Goal: Task Accomplishment & Management: Manage account settings

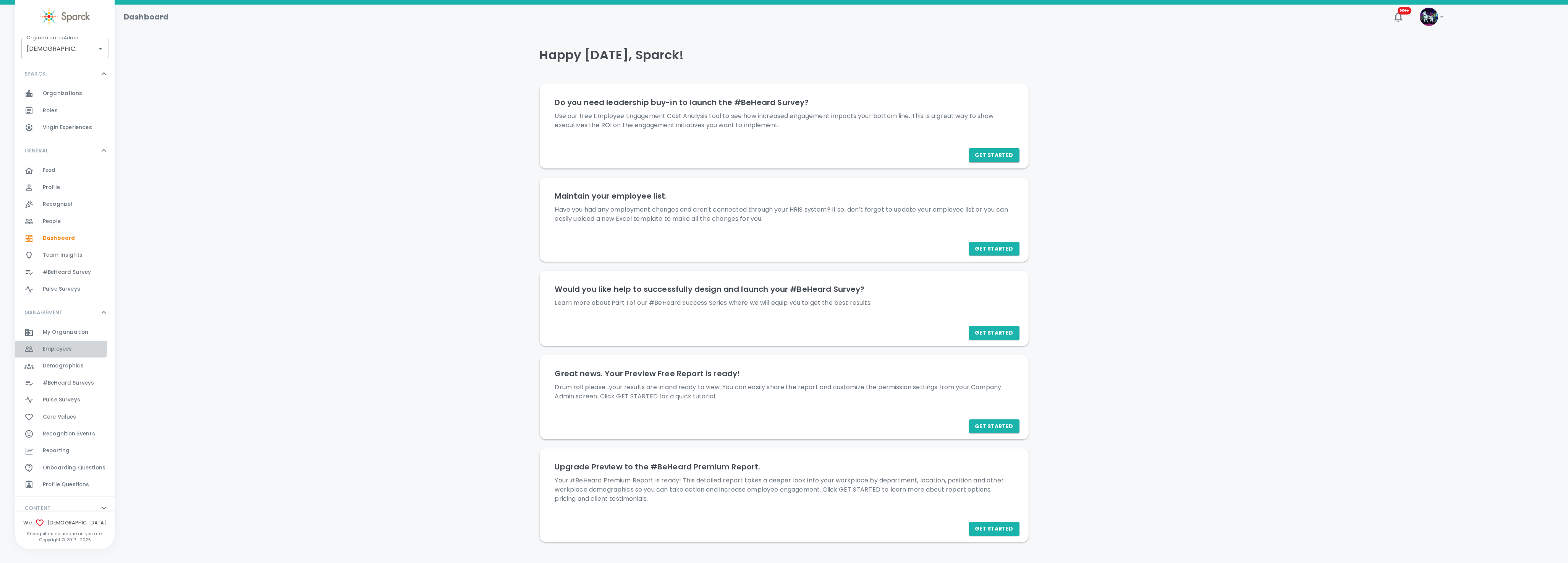
click at [59, 347] on span "Employees" at bounding box center [57, 349] width 29 height 7
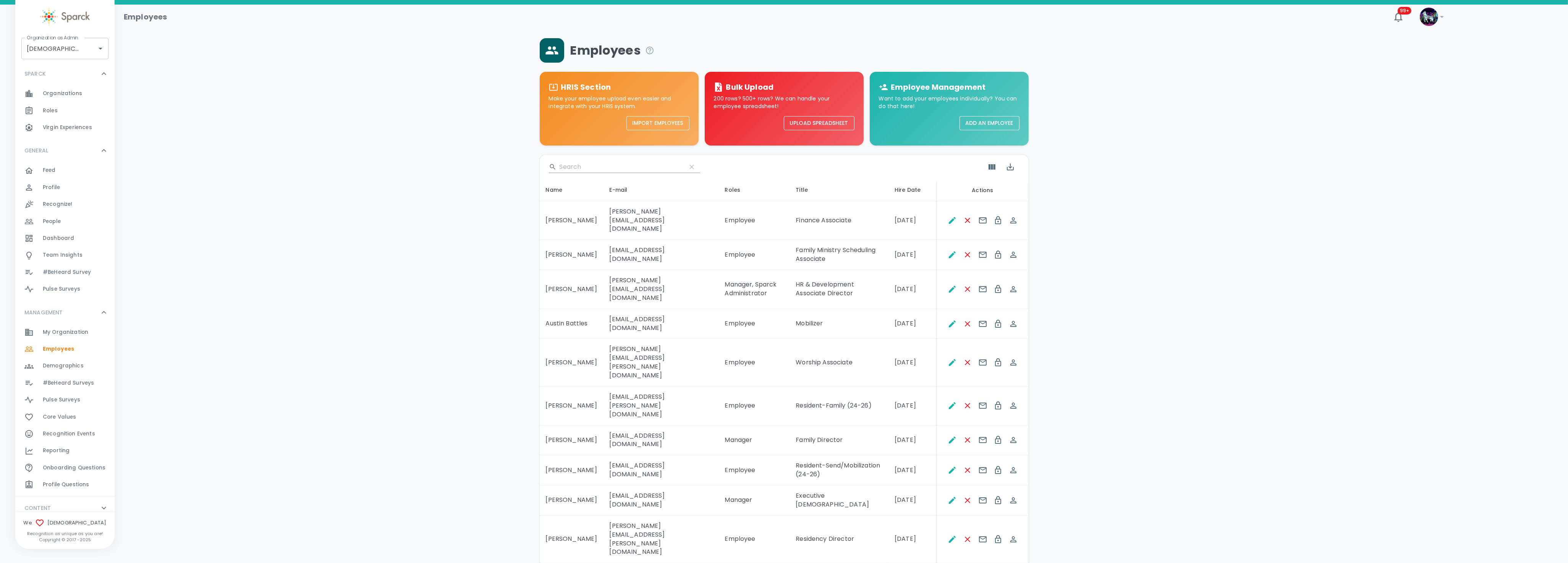
click at [58, 111] on div "Roles 0" at bounding box center [78, 110] width 72 height 10
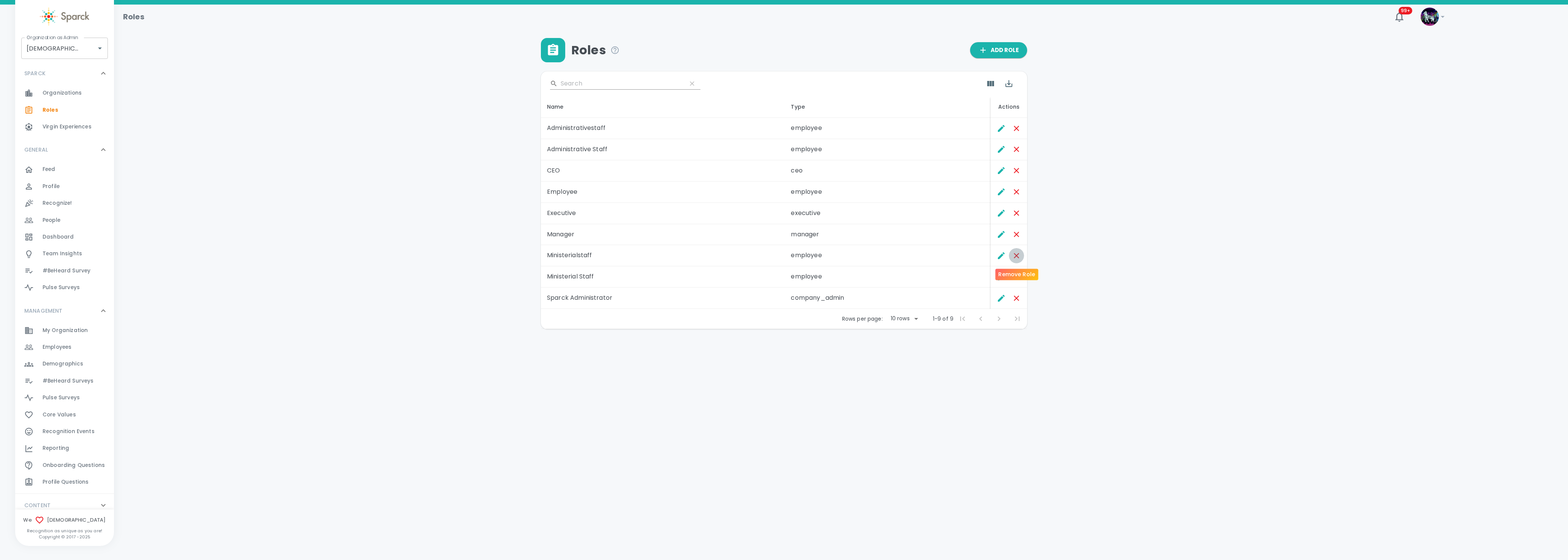
click at [1018, 254] on icon "Remove Role" at bounding box center [1016, 255] width 9 height 9
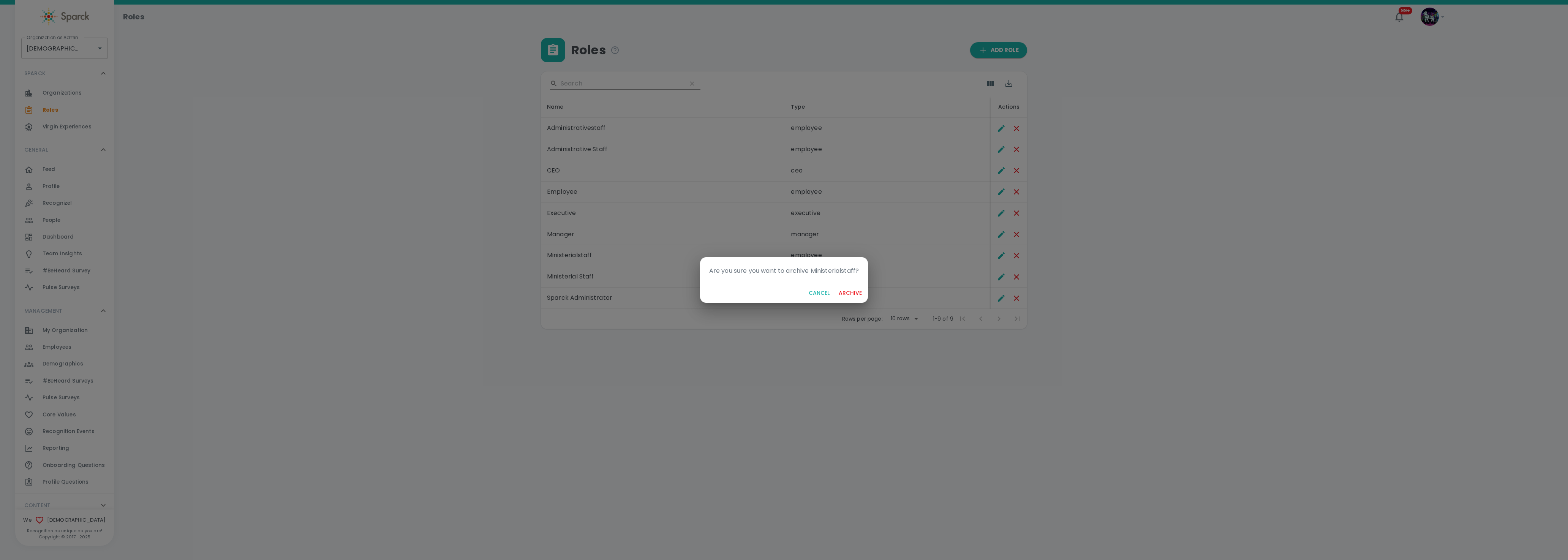
click at [849, 292] on button "archive" at bounding box center [850, 293] width 29 height 14
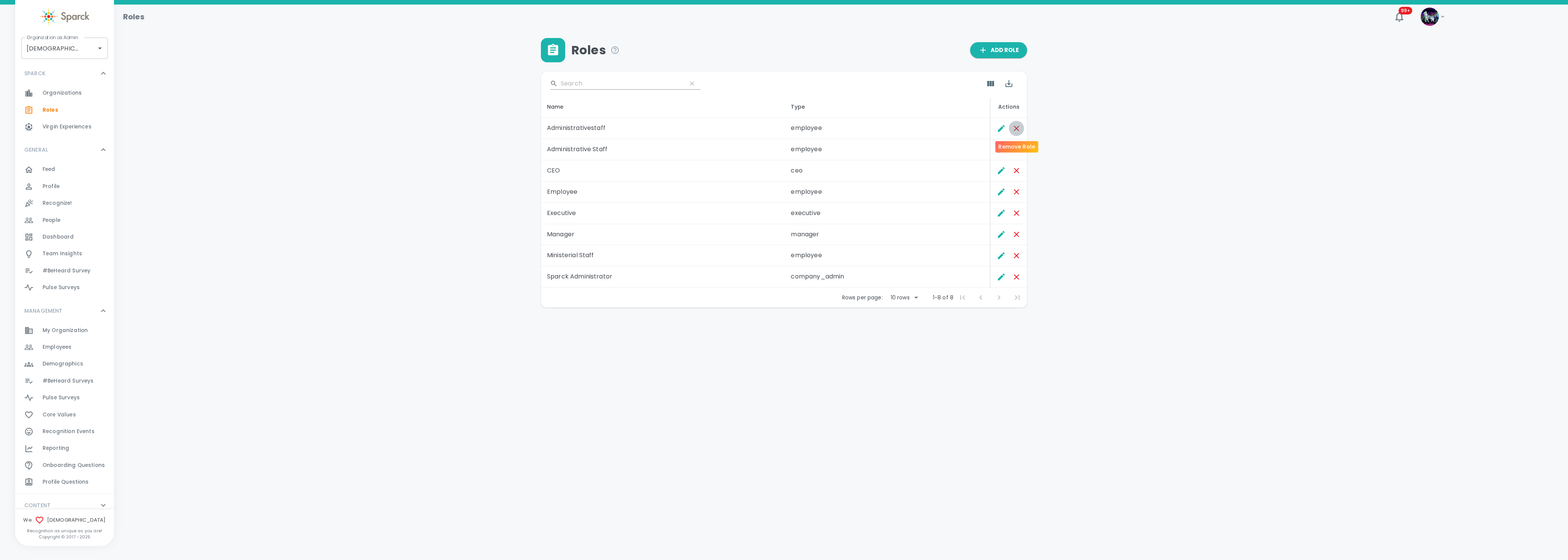
click at [1017, 127] on icon "Remove Role" at bounding box center [1017, 128] width 5 height 5
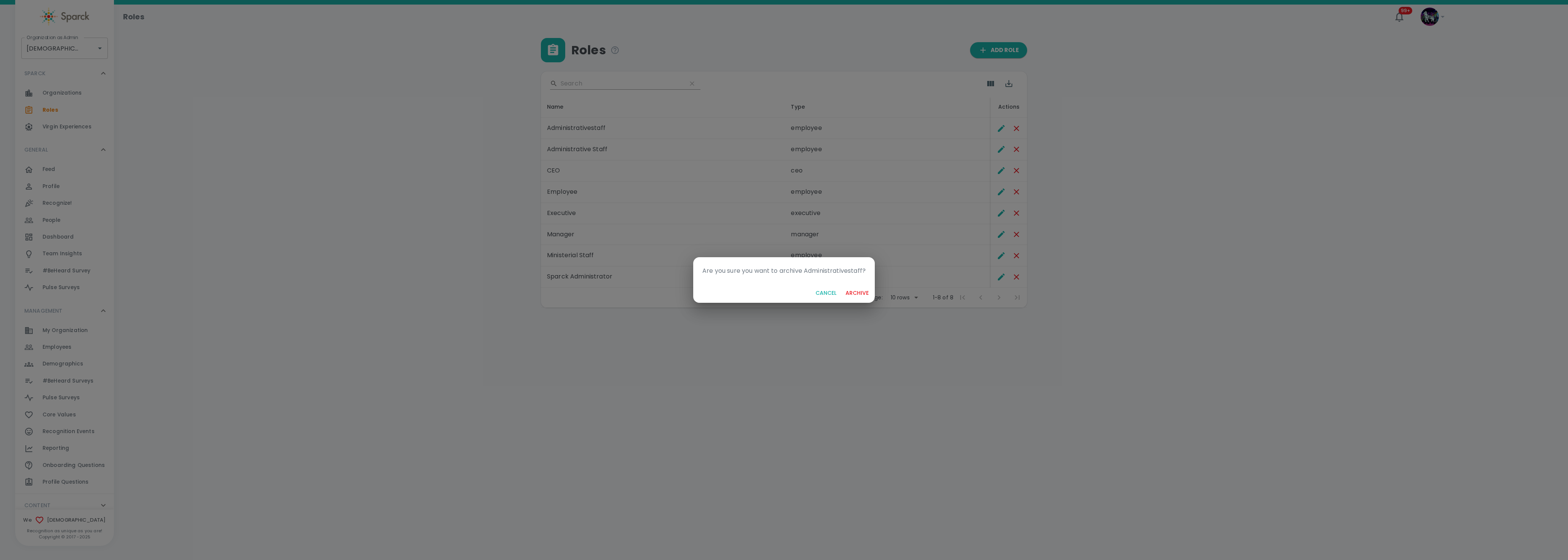
click at [853, 290] on button "archive" at bounding box center [857, 293] width 29 height 14
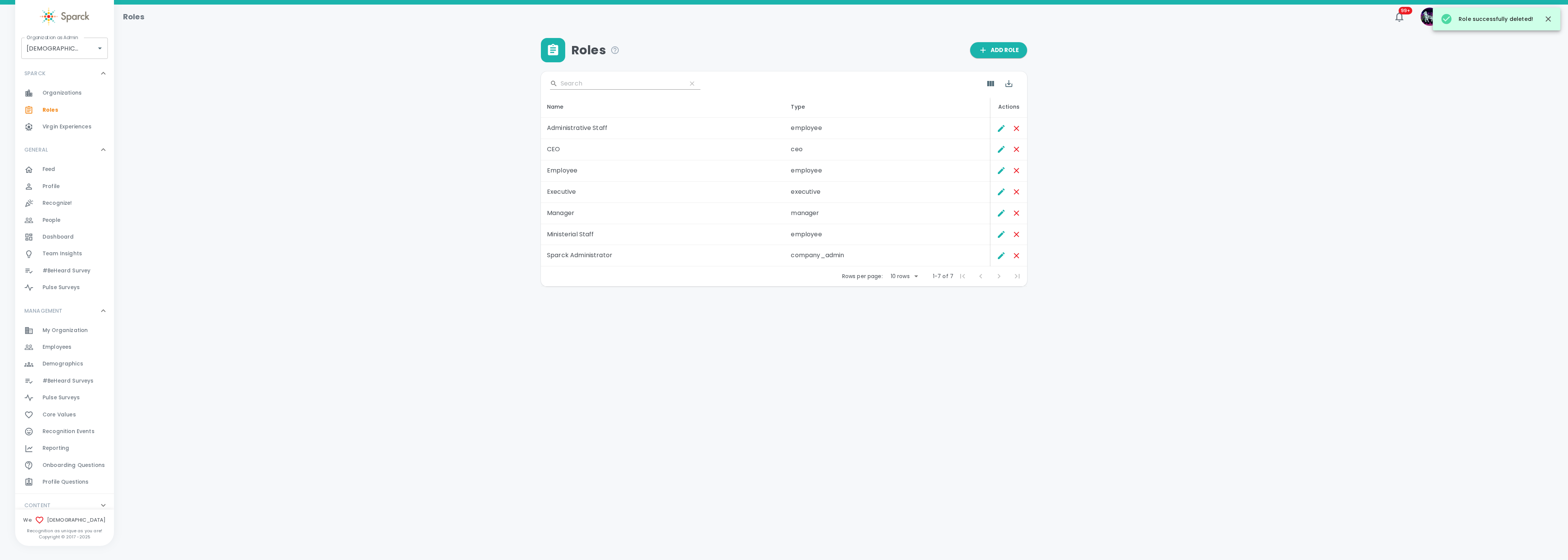
click at [643, 326] on html "Skip Navigation Roles 99+ ! Organization as Admin Redeemer Church • 265 Organiz…" at bounding box center [784, 163] width 1568 height 326
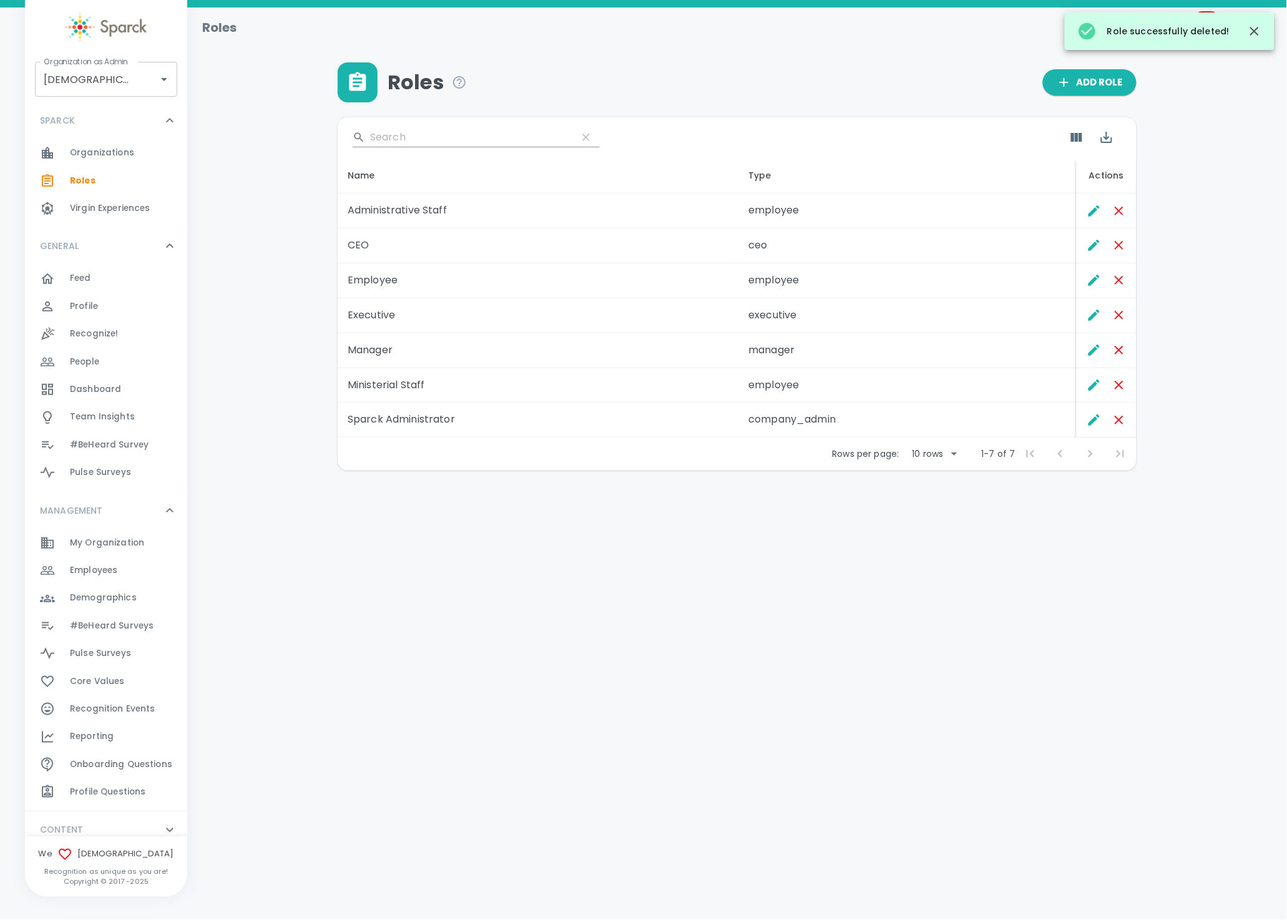
click at [95, 563] on span "Employees 0" at bounding box center [93, 570] width 47 height 17
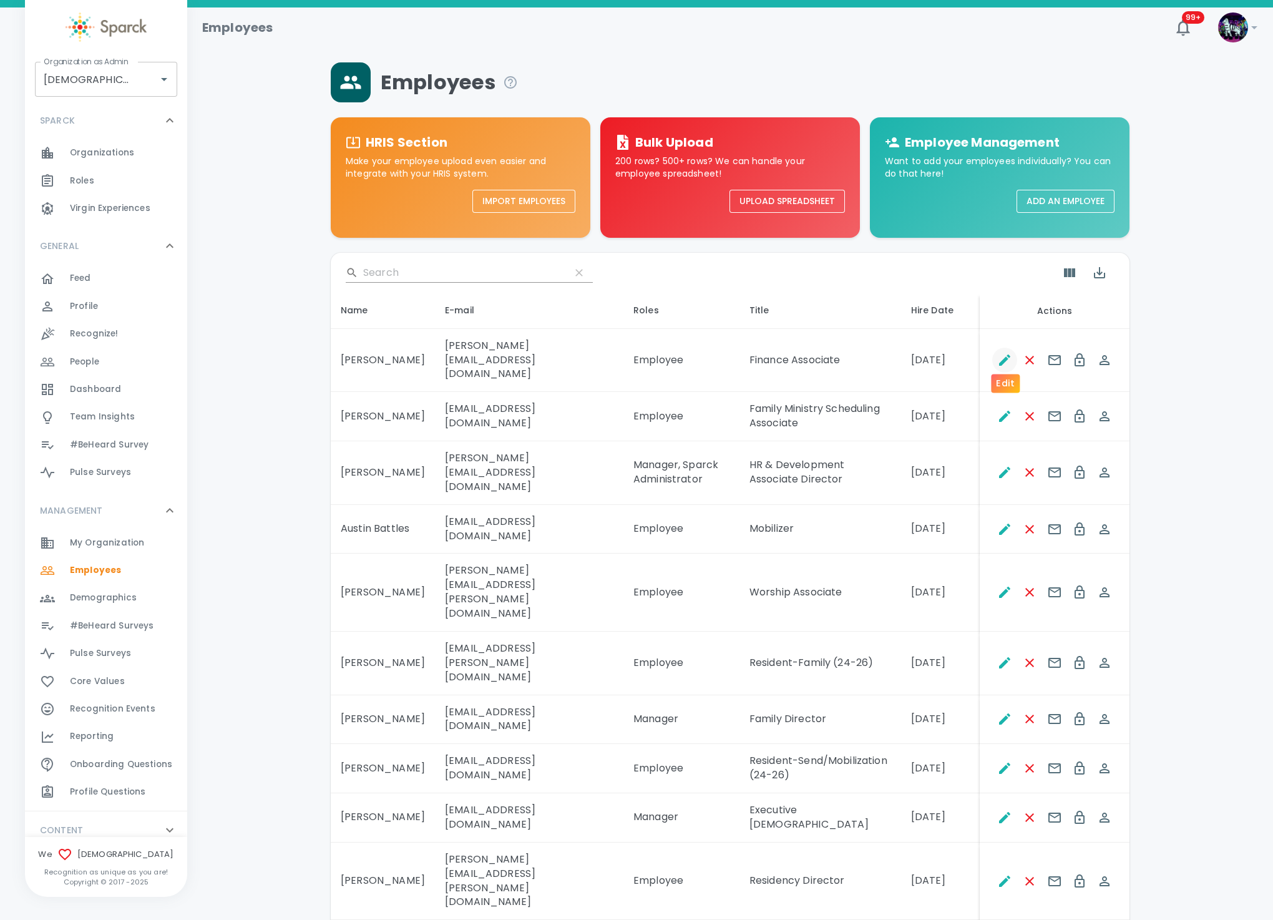
click at [1006, 354] on icon "Edit" at bounding box center [1004, 360] width 15 height 15
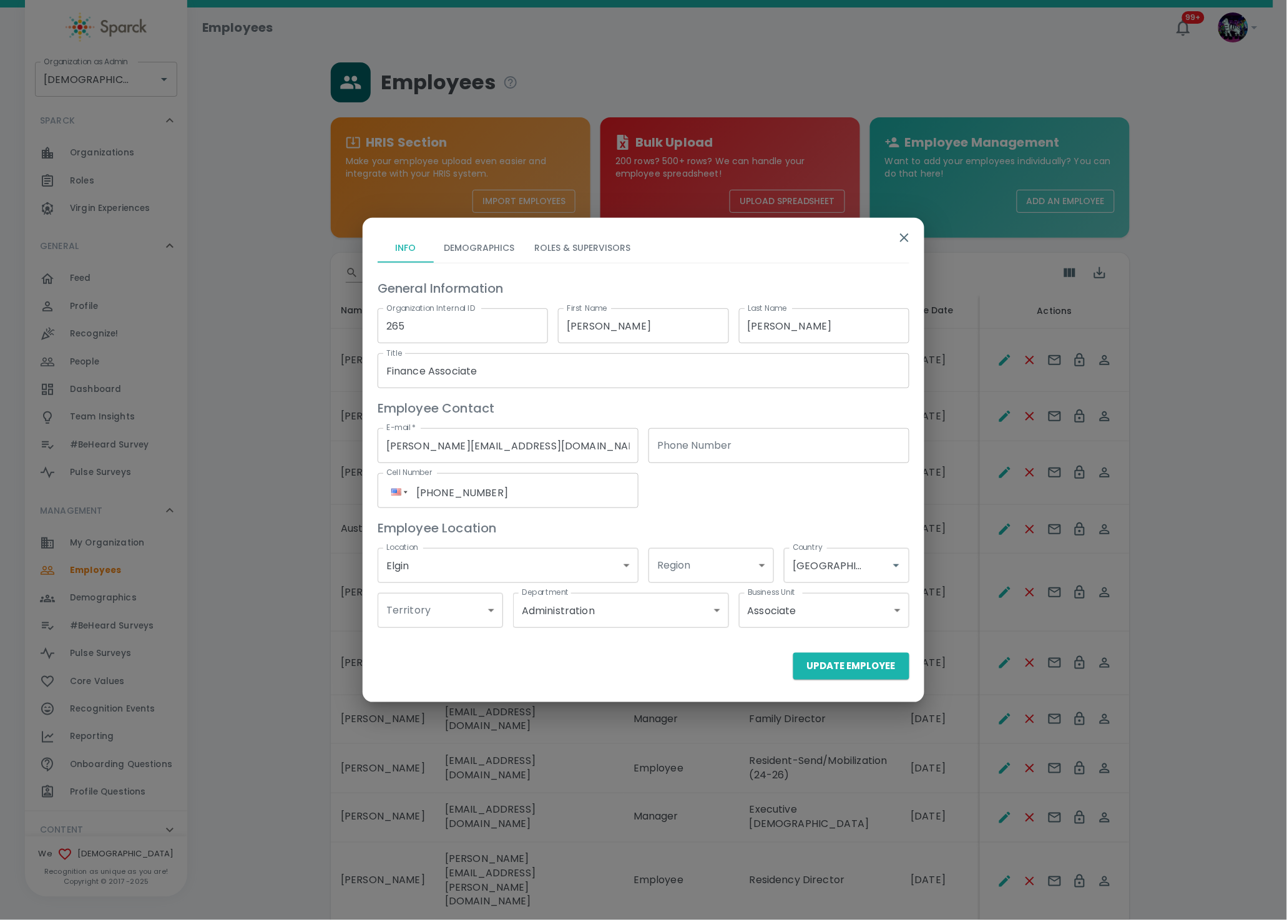
click at [578, 242] on button "Roles & Supervisors" at bounding box center [582, 248] width 116 height 30
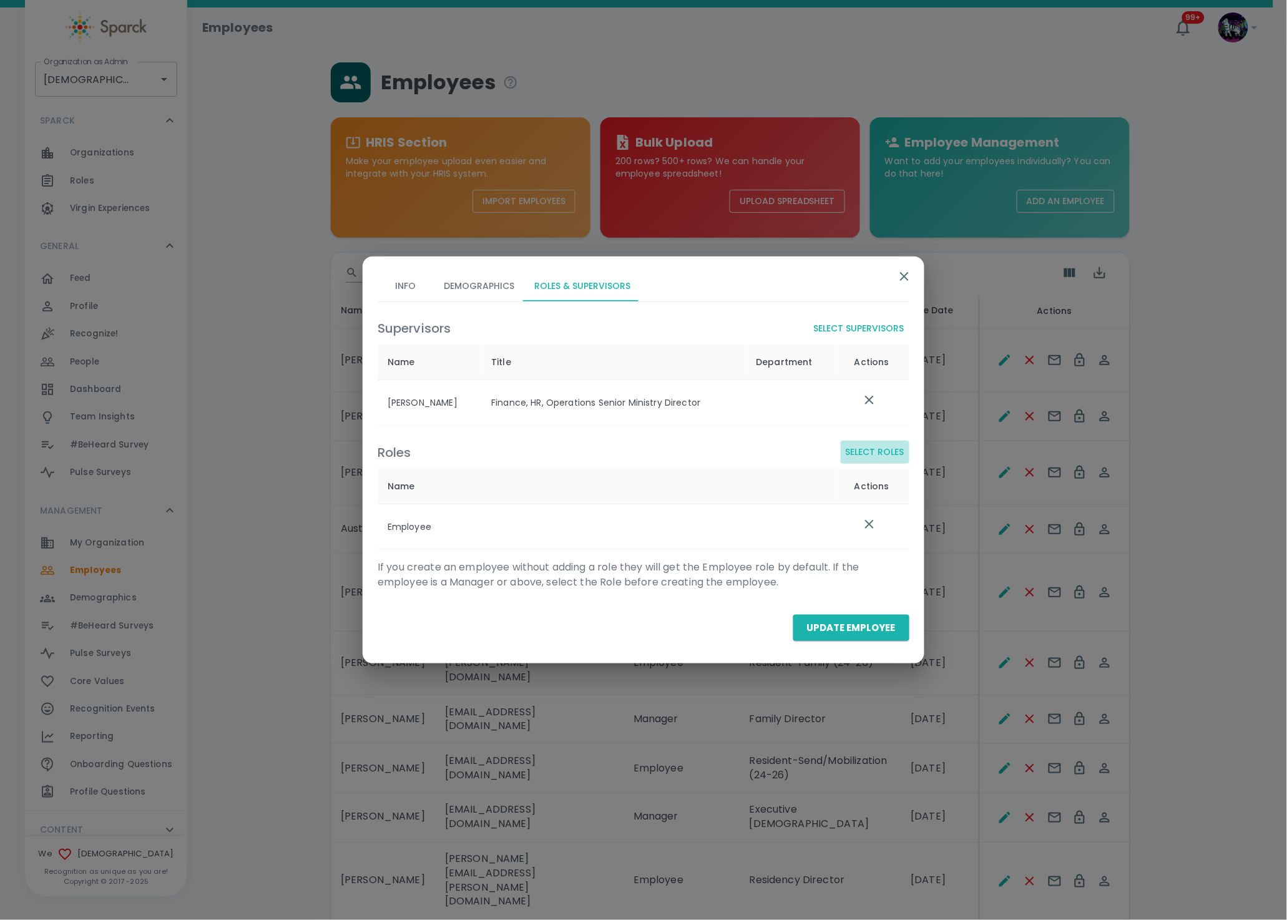
click at [875, 447] on button "Select Roles" at bounding box center [875, 452] width 69 height 23
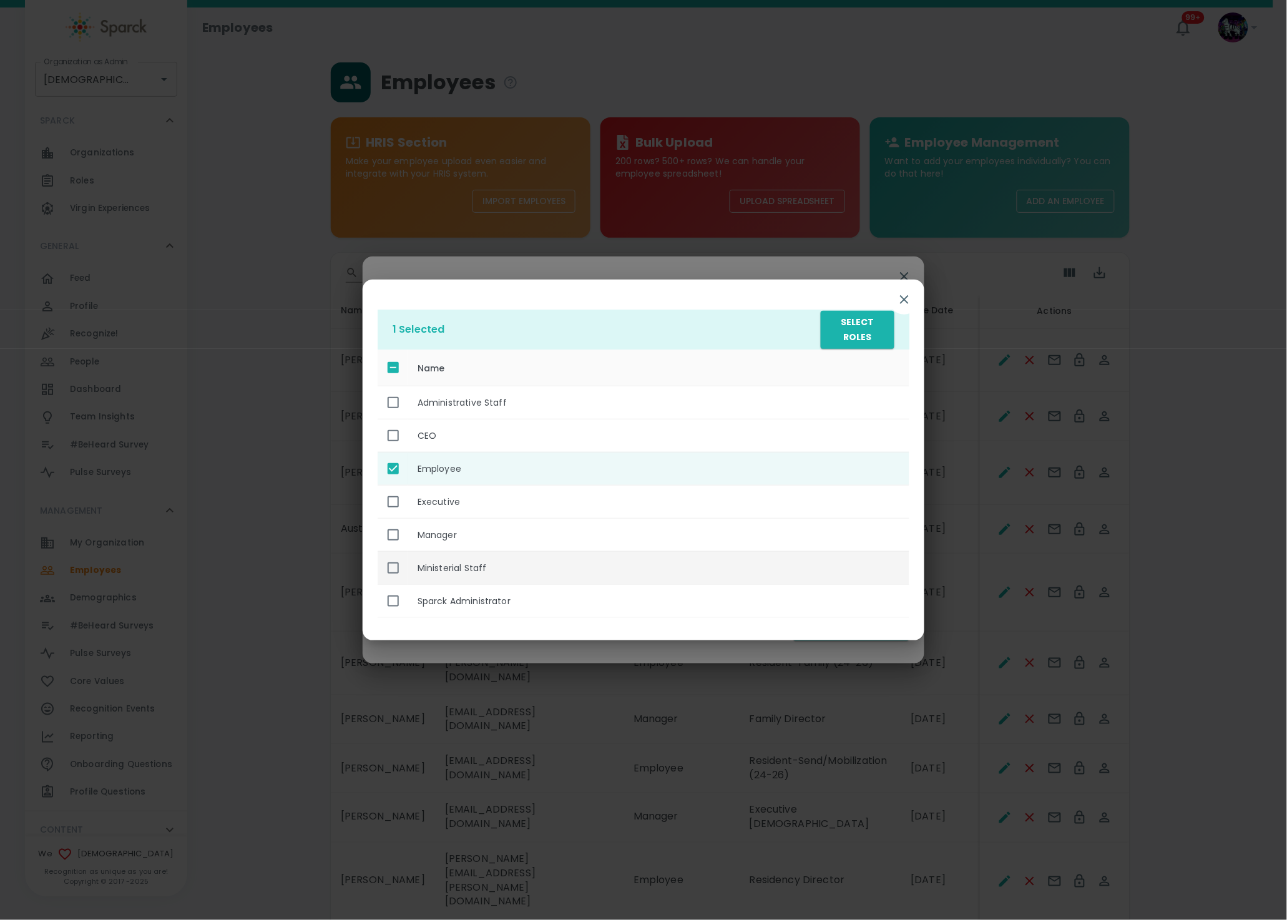
click at [444, 567] on th "Ministerial Staff" at bounding box center [658, 567] width 502 height 33
checkbox input "true"
click at [872, 321] on button "Select Roles" at bounding box center [858, 330] width 74 height 38
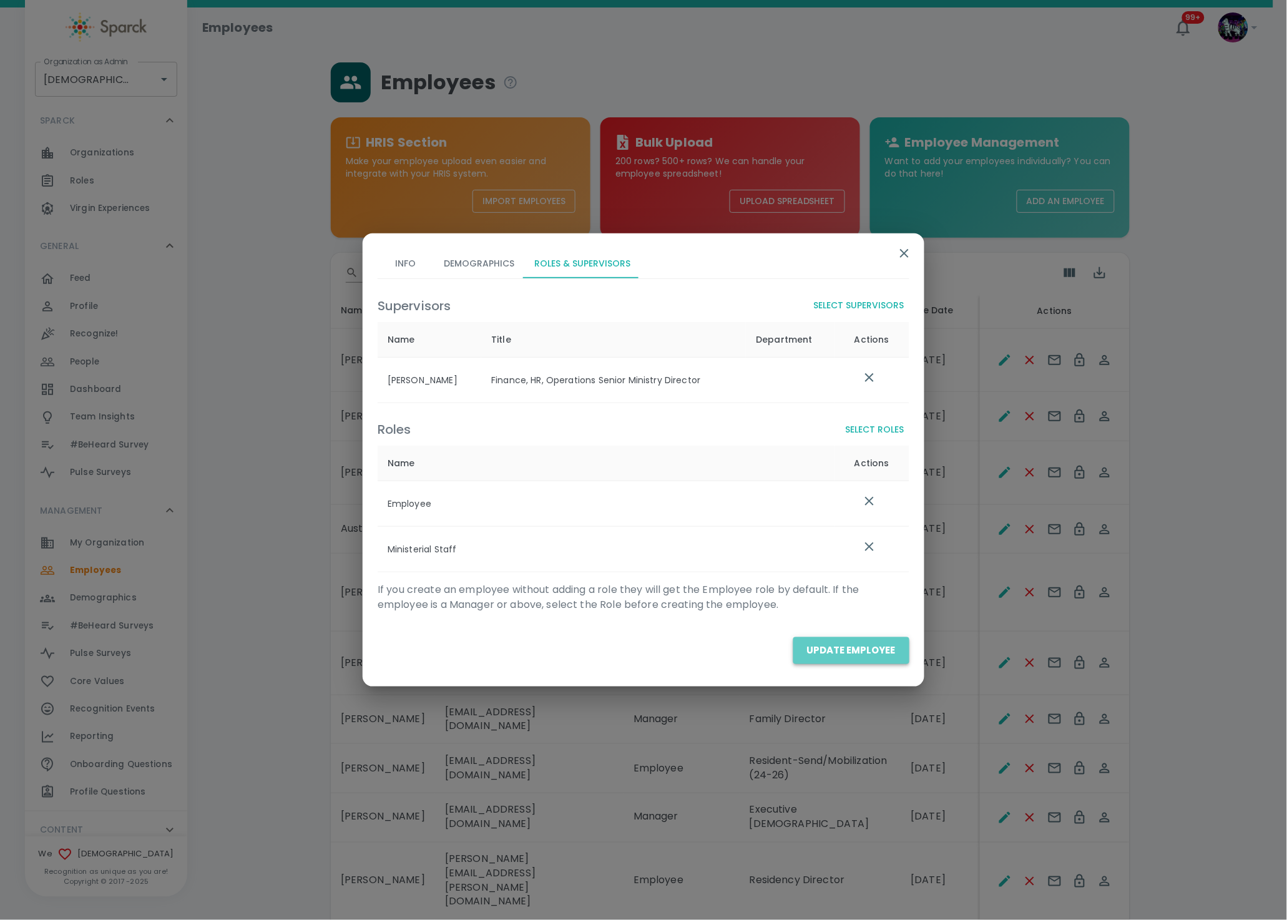
click at [855, 650] on button "Update Employee" at bounding box center [851, 650] width 116 height 26
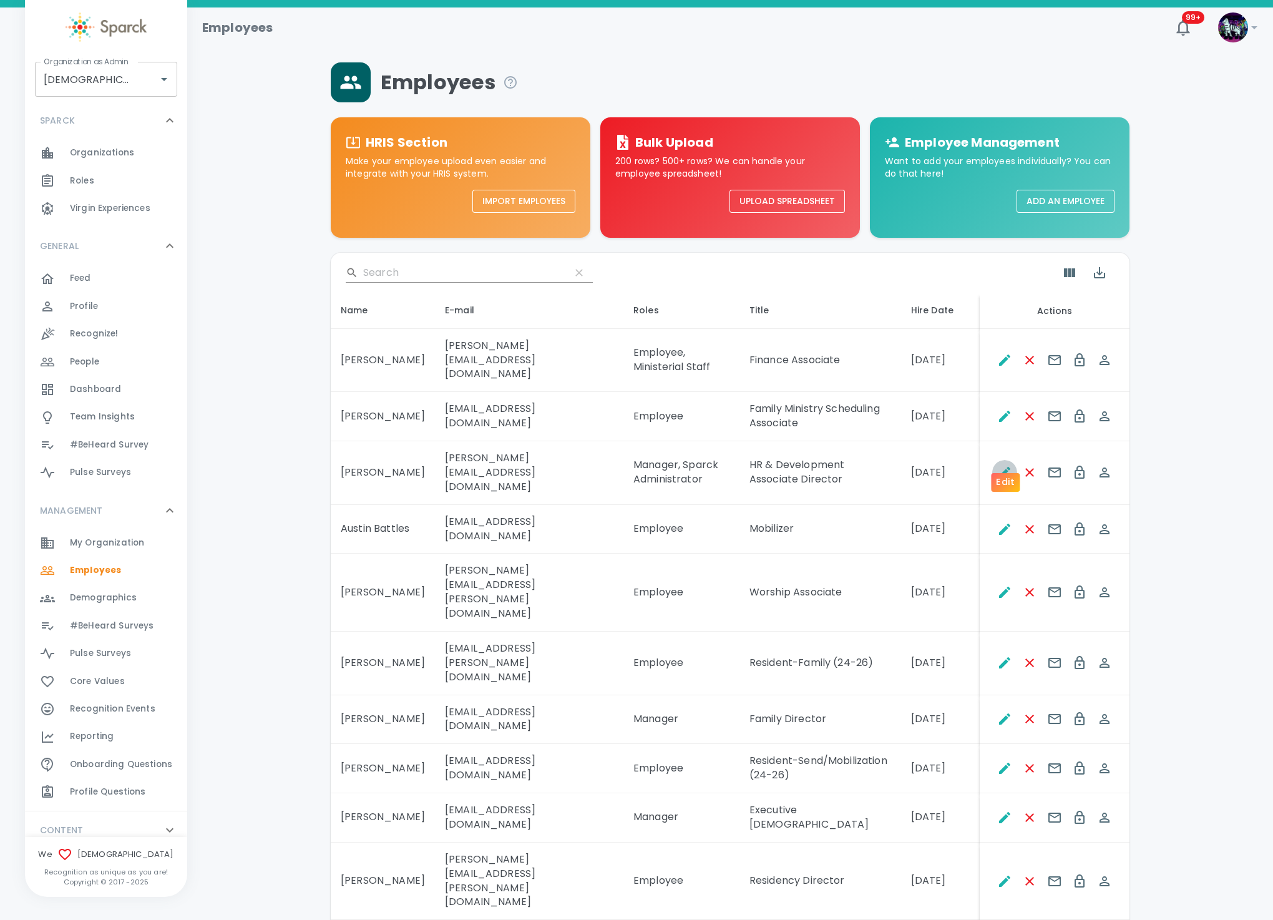
click at [1003, 467] on icon "Edit" at bounding box center [1004, 472] width 11 height 11
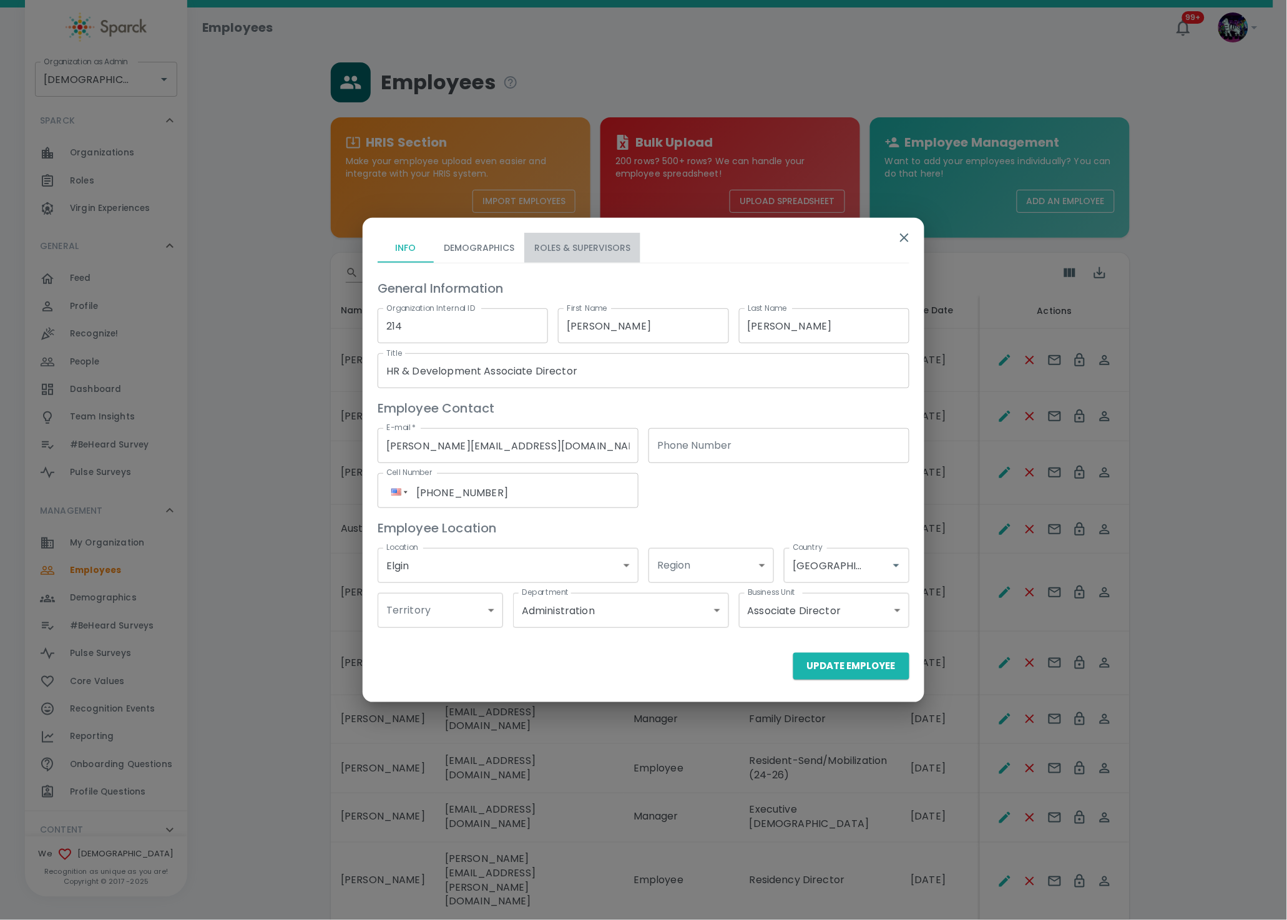
click at [620, 242] on button "Roles & Supervisors" at bounding box center [582, 248] width 116 height 30
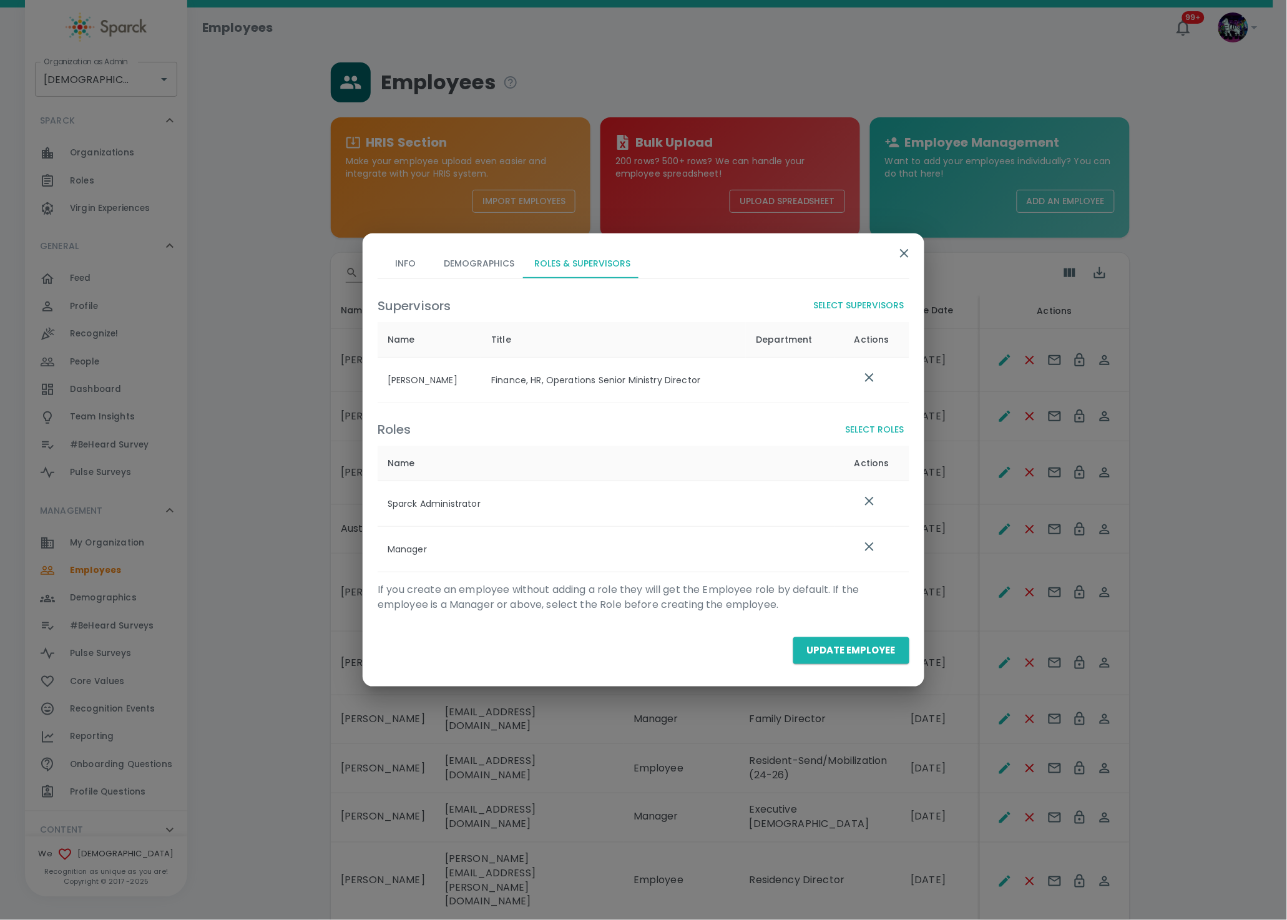
click at [885, 426] on button "Select Roles" at bounding box center [875, 429] width 69 height 23
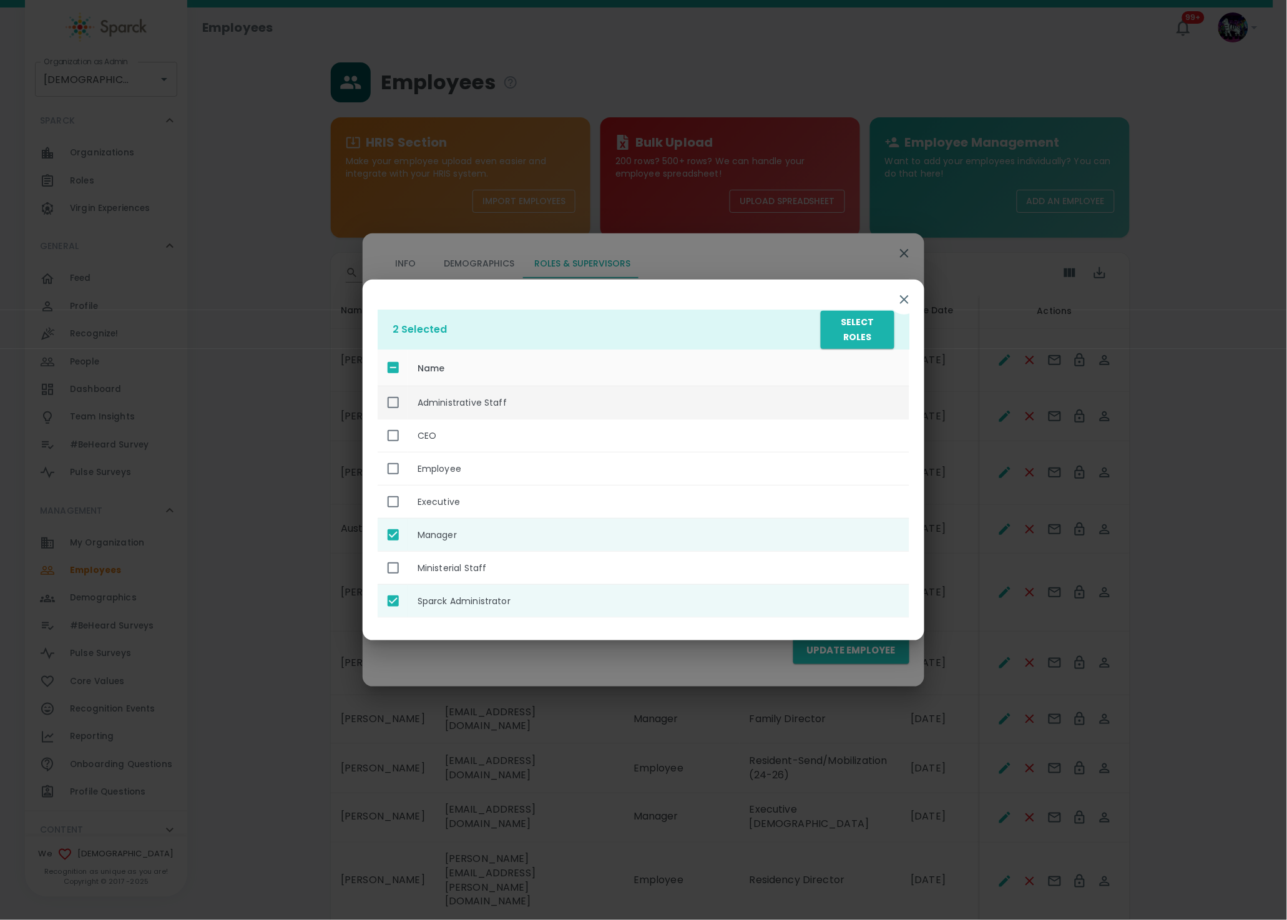
click at [435, 409] on th "Administrative Staff" at bounding box center [658, 402] width 502 height 33
checkbox input "true"
click at [883, 331] on button "Select Roles" at bounding box center [858, 330] width 74 height 38
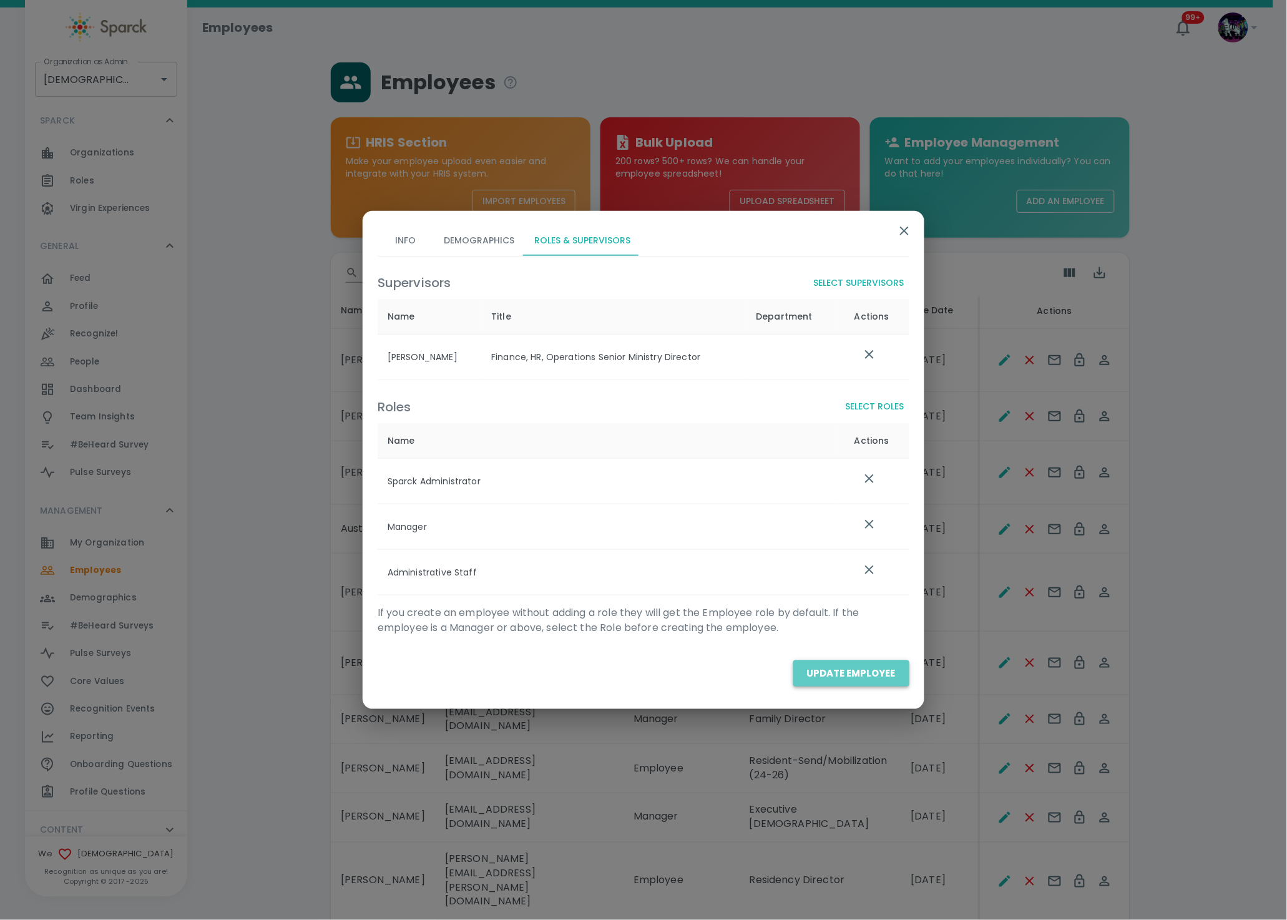
click at [874, 673] on button "Update Employee" at bounding box center [851, 673] width 116 height 26
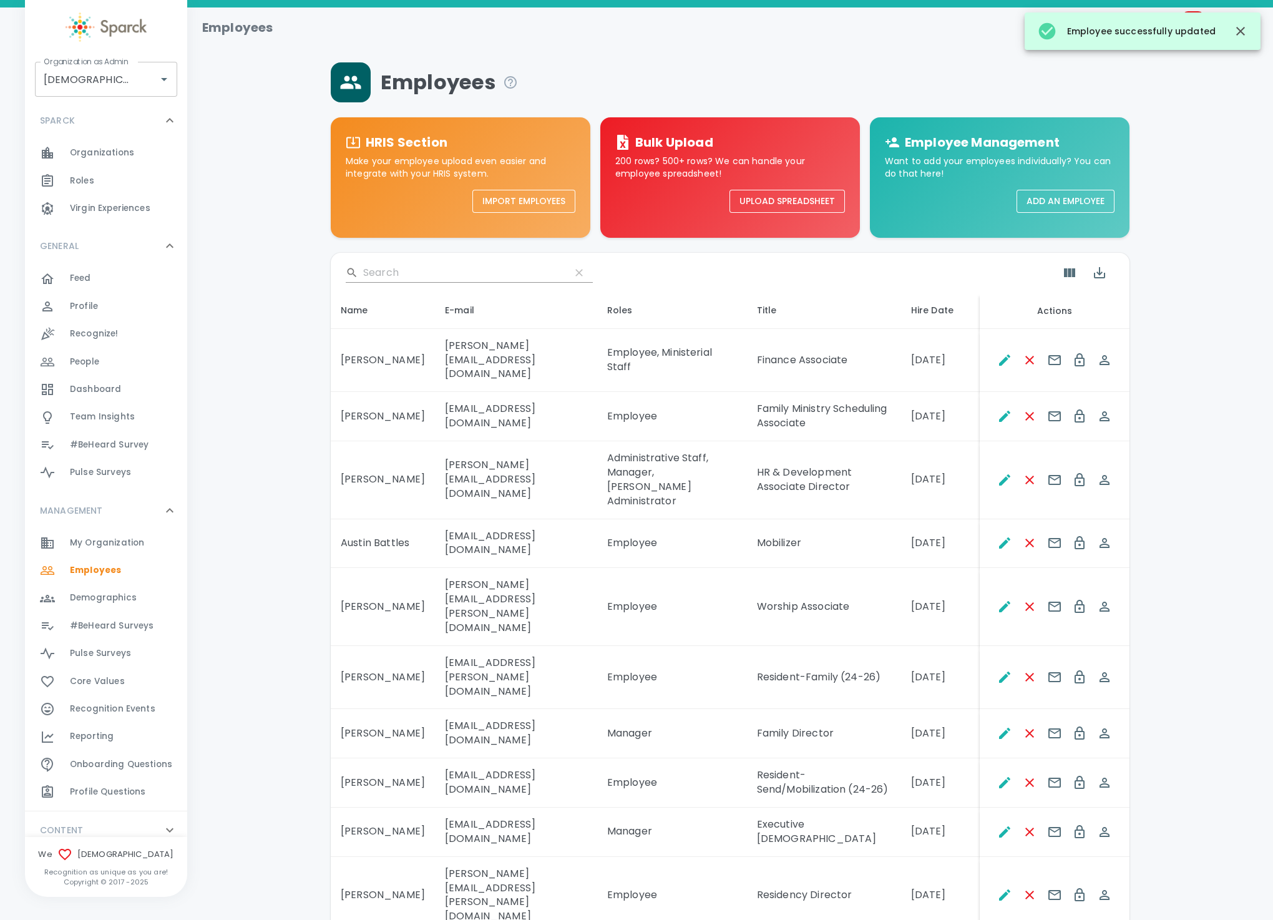
click at [432, 269] on input "Search" at bounding box center [461, 273] width 197 height 20
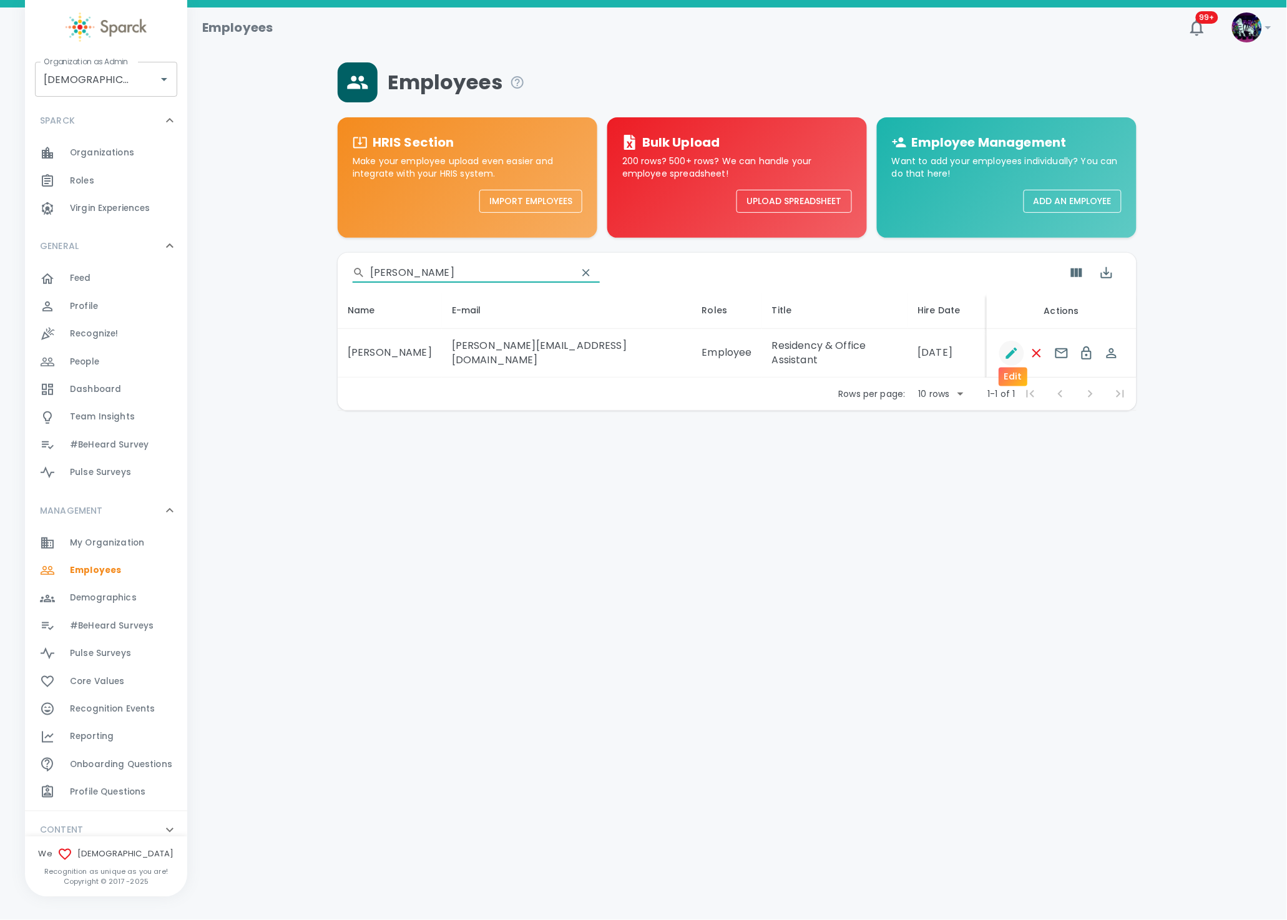
type input "emma"
click at [1010, 350] on icon "Edit" at bounding box center [1011, 353] width 15 height 15
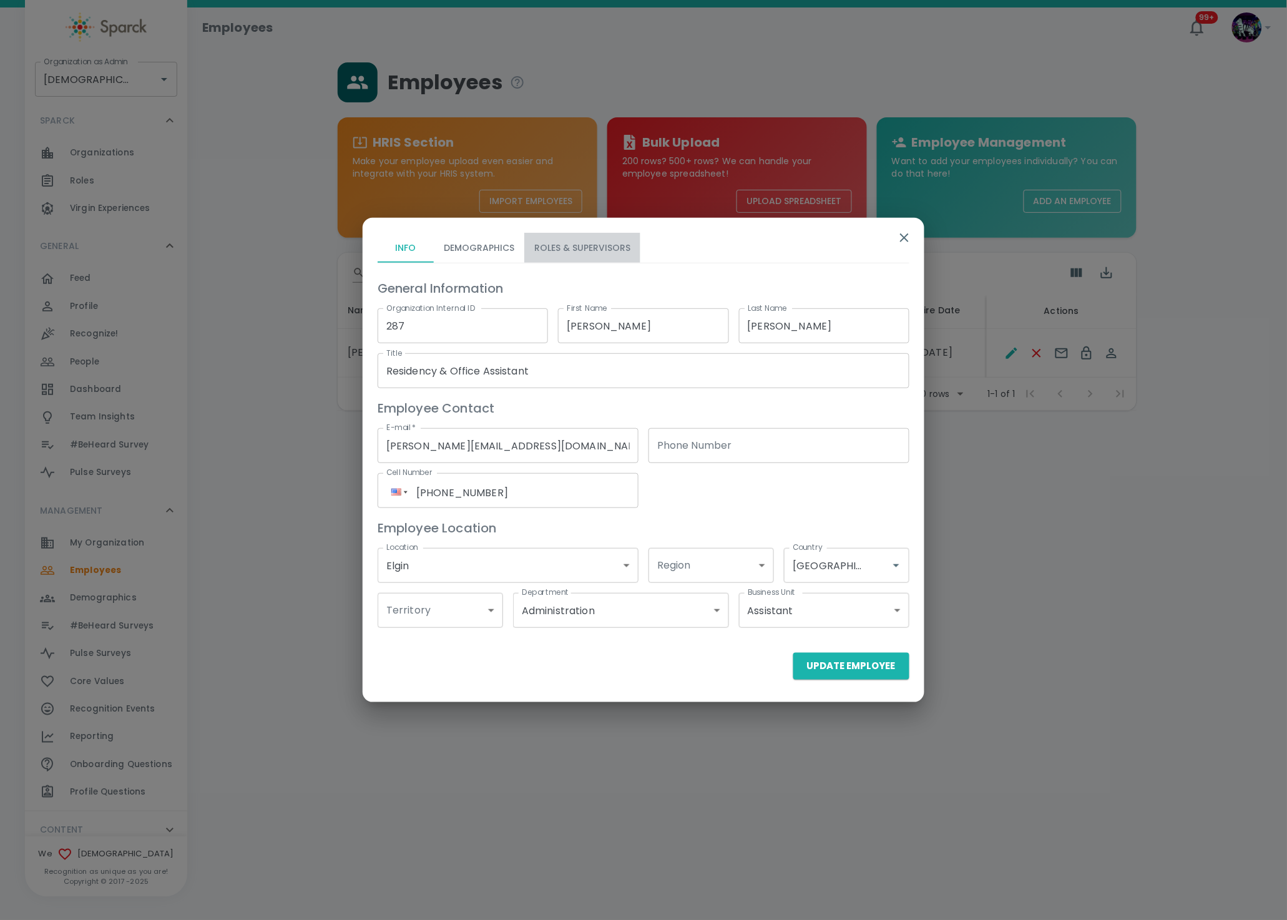
click at [597, 242] on button "Roles & Supervisors" at bounding box center [582, 248] width 116 height 30
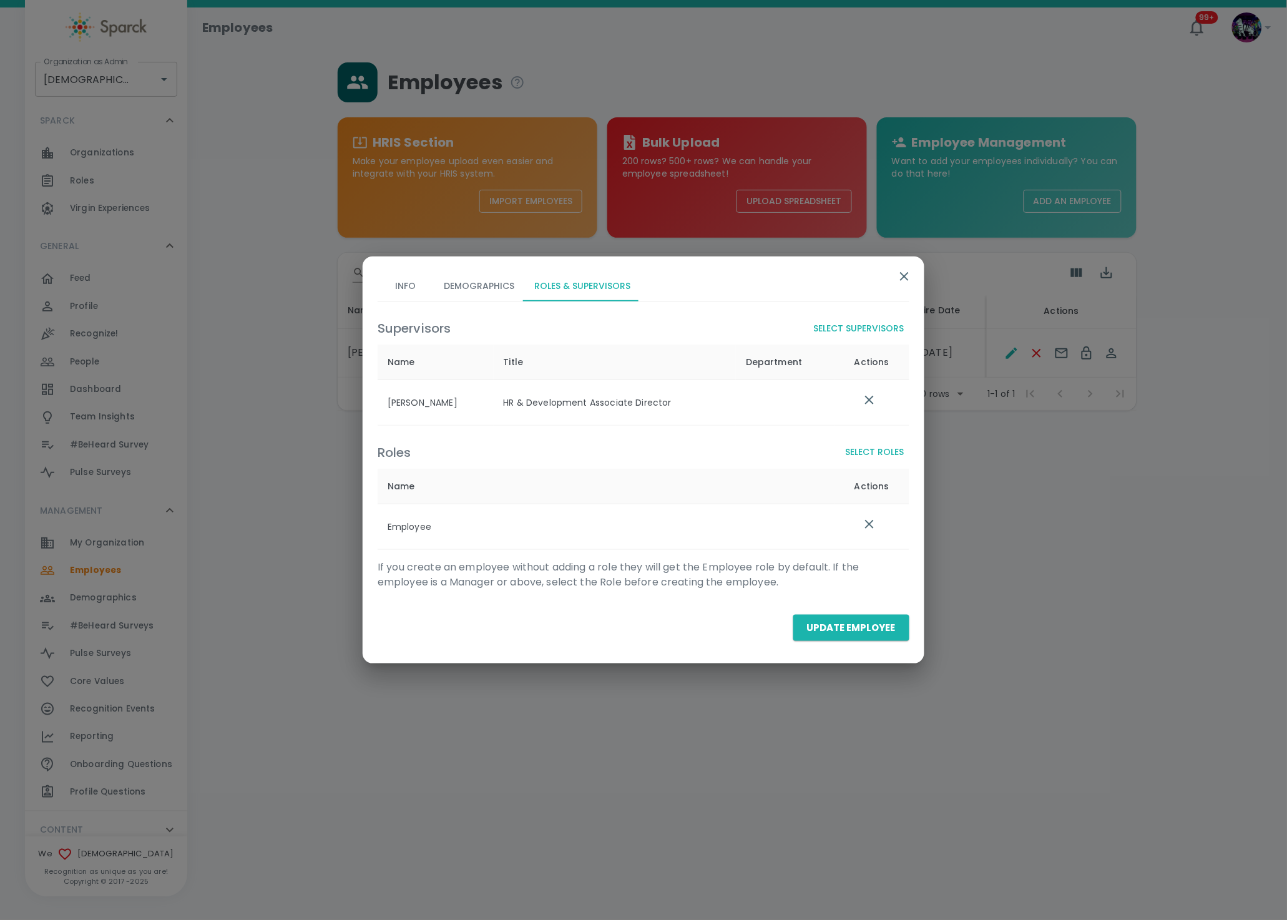
click at [854, 445] on button "Select Roles" at bounding box center [875, 452] width 69 height 23
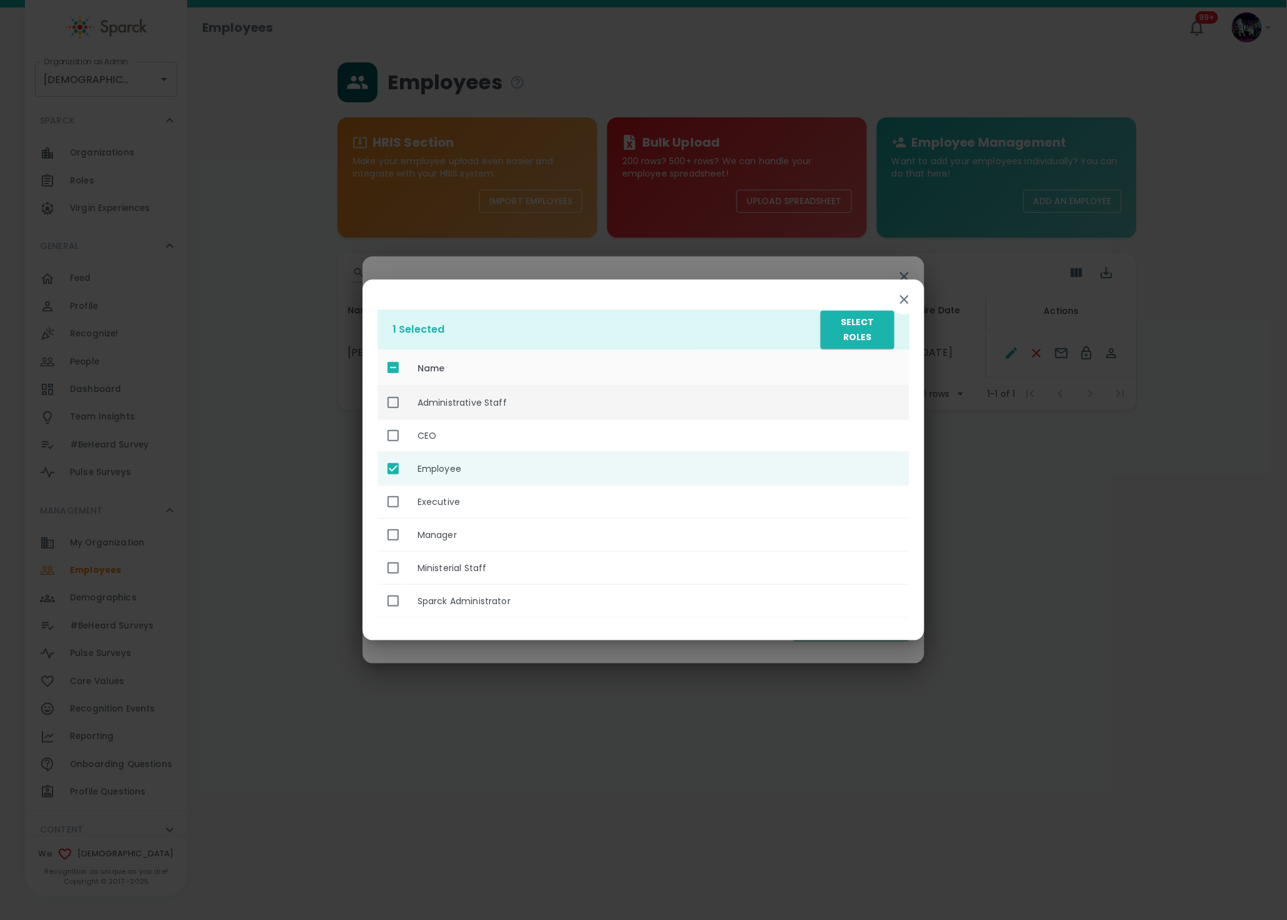
click at [456, 408] on th "Administrative Staff" at bounding box center [658, 402] width 502 height 33
checkbox input "true"
click at [866, 337] on button "Select Roles" at bounding box center [858, 330] width 74 height 38
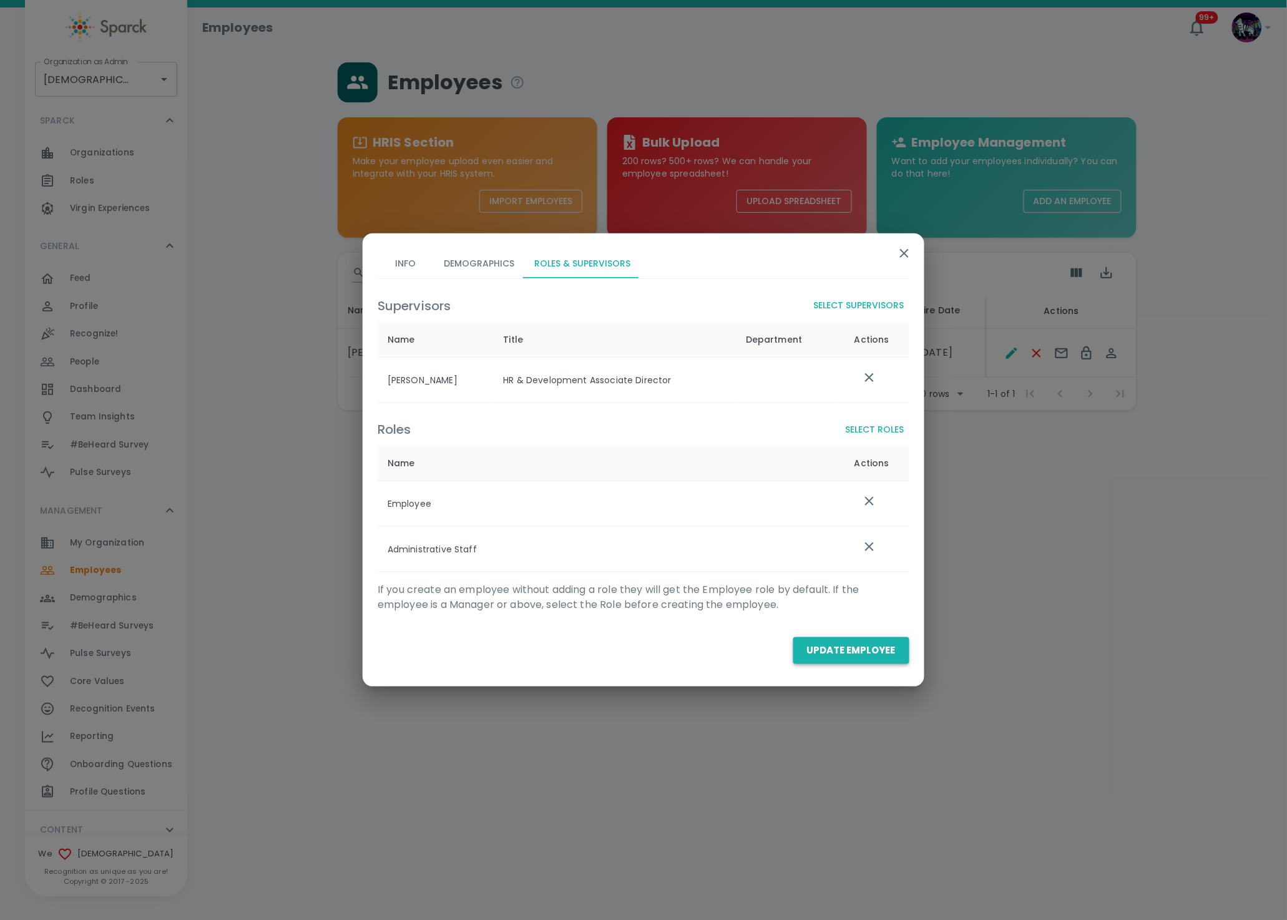
click at [867, 655] on button "Update Employee" at bounding box center [851, 650] width 116 height 26
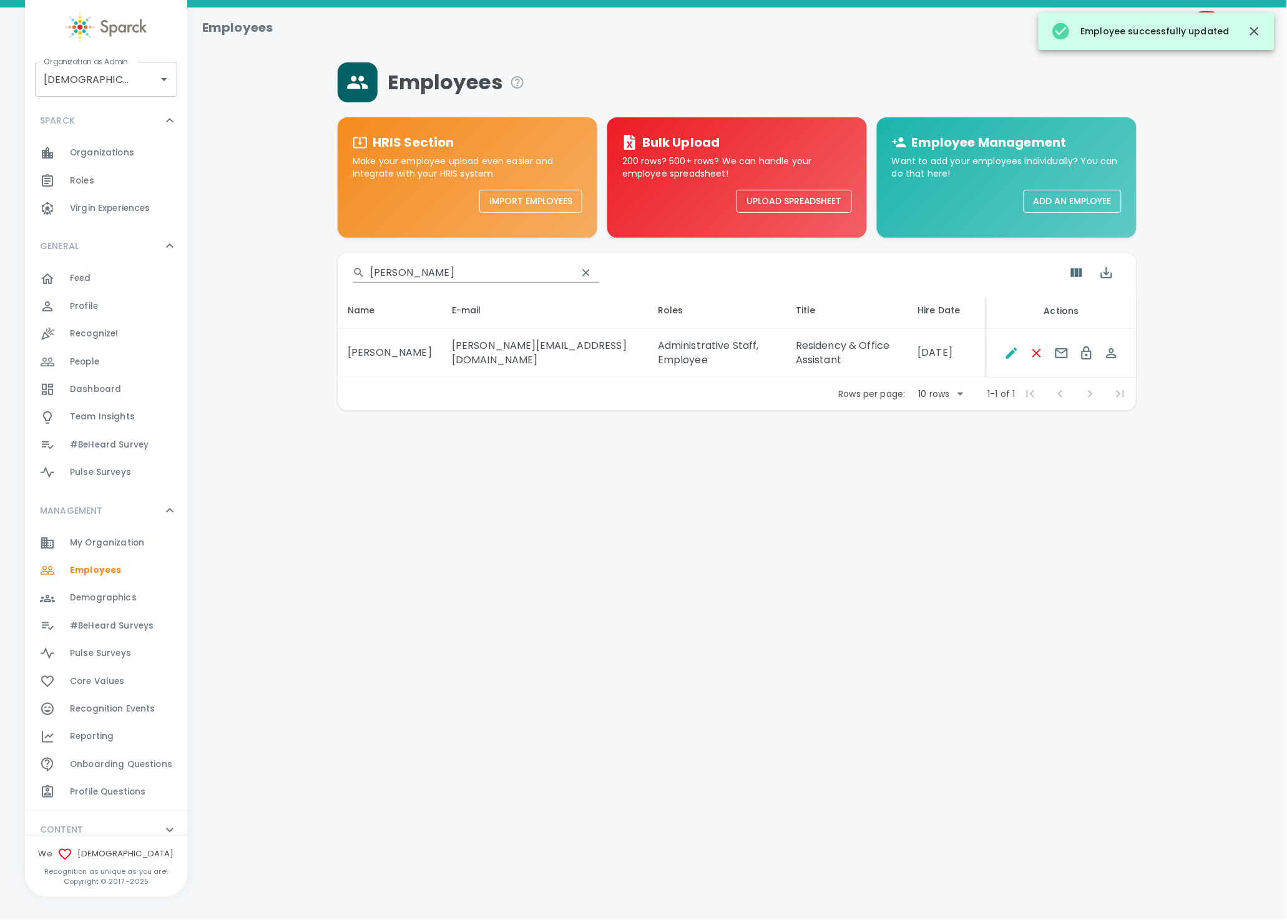
click at [454, 276] on input "emma" at bounding box center [468, 273] width 197 height 20
click at [456, 276] on input "emma" at bounding box center [468, 273] width 197 height 20
drag, startPoint x: 451, startPoint y: 276, endPoint x: 308, endPoint y: 273, distance: 142.9
click at [308, 273] on div "Employees HRIS Section Make your employee upload even easier and integrate with…" at bounding box center [737, 236] width 1070 height 348
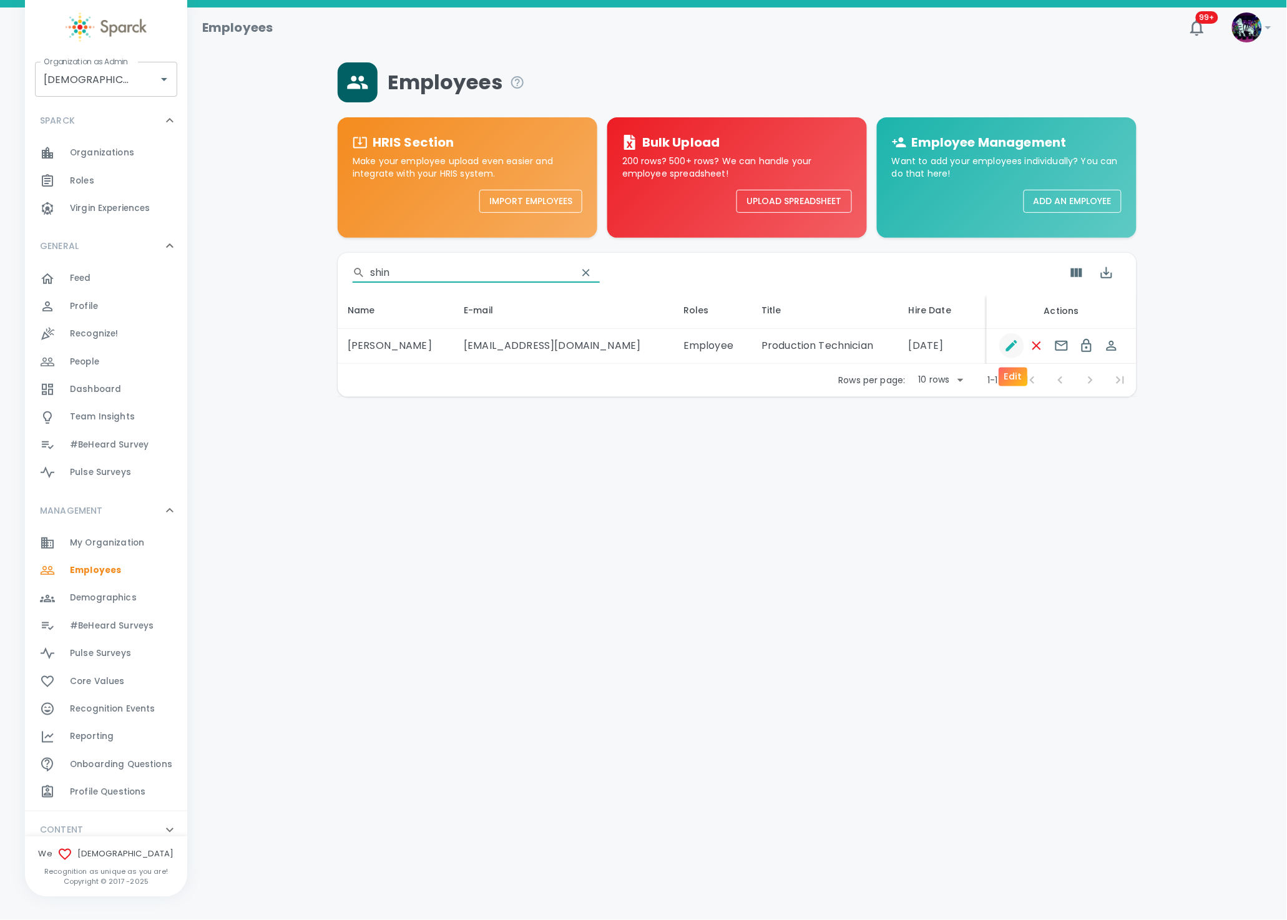
type input "shin"
click at [1006, 347] on icon "Edit" at bounding box center [1011, 345] width 15 height 15
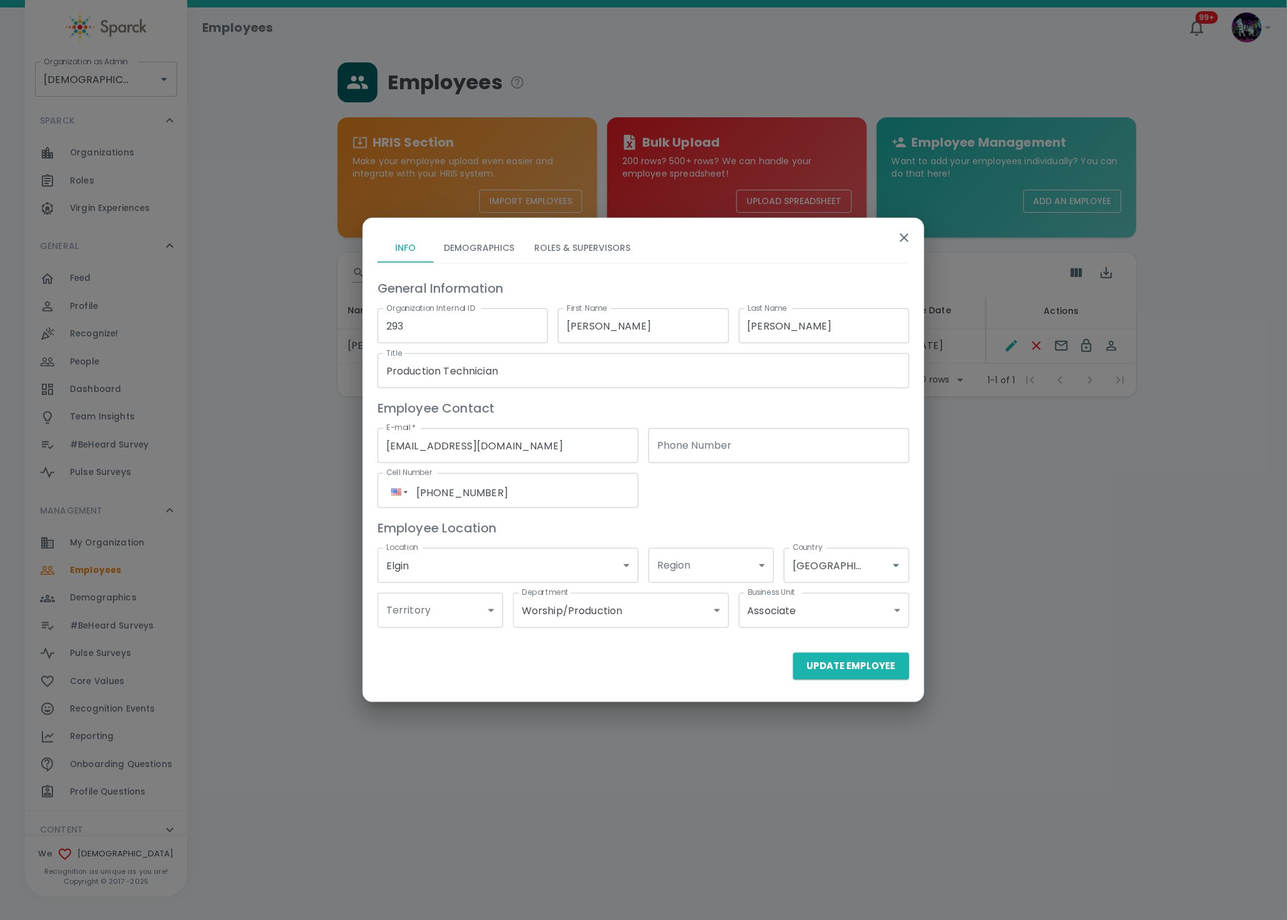
click at [549, 239] on button "Roles & Supervisors" at bounding box center [582, 248] width 116 height 30
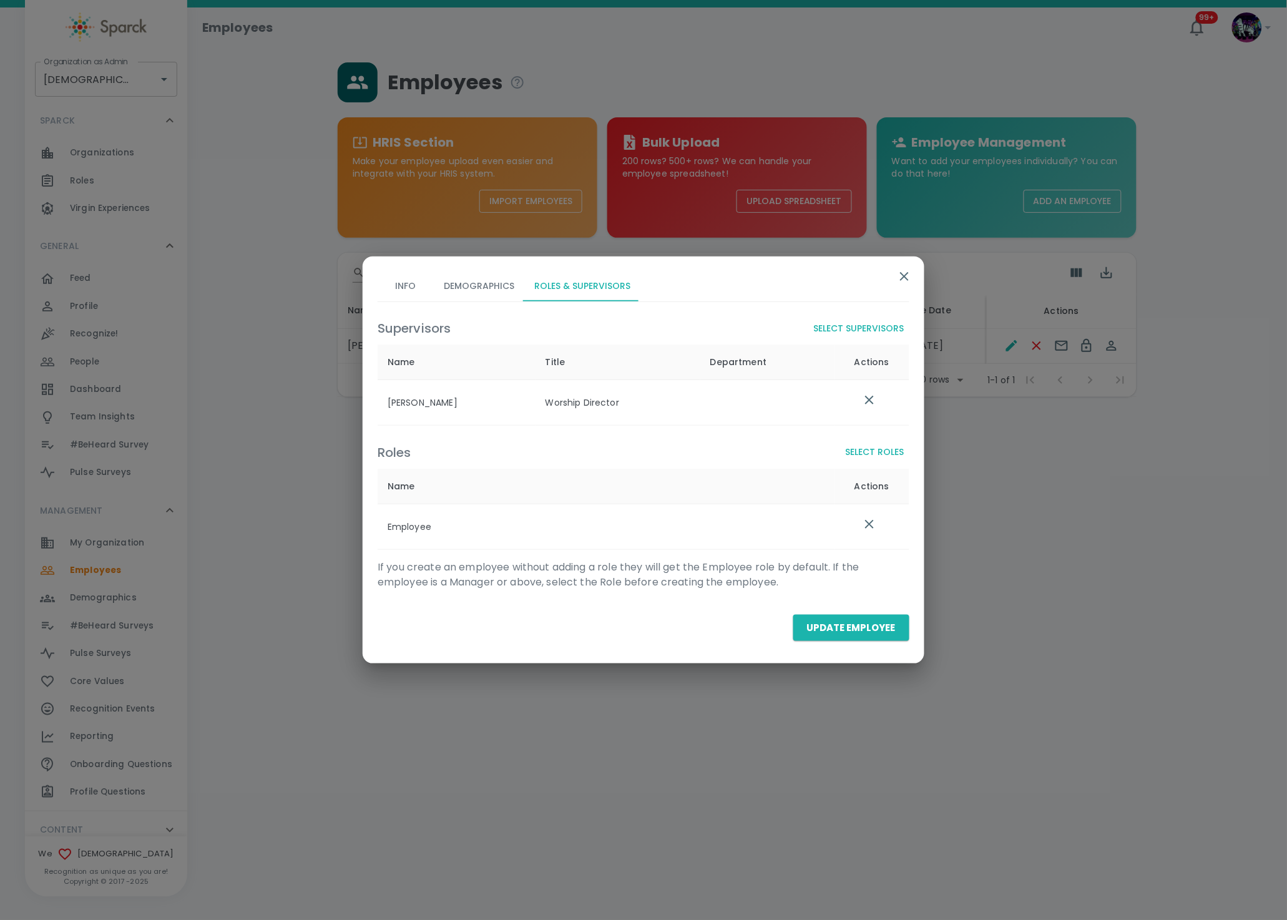
click at [882, 454] on button "Select Roles" at bounding box center [875, 452] width 69 height 23
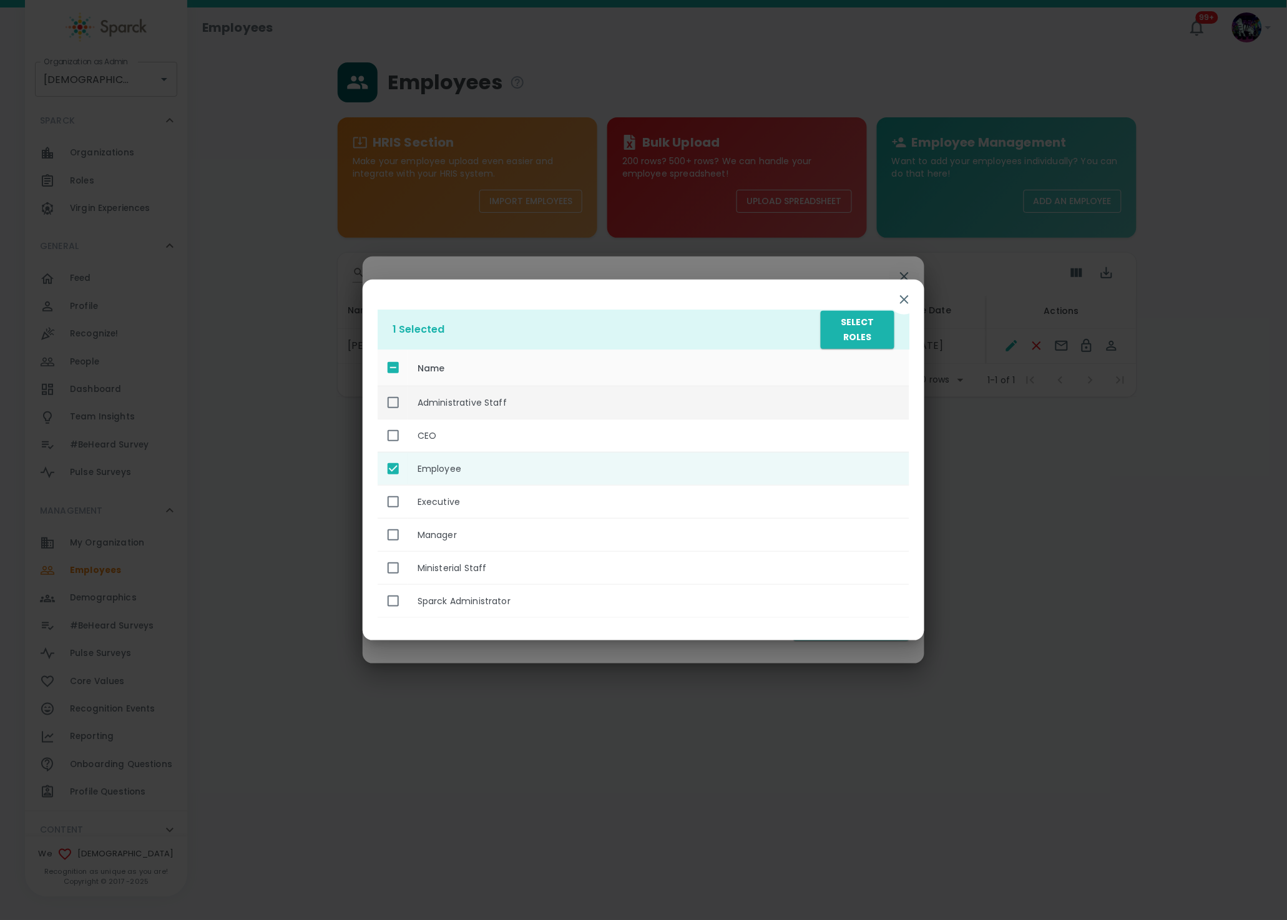
click at [487, 406] on th "Administrative Staff" at bounding box center [658, 402] width 502 height 33
checkbox input "true"
click at [869, 333] on button "Select Roles" at bounding box center [858, 330] width 74 height 38
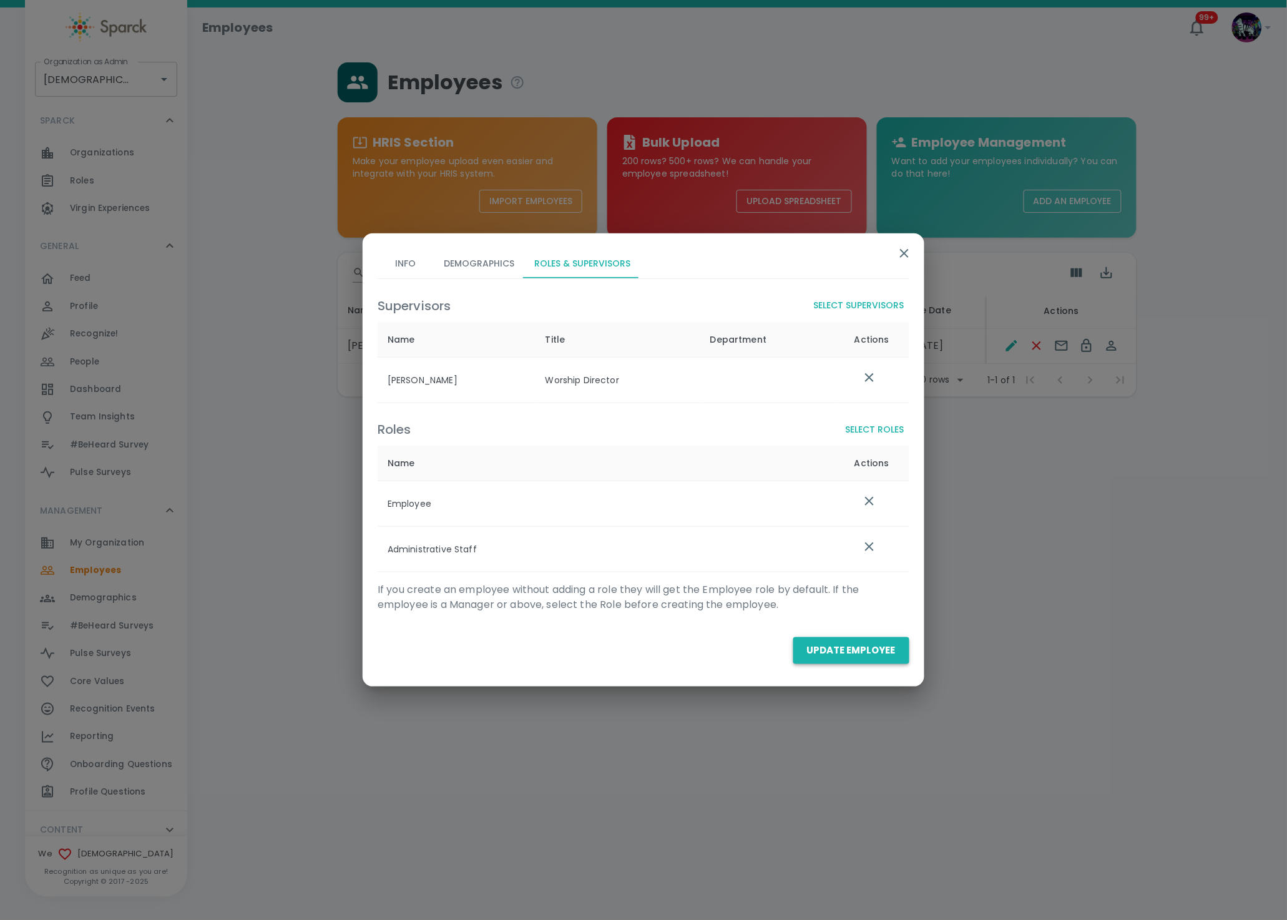
click at [830, 640] on button "Update Employee" at bounding box center [851, 650] width 116 height 26
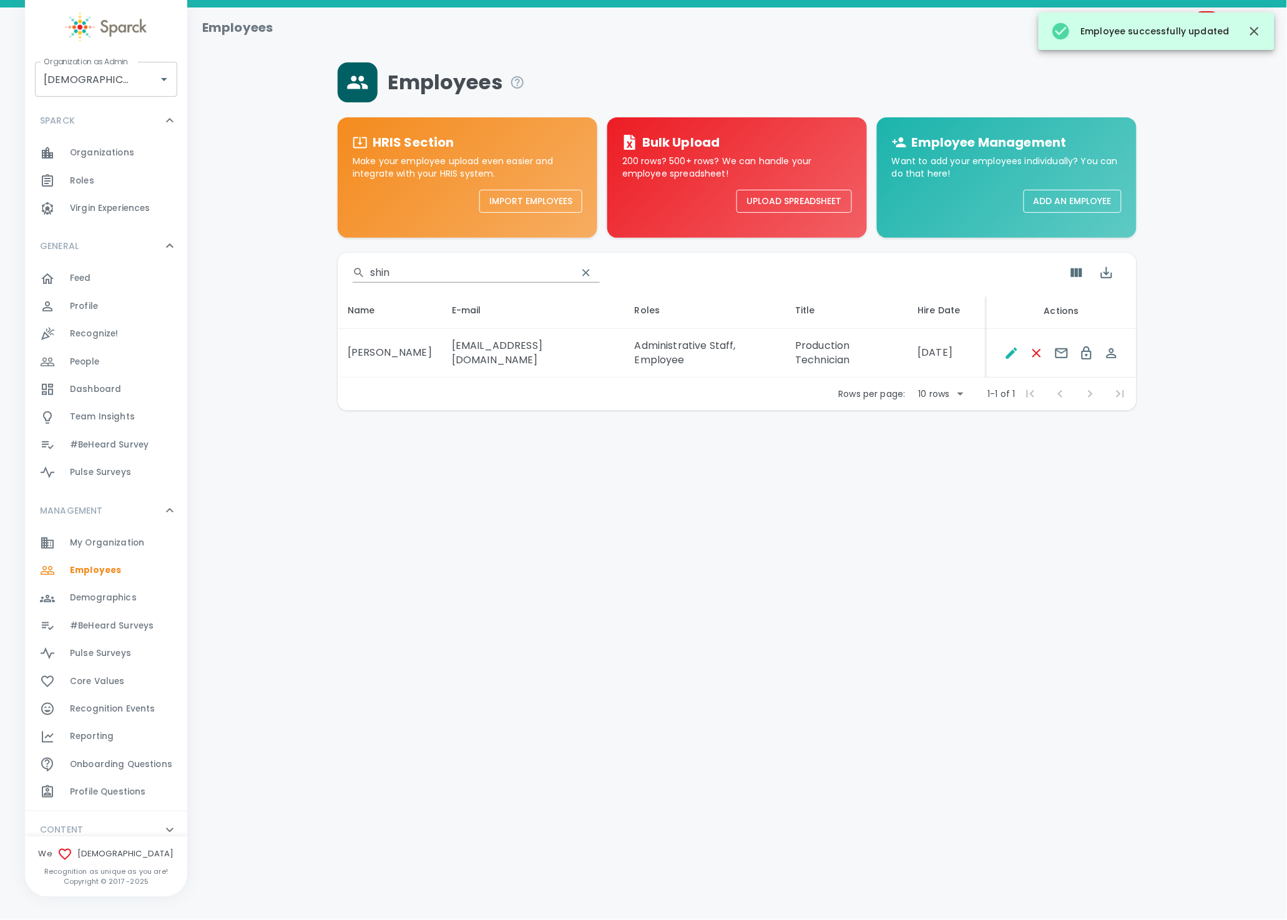
drag, startPoint x: 442, startPoint y: 258, endPoint x: 429, endPoint y: 265, distance: 15.1
click at [429, 265] on div "​ shin" at bounding box center [737, 273] width 799 height 40
drag, startPoint x: 426, startPoint y: 265, endPoint x: 294, endPoint y: 290, distance: 134.6
click at [310, 288] on div "Employees HRIS Section Make your employee upload even easier and integrate with…" at bounding box center [737, 236] width 1070 height 348
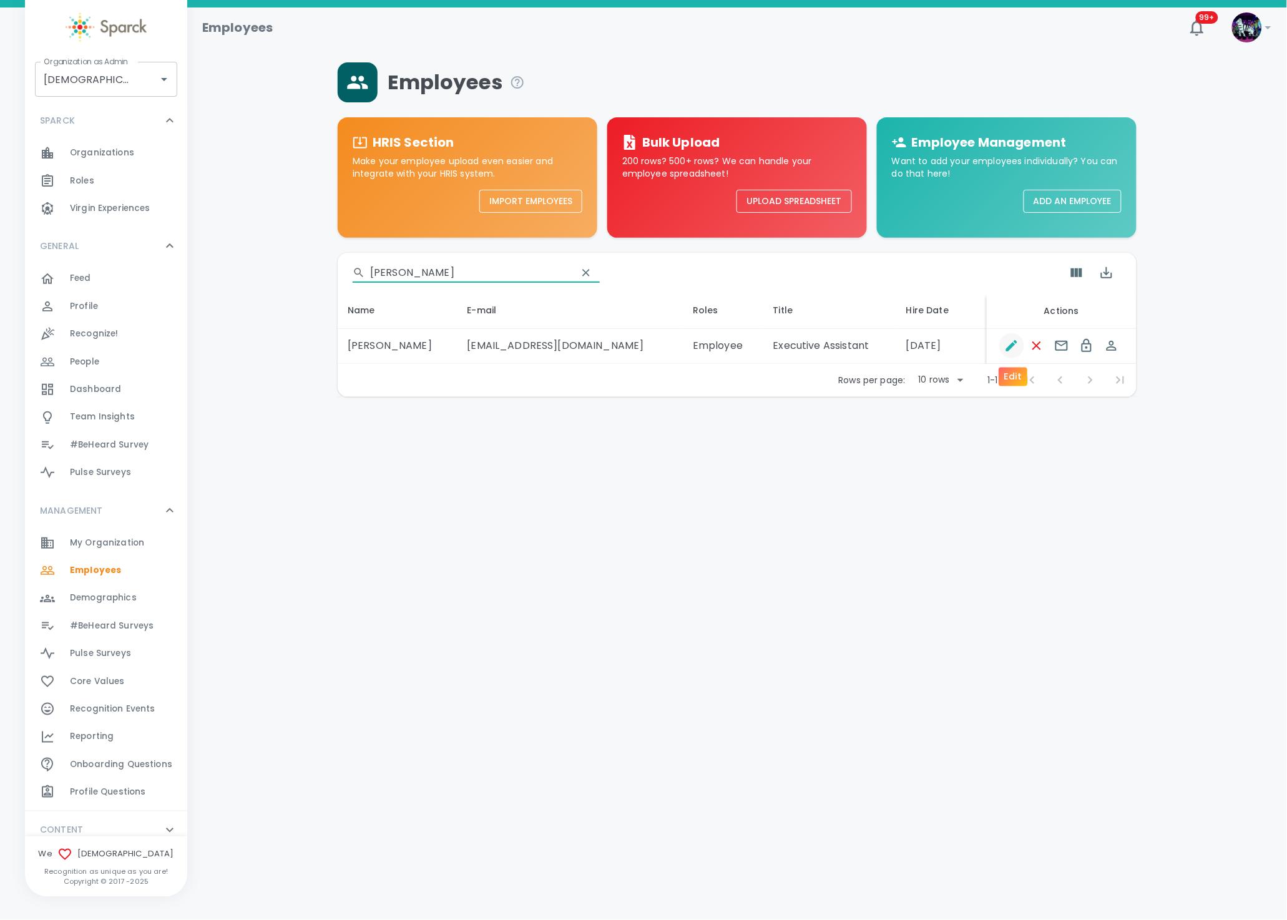
type input "barron"
click at [1008, 353] on icon "Edit" at bounding box center [1011, 345] width 15 height 15
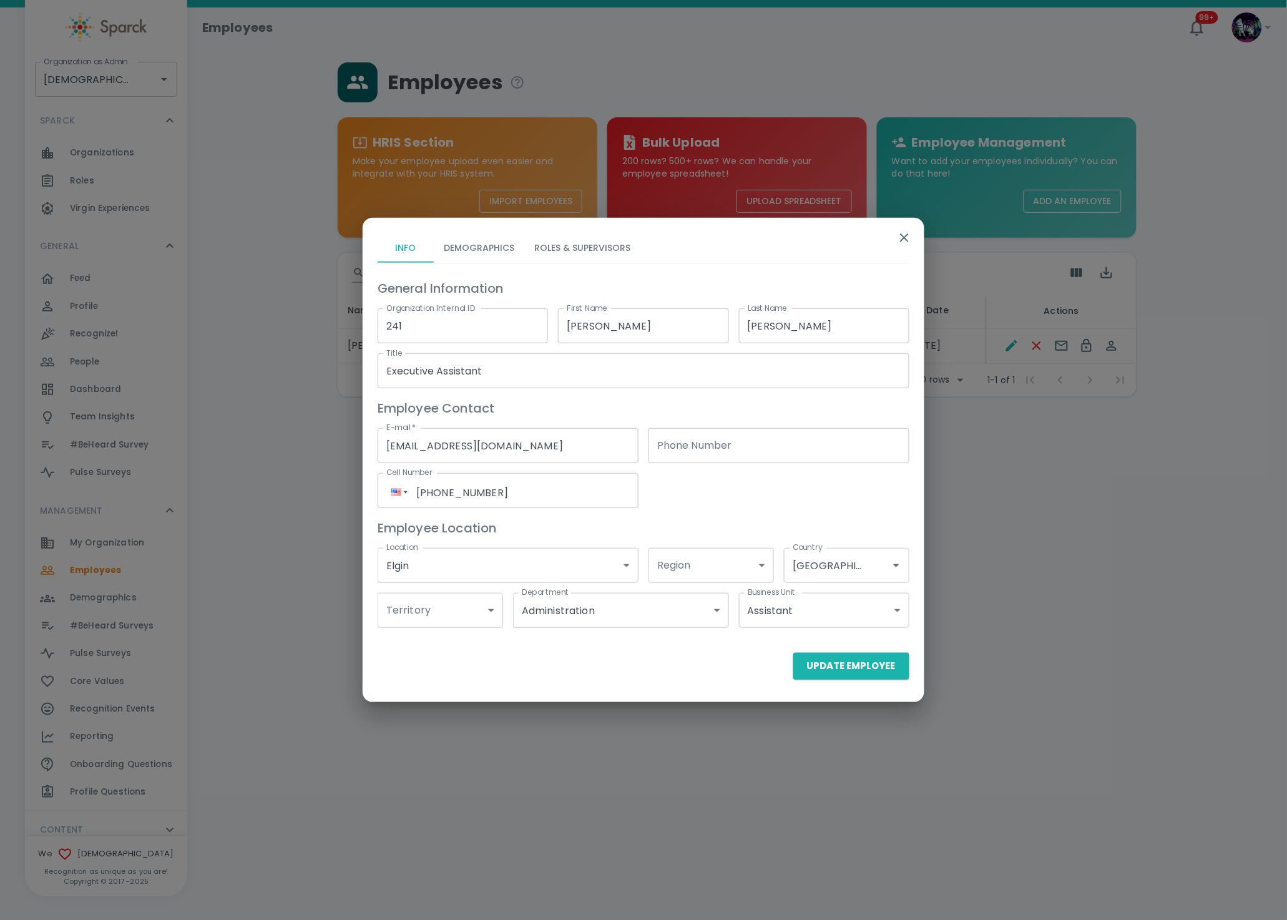
click at [552, 246] on button "Roles & Supervisors" at bounding box center [582, 248] width 116 height 30
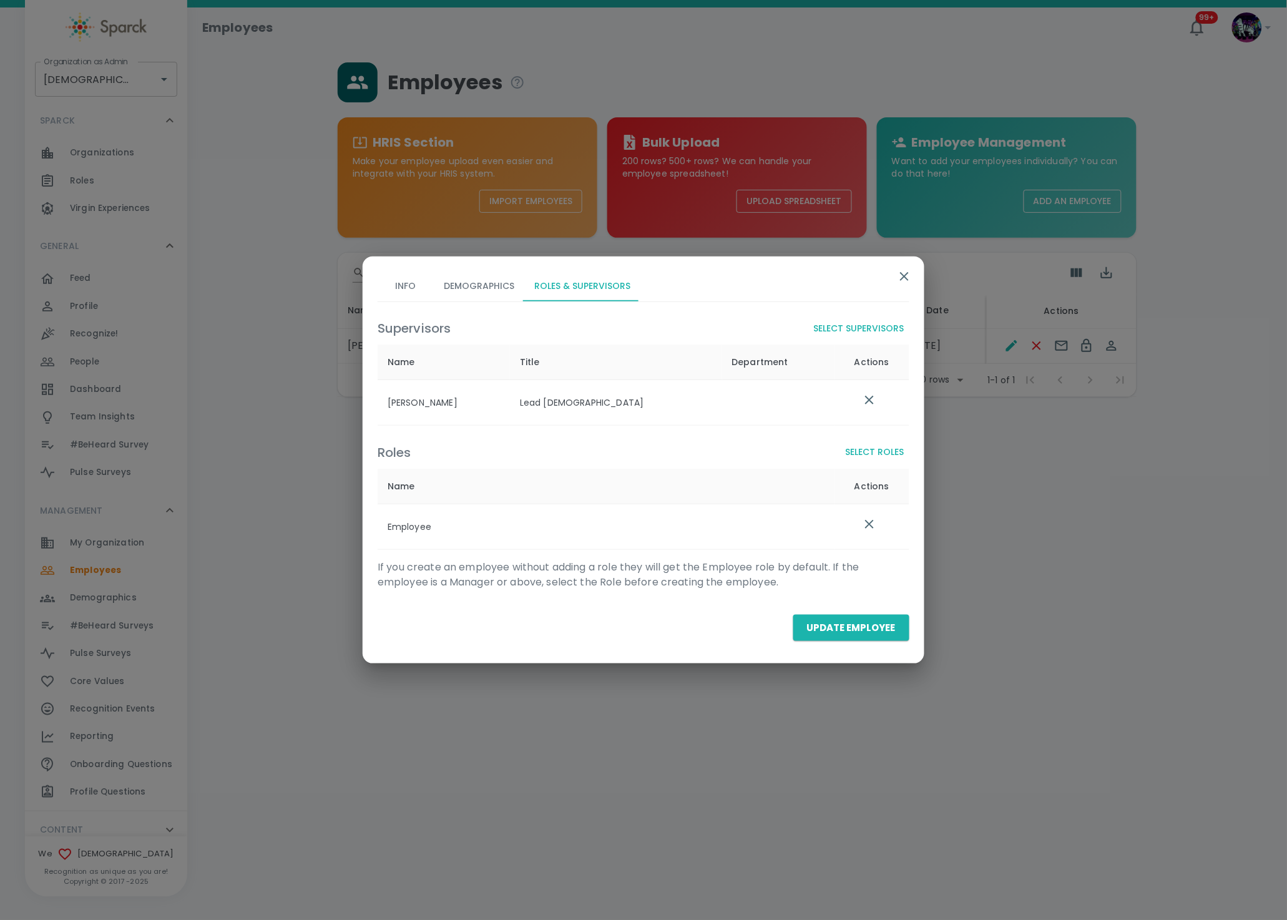
click at [879, 455] on button "Select Roles" at bounding box center [875, 452] width 69 height 23
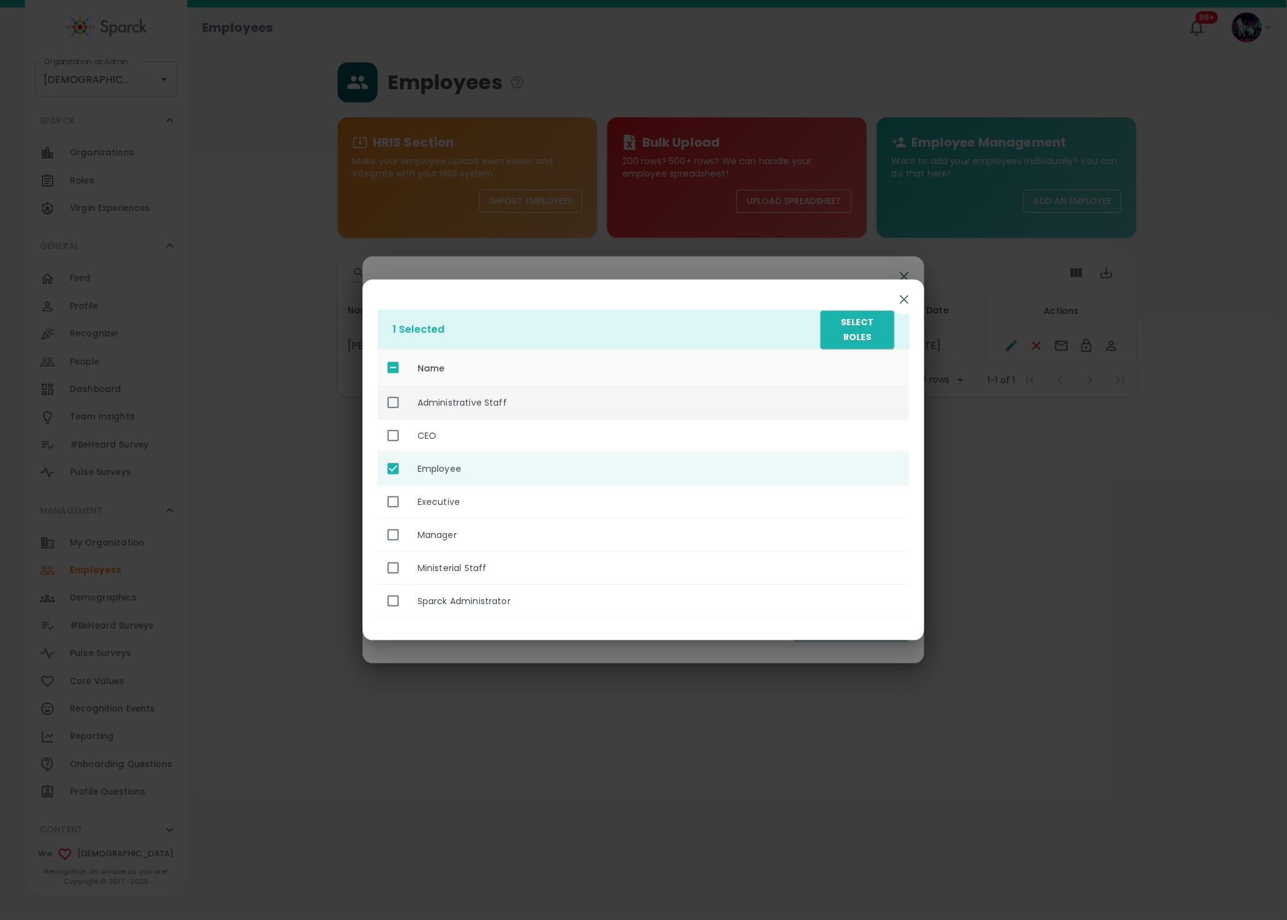
click at [439, 400] on th "Administrative Staff" at bounding box center [658, 402] width 502 height 33
checkbox input "true"
click at [846, 333] on button "Select Roles" at bounding box center [858, 330] width 74 height 38
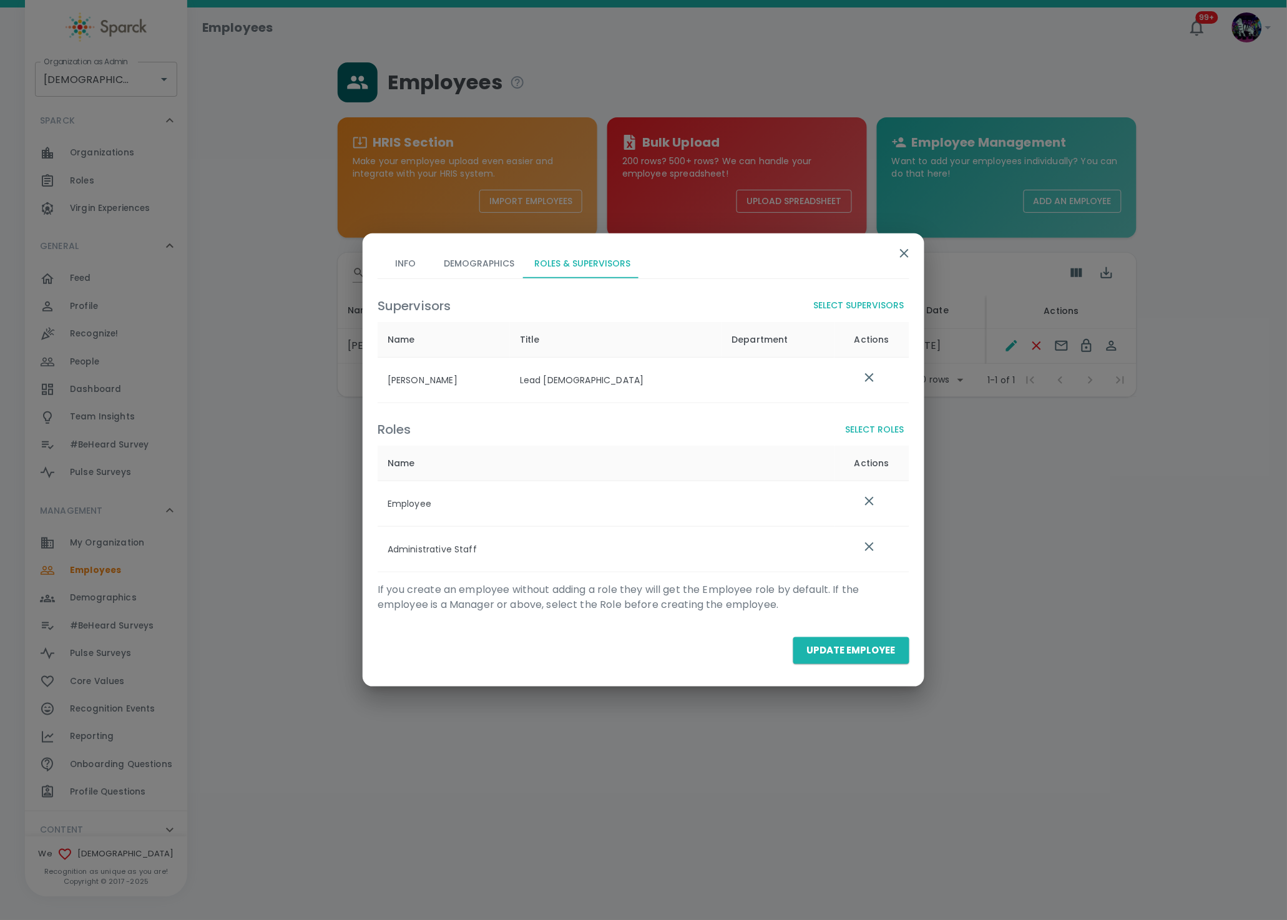
click at [836, 651] on button "Update Employee" at bounding box center [851, 650] width 116 height 26
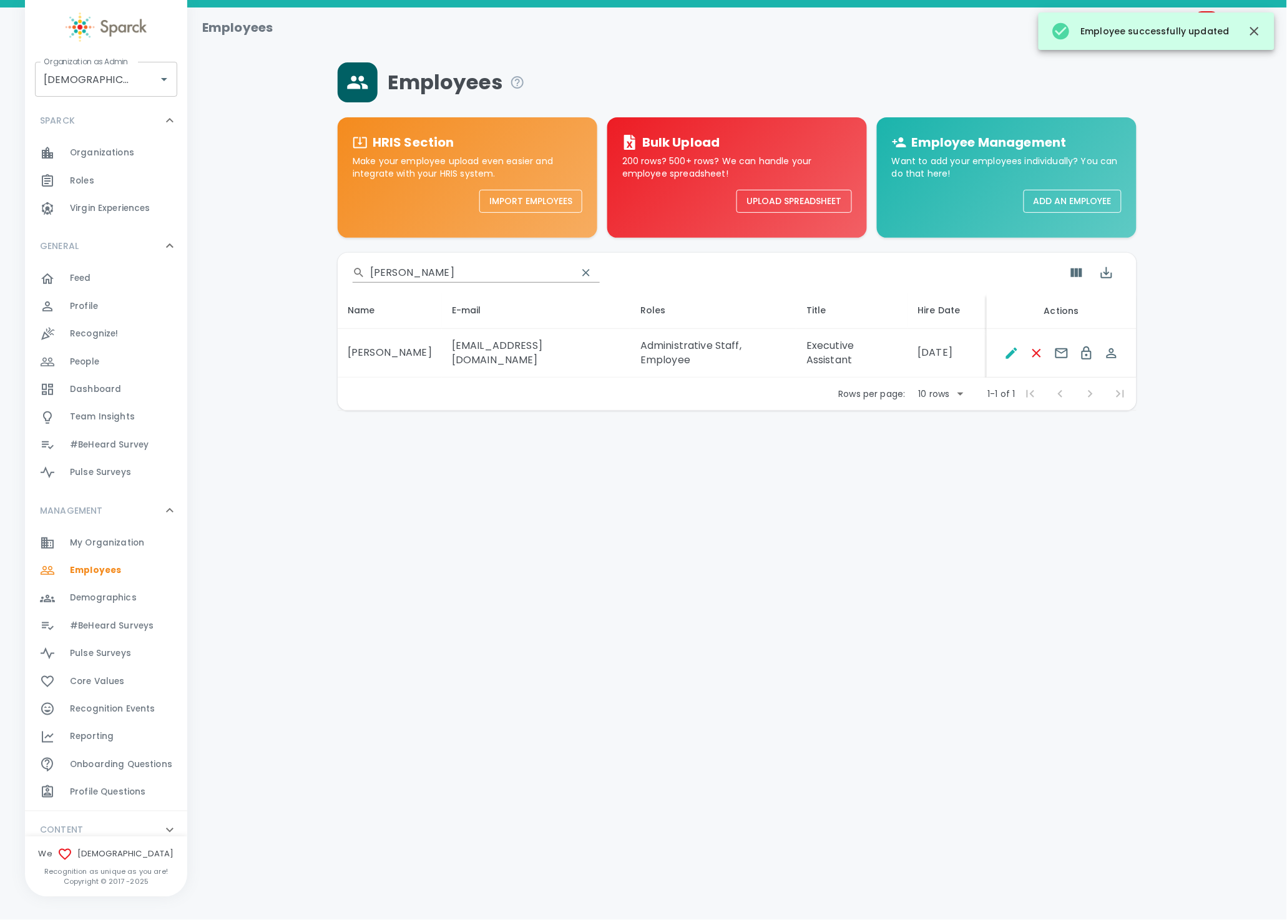
click at [484, 269] on input "barron" at bounding box center [468, 273] width 197 height 20
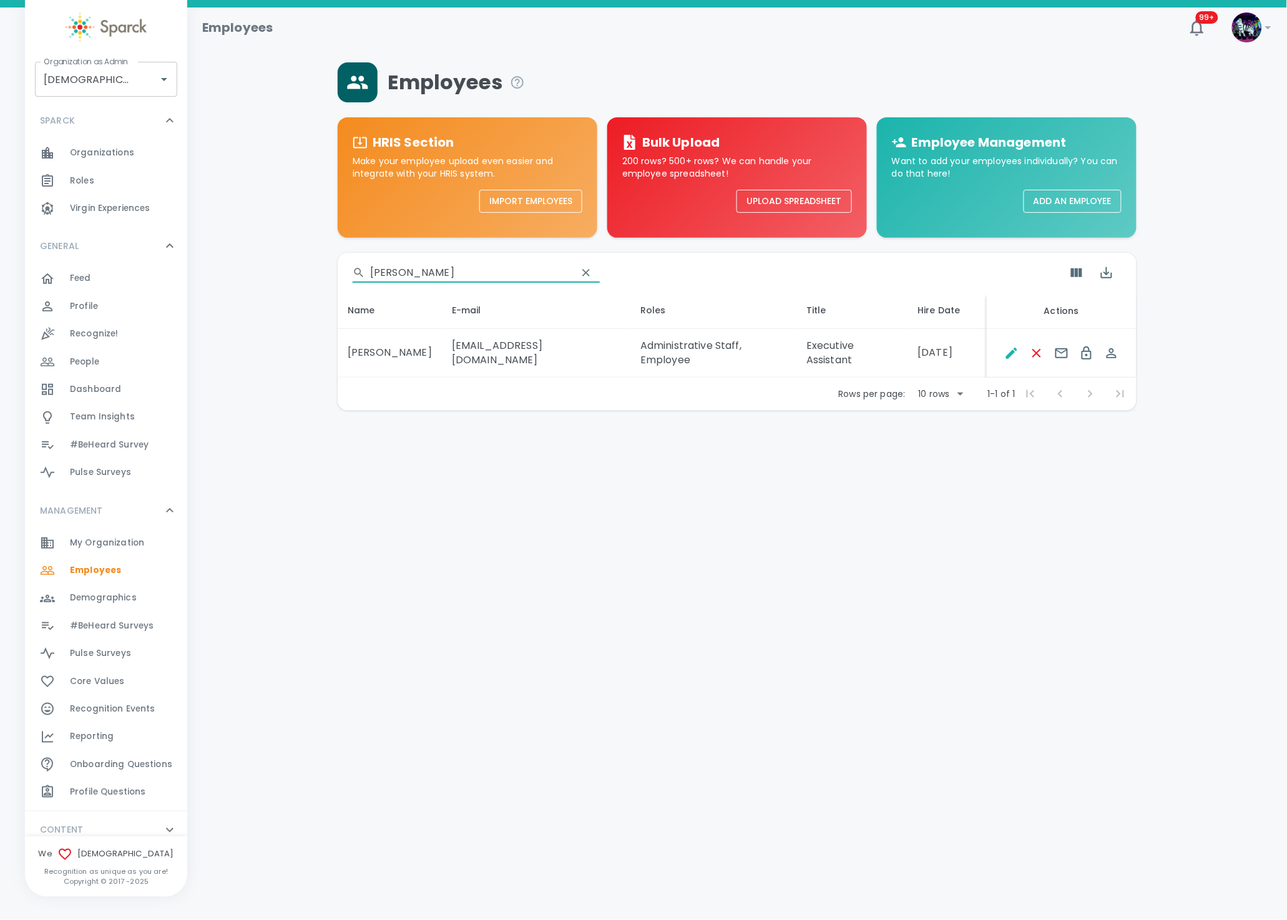
drag, startPoint x: 80, startPoint y: 276, endPoint x: 238, endPoint y: 275, distance: 158.5
click at [245, 275] on div "Employees HRIS Section Make your employee upload even easier and integrate with…" at bounding box center [737, 236] width 1070 height 348
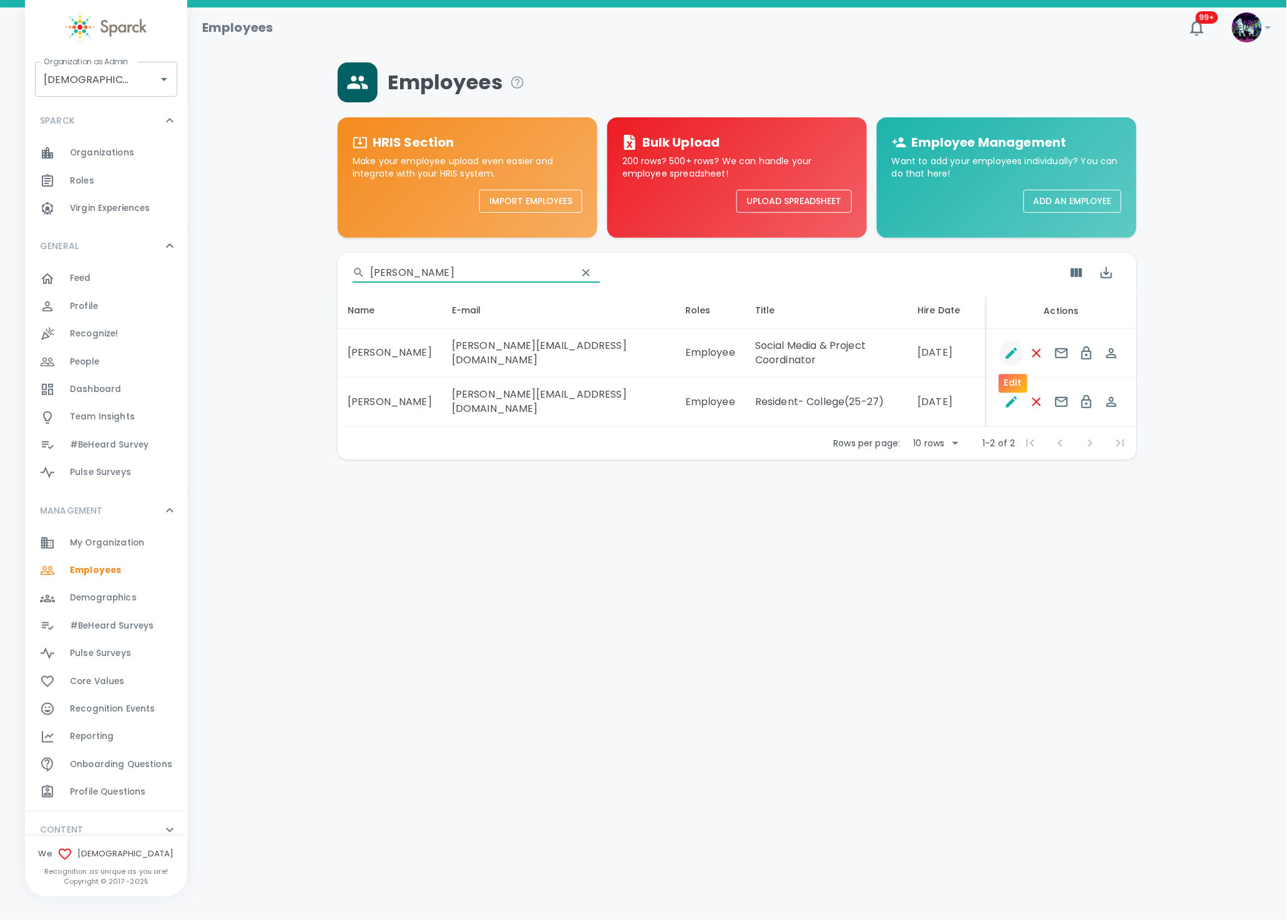
type input "lindsey"
click at [1009, 359] on icon "Edit" at bounding box center [1011, 353] width 15 height 15
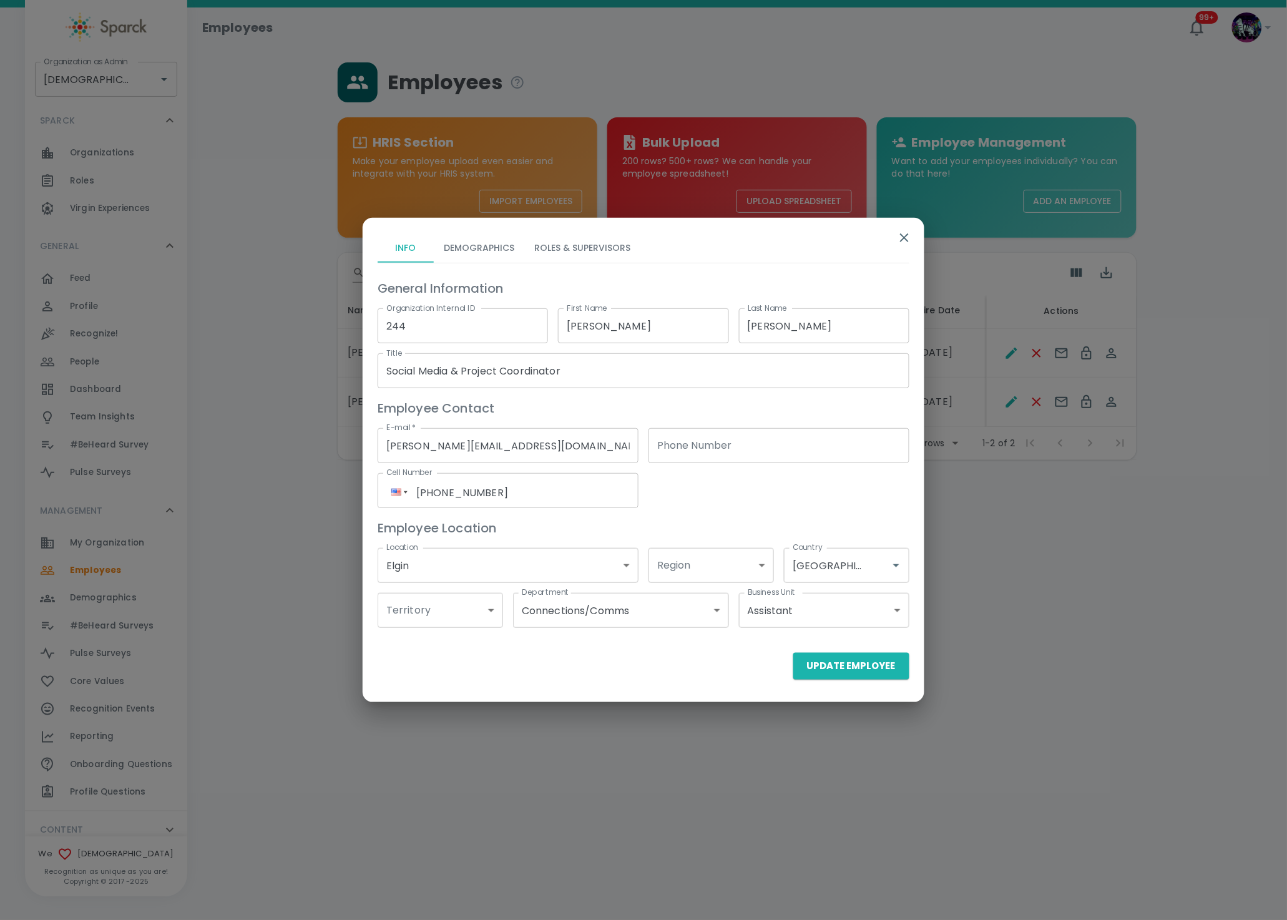
click at [565, 254] on button "Roles & Supervisors" at bounding box center [582, 248] width 116 height 30
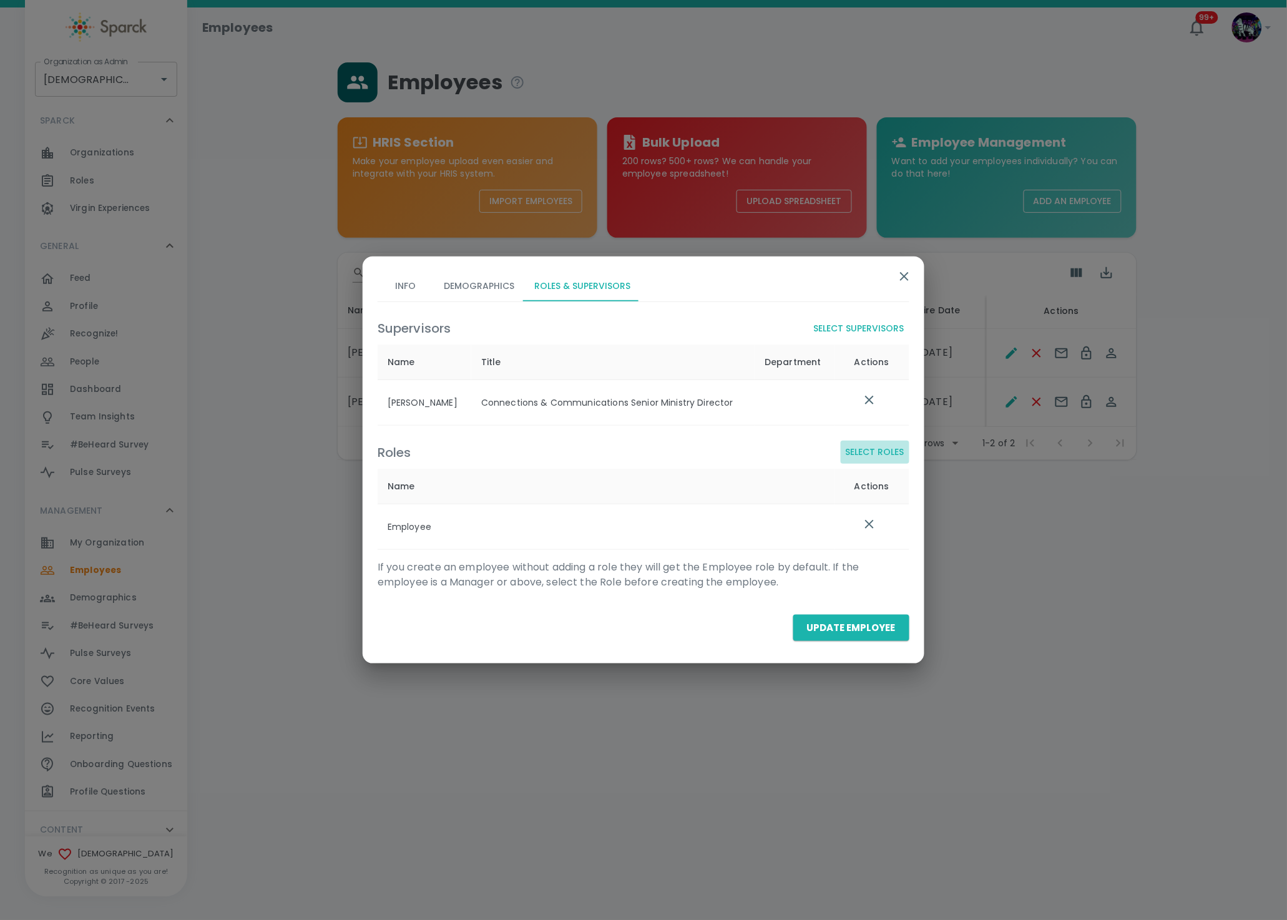
click at [882, 445] on button "Select Roles" at bounding box center [875, 452] width 69 height 23
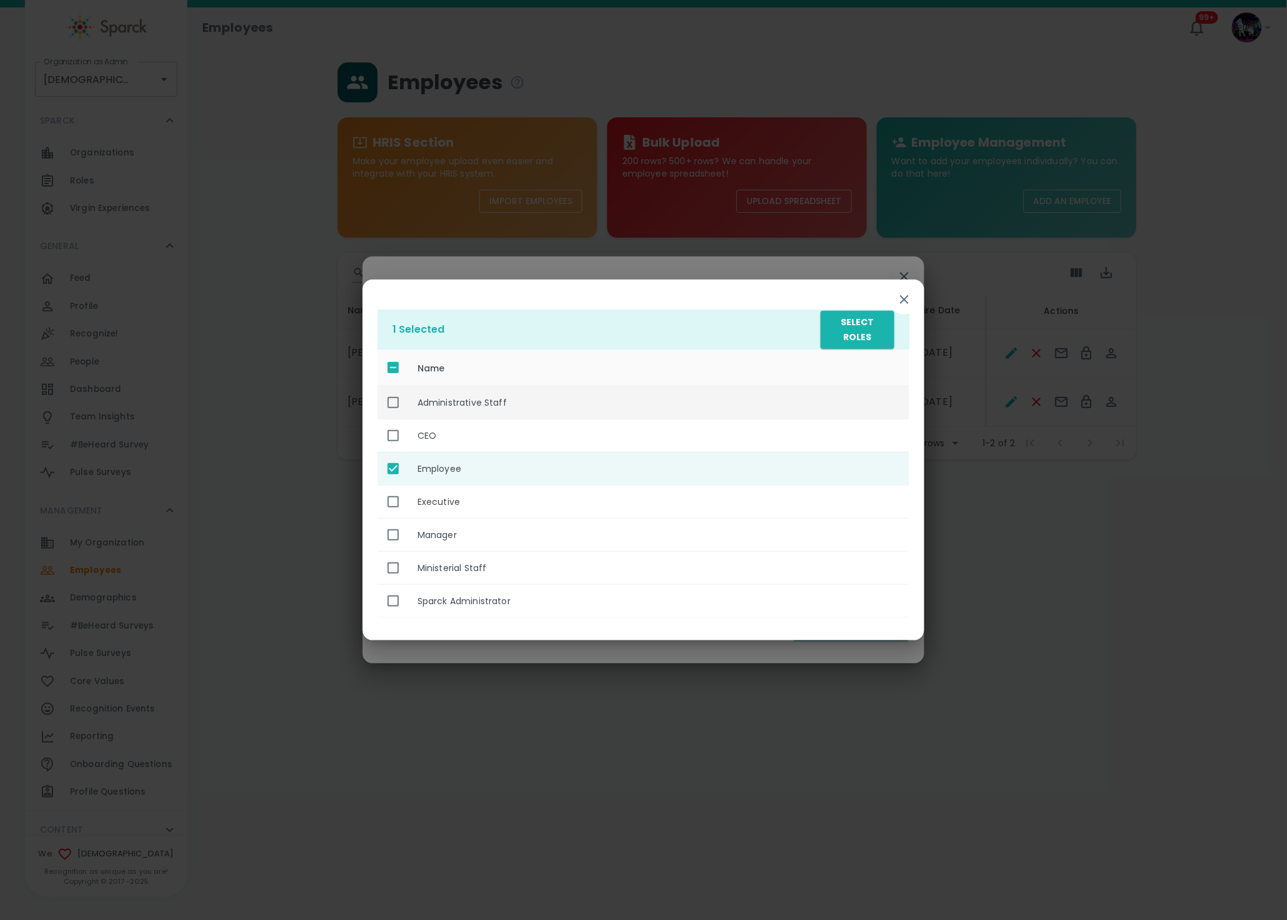
click at [484, 404] on th "Administrative Staff" at bounding box center [658, 402] width 502 height 33
checkbox input "true"
click at [857, 331] on button "Select Roles" at bounding box center [858, 330] width 74 height 38
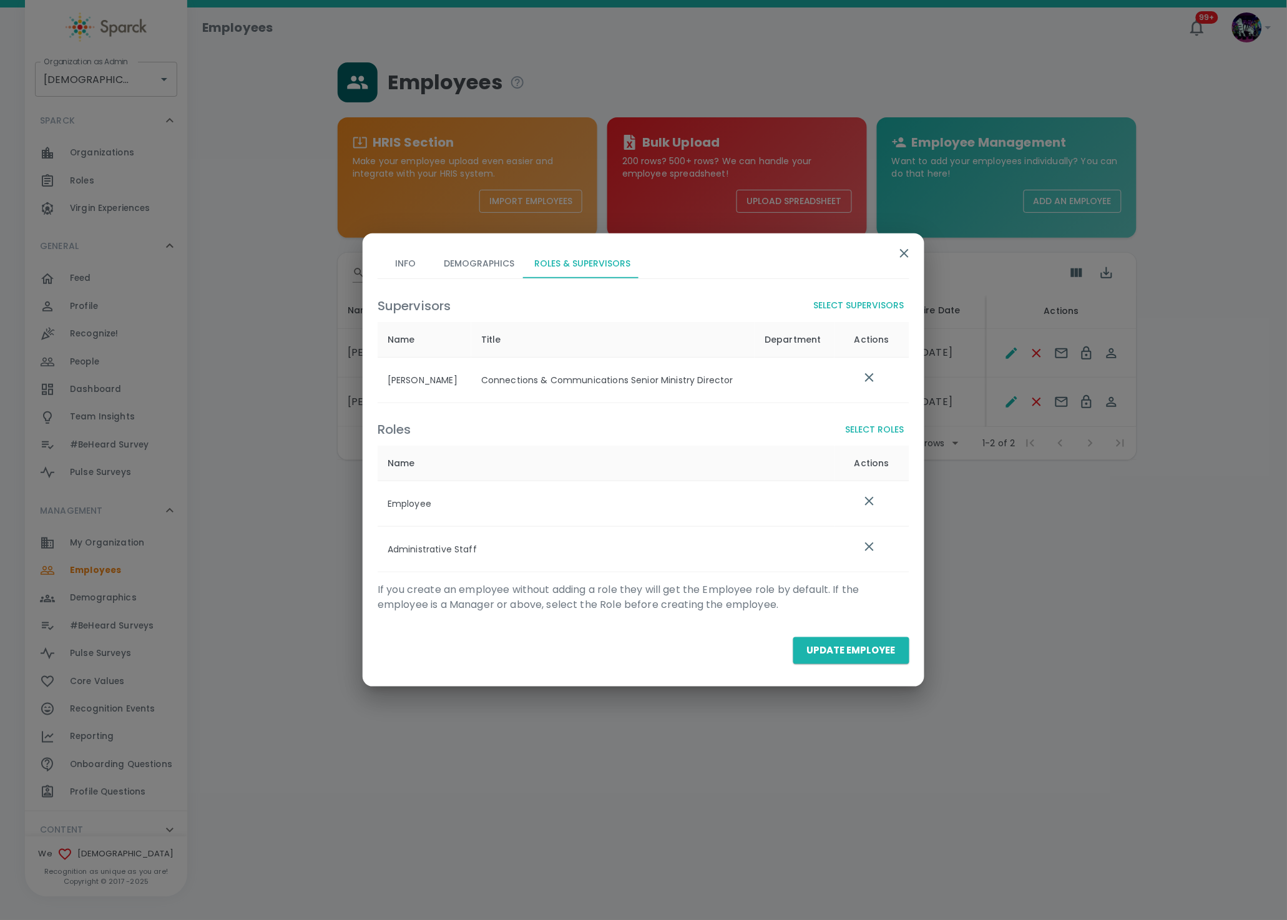
click at [856, 651] on button "Update Employee" at bounding box center [851, 650] width 116 height 26
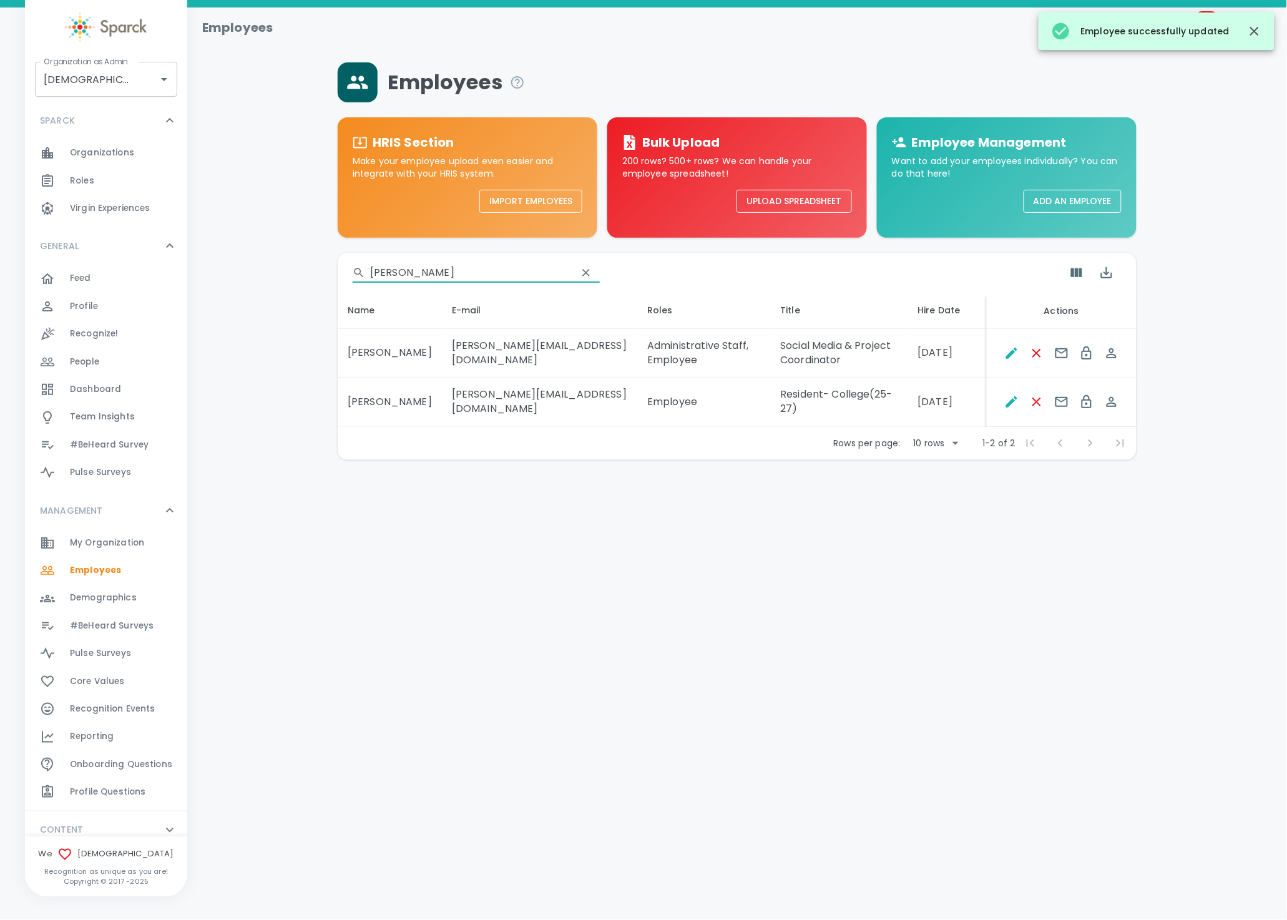
drag, startPoint x: 451, startPoint y: 276, endPoint x: 190, endPoint y: 247, distance: 261.9
click at [207, 246] on div "Employees HRIS Section Make your employee upload even easier and integrate with…" at bounding box center [737, 261] width 1070 height 398
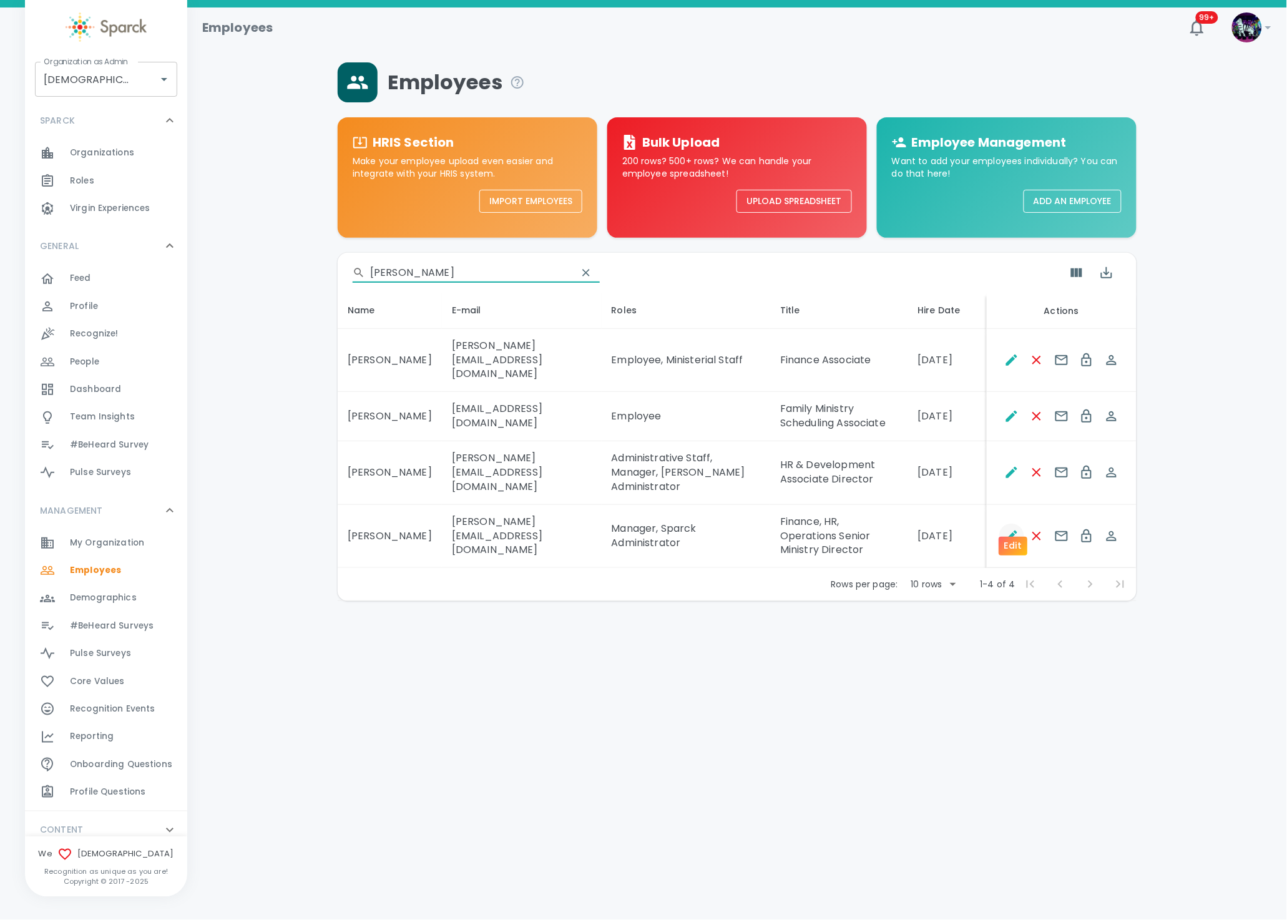
type input "marci"
click at [1008, 529] on icon "Edit" at bounding box center [1011, 536] width 15 height 15
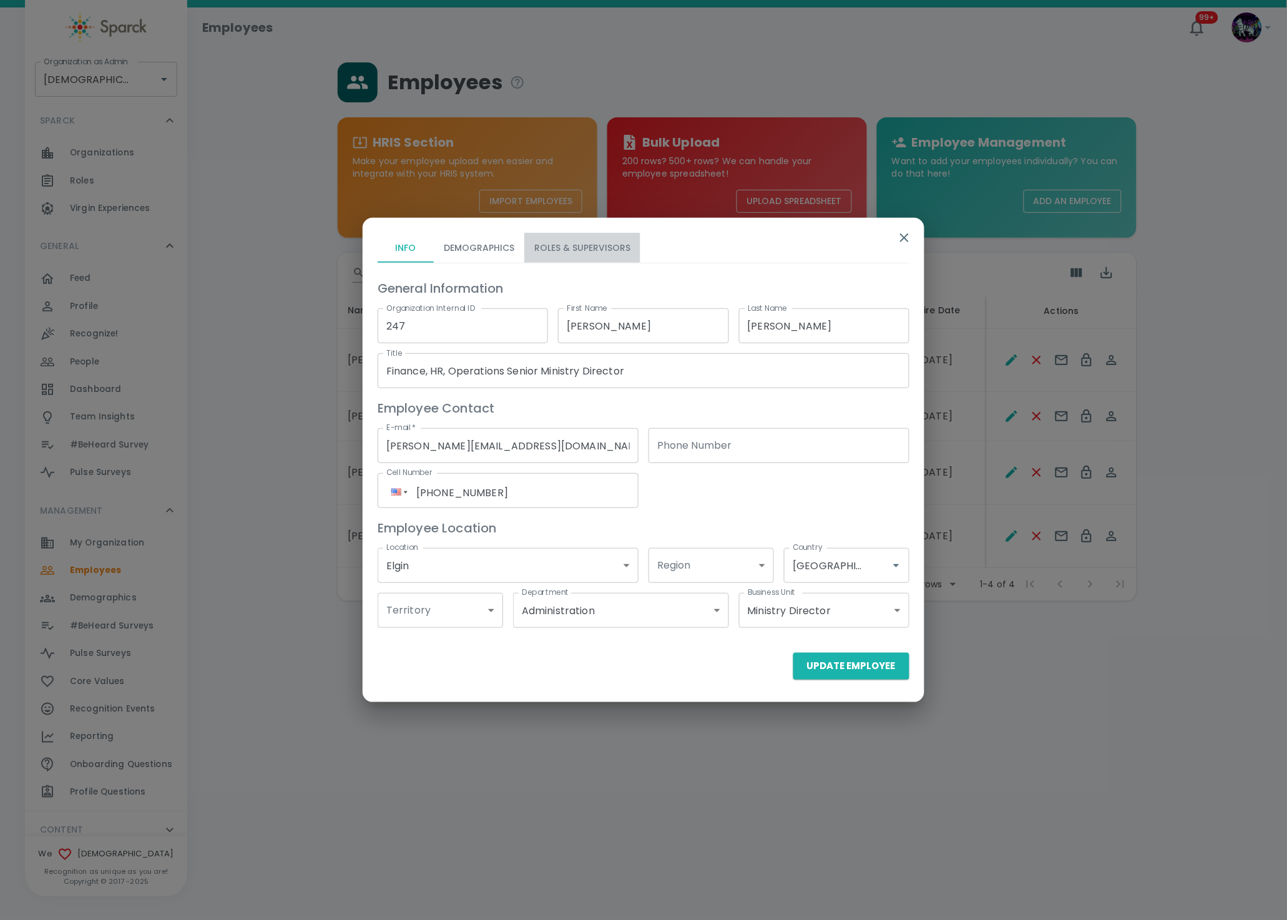
click at [596, 247] on button "Roles & Supervisors" at bounding box center [582, 248] width 116 height 30
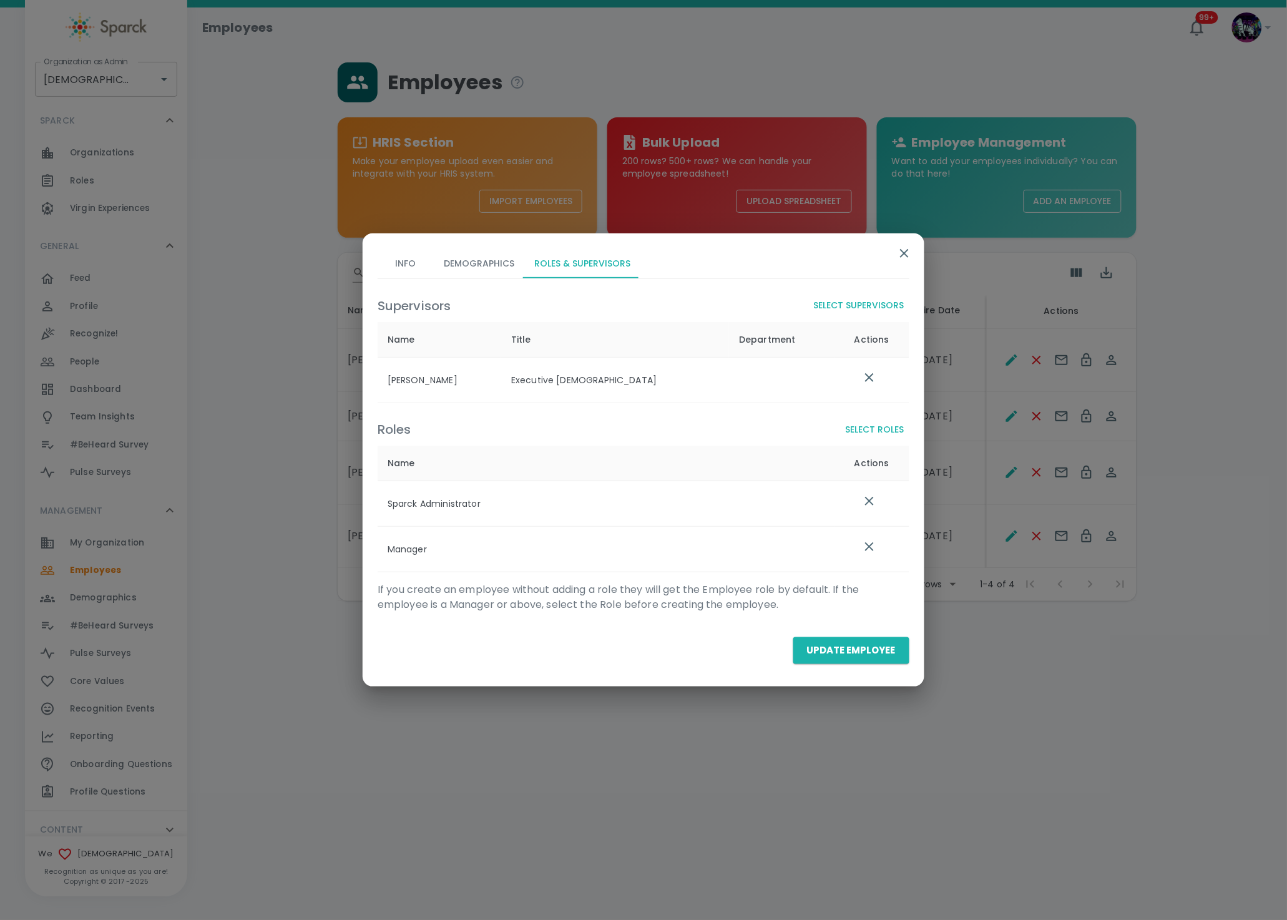
click at [889, 436] on button "Select Roles" at bounding box center [875, 429] width 69 height 23
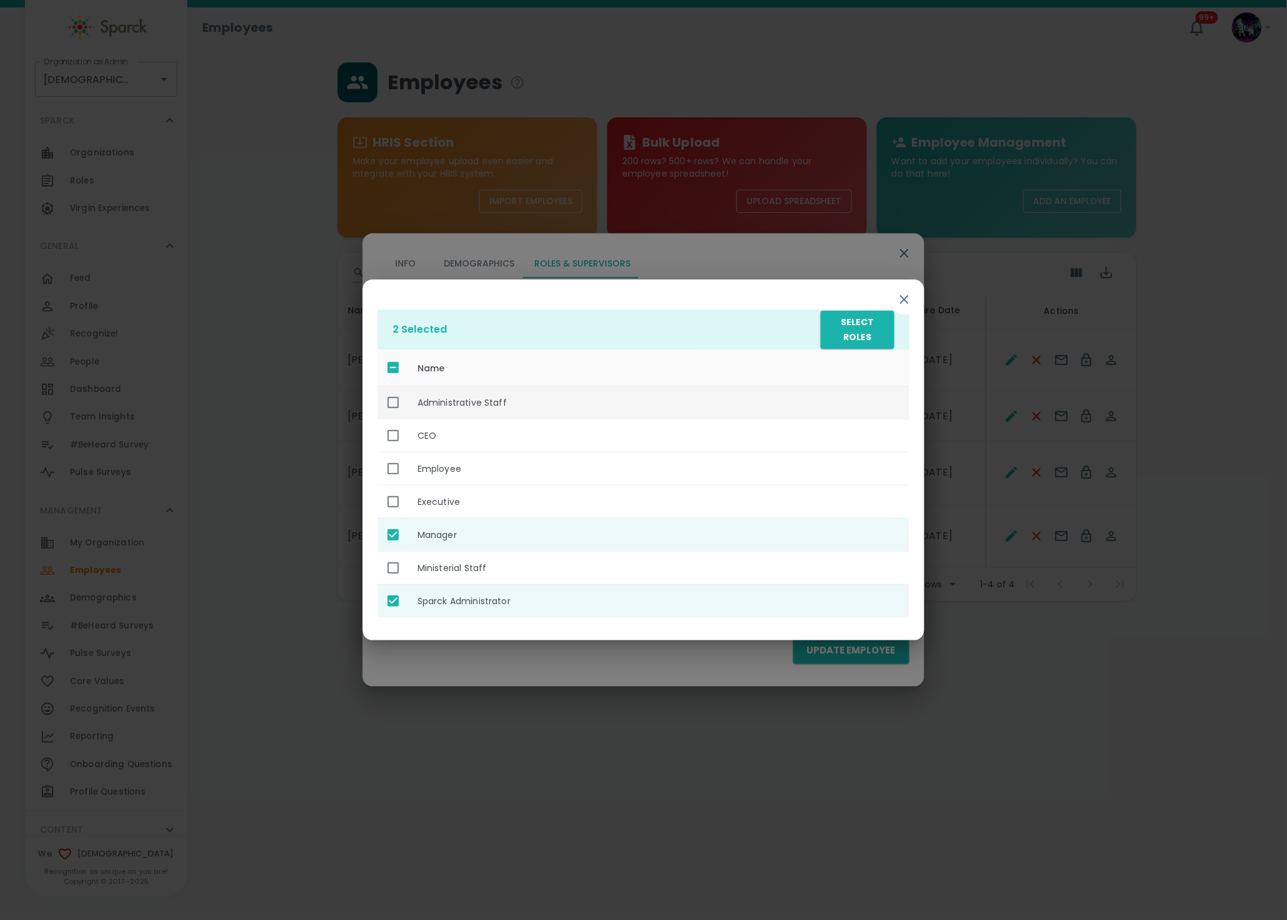
click at [488, 396] on th "Administrative Staff" at bounding box center [658, 402] width 502 height 33
checkbox input "true"
click at [831, 335] on button "Select Roles" at bounding box center [858, 330] width 74 height 38
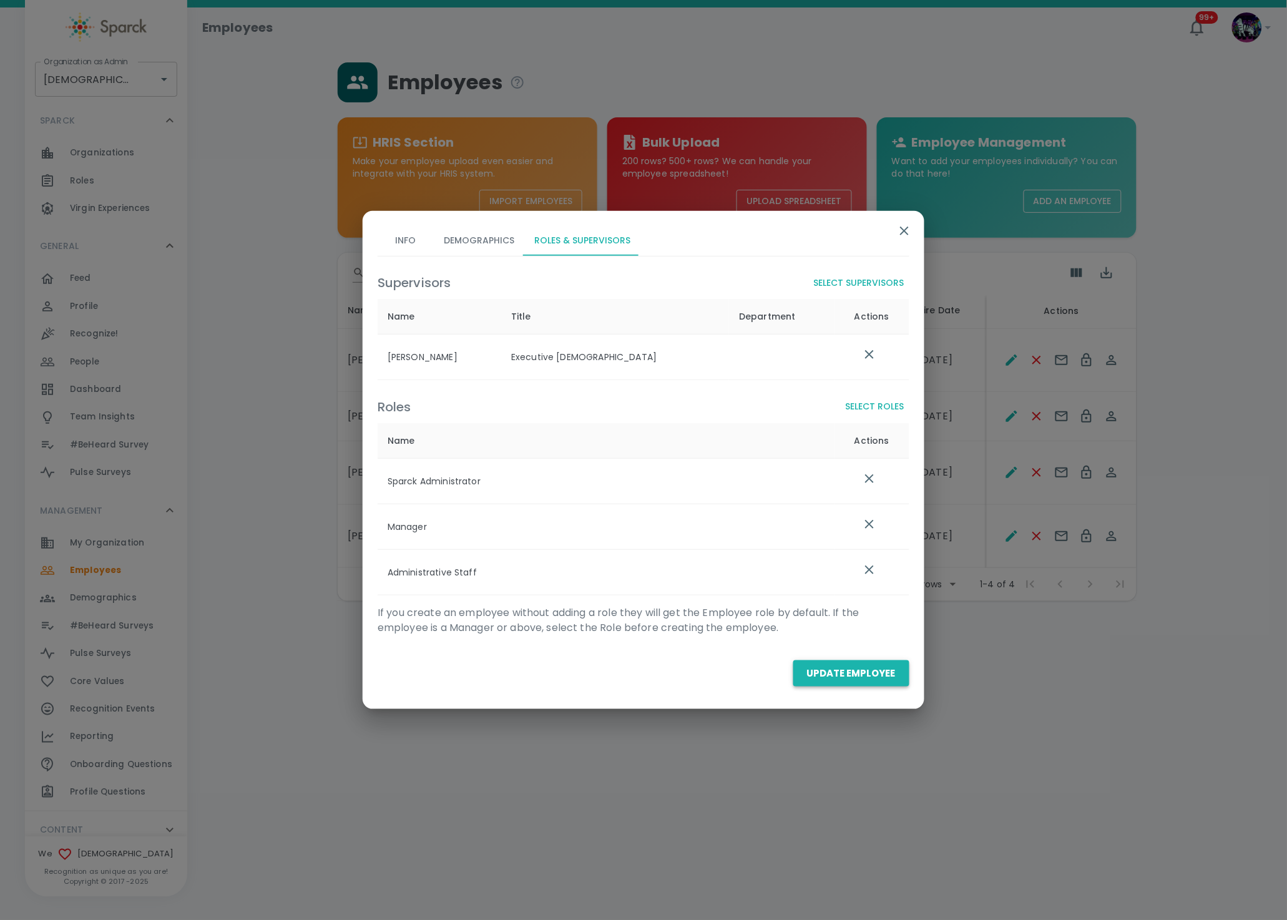
click at [862, 673] on button "Update Employee" at bounding box center [851, 673] width 116 height 26
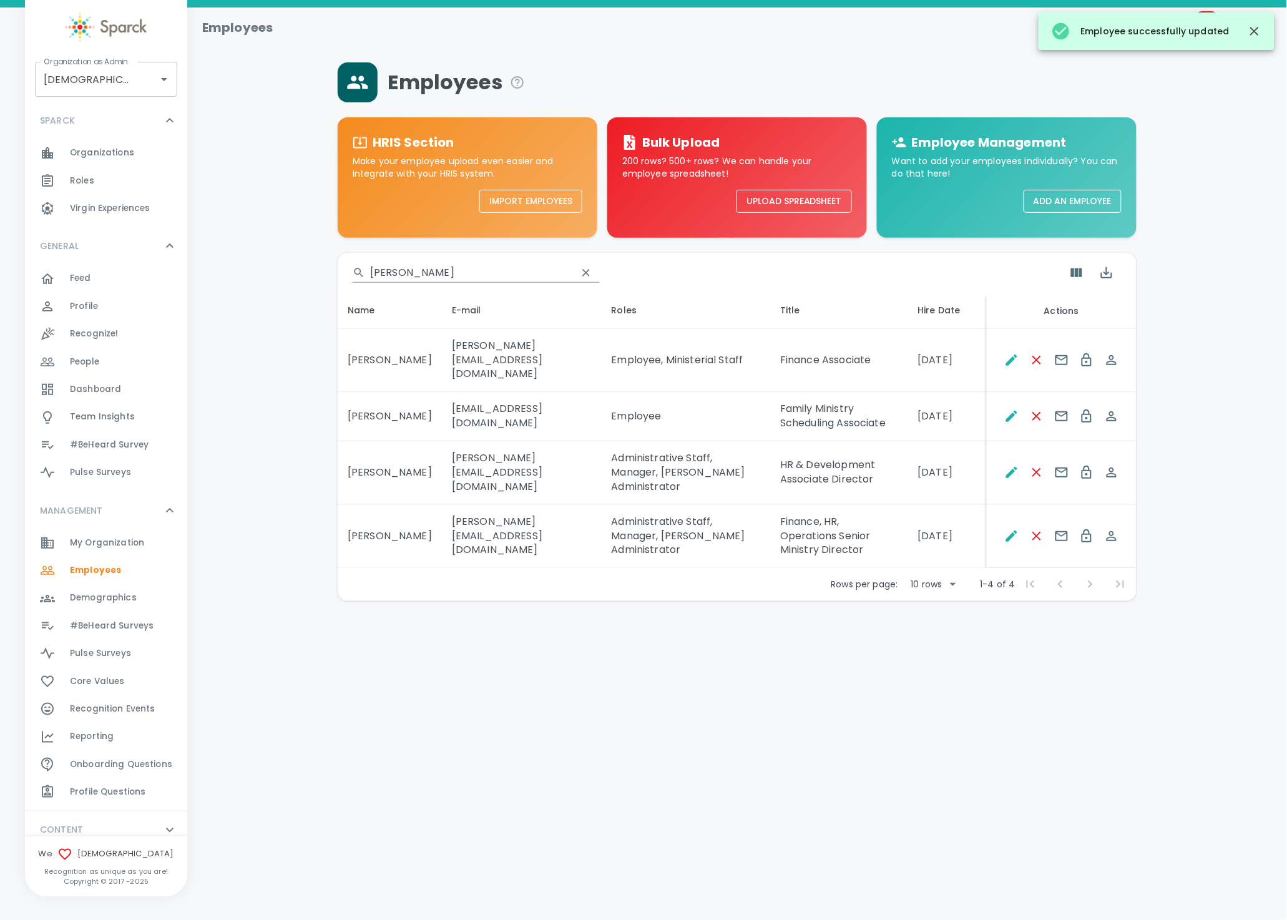
drag, startPoint x: 435, startPoint y: 260, endPoint x: 425, endPoint y: 265, distance: 11.5
click at [425, 265] on div "​ marci" at bounding box center [737, 273] width 799 height 40
drag, startPoint x: 425, startPoint y: 265, endPoint x: 313, endPoint y: 278, distance: 113.1
click at [313, 278] on div "Employees HRIS Section Make your employee upload even easier and integrate with…" at bounding box center [737, 331] width 1070 height 539
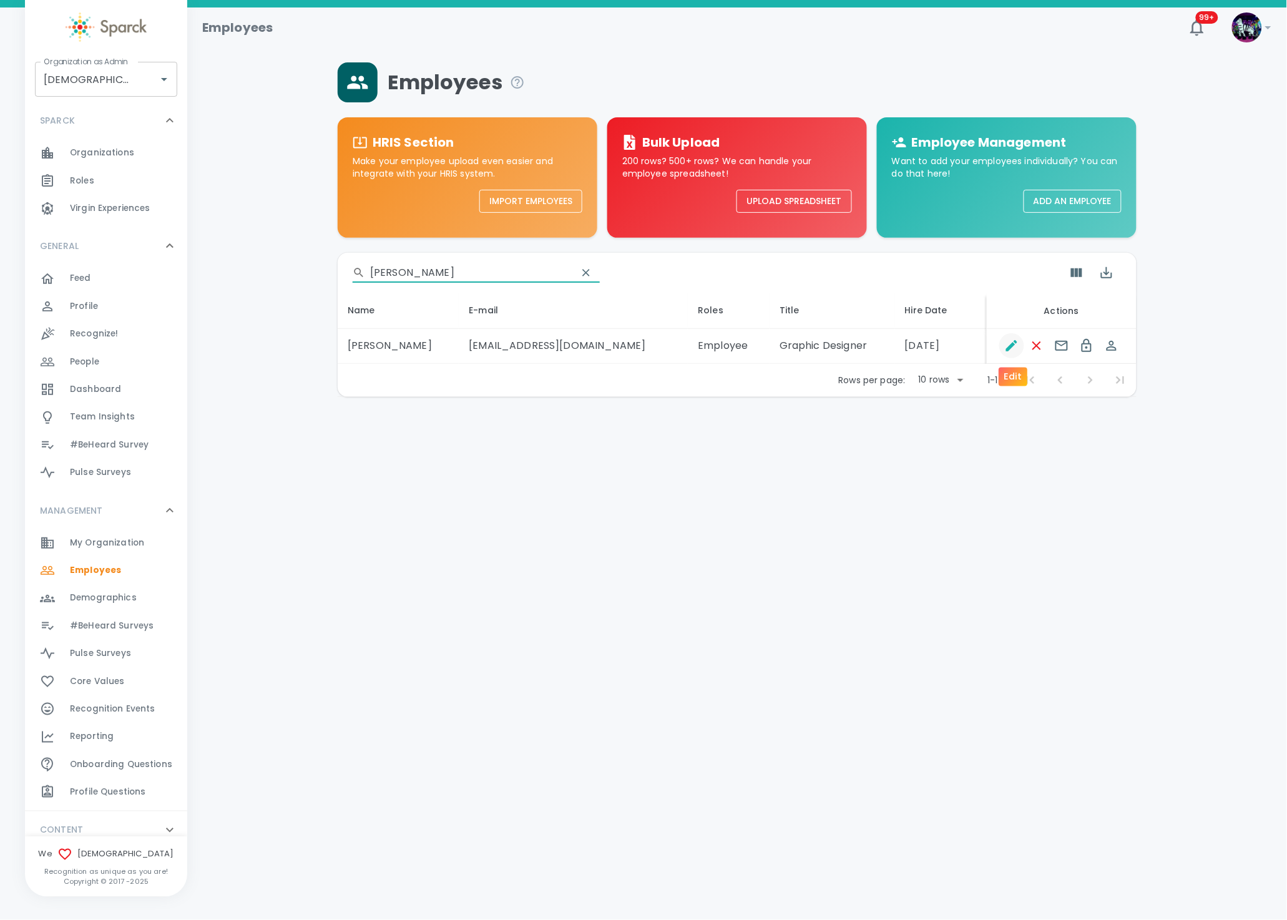
type input "watson"
click at [1010, 343] on icon "Edit" at bounding box center [1011, 345] width 15 height 15
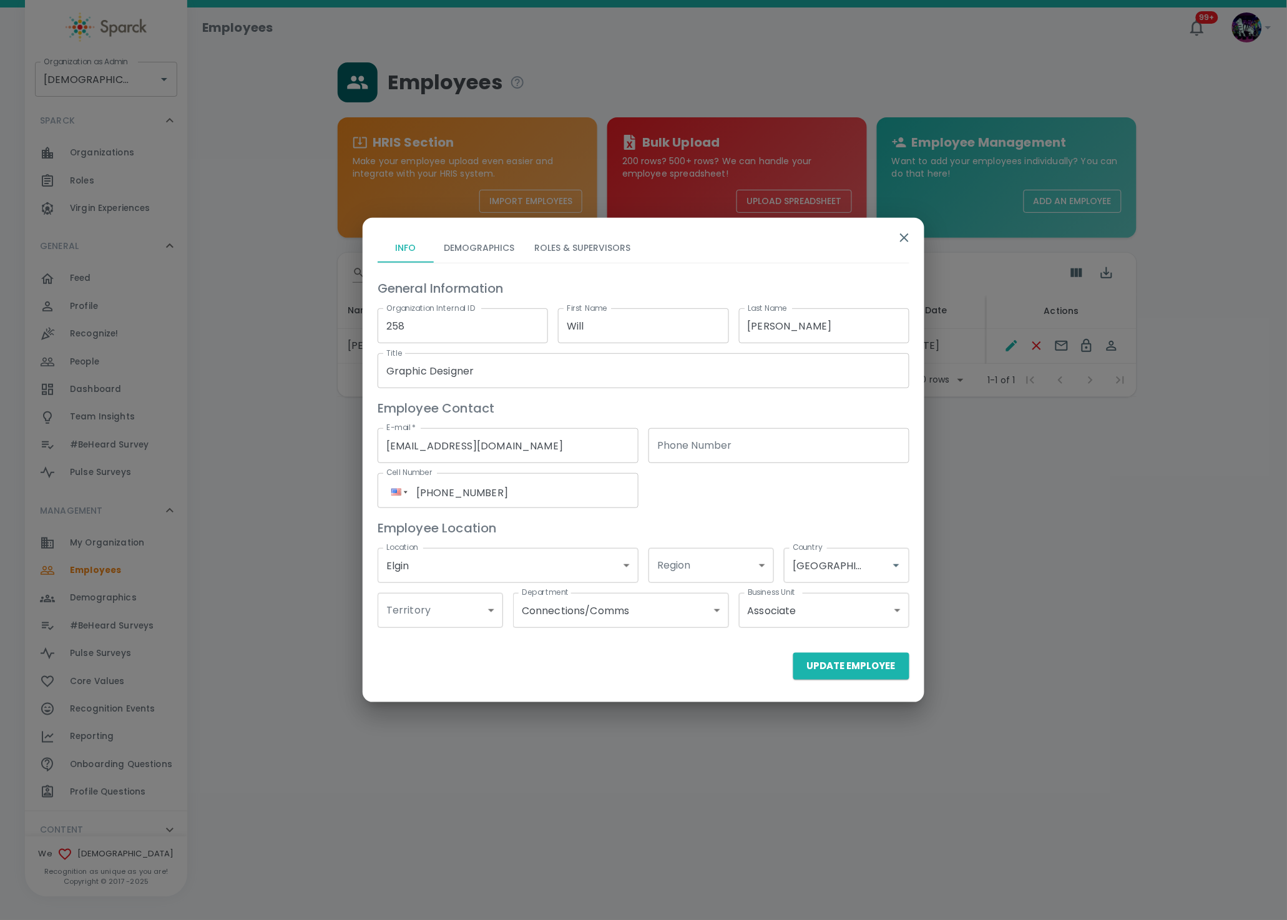
click at [567, 251] on button "Roles & Supervisors" at bounding box center [582, 248] width 116 height 30
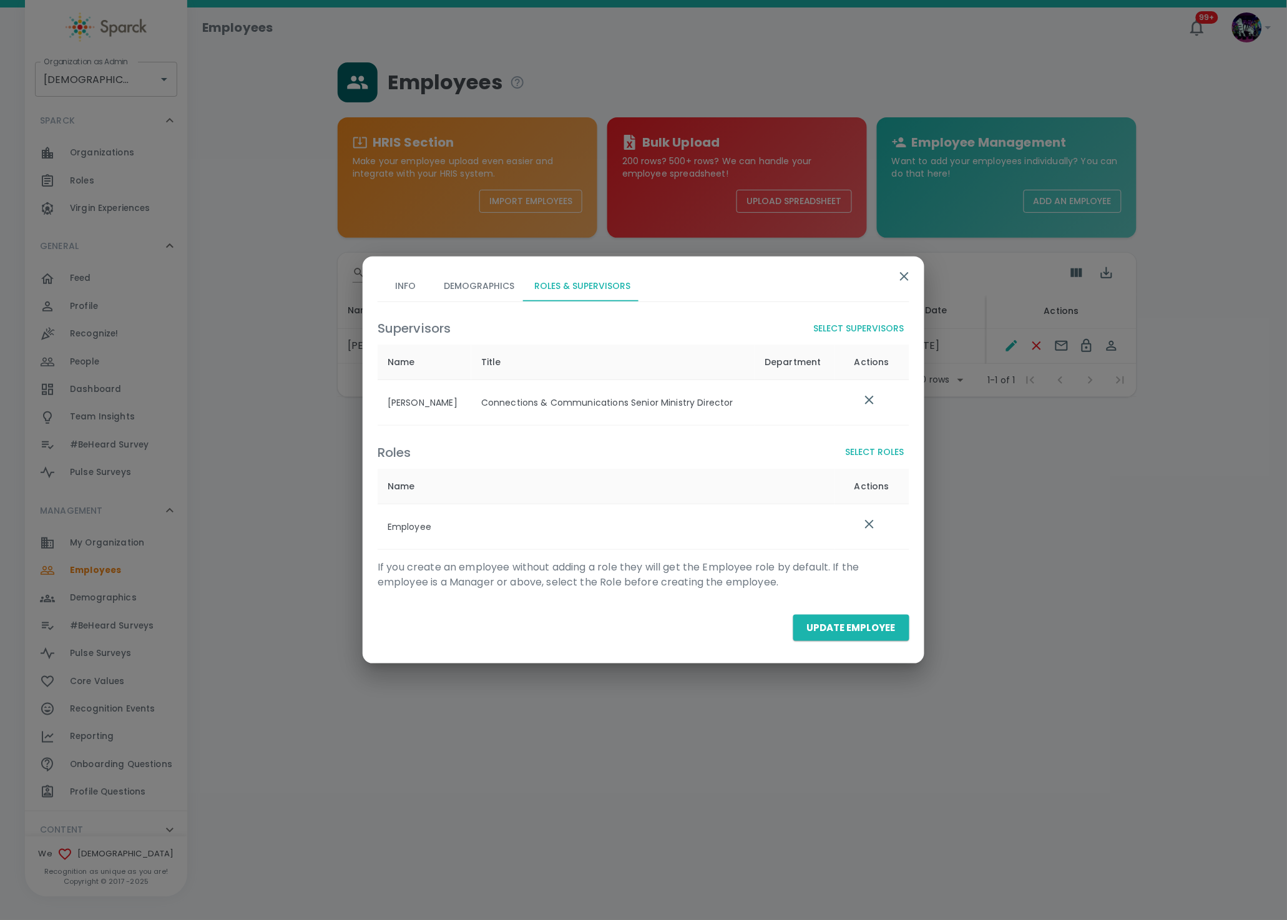
click at [879, 449] on button "Select Roles" at bounding box center [875, 452] width 69 height 23
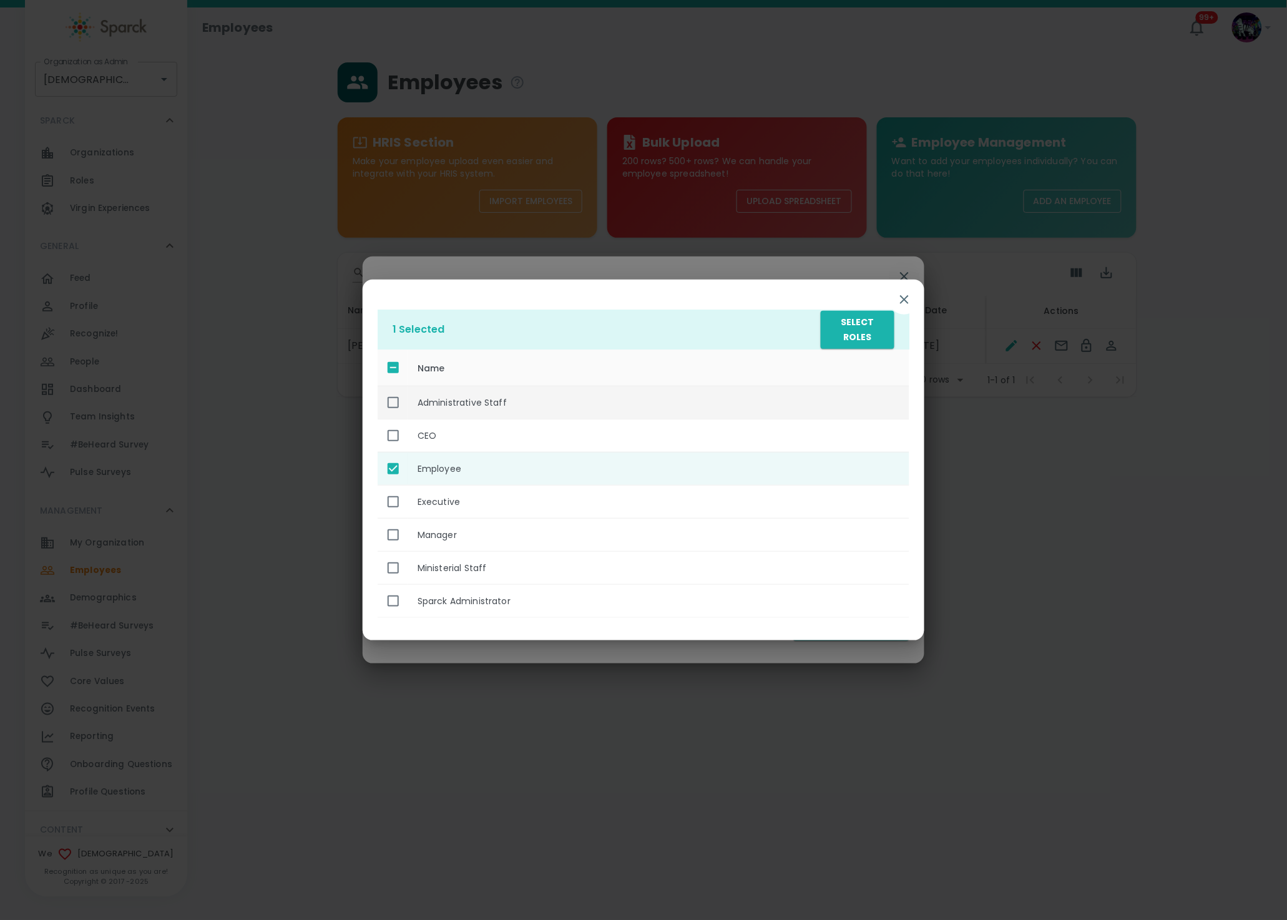
click at [451, 402] on th "Administrative Staff" at bounding box center [658, 402] width 502 height 33
checkbox input "true"
click at [863, 343] on button "Select Roles" at bounding box center [858, 330] width 74 height 38
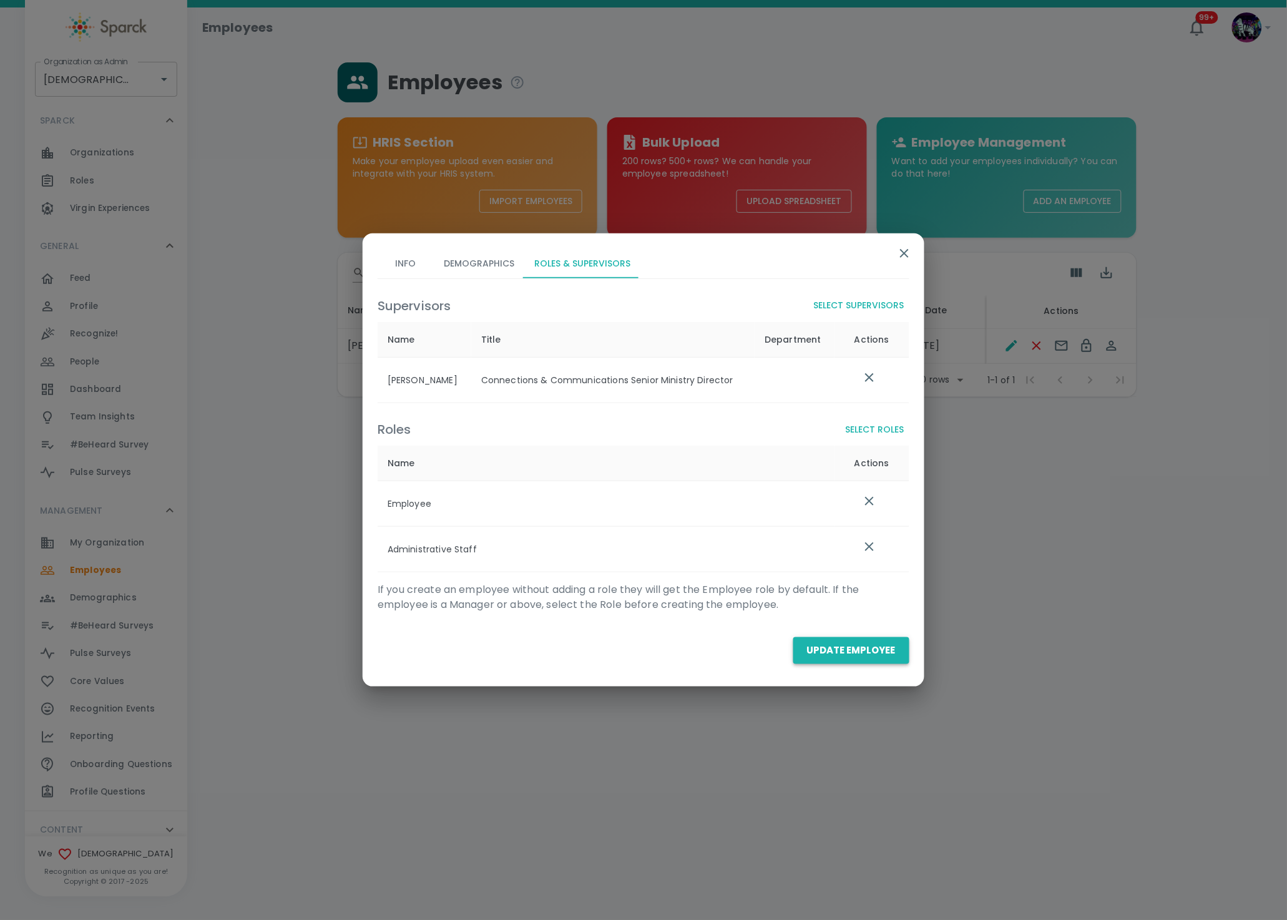
click at [867, 653] on button "Update Employee" at bounding box center [851, 650] width 116 height 26
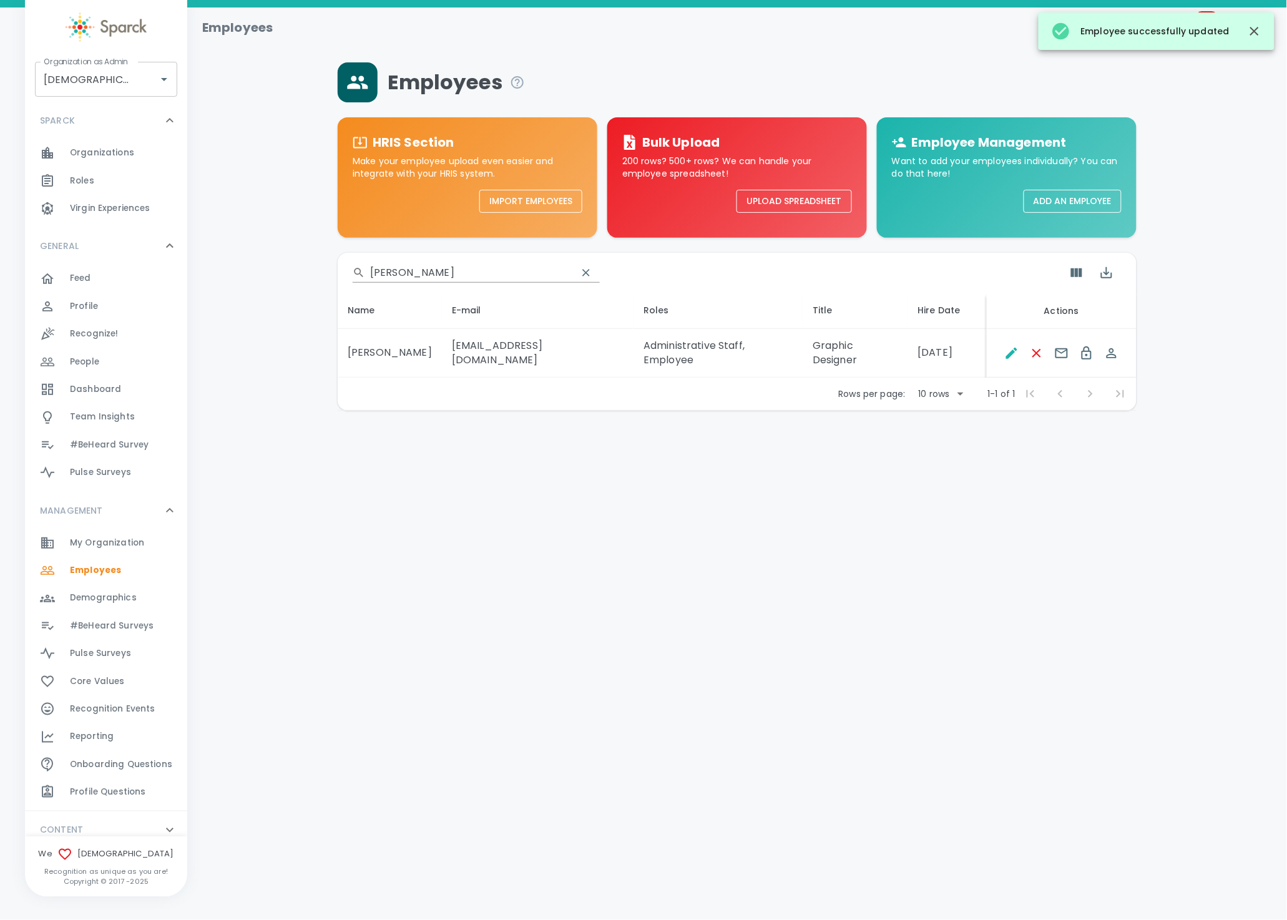
click at [421, 275] on input "watson" at bounding box center [468, 273] width 197 height 20
drag, startPoint x: 424, startPoint y: 268, endPoint x: 288, endPoint y: 264, distance: 136.1
click at [288, 264] on div "Employees HRIS Section Make your employee upload even easier and integrate with…" at bounding box center [737, 236] width 1070 height 348
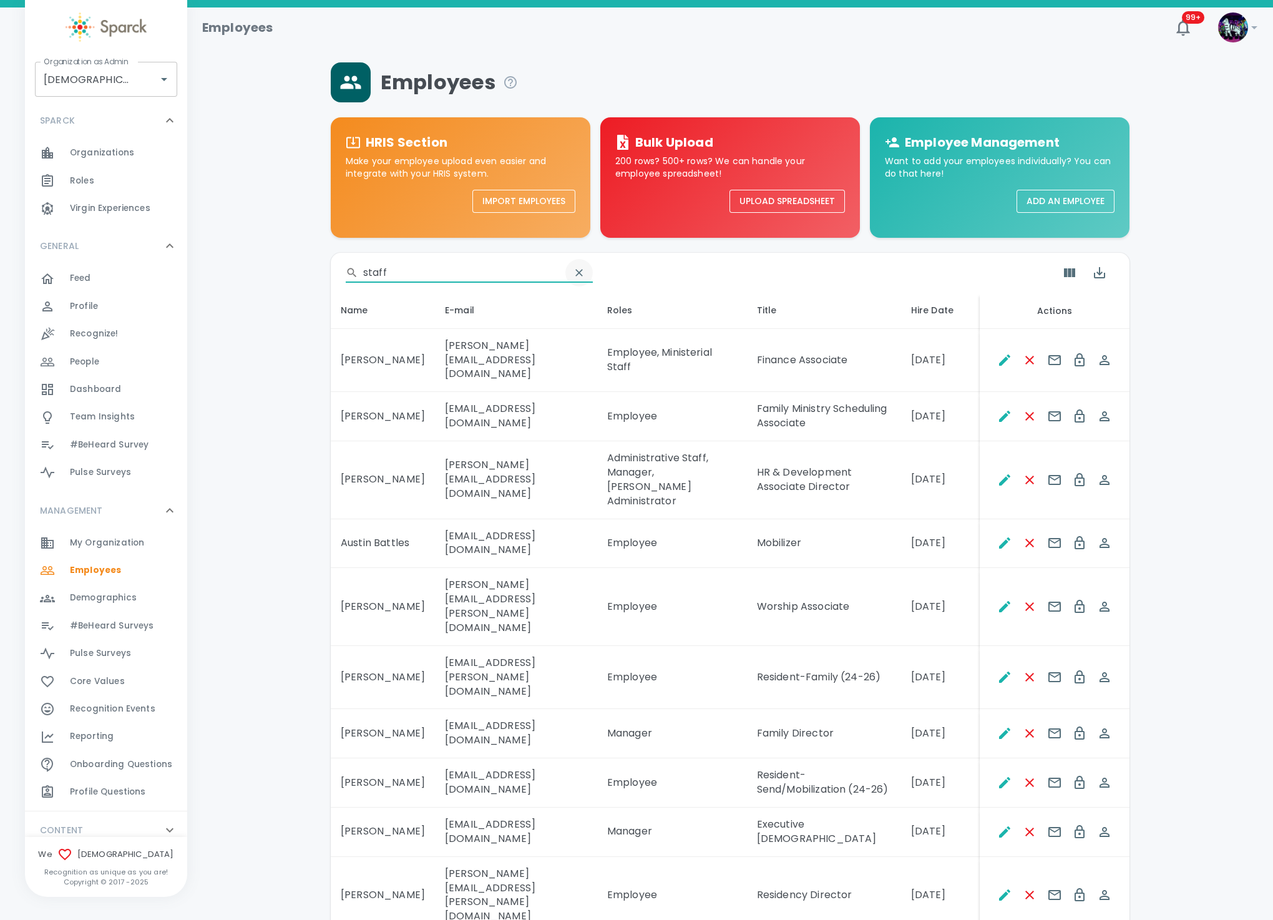
type input "staff"
click at [565, 276] on button "Clear Search" at bounding box center [578, 272] width 27 height 27
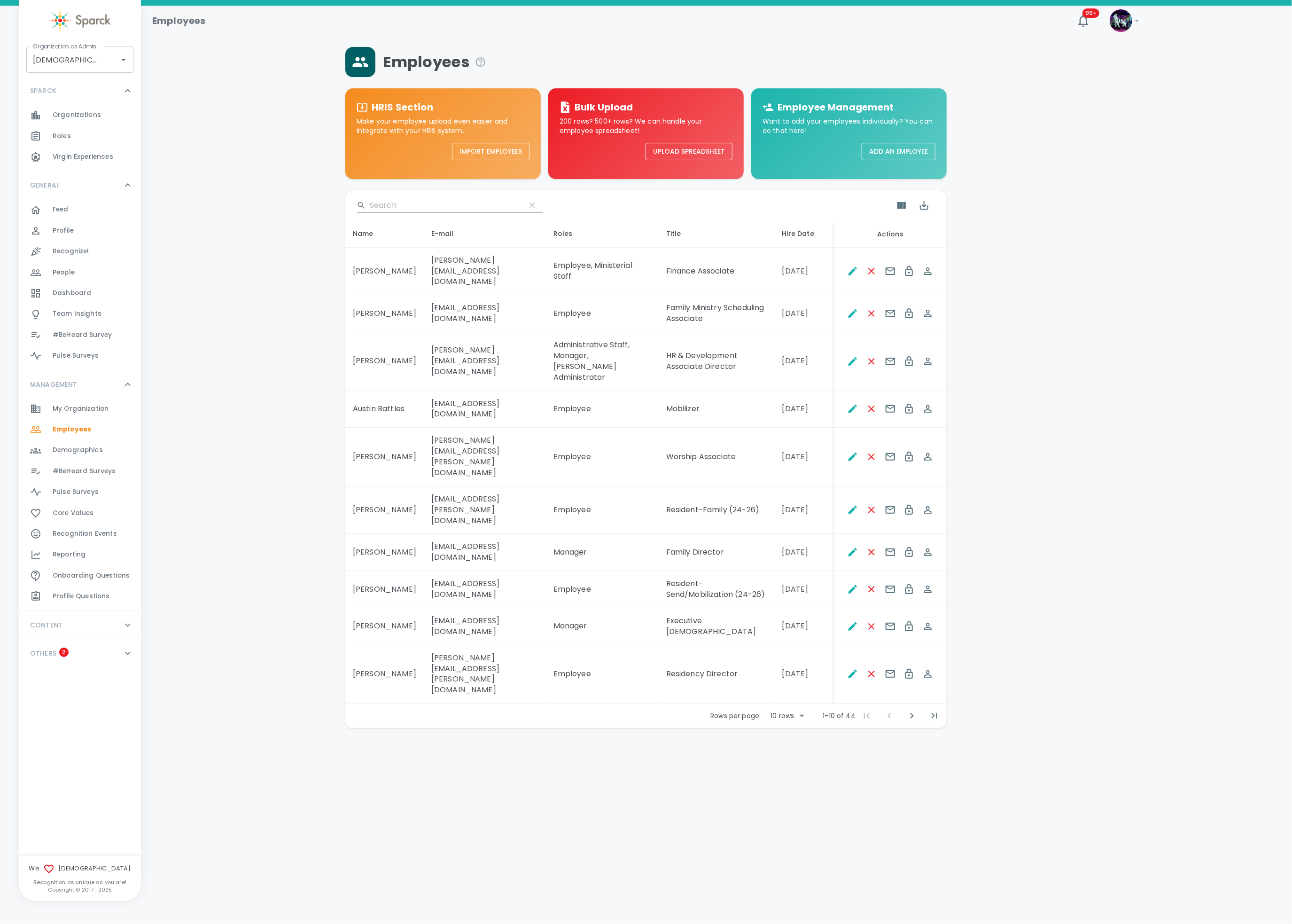
drag, startPoint x: 825, startPoint y: 3, endPoint x: 771, endPoint y: 222, distance: 225.6
click at [771, 222] on th "Title" at bounding box center [717, 234] width 116 height 27
click at [583, 297] on td "Employee" at bounding box center [602, 313] width 113 height 37
click at [854, 310] on icon "Edit" at bounding box center [852, 313] width 8 height 8
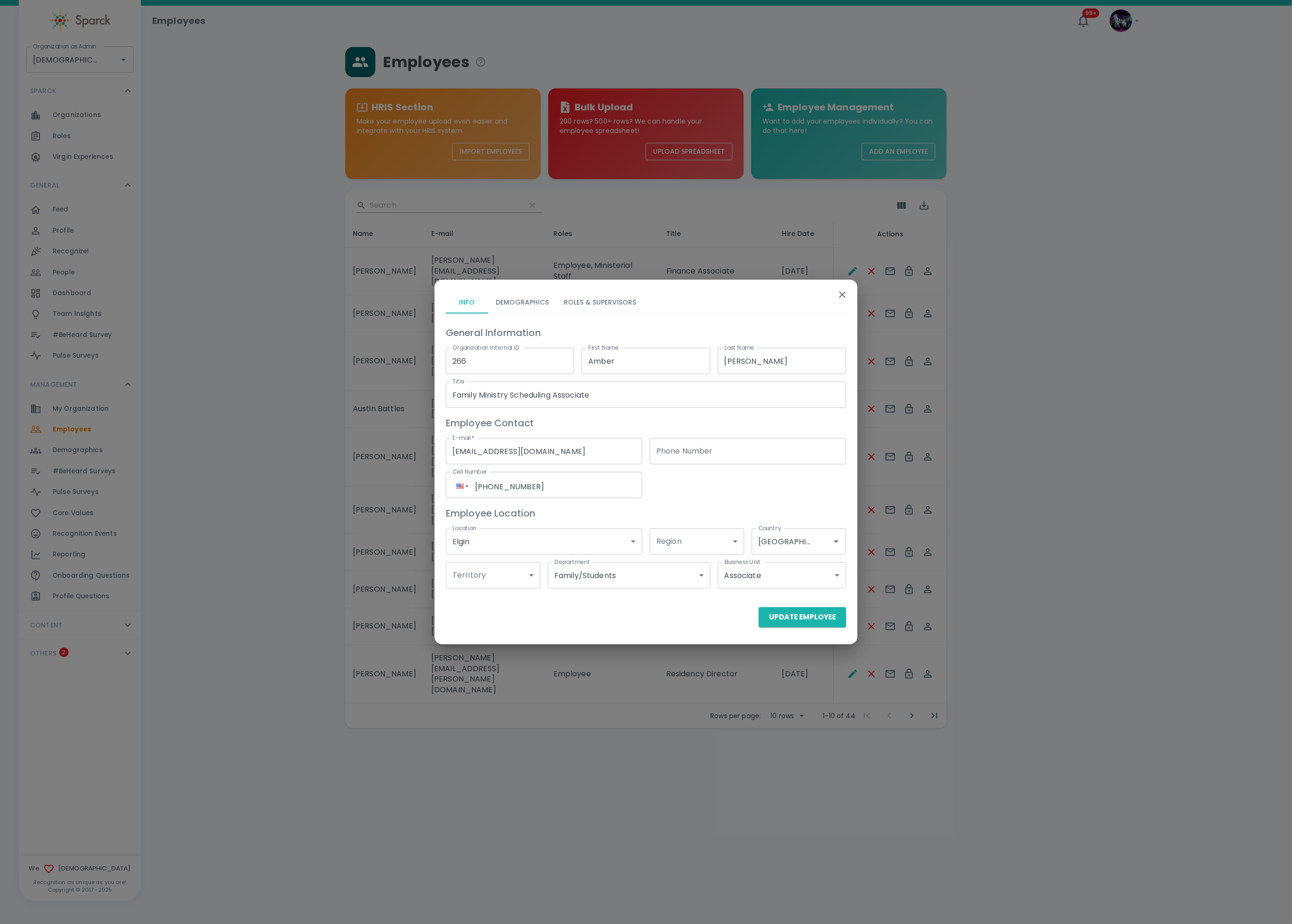
click at [587, 293] on button "Roles & Supervisors" at bounding box center [600, 302] width 87 height 23
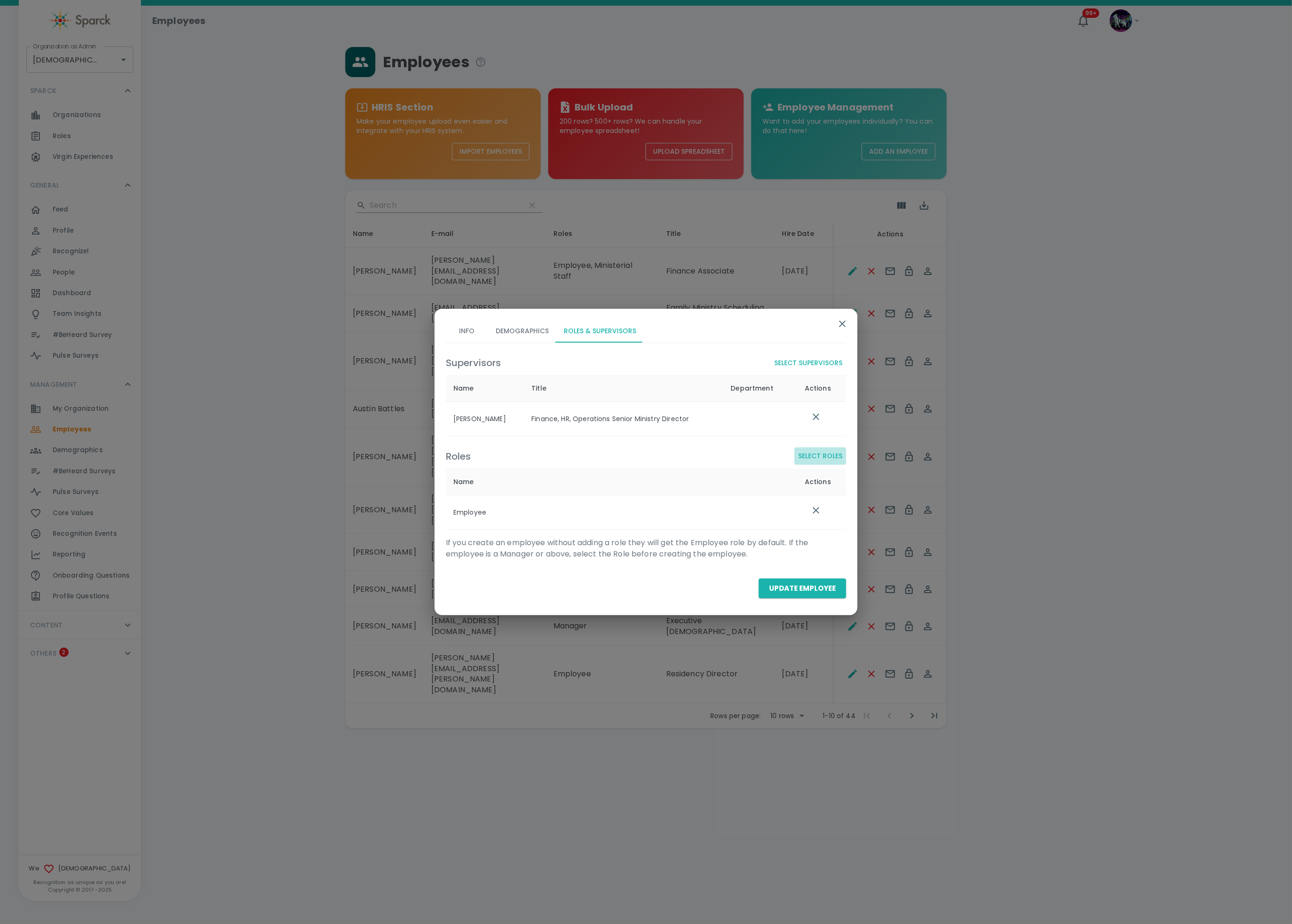
click at [835, 458] on button "Select Roles" at bounding box center [820, 456] width 52 height 17
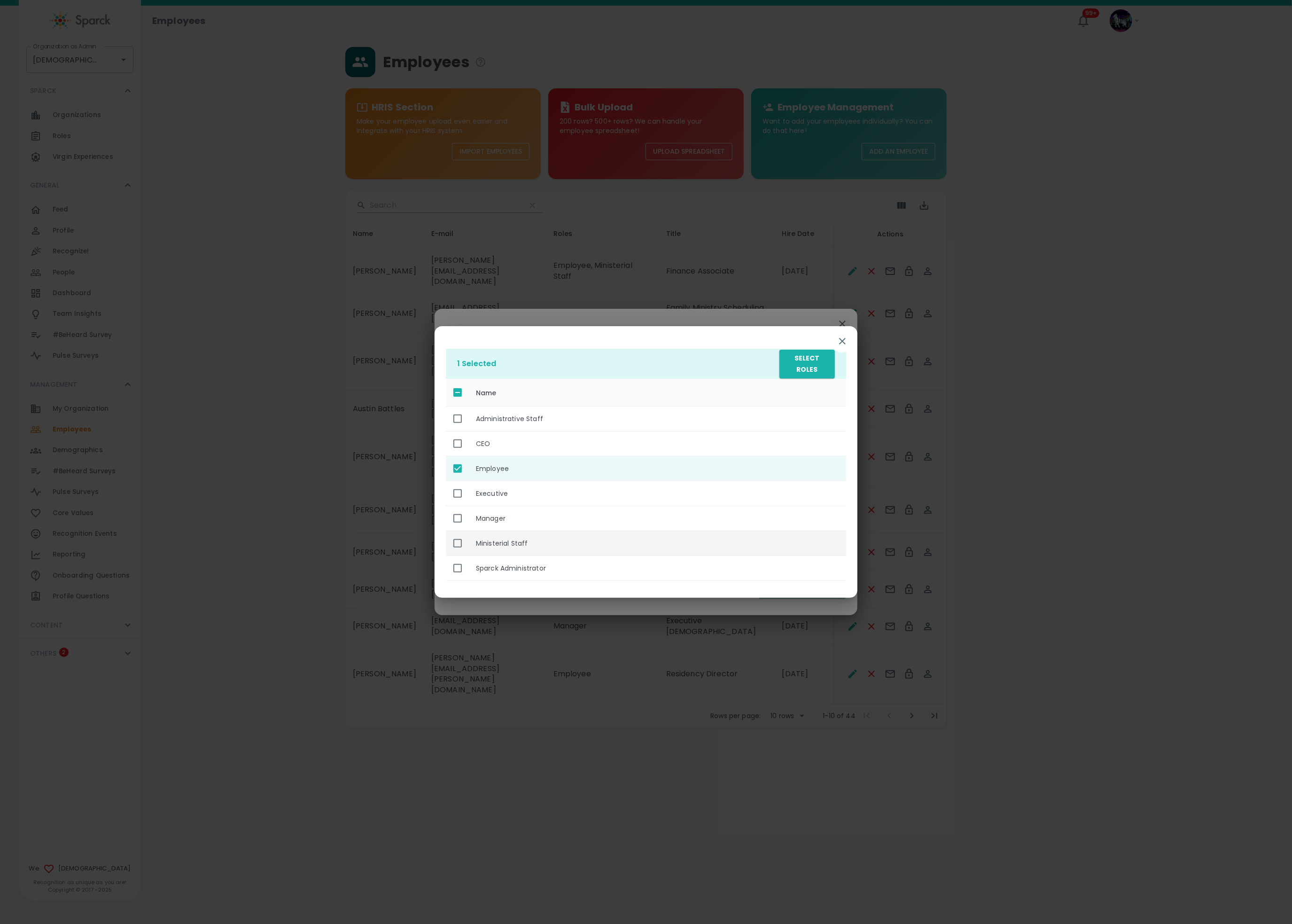
click at [505, 545] on th "Ministerial Staff" at bounding box center [657, 543] width 378 height 25
checkbox input "true"
click at [800, 364] on button "Select Roles" at bounding box center [807, 364] width 56 height 29
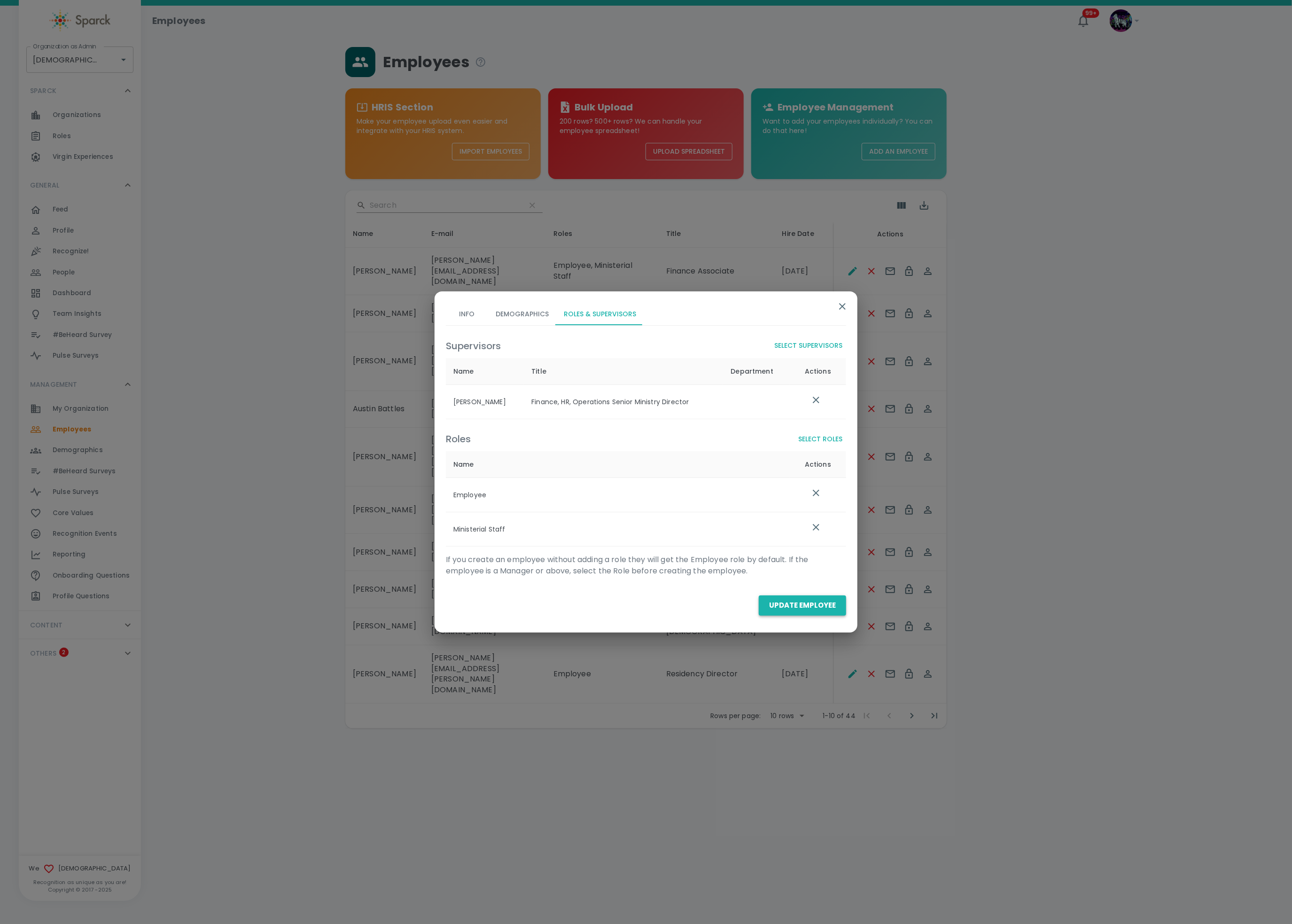
click at [800, 608] on button "Update Employee" at bounding box center [803, 605] width 87 height 20
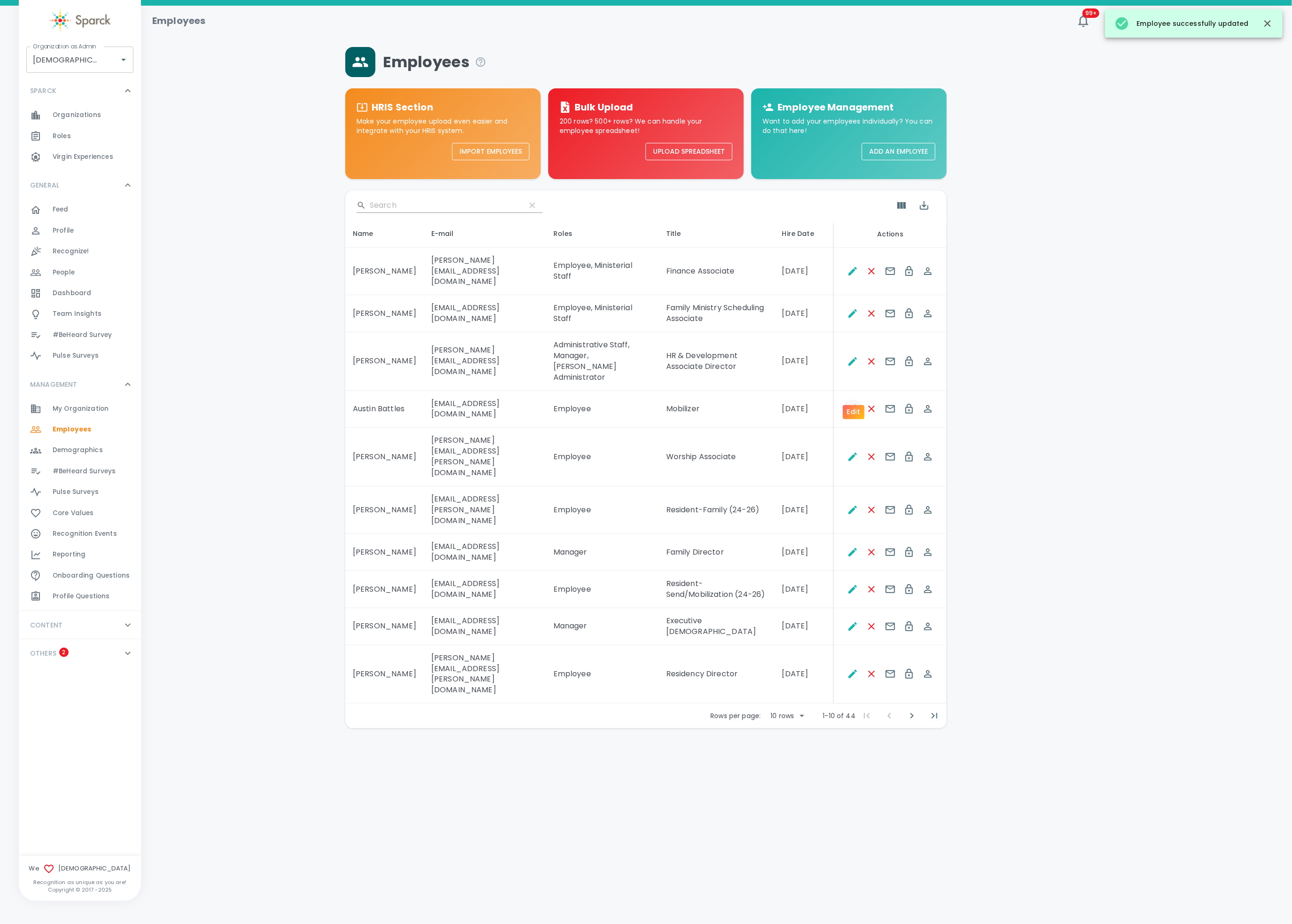
click at [854, 404] on icon "Edit" at bounding box center [852, 408] width 8 height 8
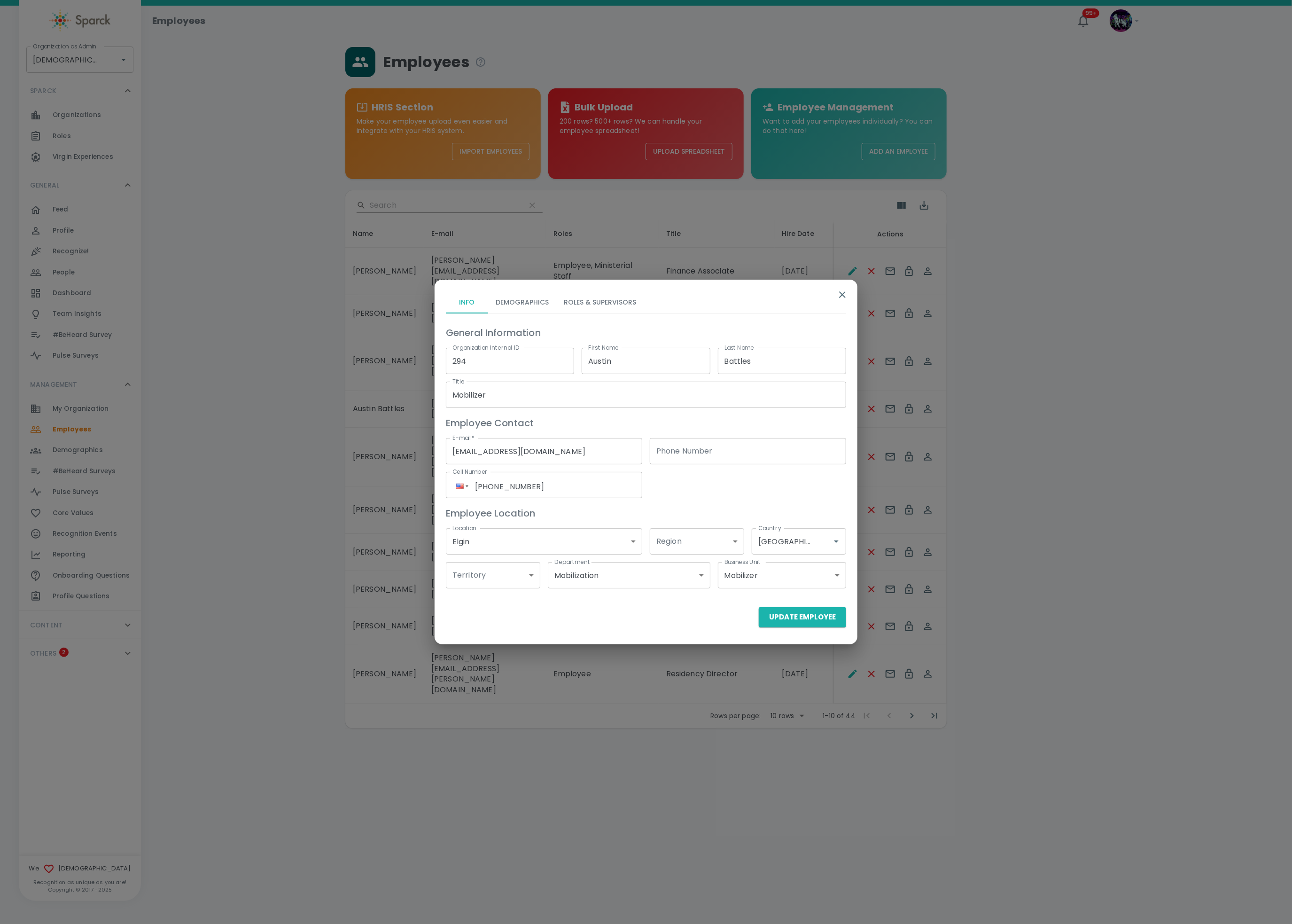
click at [597, 299] on button "Roles & Supervisors" at bounding box center [600, 302] width 87 height 23
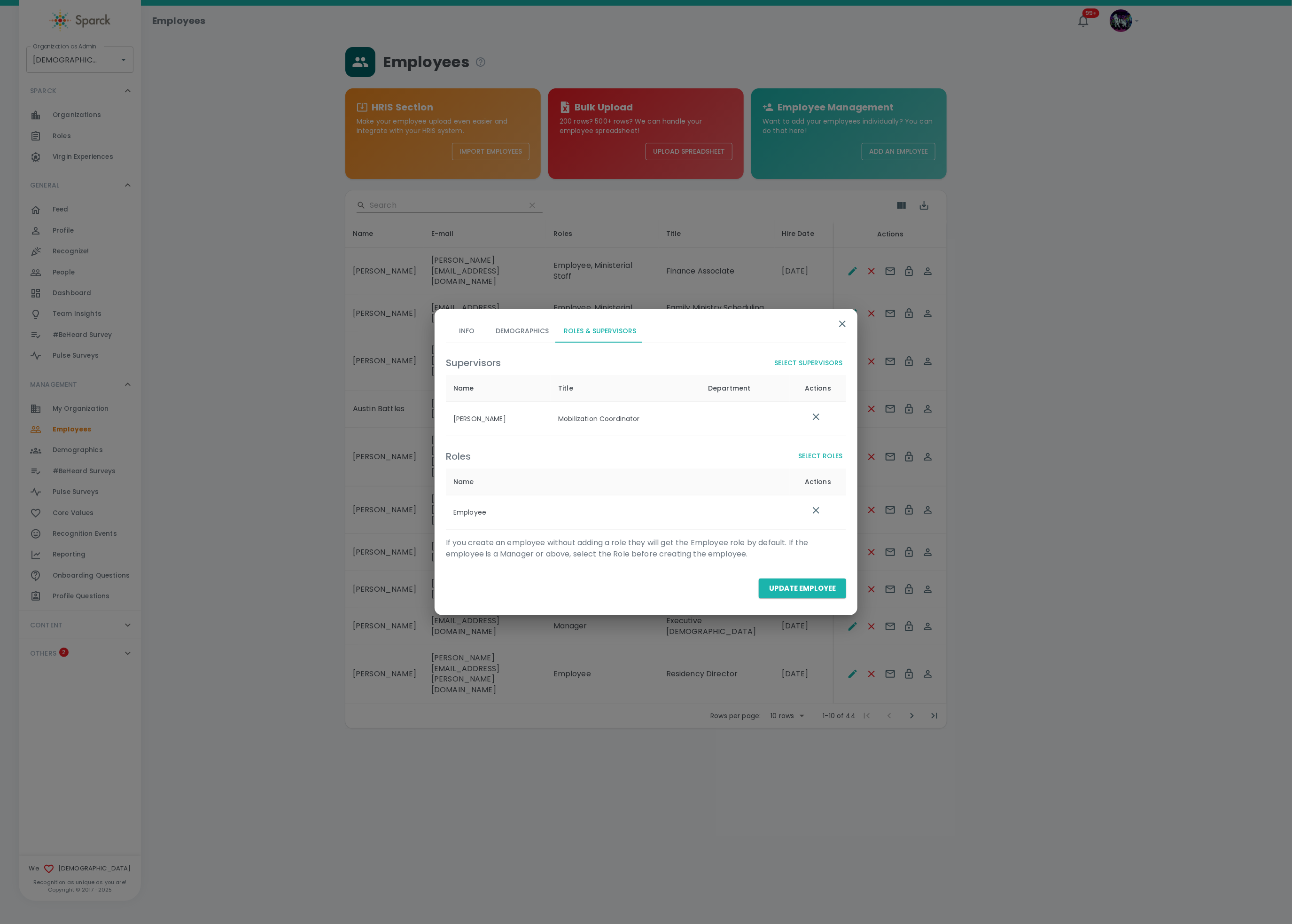
click at [837, 452] on button "Select Roles" at bounding box center [820, 456] width 52 height 17
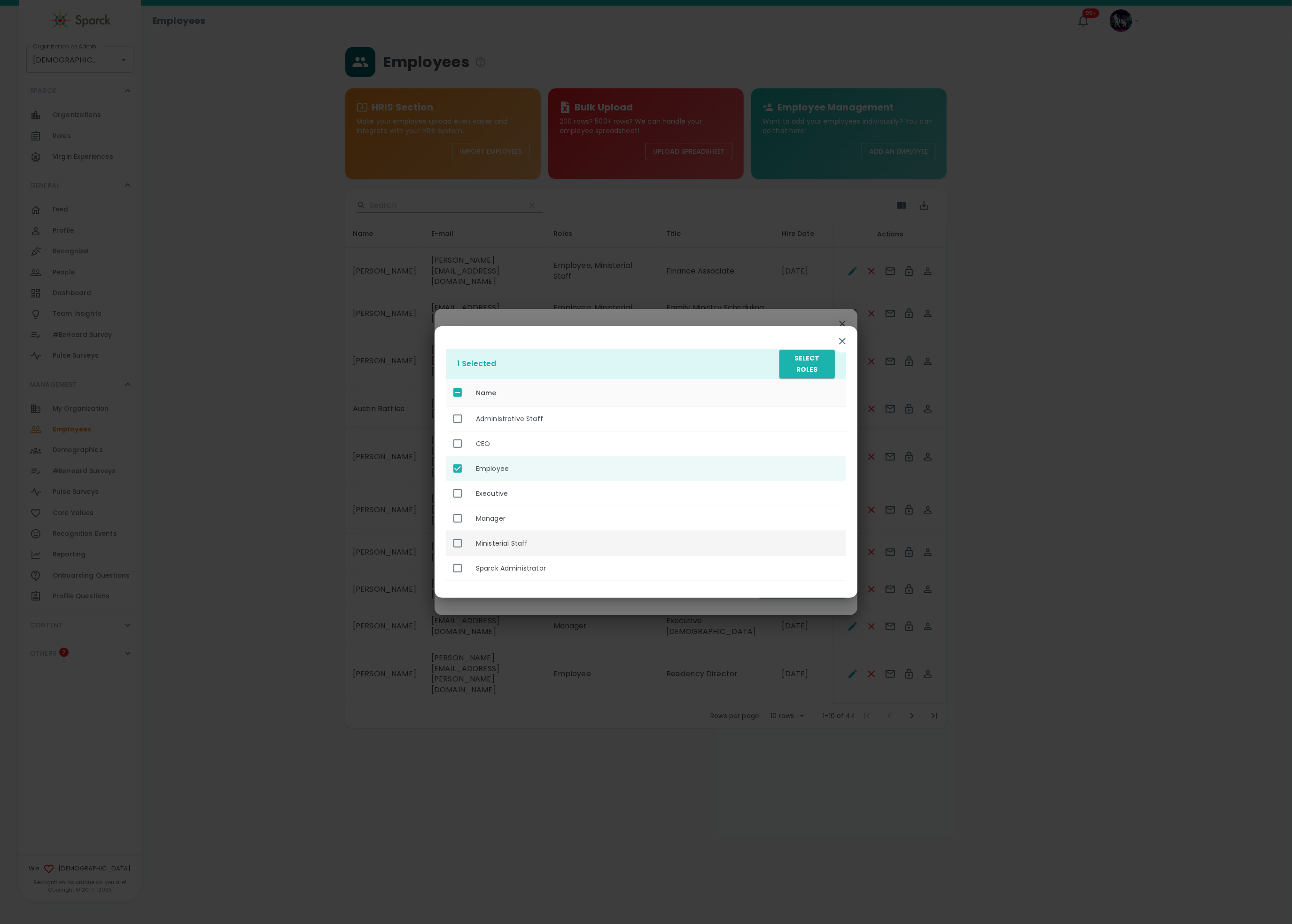
click at [510, 542] on th "Ministerial Staff" at bounding box center [657, 543] width 378 height 25
checkbox input "true"
click at [797, 365] on button "Select Roles" at bounding box center [807, 364] width 56 height 29
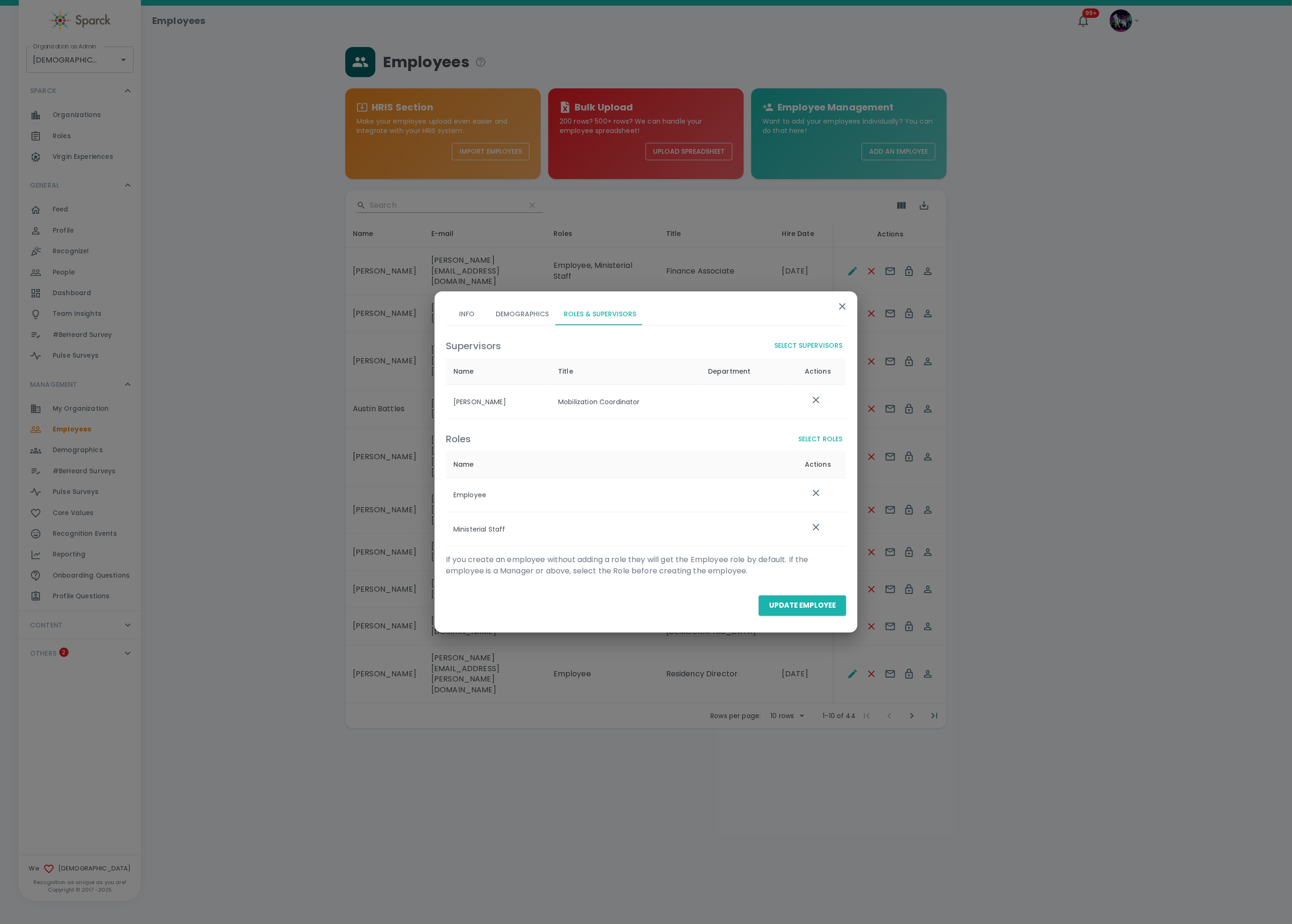
click at [786, 605] on button "Update Employee" at bounding box center [803, 605] width 87 height 20
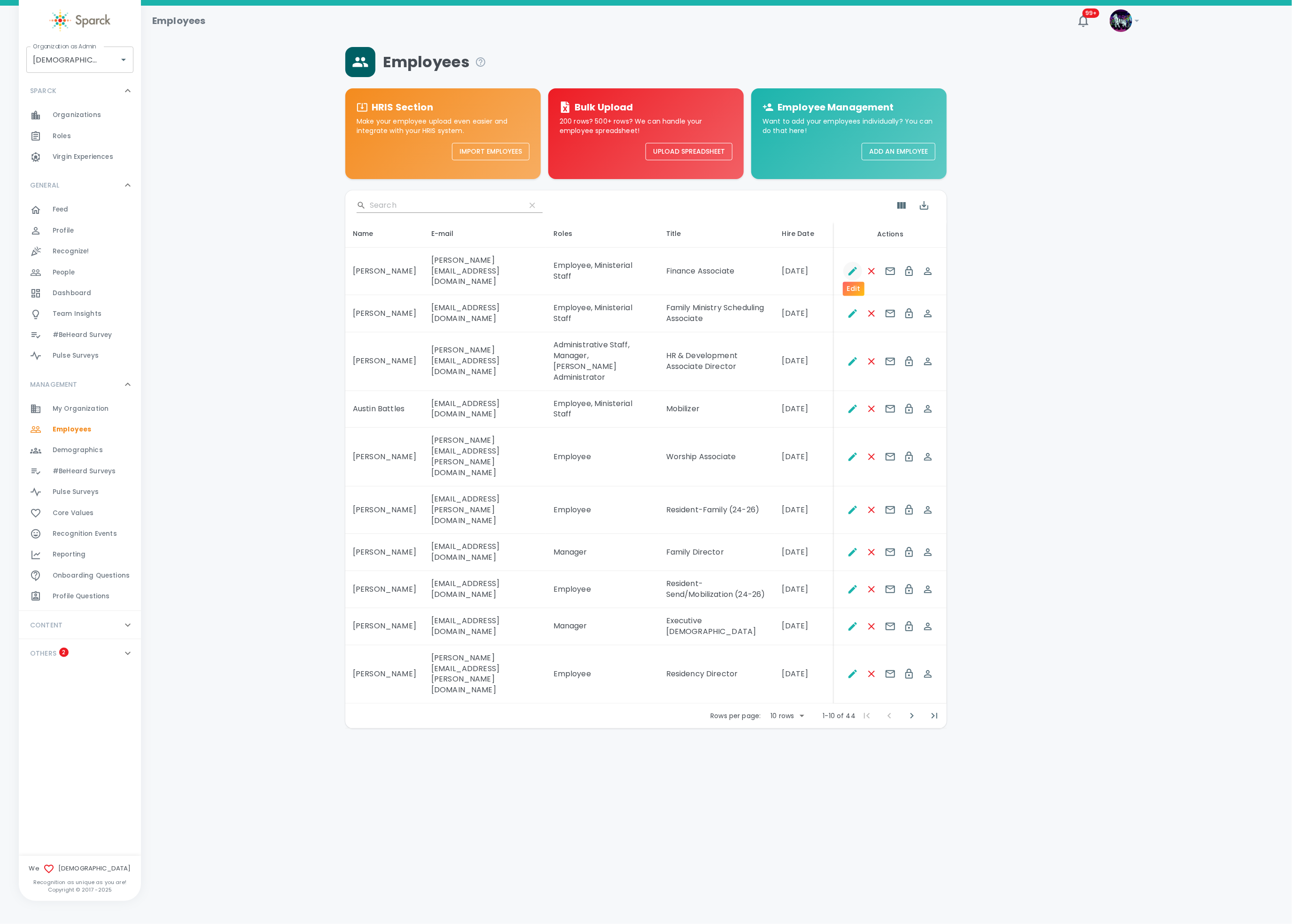
click at [847, 267] on icon "Edit" at bounding box center [852, 271] width 11 height 11
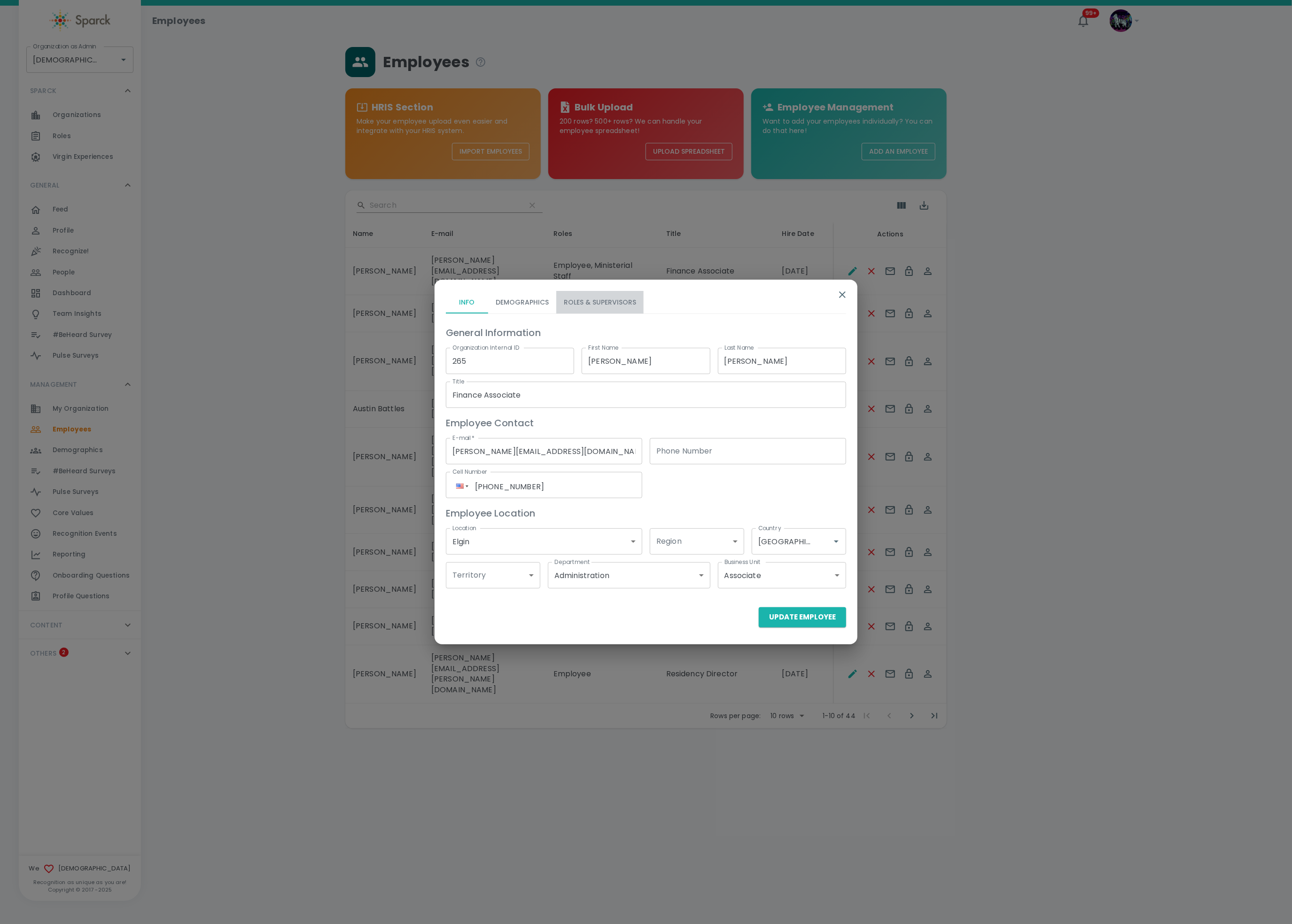
click at [628, 291] on button "Roles & Supervisors" at bounding box center [600, 302] width 87 height 23
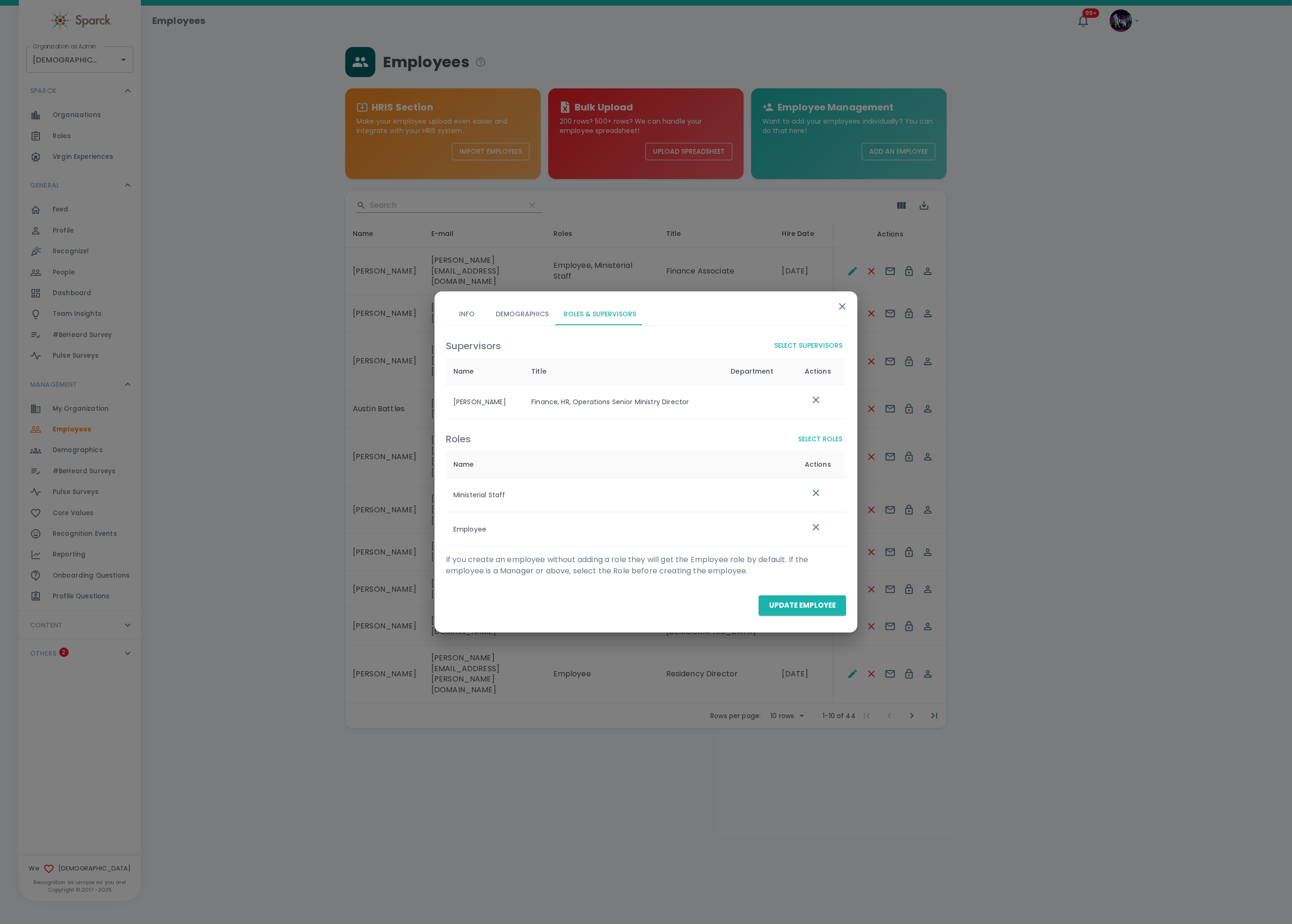
click at [815, 492] on icon "list table" at bounding box center [815, 492] width 11 height 11
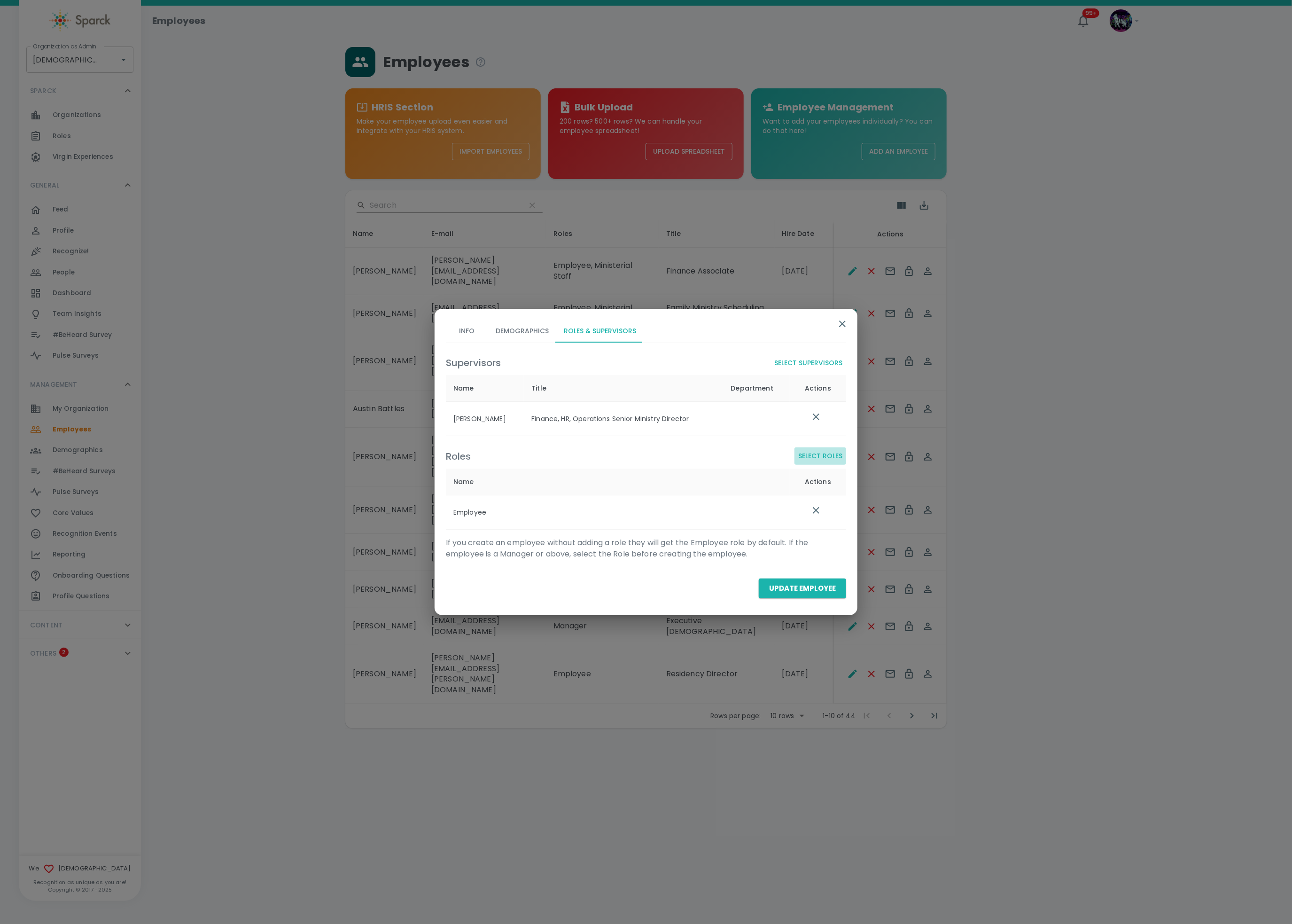
click at [828, 452] on button "Select Roles" at bounding box center [820, 456] width 52 height 17
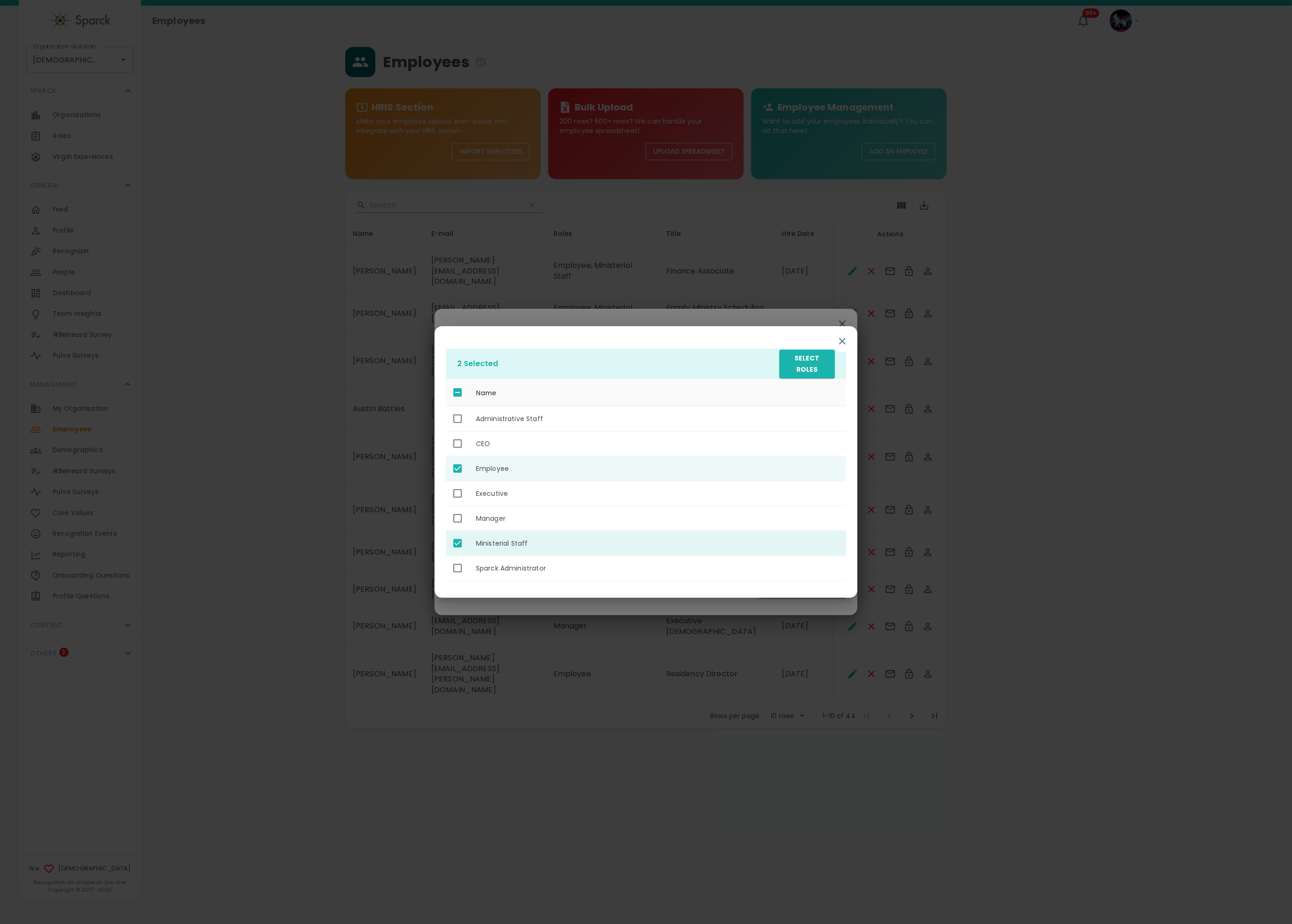
click at [456, 544] on input "enhanced table" at bounding box center [458, 543] width 20 height 20
checkbox input "false"
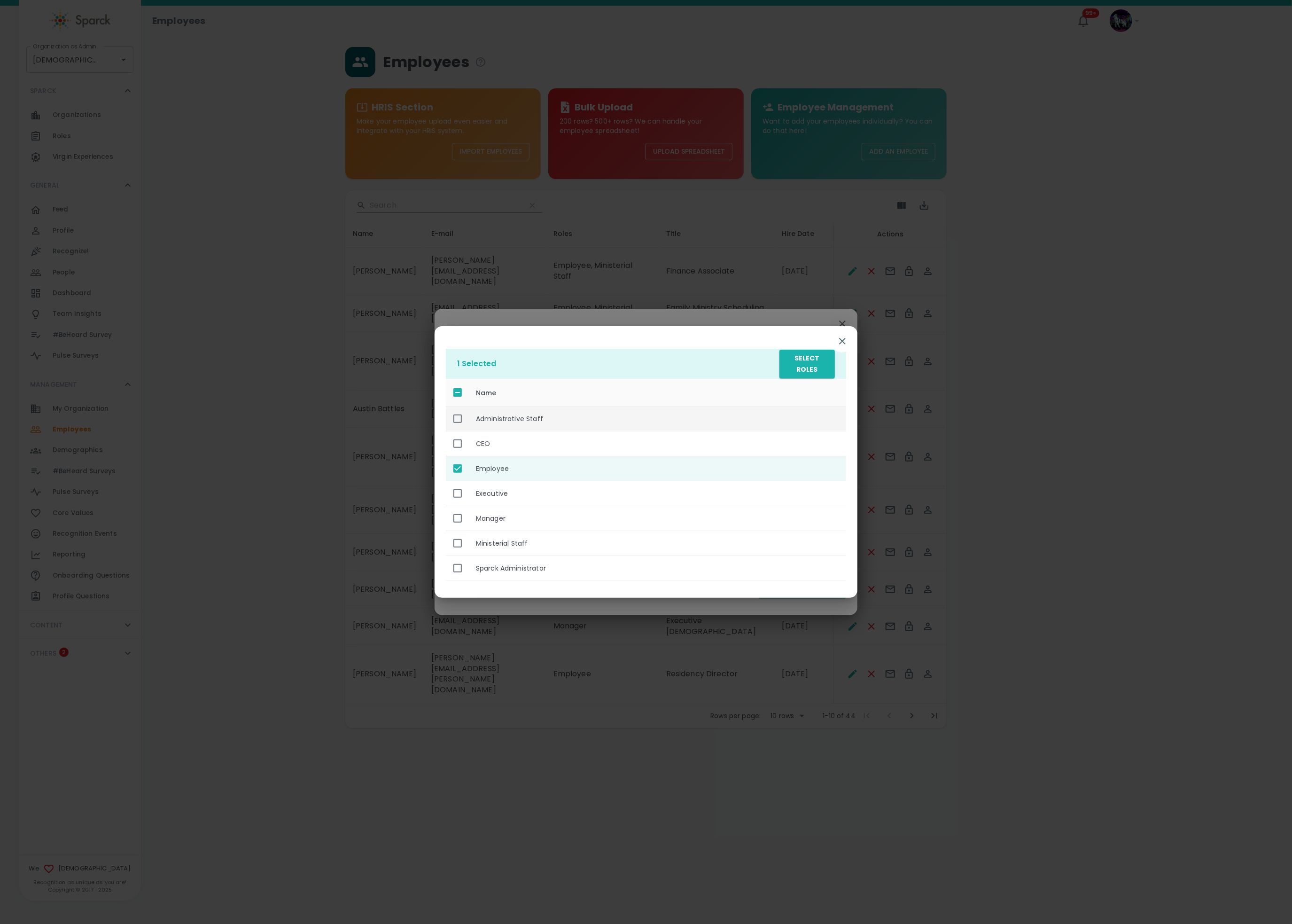
click at [485, 413] on th "Administrative Staff" at bounding box center [657, 418] width 378 height 25
checkbox input "true"
click at [810, 369] on button "Select Roles" at bounding box center [807, 364] width 56 height 29
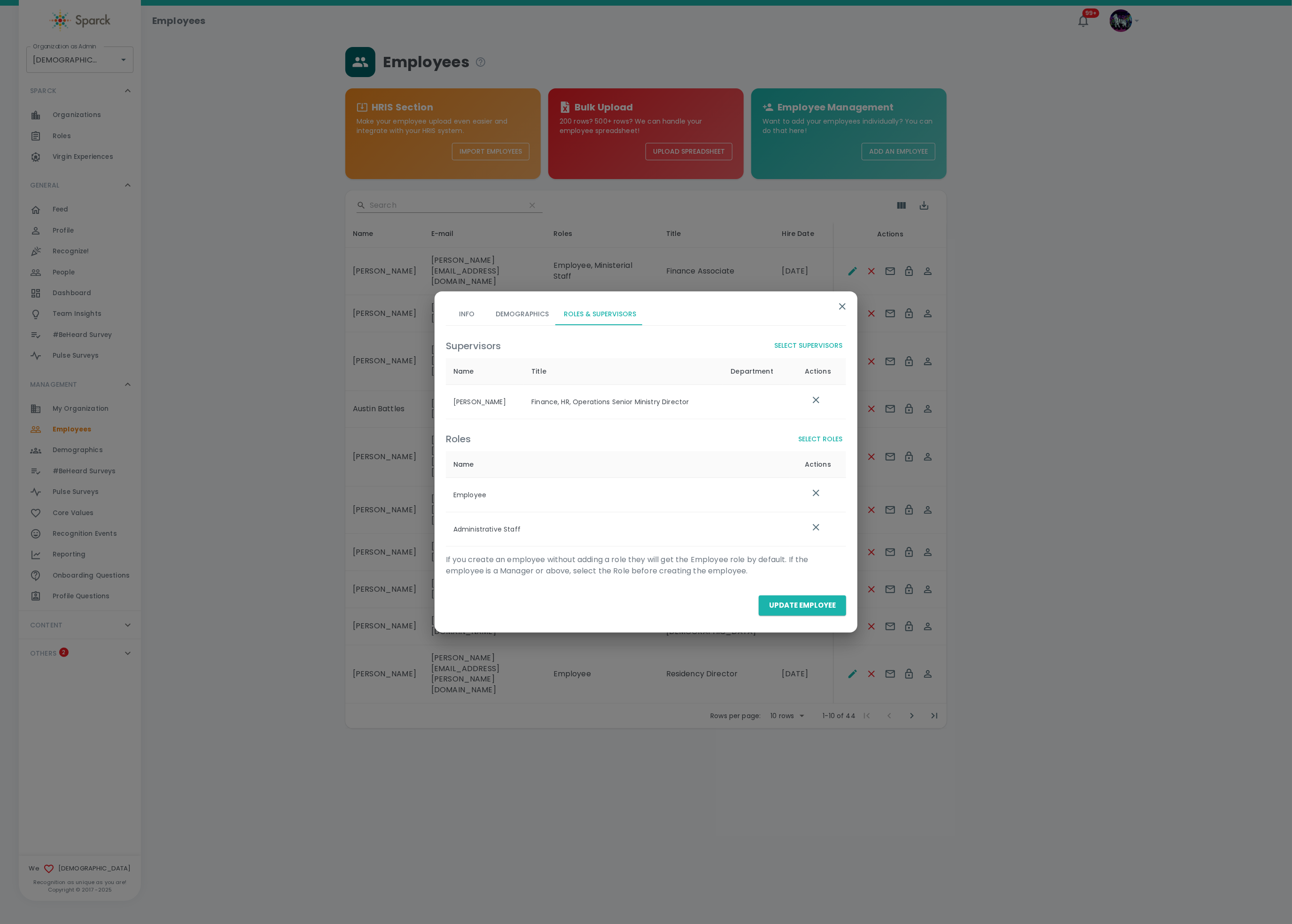
click at [789, 601] on button "Update Employee" at bounding box center [803, 605] width 87 height 20
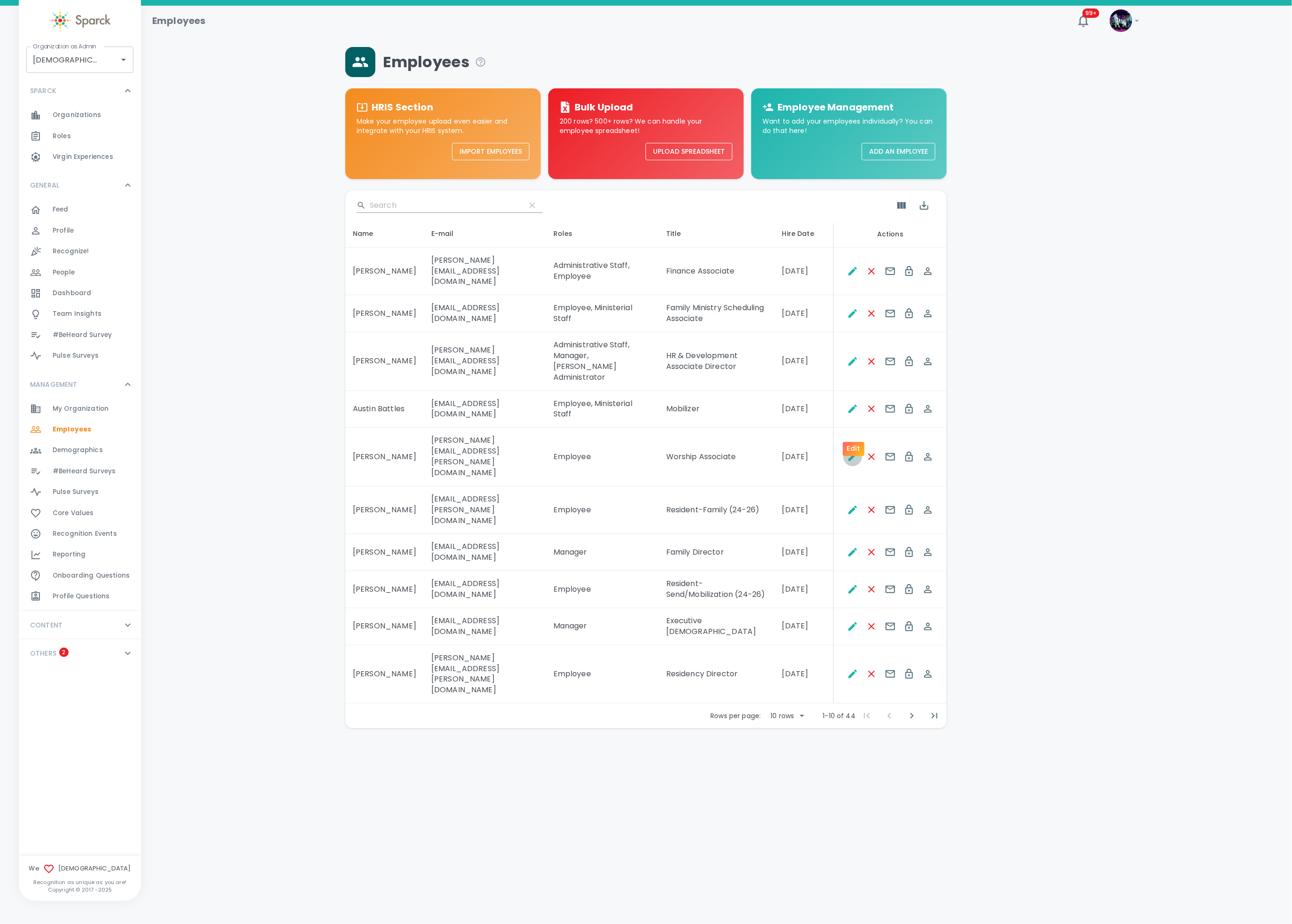
click at [850, 451] on icon "Edit" at bounding box center [852, 456] width 11 height 11
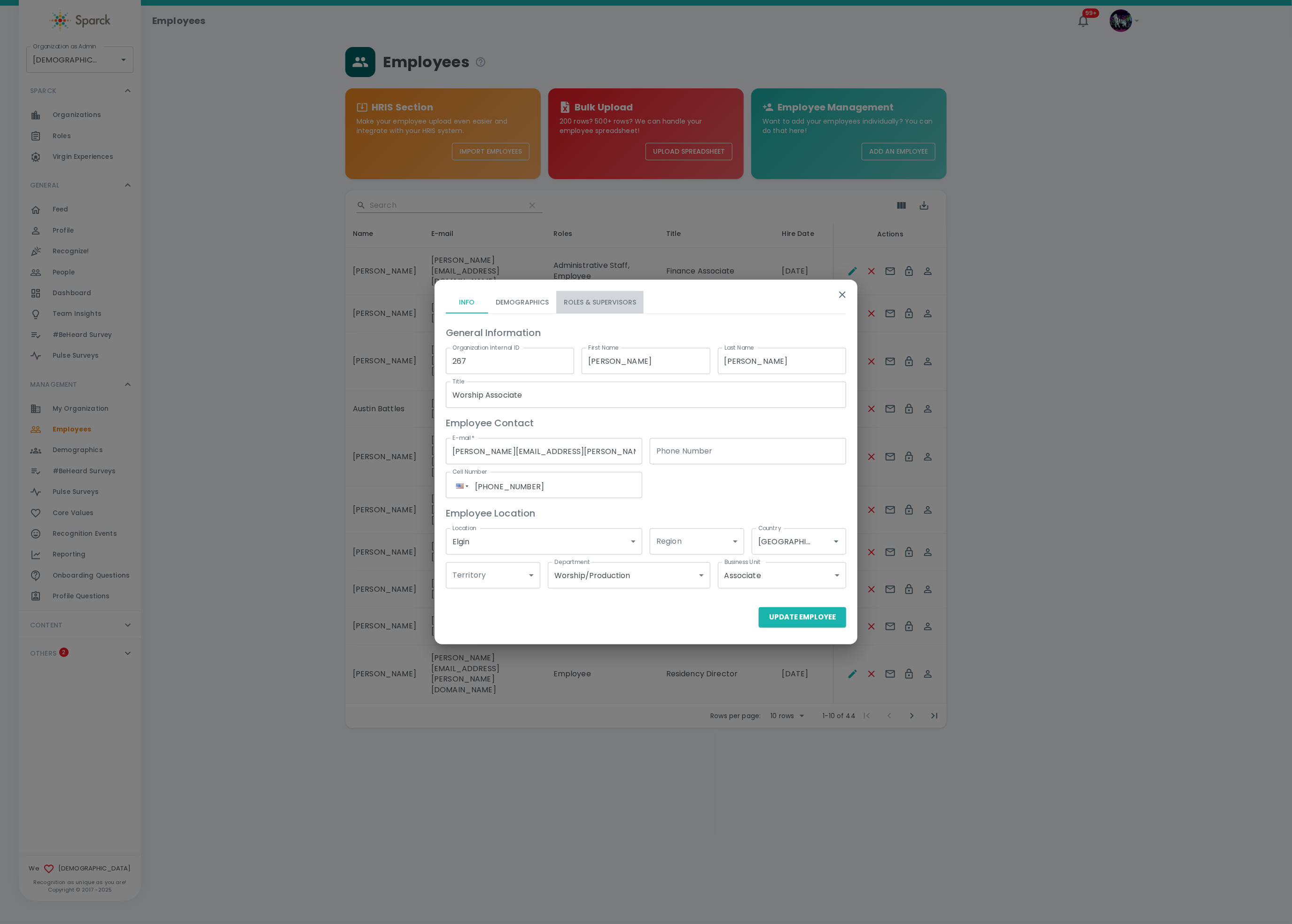
click at [605, 307] on button "Roles & Supervisors" at bounding box center [600, 302] width 87 height 23
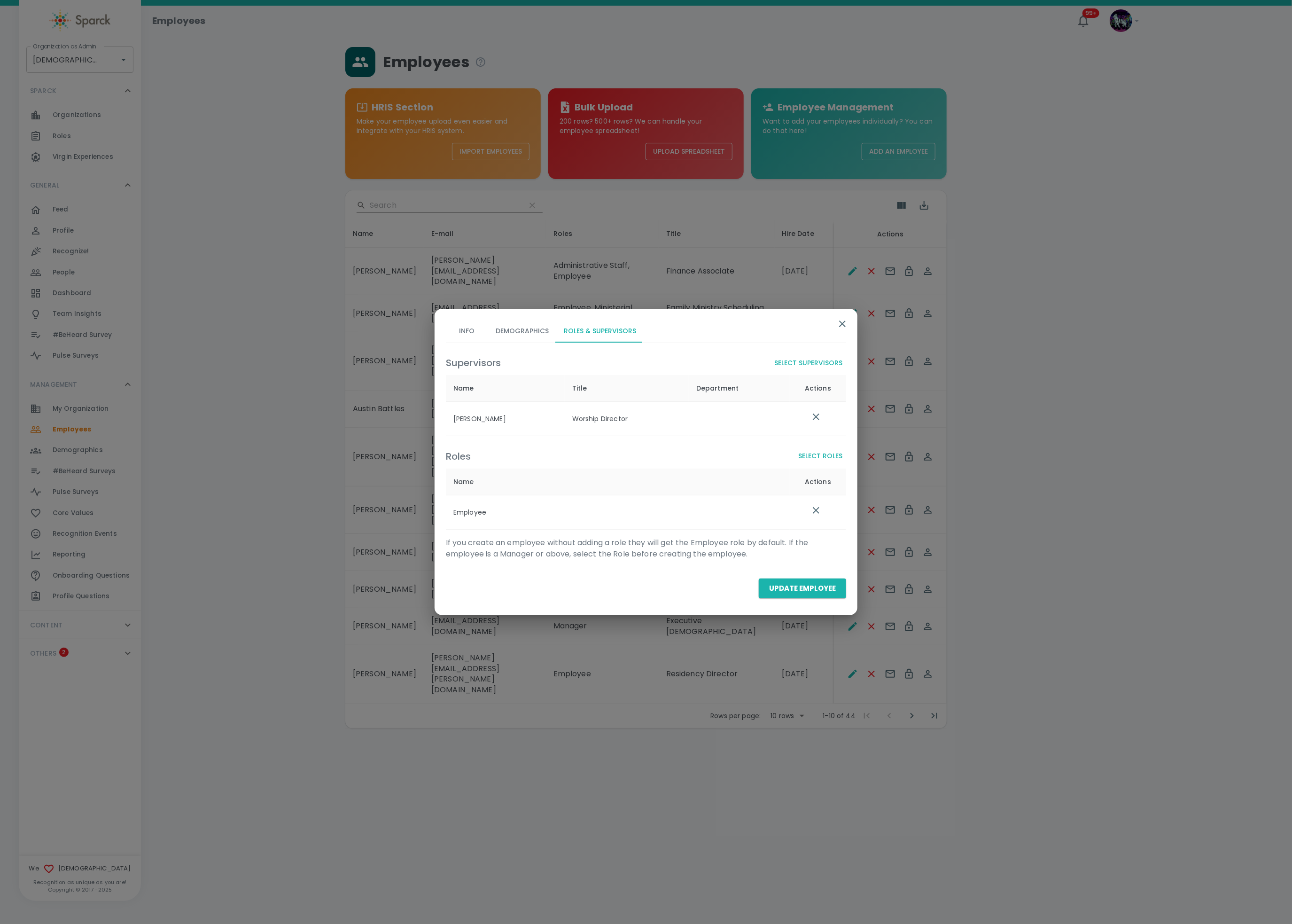
click at [821, 459] on button "Select Roles" at bounding box center [820, 456] width 52 height 17
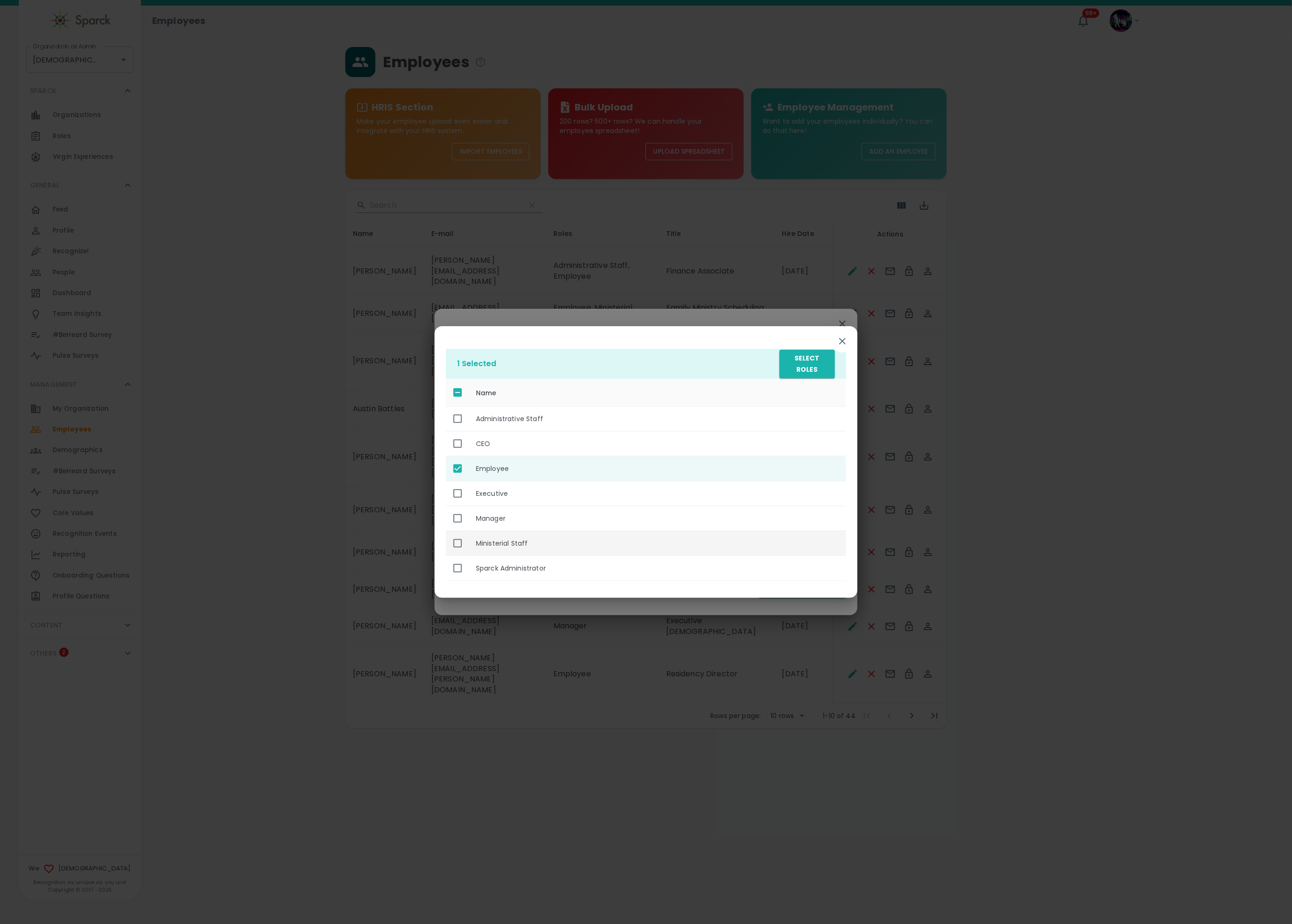
click at [543, 541] on th "Ministerial Staff" at bounding box center [657, 543] width 378 height 25
checkbox input "true"
click at [820, 354] on button "Select Roles" at bounding box center [807, 364] width 56 height 29
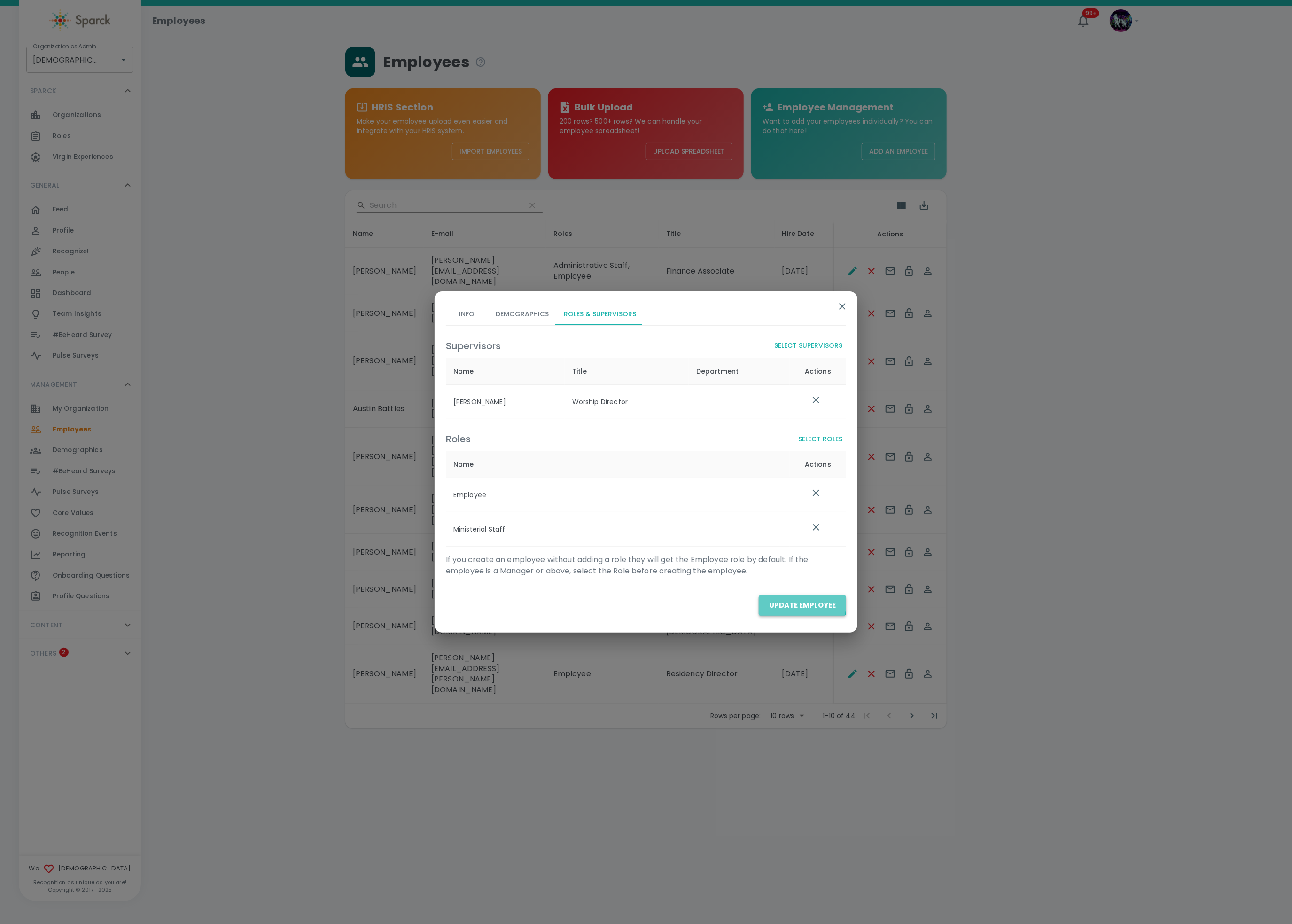
click at [788, 601] on button "Update Employee" at bounding box center [803, 605] width 87 height 20
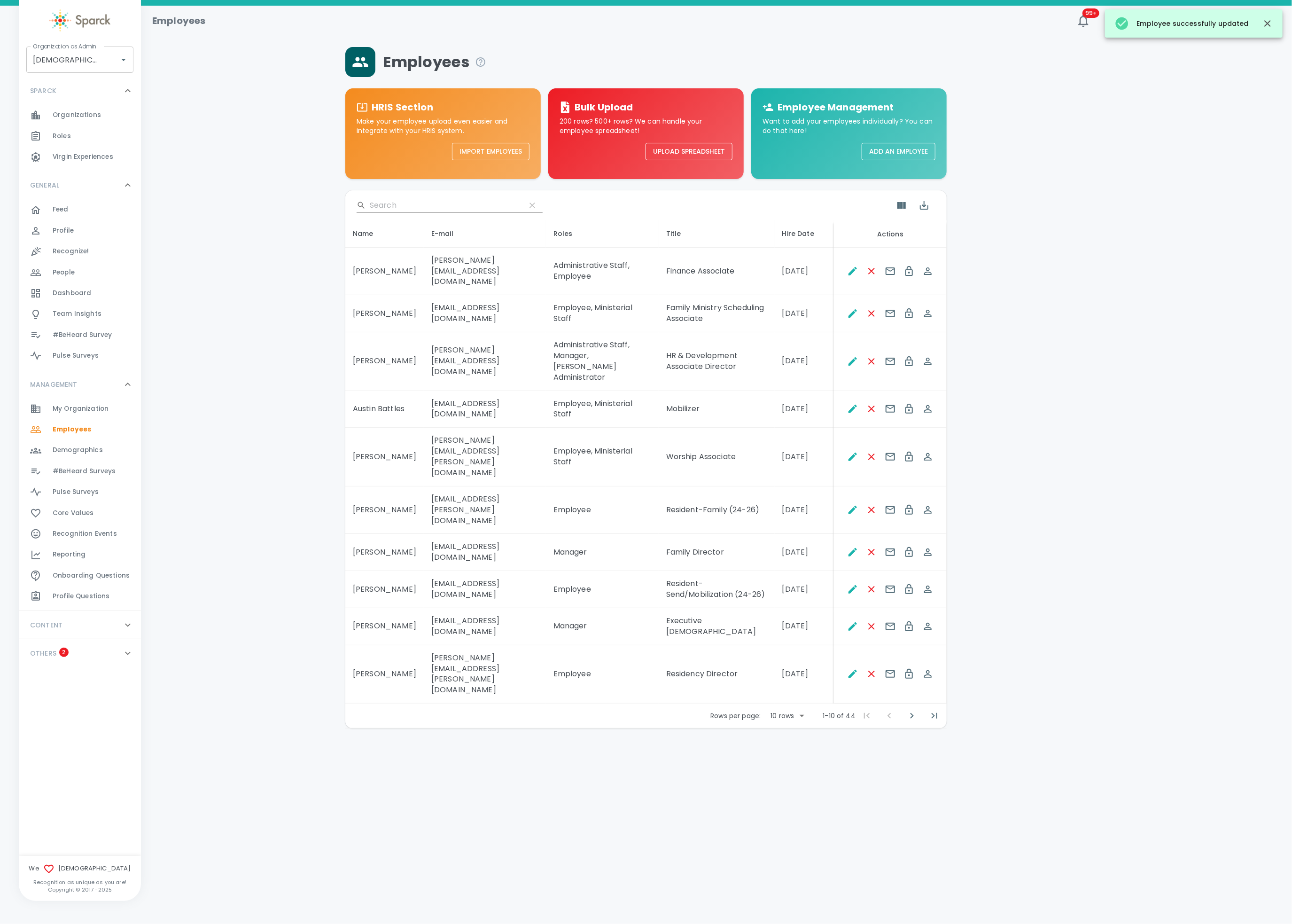
click at [779, 661] on body "Skip Navigation Employees 99+ ! Organization as Admin Redeemer Church • 265 Org…" at bounding box center [646, 389] width 1292 height 777
click at [776, 692] on li "50" at bounding box center [788, 724] width 44 height 17
type input "50"
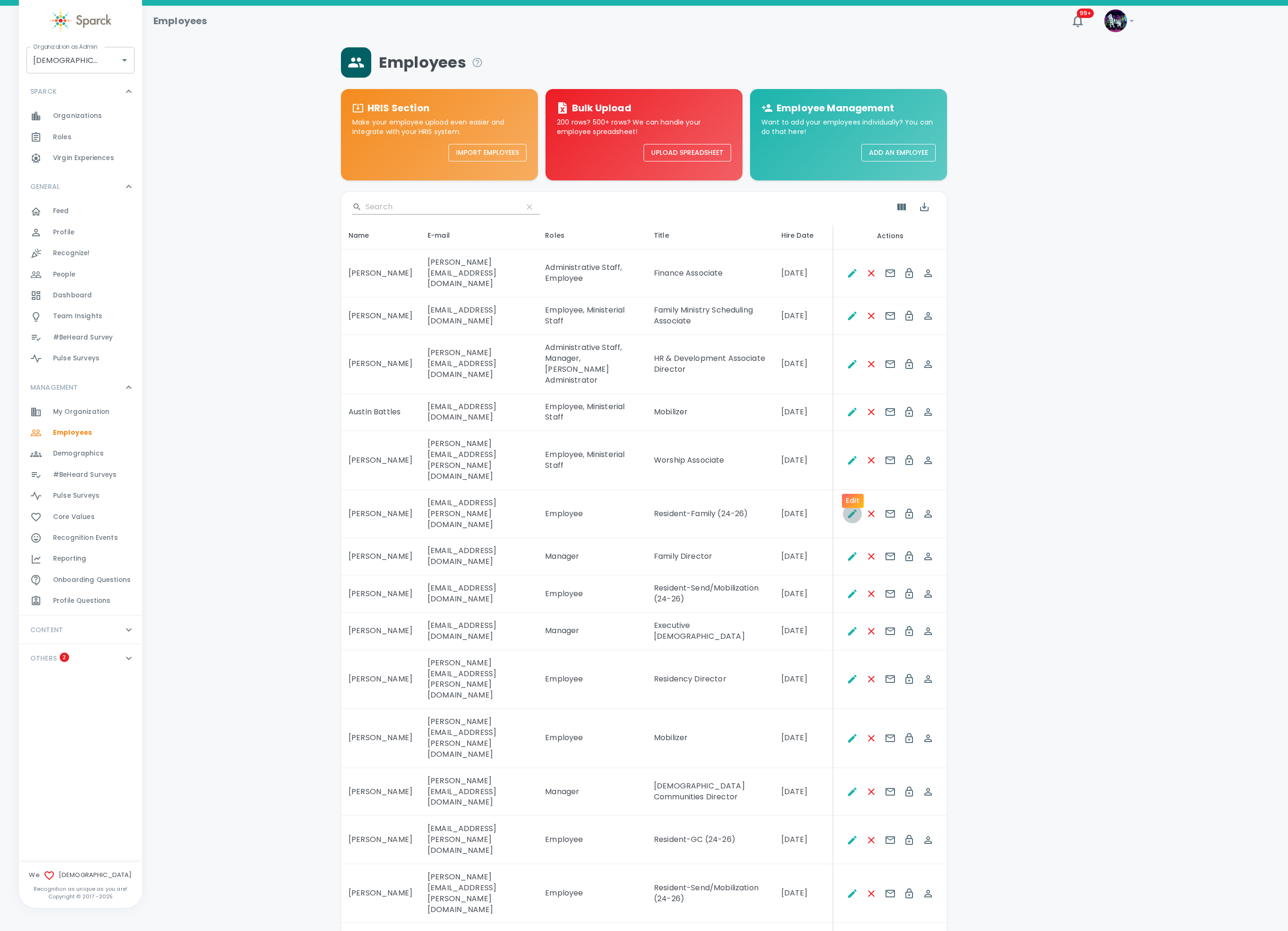
click at [849, 508] on icon "Edit" at bounding box center [852, 514] width 11 height 11
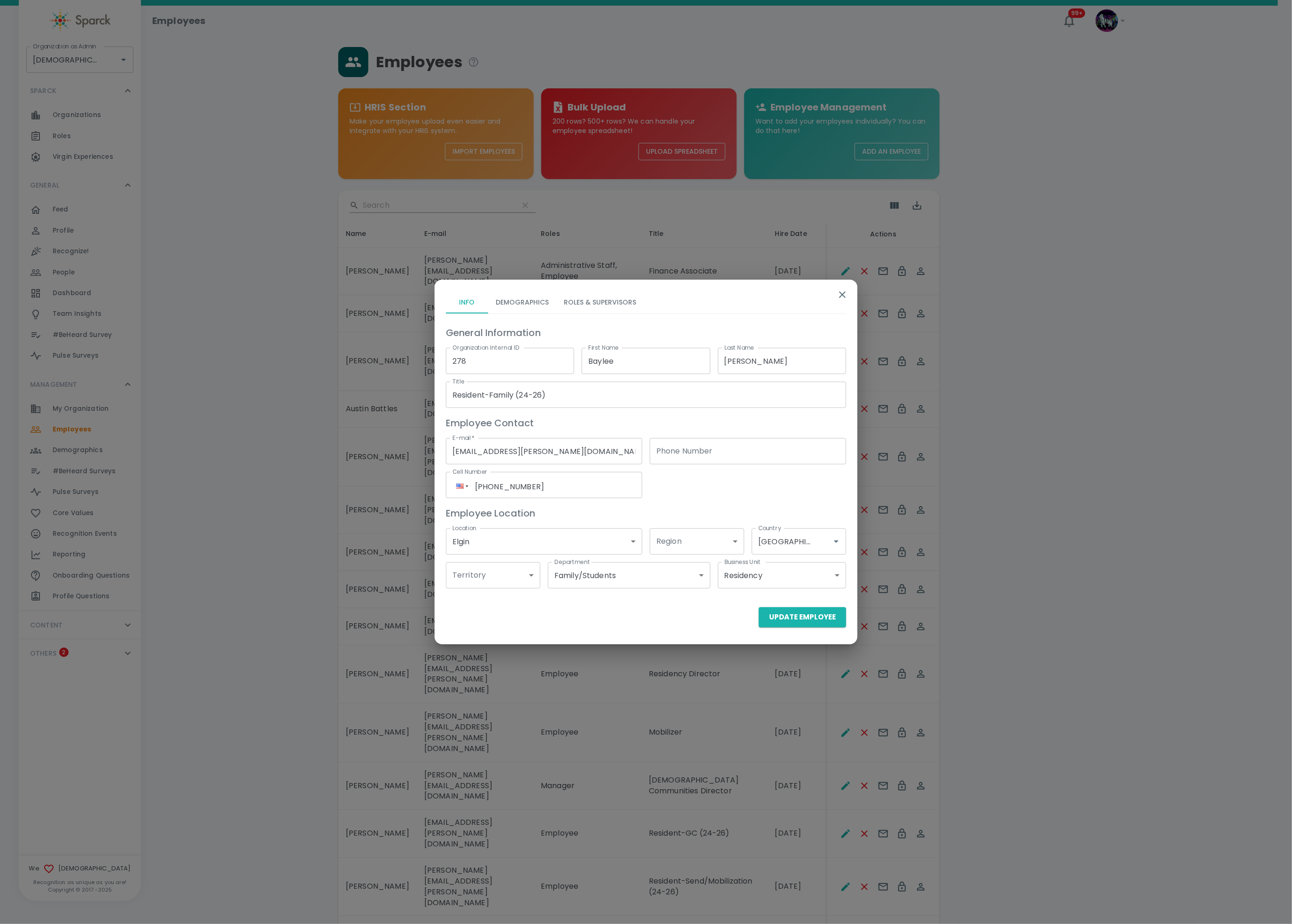
click at [624, 302] on button "Roles & Supervisors" at bounding box center [600, 302] width 87 height 23
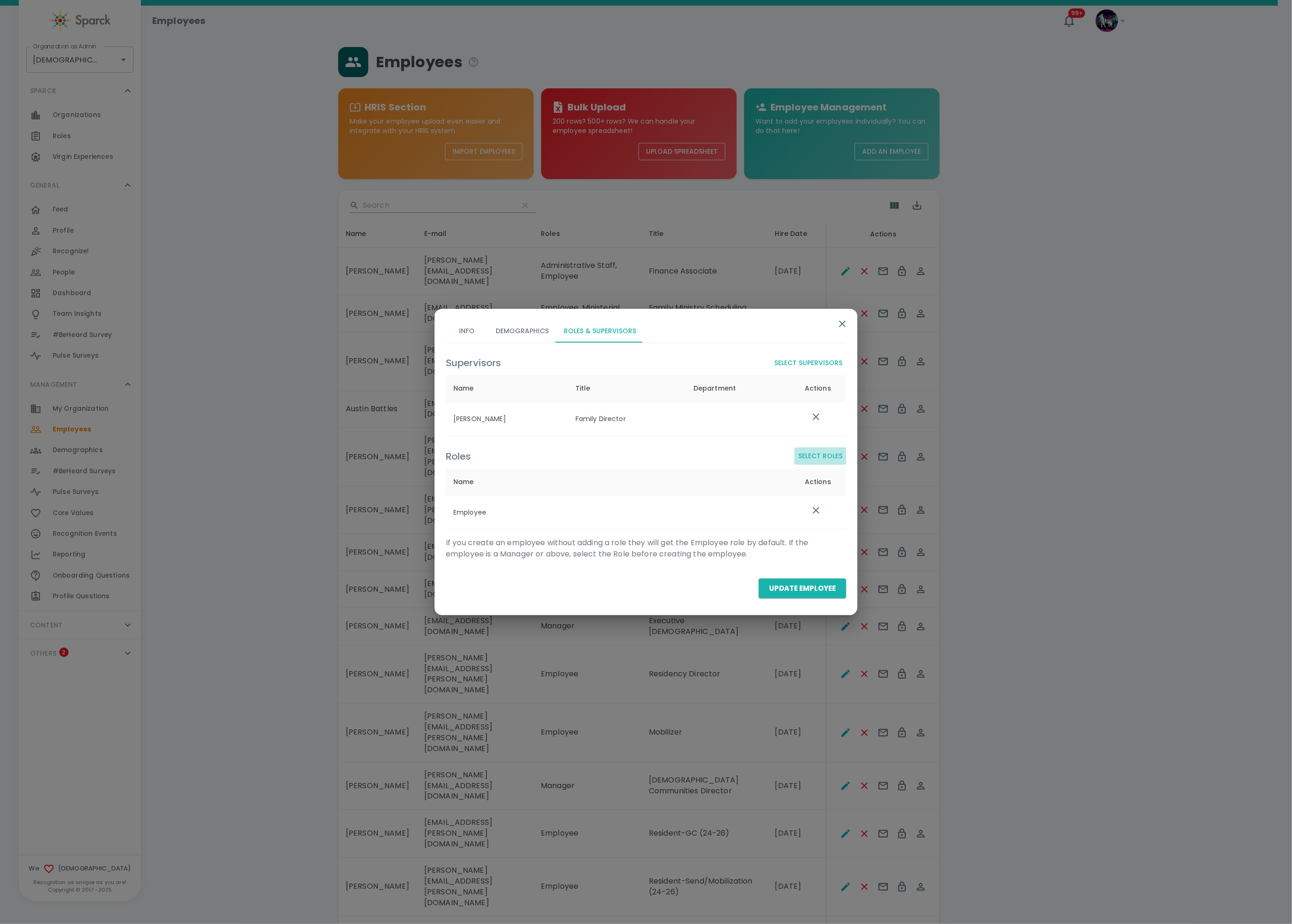
click at [834, 454] on button "Select Roles" at bounding box center [820, 456] width 52 height 17
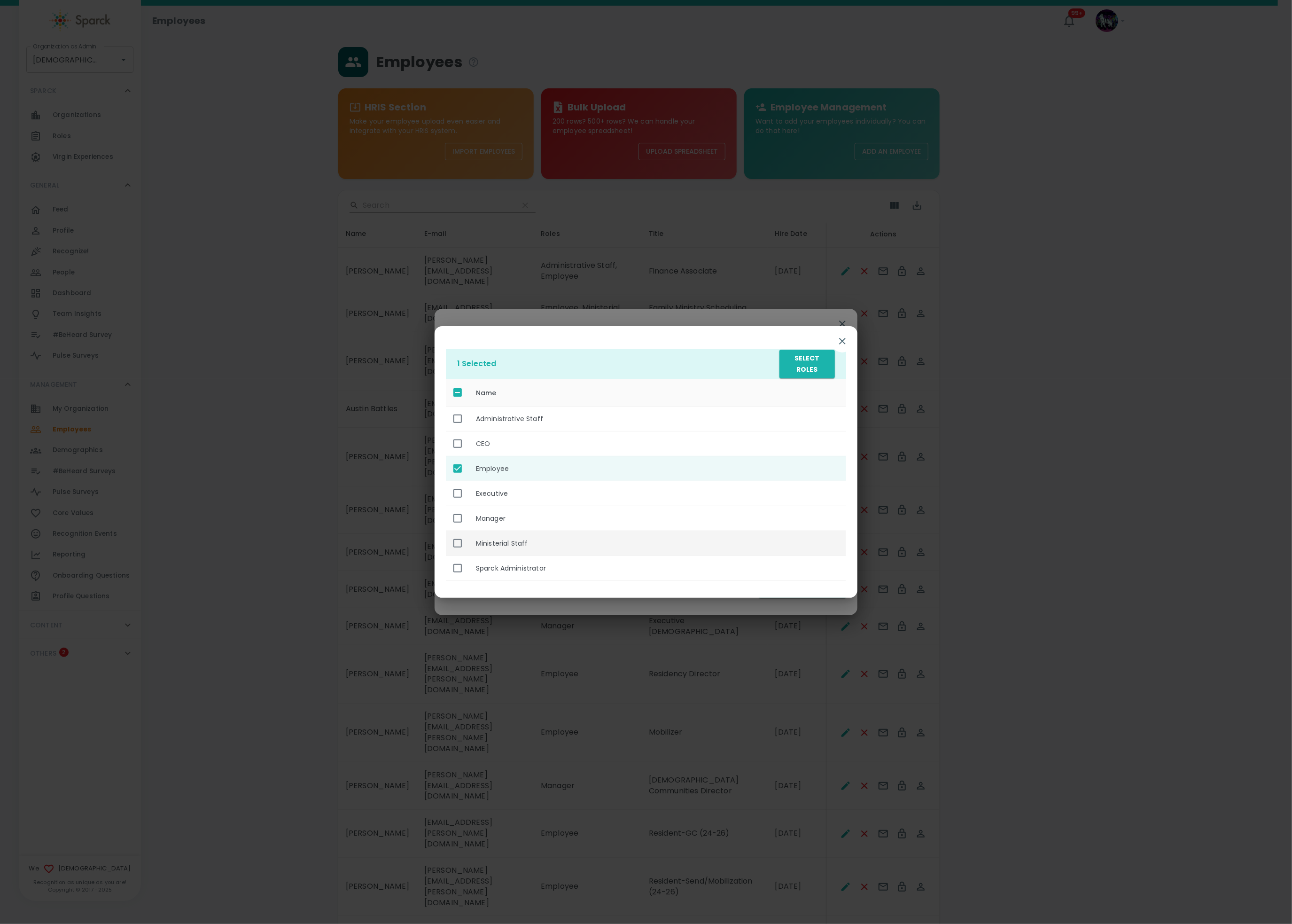
click at [553, 542] on th "Ministerial Staff" at bounding box center [657, 543] width 378 height 25
checkbox input "true"
click at [794, 372] on button "Select Roles" at bounding box center [807, 364] width 56 height 29
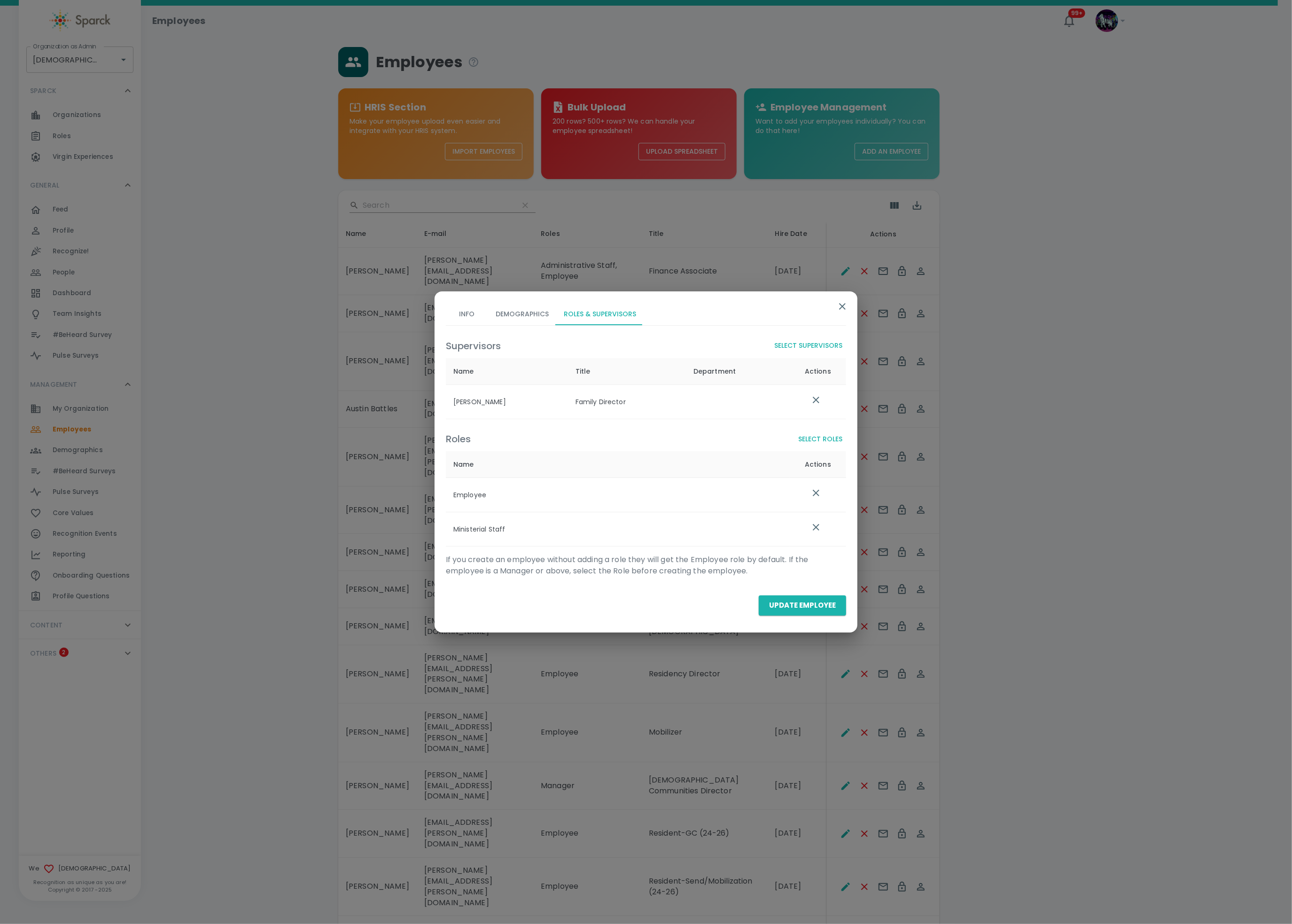
click at [806, 605] on button "Update Employee" at bounding box center [803, 605] width 87 height 20
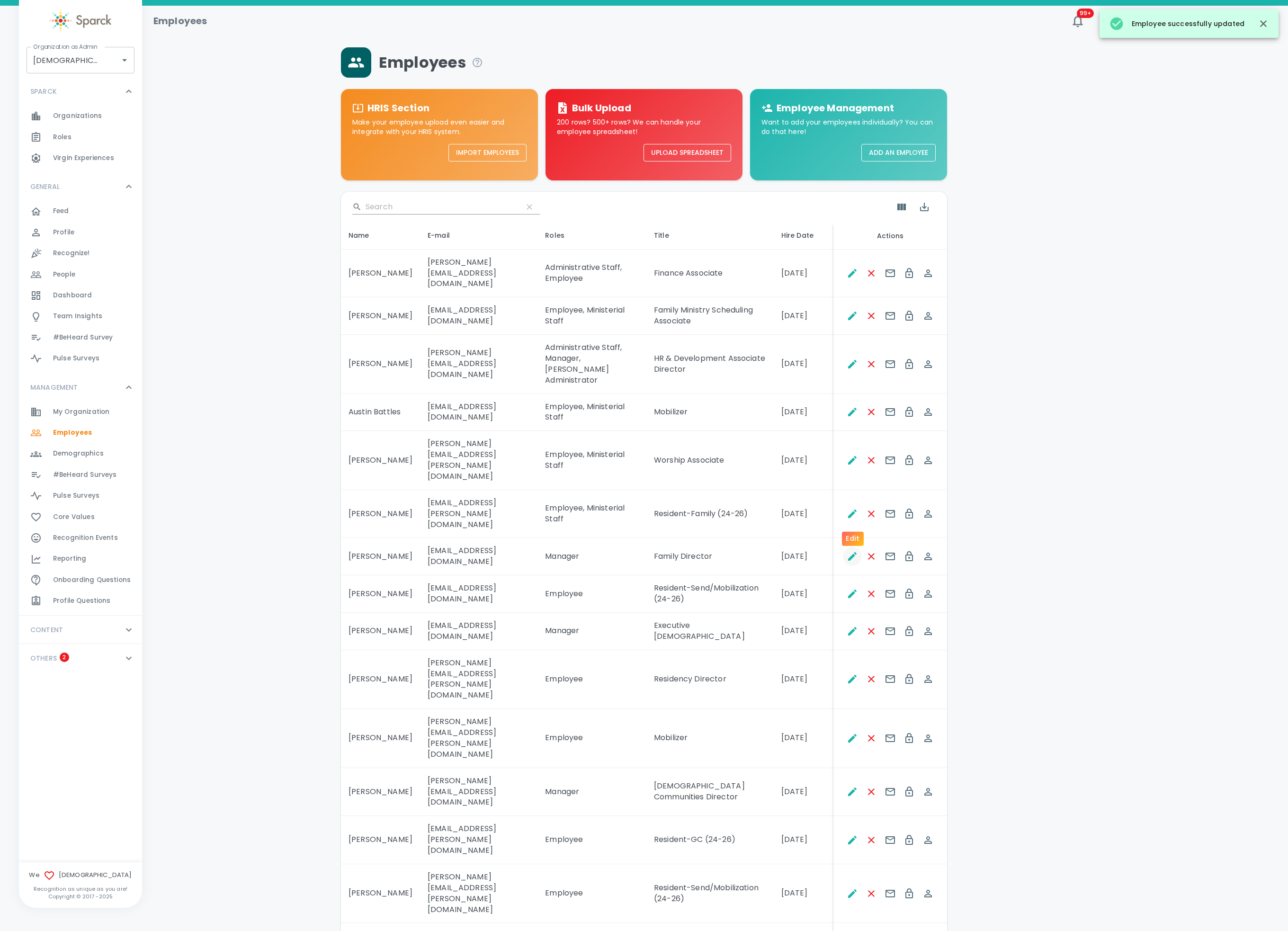
click at [850, 547] on button "Edit" at bounding box center [852, 556] width 19 height 19
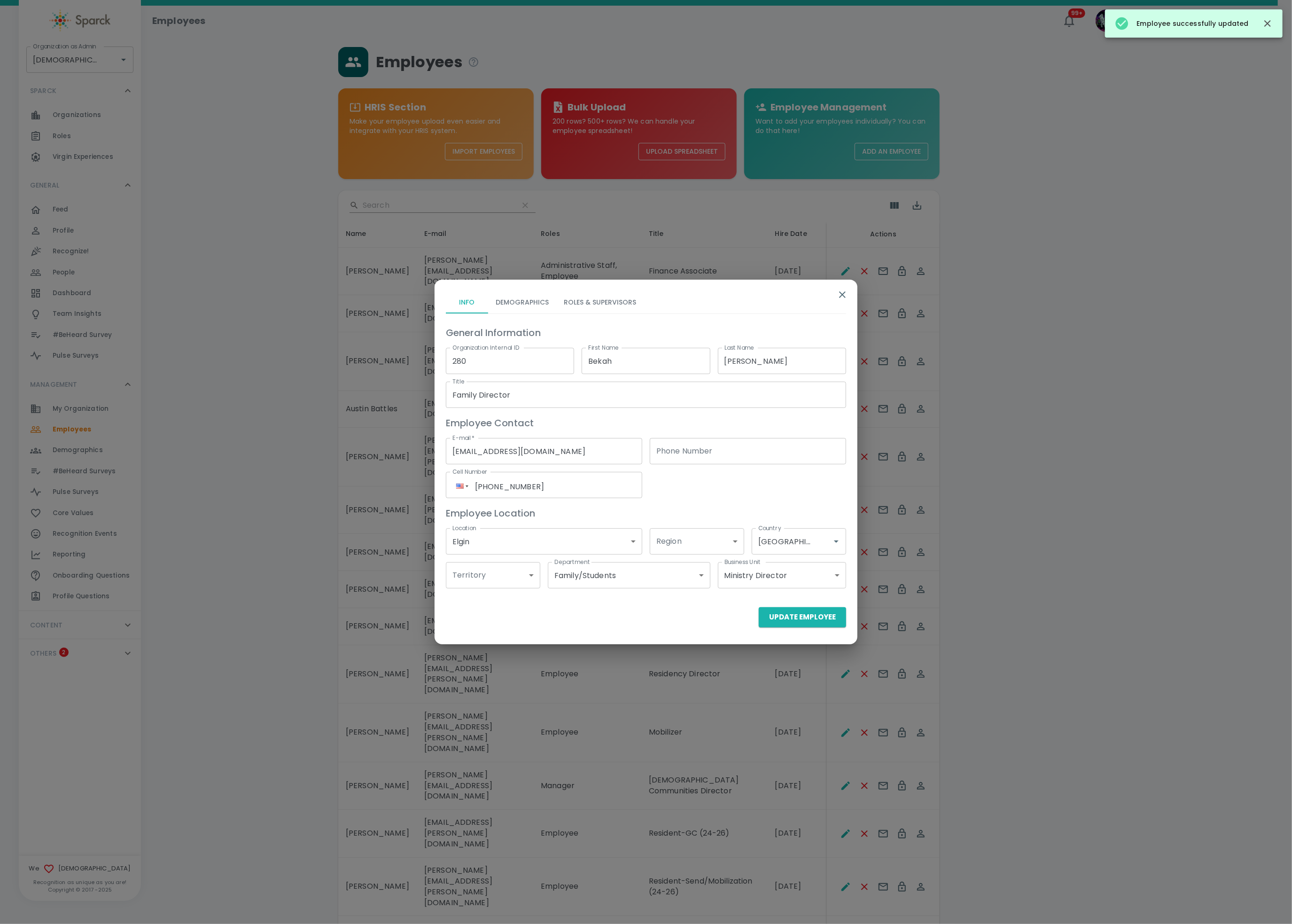
click at [565, 299] on button "Roles & Supervisors" at bounding box center [600, 302] width 87 height 23
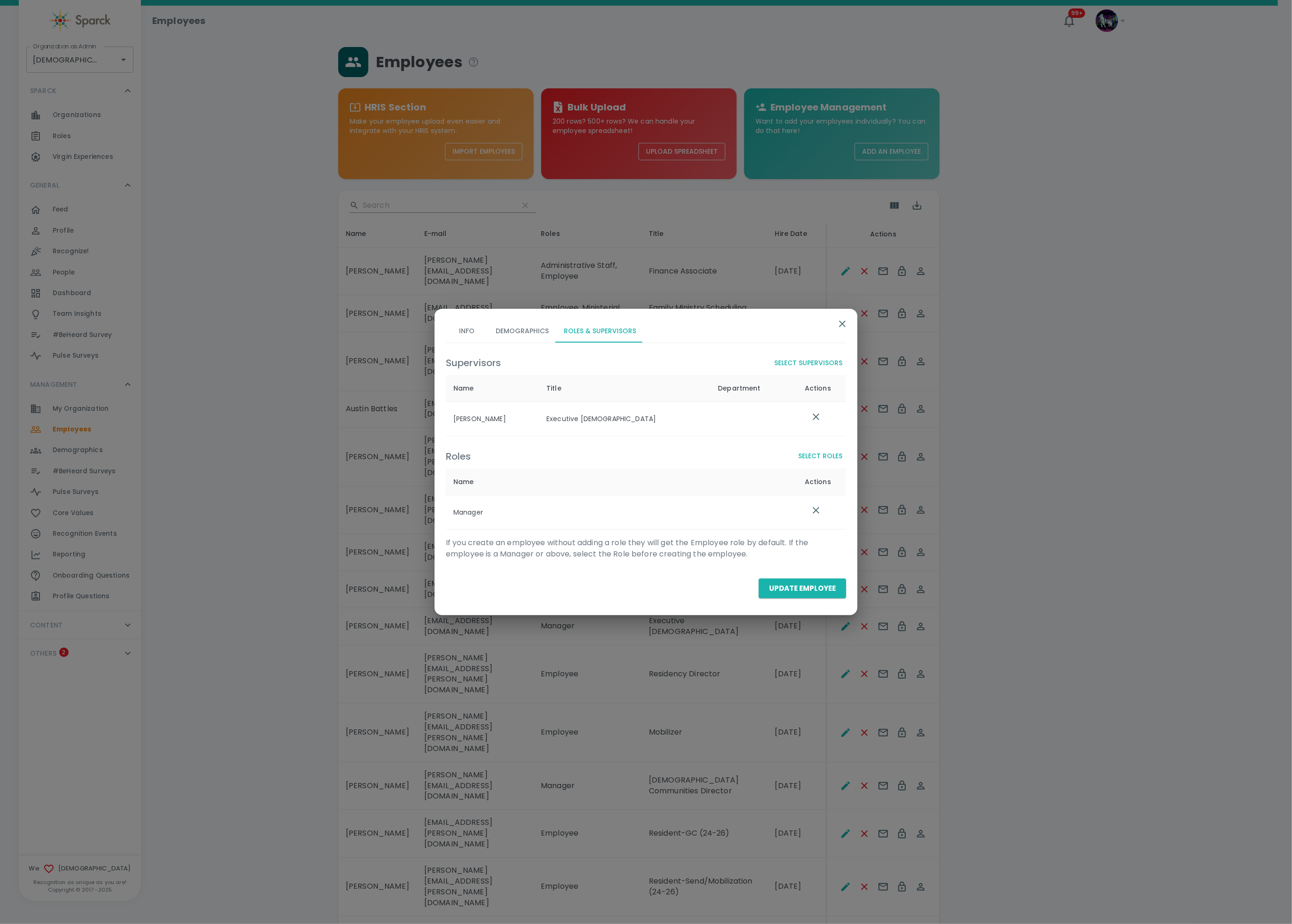
drag, startPoint x: 823, startPoint y: 437, endPoint x: 820, endPoint y: 441, distance: 5.0
click at [820, 441] on div "Roles Select Roles Name Actions Manager If you create an employee without addin…" at bounding box center [642, 494] width 408 height 131
click at [816, 457] on button "Select Roles" at bounding box center [820, 456] width 52 height 17
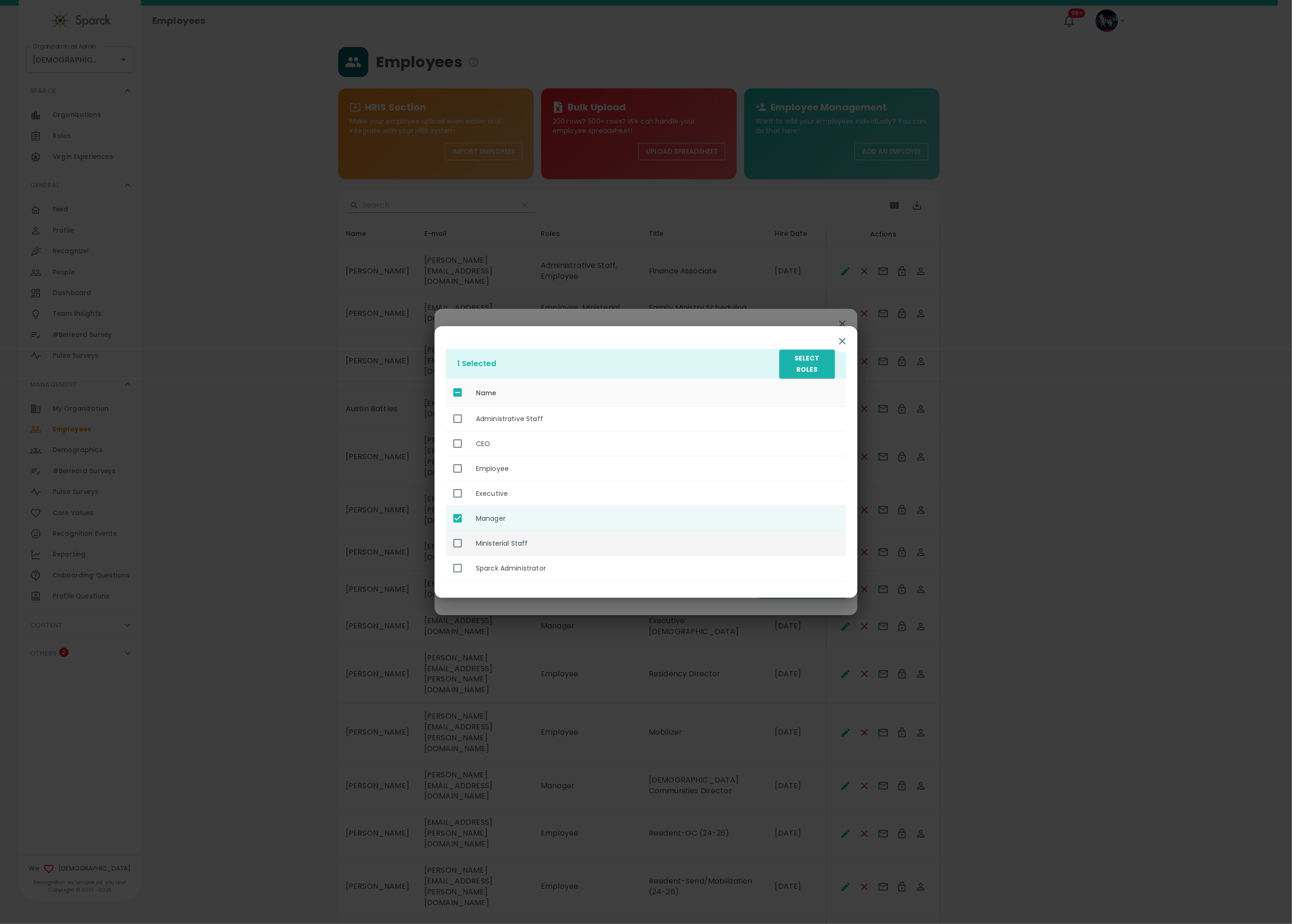
click at [541, 542] on th "Ministerial Staff" at bounding box center [657, 543] width 378 height 25
checkbox input "true"
click at [801, 365] on button "Select Roles" at bounding box center [807, 364] width 56 height 29
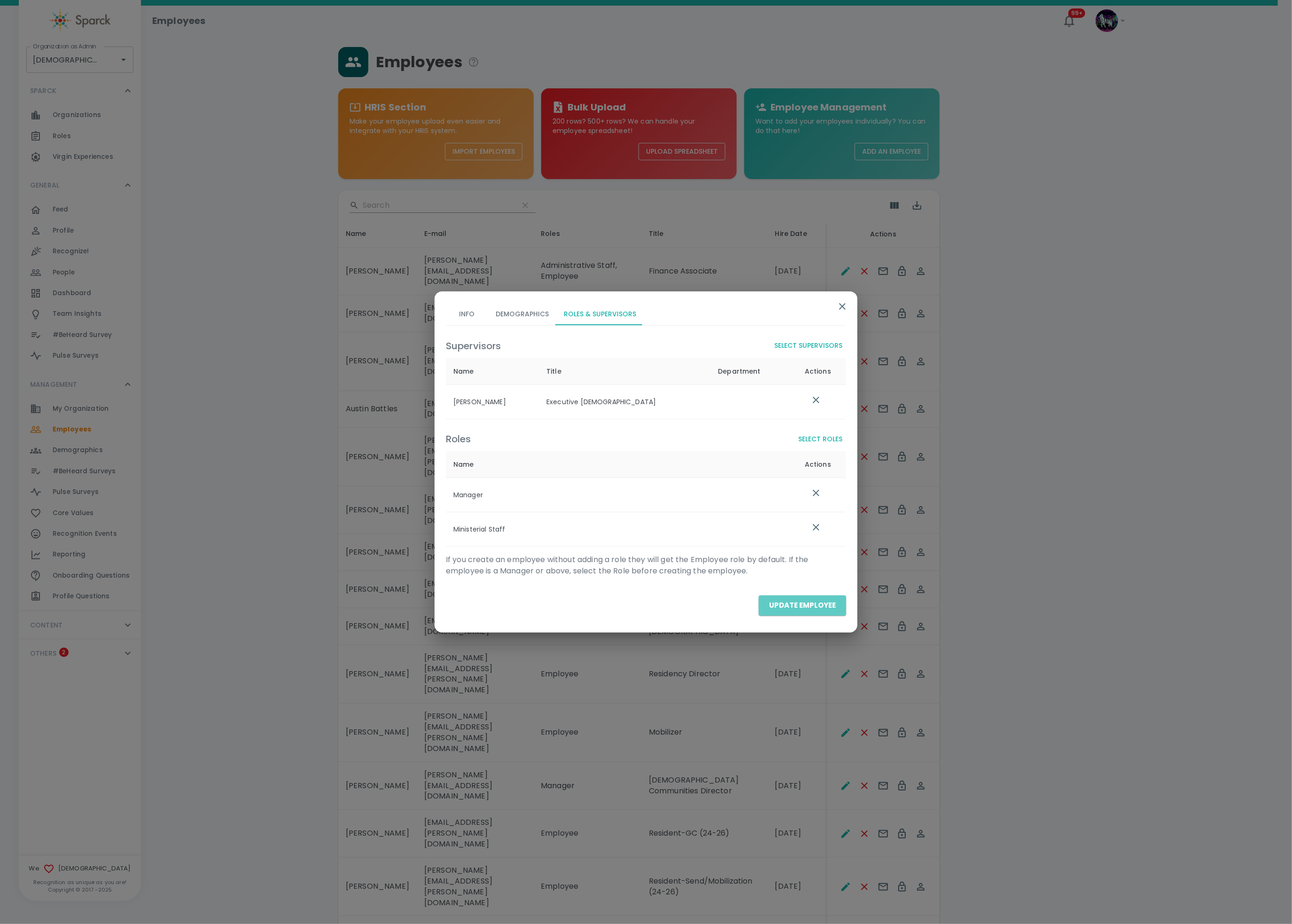
click at [808, 606] on button "Update Employee" at bounding box center [803, 605] width 87 height 20
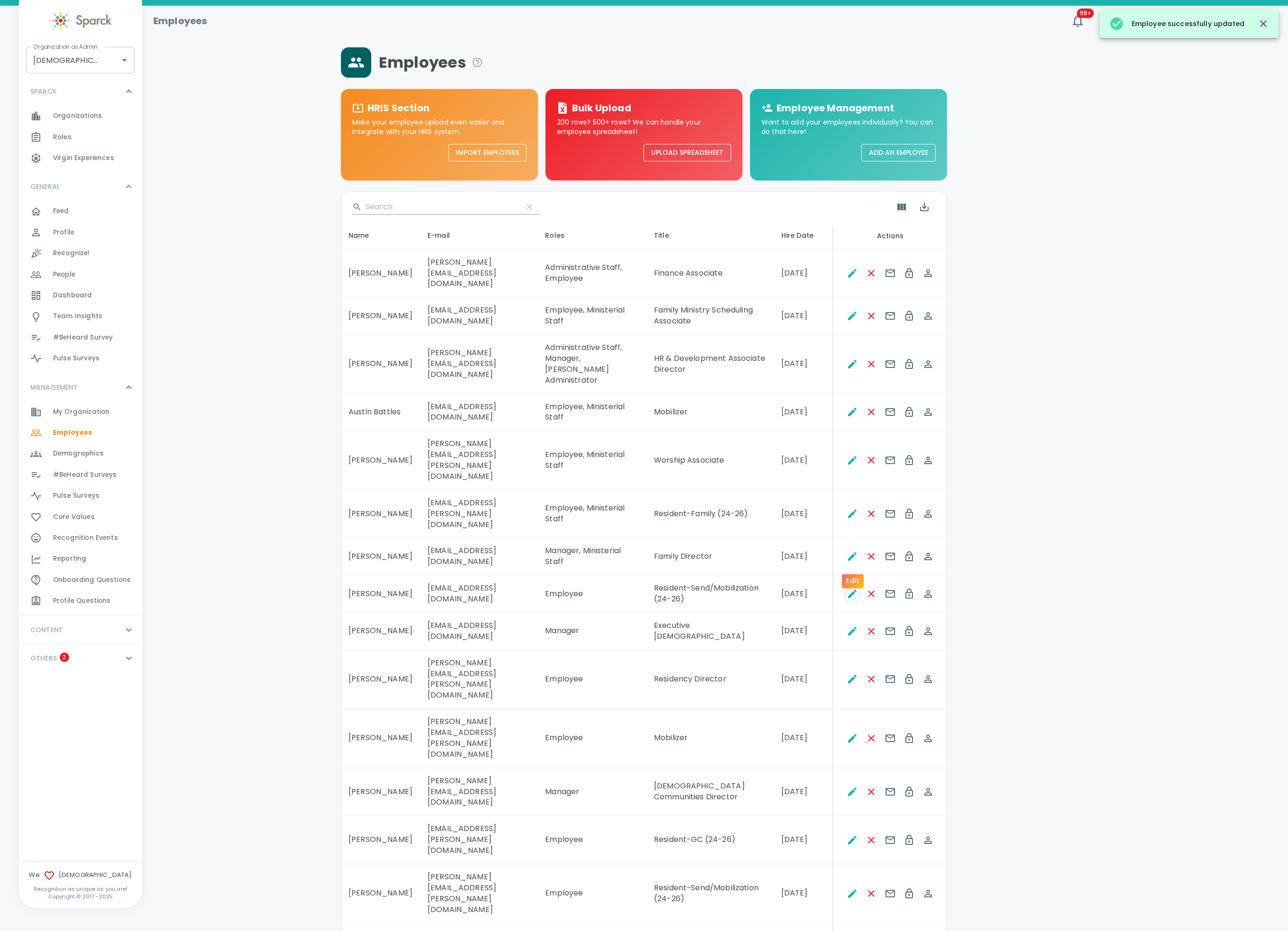
click at [849, 588] on icon "Edit" at bounding box center [852, 593] width 11 height 11
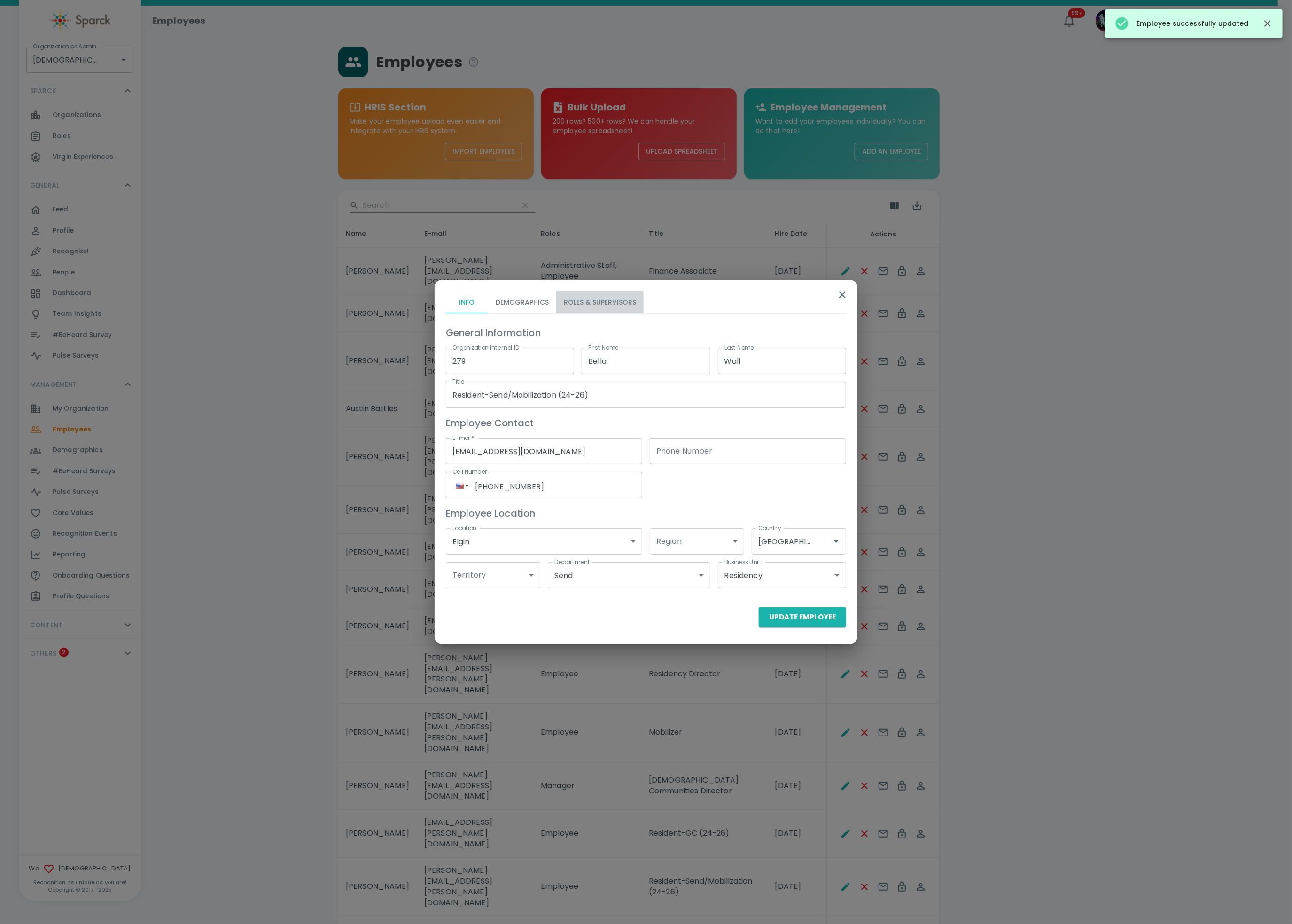
click at [598, 303] on button "Roles & Supervisors" at bounding box center [600, 302] width 87 height 23
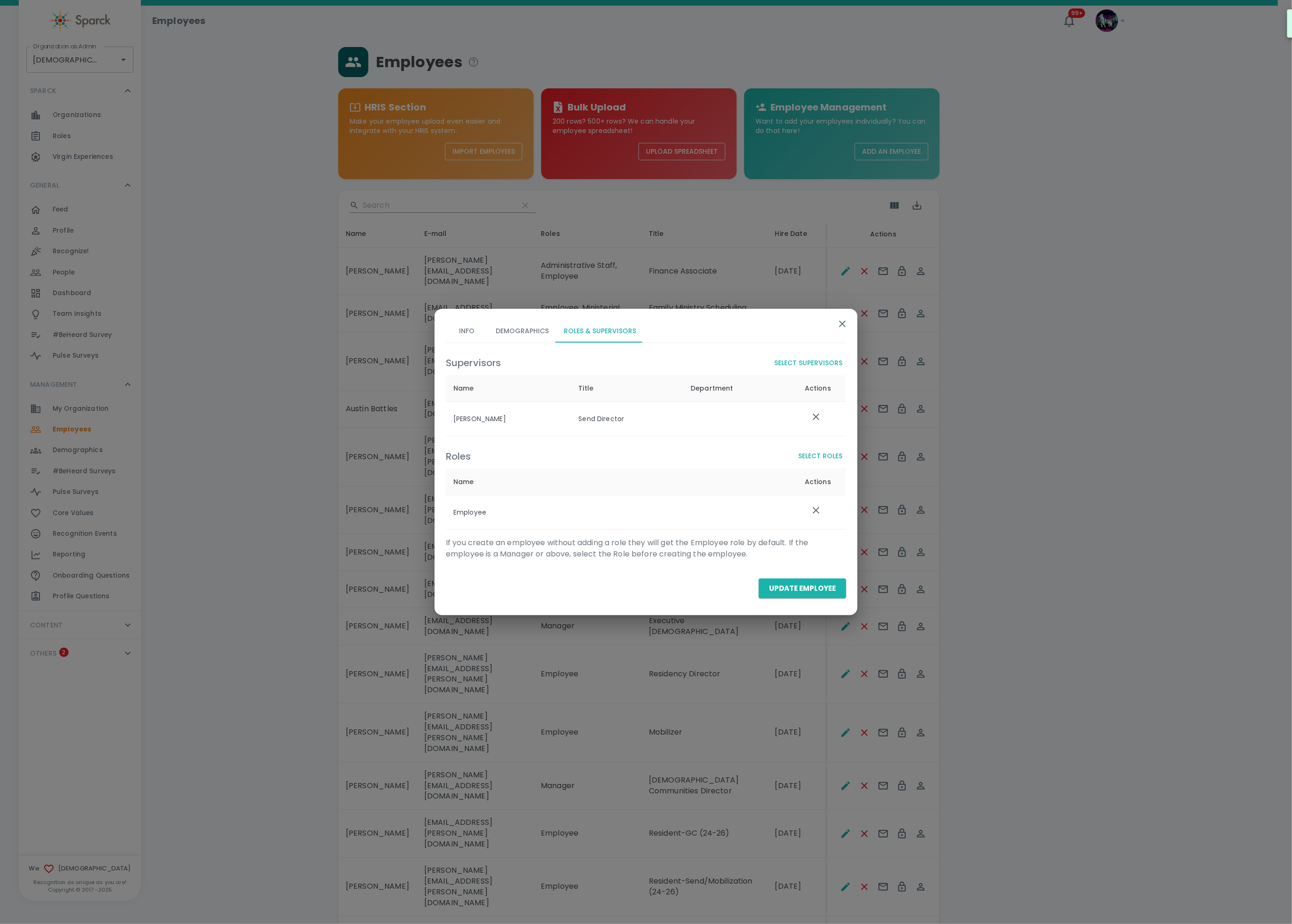
click at [825, 443] on div "Roles Select Roles Name Actions Employee" at bounding box center [642, 484] width 408 height 90
click at [822, 456] on button "Select Roles" at bounding box center [820, 456] width 52 height 17
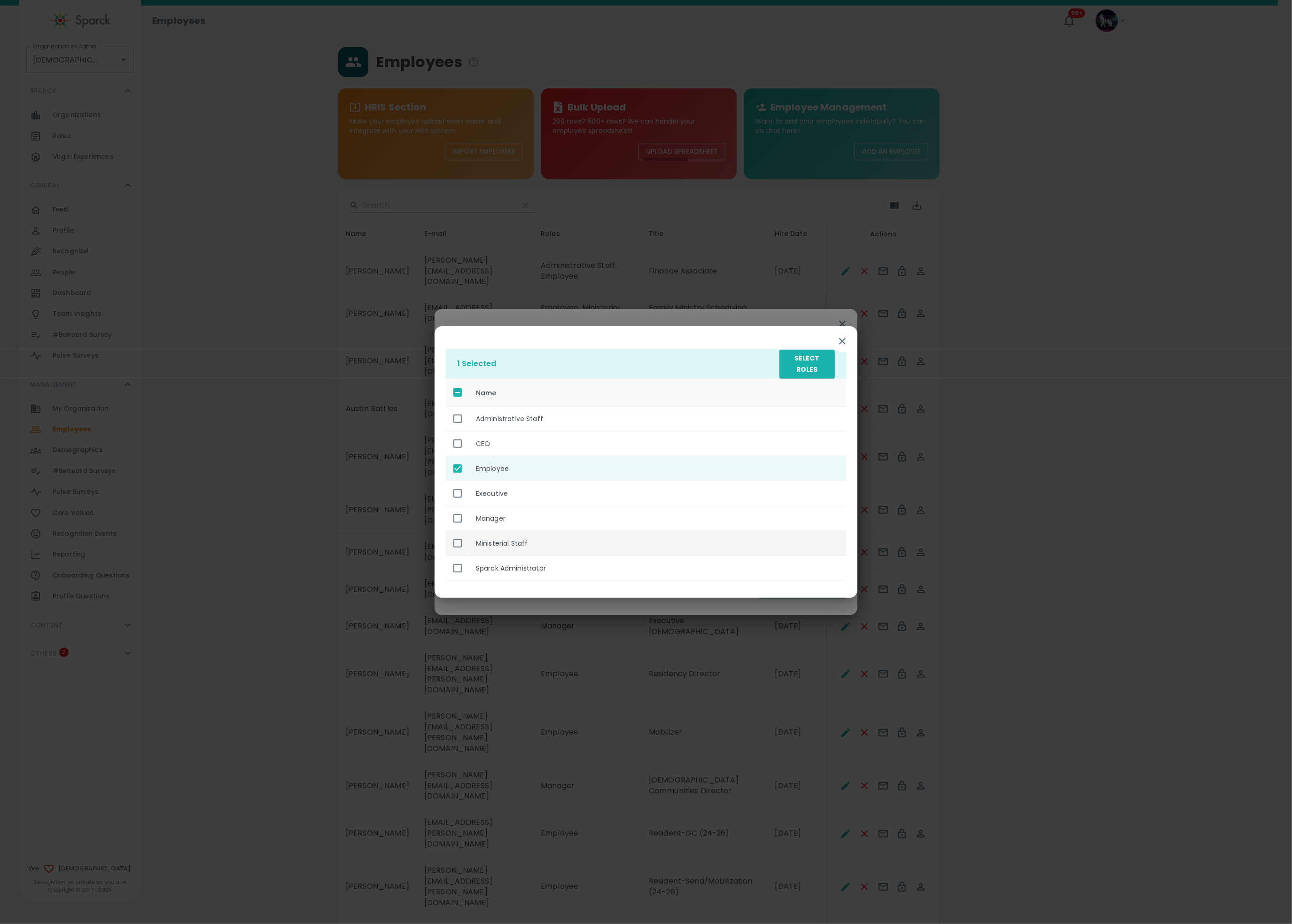
click at [539, 546] on th "Ministerial Staff" at bounding box center [657, 543] width 378 height 25
checkbox input "true"
click at [819, 363] on button "Select Roles" at bounding box center [807, 364] width 56 height 29
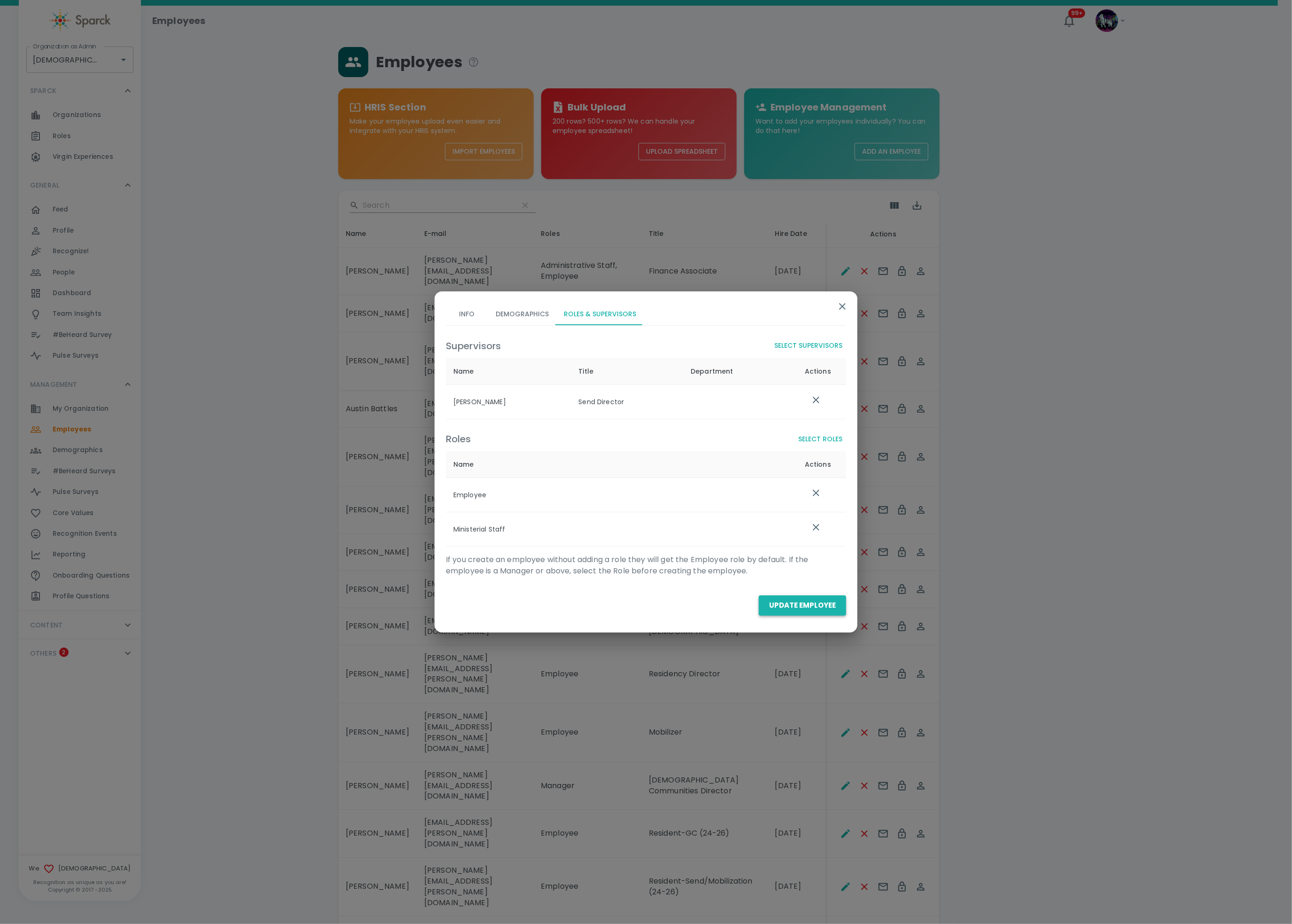
click at [799, 609] on button "Update Employee" at bounding box center [803, 605] width 87 height 20
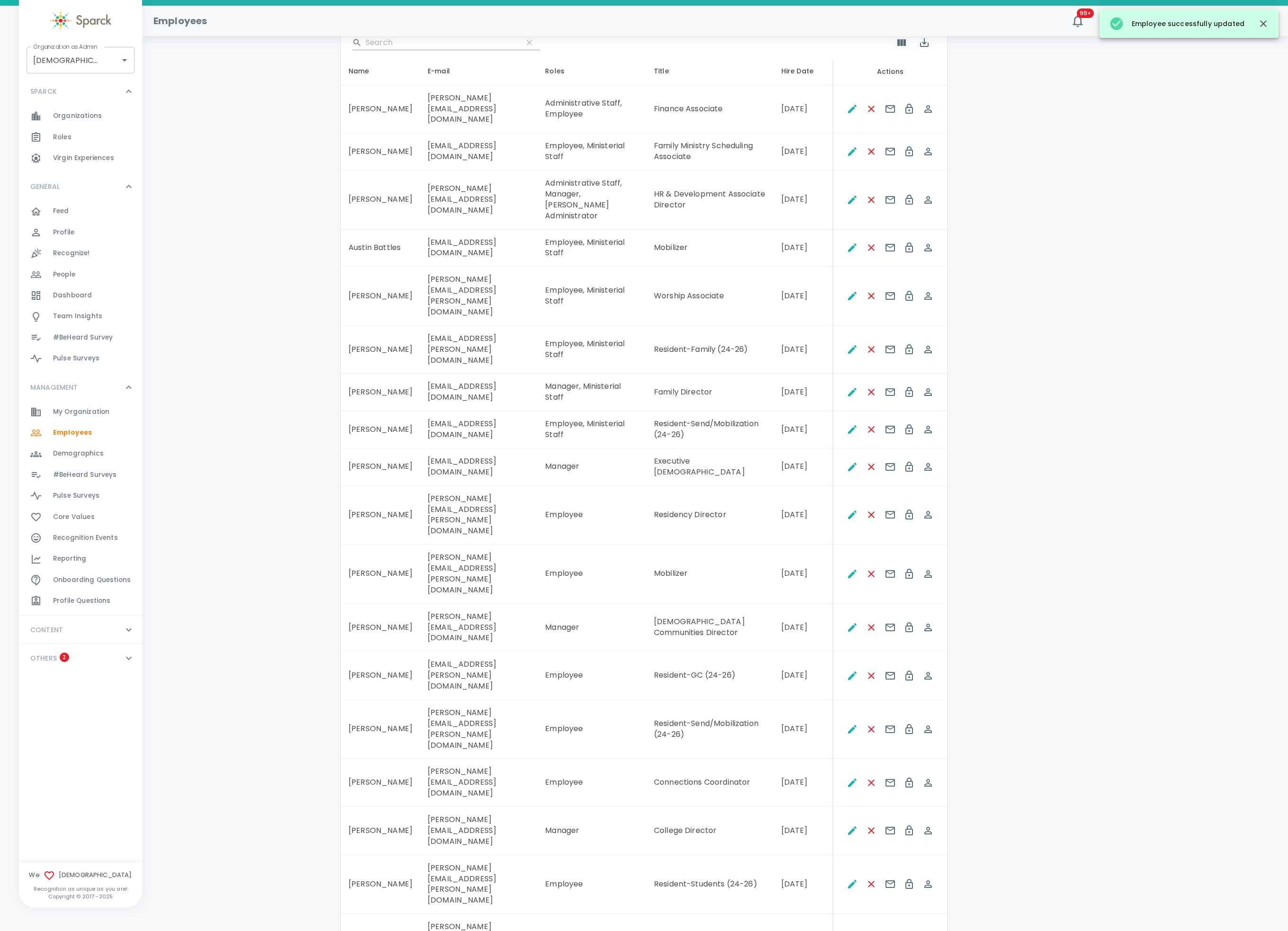
scroll to position [190, 0]
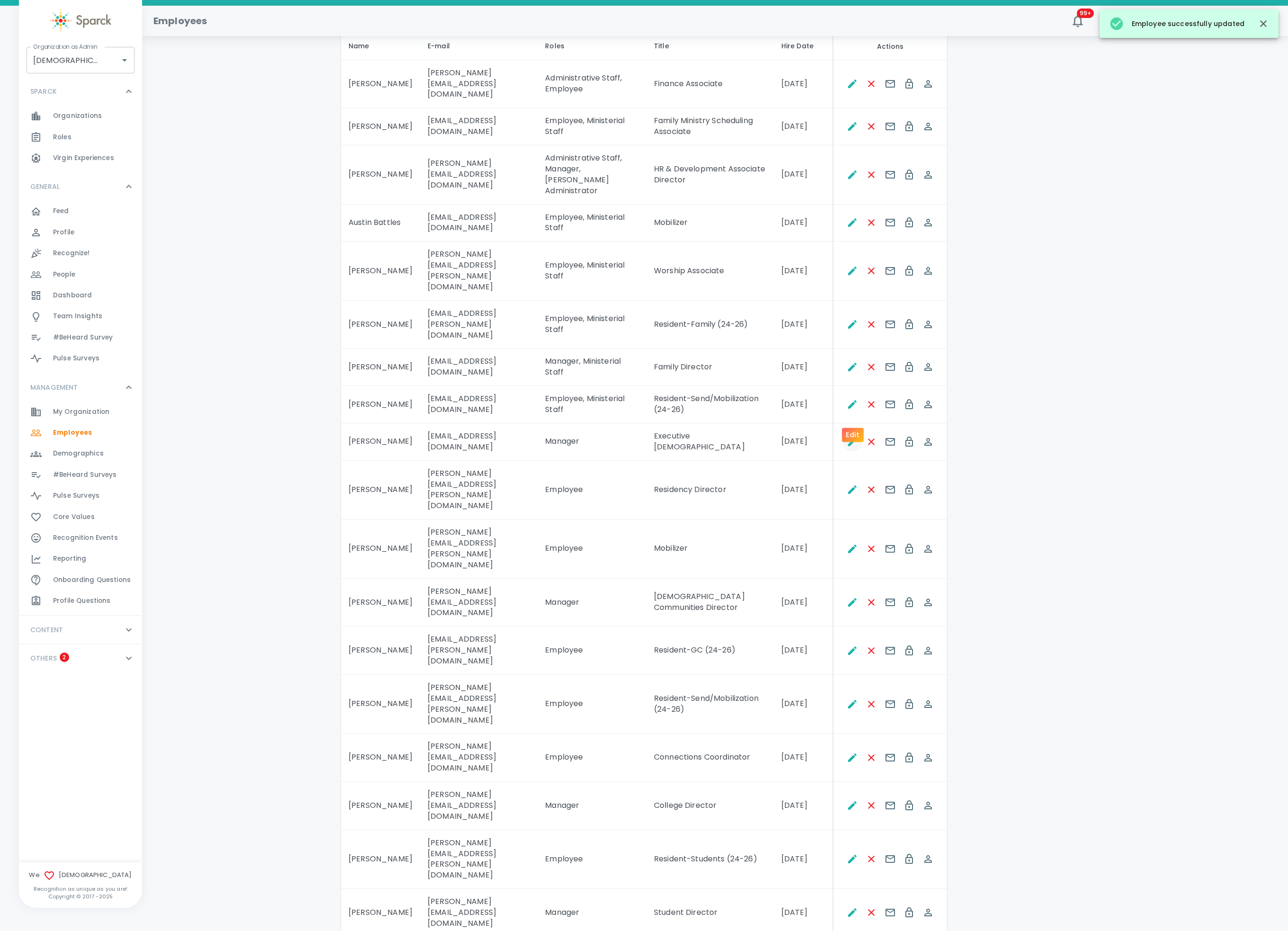
click at [853, 438] on icon "Edit" at bounding box center [852, 442] width 8 height 8
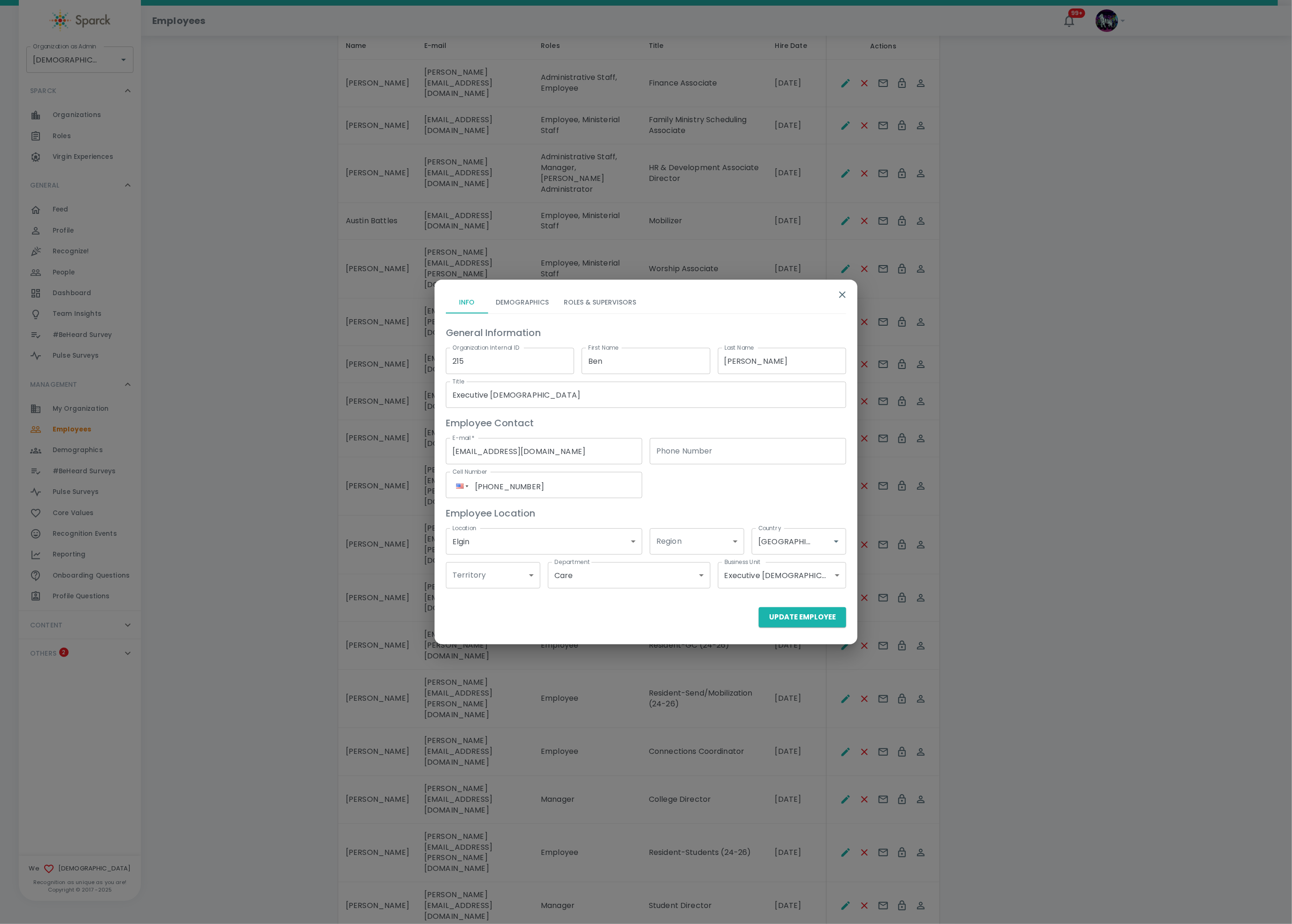
drag, startPoint x: 623, startPoint y: 291, endPoint x: 615, endPoint y: 294, distance: 8.5
click at [615, 294] on button "Roles & Supervisors" at bounding box center [600, 302] width 87 height 23
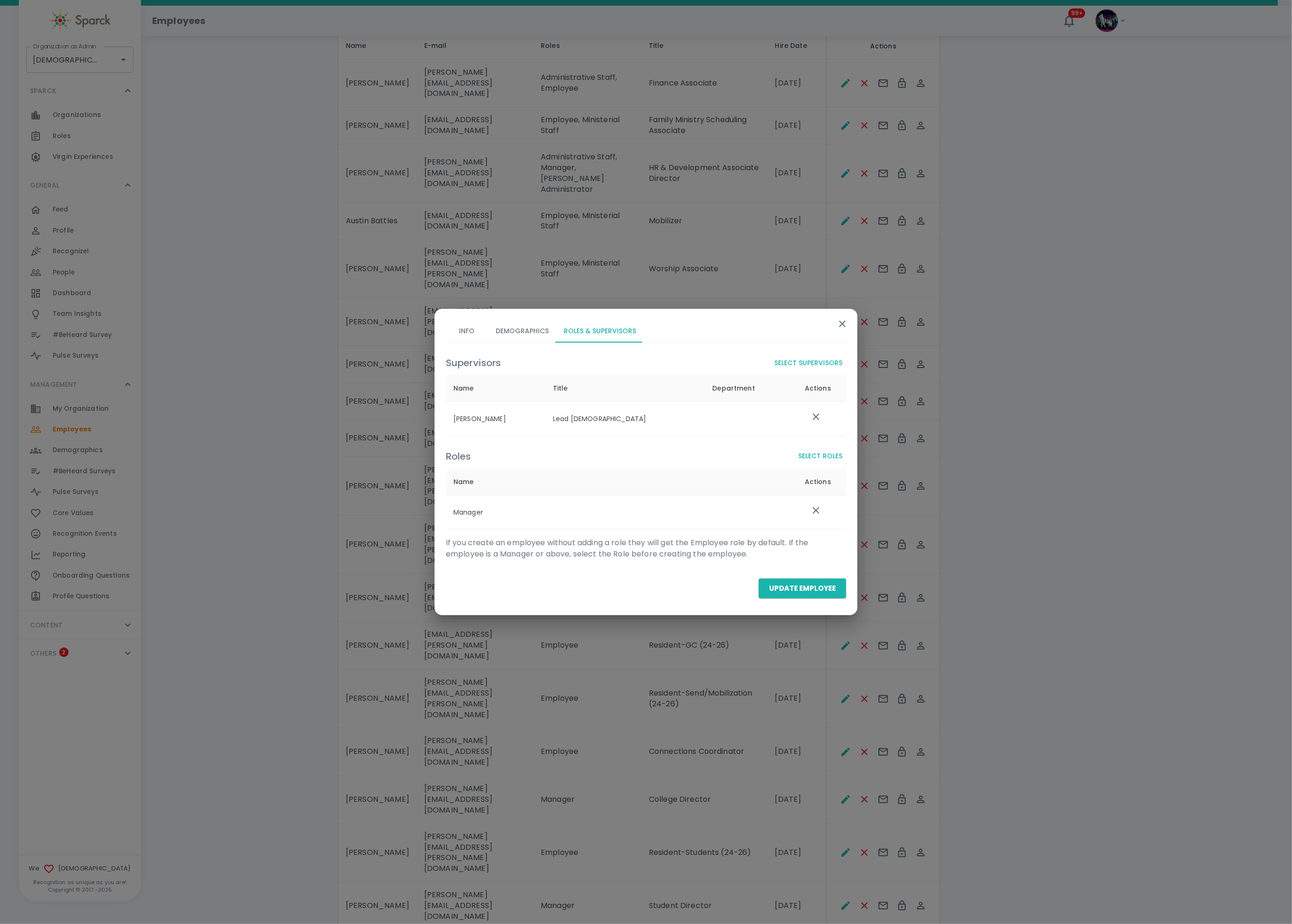
click at [823, 447] on div "Roles Select Roles" at bounding box center [646, 456] width 401 height 17
click at [819, 452] on button "Select Roles" at bounding box center [820, 456] width 52 height 17
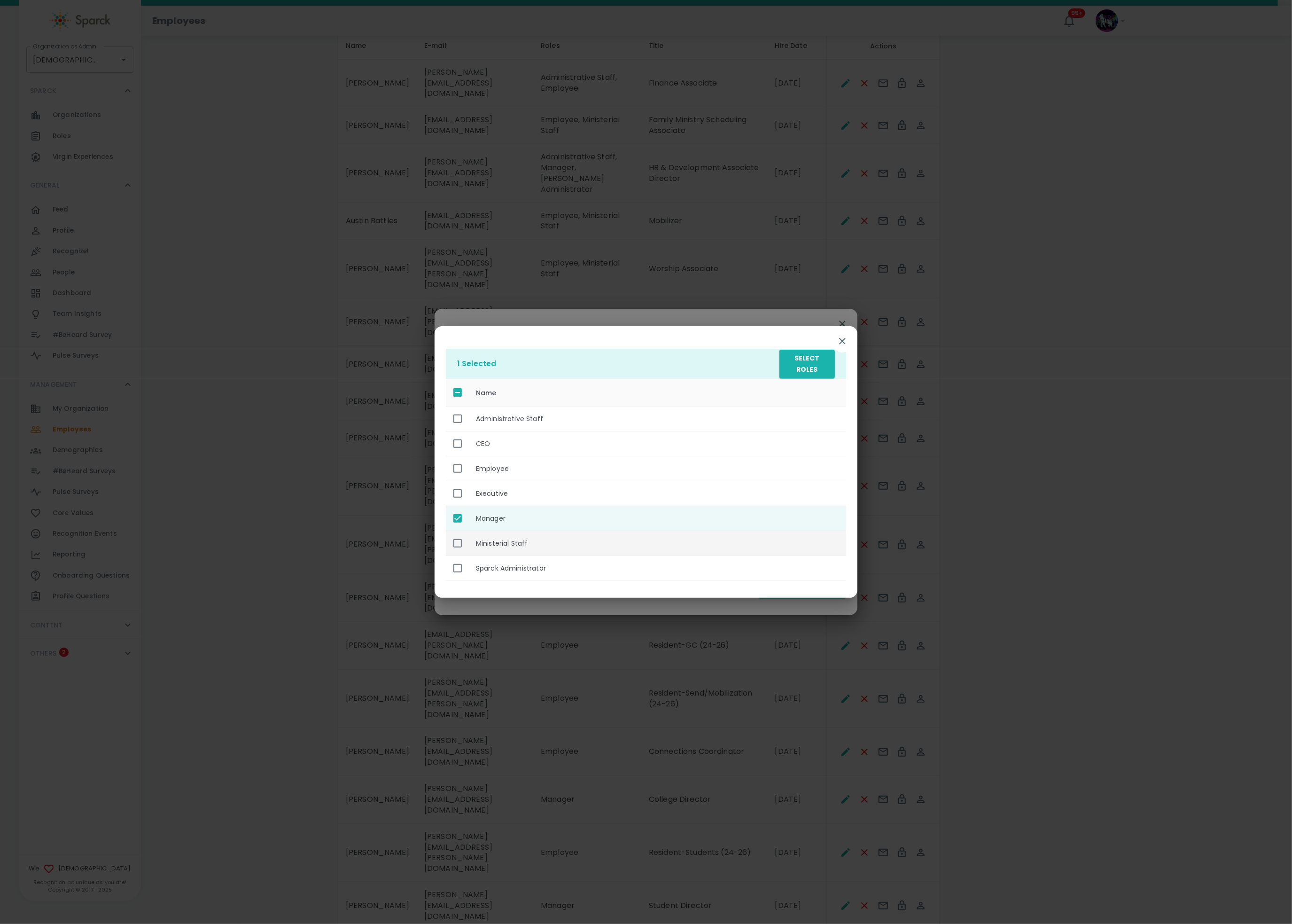
click at [520, 547] on th "Ministerial Staff" at bounding box center [657, 543] width 378 height 25
checkbox input "true"
click at [805, 365] on button "Select Roles" at bounding box center [807, 364] width 56 height 29
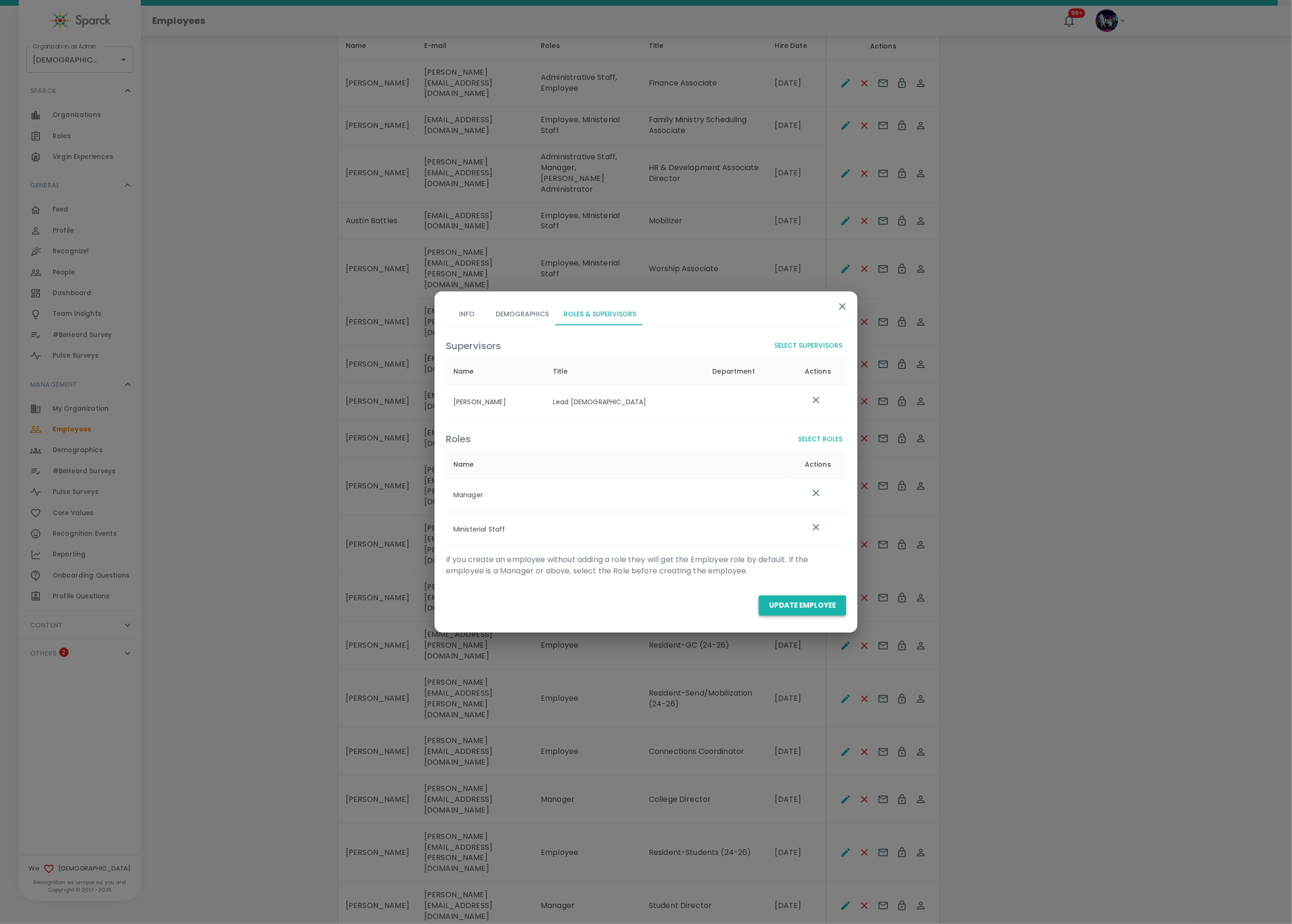
click at [797, 608] on button "Update Employee" at bounding box center [803, 605] width 87 height 20
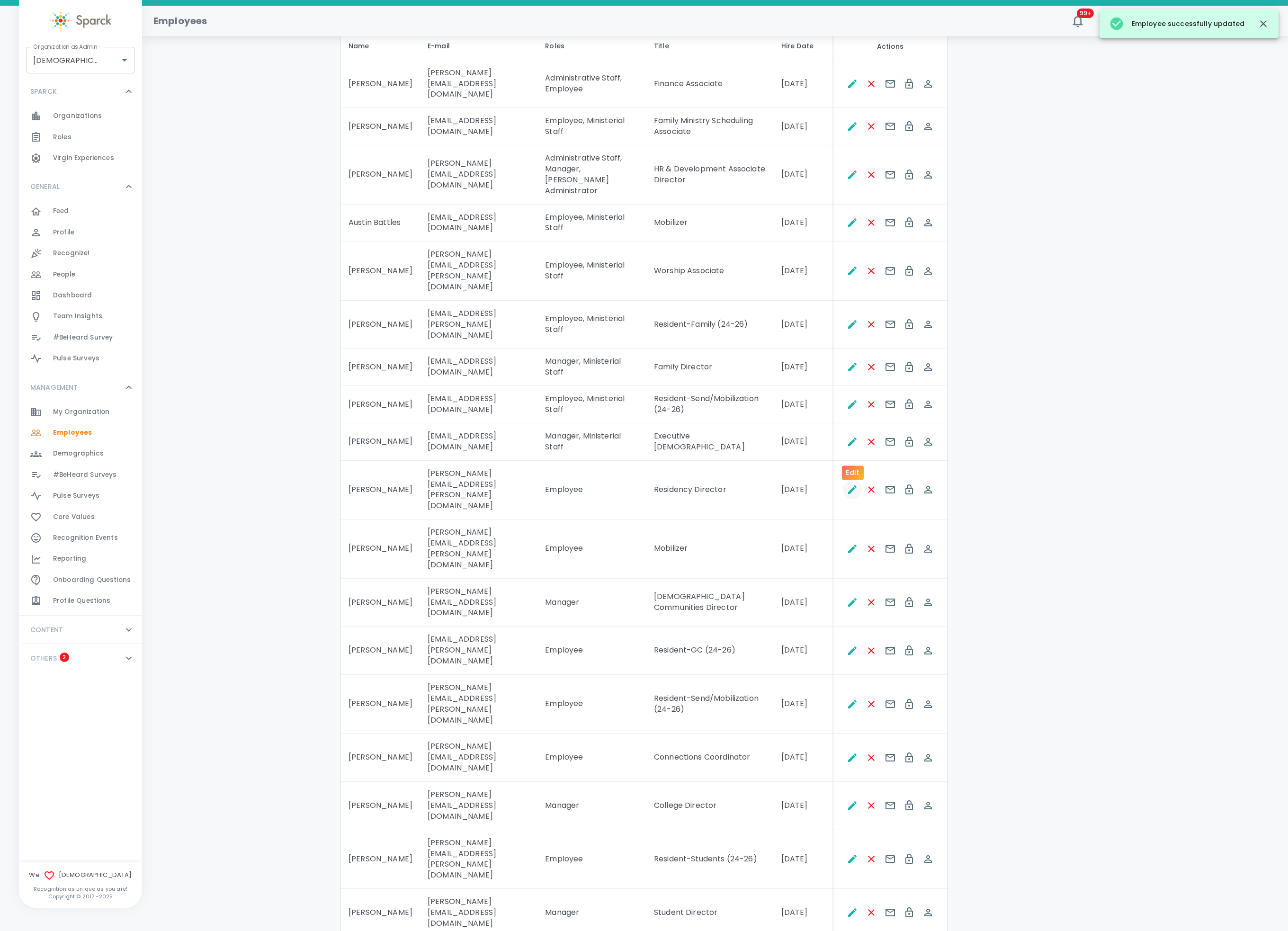
click at [850, 486] on icon "Edit" at bounding box center [852, 489] width 8 height 8
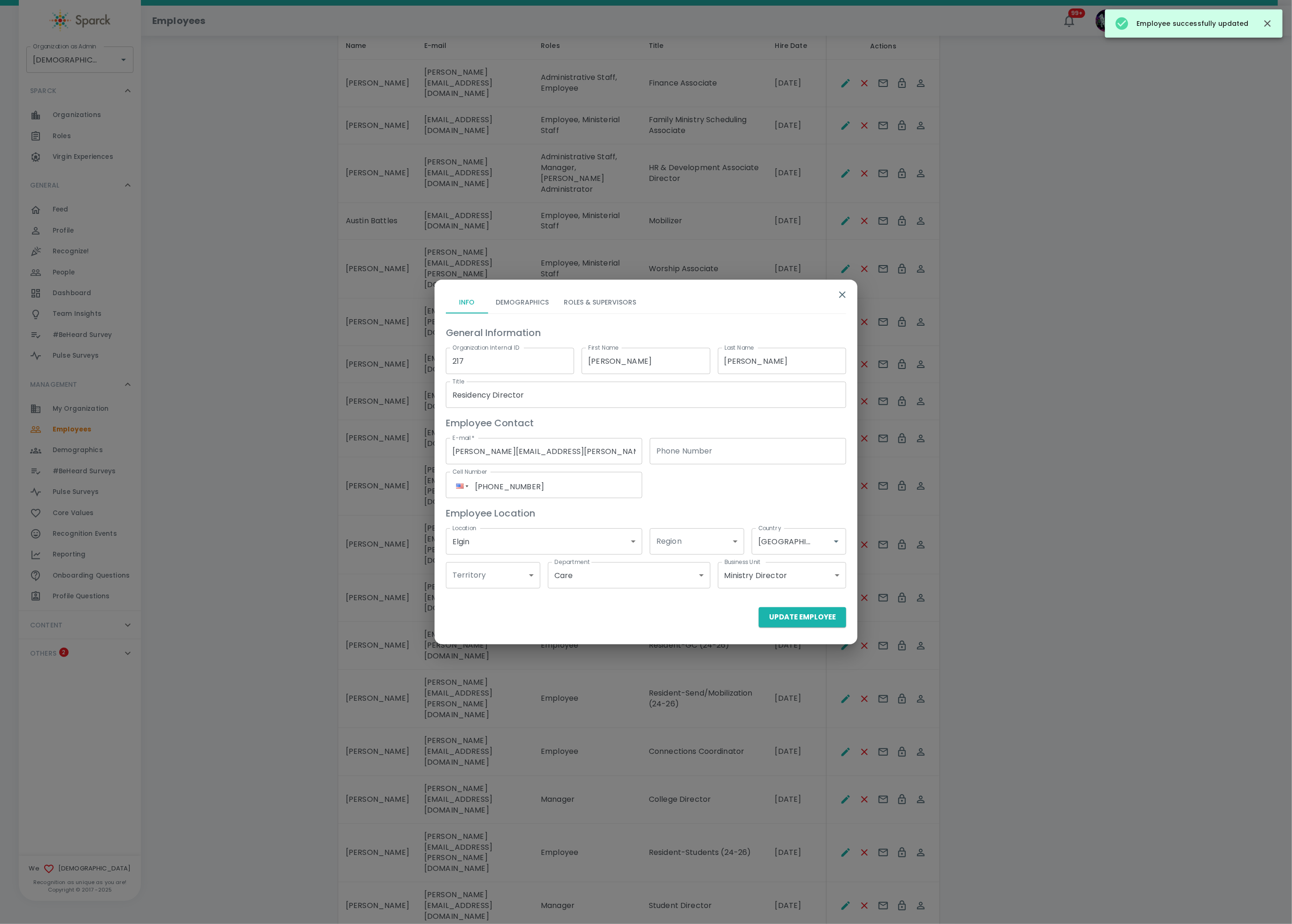
click at [565, 303] on button "Roles & Supervisors" at bounding box center [600, 302] width 87 height 23
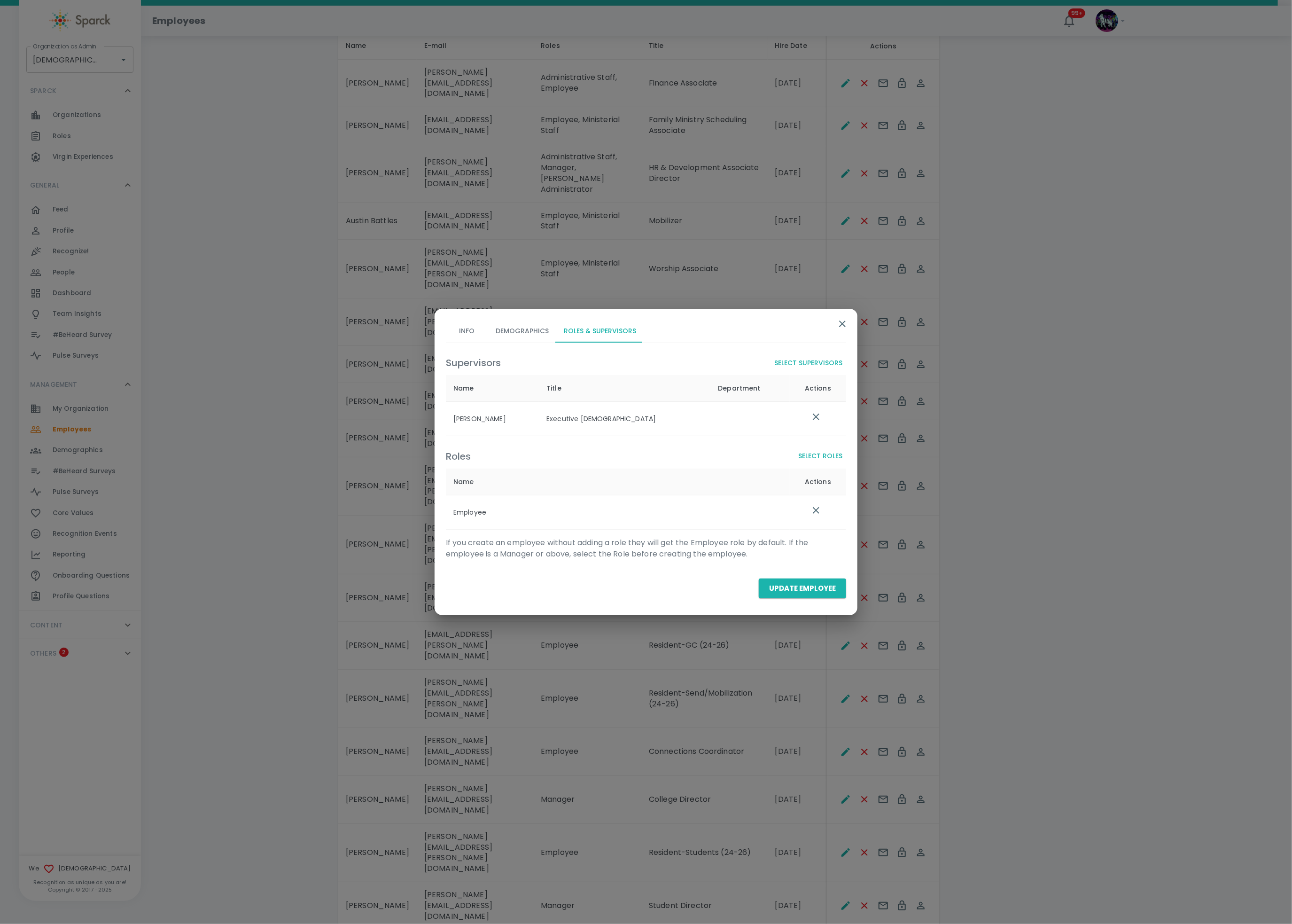
click at [809, 454] on button "Select Roles" at bounding box center [820, 456] width 52 height 17
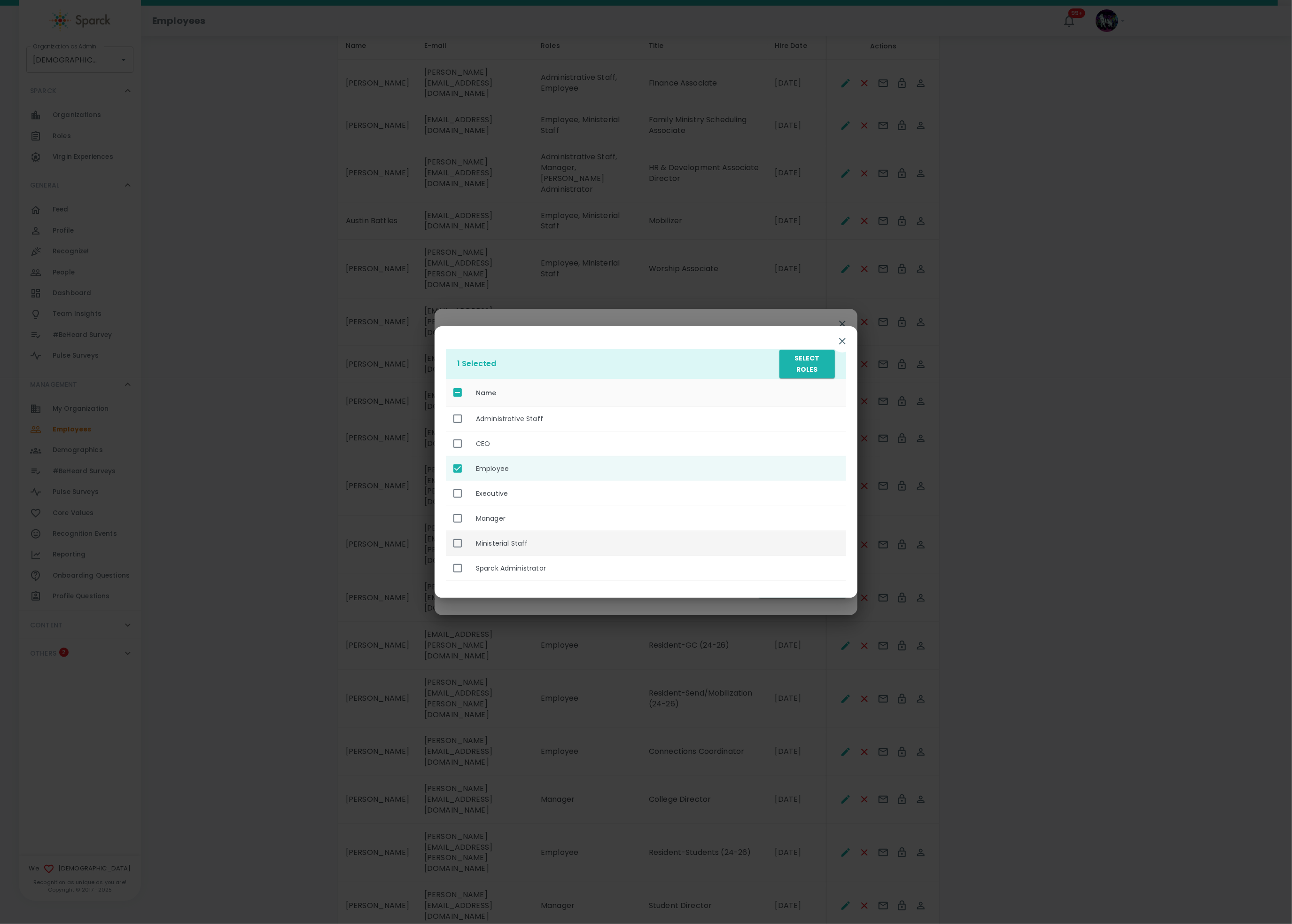
click at [565, 539] on th "Ministerial Staff" at bounding box center [657, 543] width 378 height 25
checkbox input "true"
click at [818, 363] on button "Select Roles" at bounding box center [807, 364] width 56 height 29
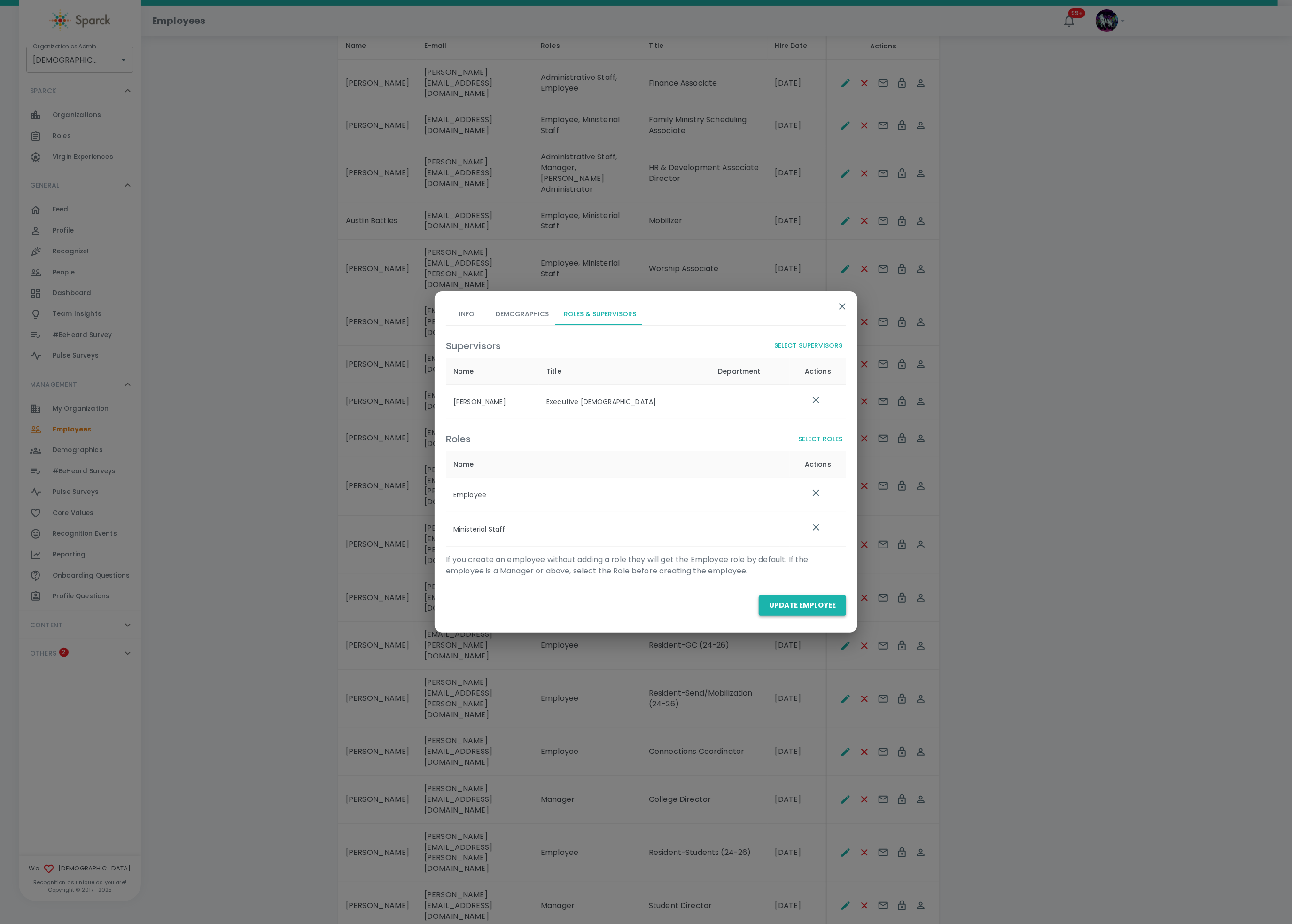
click at [797, 602] on button "Update Employee" at bounding box center [803, 605] width 87 height 20
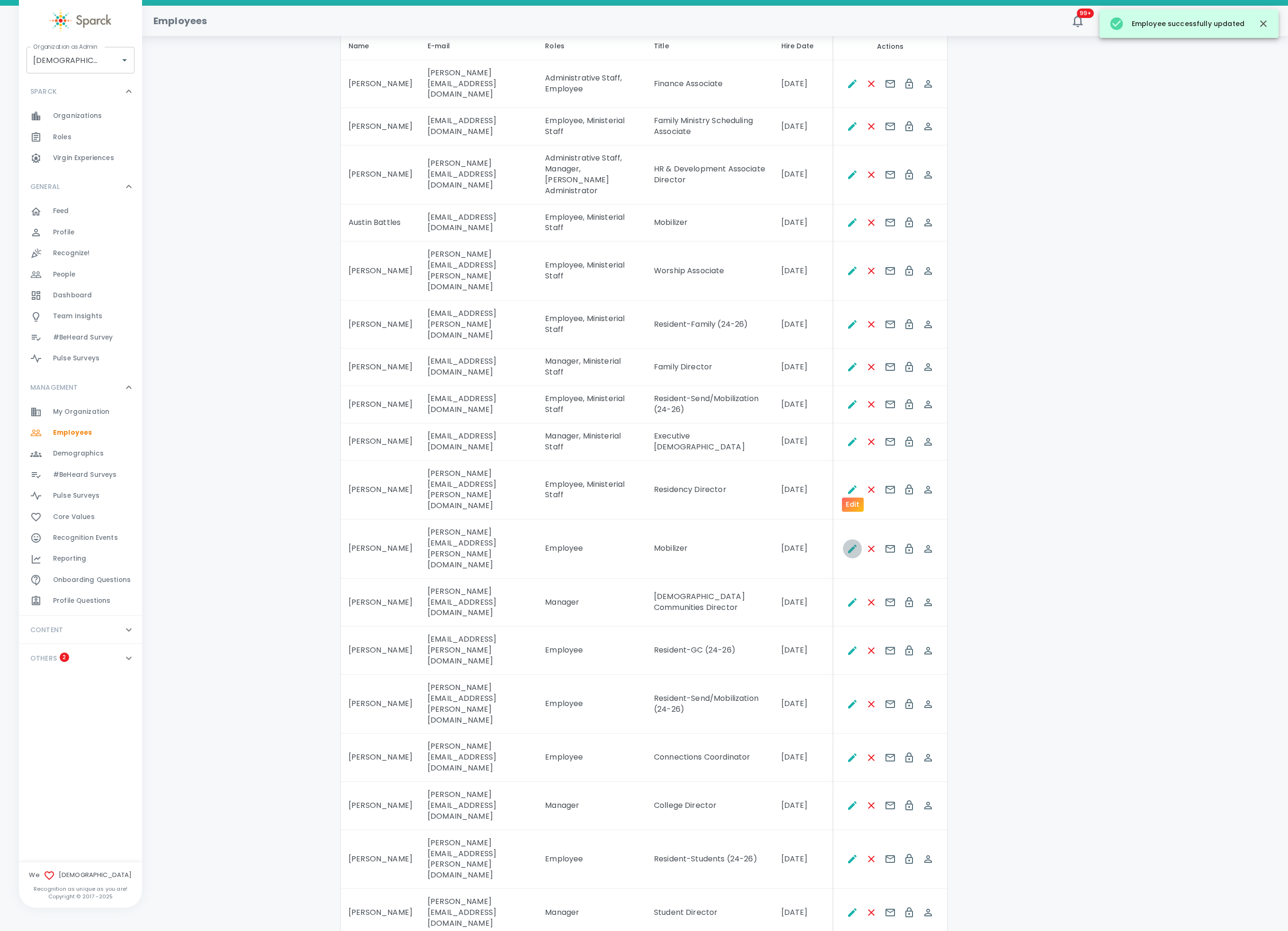
click at [851, 543] on icon "Edit" at bounding box center [852, 549] width 11 height 11
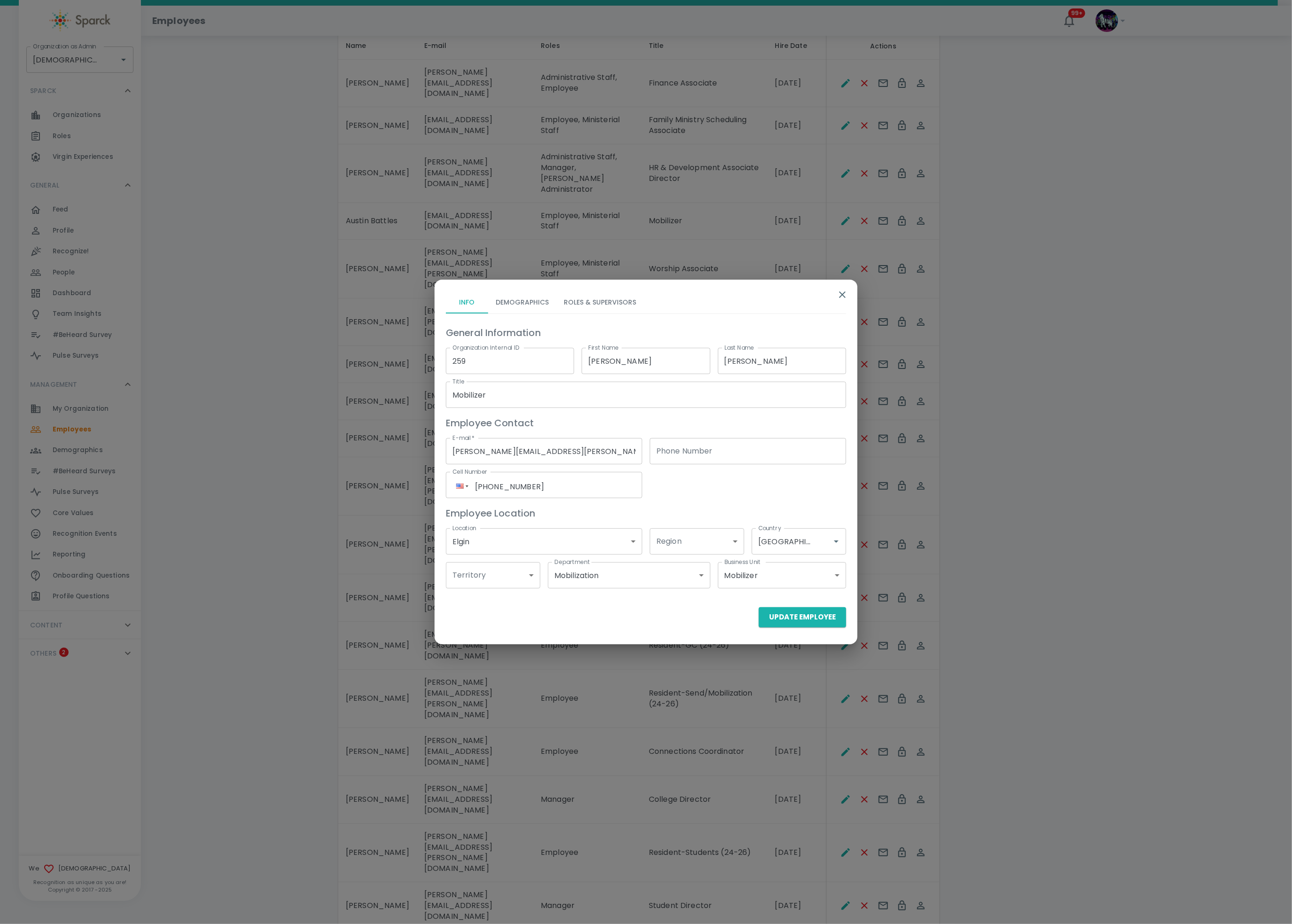
click at [626, 303] on button "Roles & Supervisors" at bounding box center [600, 302] width 87 height 23
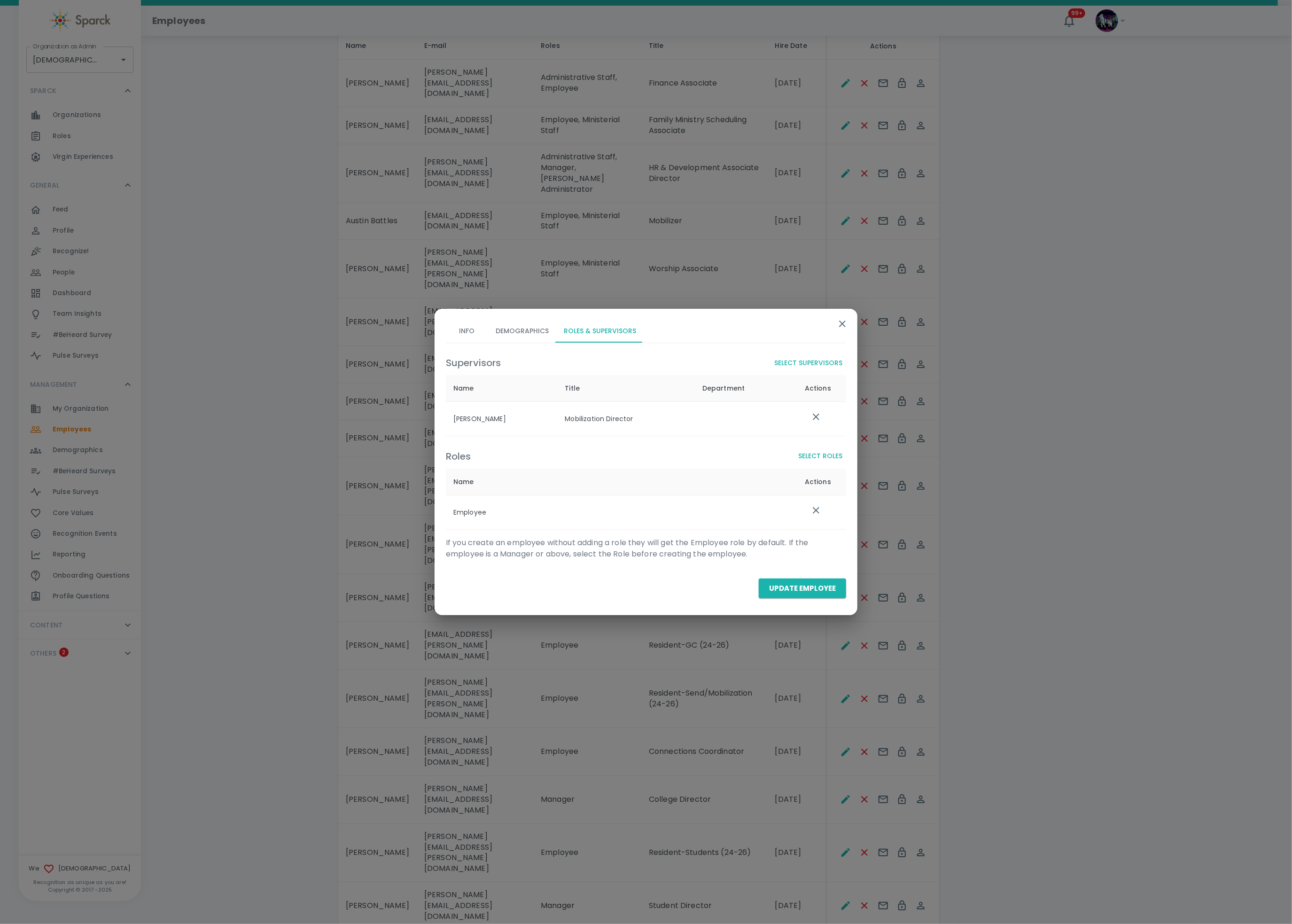
click at [809, 444] on div "Roles Select Roles Name Actions Employee" at bounding box center [642, 484] width 408 height 90
click at [805, 457] on button "Select Roles" at bounding box center [820, 456] width 52 height 17
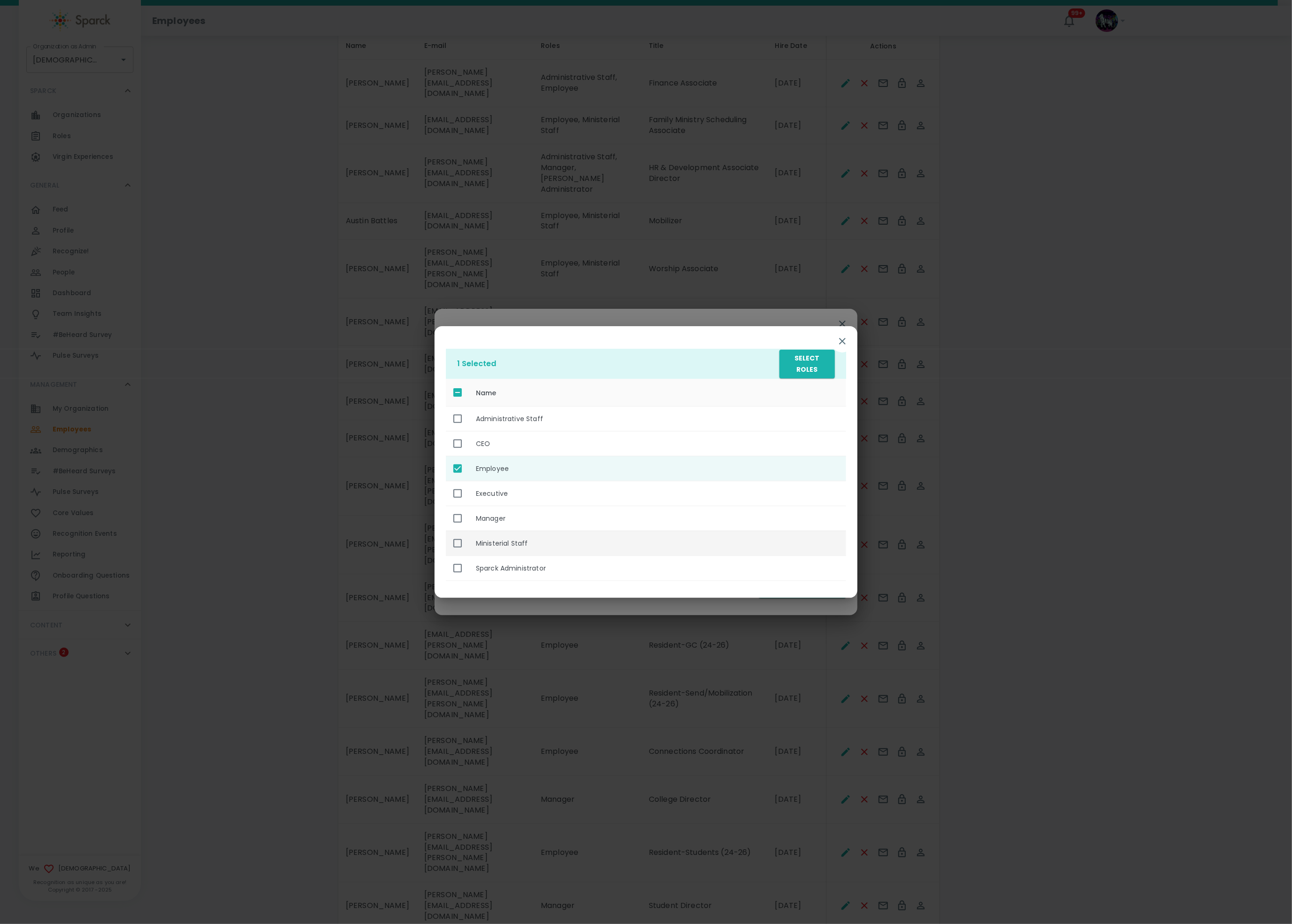
click at [586, 550] on th "Ministerial Staff" at bounding box center [657, 543] width 378 height 25
checkbox input "true"
click at [827, 358] on button "Select Roles" at bounding box center [807, 364] width 56 height 29
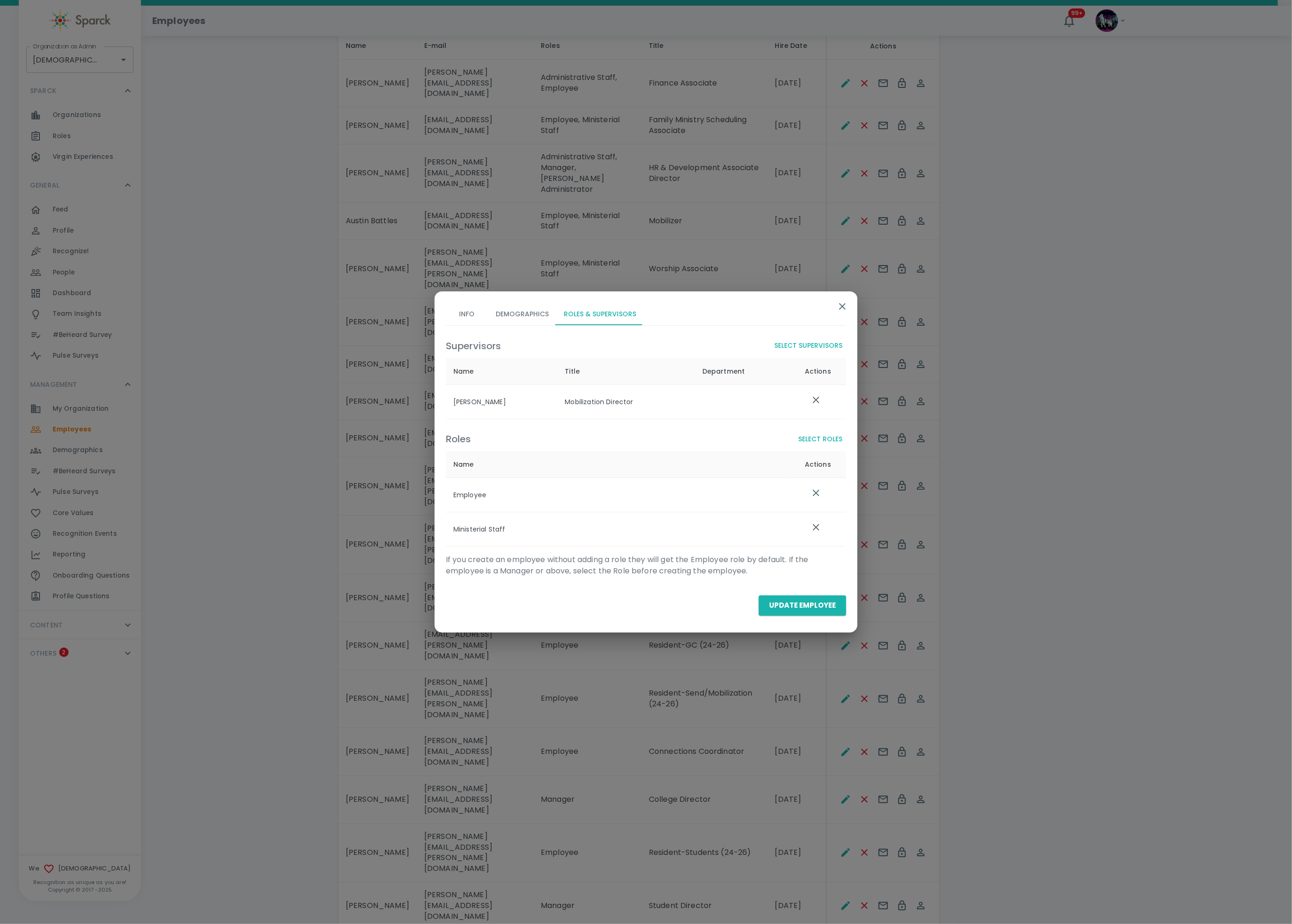
click at [809, 593] on div "Update Employee" at bounding box center [642, 602] width 408 height 27
click at [806, 605] on button "Update Employee" at bounding box center [803, 605] width 87 height 20
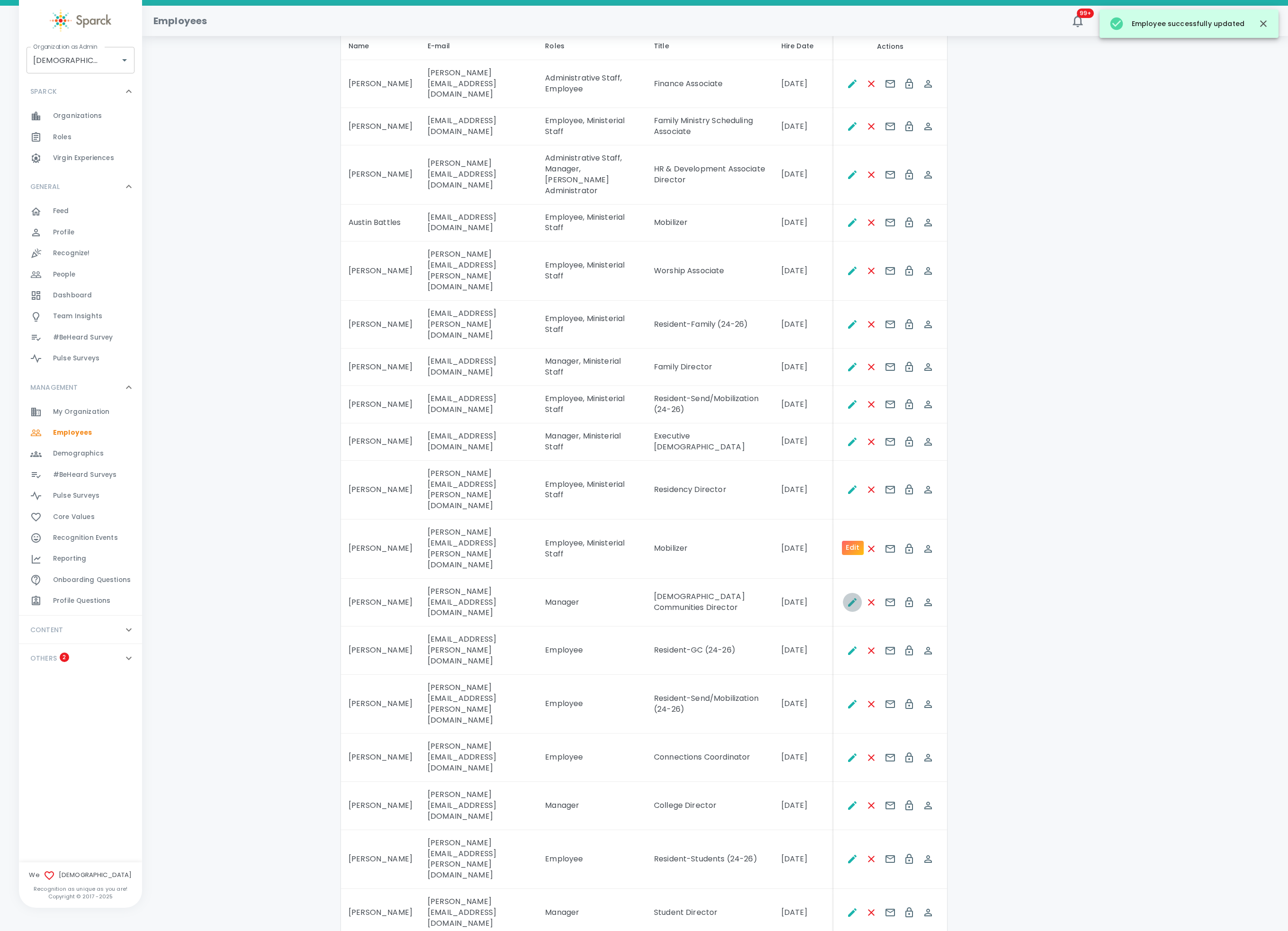
click at [849, 596] on icon "Edit" at bounding box center [852, 602] width 11 height 11
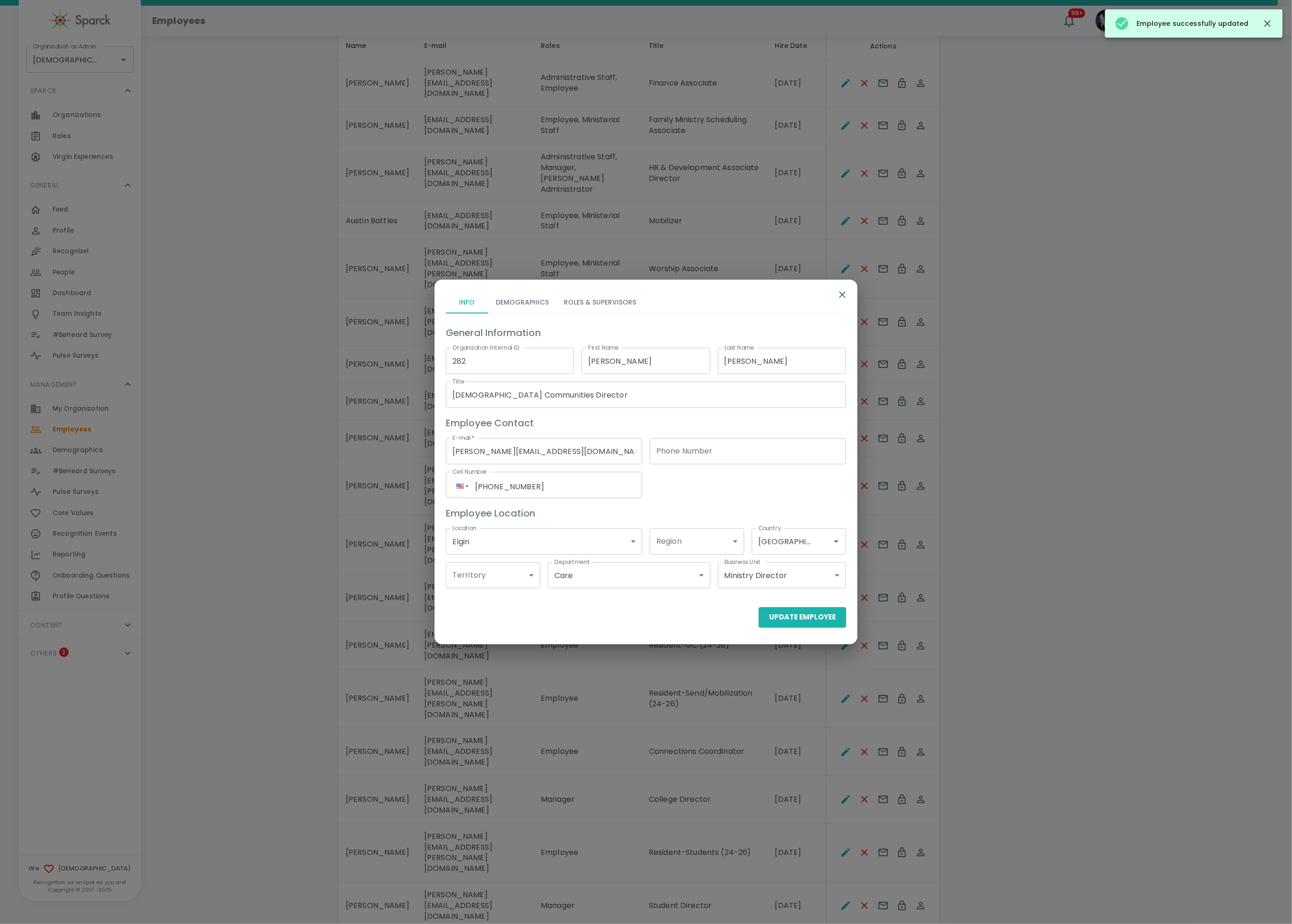
click at [614, 316] on div "General Information Organization Internal ID 282 Organization Internal ID First…" at bounding box center [646, 456] width 401 height 285
click at [622, 310] on button "Roles & Supervisors" at bounding box center [600, 302] width 87 height 23
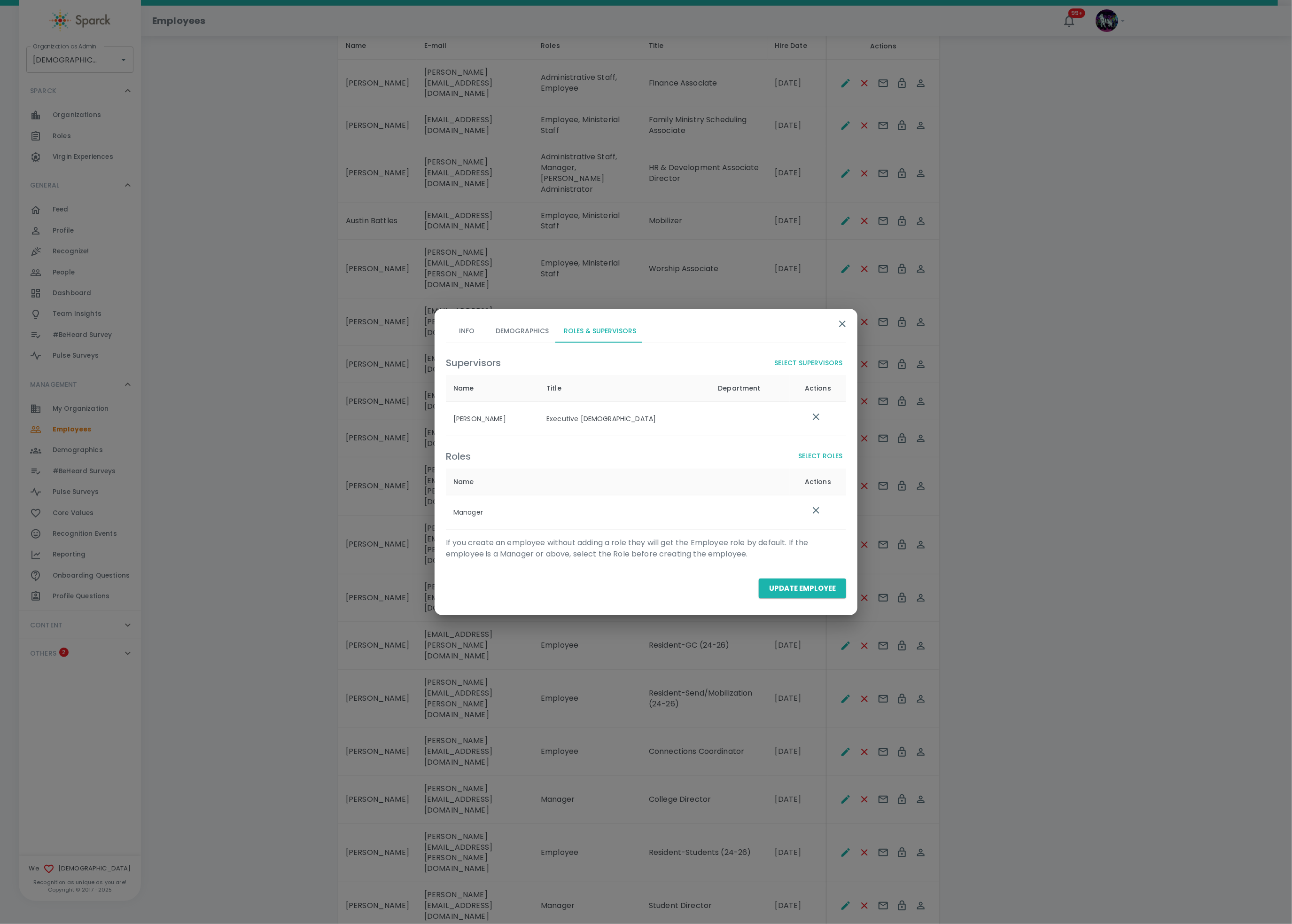
drag, startPoint x: 824, startPoint y: 452, endPoint x: 821, endPoint y: 458, distance: 6.7
click at [821, 458] on button "Select Roles" at bounding box center [820, 456] width 52 height 17
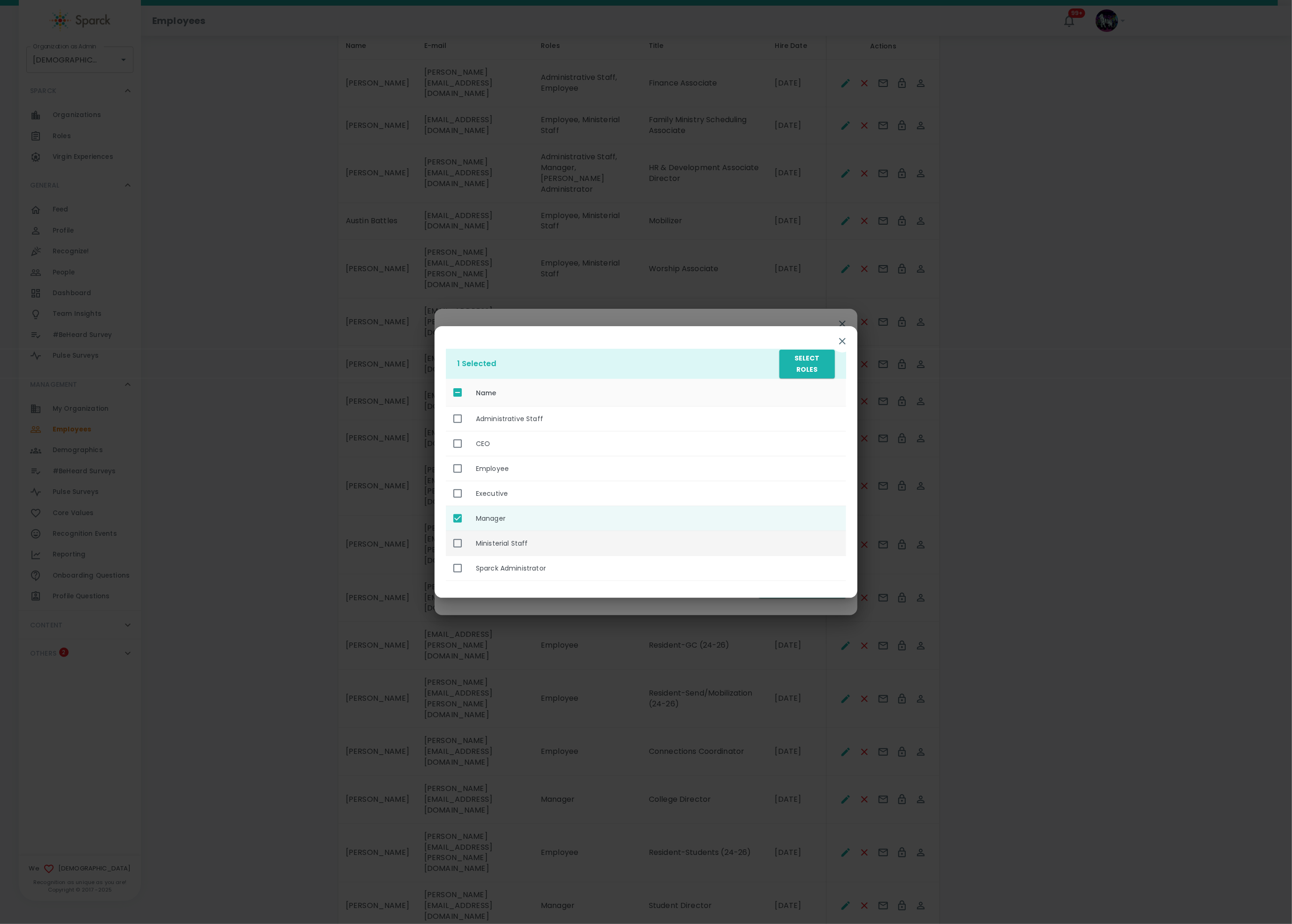
click at [575, 541] on th "Ministerial Staff" at bounding box center [657, 543] width 378 height 25
checkbox input "true"
drag, startPoint x: 798, startPoint y: 338, endPoint x: 794, endPoint y: 349, distance: 11.7
click at [795, 344] on div "2 Selected Select Roles Name Administrative Staff CEO Employee Executive Manage…" at bounding box center [646, 458] width 423 height 264
click at [796, 358] on button "Select Roles" at bounding box center [807, 364] width 56 height 29
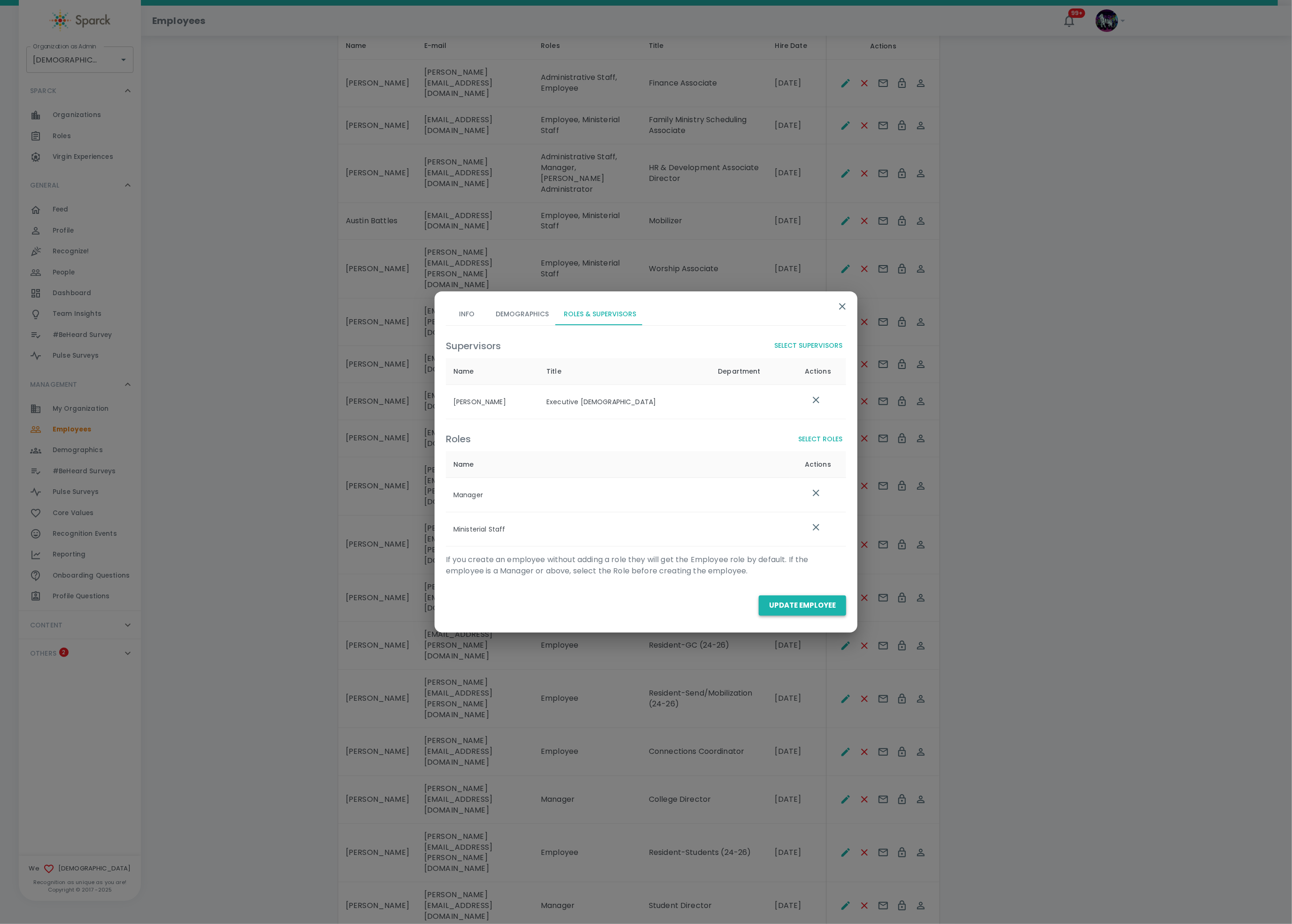
click at [797, 614] on button "Update Employee" at bounding box center [803, 605] width 87 height 20
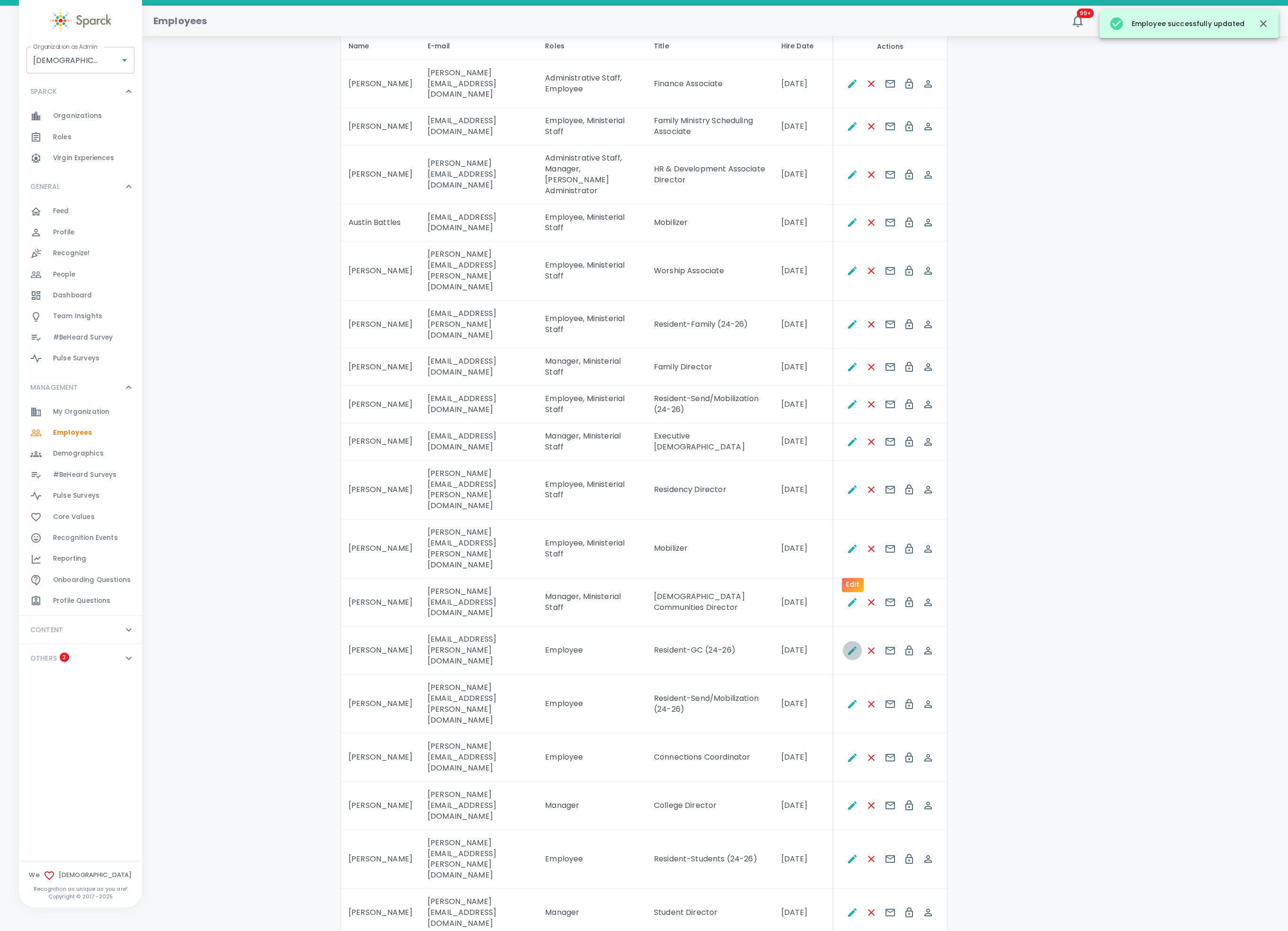
click at [852, 645] on icon "Edit" at bounding box center [852, 650] width 11 height 11
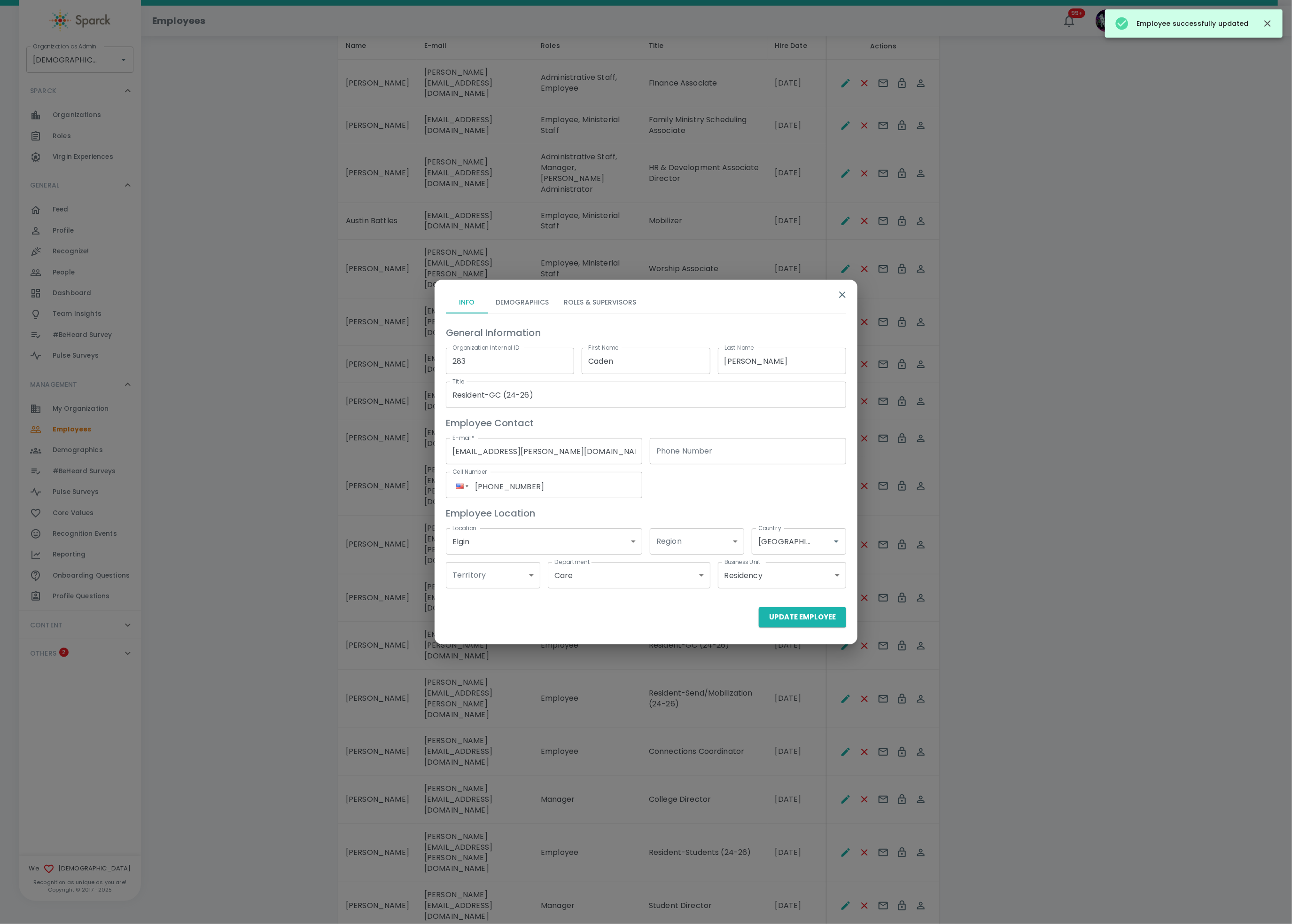
click at [601, 300] on button "Roles & Supervisors" at bounding box center [600, 302] width 87 height 23
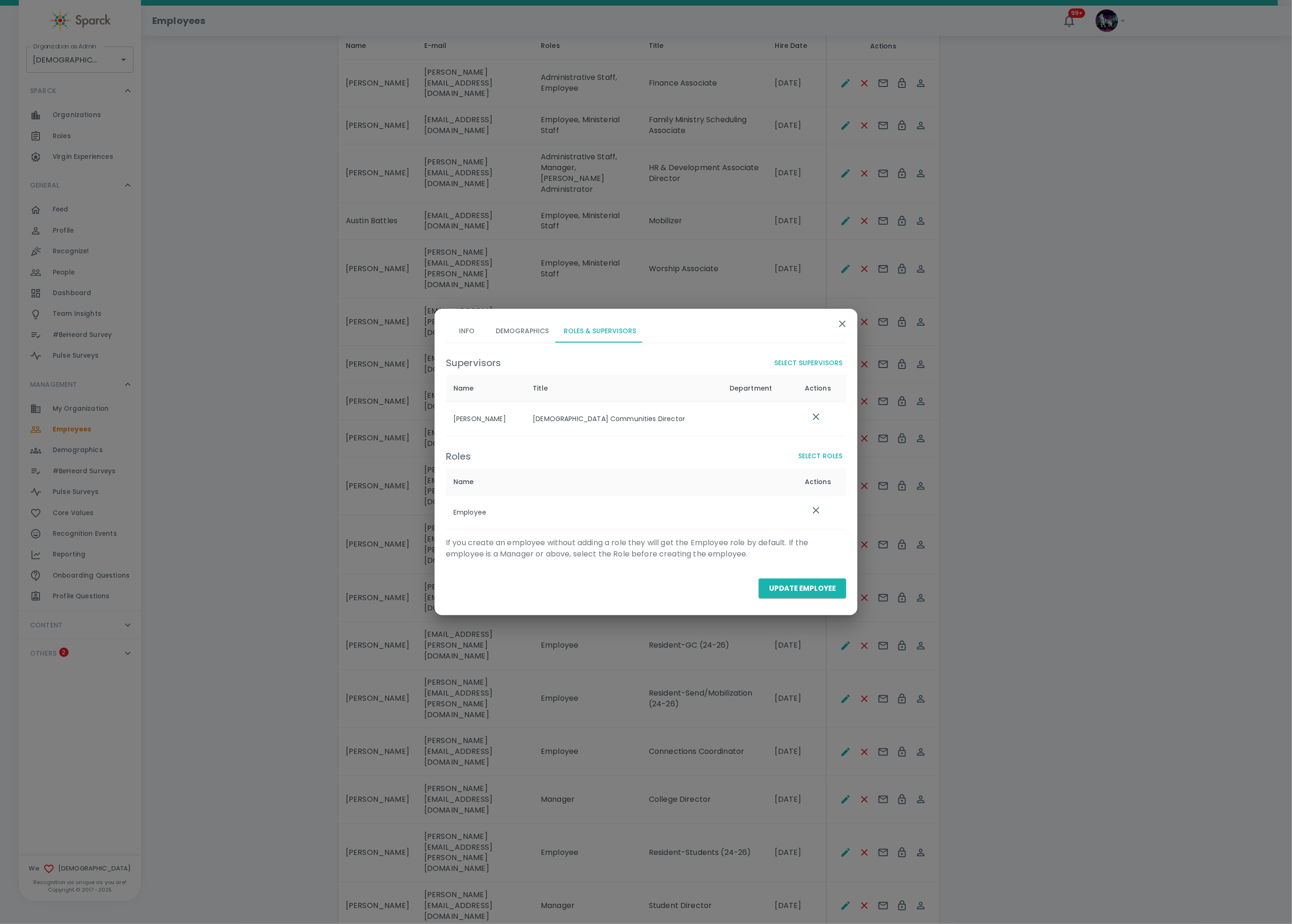
click at [832, 450] on button "Select Roles" at bounding box center [820, 456] width 52 height 17
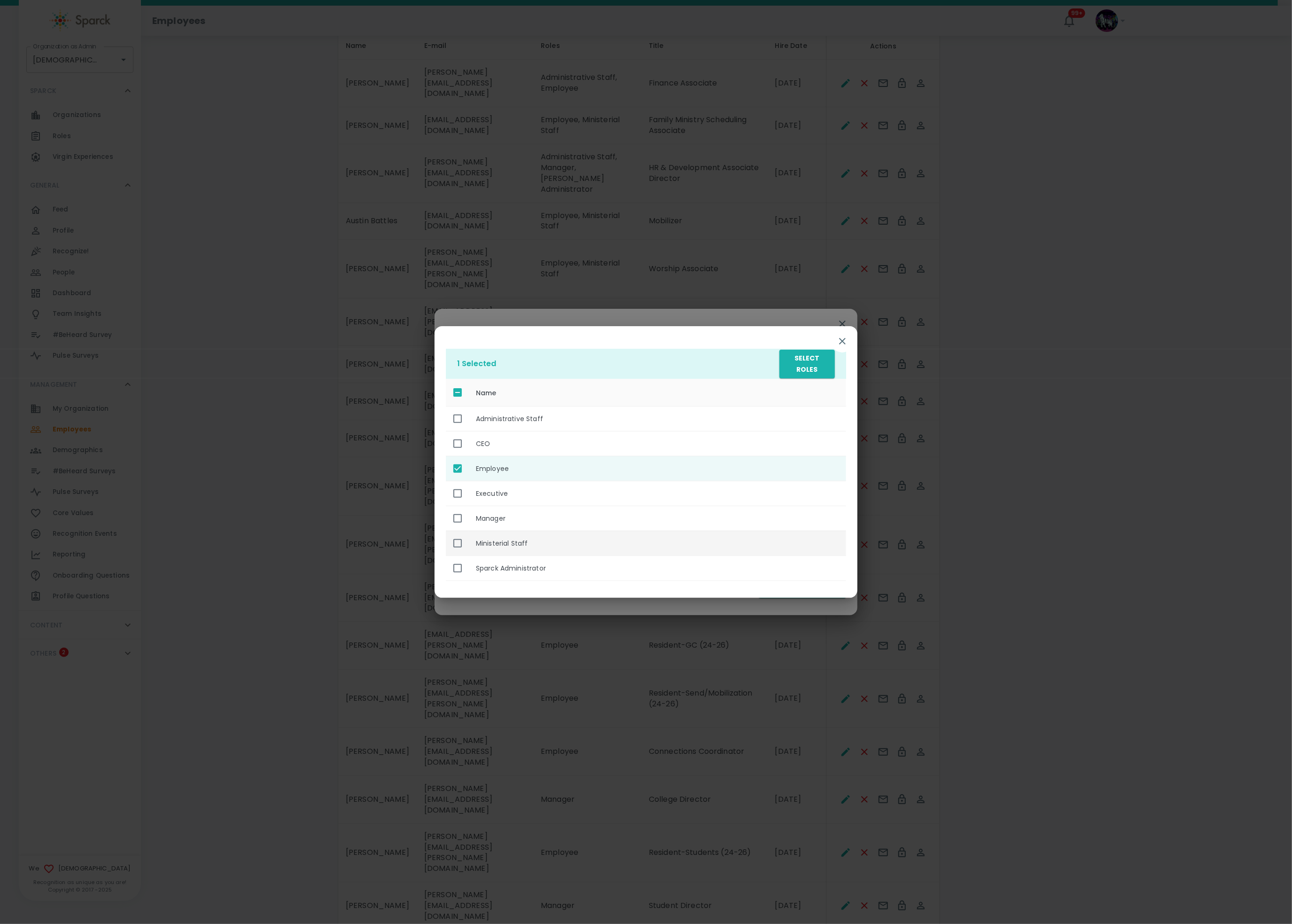
click at [505, 542] on th "Ministerial Staff" at bounding box center [657, 543] width 378 height 25
checkbox input "true"
click at [799, 371] on button "Select Roles" at bounding box center [807, 364] width 56 height 29
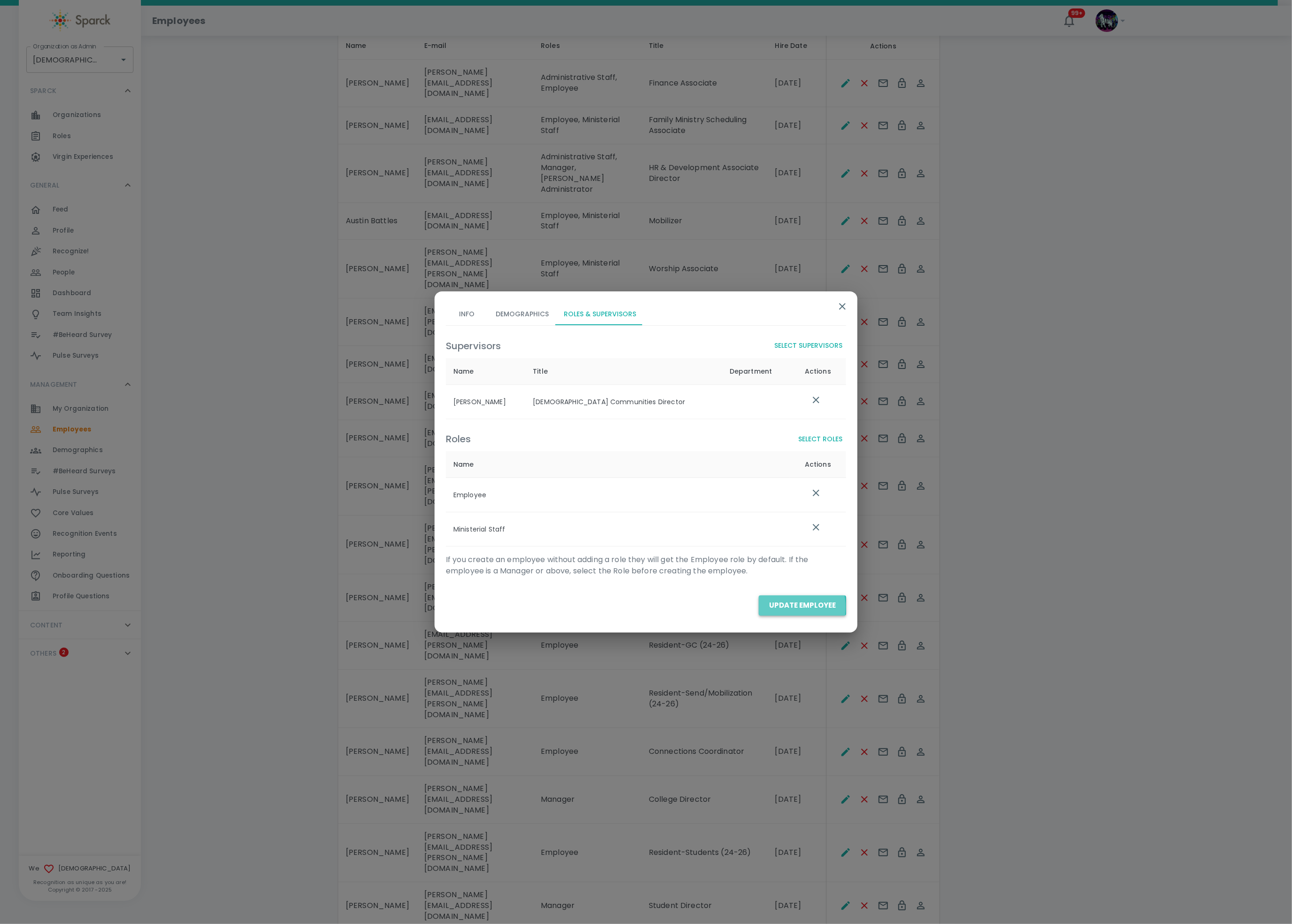
click at [768, 608] on button "Update Employee" at bounding box center [803, 605] width 87 height 20
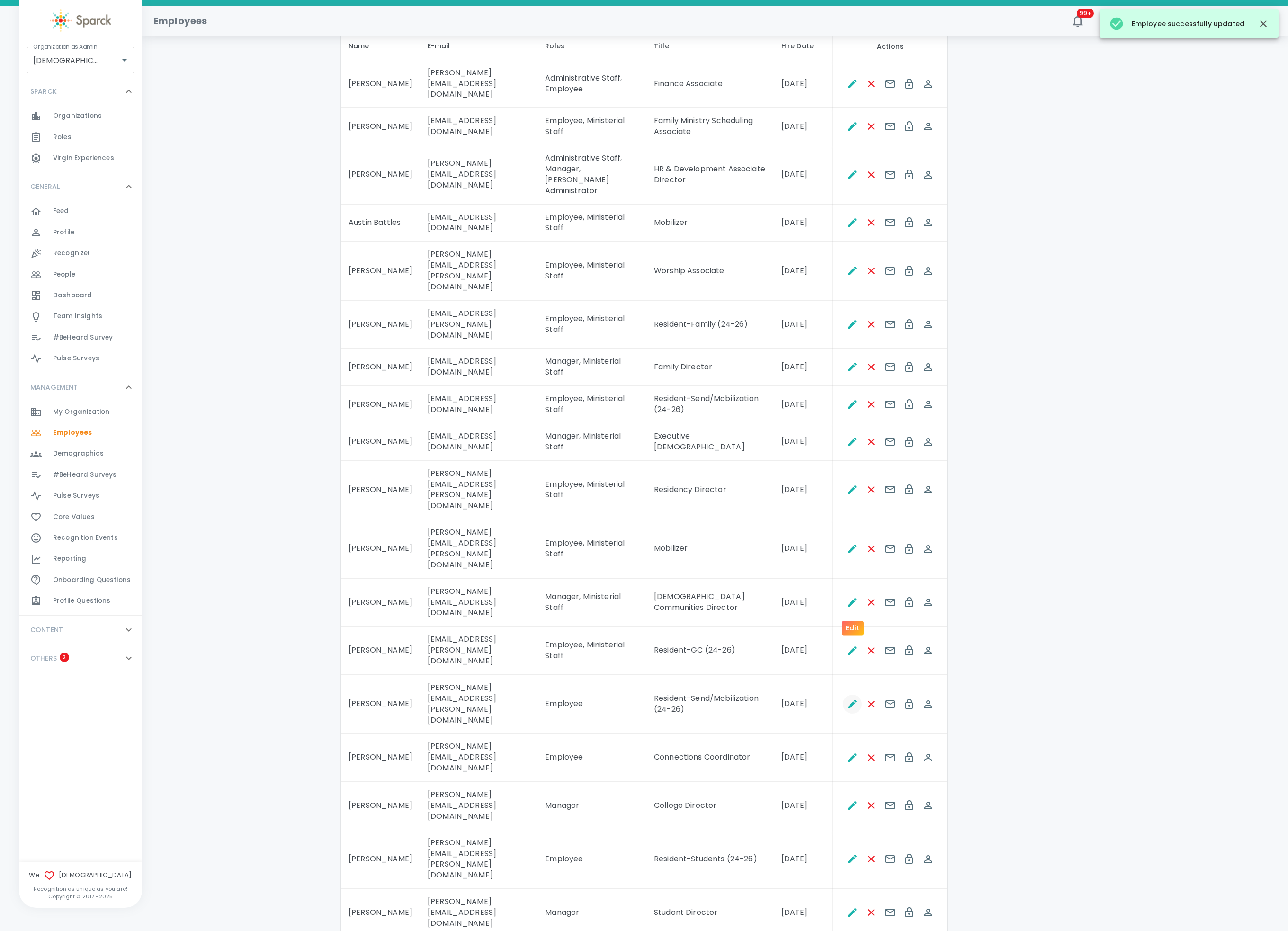
click at [854, 697] on icon "Edit" at bounding box center [852, 703] width 11 height 11
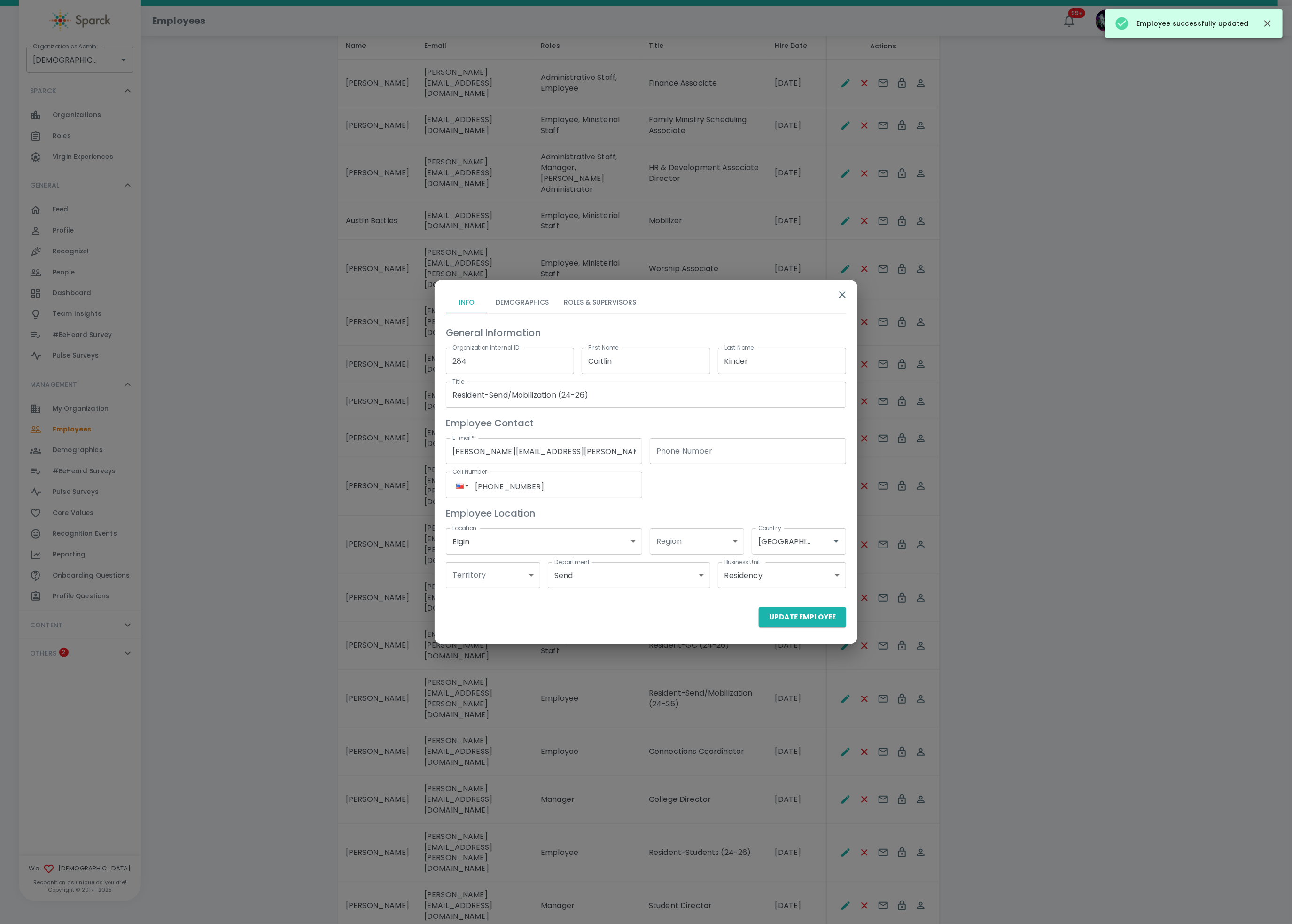
click at [583, 294] on button "Roles & Supervisors" at bounding box center [600, 302] width 87 height 23
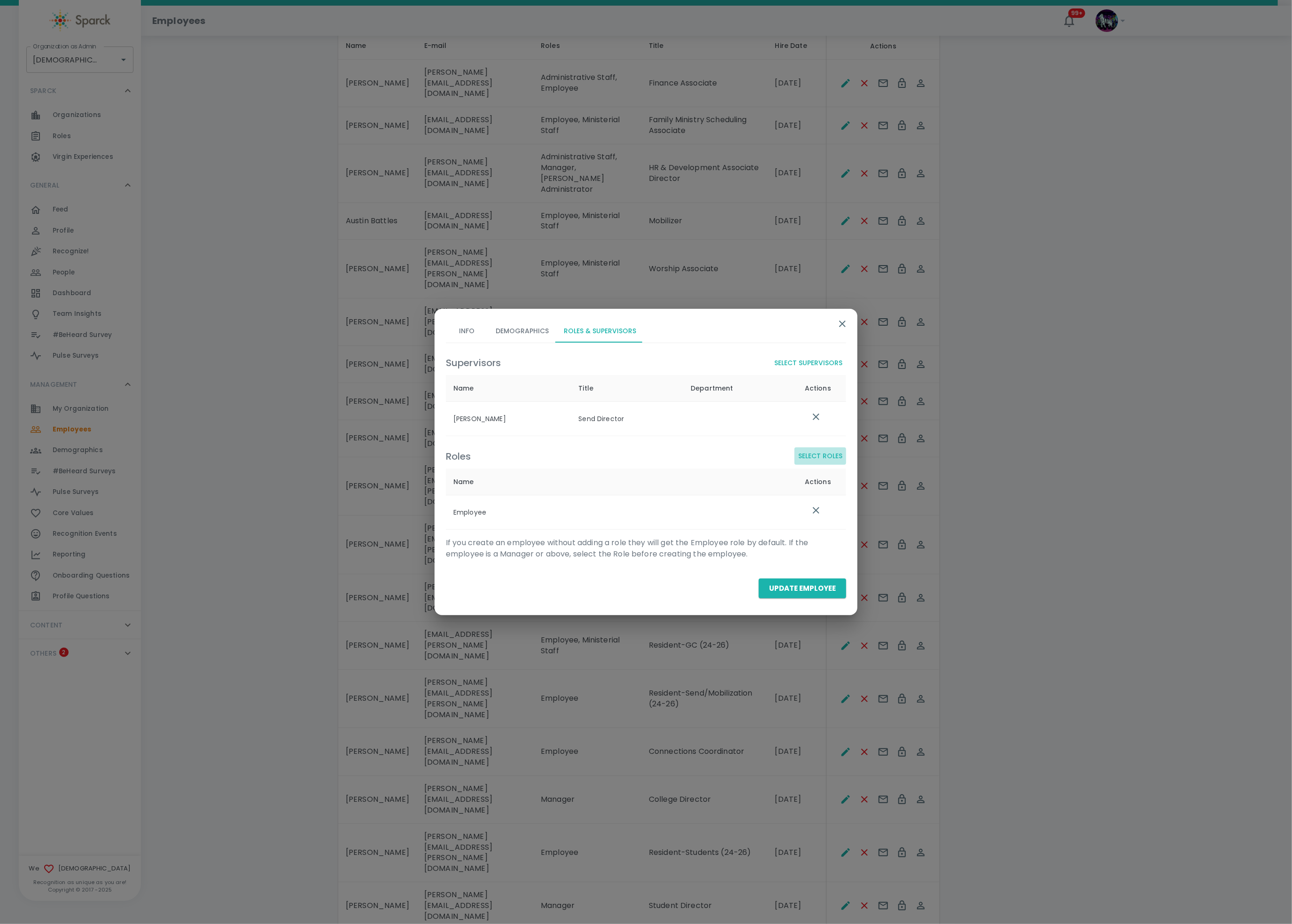
click at [837, 456] on button "Select Roles" at bounding box center [820, 456] width 52 height 17
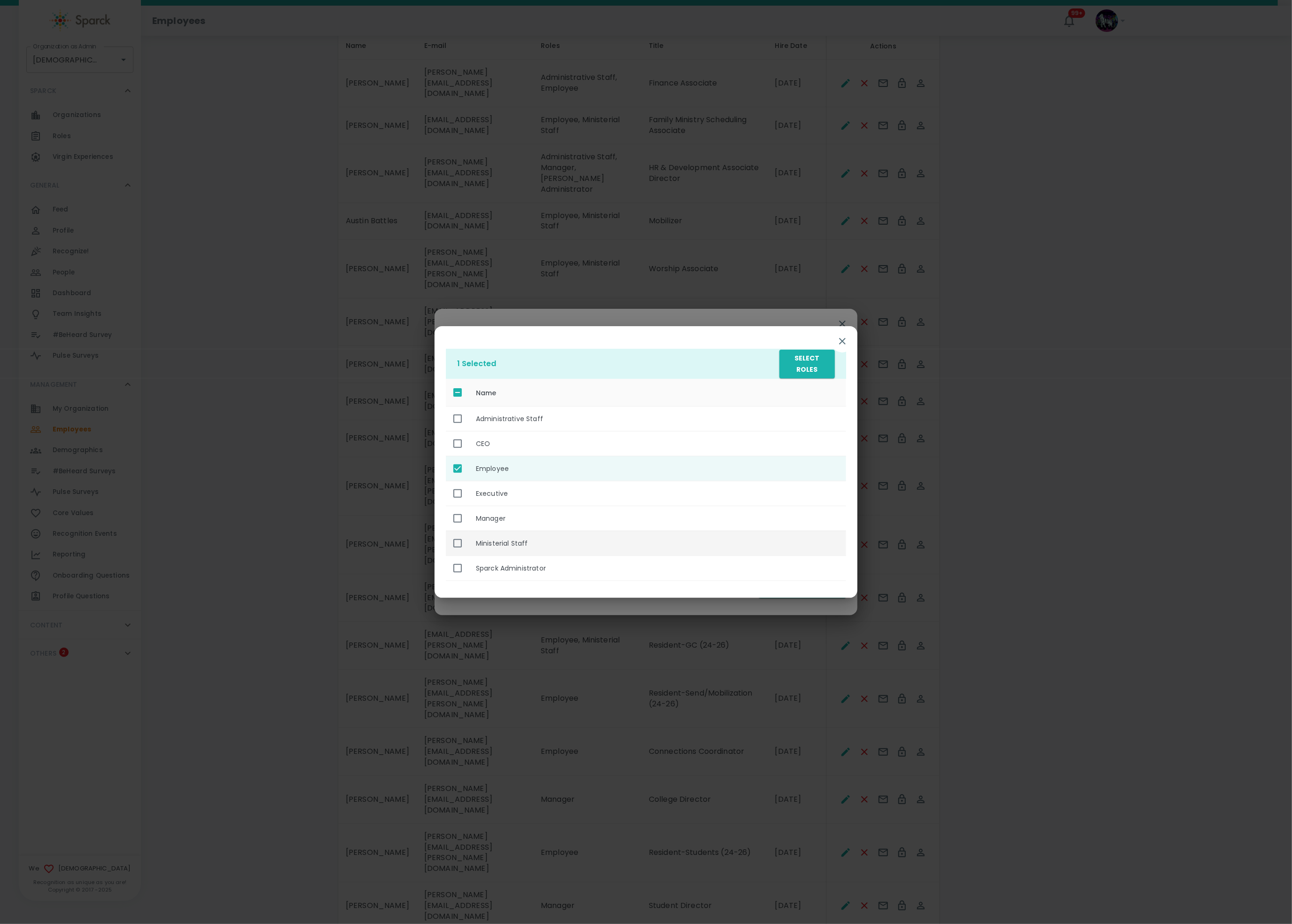
click at [571, 538] on th "Ministerial Staff" at bounding box center [657, 543] width 378 height 25
checkbox input "true"
click at [821, 369] on button "Select Roles" at bounding box center [807, 364] width 56 height 29
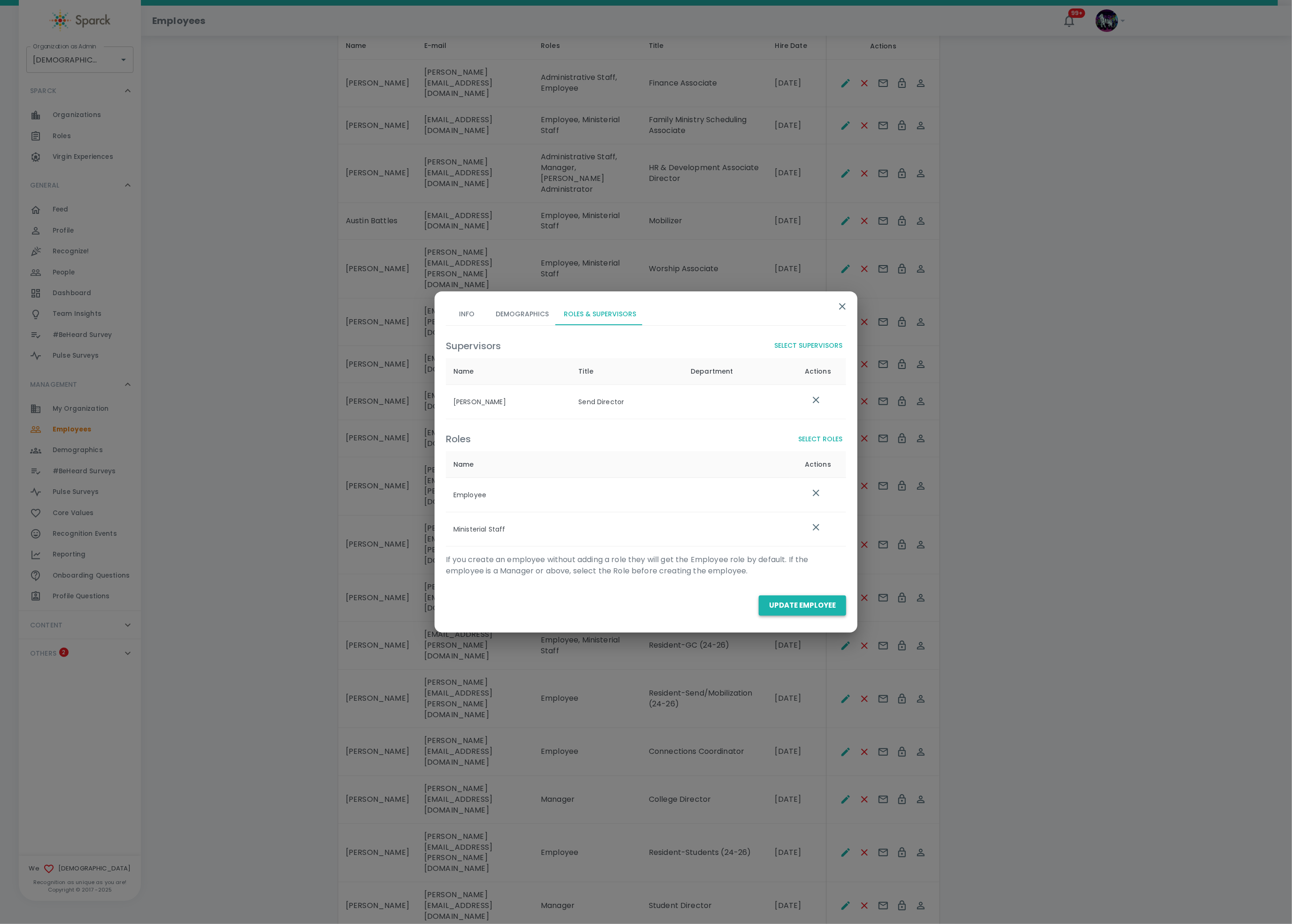
click at [772, 608] on button "Update Employee" at bounding box center [803, 605] width 87 height 20
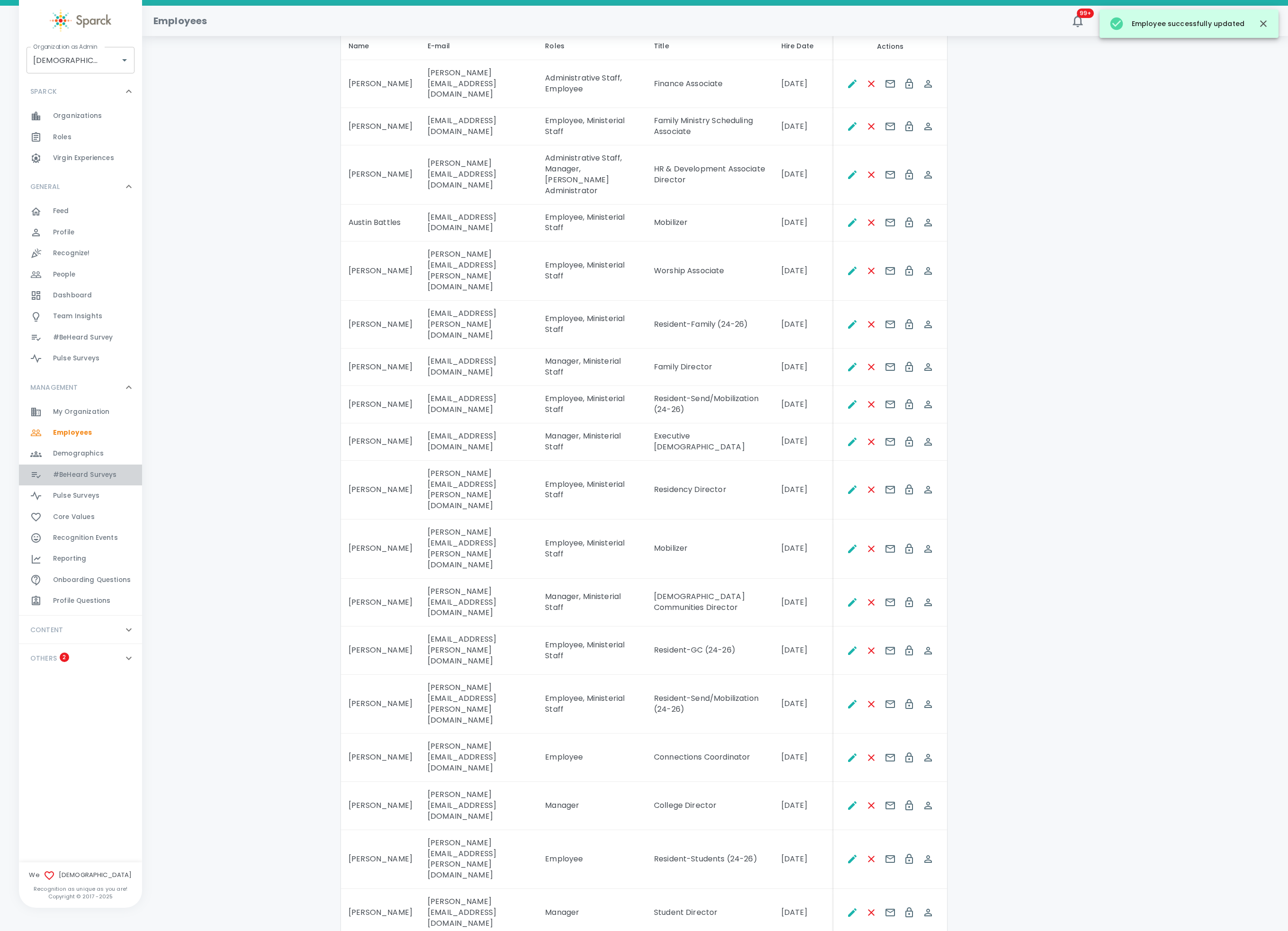
click at [99, 469] on span "#BeHeard Surveys 0" at bounding box center [85, 474] width 64 height 13
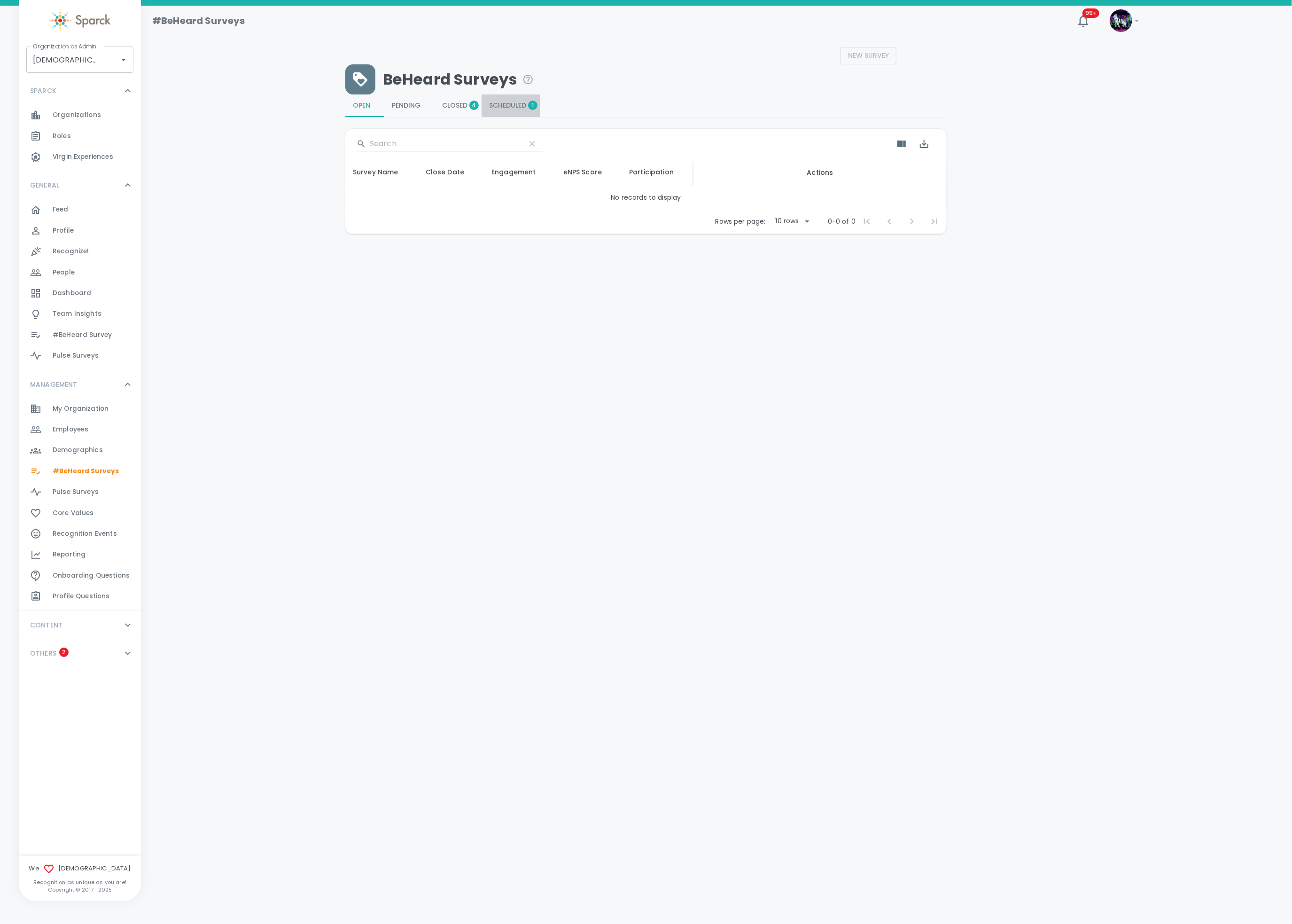
click at [520, 105] on span "Scheduled 1" at bounding box center [511, 105] width 44 height 8
click at [377, 210] on div "Redeemer Engagement Survey-2025" at bounding box center [382, 209] width 58 height 32
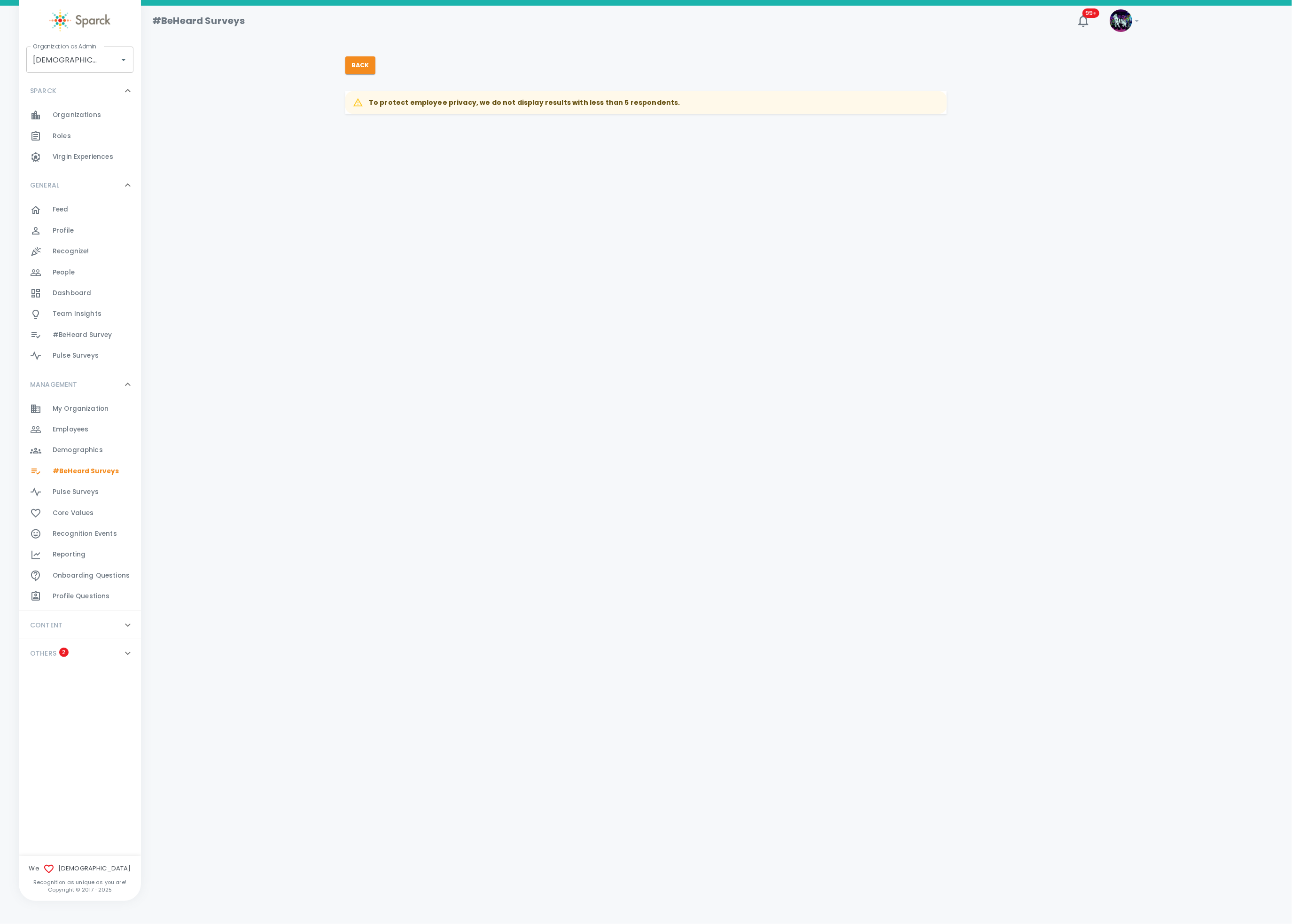
click at [374, 78] on div "To protect employee privacy, we do not display results with less than 5 respond…" at bounding box center [642, 100] width 609 height 49
click at [363, 64] on button "Back" at bounding box center [361, 66] width 30 height 18
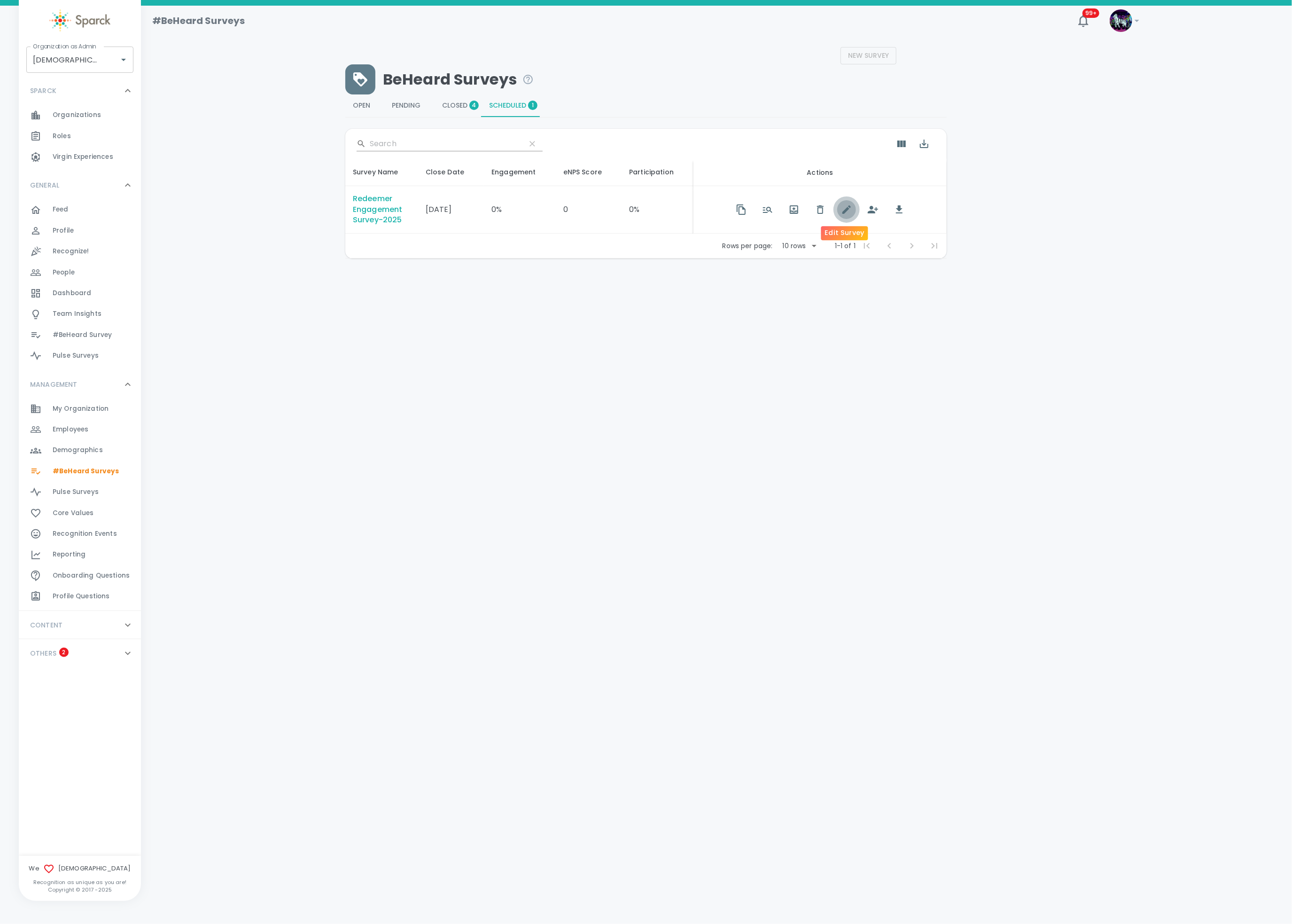
click at [848, 210] on icon "button" at bounding box center [846, 209] width 11 height 11
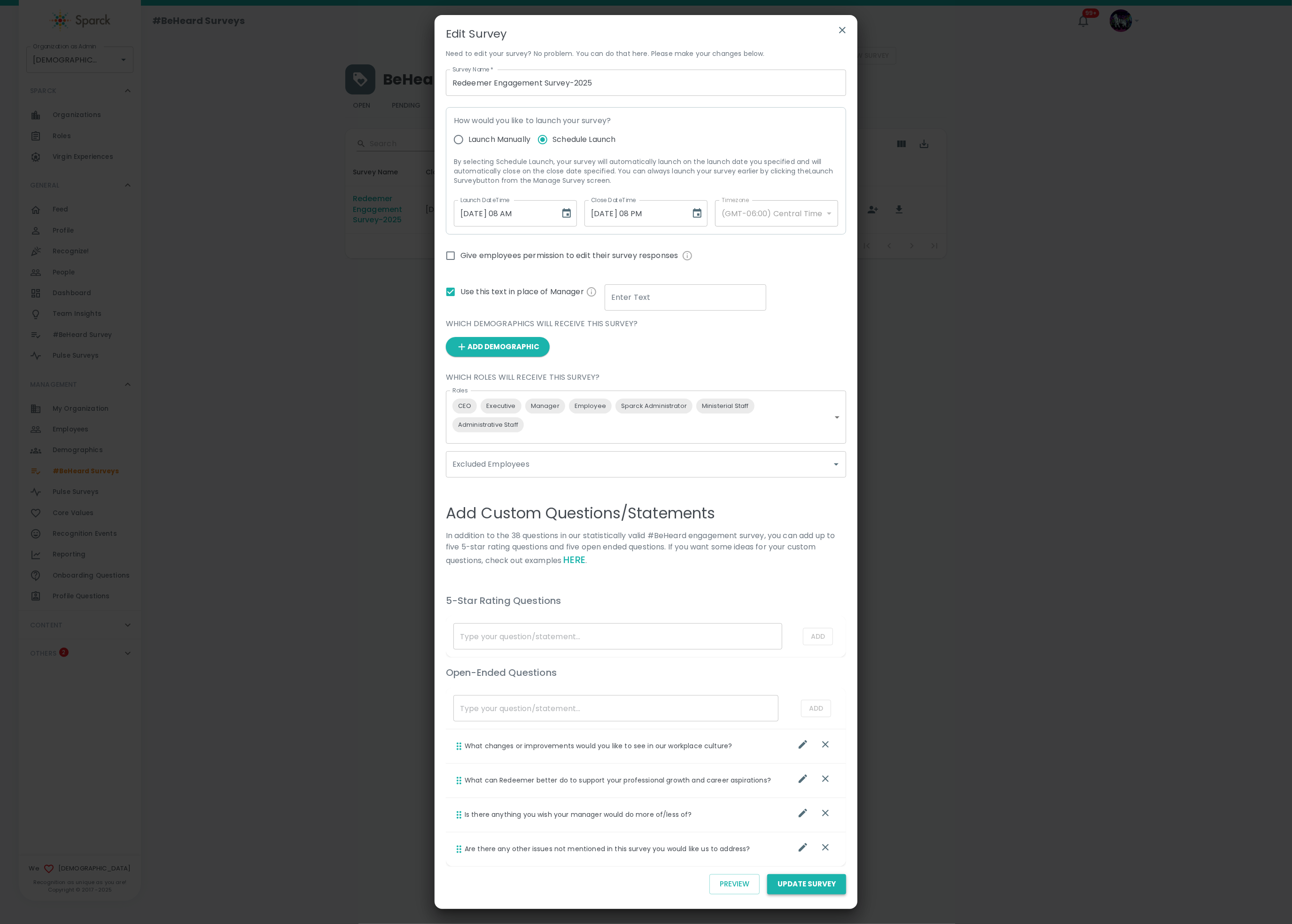
click at [785, 692] on button "Update Survey" at bounding box center [806, 884] width 79 height 20
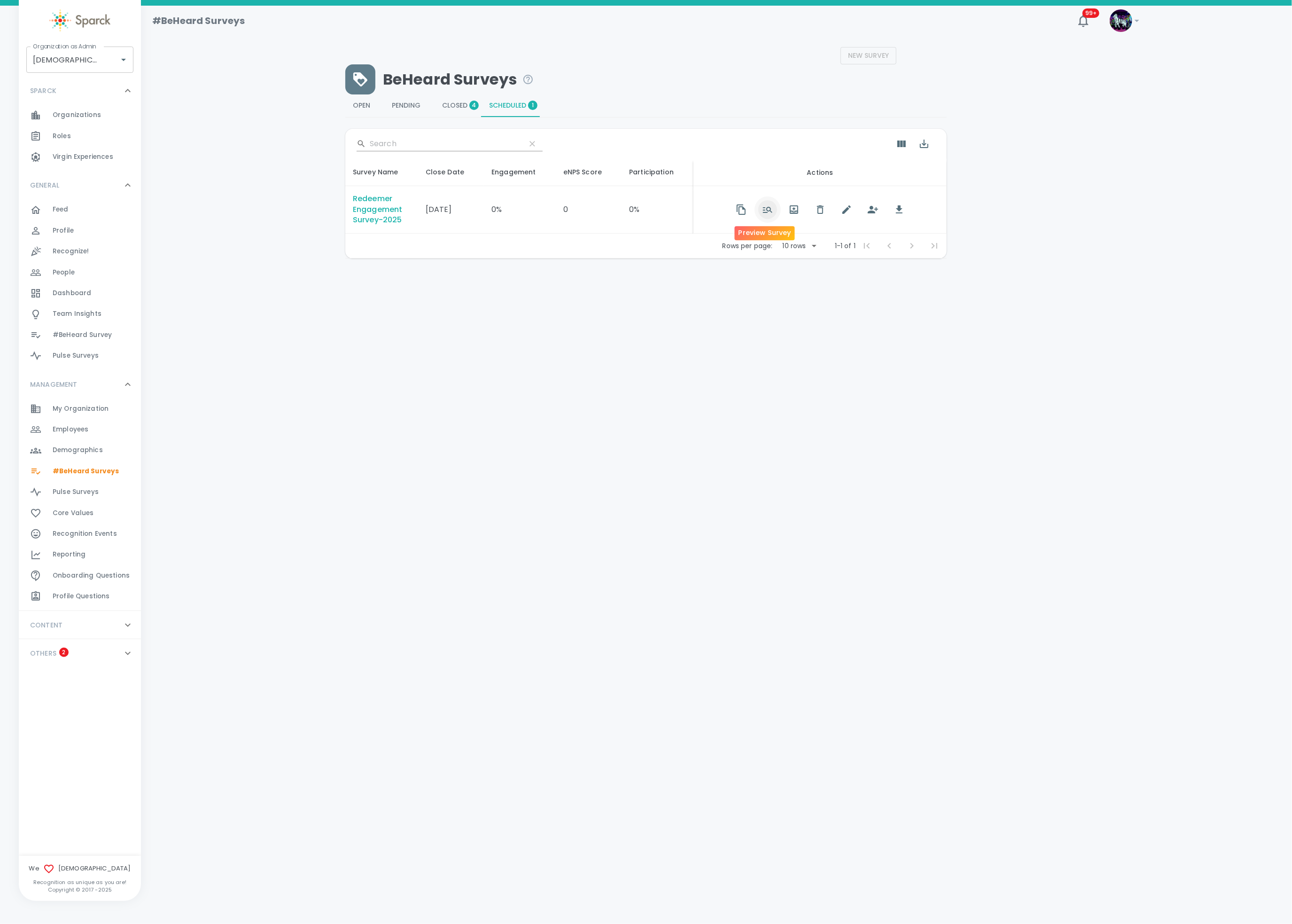
click at [768, 212] on icon "button" at bounding box center [767, 210] width 9 height 6
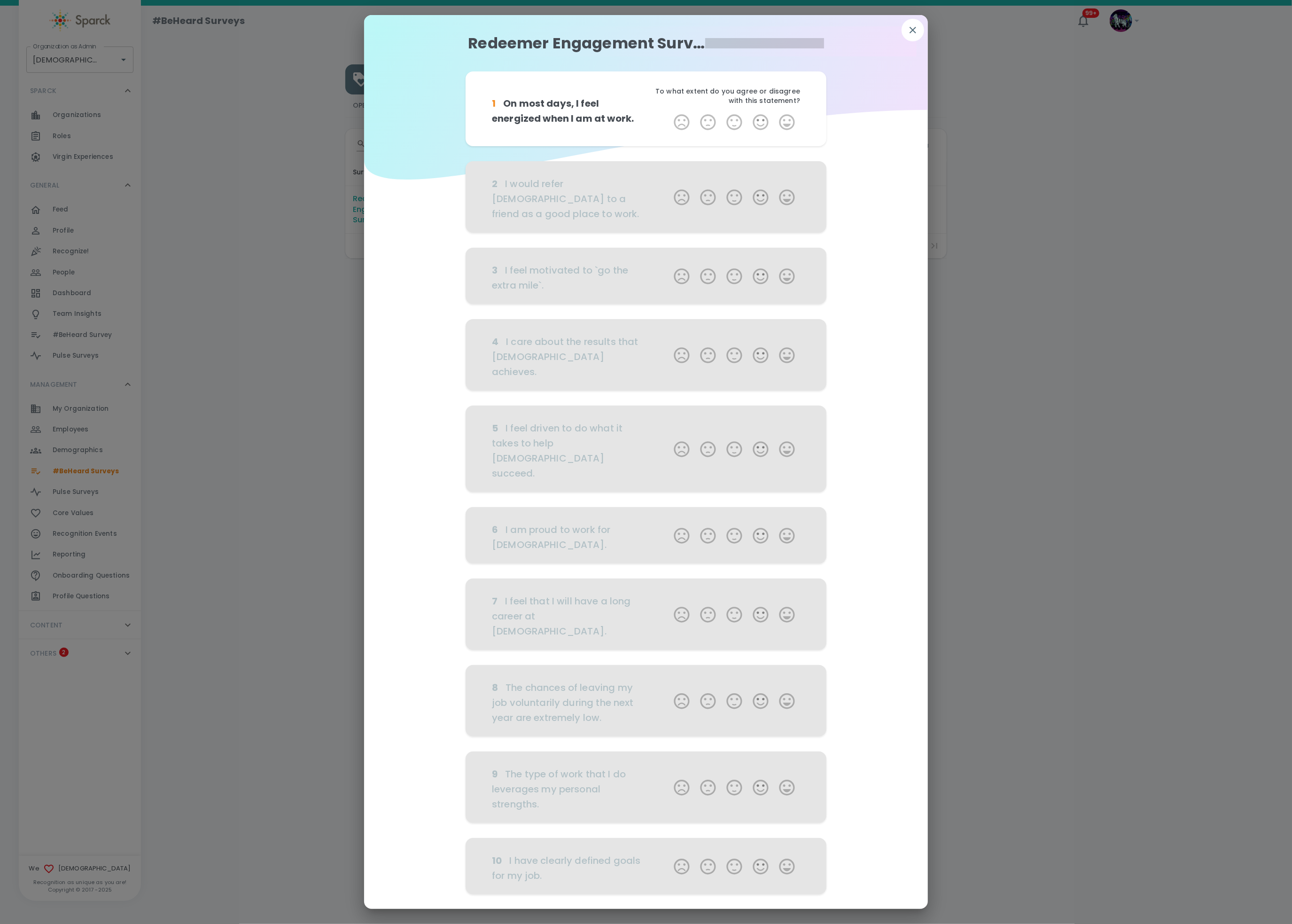
click at [657, 692] on button "Next Page" at bounding box center [681, 938] width 66 height 20
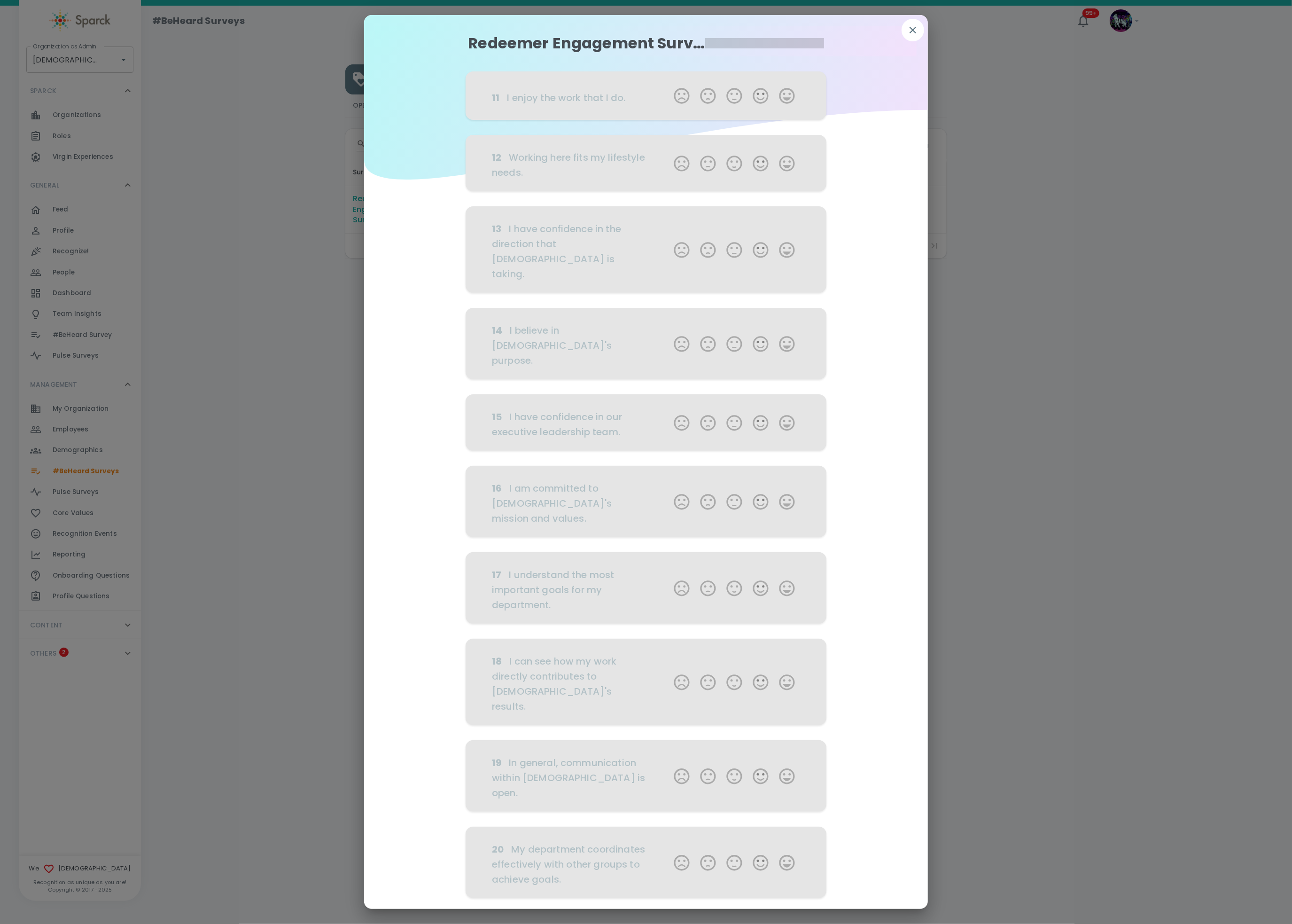
click at [657, 692] on button "Next Page" at bounding box center [681, 941] width 66 height 20
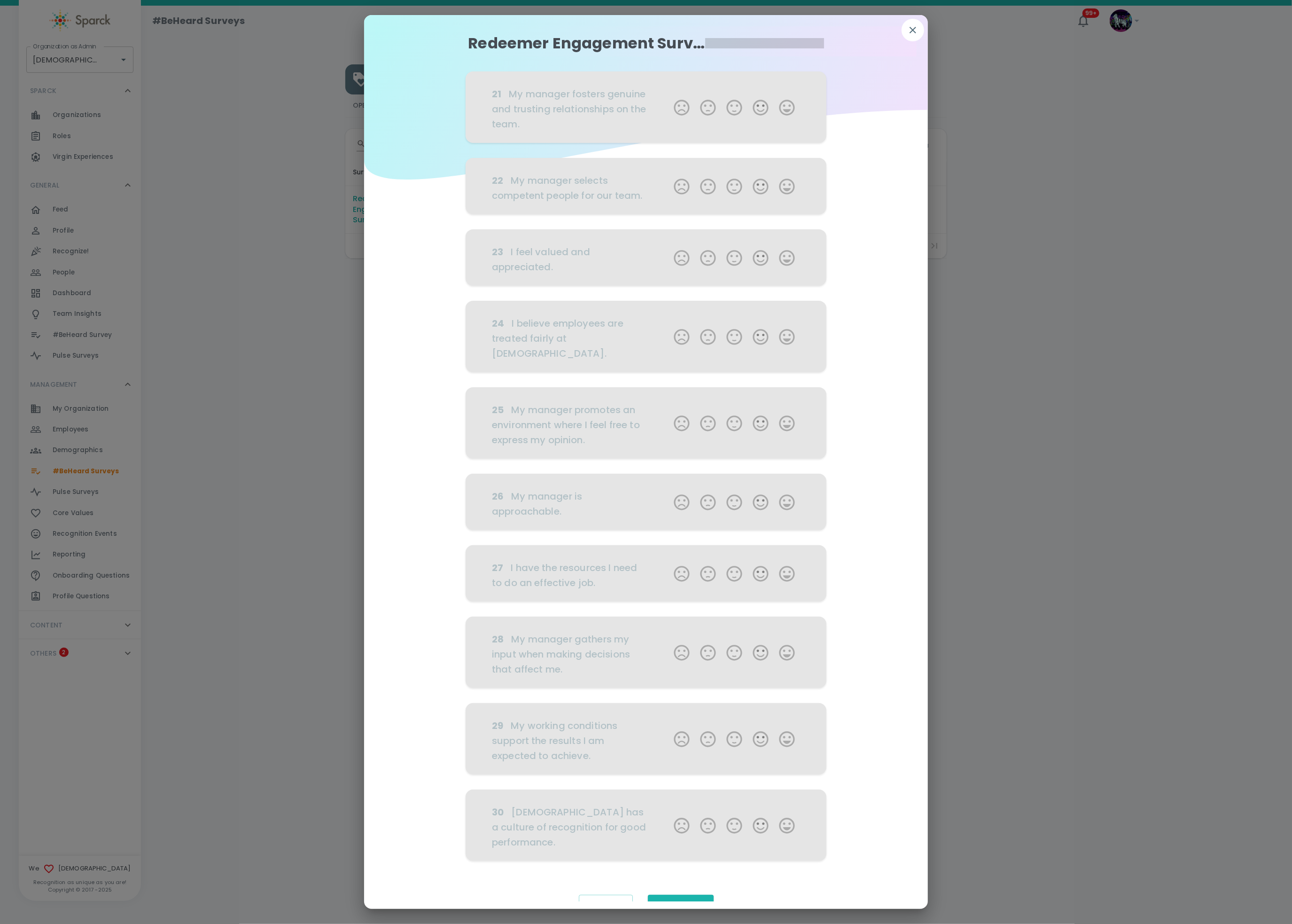
scroll to position [57, 0]
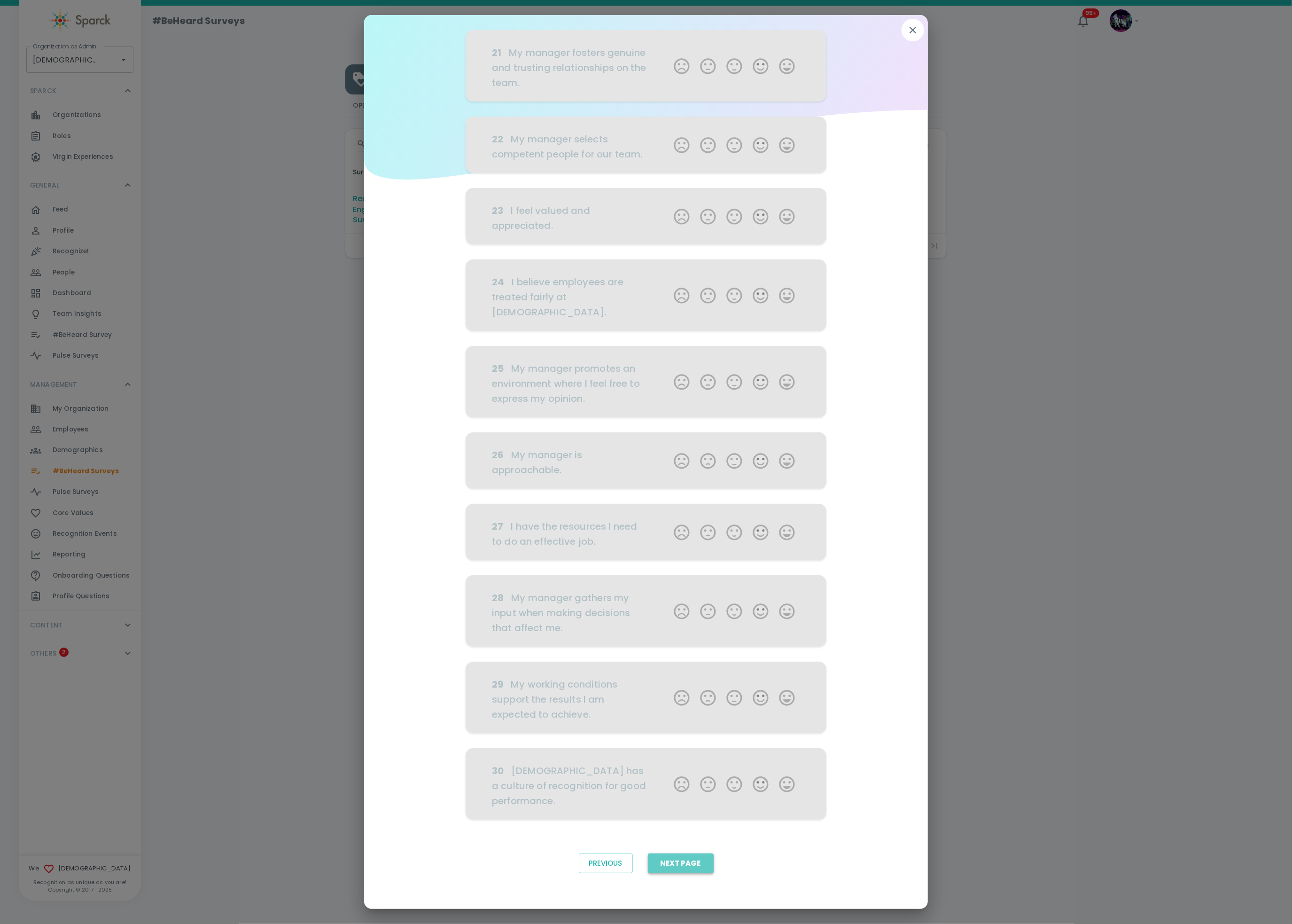
click at [700, 692] on button "Next Page" at bounding box center [681, 863] width 66 height 20
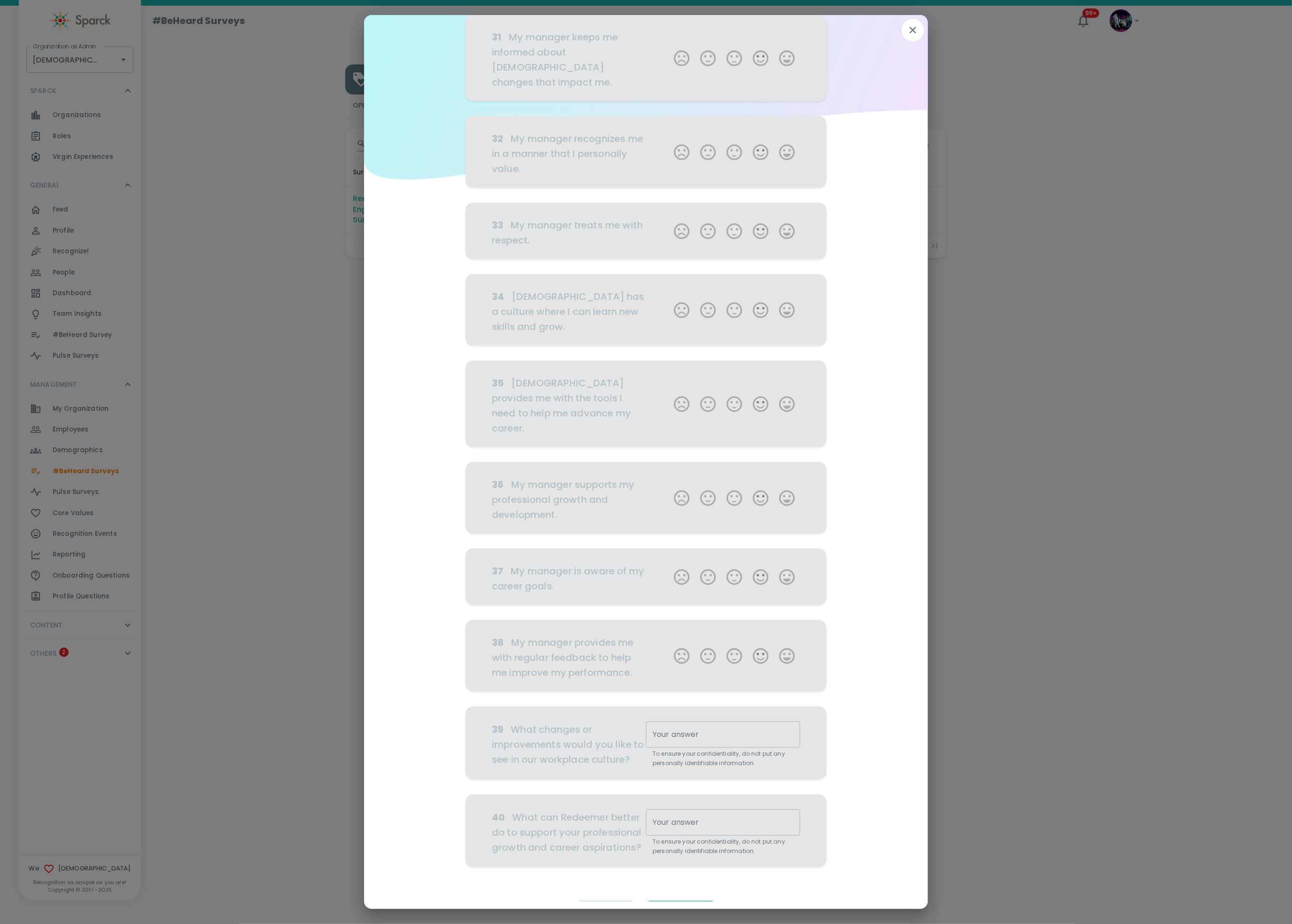
scroll to position [132, 0]
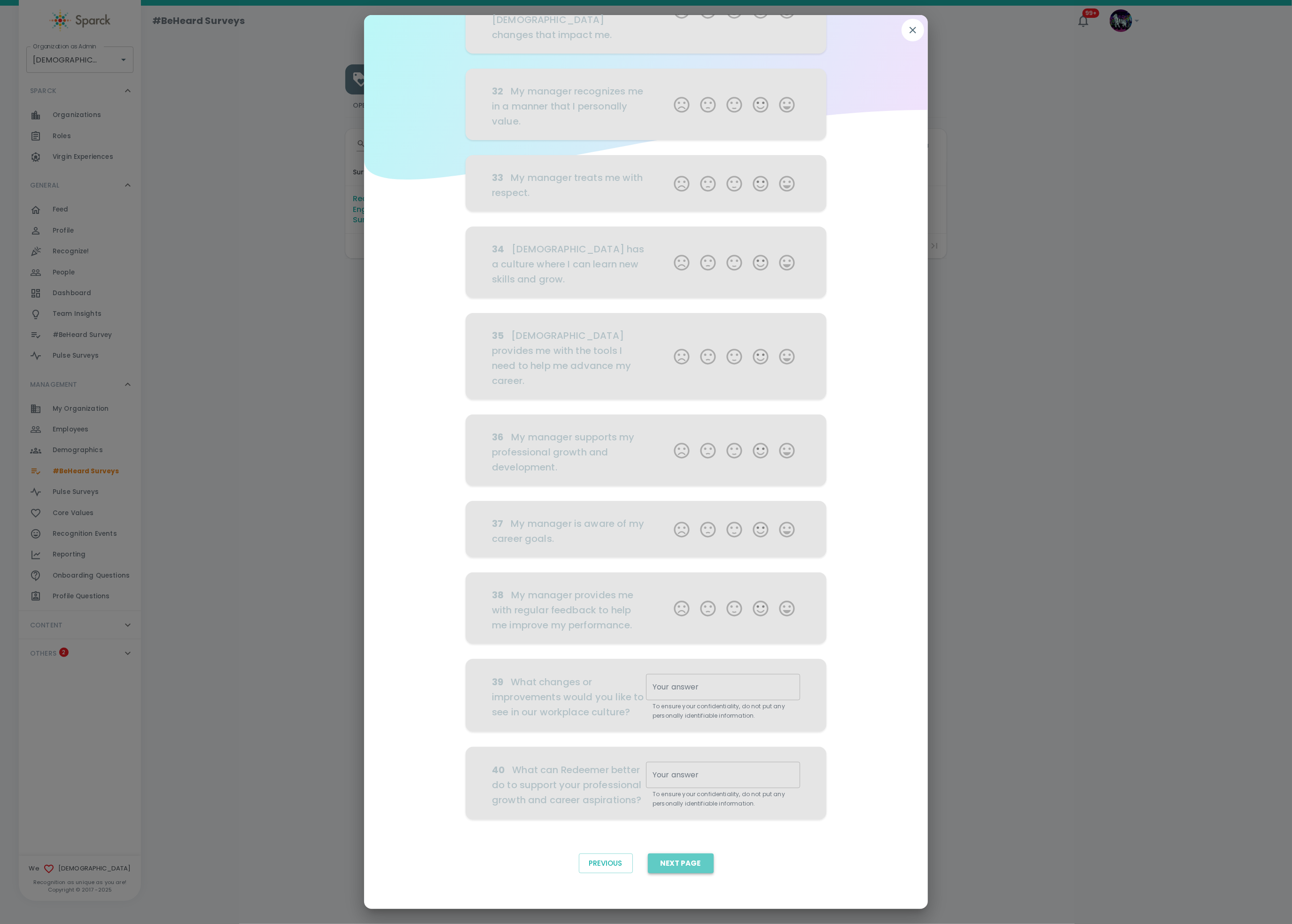
click at [696, 692] on button "Next Page" at bounding box center [681, 863] width 66 height 20
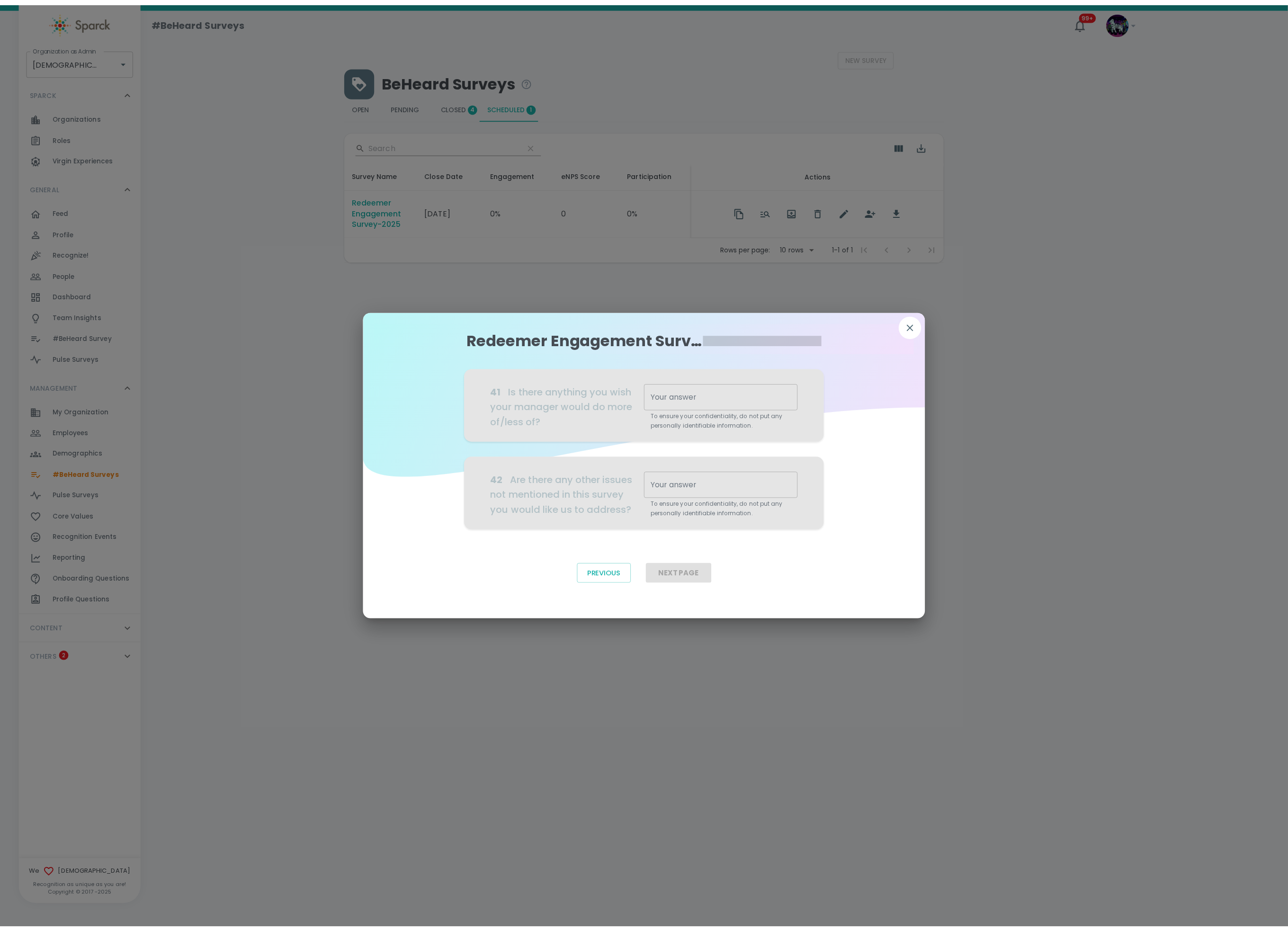
scroll to position [0, 0]
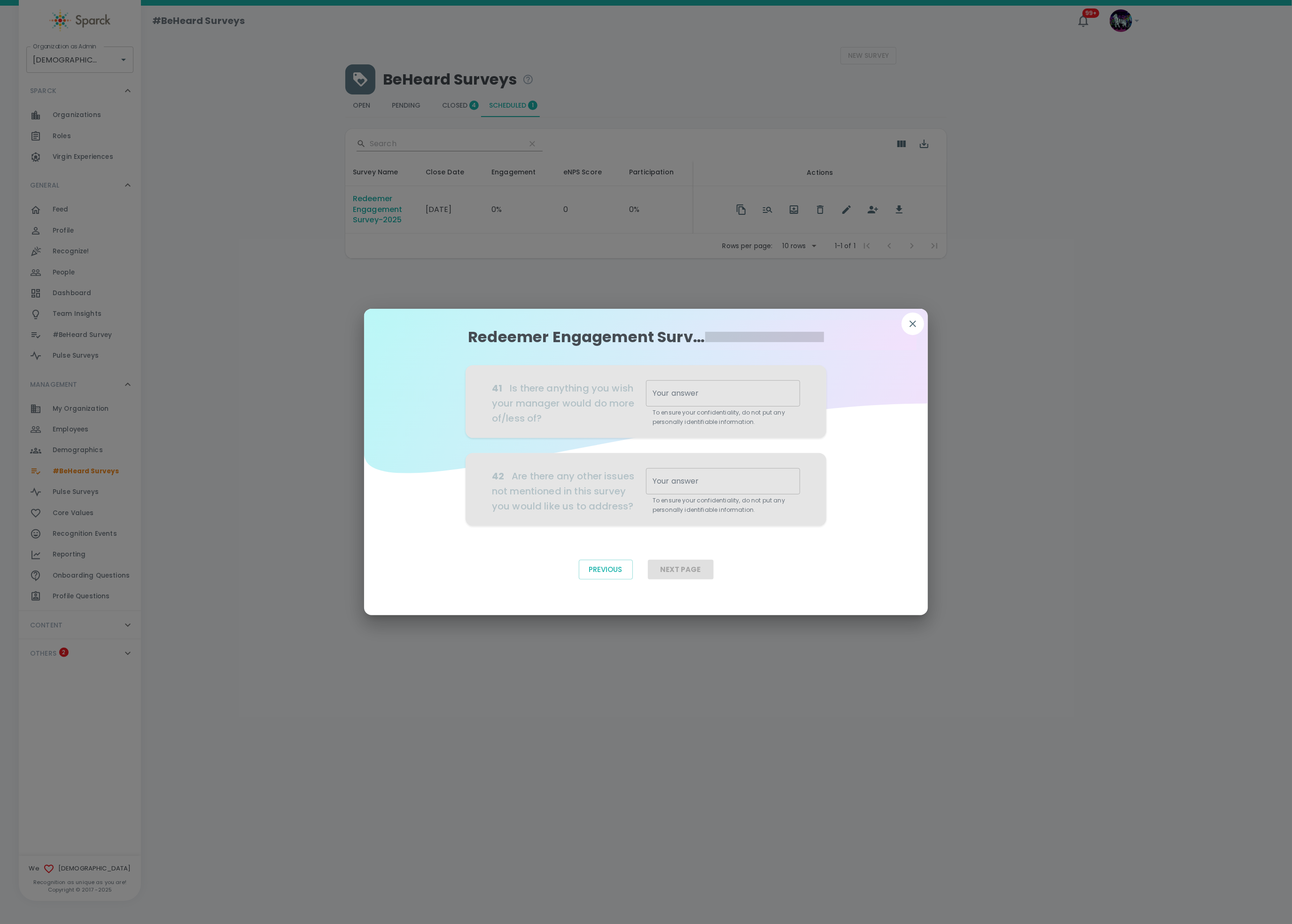
click at [909, 325] on icon "button" at bounding box center [913, 323] width 11 height 11
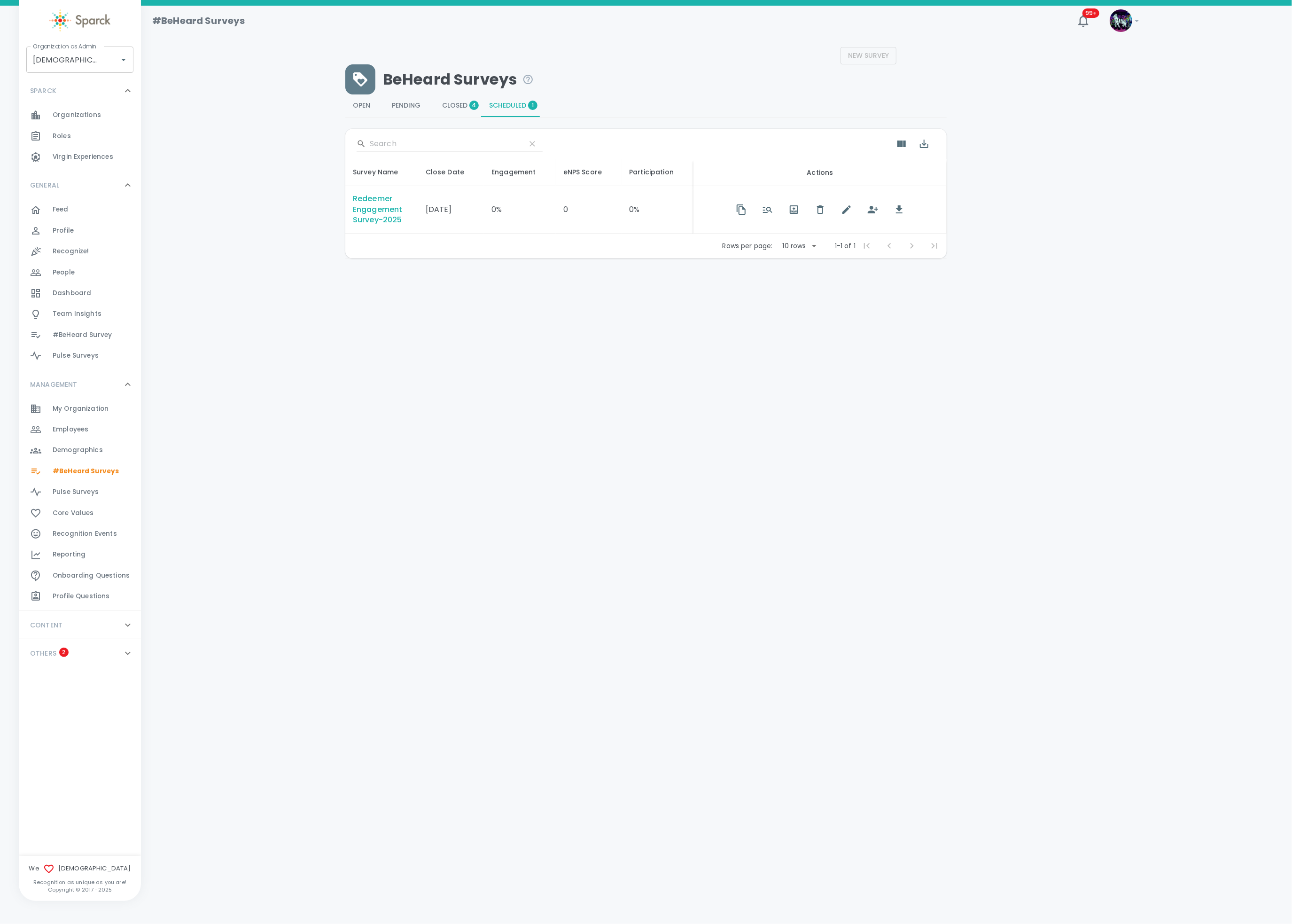
click at [90, 432] on div "Employees 0" at bounding box center [96, 429] width 88 height 13
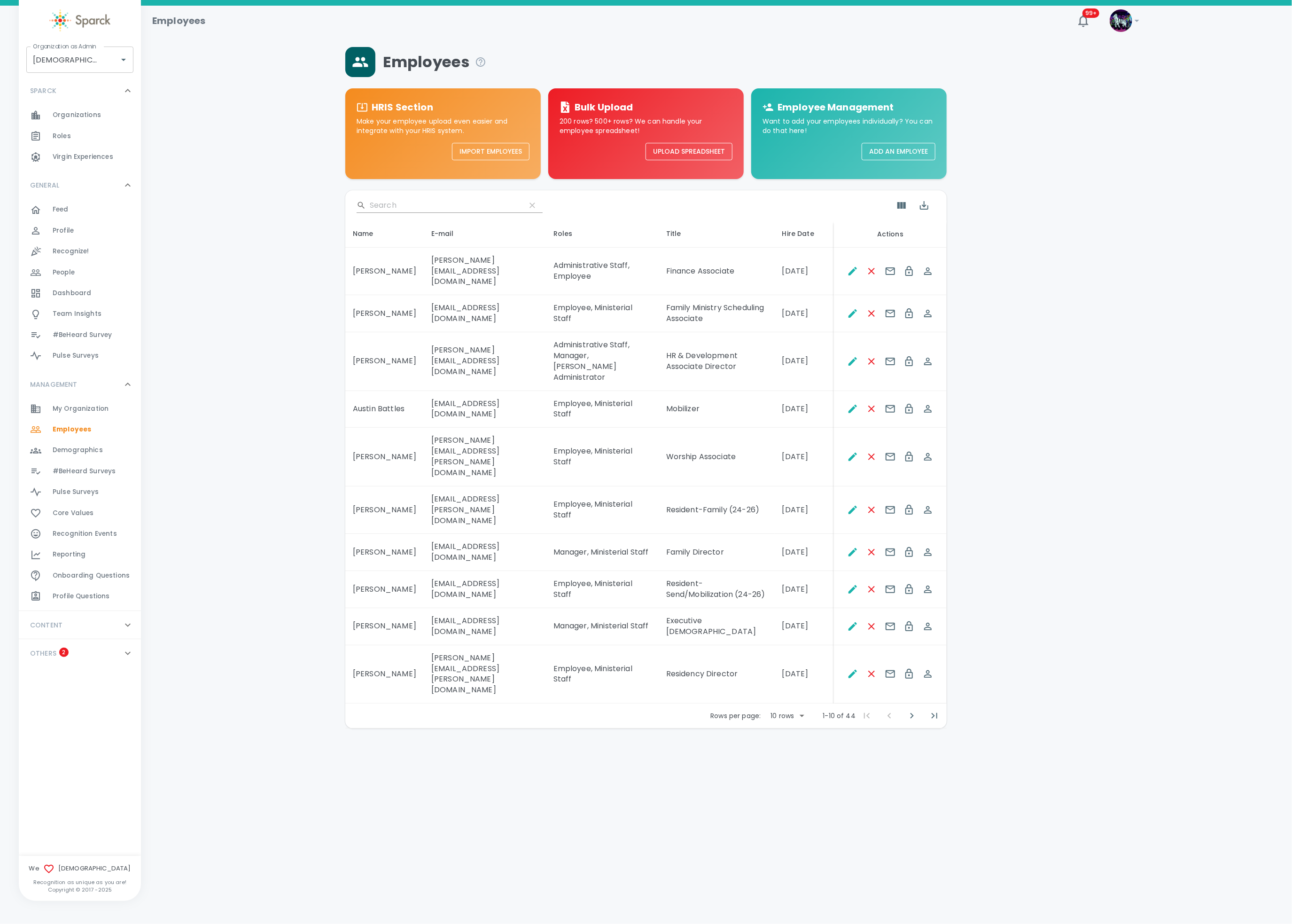
click at [733, 692] on div "Rows per page: 10 rows 10 1-10 of 44 1-10 of 44" at bounding box center [646, 715] width 602 height 24
click at [736, 692] on p "Rows per page:" at bounding box center [736, 715] width 50 height 9
click at [807, 657] on body "Skip Navigation Employees 99+ ! Organization as Admin Redeemer Church • 265 Org…" at bounding box center [646, 389] width 1292 height 777
click at [788, 692] on li "50" at bounding box center [788, 724] width 44 height 17
type input "50"
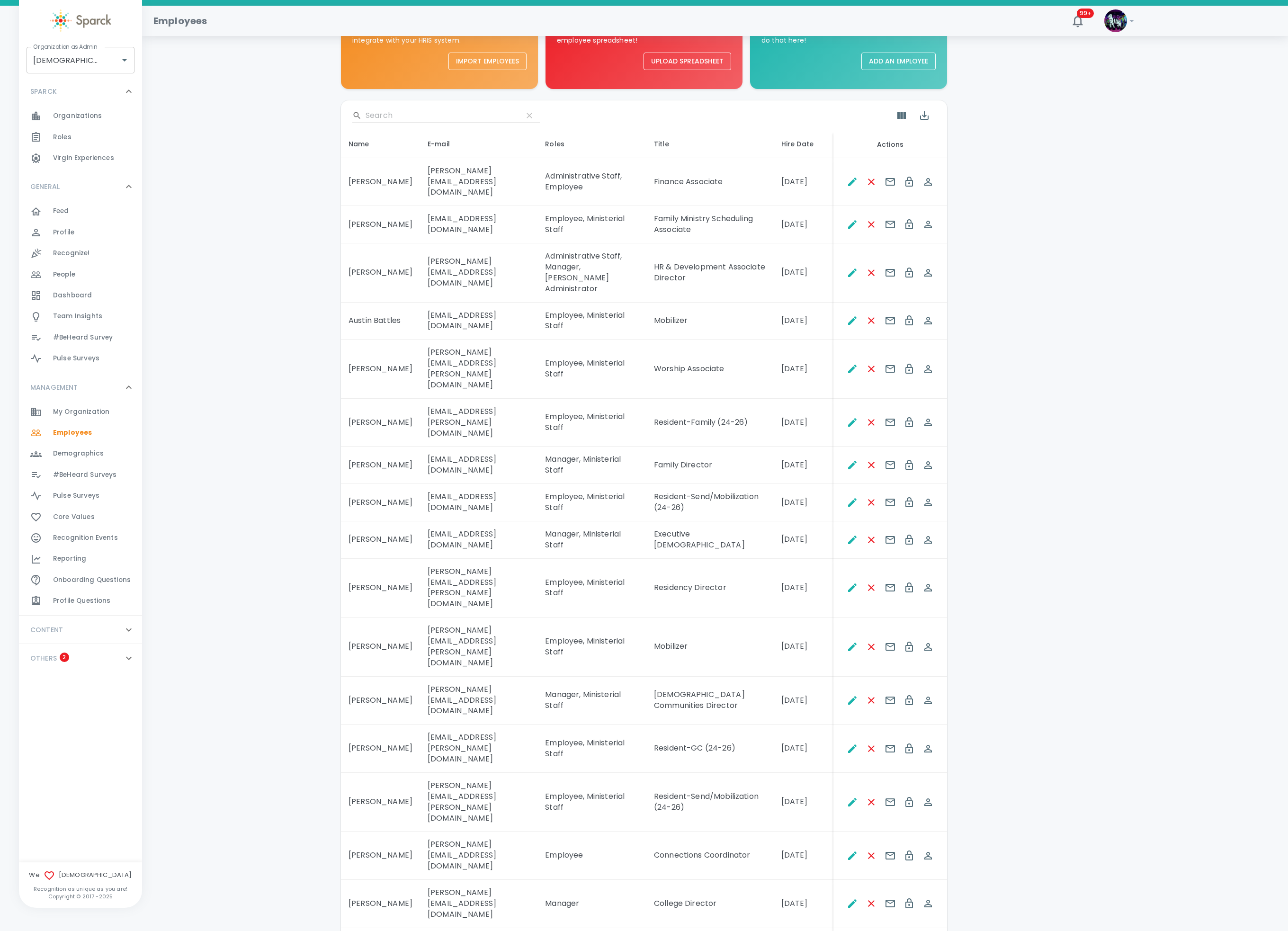
scroll to position [190, 0]
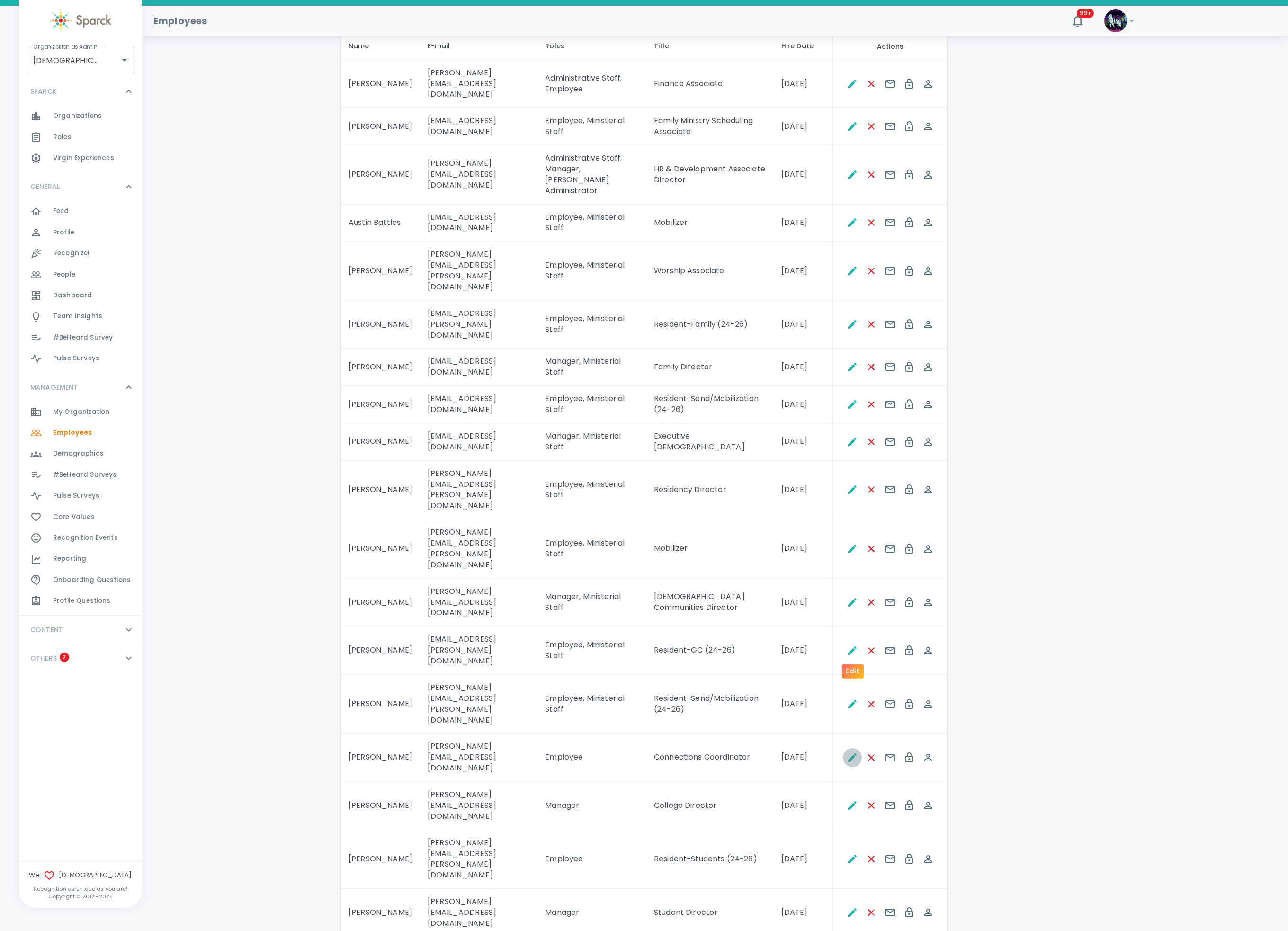
click at [849, 697] on icon "Edit" at bounding box center [852, 757] width 11 height 11
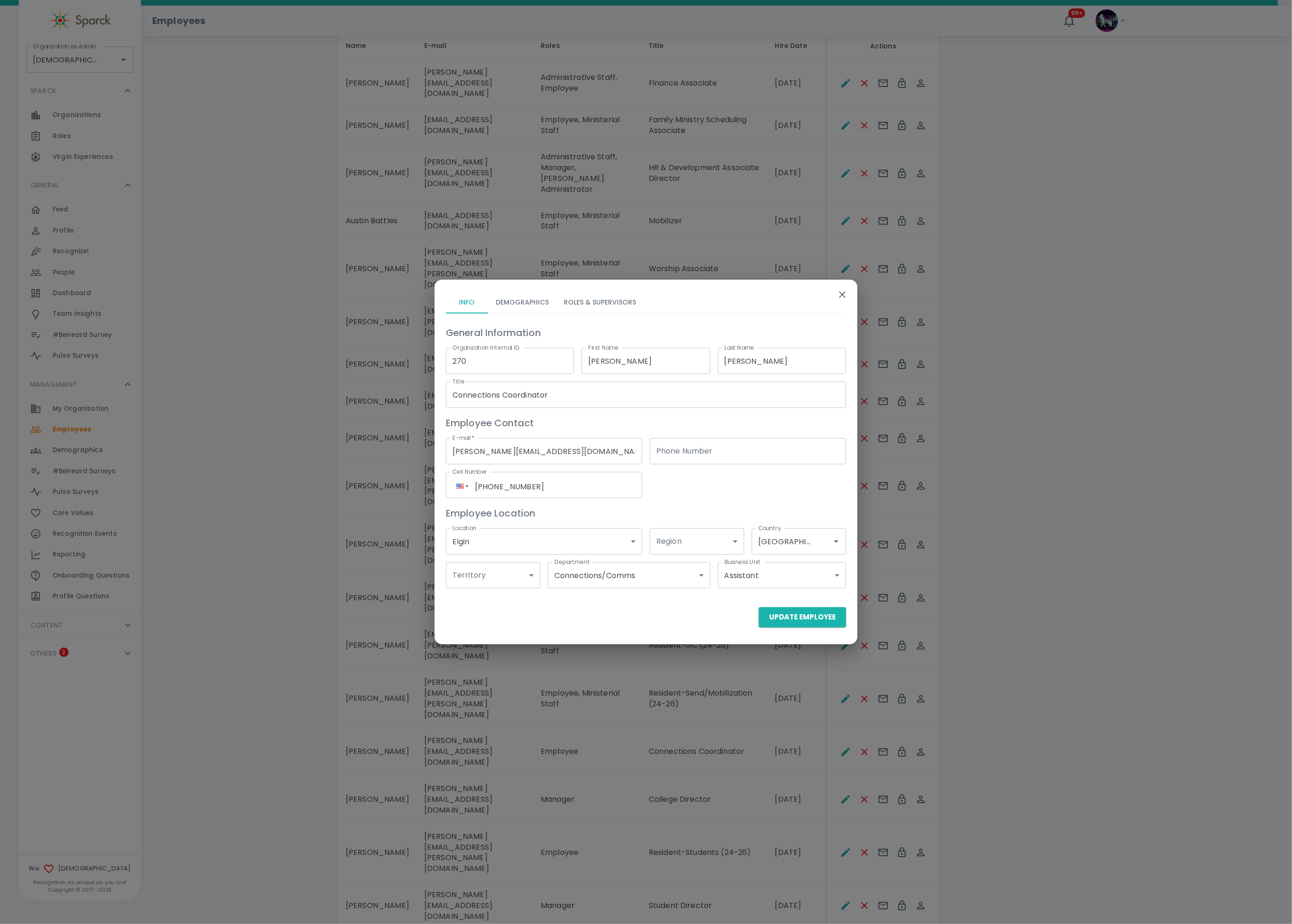
click at [633, 295] on button "Roles & Supervisors" at bounding box center [600, 302] width 87 height 23
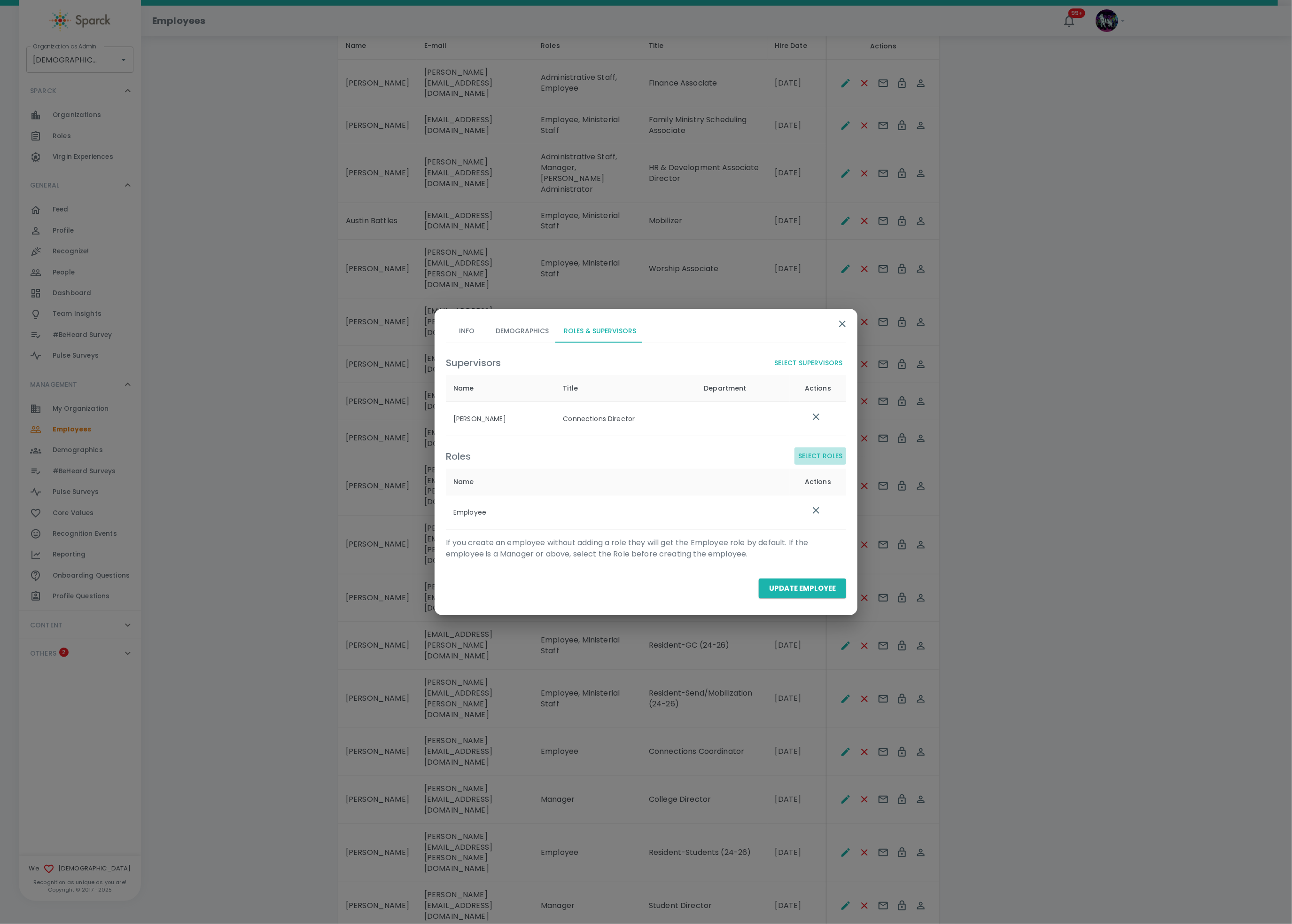
click at [821, 462] on button "Select Roles" at bounding box center [820, 456] width 52 height 17
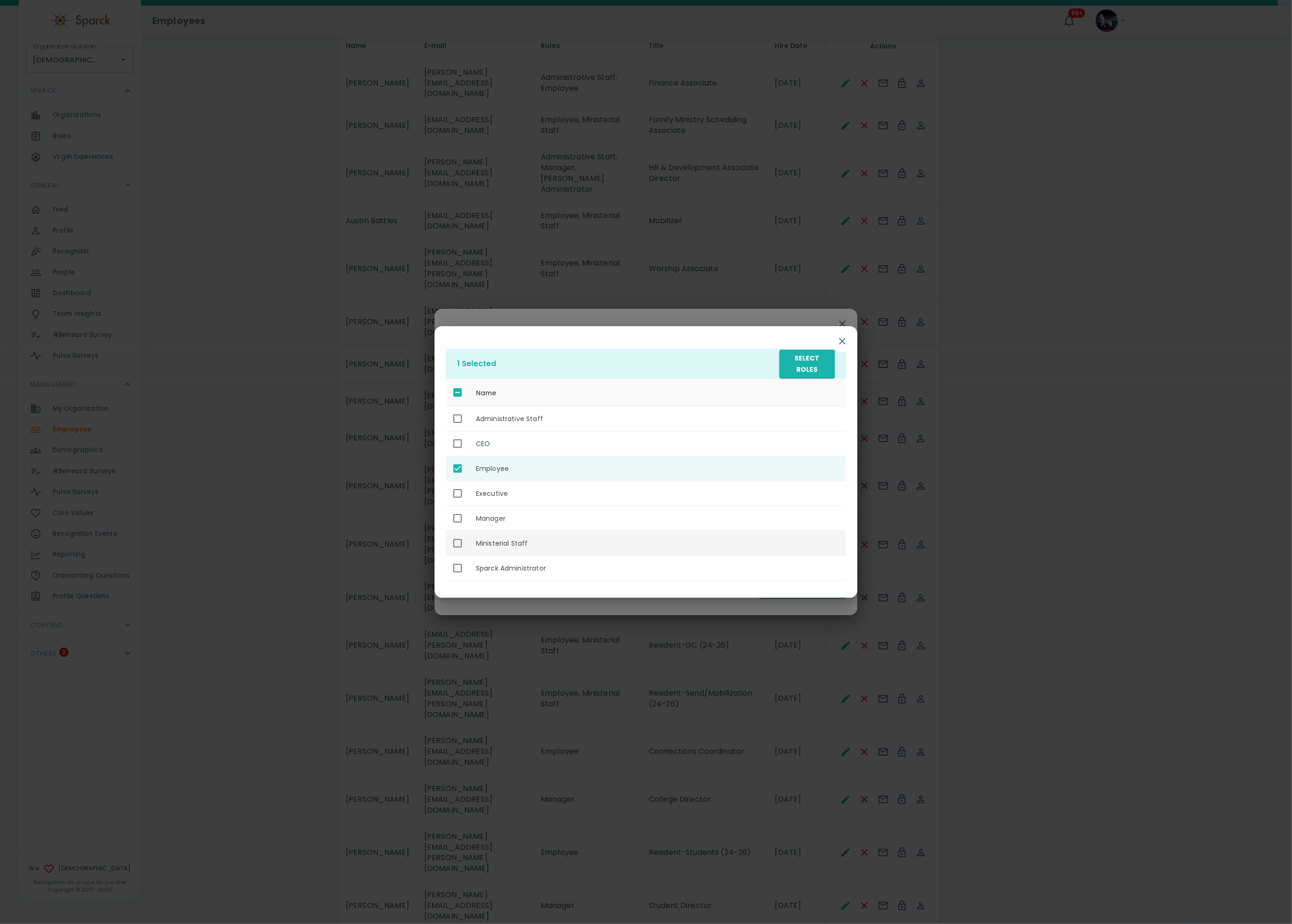
click at [565, 547] on th "Ministerial Staff" at bounding box center [657, 543] width 378 height 25
checkbox input "true"
click at [813, 362] on button "Select Roles" at bounding box center [807, 364] width 56 height 29
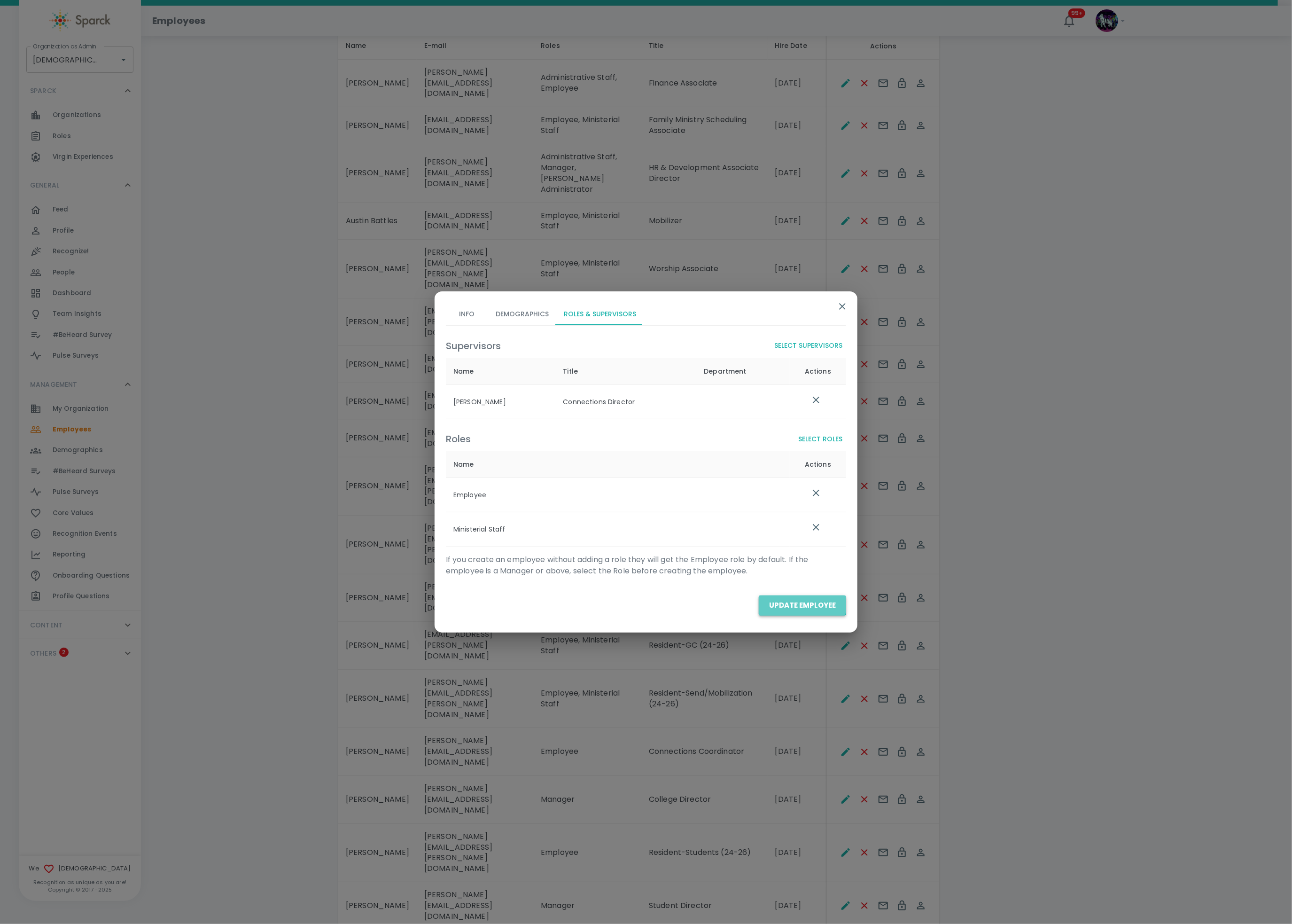
click at [803, 601] on button "Update Employee" at bounding box center [803, 605] width 87 height 20
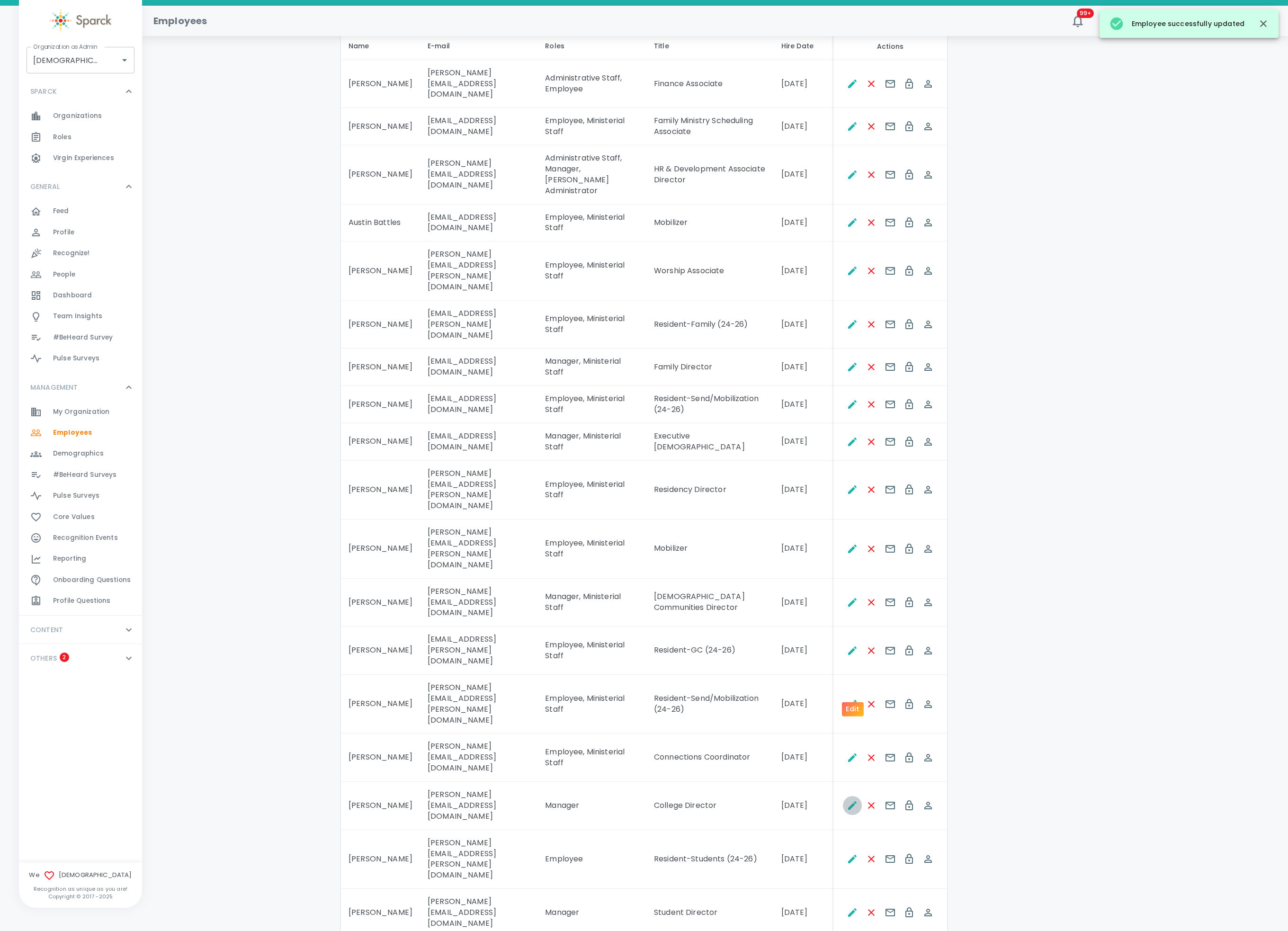
click at [851, 697] on icon "Edit" at bounding box center [852, 805] width 11 height 11
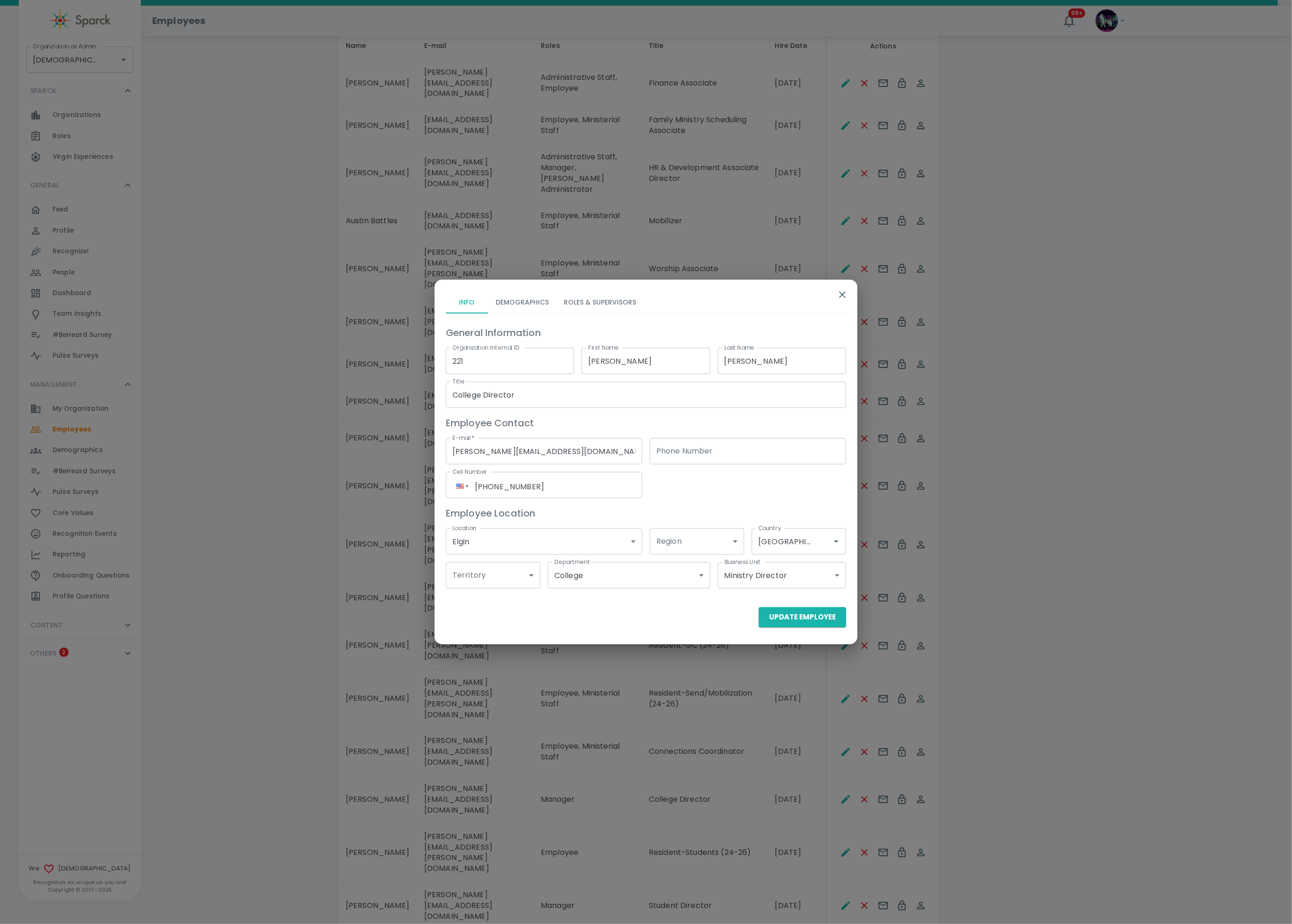
click at [634, 303] on button "Roles & Supervisors" at bounding box center [600, 302] width 87 height 23
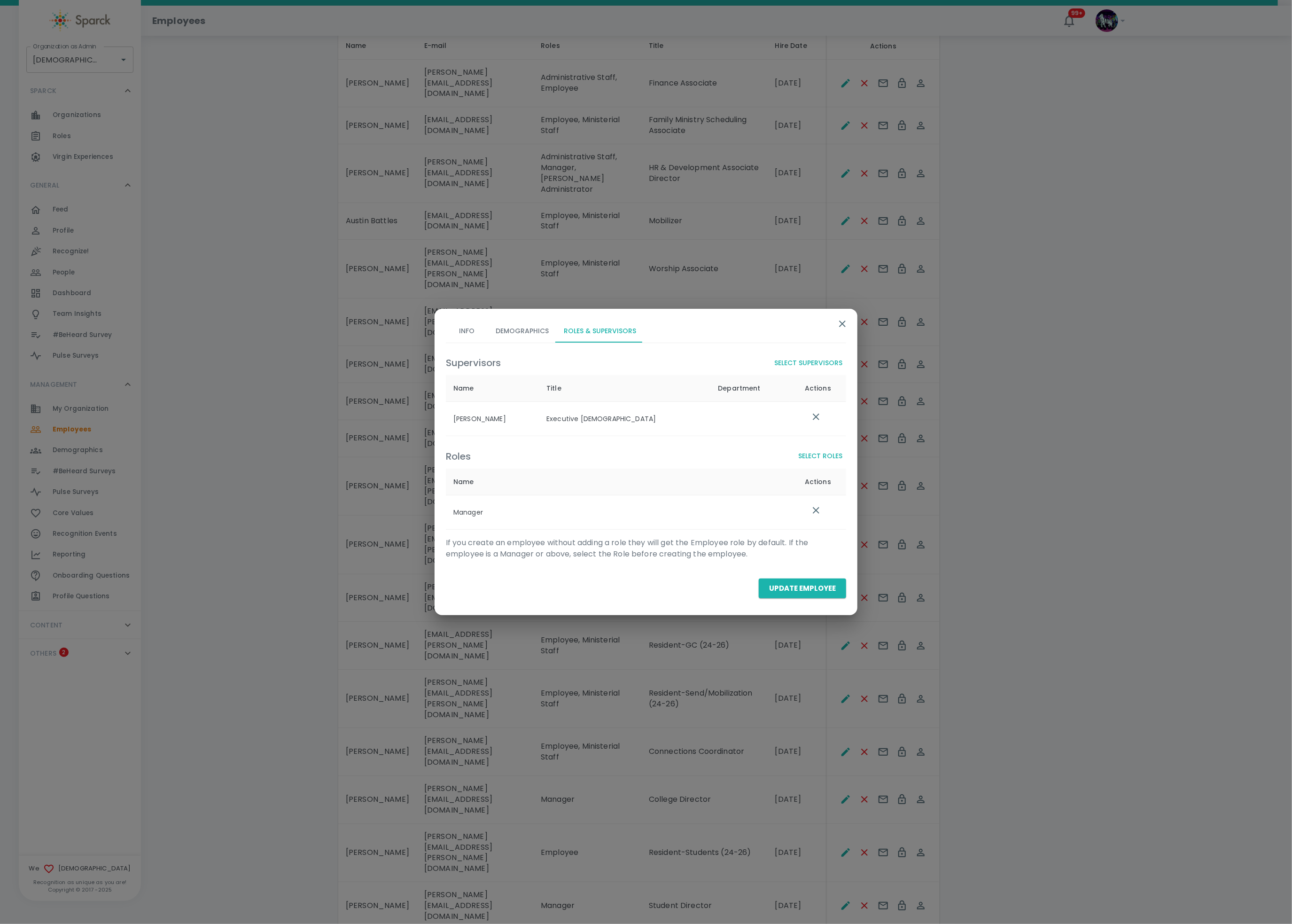
click at [818, 444] on div "Roles Select Roles Name Actions Manager" at bounding box center [642, 484] width 408 height 90
click at [812, 461] on button "Select Roles" at bounding box center [820, 456] width 52 height 17
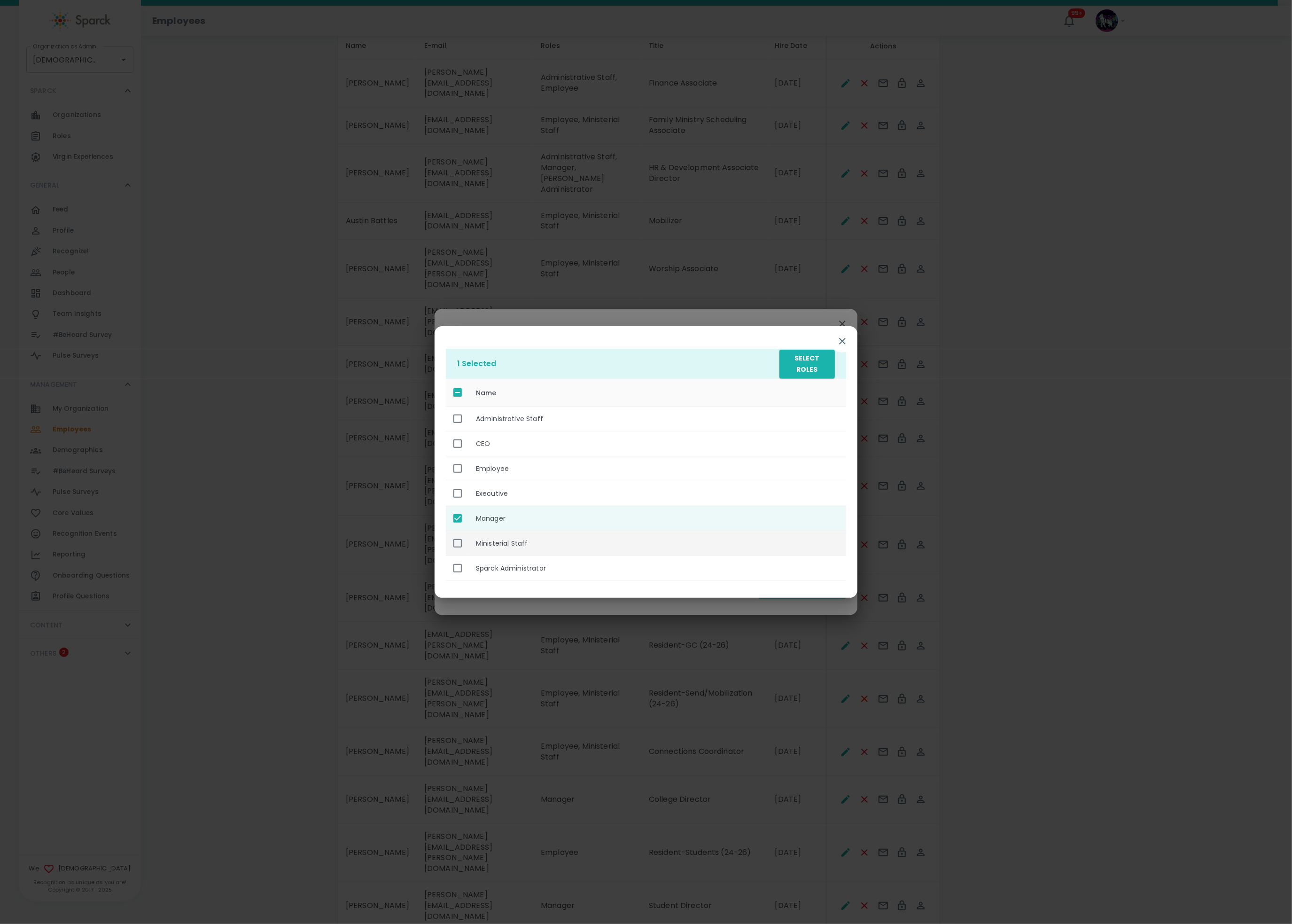
click at [573, 538] on th "Ministerial Staff" at bounding box center [657, 543] width 378 height 25
checkbox input "true"
click at [800, 369] on button "Select Roles" at bounding box center [807, 364] width 56 height 29
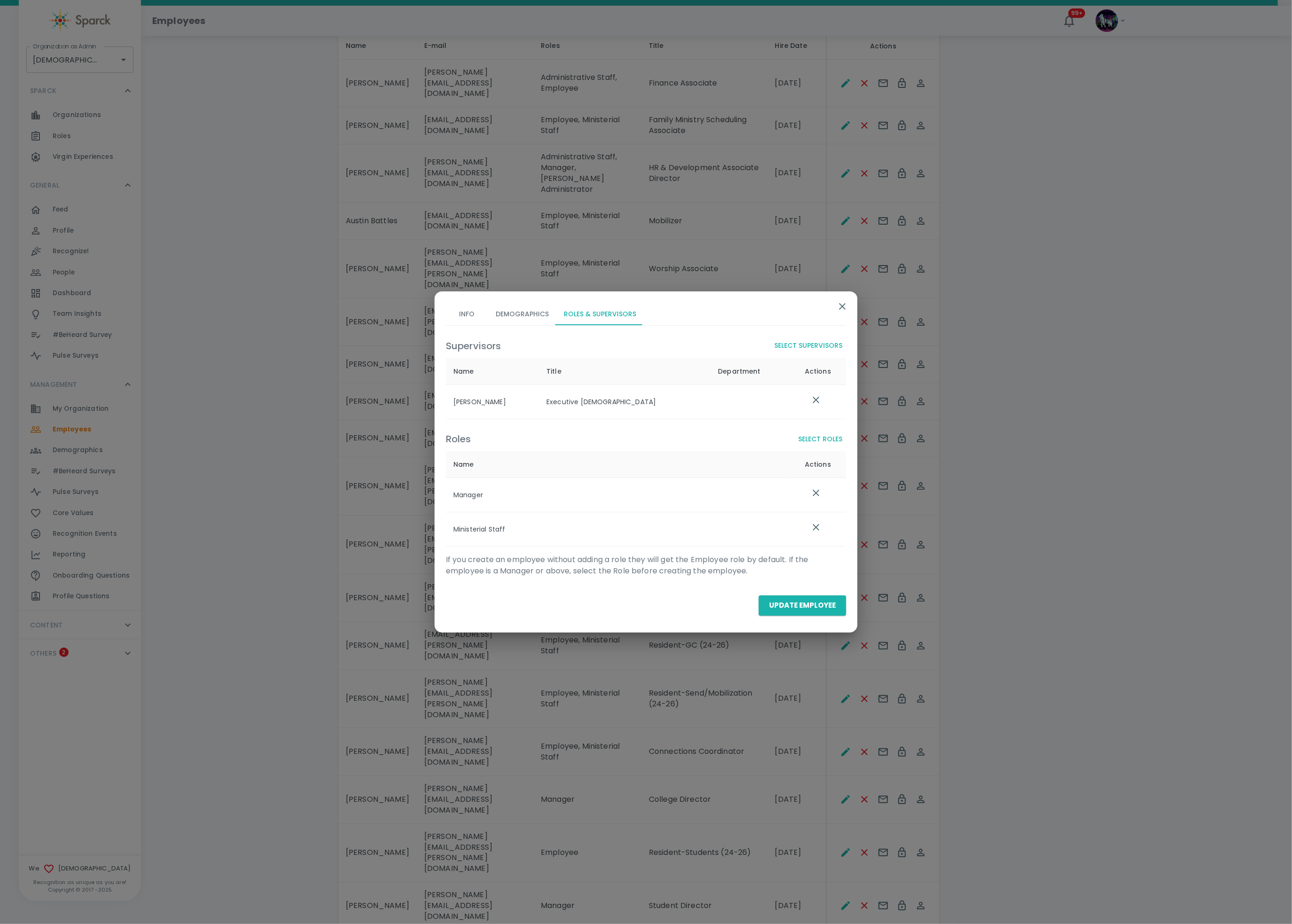
click at [798, 591] on div "Update Employee" at bounding box center [642, 602] width 408 height 27
click at [793, 598] on button "Update Employee" at bounding box center [803, 605] width 87 height 20
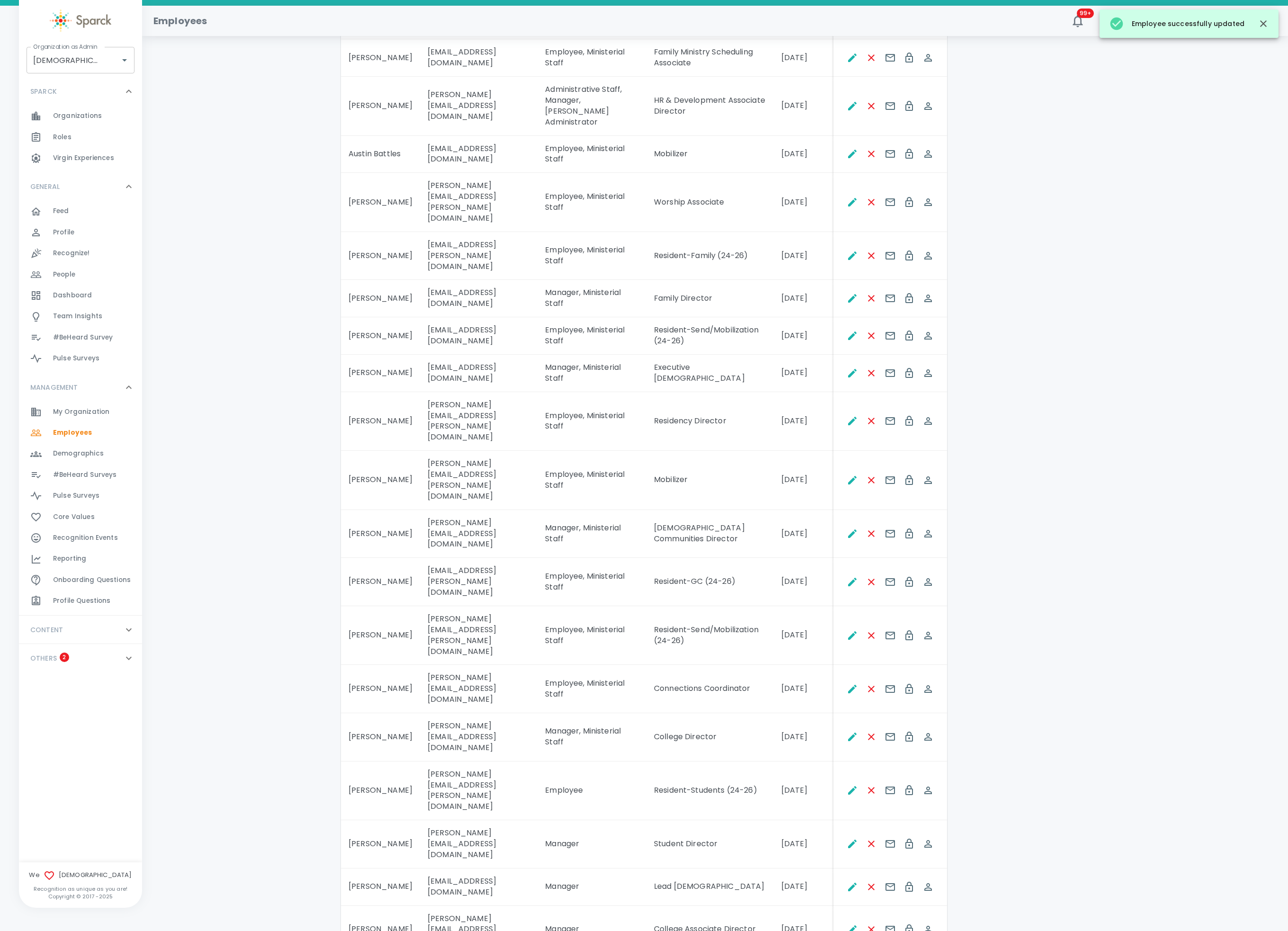
scroll to position [284, 0]
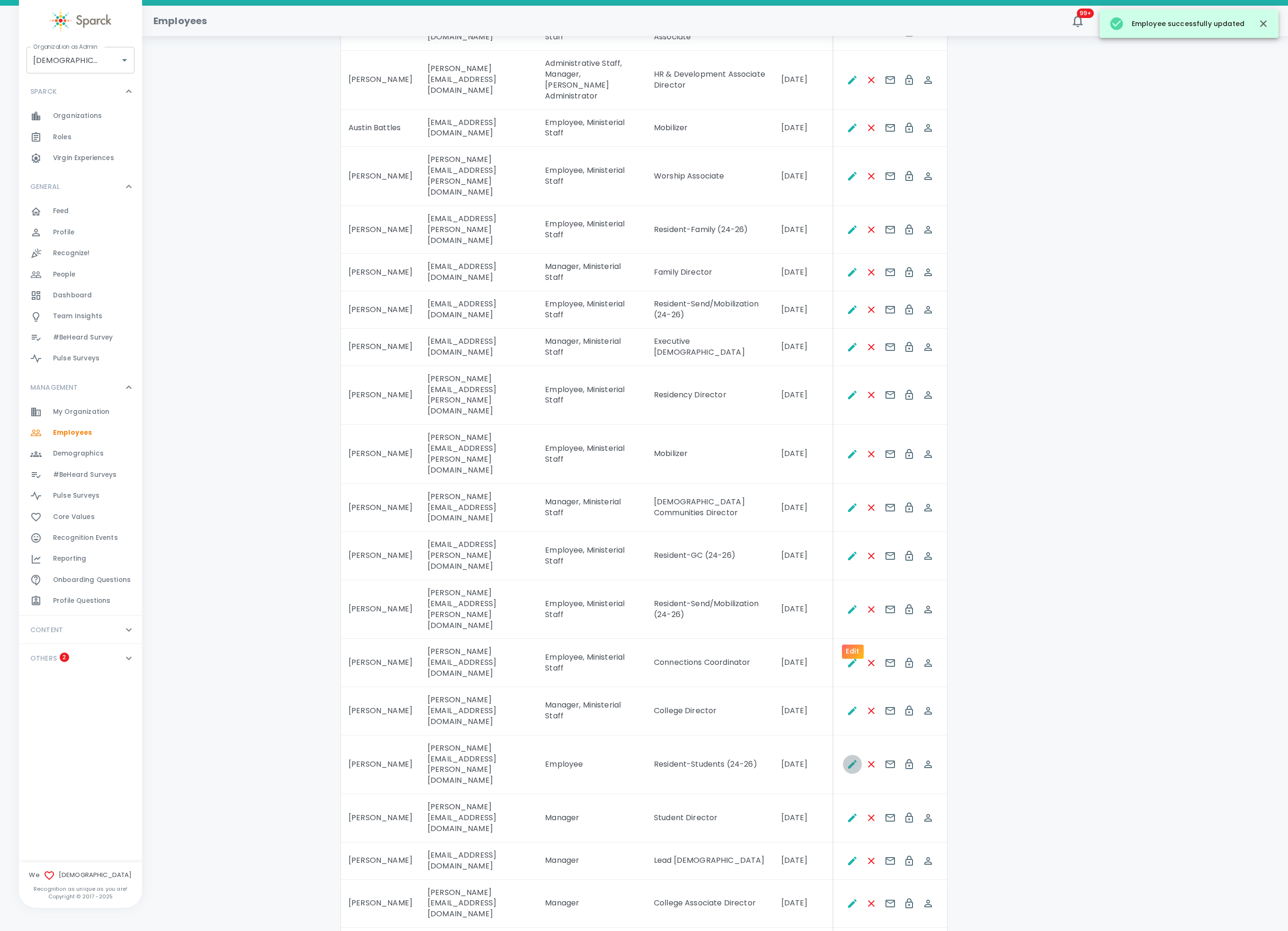
click at [849, 697] on icon "Edit" at bounding box center [852, 764] width 11 height 11
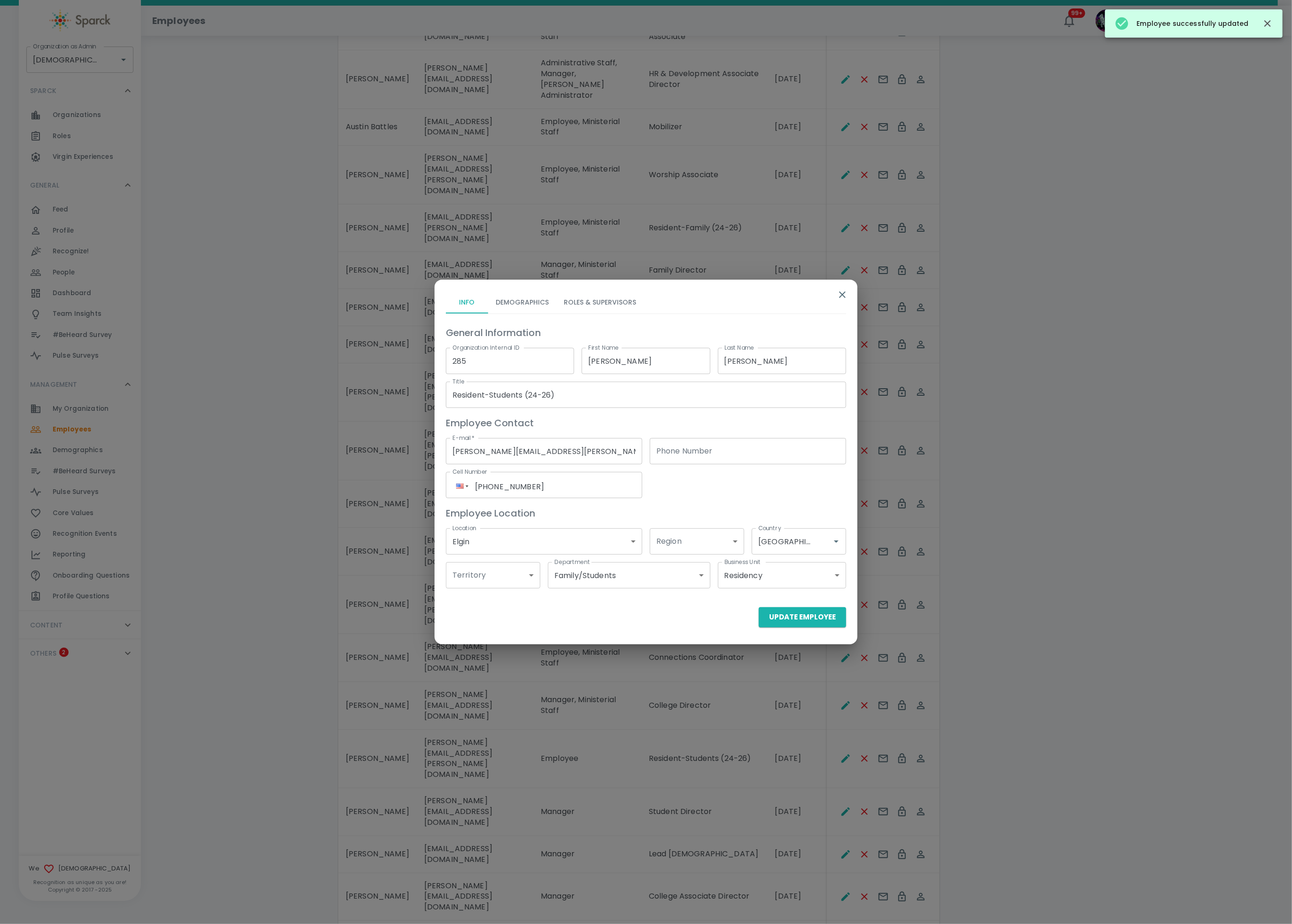
click at [605, 291] on div "Info Demographics Roles & Supervisors General Information Organization Internal…" at bounding box center [642, 441] width 408 height 316
click at [607, 294] on button "Roles & Supervisors" at bounding box center [600, 302] width 87 height 23
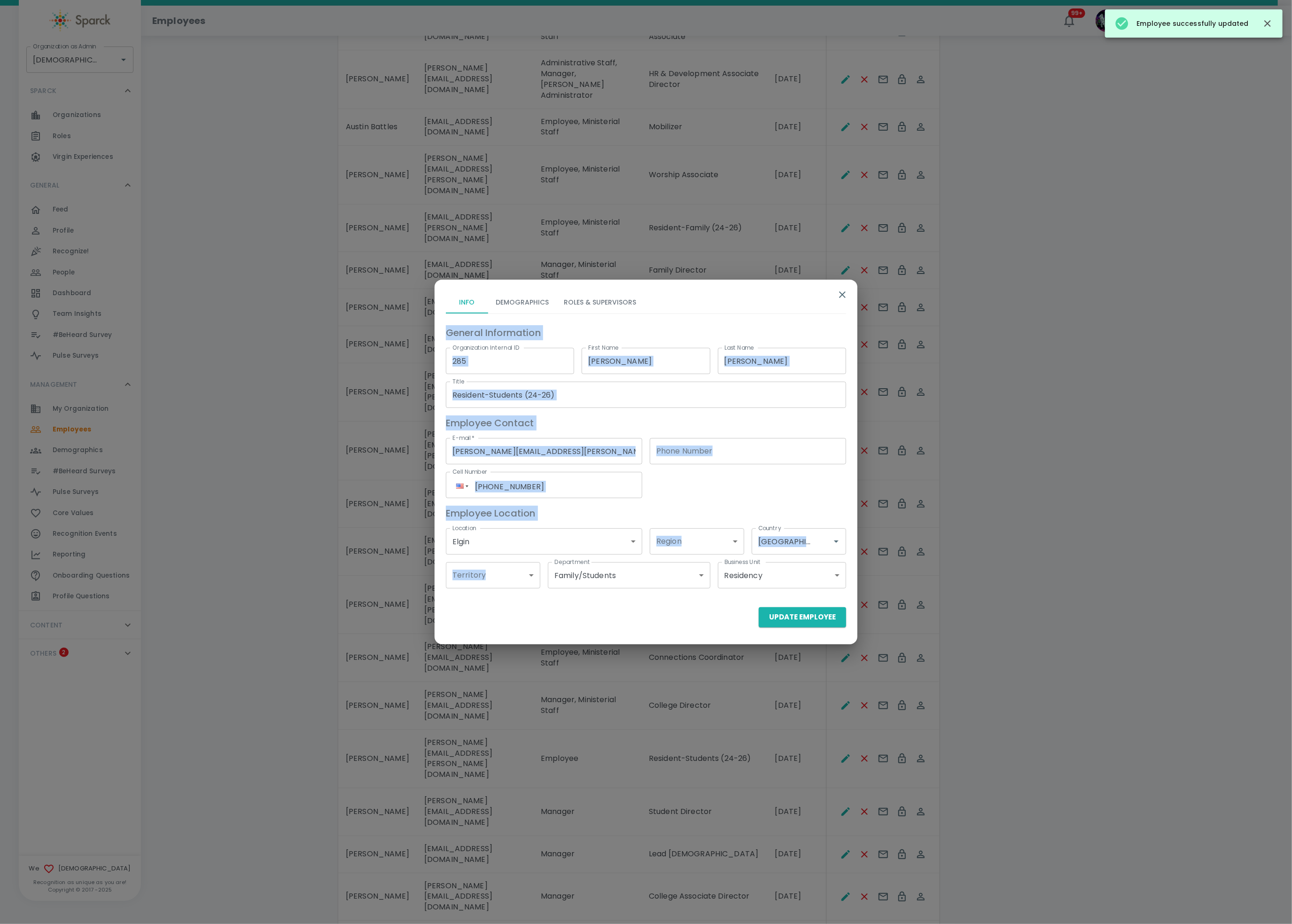
click at [607, 294] on div "Info Demographics Roles & Supervisors General Information Organization Internal…" at bounding box center [646, 462] width 1292 height 924
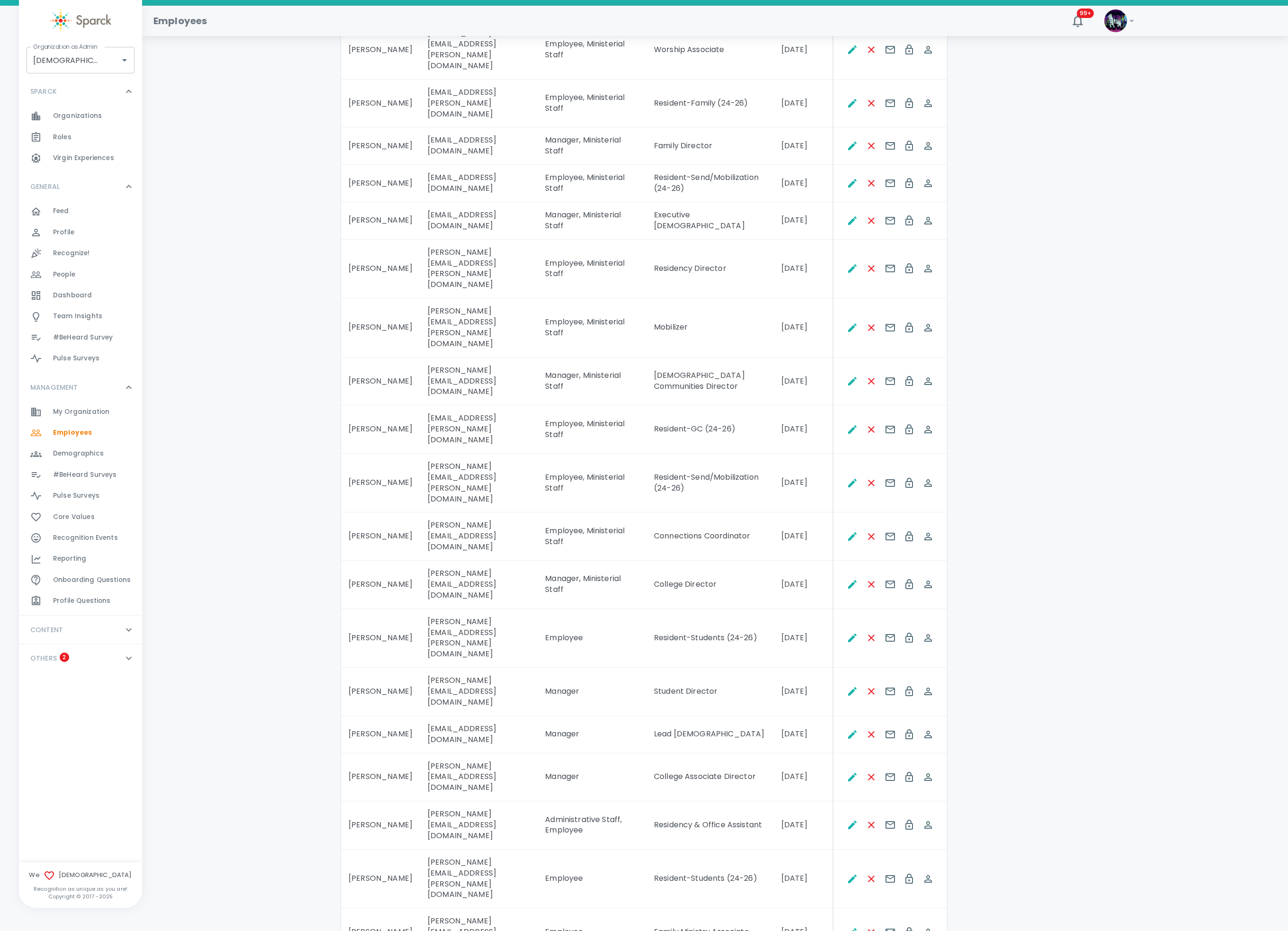
scroll to position [473, 0]
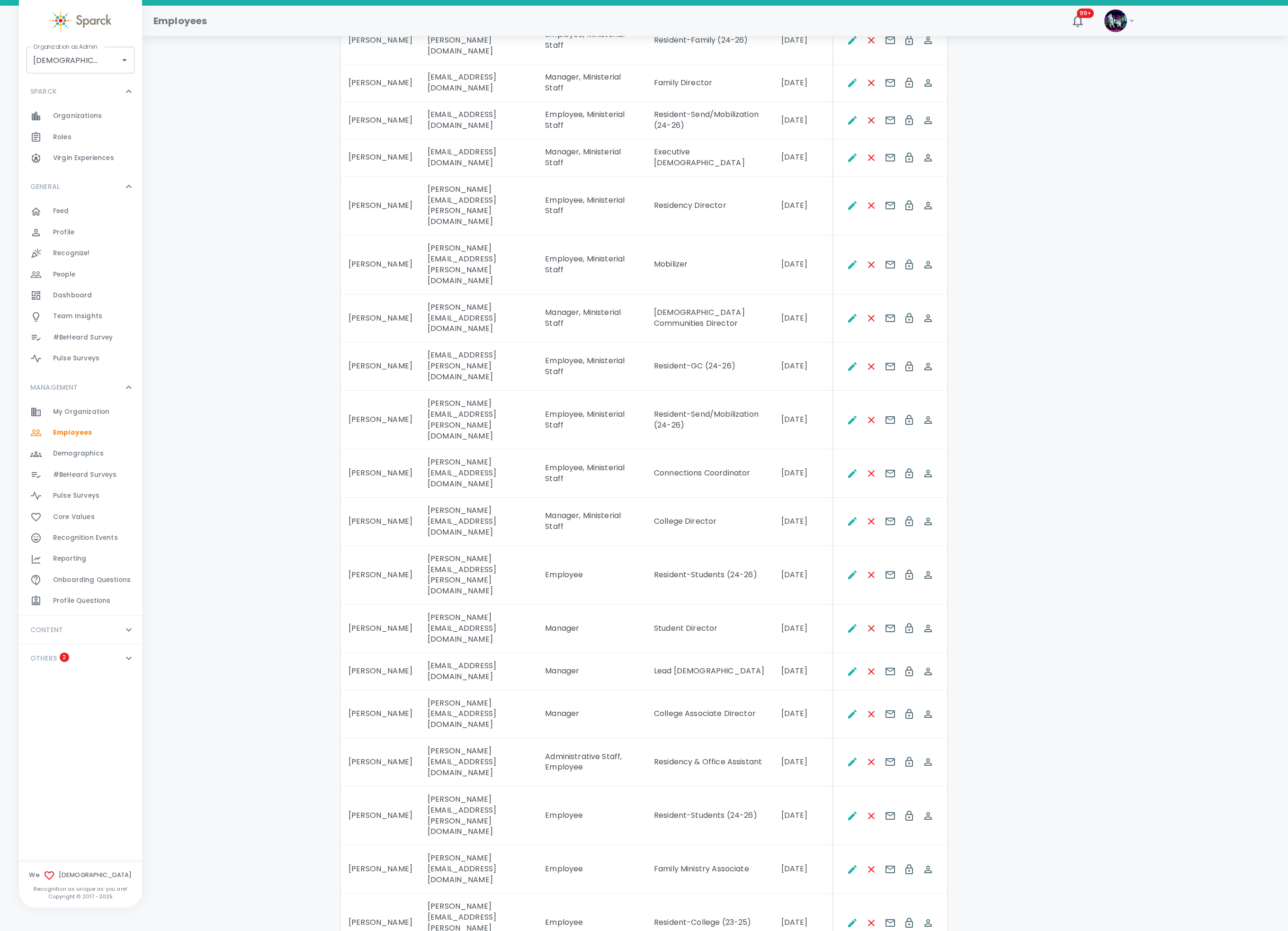
click at [845, 565] on div at bounding box center [890, 574] width 109 height 19
click at [854, 569] on icon "Edit" at bounding box center [852, 574] width 11 height 11
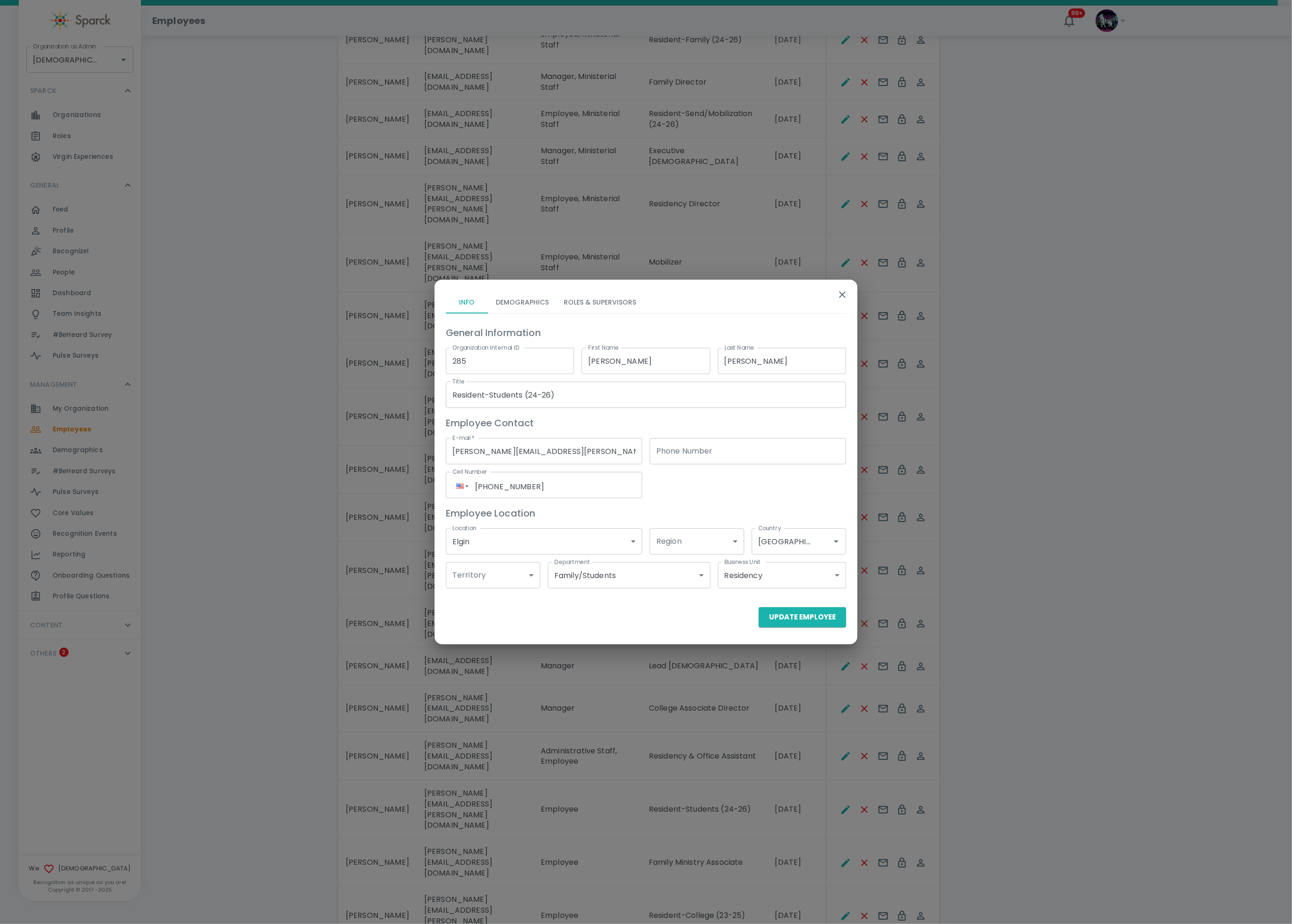
click at [574, 296] on button "Roles & Supervisors" at bounding box center [600, 302] width 87 height 23
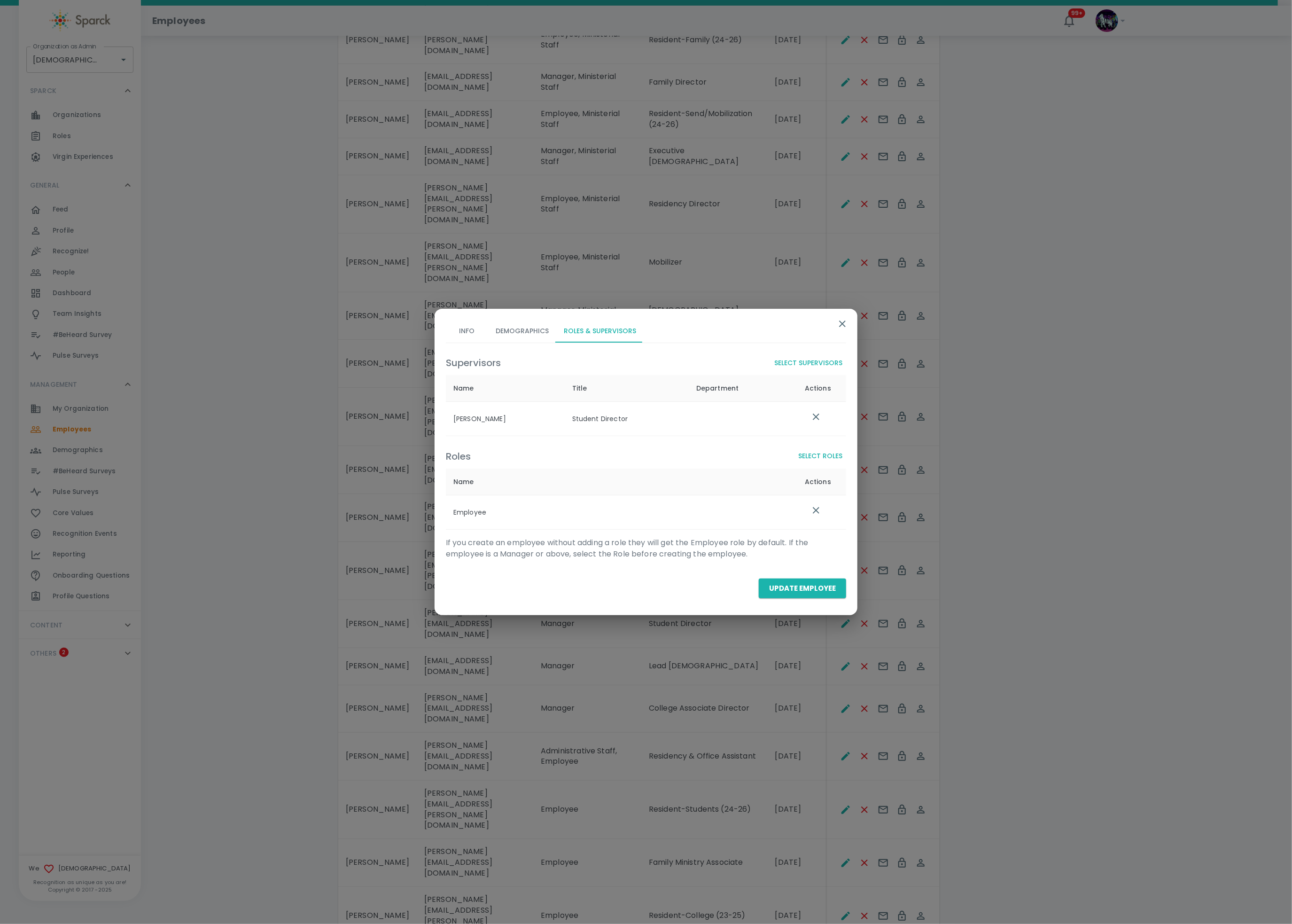
click at [826, 453] on button "Select Roles" at bounding box center [820, 456] width 52 height 17
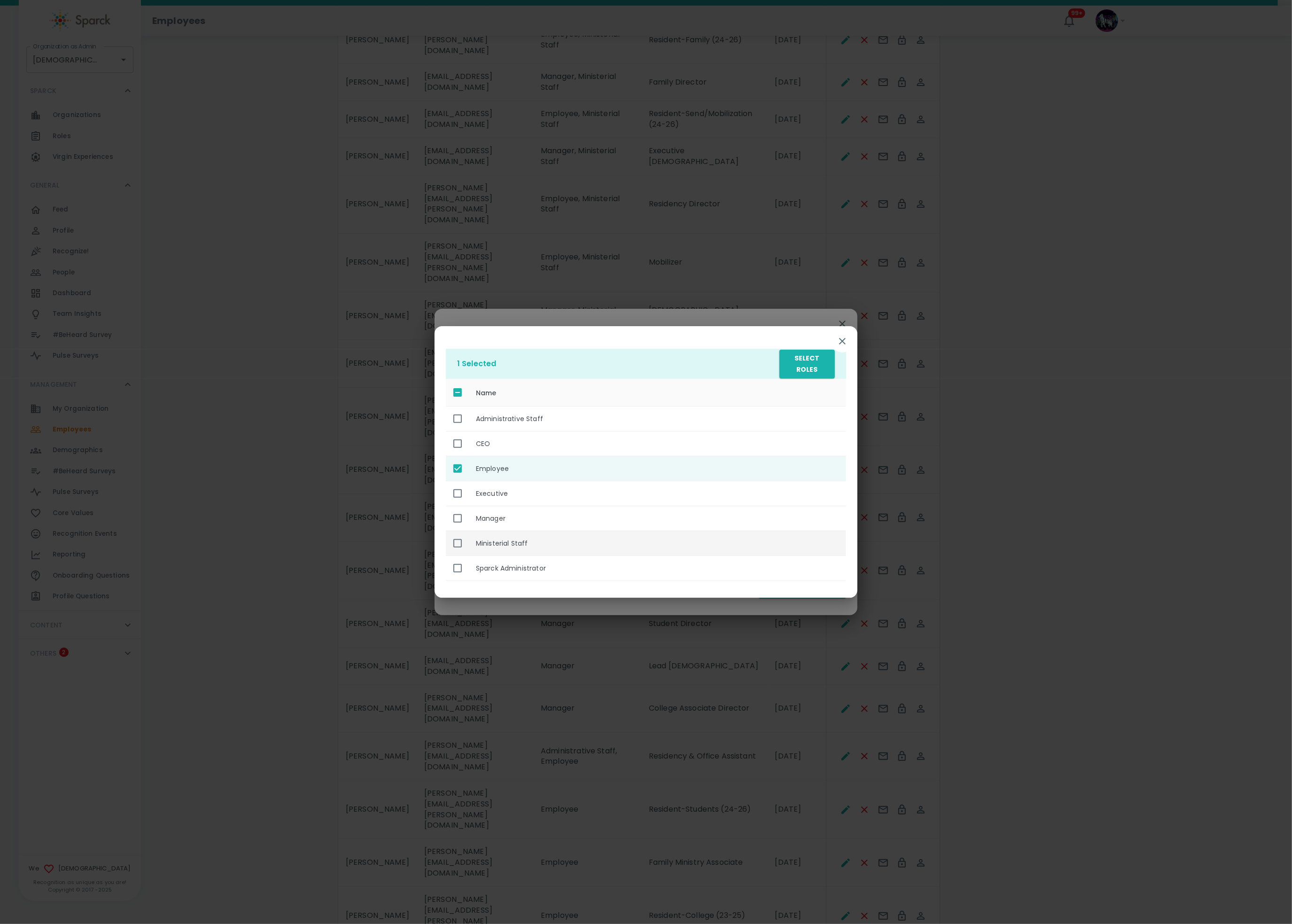
click at [545, 550] on th "Ministerial Staff" at bounding box center [657, 543] width 378 height 25
checkbox input "true"
click at [795, 364] on button "Select Roles" at bounding box center [807, 364] width 56 height 29
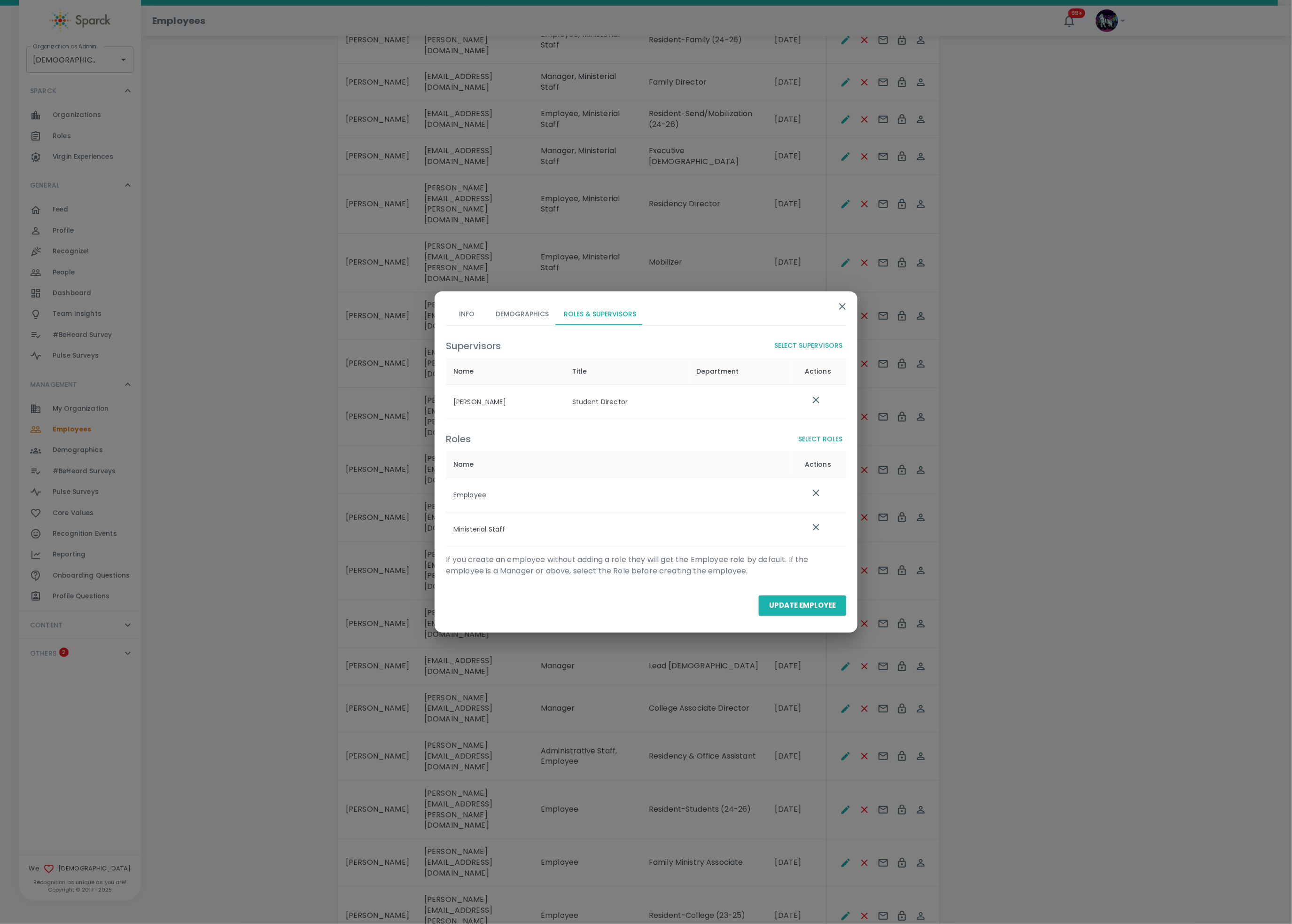
click at [810, 590] on div "Update Employee" at bounding box center [642, 602] width 408 height 27
click at [807, 603] on button "Update Employee" at bounding box center [803, 605] width 87 height 20
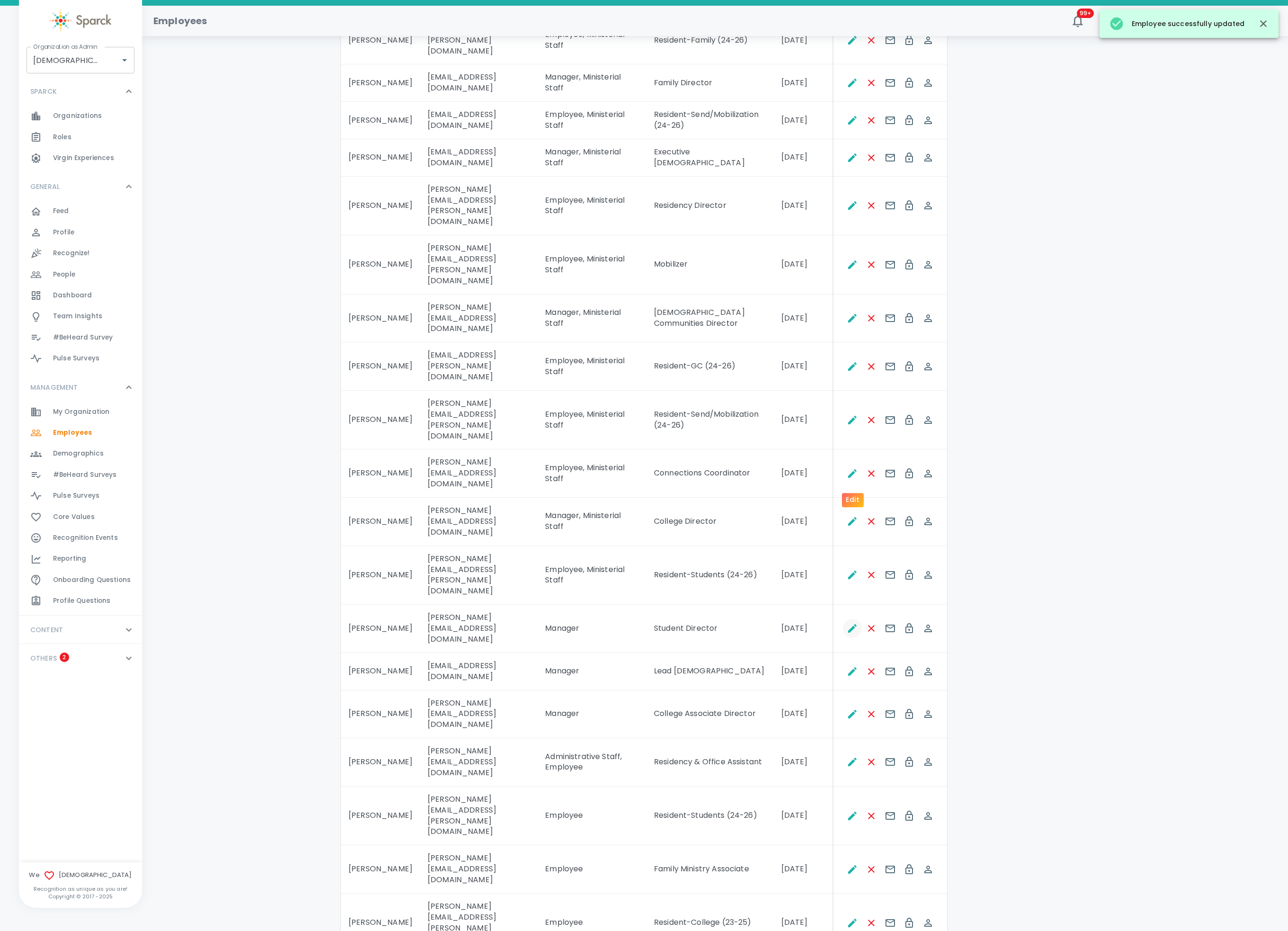
click at [847, 623] on icon "Edit" at bounding box center [852, 628] width 11 height 11
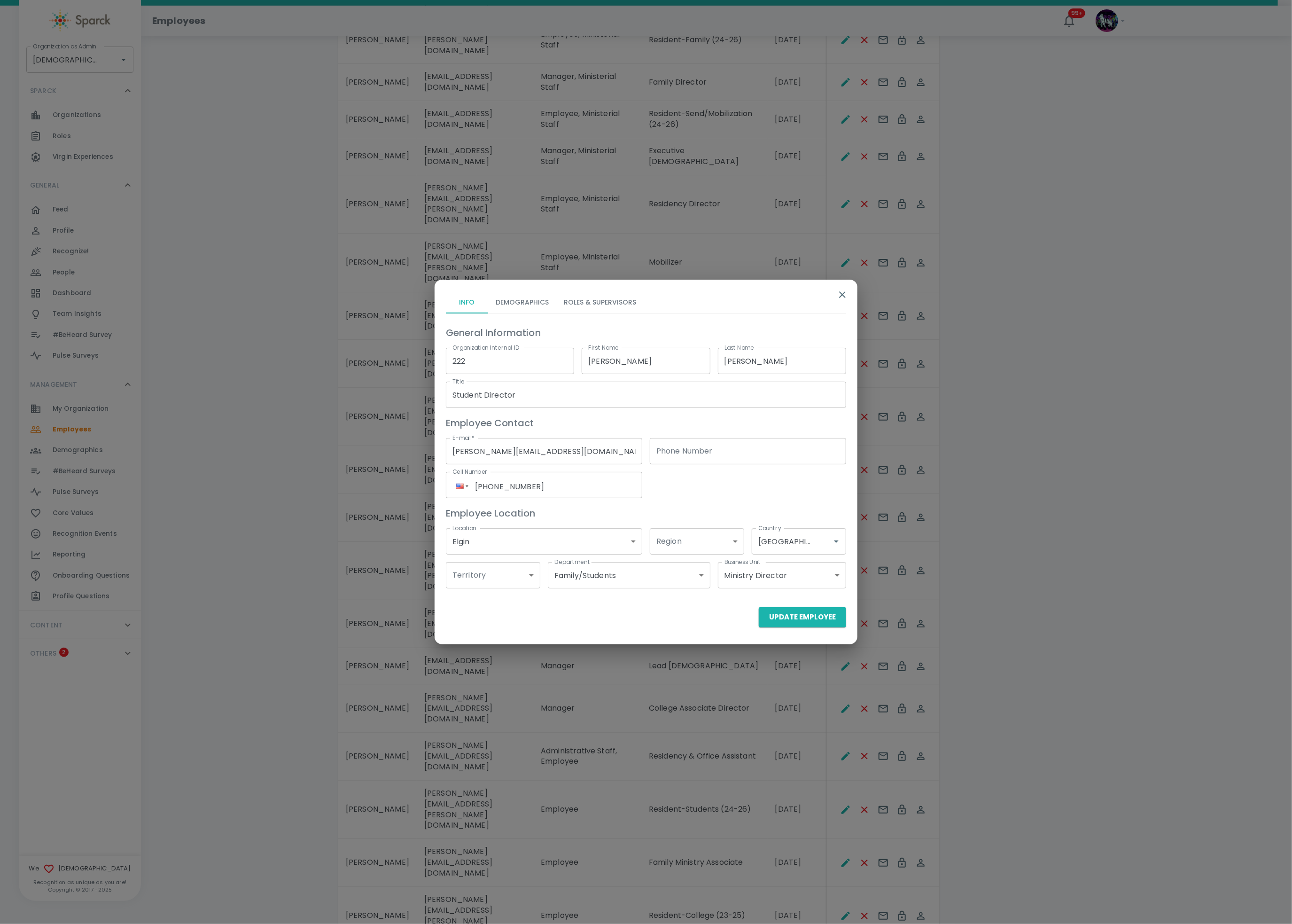
click at [579, 307] on button "Roles & Supervisors" at bounding box center [600, 302] width 87 height 23
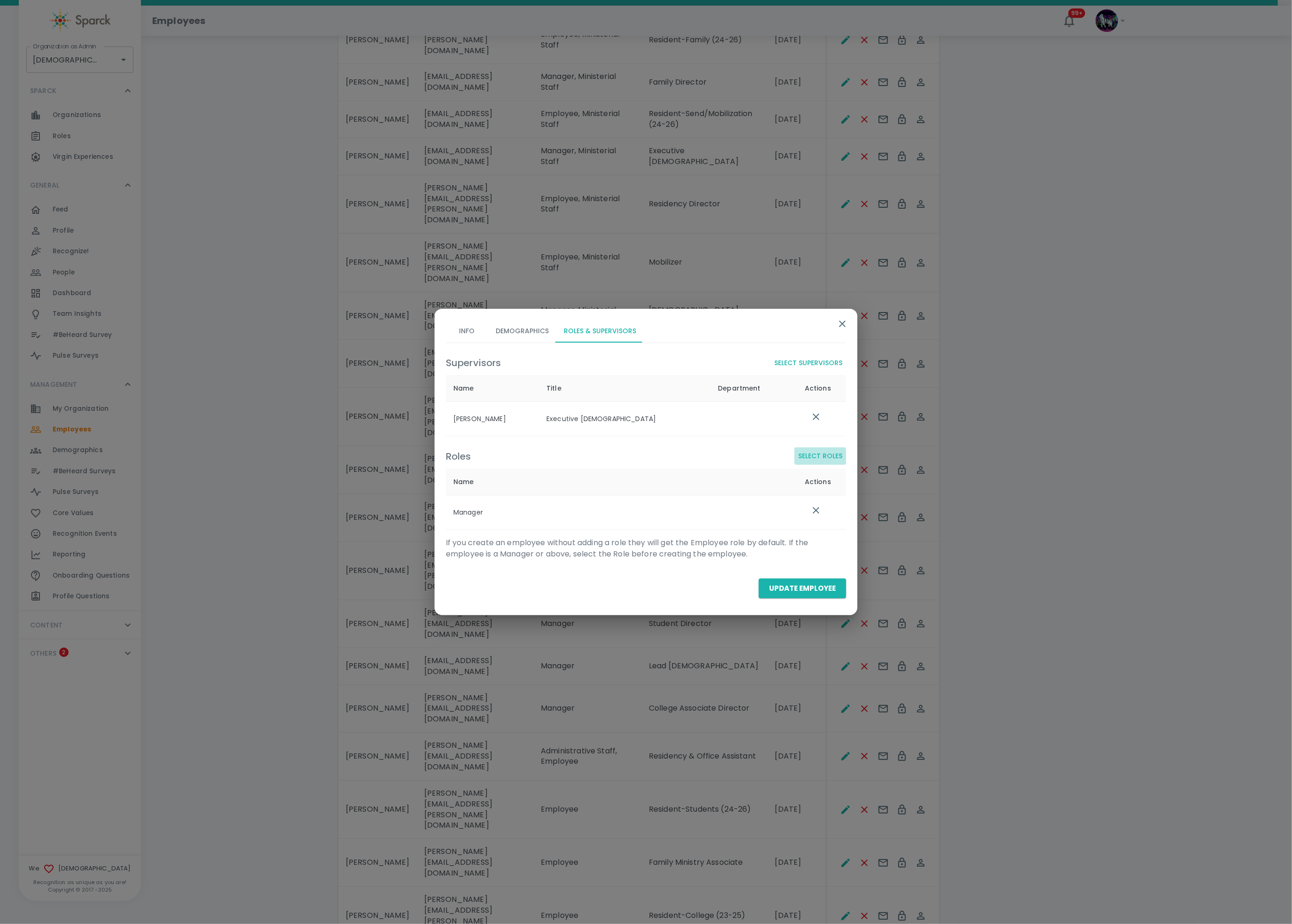
click at [800, 457] on button "Select Roles" at bounding box center [820, 456] width 52 height 17
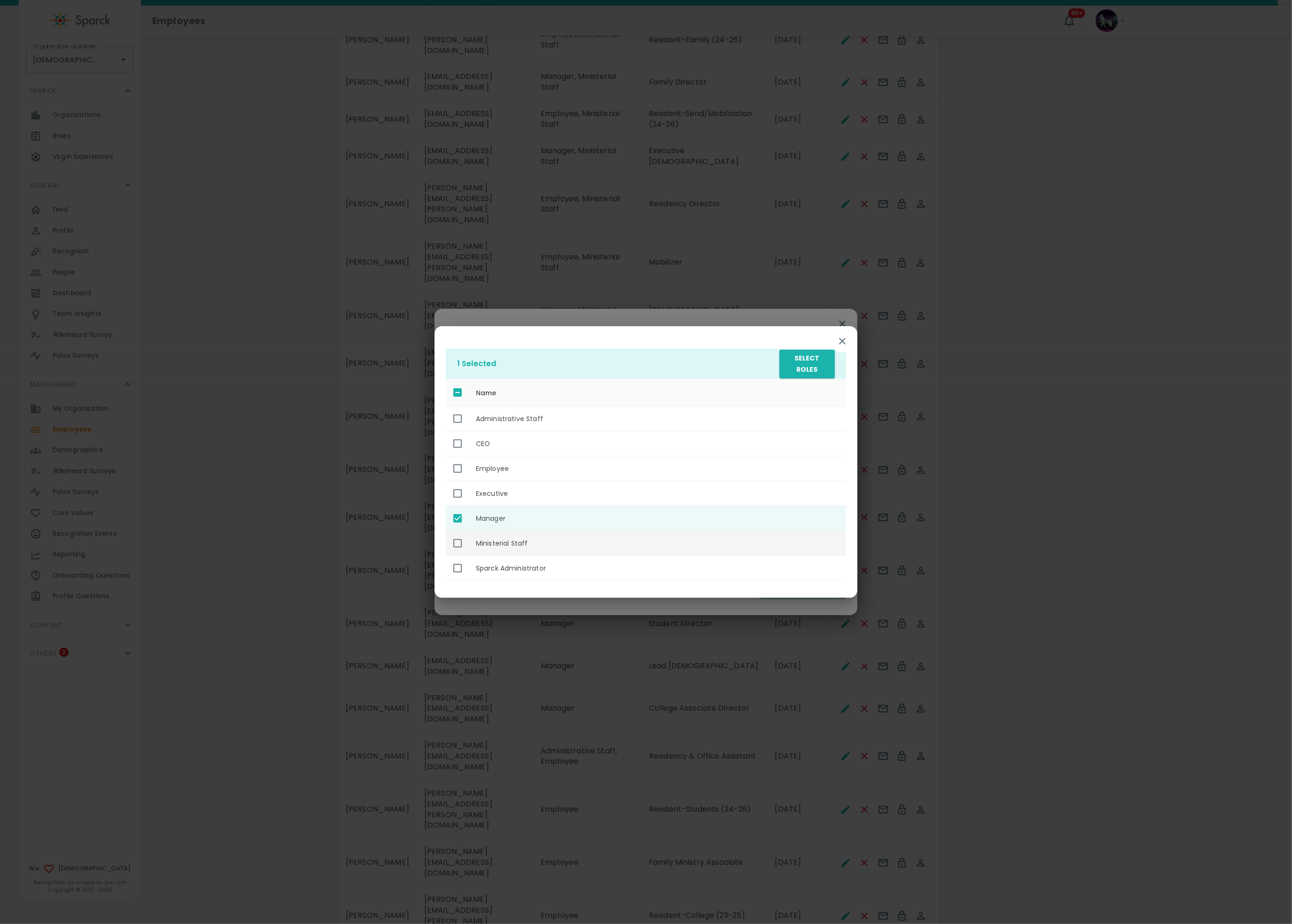
click at [515, 538] on th "Ministerial Staff" at bounding box center [657, 543] width 378 height 25
checkbox input "true"
click at [799, 375] on button "Select Roles" at bounding box center [807, 364] width 56 height 29
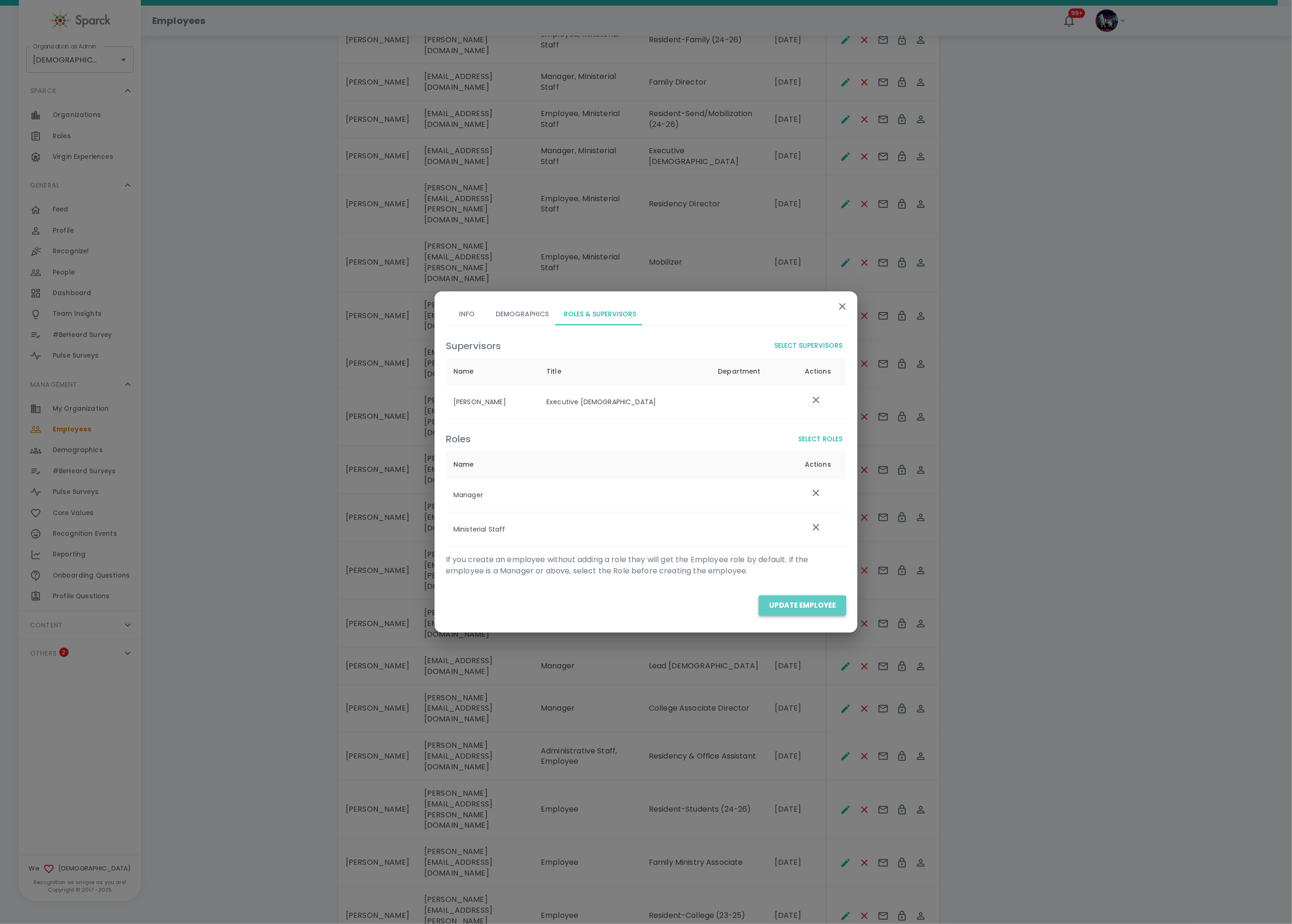
click at [780, 617] on div "Info Demographics Roles & Supervisors Supervisors Select Supervisors Name Title…" at bounding box center [646, 458] width 423 height 333
click at [788, 606] on button "Update Employee" at bounding box center [803, 605] width 87 height 20
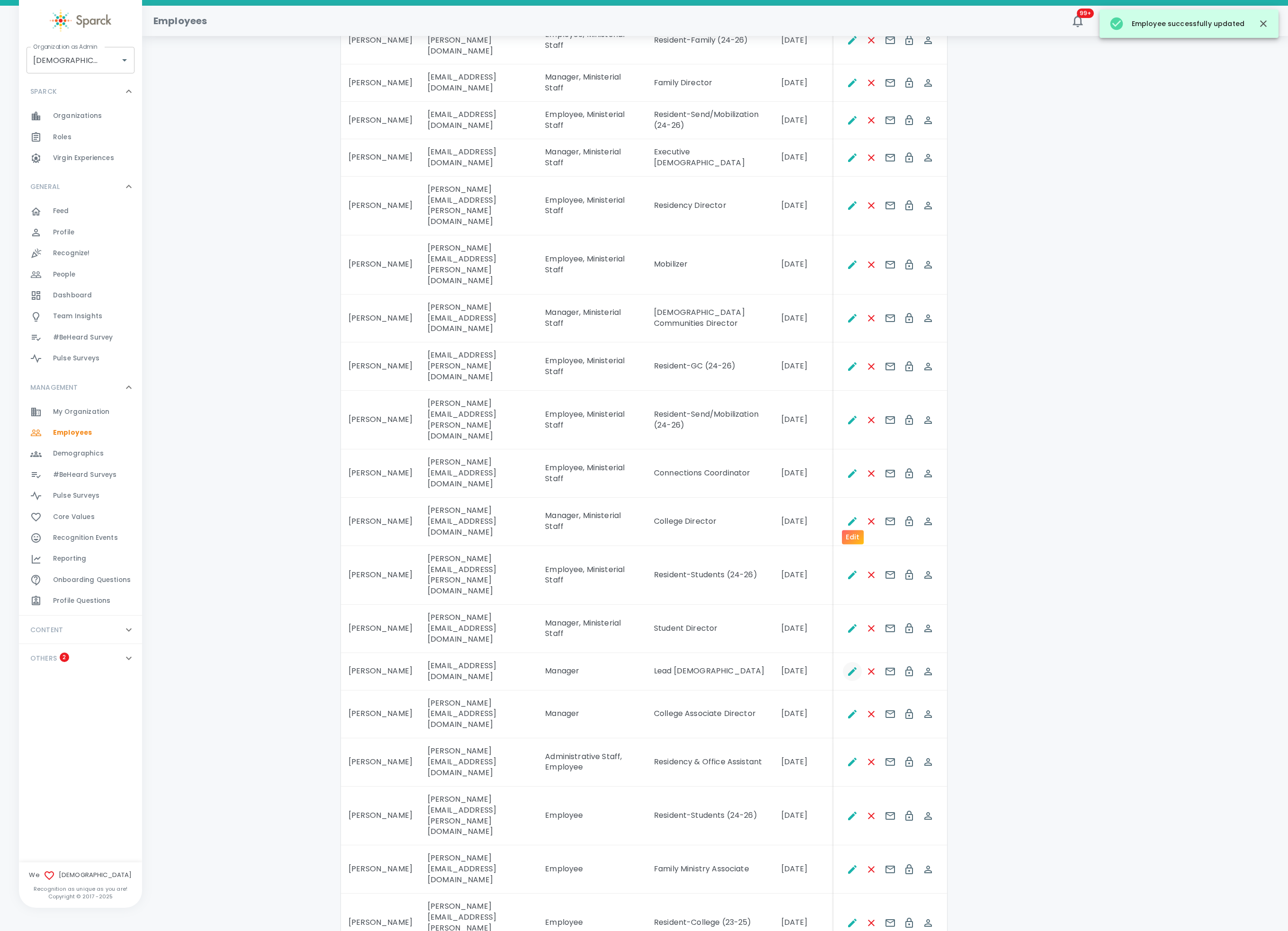
click at [850, 665] on icon "Edit" at bounding box center [852, 671] width 11 height 11
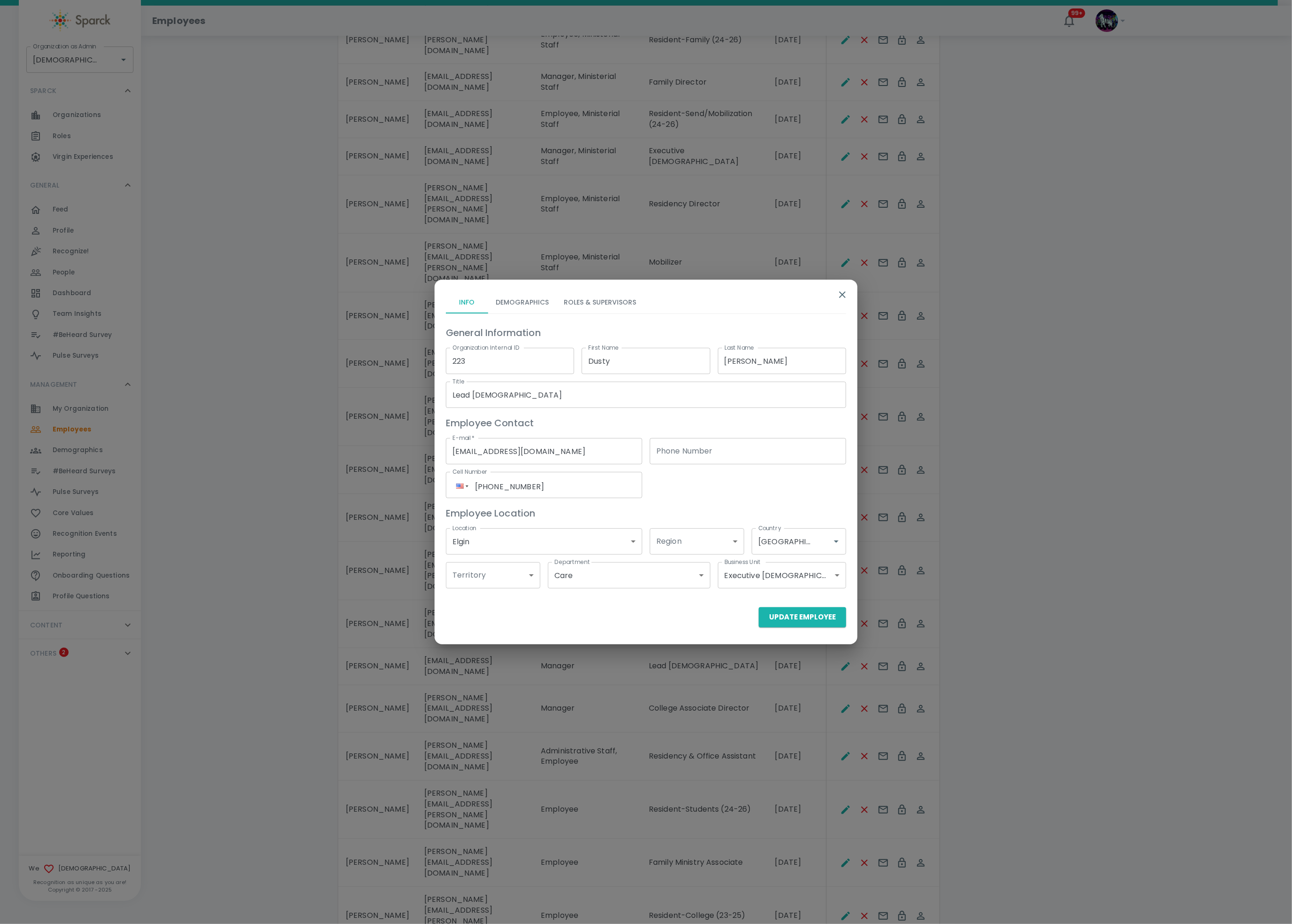
click at [590, 300] on button "Roles & Supervisors" at bounding box center [600, 302] width 87 height 23
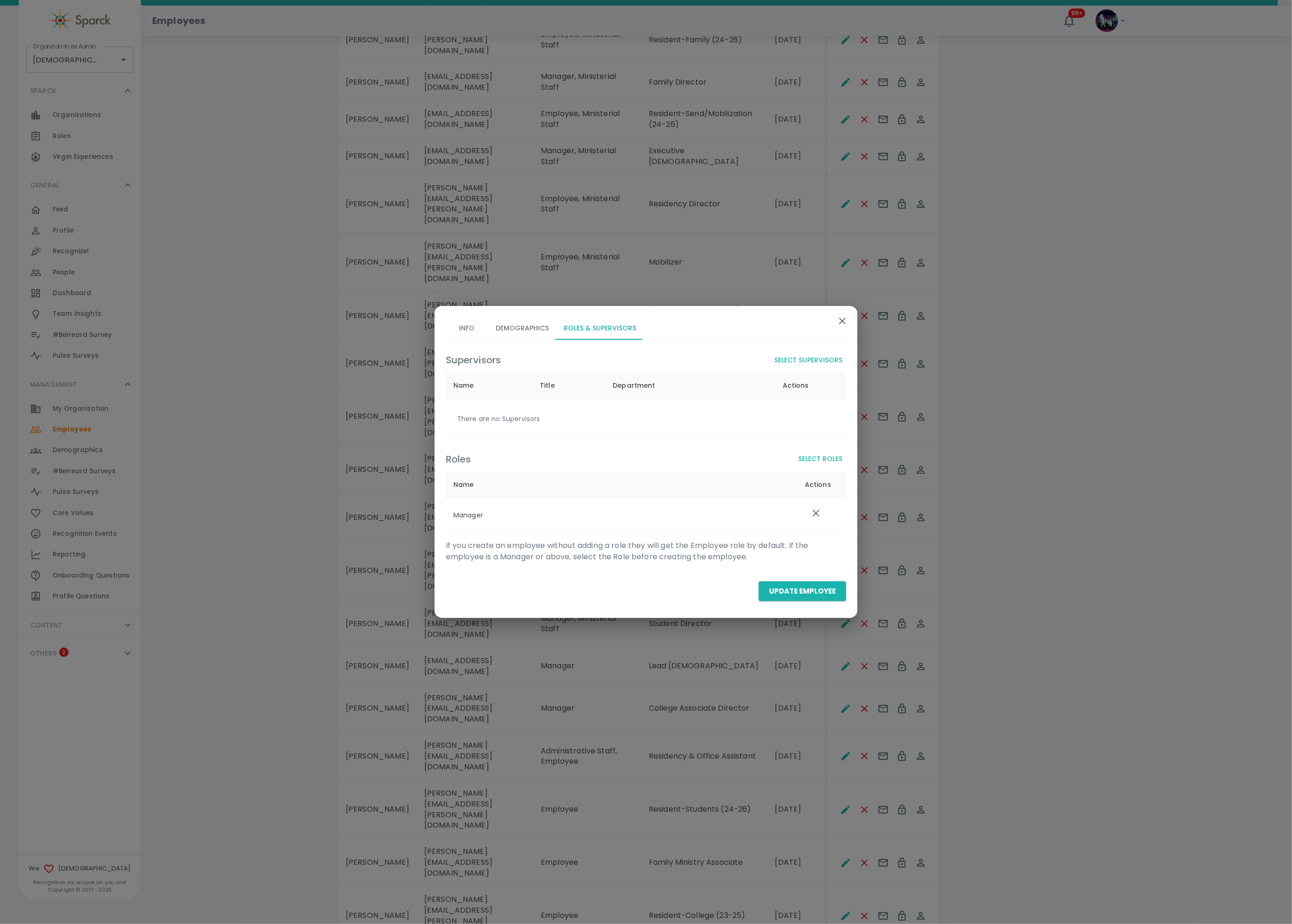
click at [836, 461] on button "Select Roles" at bounding box center [820, 459] width 52 height 17
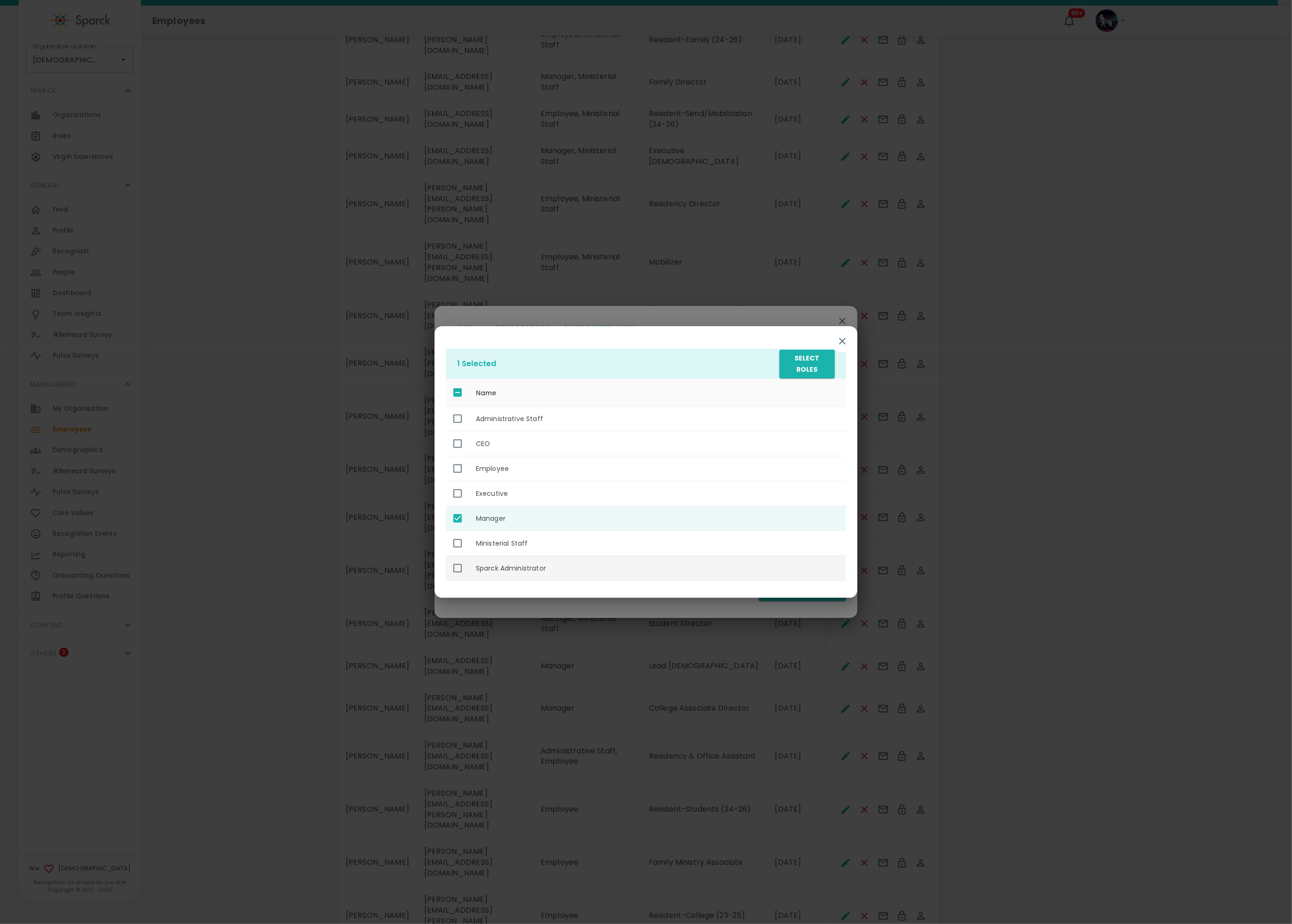
click at [547, 567] on th "Sparck Administrator" at bounding box center [657, 568] width 378 height 25
checkbox input "true"
click at [560, 542] on th "Ministerial Staff" at bounding box center [657, 543] width 378 height 25
checkbox input "true"
click at [523, 564] on th "Sparck Administrator" at bounding box center [657, 568] width 378 height 25
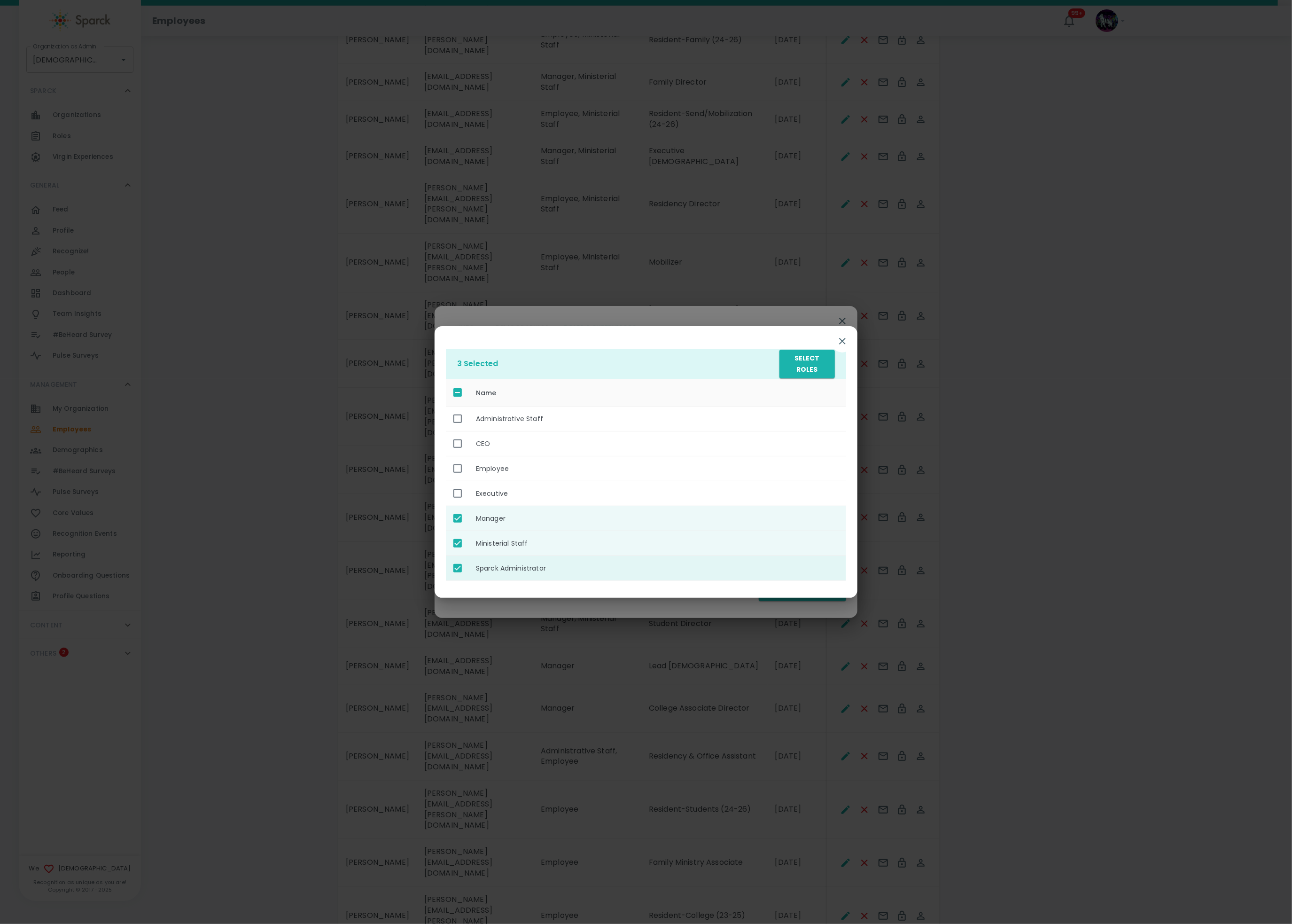
checkbox input "false"
click at [821, 364] on button "Select Roles" at bounding box center [807, 364] width 56 height 29
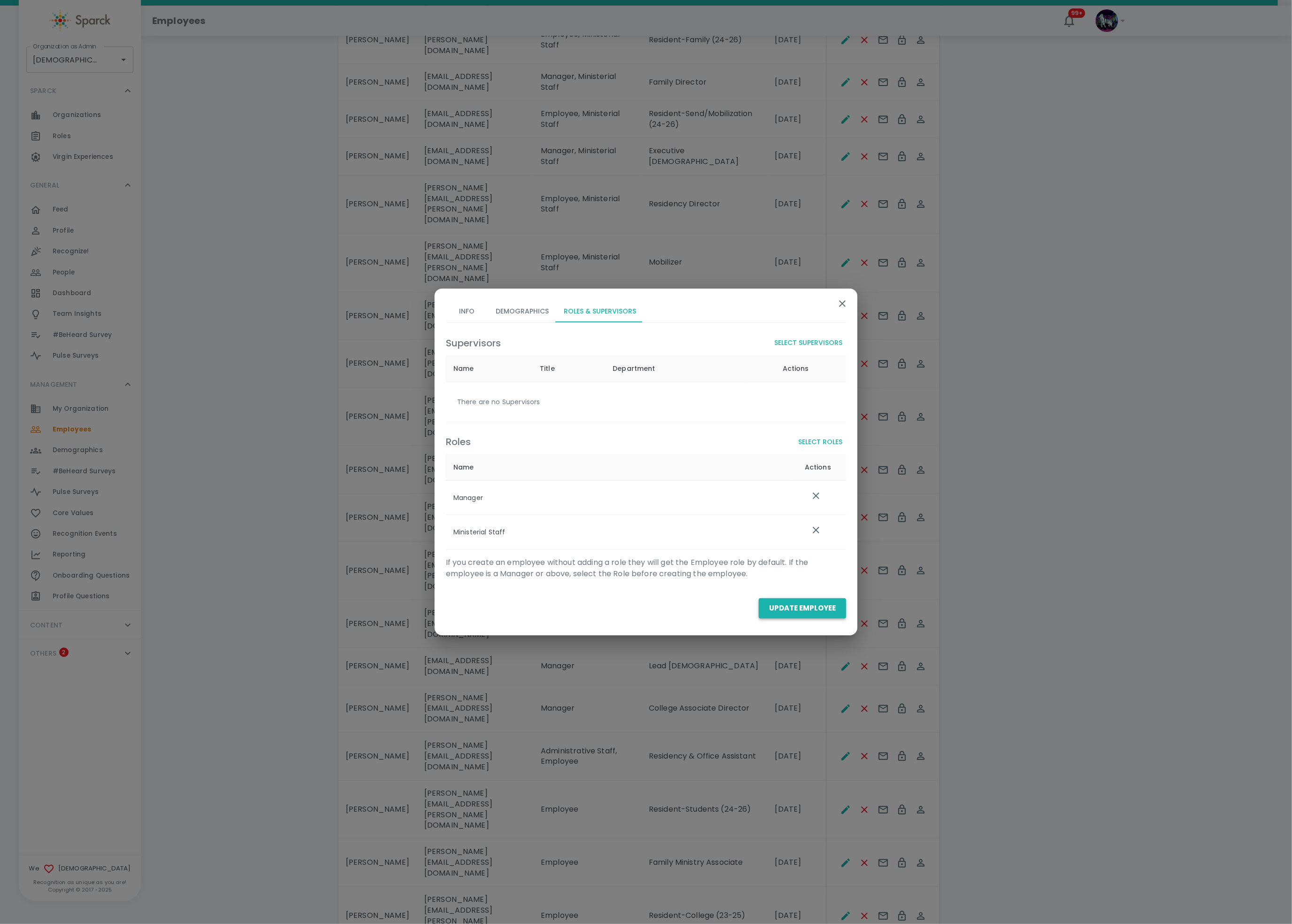
click at [812, 608] on button "Update Employee" at bounding box center [803, 608] width 87 height 20
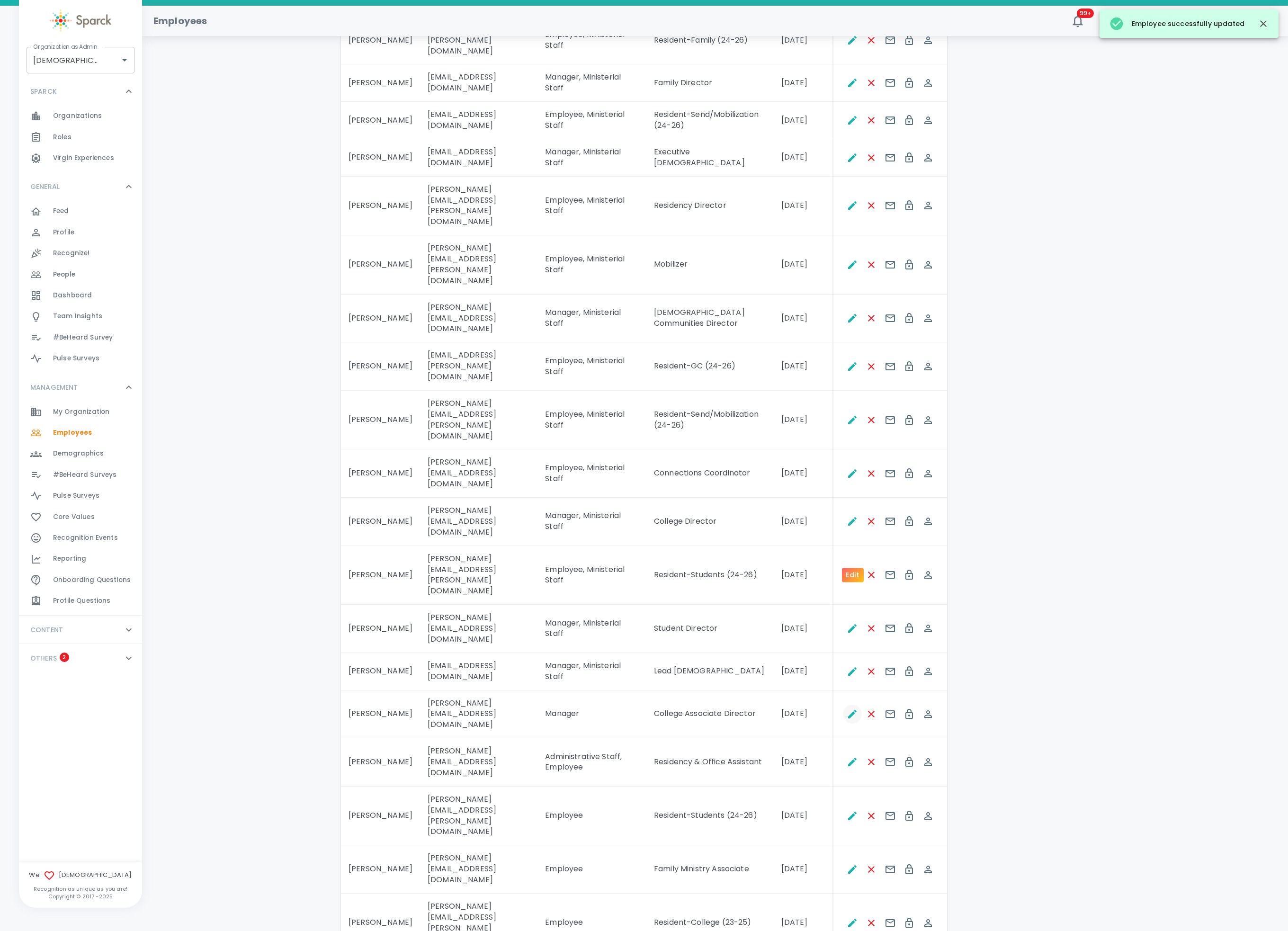
click at [848, 697] on icon "Edit" at bounding box center [852, 714] width 11 height 11
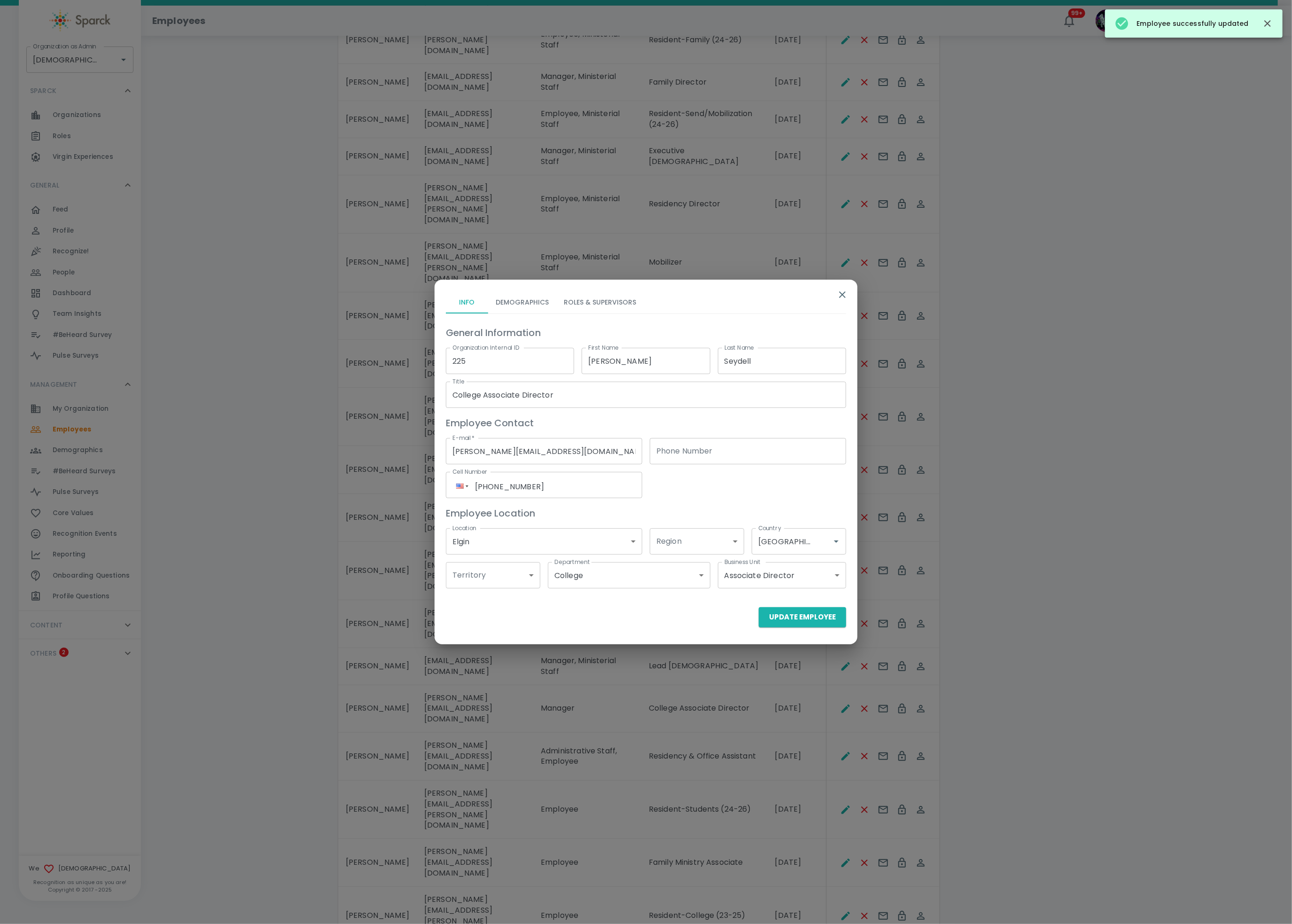
click at [573, 297] on button "Roles & Supervisors" at bounding box center [600, 302] width 87 height 23
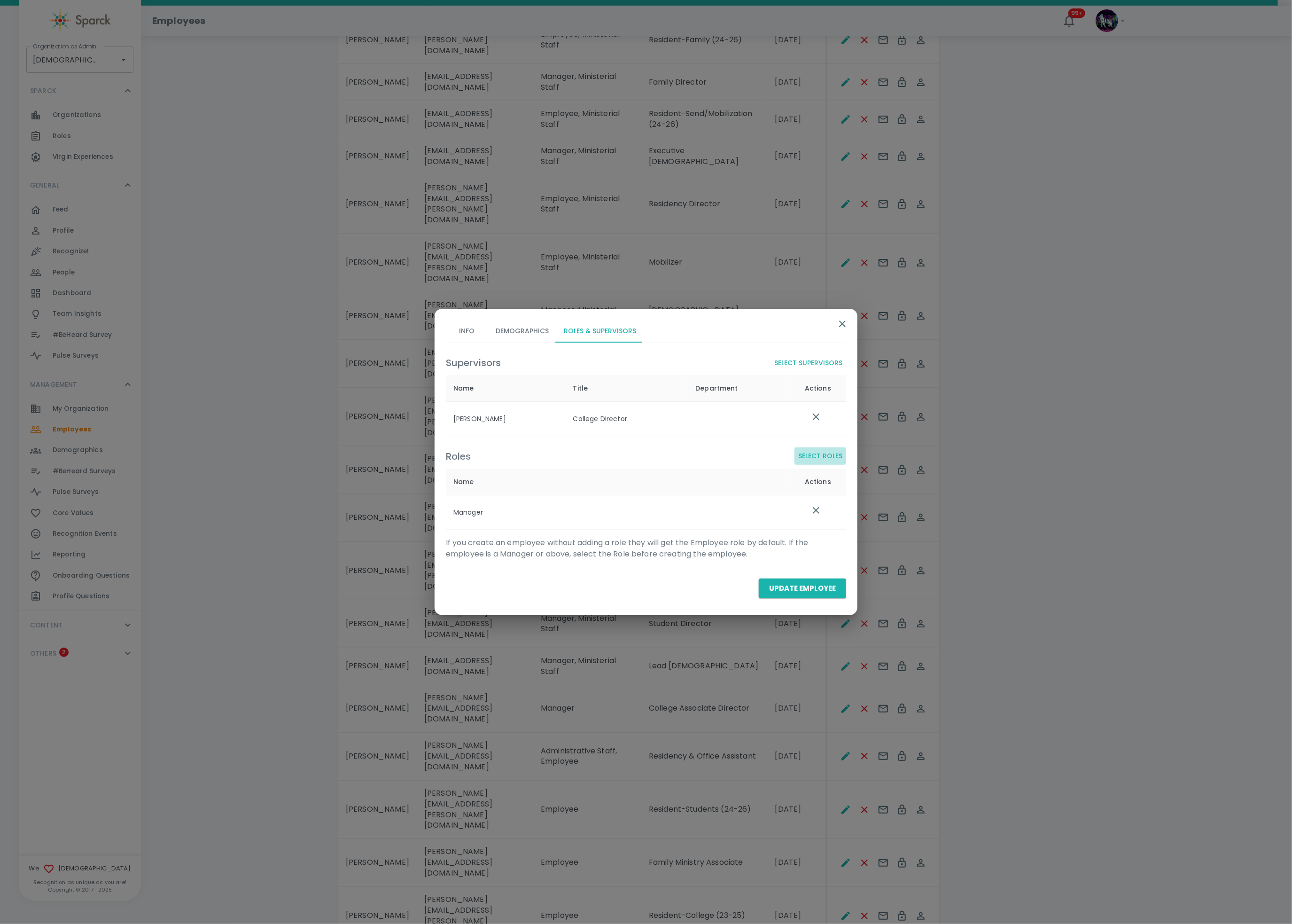
click at [821, 459] on button "Select Roles" at bounding box center [820, 456] width 52 height 17
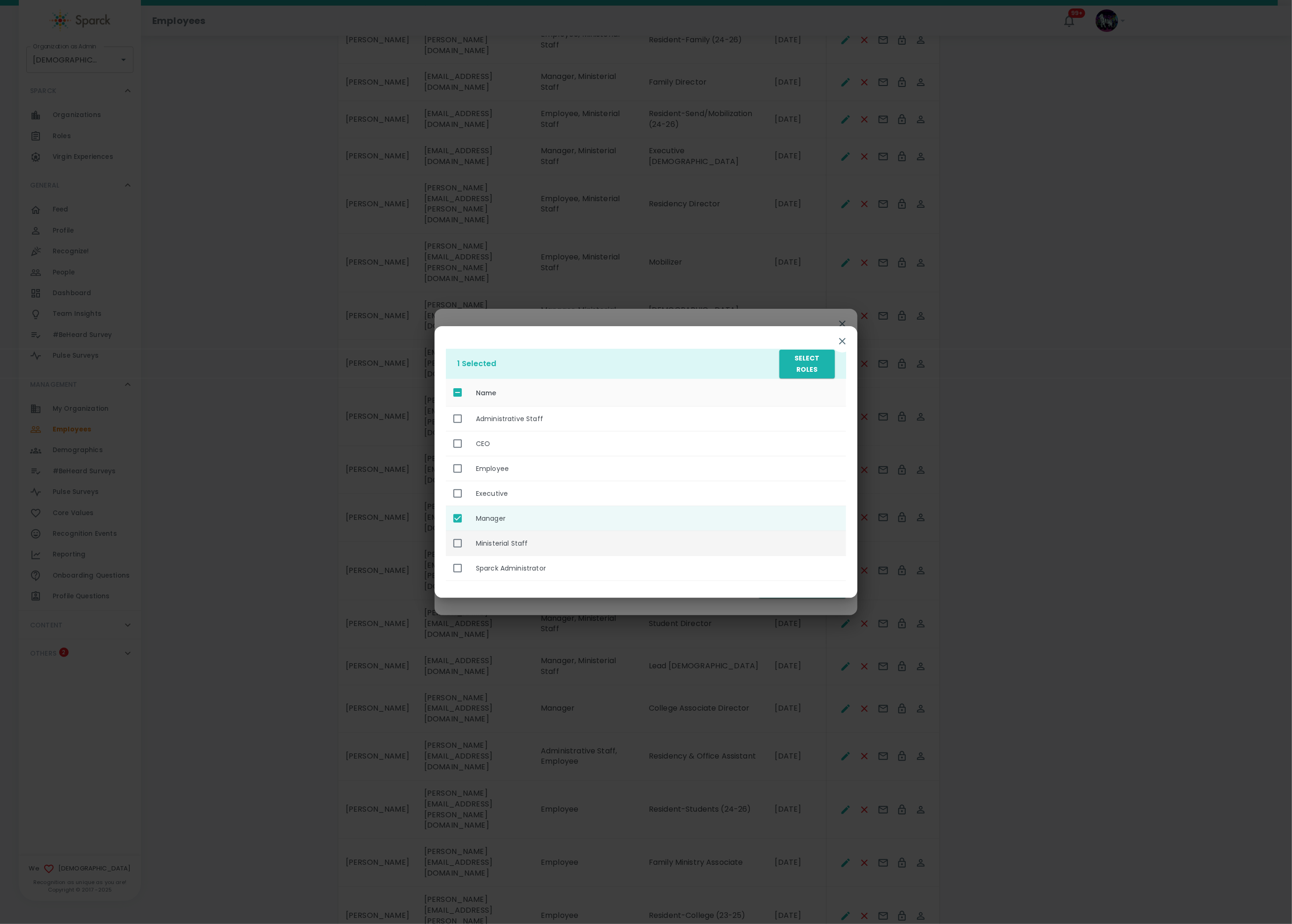
click at [528, 550] on th "Ministerial Staff" at bounding box center [657, 543] width 378 height 25
checkbox input "true"
click at [812, 362] on button "Select Roles" at bounding box center [807, 364] width 56 height 29
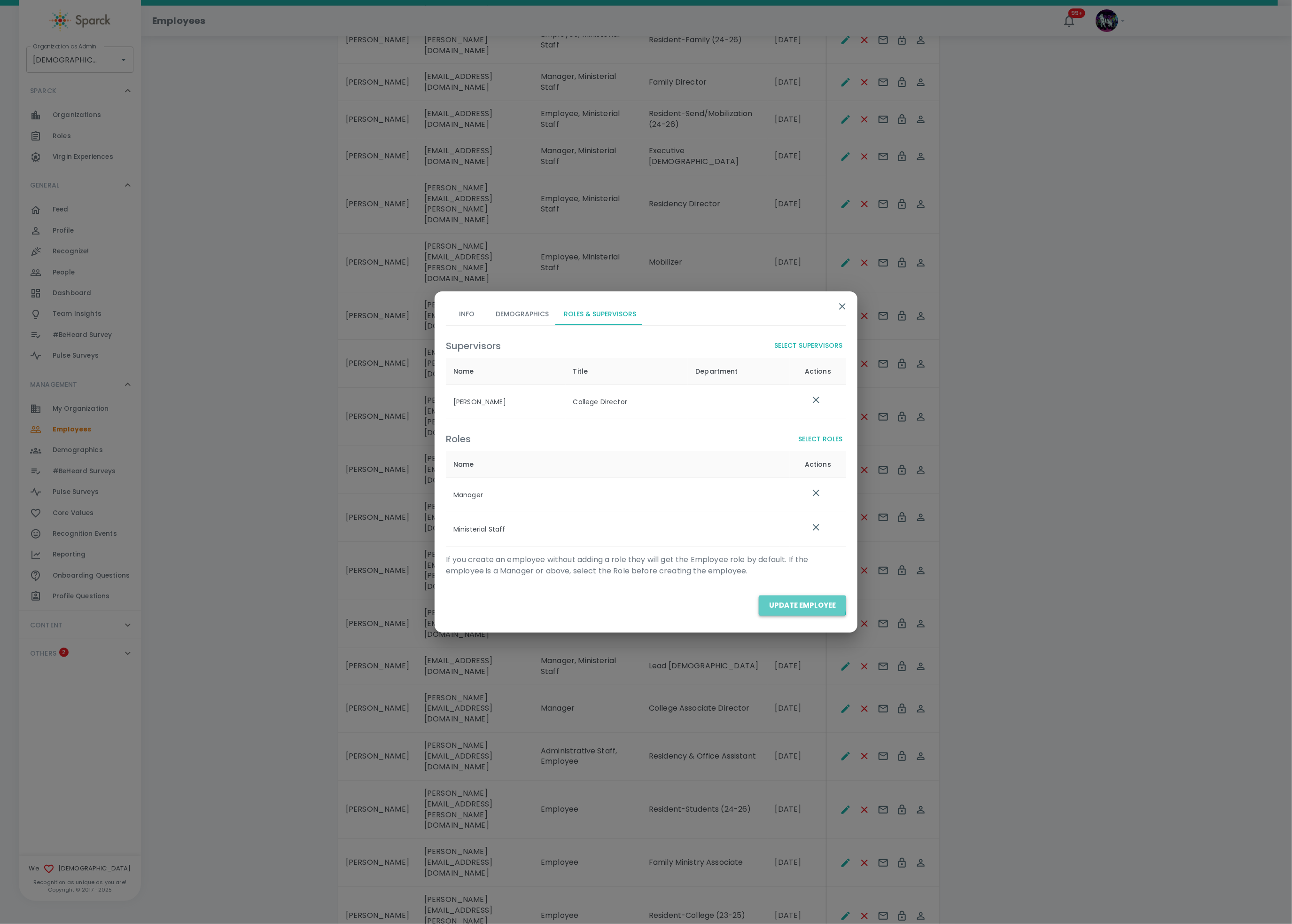
click at [780, 602] on button "Update Employee" at bounding box center [803, 605] width 87 height 20
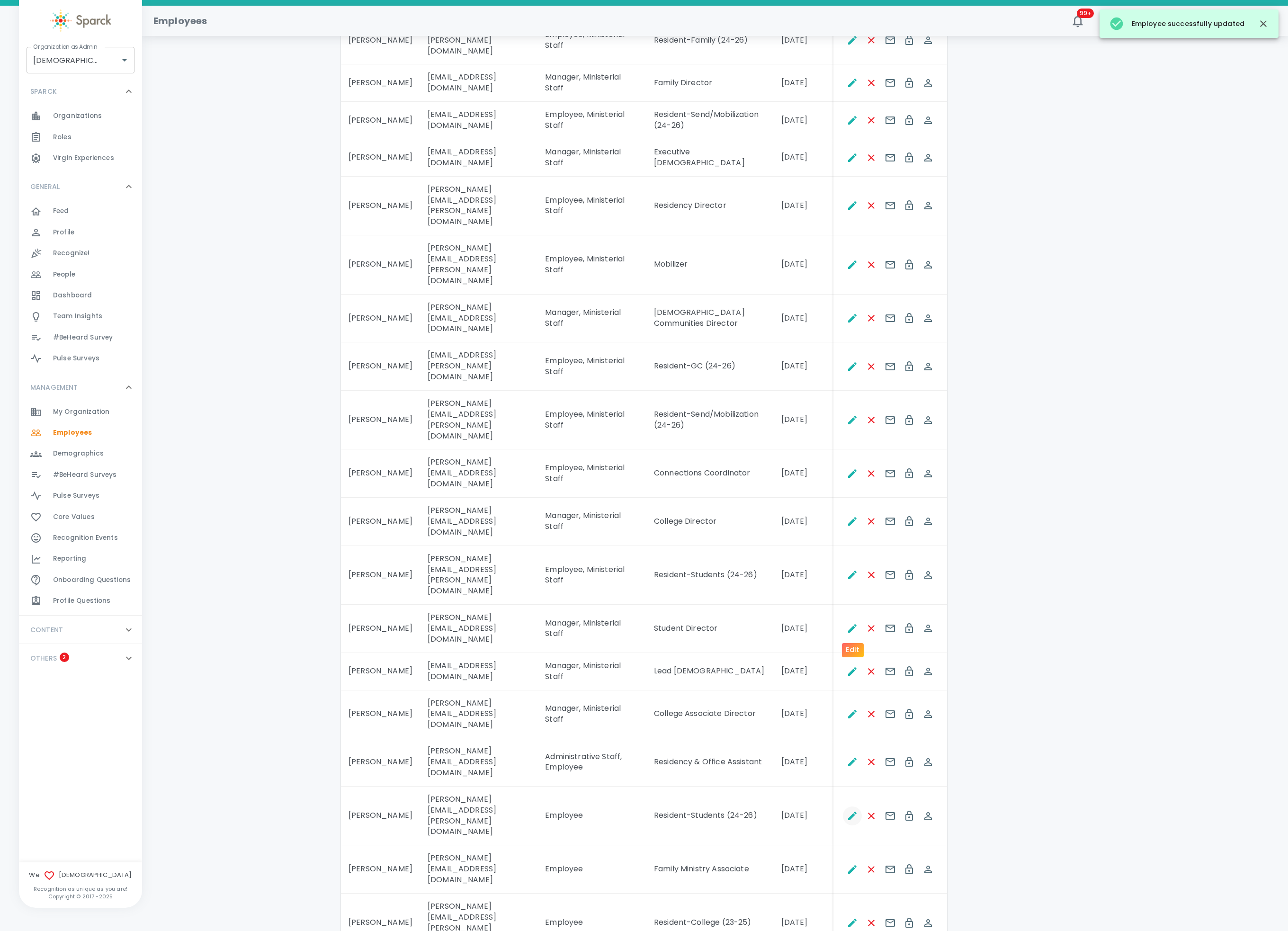
click at [854, 697] on icon "Edit" at bounding box center [852, 816] width 11 height 11
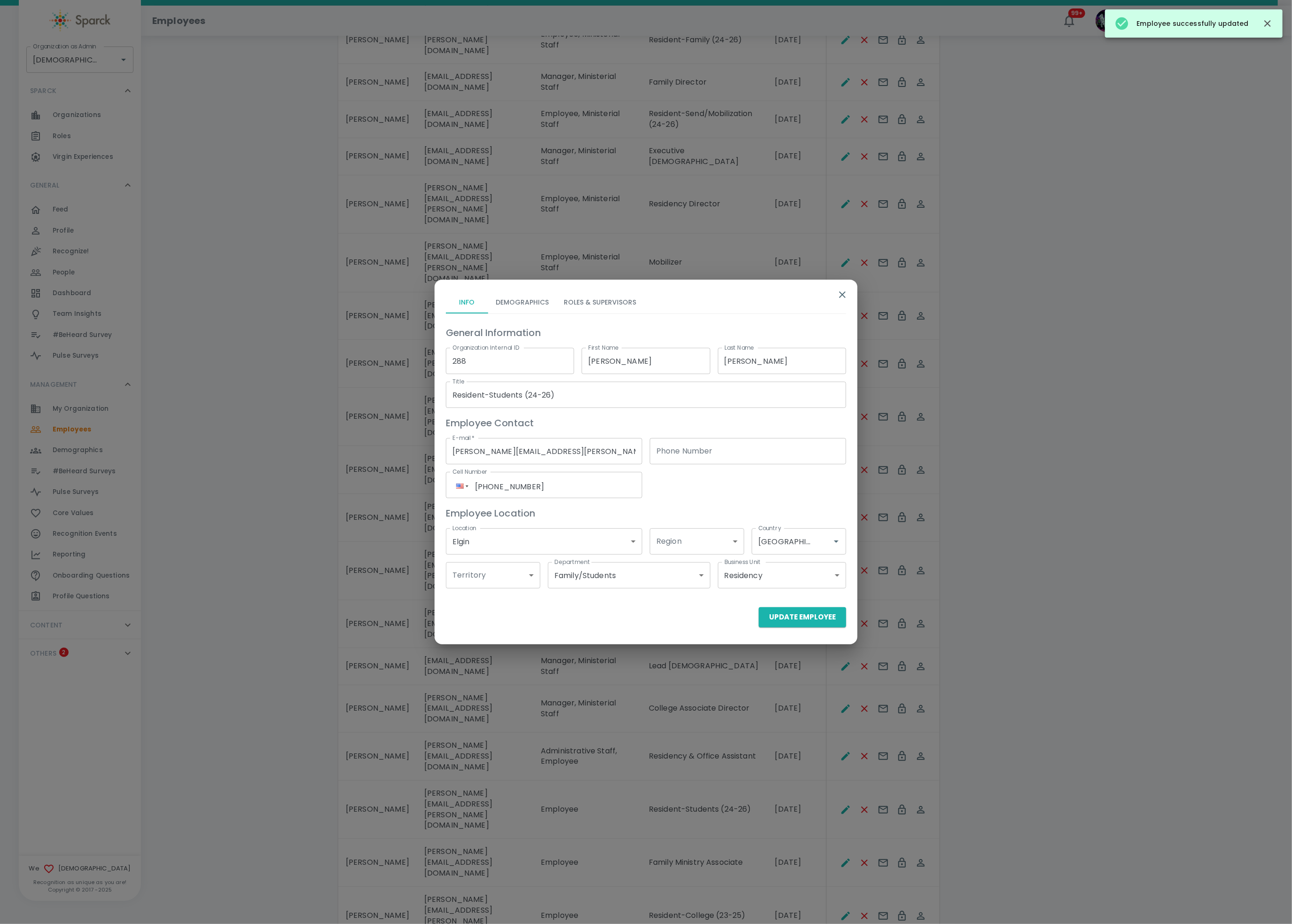
click at [605, 300] on button "Roles & Supervisors" at bounding box center [600, 302] width 87 height 23
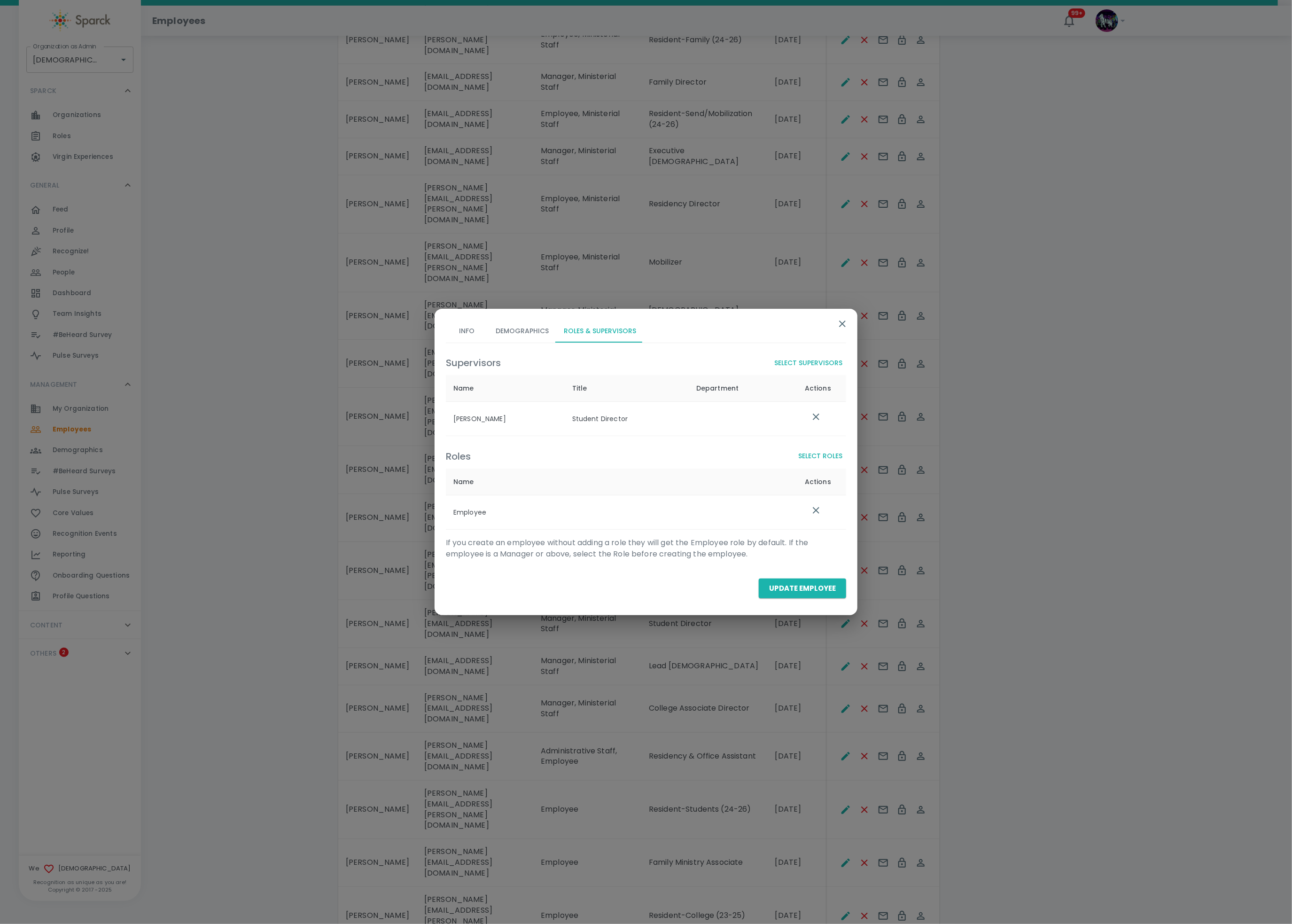
click at [832, 448] on button "Select Roles" at bounding box center [820, 456] width 52 height 17
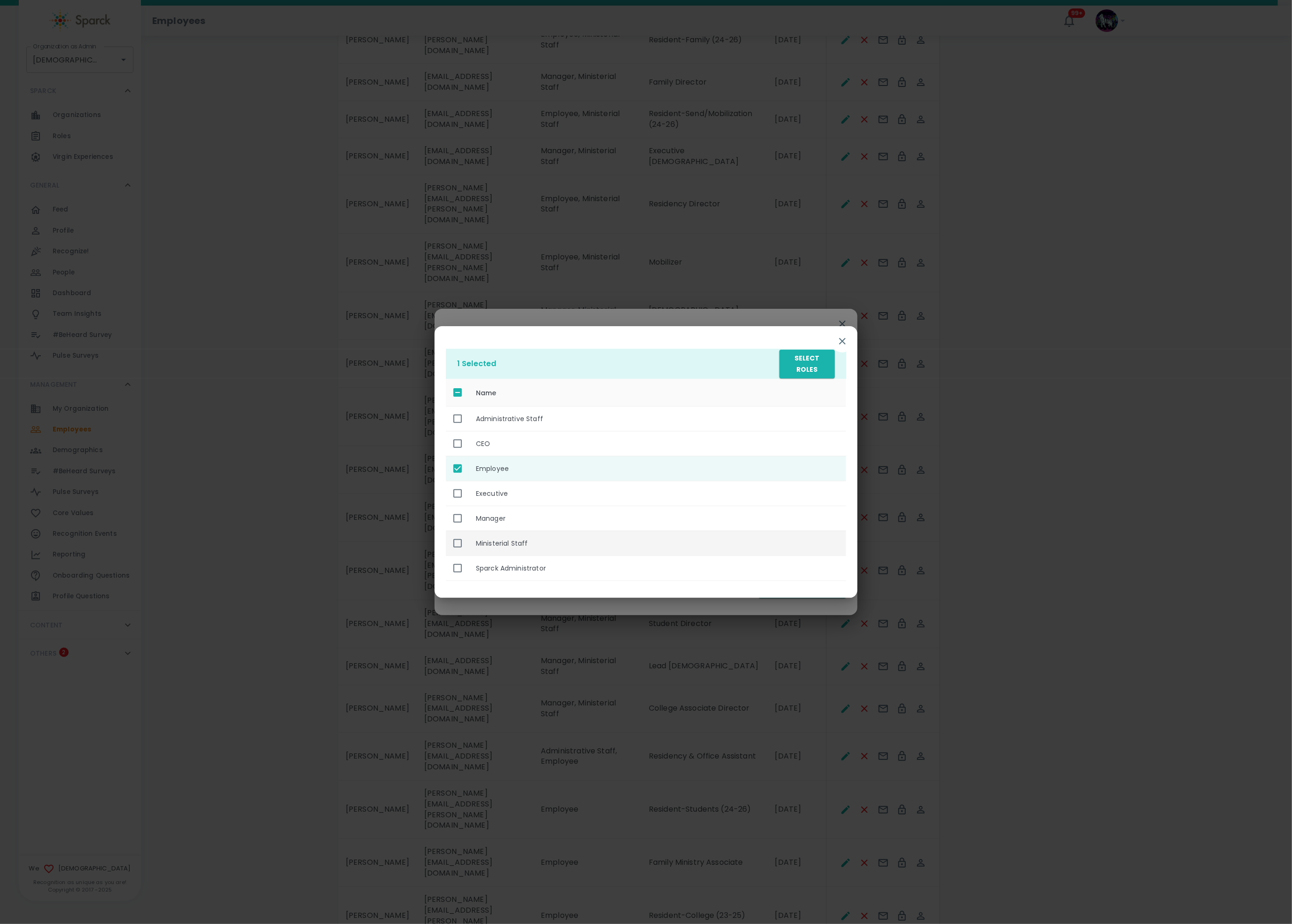
click at [529, 542] on th "Ministerial Staff" at bounding box center [657, 543] width 378 height 25
checkbox input "true"
click at [828, 360] on button "Select Roles" at bounding box center [807, 364] width 56 height 29
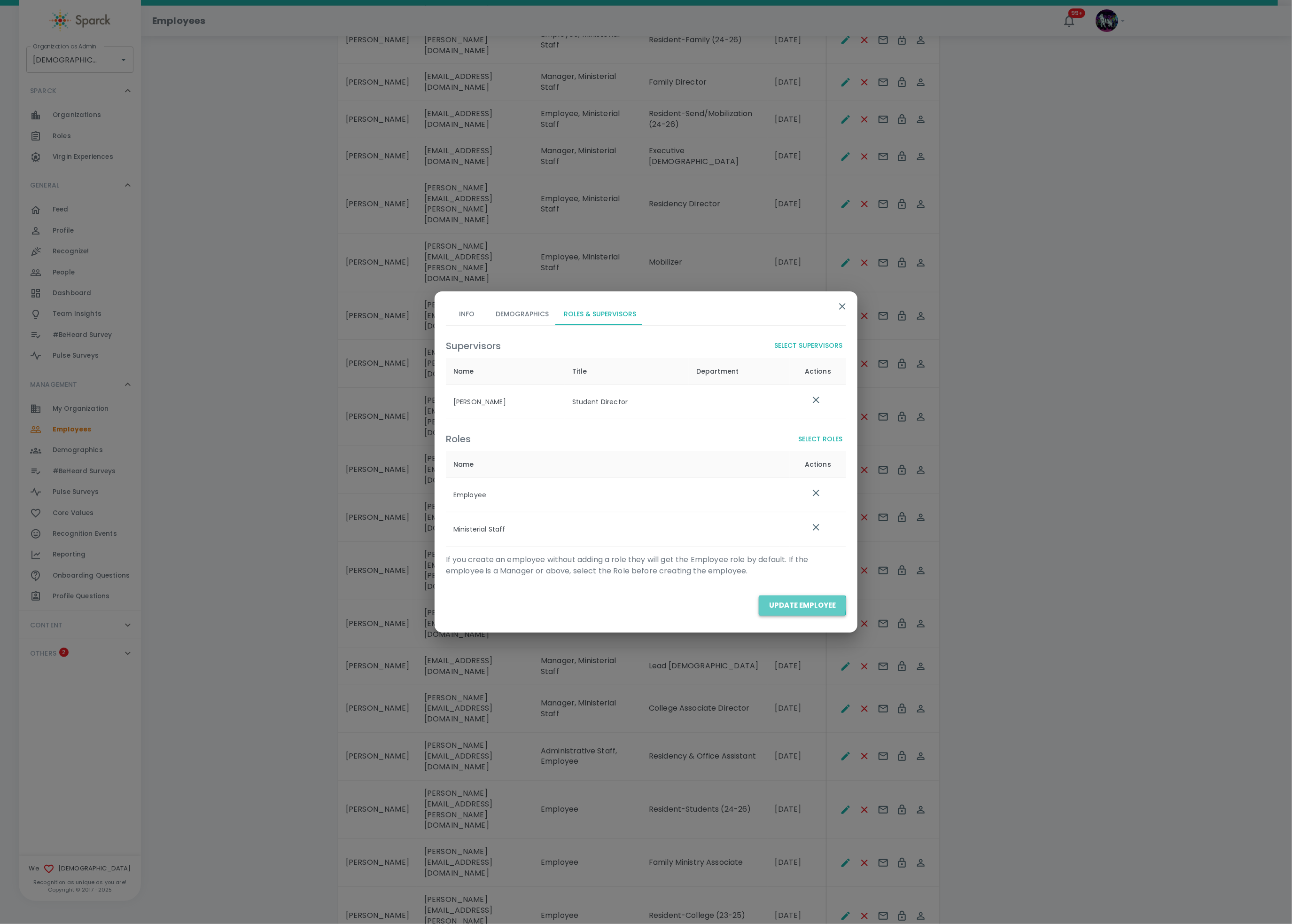
click at [802, 605] on button "Update Employee" at bounding box center [803, 605] width 87 height 20
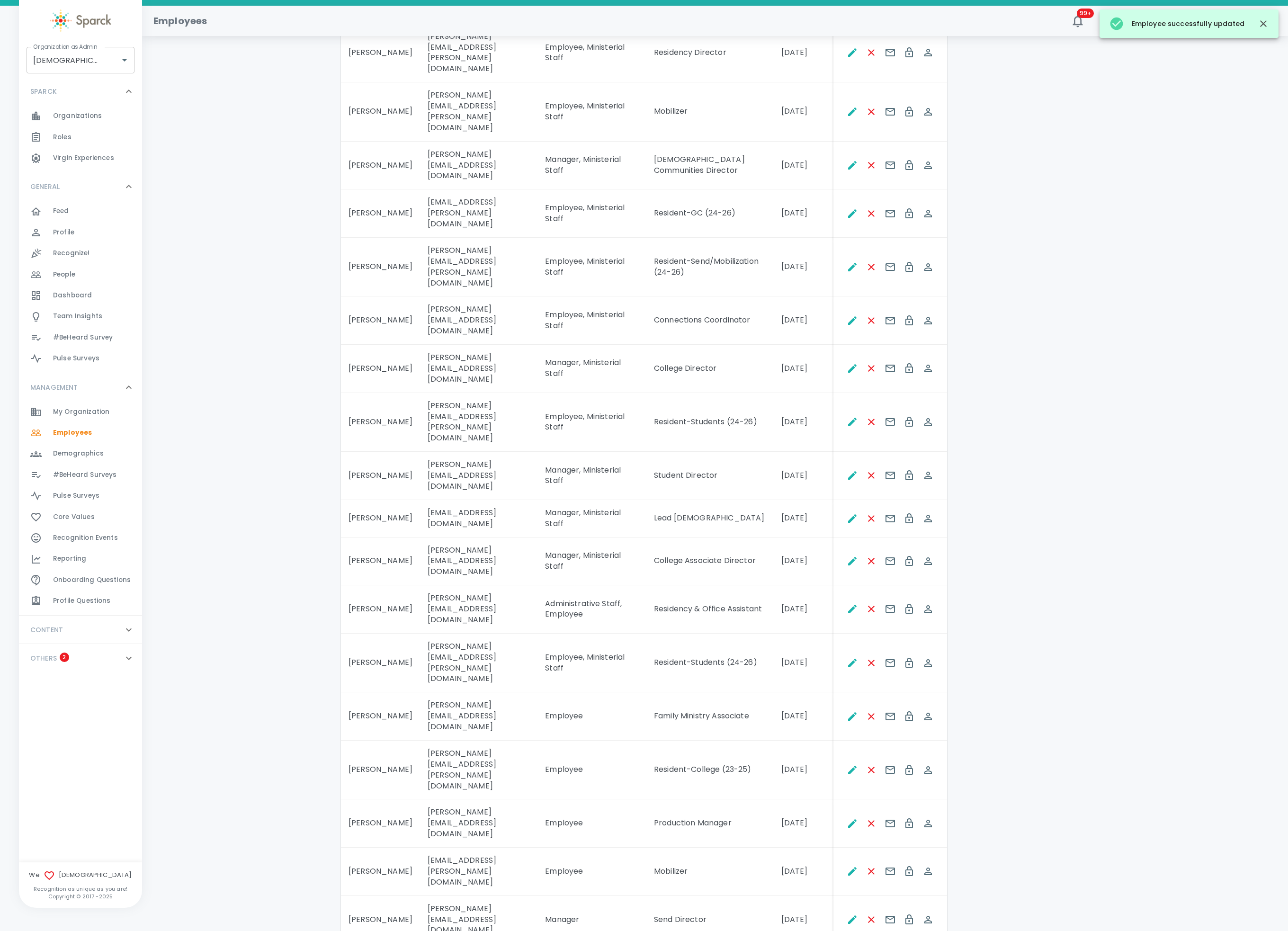
scroll to position [663, 0]
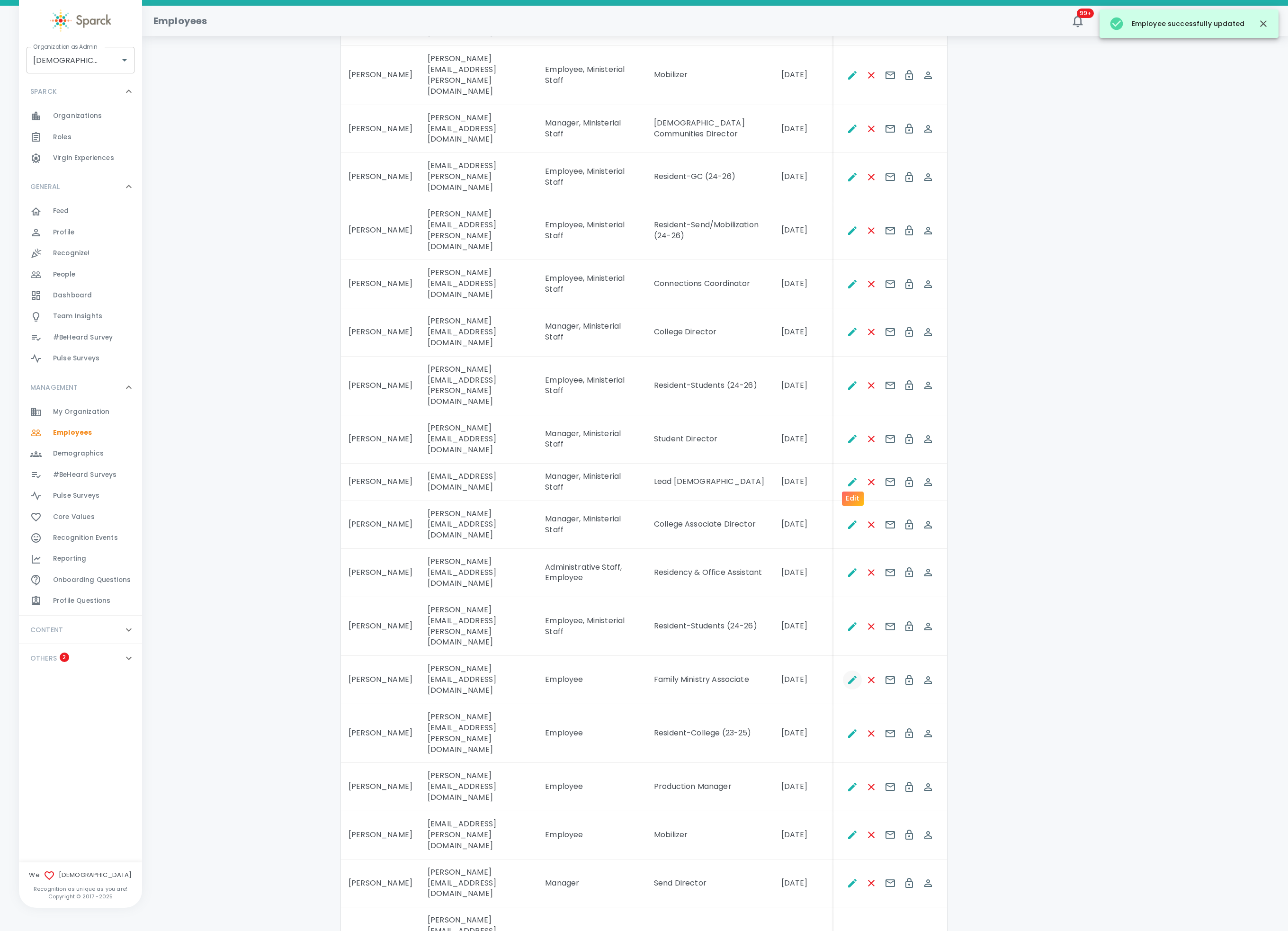
click at [851, 675] on icon "Edit" at bounding box center [852, 680] width 11 height 11
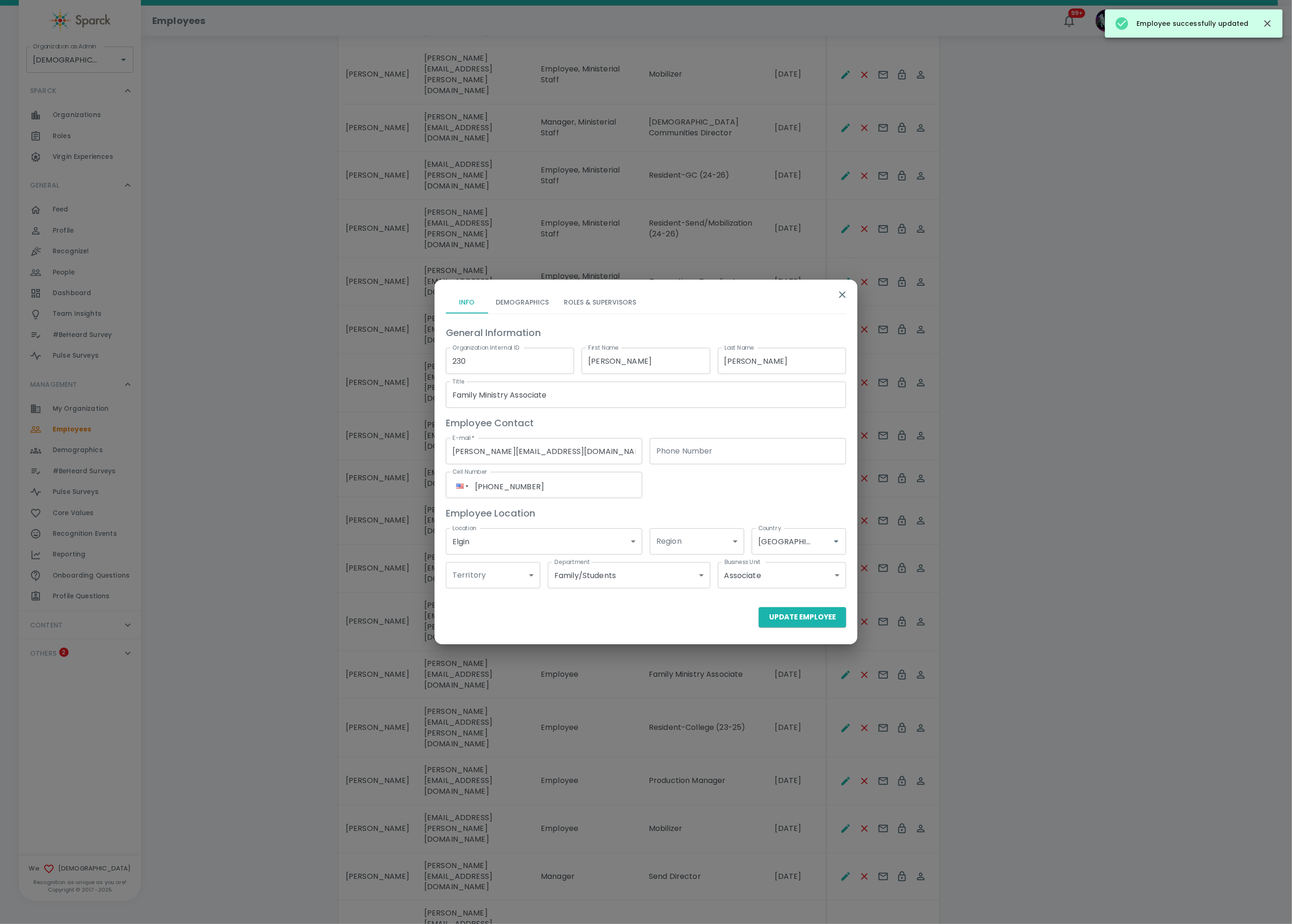
drag, startPoint x: 594, startPoint y: 290, endPoint x: 587, endPoint y: 297, distance: 9.9
click at [587, 297] on div "Info Demographics Roles & Supervisors General Information Organization Internal…" at bounding box center [642, 441] width 408 height 316
click at [587, 297] on button "Roles & Supervisors" at bounding box center [600, 302] width 87 height 23
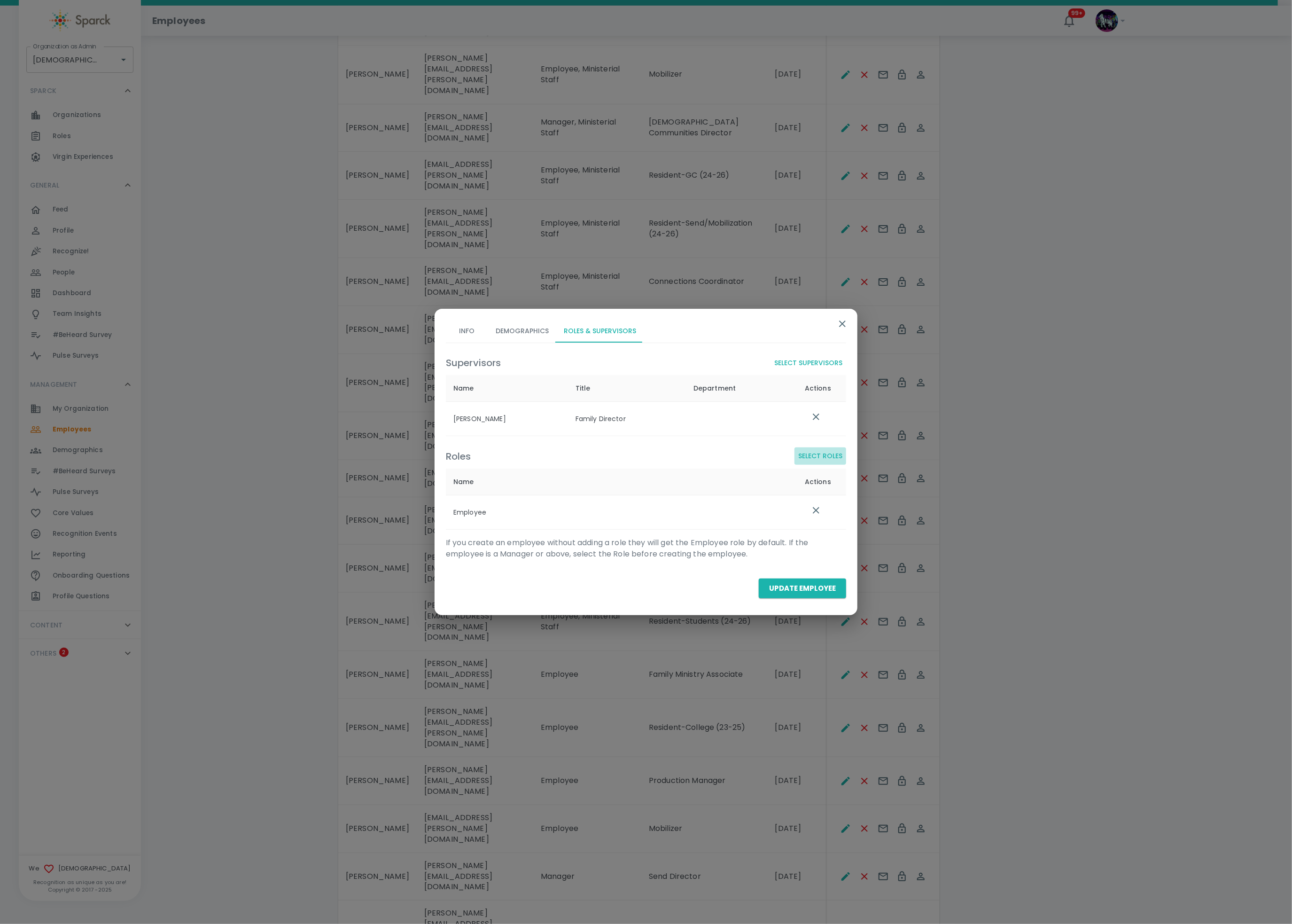
click at [809, 457] on button "Select Roles" at bounding box center [820, 456] width 52 height 17
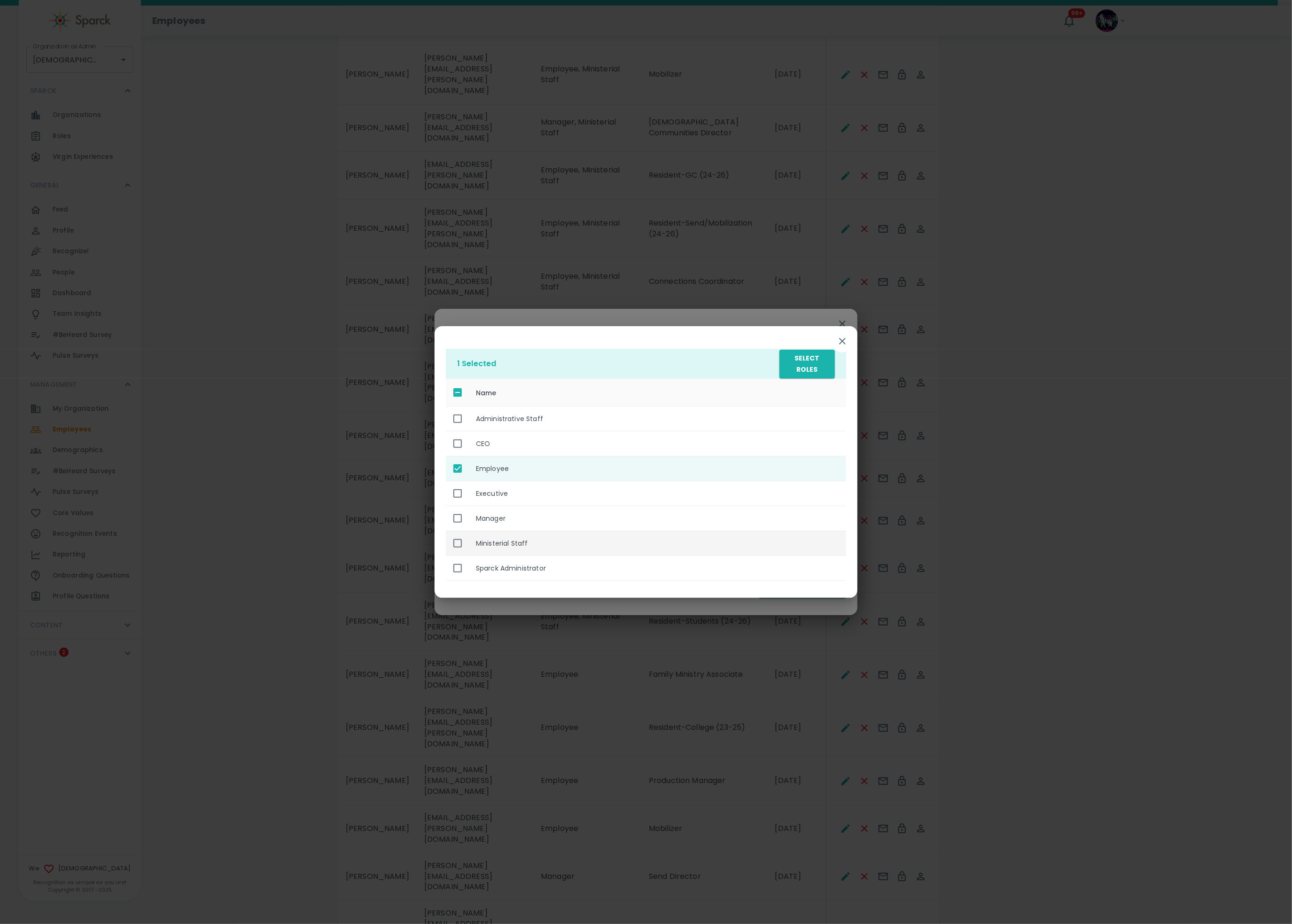
click at [516, 548] on th "Ministerial Staff" at bounding box center [657, 543] width 378 height 25
checkbox input "true"
click at [797, 364] on button "Select Roles" at bounding box center [807, 364] width 56 height 29
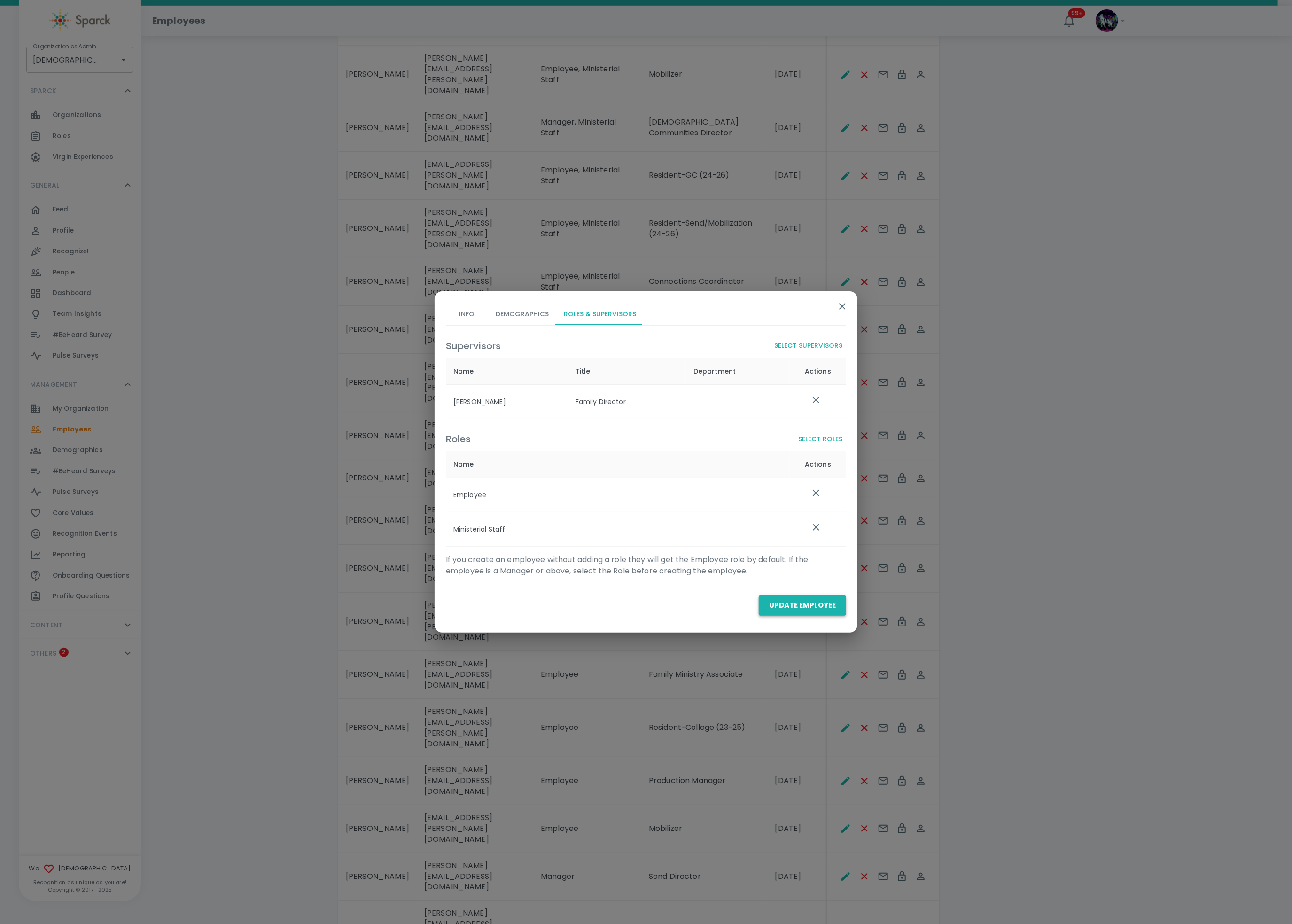
click at [782, 608] on button "Update Employee" at bounding box center [803, 605] width 87 height 20
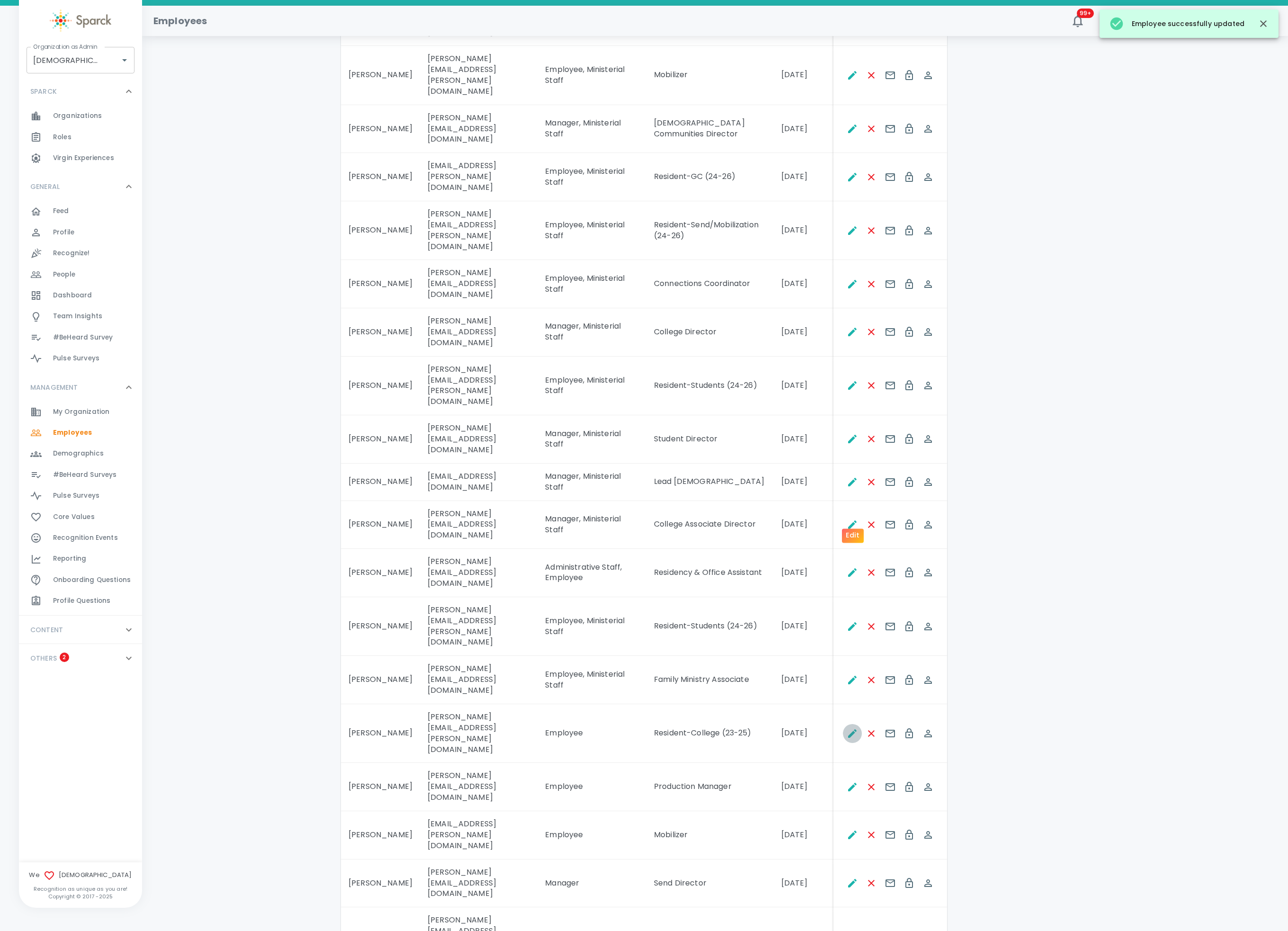
click at [855, 697] on icon "Edit" at bounding box center [852, 733] width 11 height 11
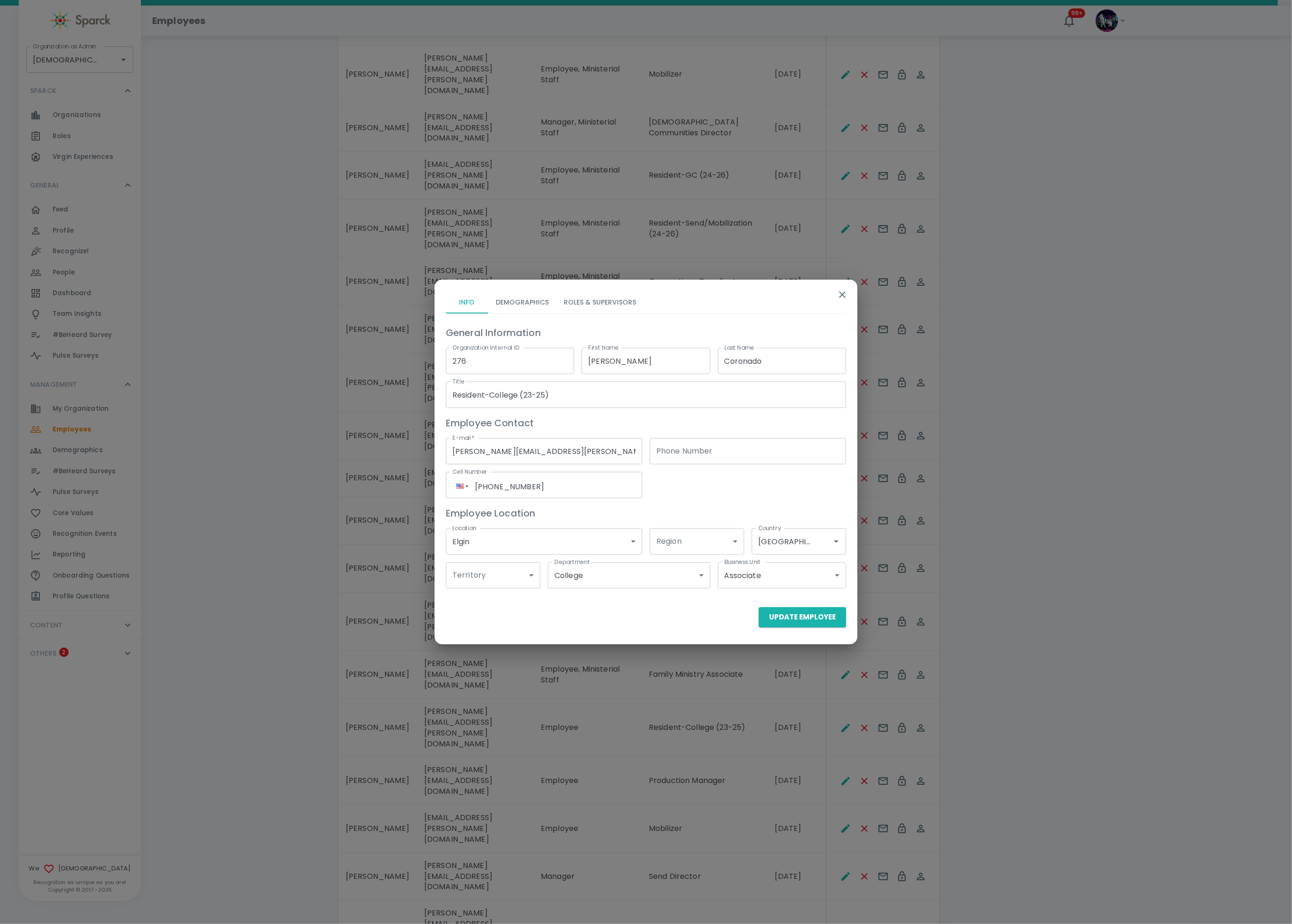
click at [588, 300] on button "Roles & Supervisors" at bounding box center [600, 302] width 87 height 23
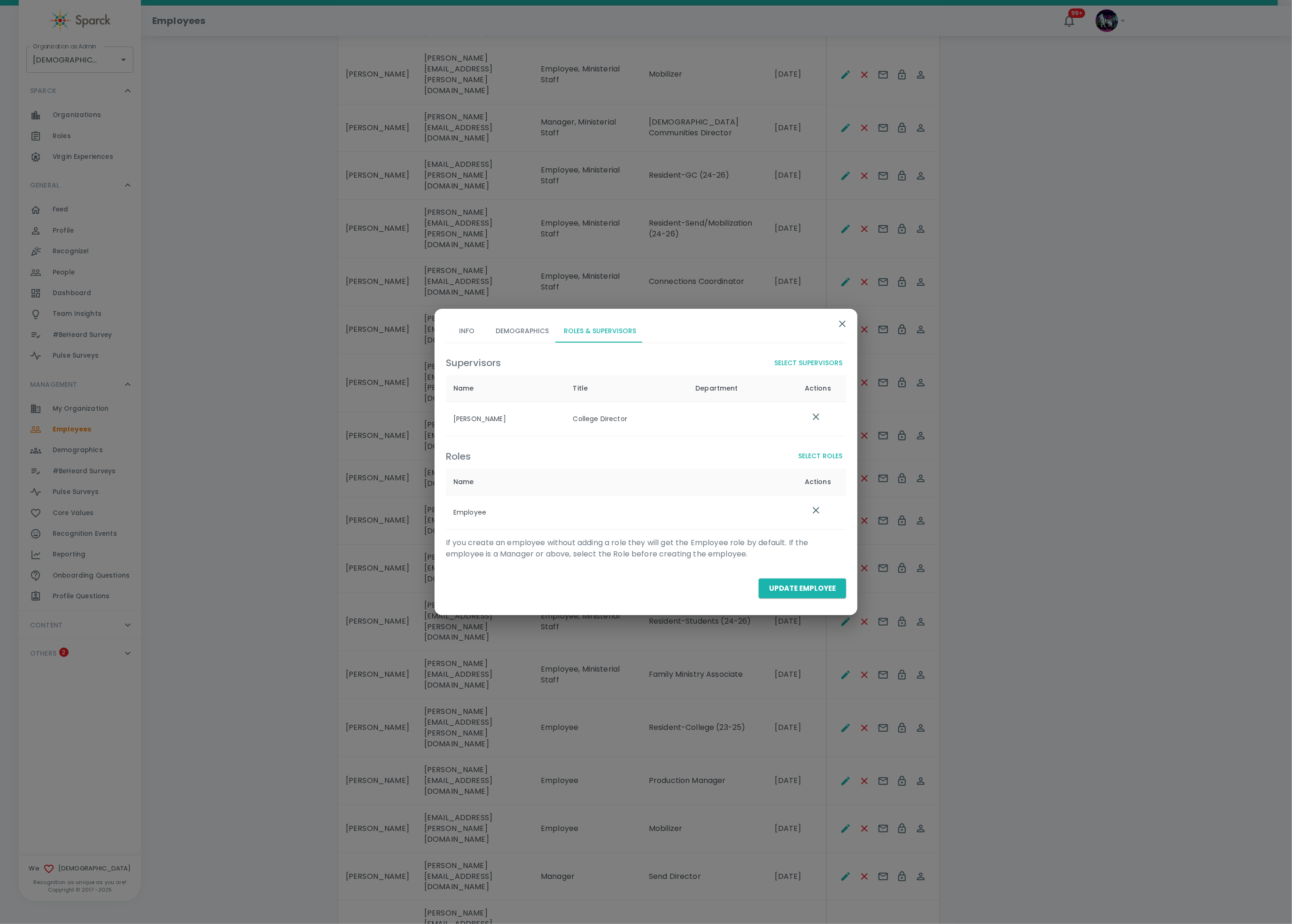
click at [836, 463] on button "Select Roles" at bounding box center [820, 456] width 52 height 17
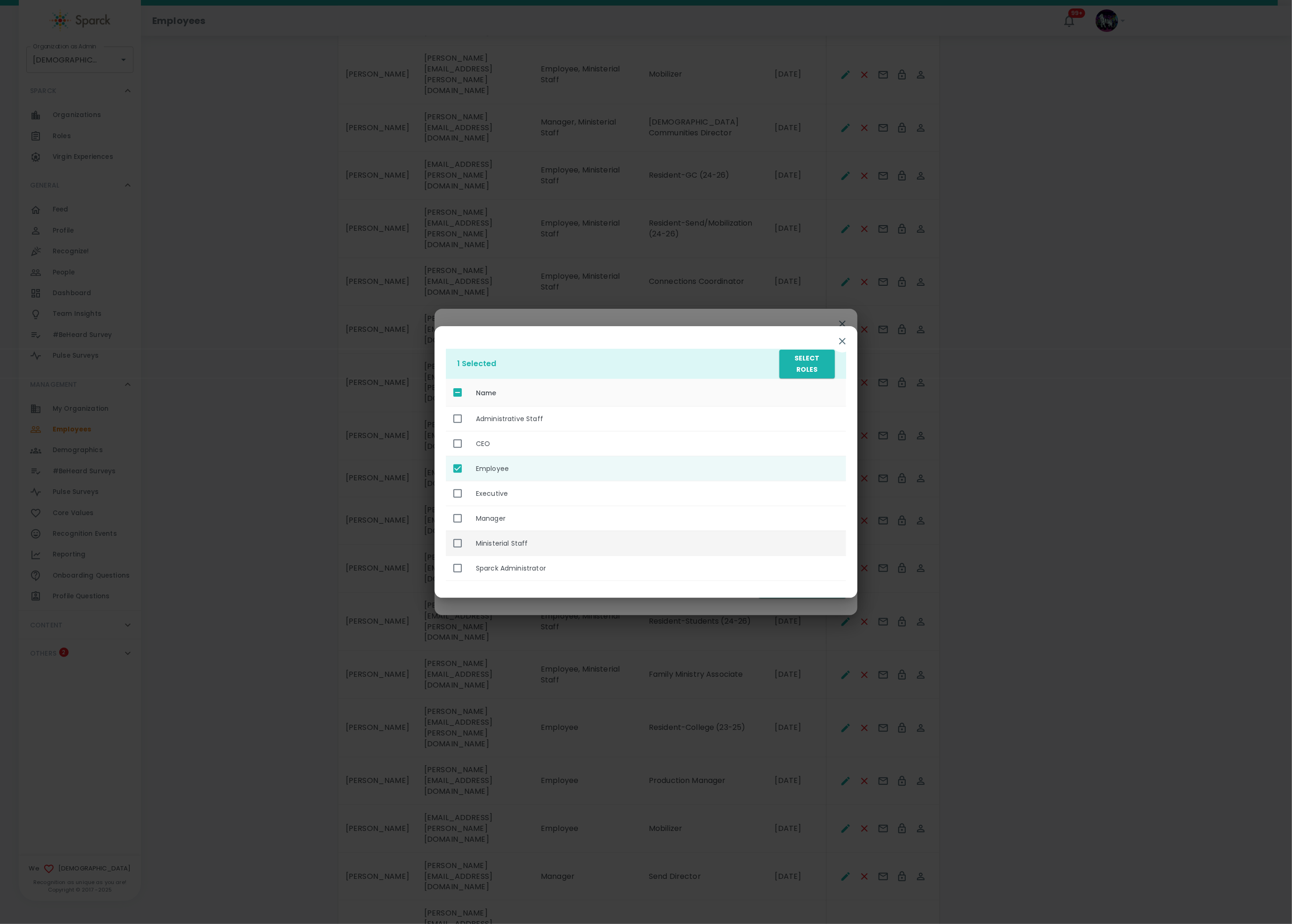
click at [579, 542] on th "Ministerial Staff" at bounding box center [657, 543] width 378 height 25
checkbox input "true"
click at [803, 365] on button "Select Roles" at bounding box center [807, 364] width 56 height 29
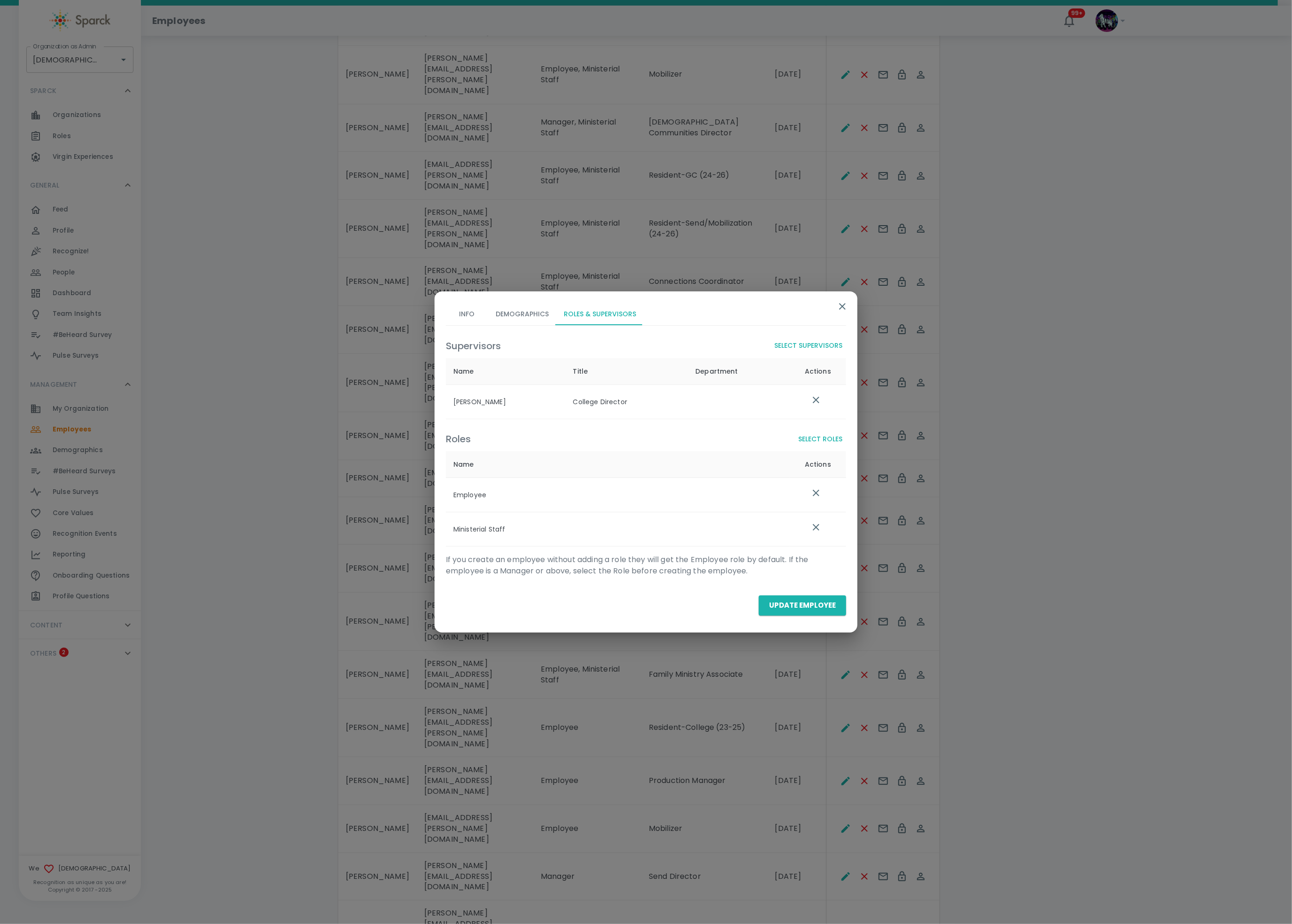
click at [803, 591] on div "Update Employee" at bounding box center [642, 602] width 408 height 27
click at [797, 606] on button "Update Employee" at bounding box center [803, 605] width 87 height 20
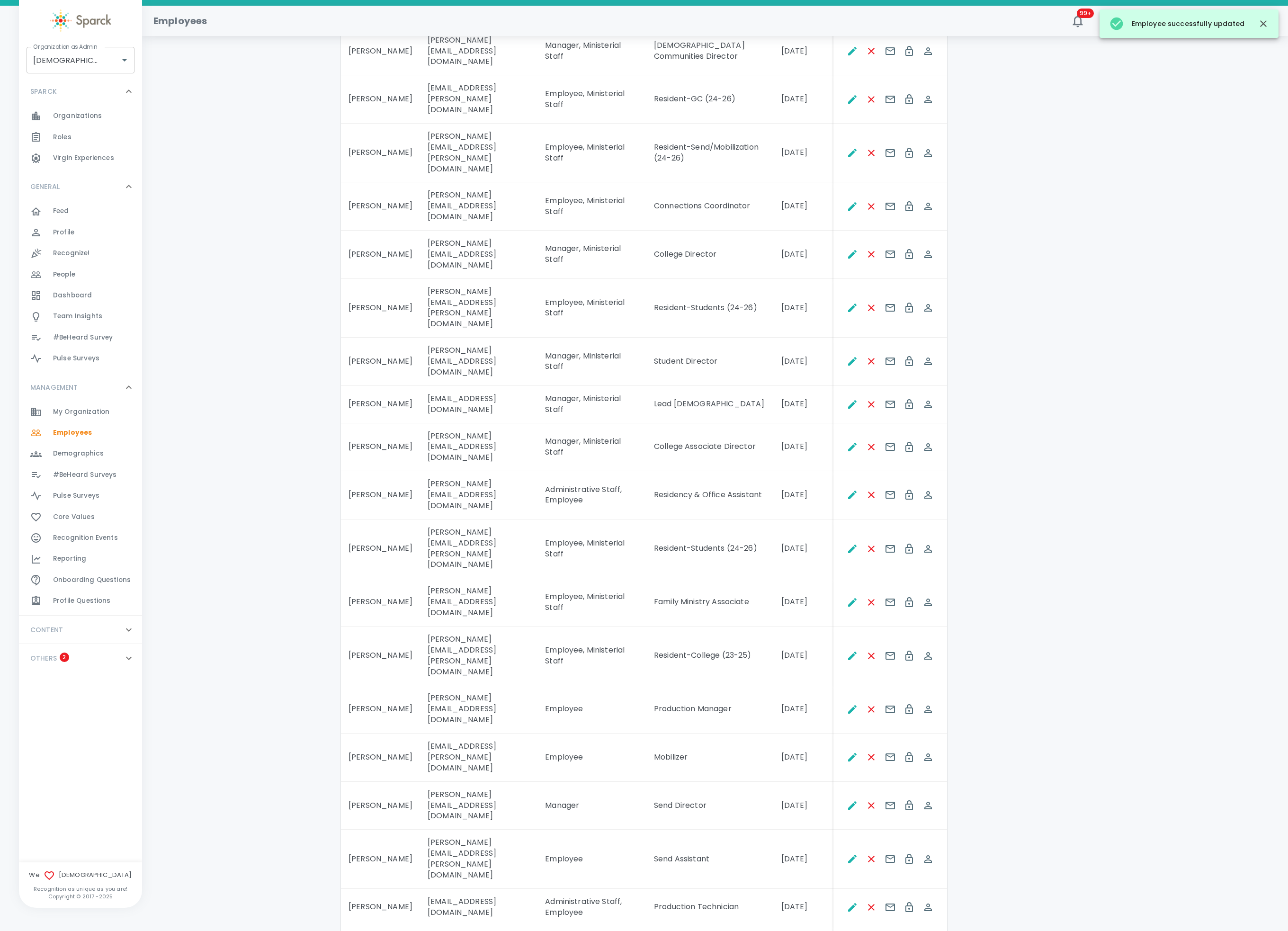
scroll to position [757, 0]
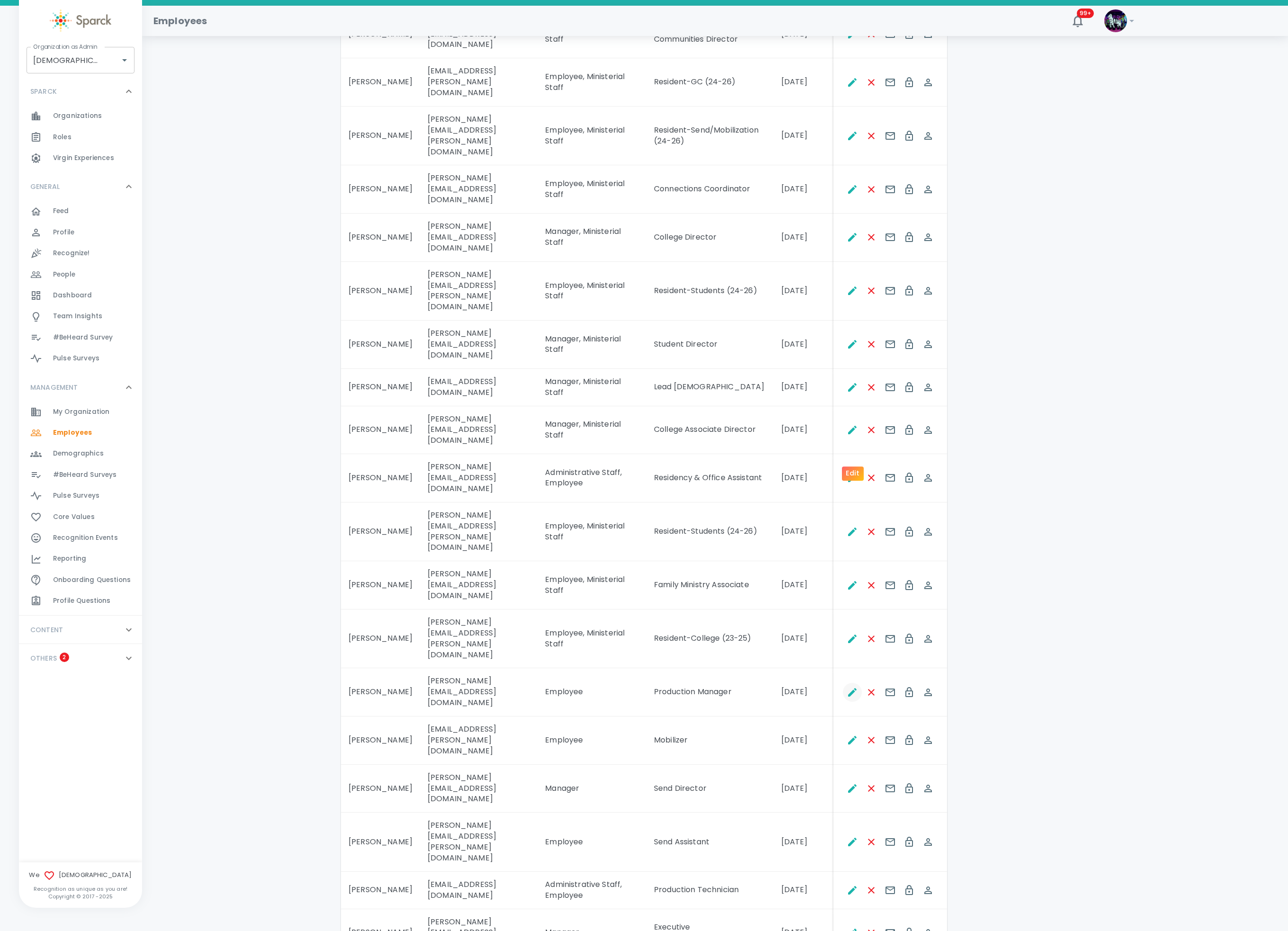
click at [850, 687] on icon "Edit" at bounding box center [852, 692] width 11 height 11
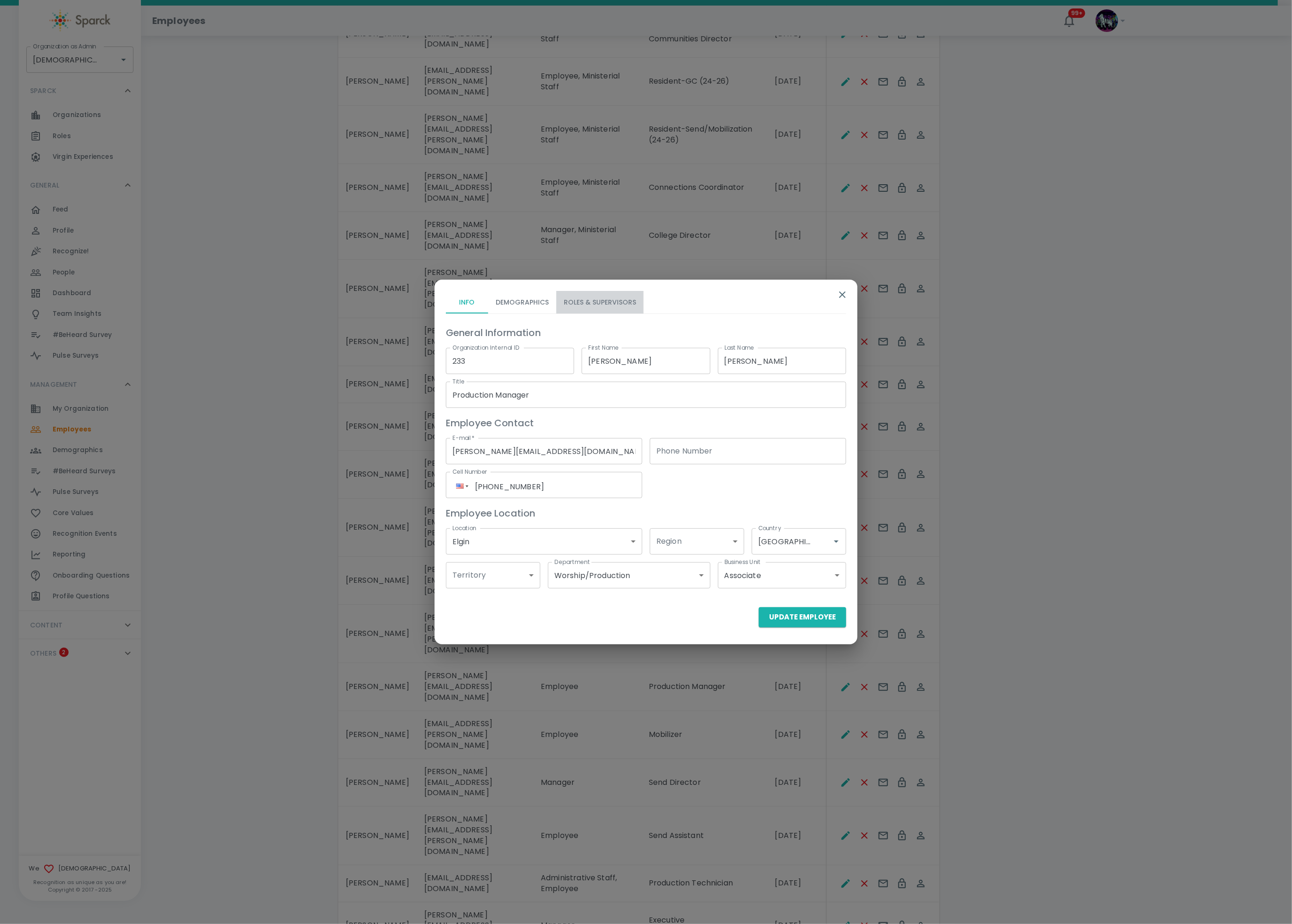
click at [608, 303] on button "Roles & Supervisors" at bounding box center [600, 302] width 87 height 23
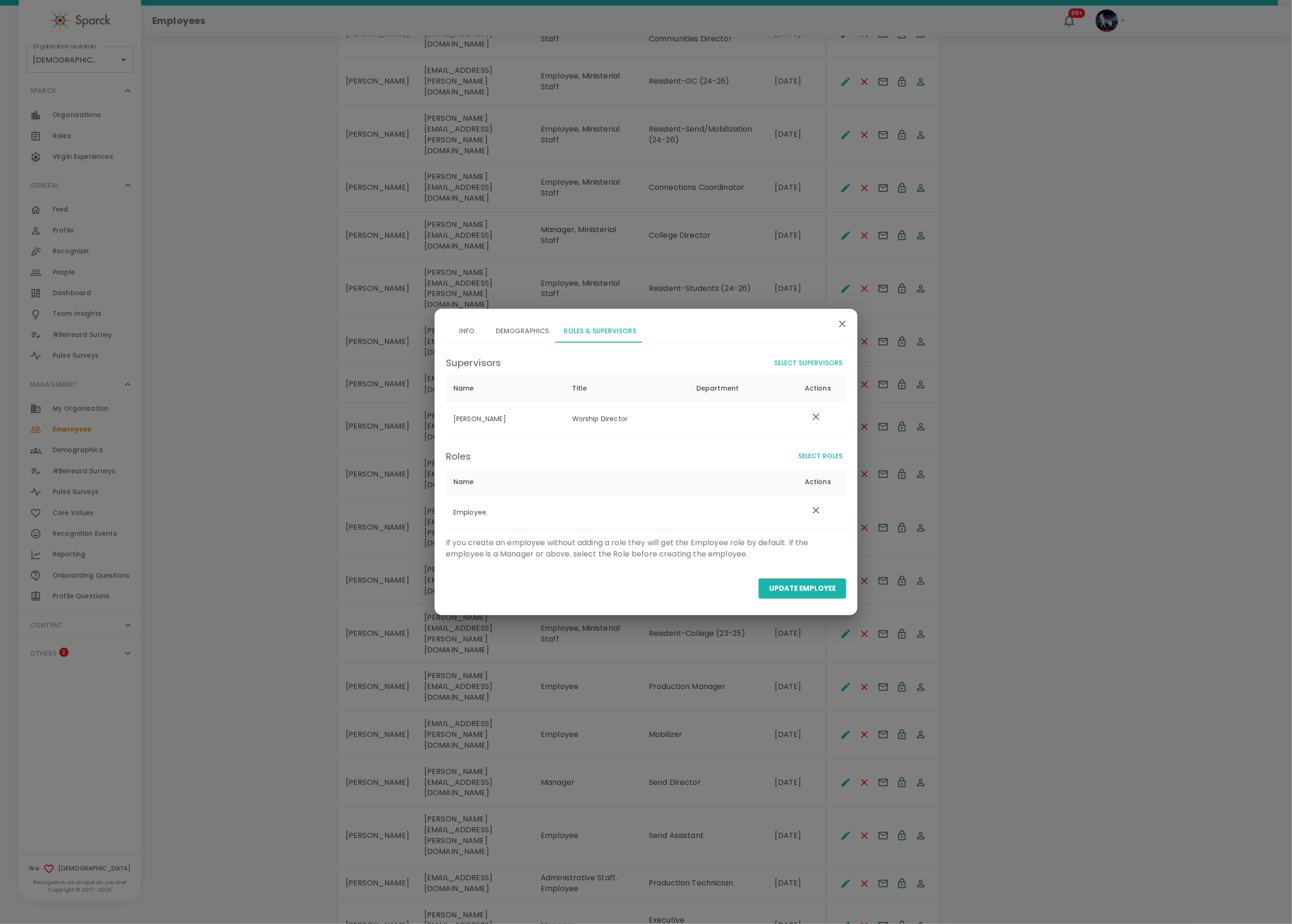
click at [824, 452] on button "Select Roles" at bounding box center [820, 456] width 52 height 17
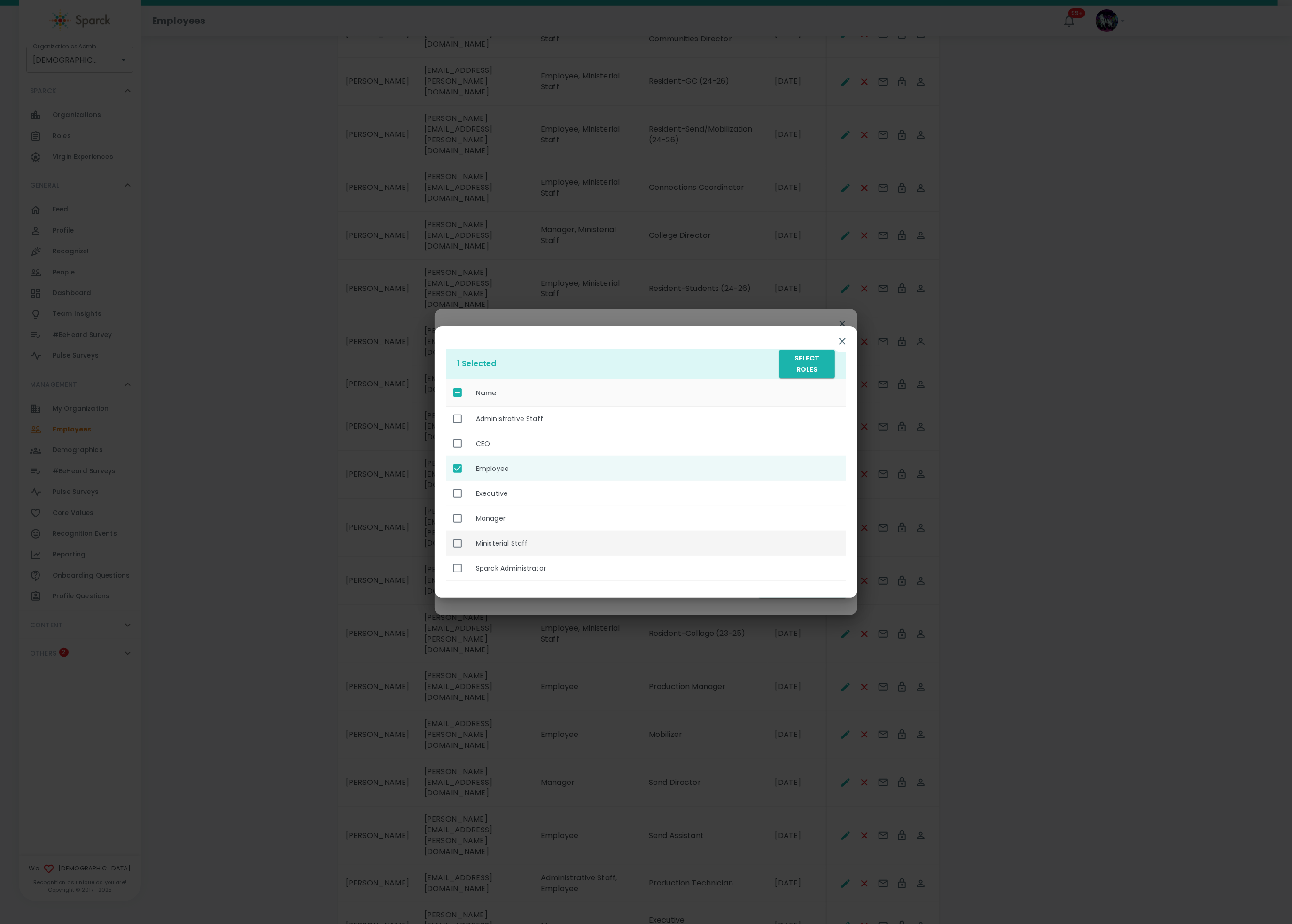
click at [524, 547] on th "Ministerial Staff" at bounding box center [657, 543] width 378 height 25
checkbox input "true"
drag, startPoint x: 814, startPoint y: 355, endPoint x: 809, endPoint y: 358, distance: 5.8
click at [809, 358] on button "Select Roles" at bounding box center [807, 364] width 56 height 29
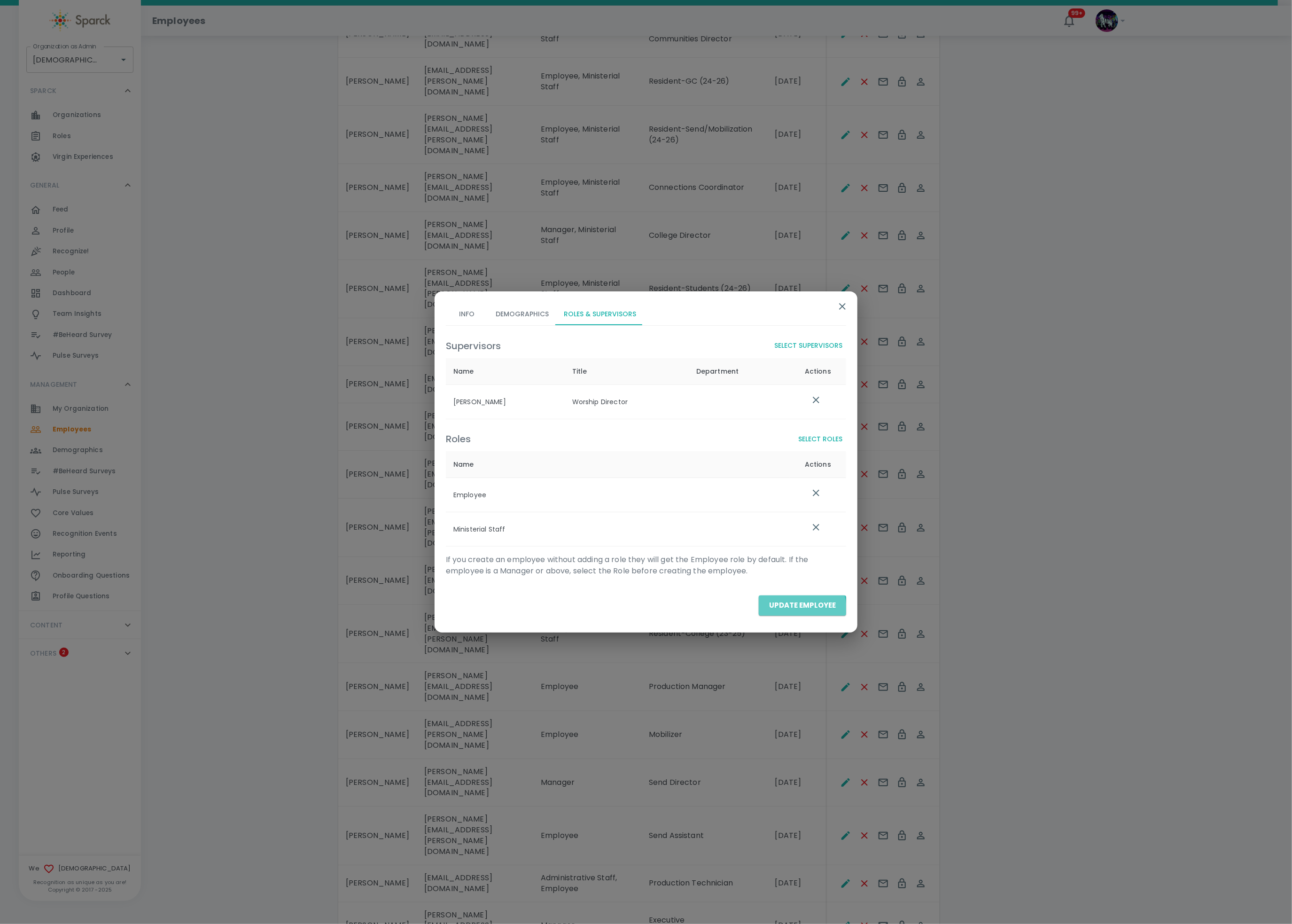
click at [779, 614] on button "Update Employee" at bounding box center [803, 605] width 87 height 20
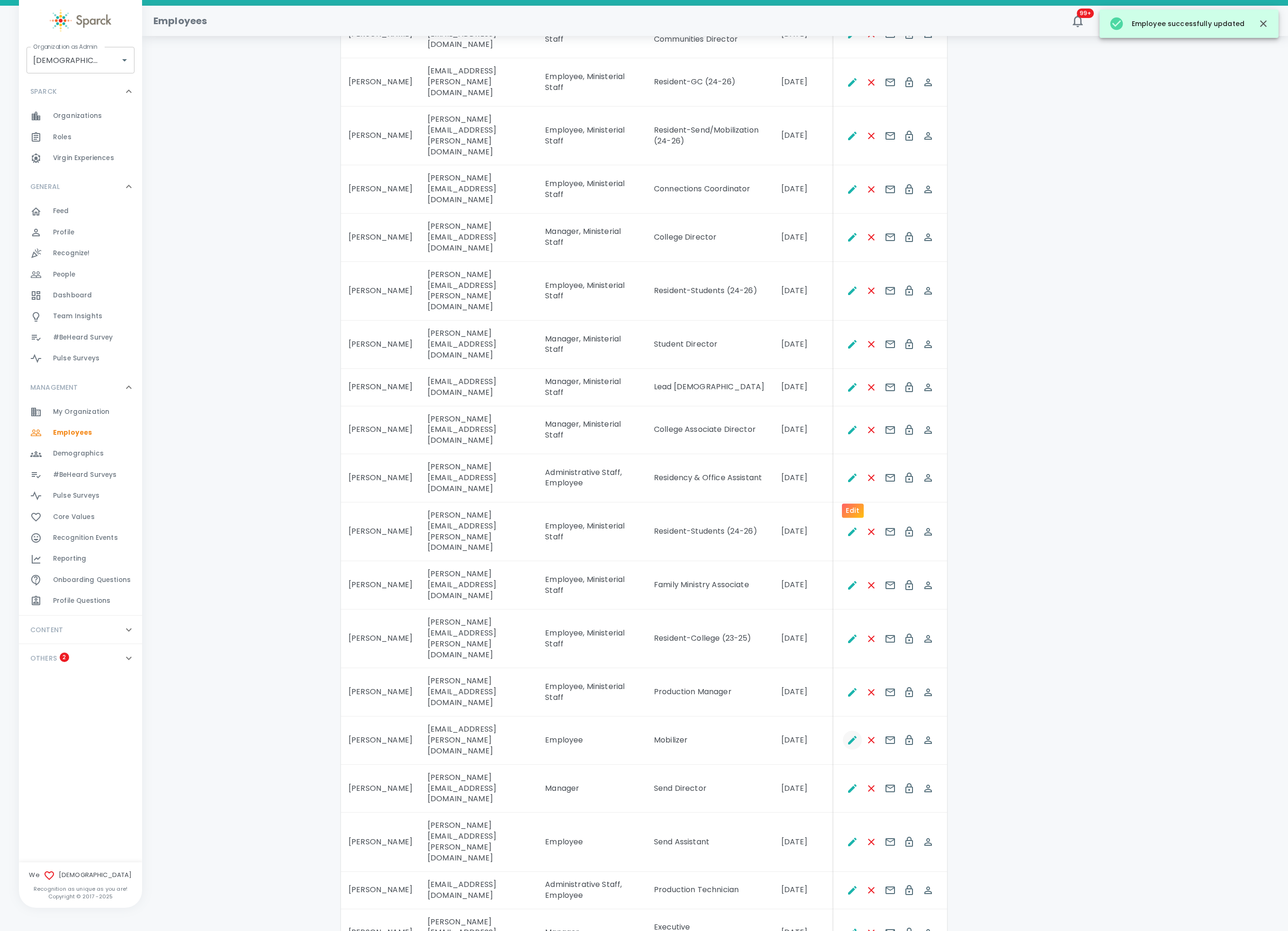
click at [846, 697] on button "Edit" at bounding box center [852, 740] width 19 height 19
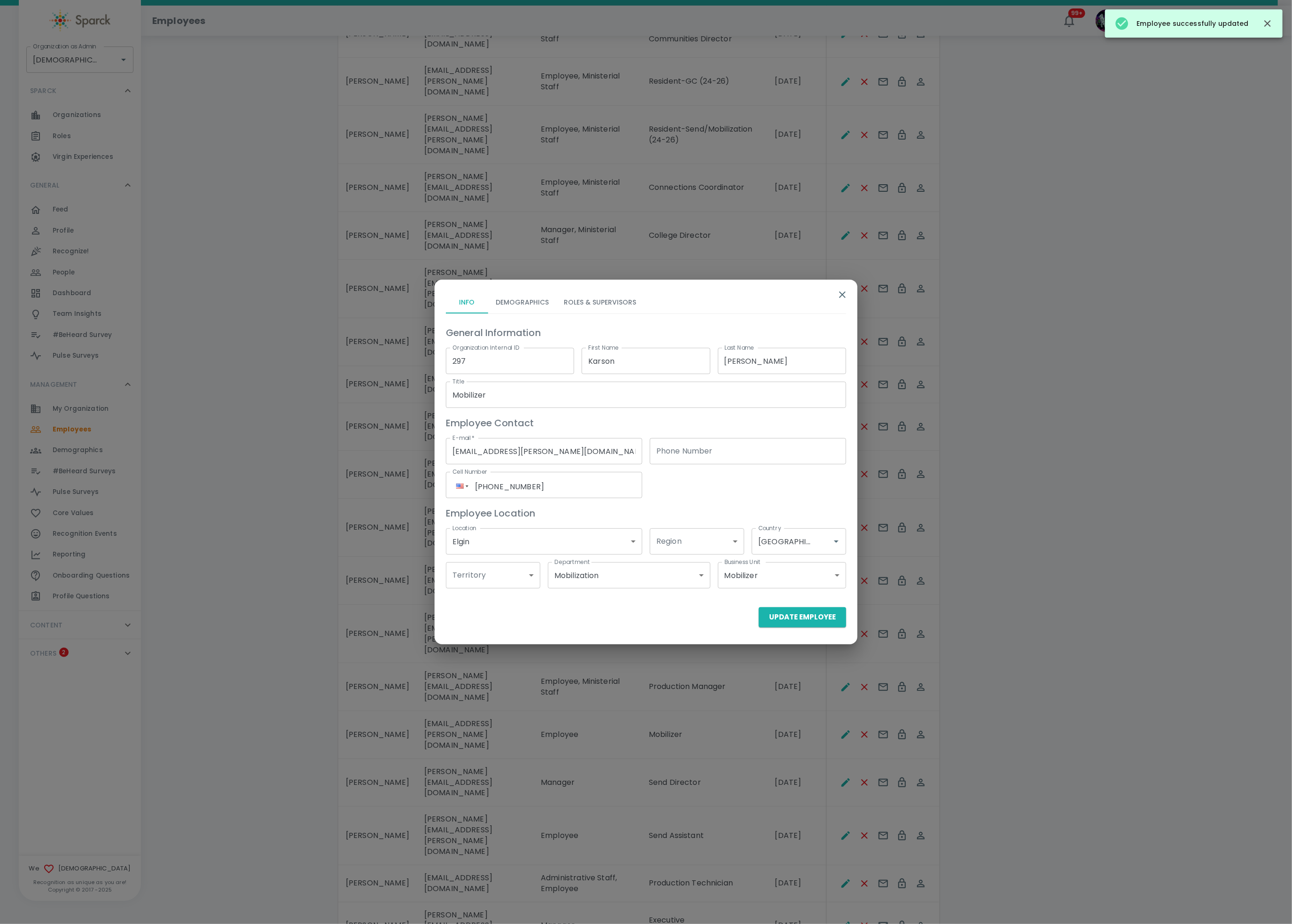
click at [607, 297] on button "Roles & Supervisors" at bounding box center [600, 302] width 87 height 23
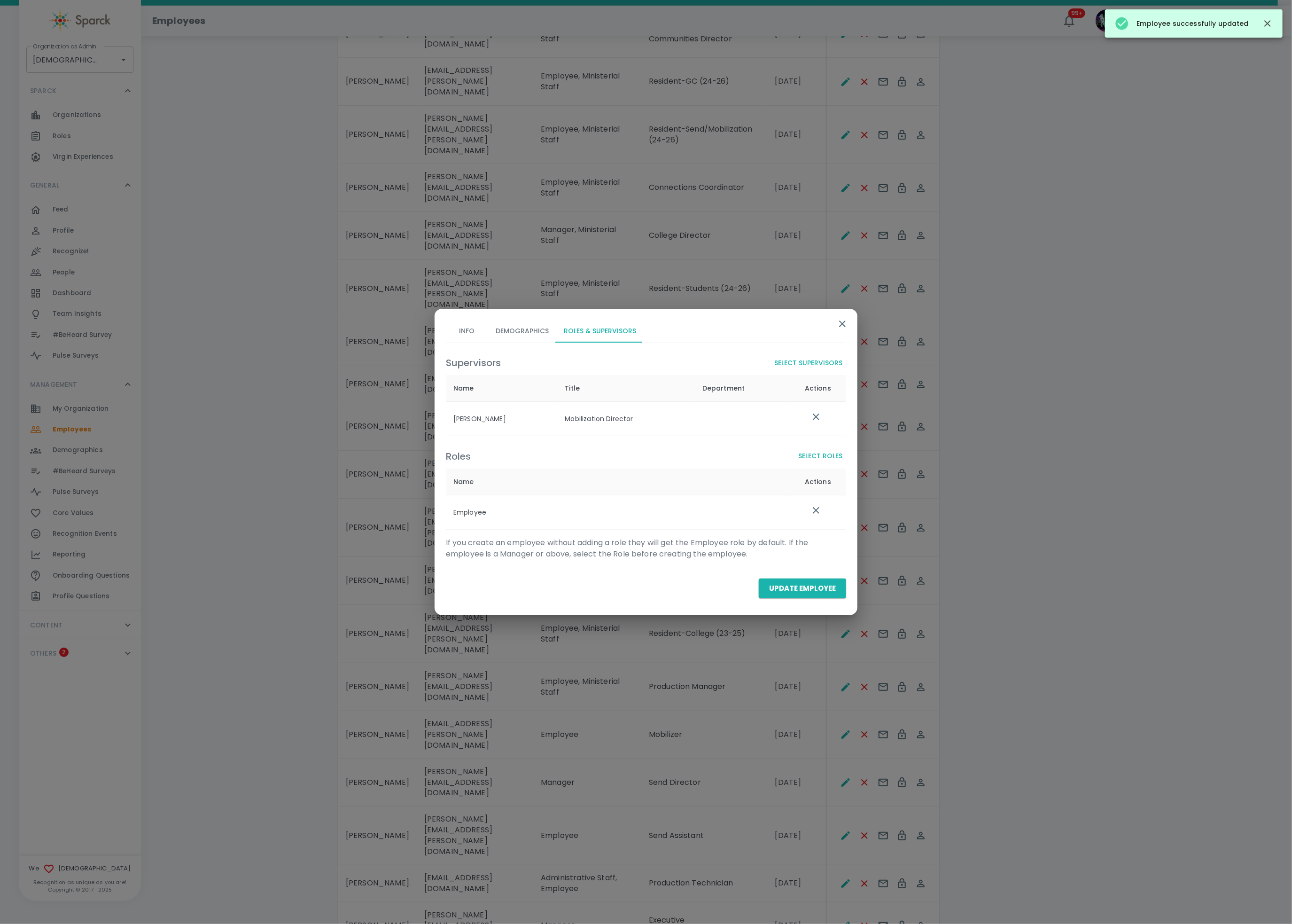
click at [819, 447] on div "Roles Select Roles" at bounding box center [646, 456] width 401 height 17
click at [815, 459] on button "Select Roles" at bounding box center [820, 456] width 52 height 17
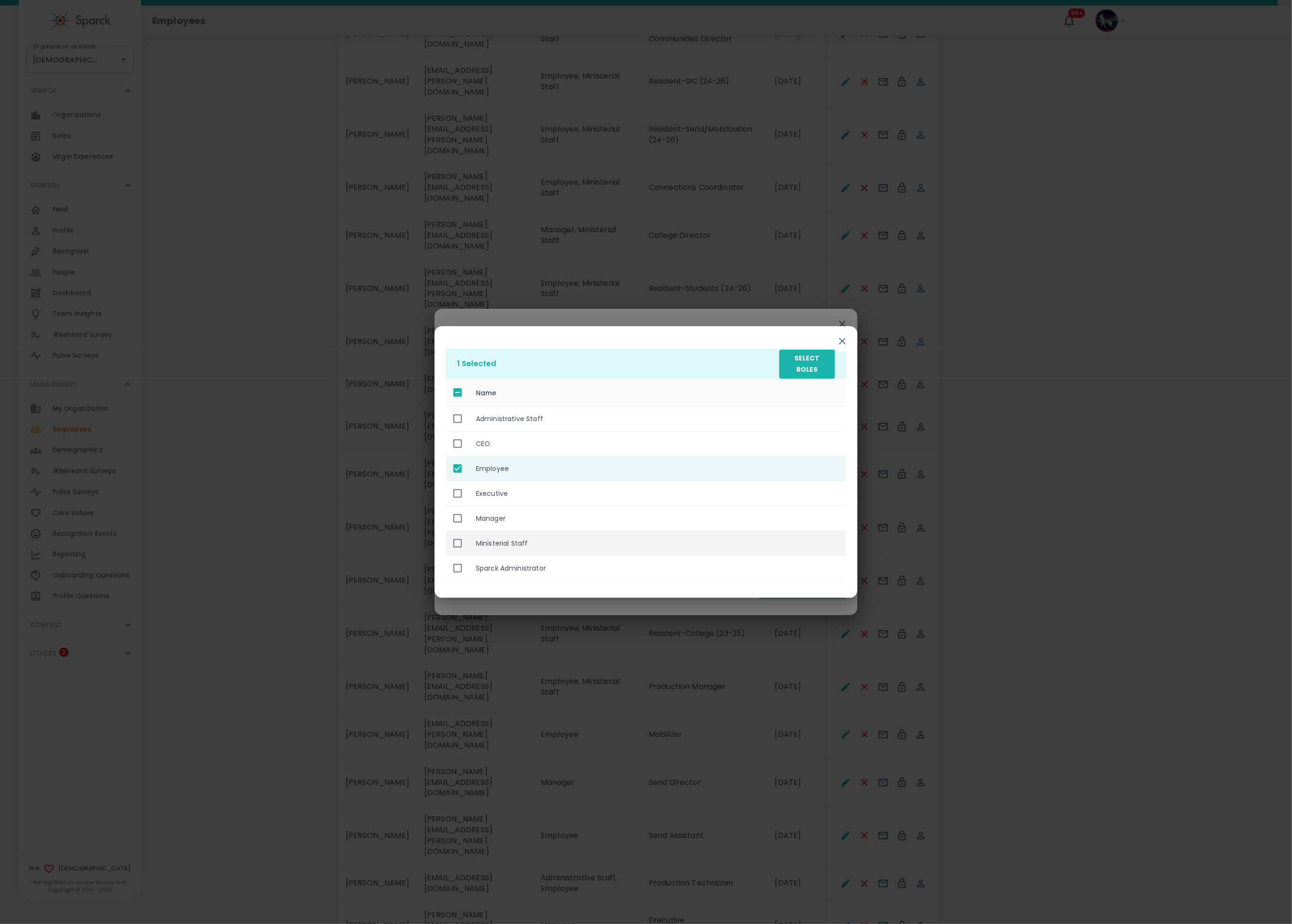
click at [498, 546] on th "Ministerial Staff" at bounding box center [657, 543] width 378 height 25
checkbox input "true"
click at [803, 371] on button "Select Roles" at bounding box center [807, 364] width 56 height 29
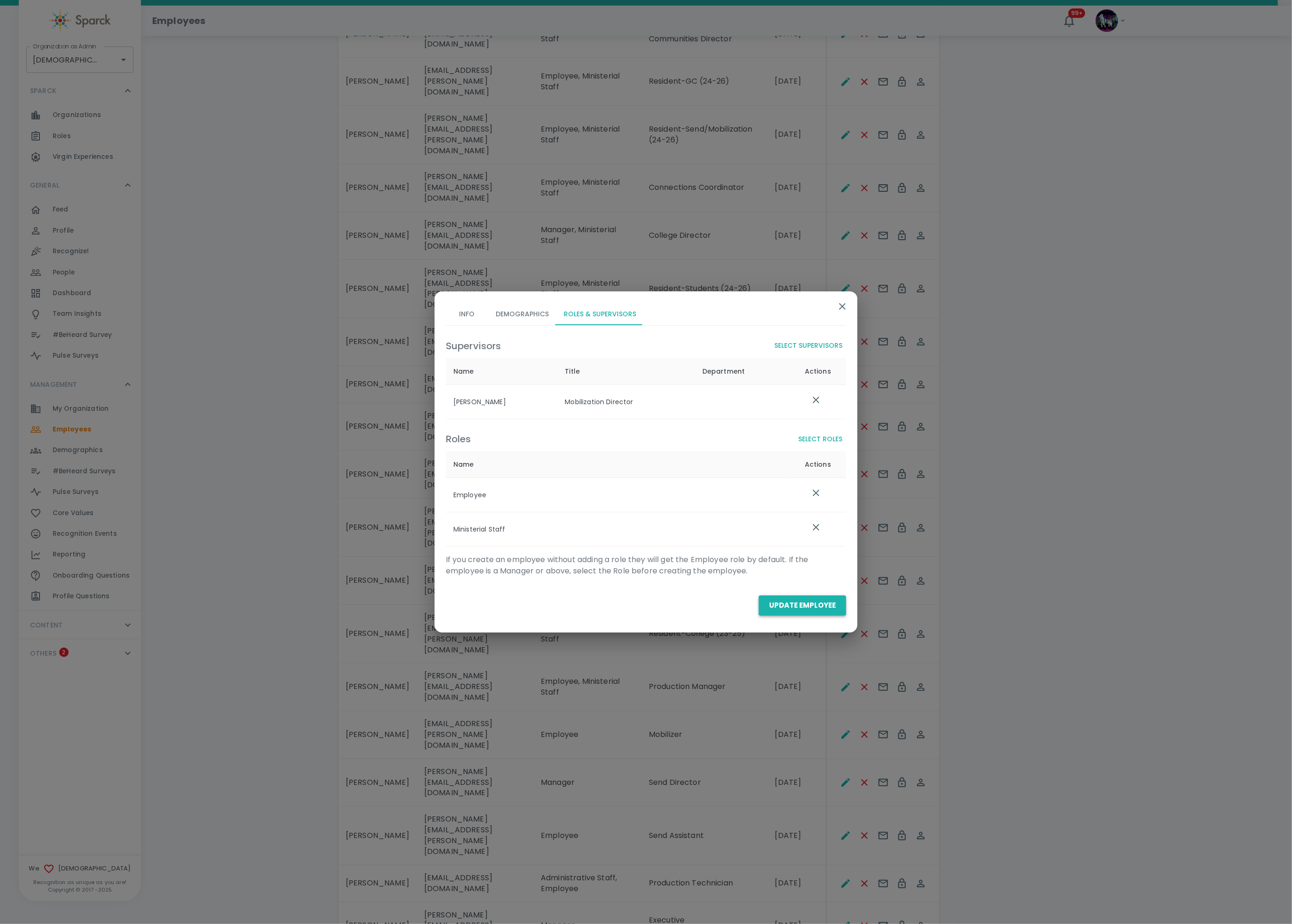
click at [794, 595] on div "Update Employee" at bounding box center [642, 602] width 408 height 27
click at [793, 608] on button "Update Employee" at bounding box center [803, 605] width 87 height 20
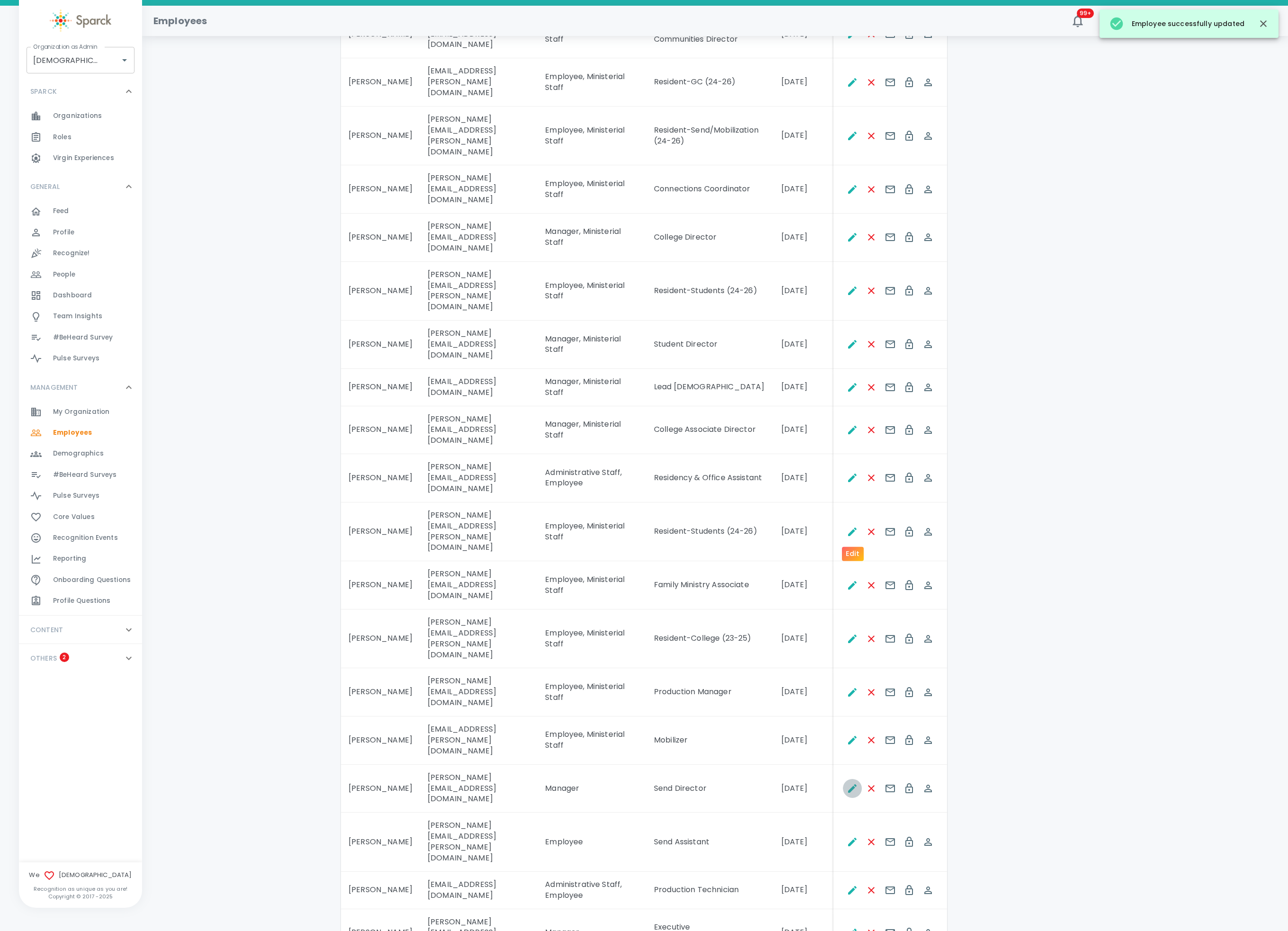
click at [844, 697] on button "Edit" at bounding box center [852, 788] width 19 height 19
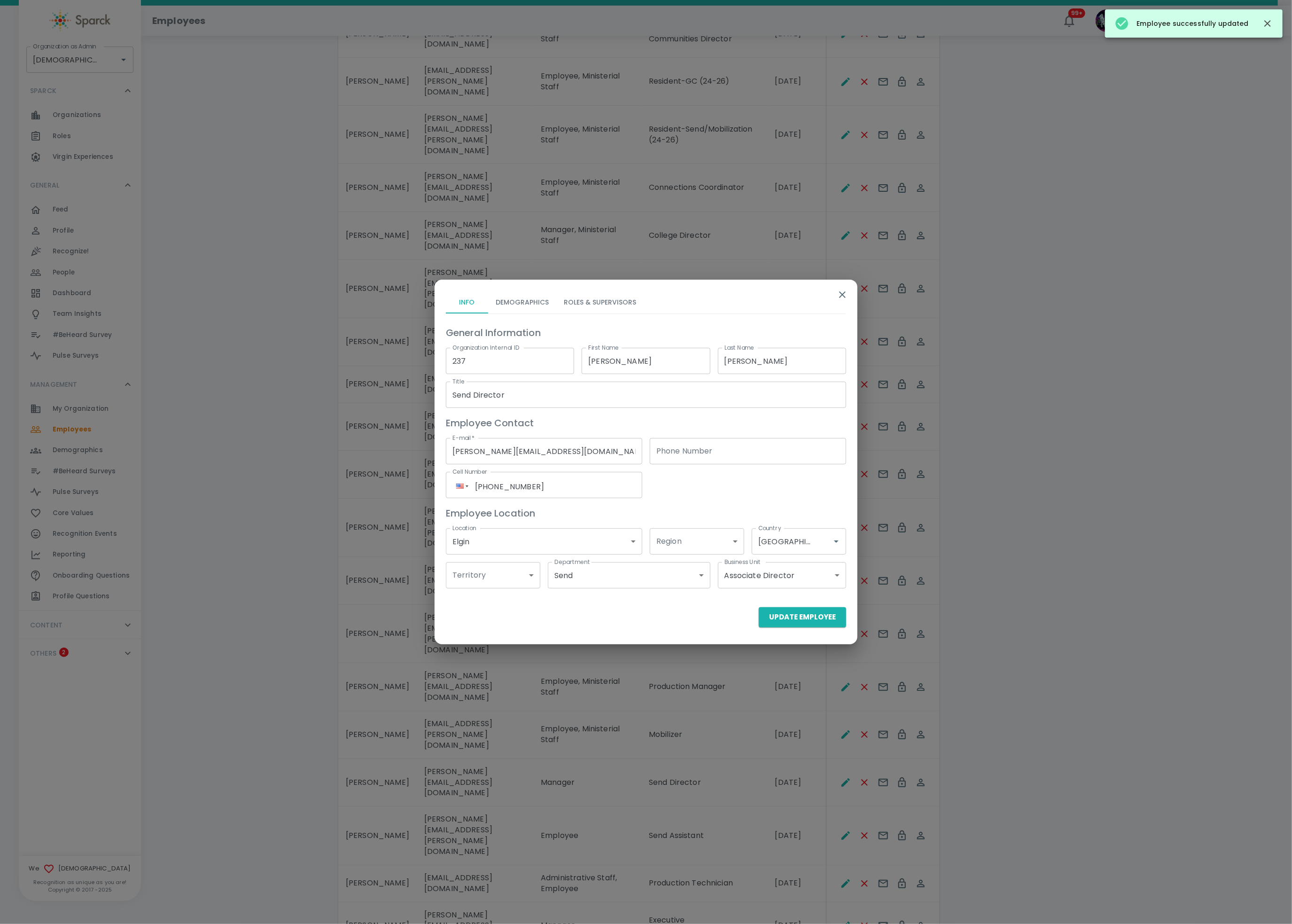
click at [575, 298] on button "Roles & Supervisors" at bounding box center [600, 302] width 87 height 23
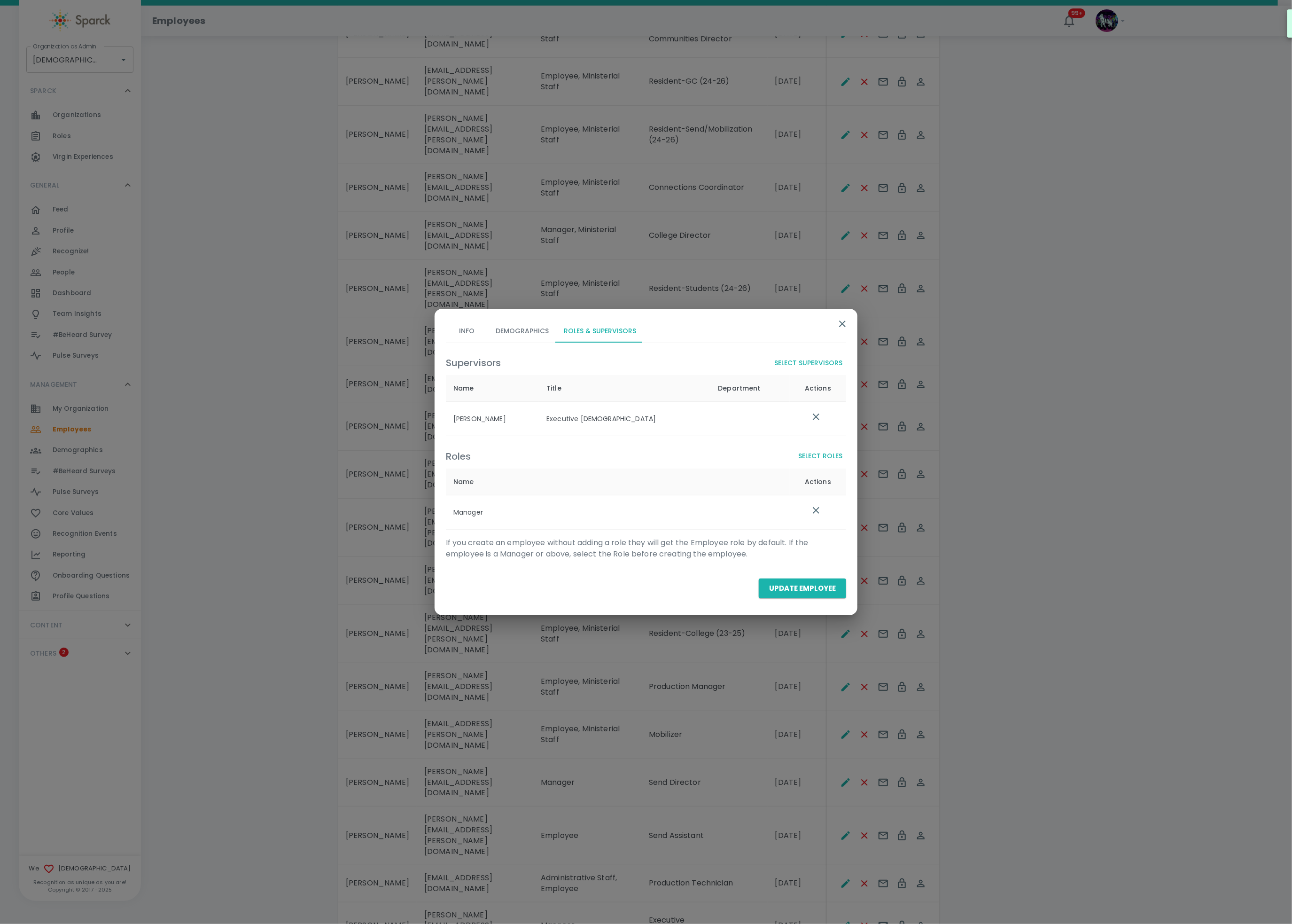
click at [812, 447] on div "Roles Select Roles Name Actions Manager" at bounding box center [642, 484] width 408 height 90
click at [812, 452] on button "Select Roles" at bounding box center [820, 456] width 52 height 17
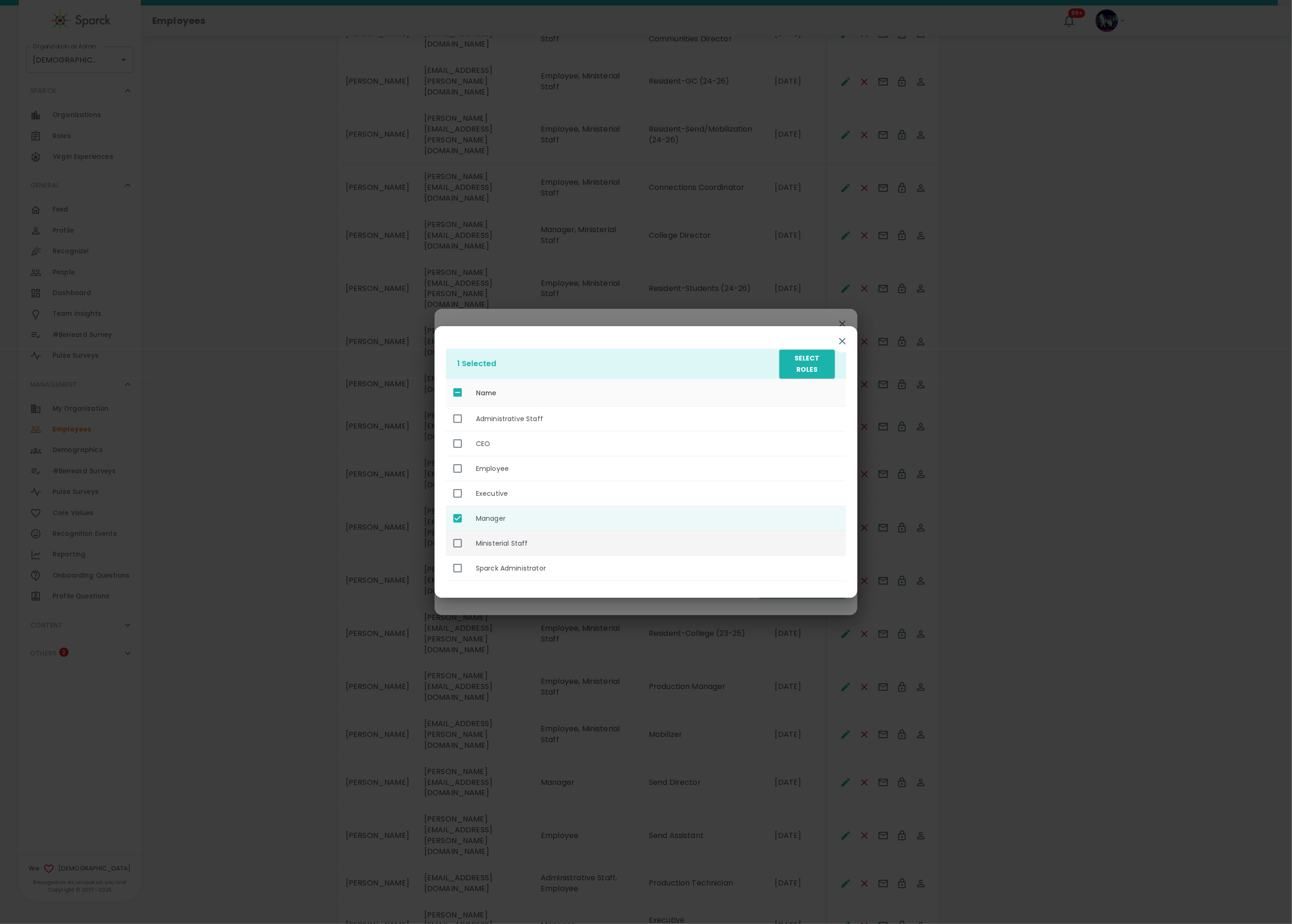
click at [582, 548] on th "Ministerial Staff" at bounding box center [657, 543] width 378 height 25
checkbox input "true"
click at [809, 364] on button "Select Roles" at bounding box center [807, 364] width 56 height 29
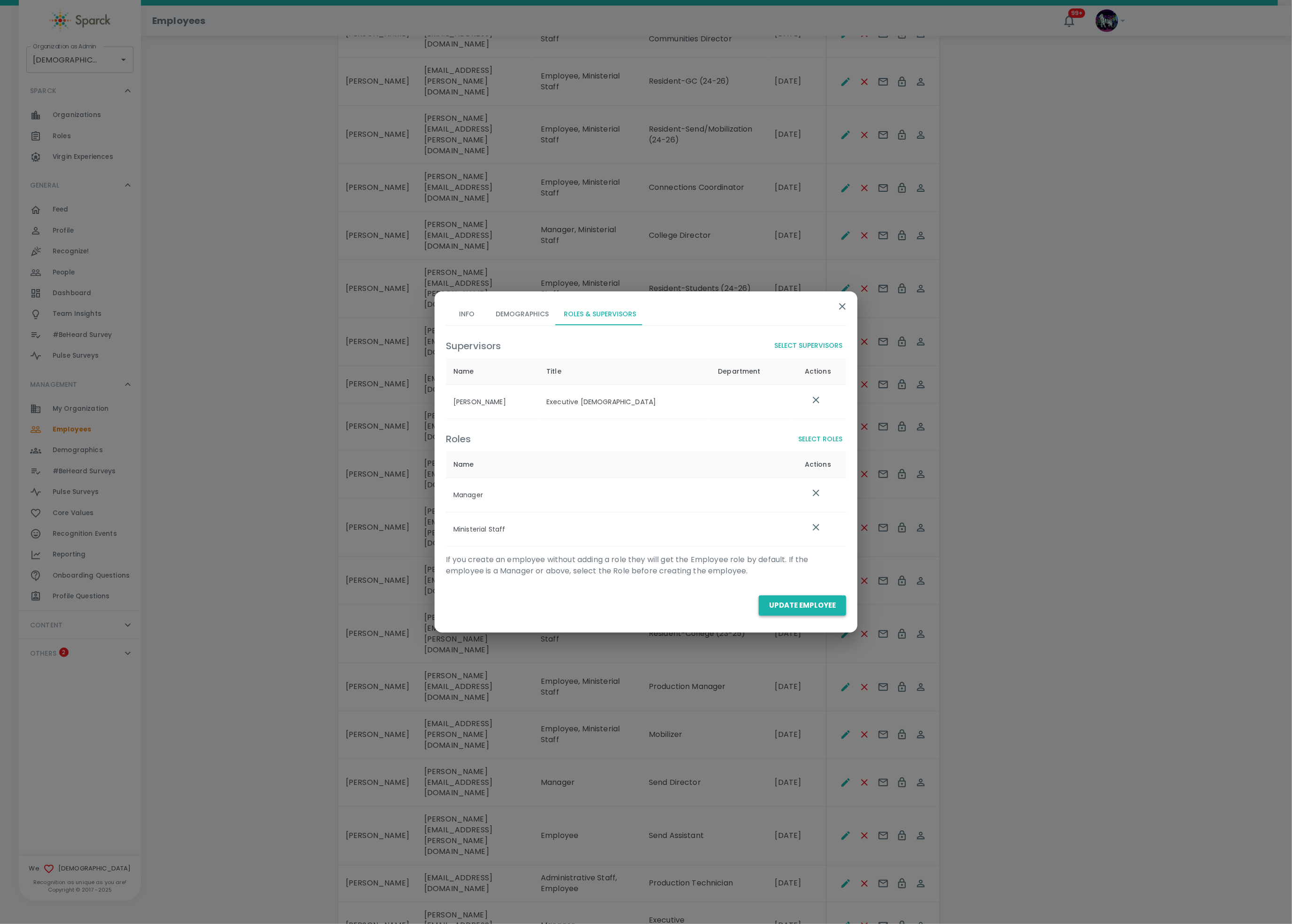
click at [789, 608] on button "Update Employee" at bounding box center [803, 605] width 87 height 20
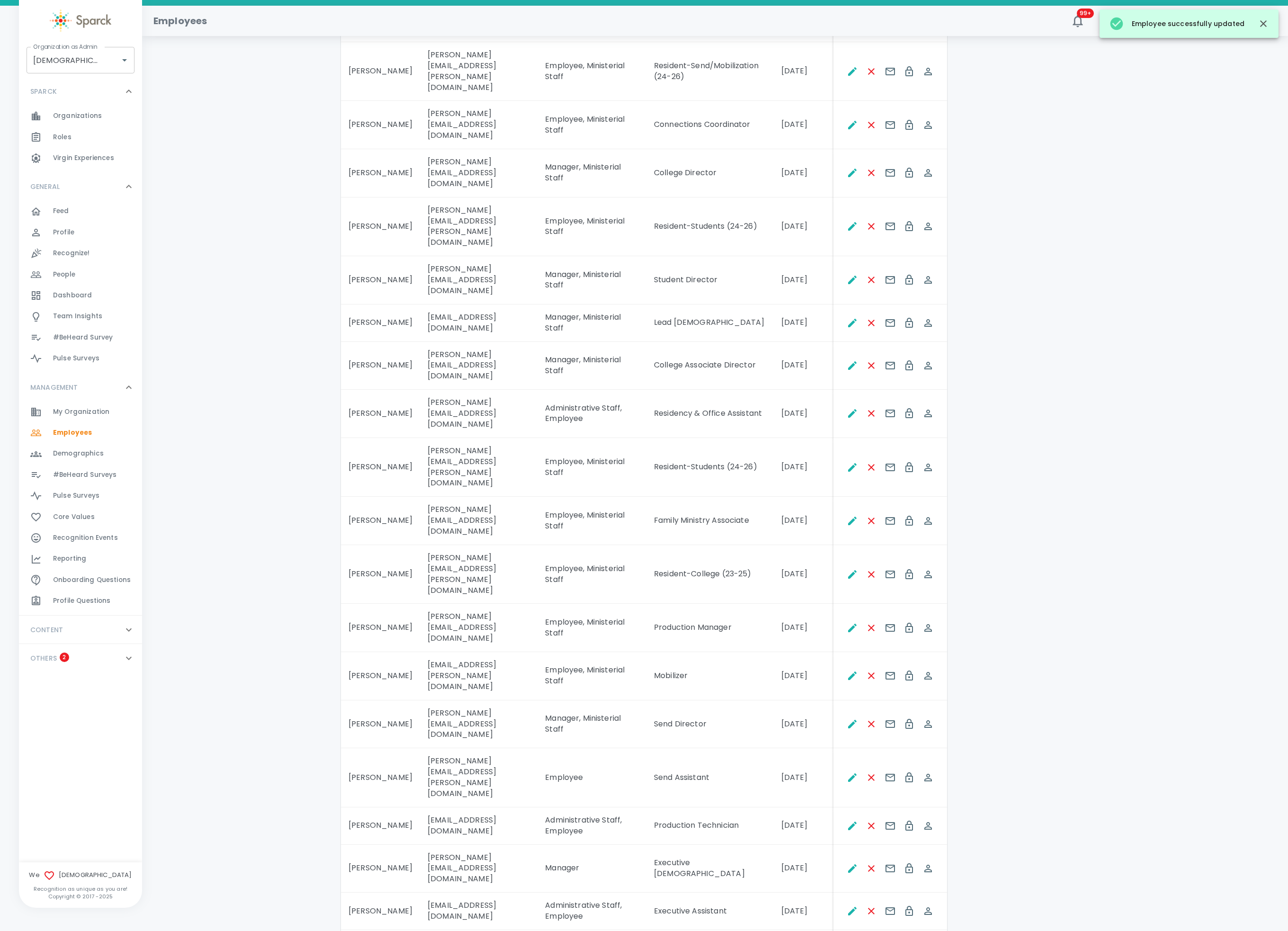
scroll to position [852, 0]
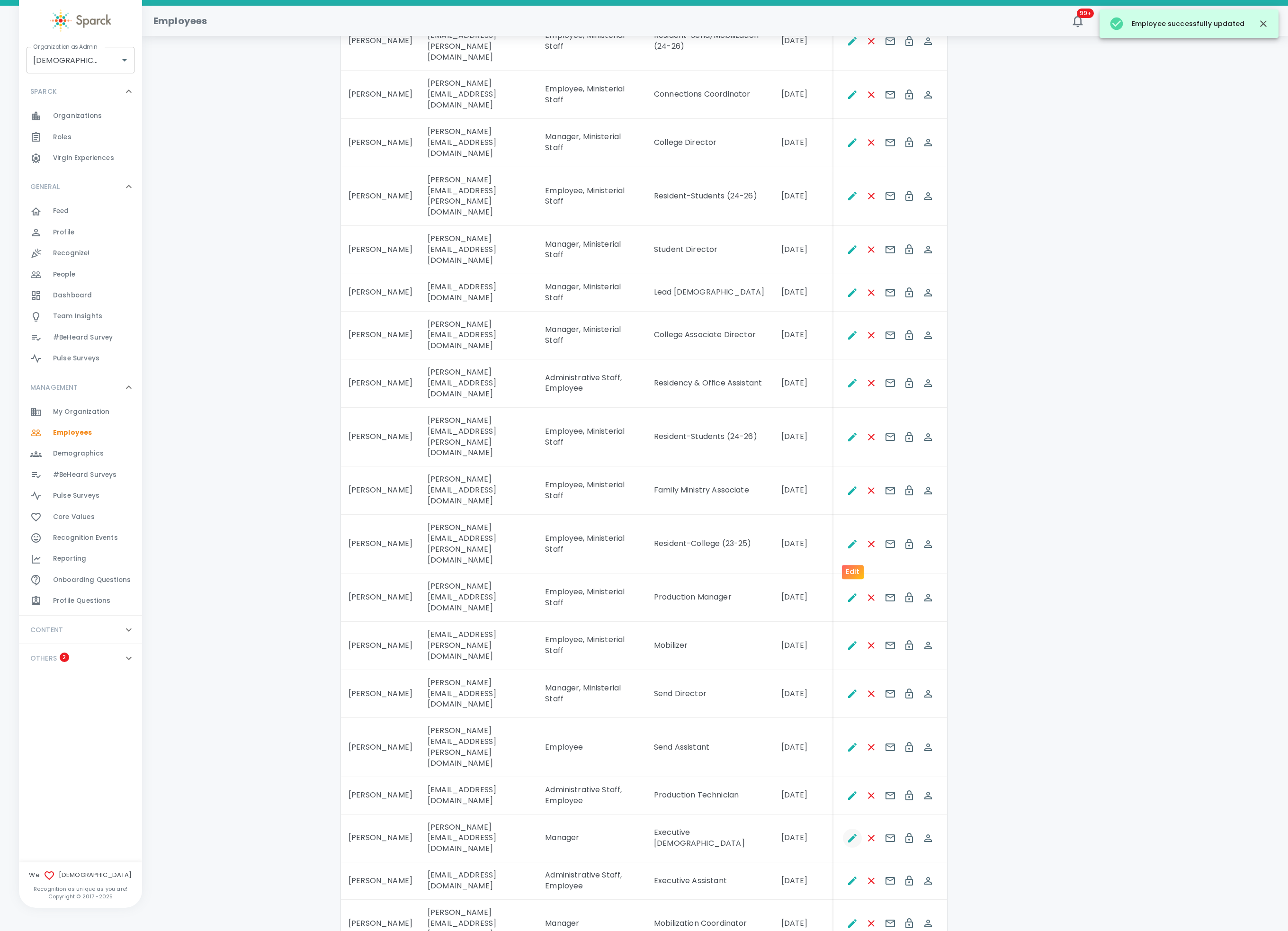
click at [849, 697] on icon "Edit" at bounding box center [852, 838] width 8 height 8
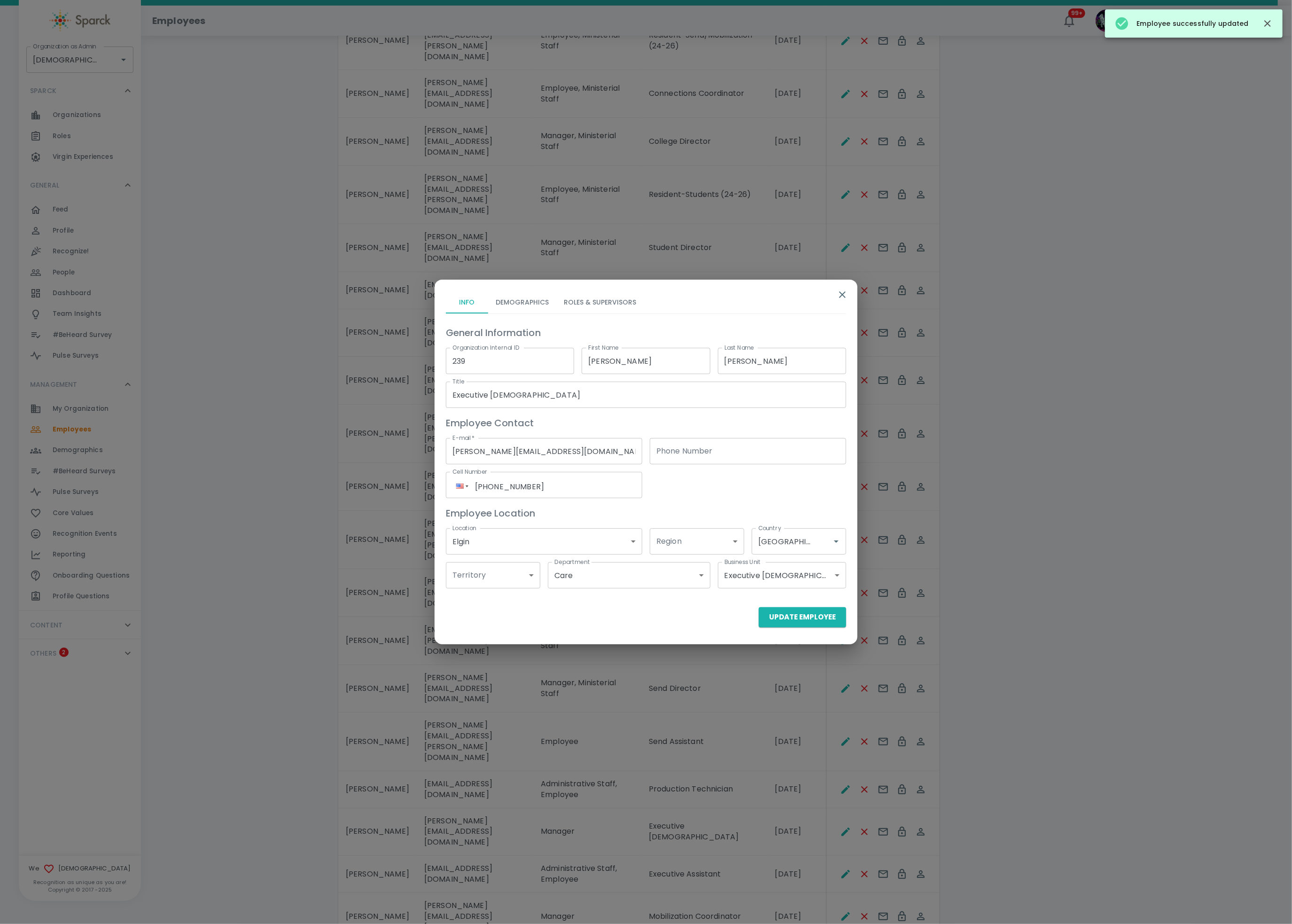
click at [588, 290] on div "Info Demographics Roles & Supervisors General Information Organization Internal…" at bounding box center [642, 441] width 408 height 316
click at [584, 300] on button "Roles & Supervisors" at bounding box center [600, 302] width 87 height 23
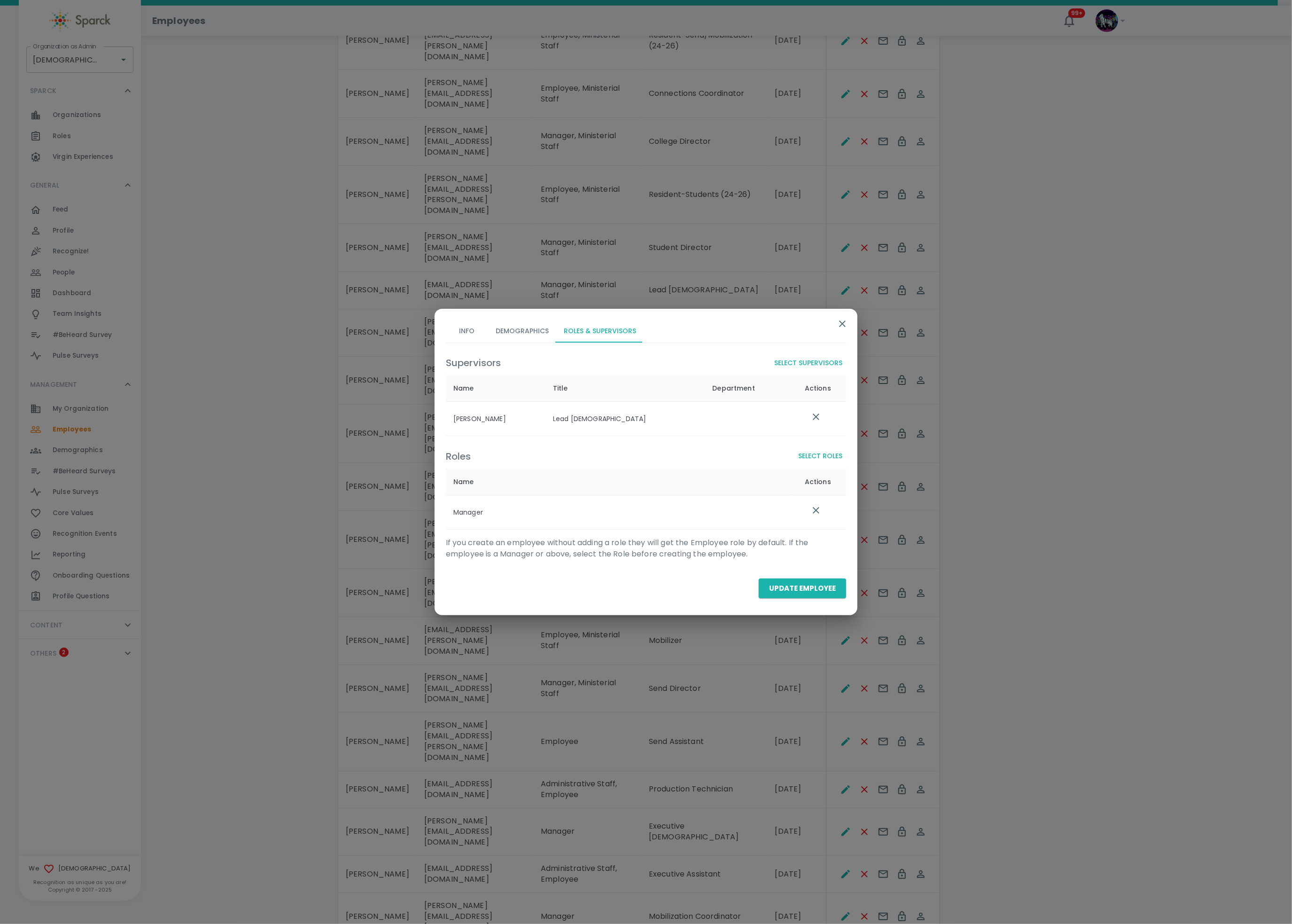
drag, startPoint x: 820, startPoint y: 441, endPoint x: 820, endPoint y: 454, distance: 13.0
click at [818, 443] on div "Roles Select Roles Name Actions Manager" at bounding box center [642, 484] width 408 height 90
click at [818, 454] on button "Select Roles" at bounding box center [820, 456] width 52 height 17
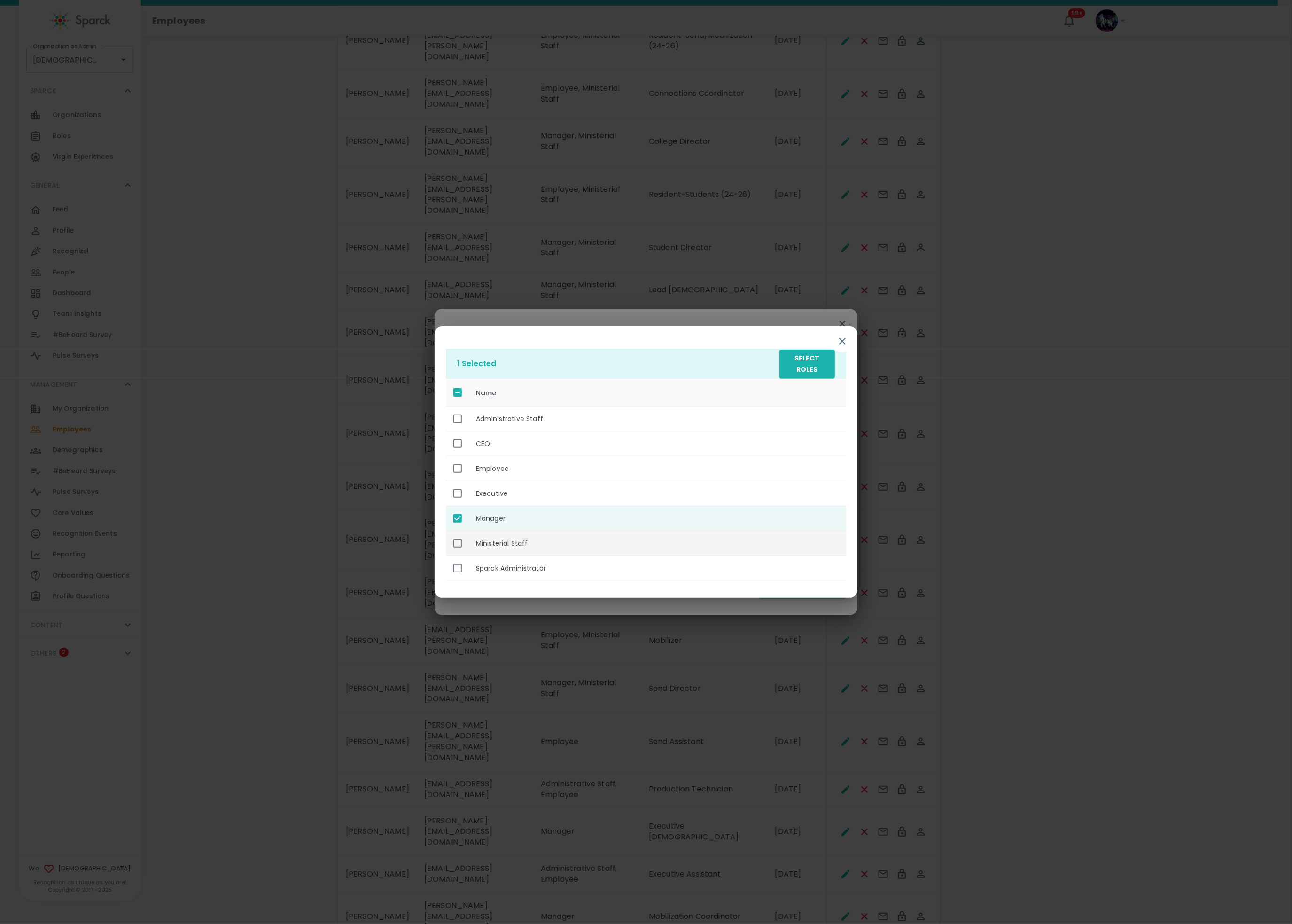
click at [528, 545] on th "Ministerial Staff" at bounding box center [657, 543] width 378 height 25
checkbox input "true"
click at [820, 367] on button "Select Roles" at bounding box center [807, 364] width 56 height 29
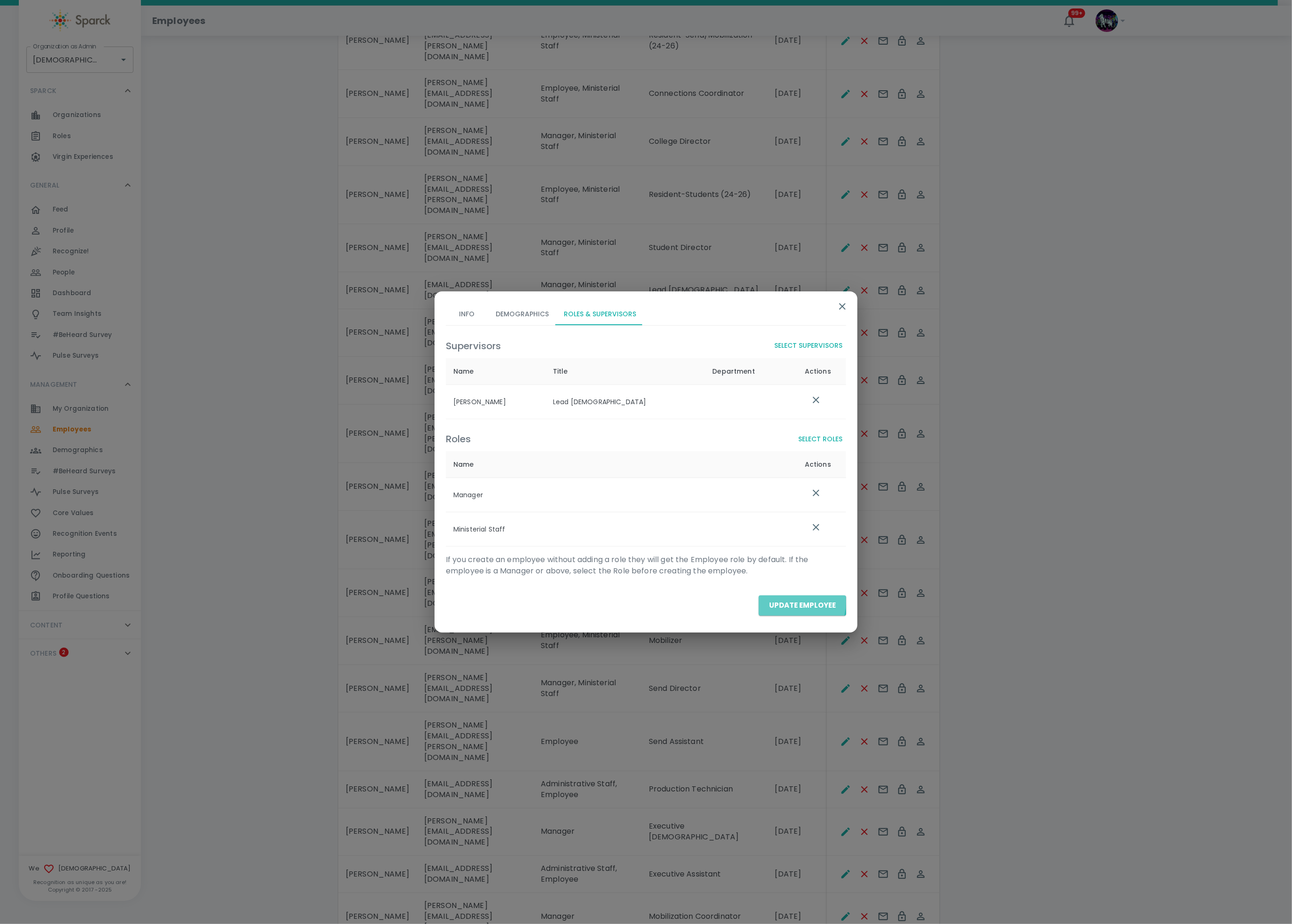
drag, startPoint x: 781, startPoint y: 603, endPoint x: 784, endPoint y: 597, distance: 6.7
click at [781, 601] on button "Update Employee" at bounding box center [803, 605] width 87 height 20
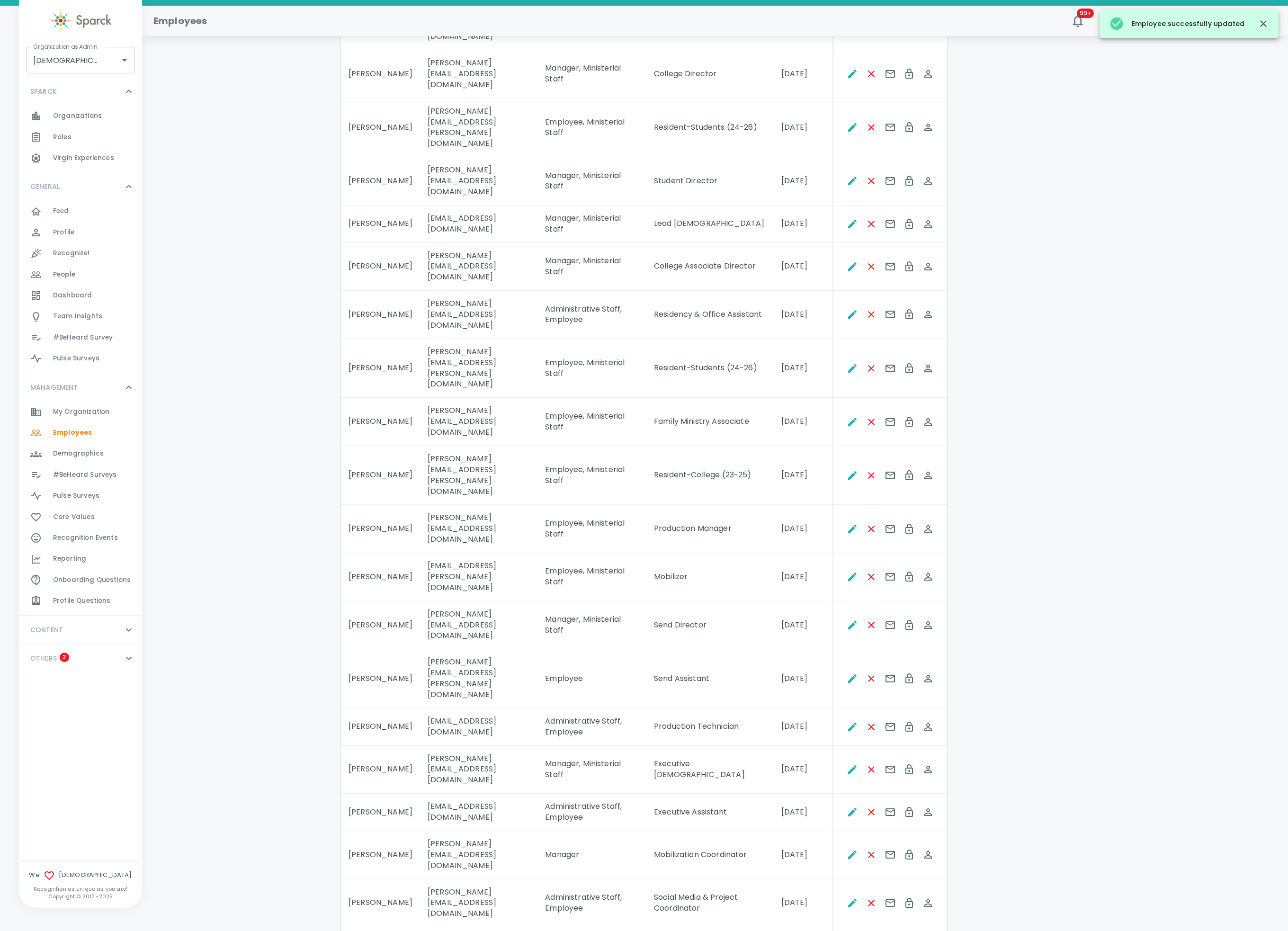
scroll to position [947, 0]
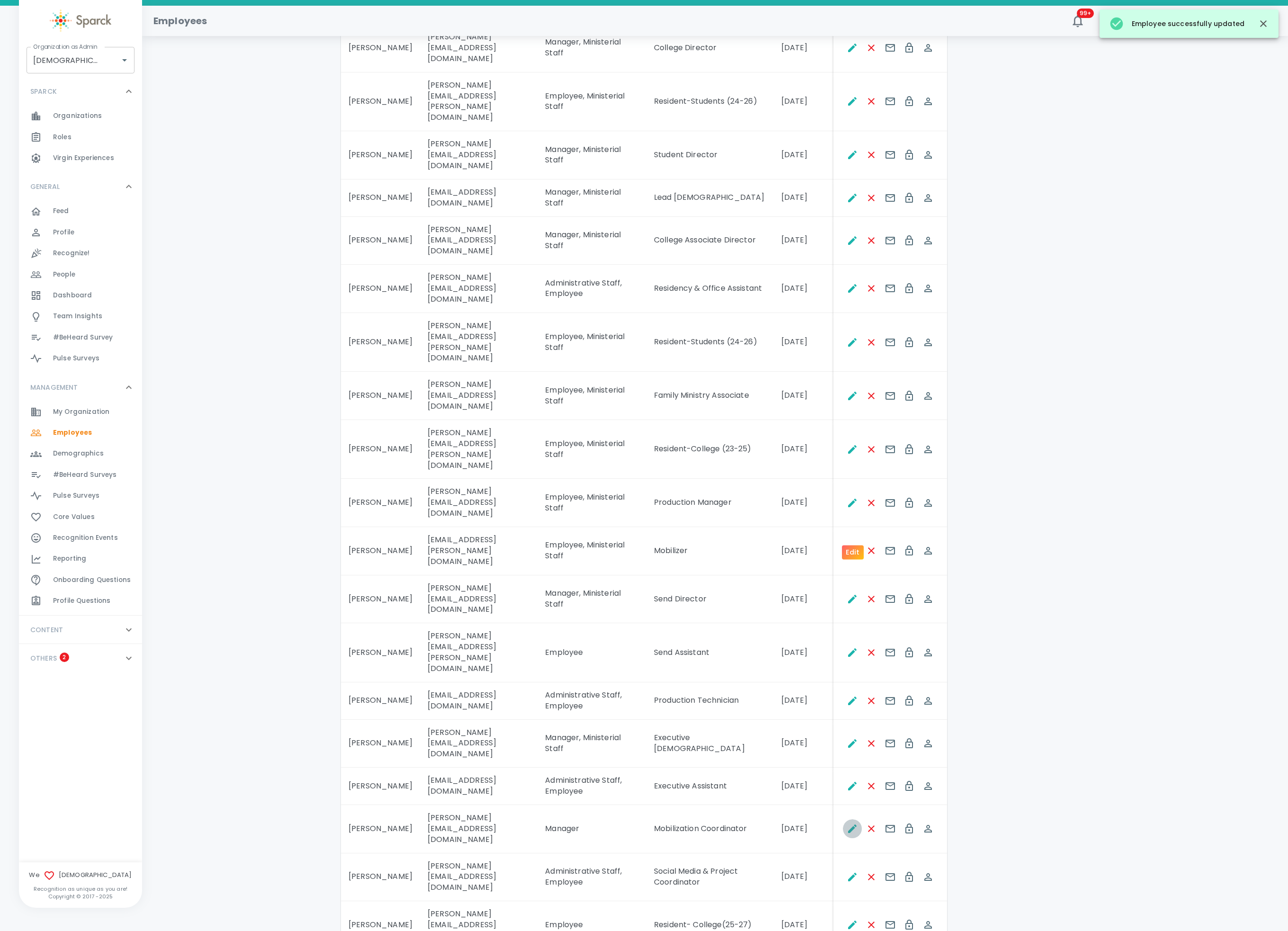
click at [846, 697] on button "Edit" at bounding box center [852, 829] width 19 height 19
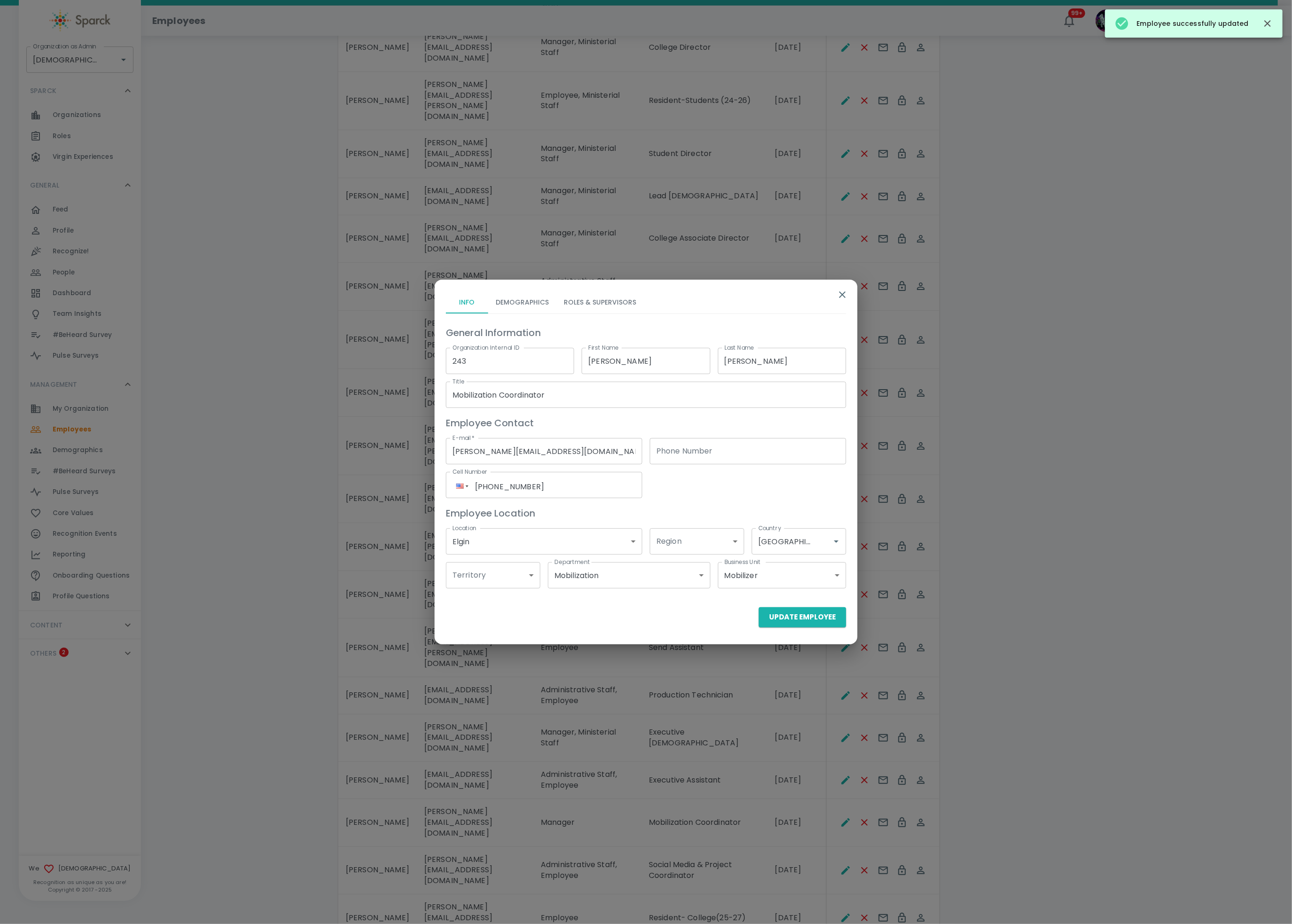
click at [603, 307] on button "Roles & Supervisors" at bounding box center [600, 302] width 87 height 23
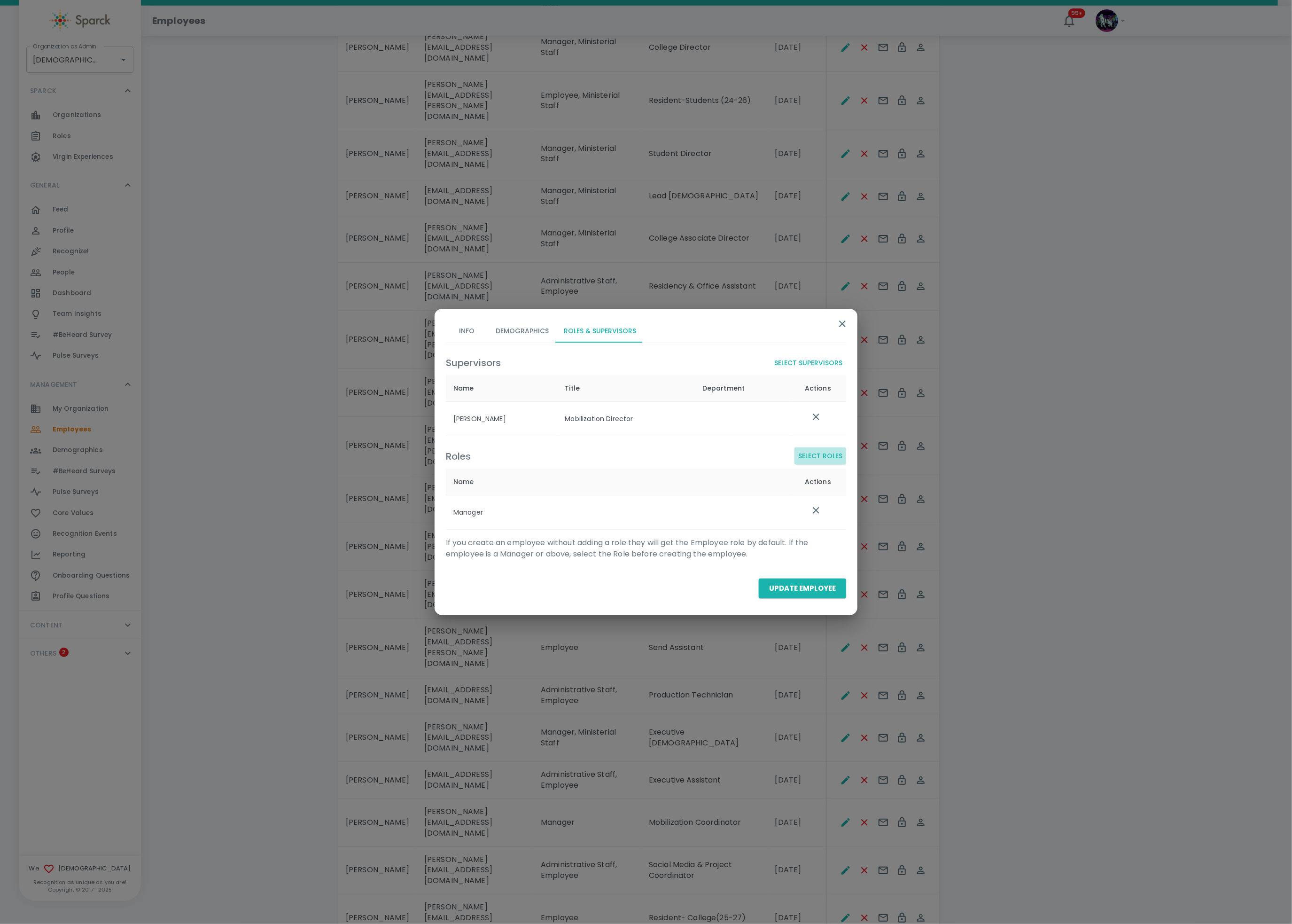
click at [821, 448] on button "Select Roles" at bounding box center [820, 456] width 52 height 17
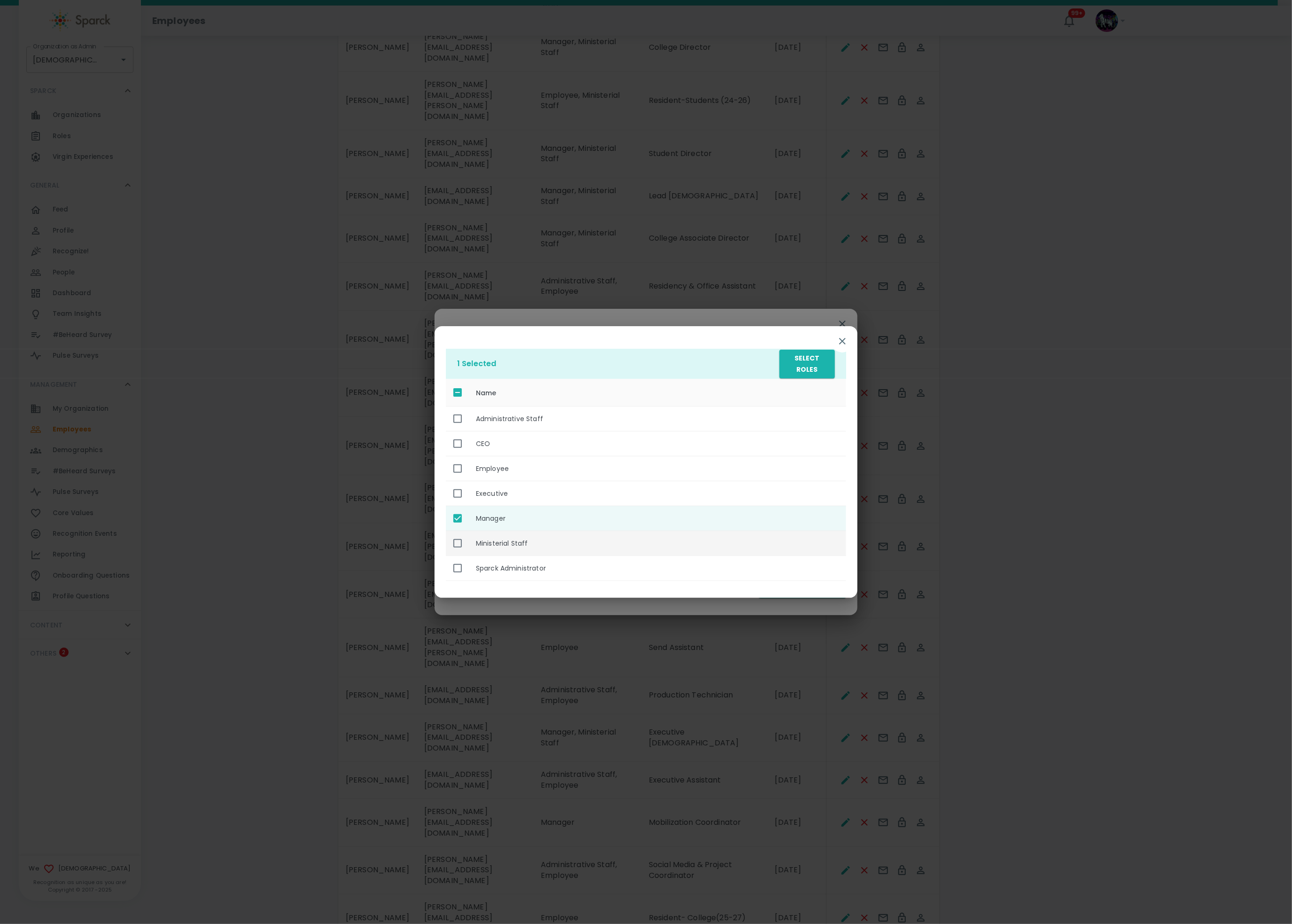
click at [590, 548] on th "Ministerial Staff" at bounding box center [657, 543] width 378 height 25
checkbox input "true"
click at [815, 371] on button "Select Roles" at bounding box center [807, 364] width 56 height 29
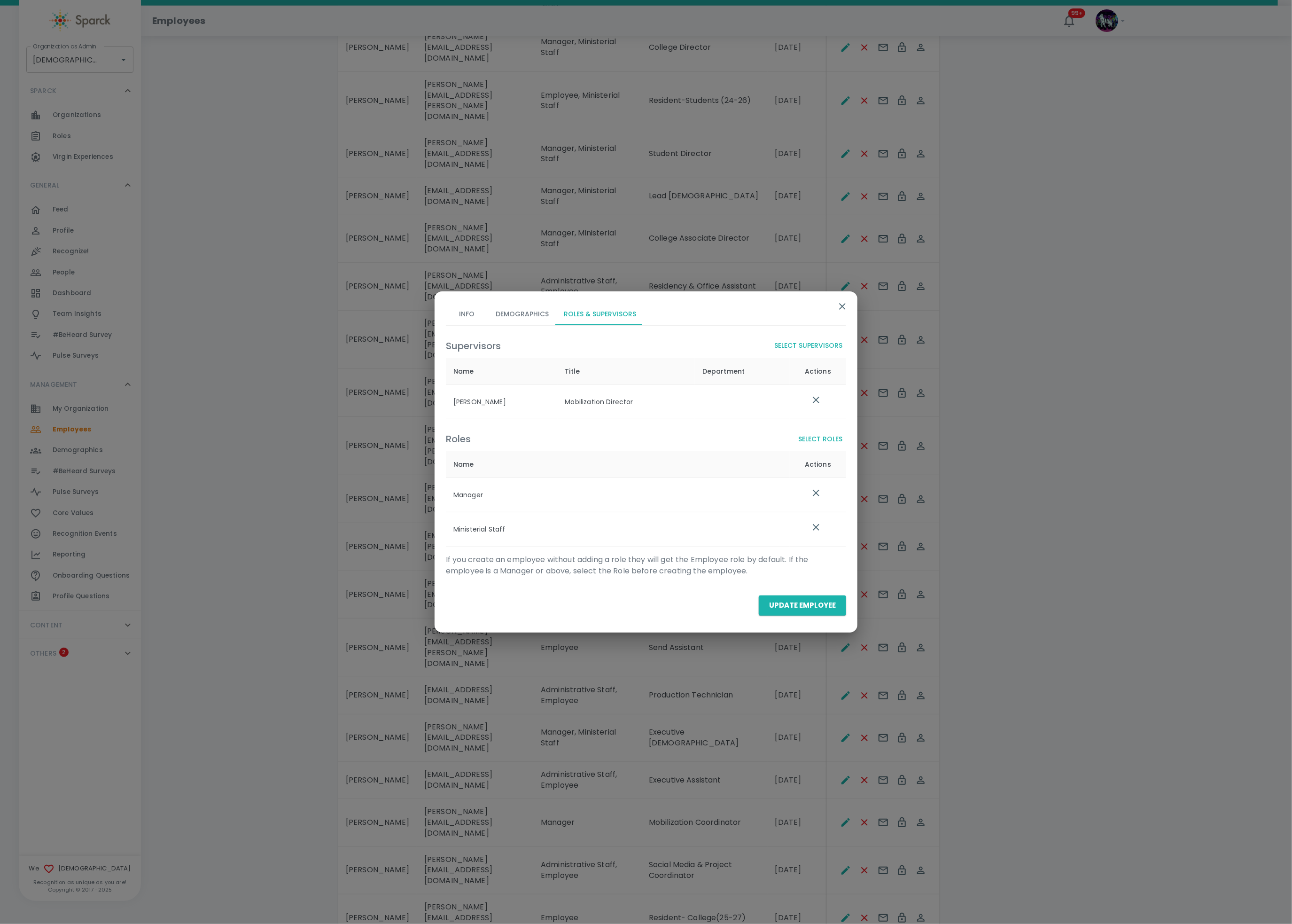
click at [795, 612] on button "Update Employee" at bounding box center [803, 605] width 87 height 20
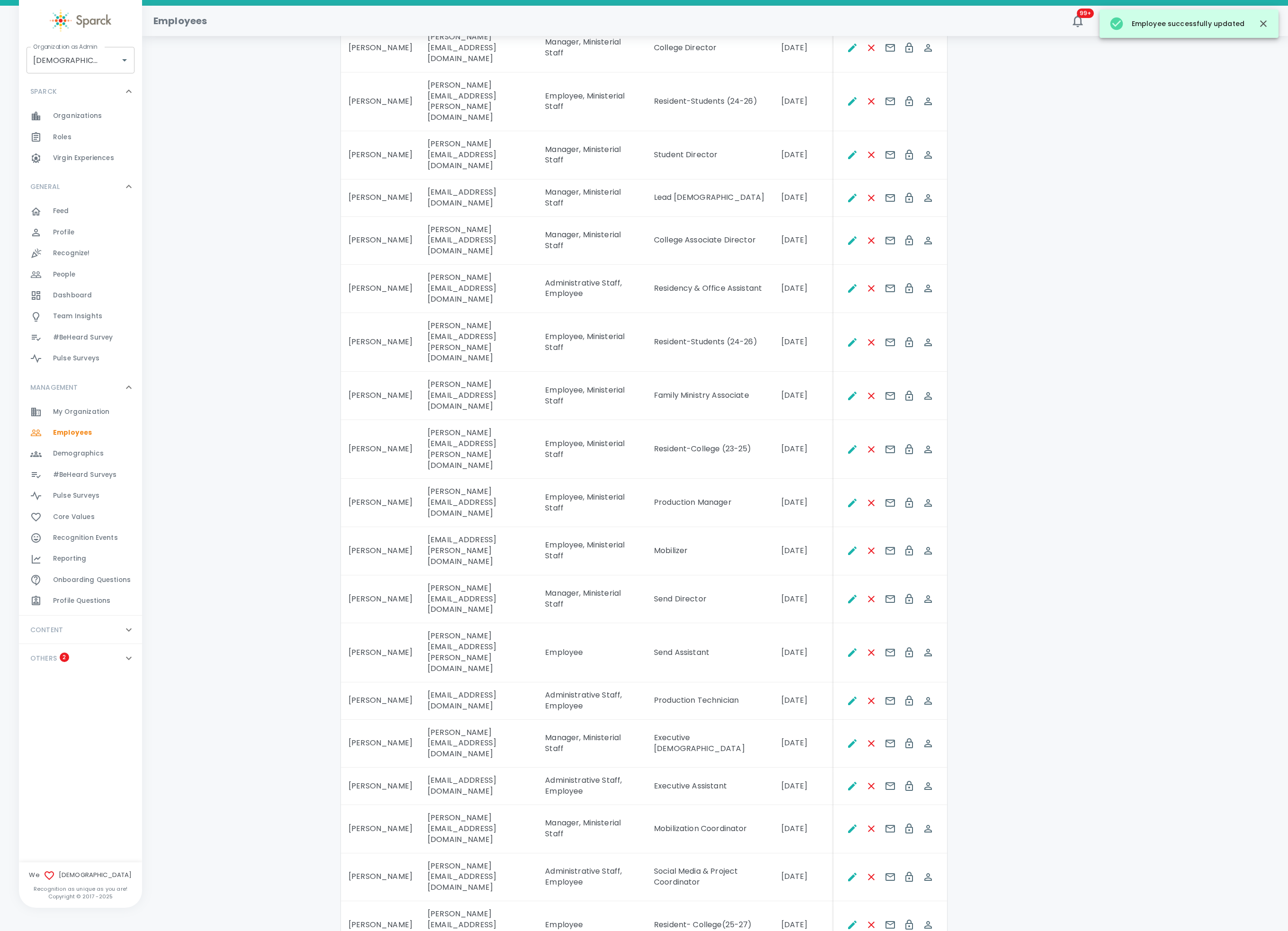
scroll to position [1042, 0]
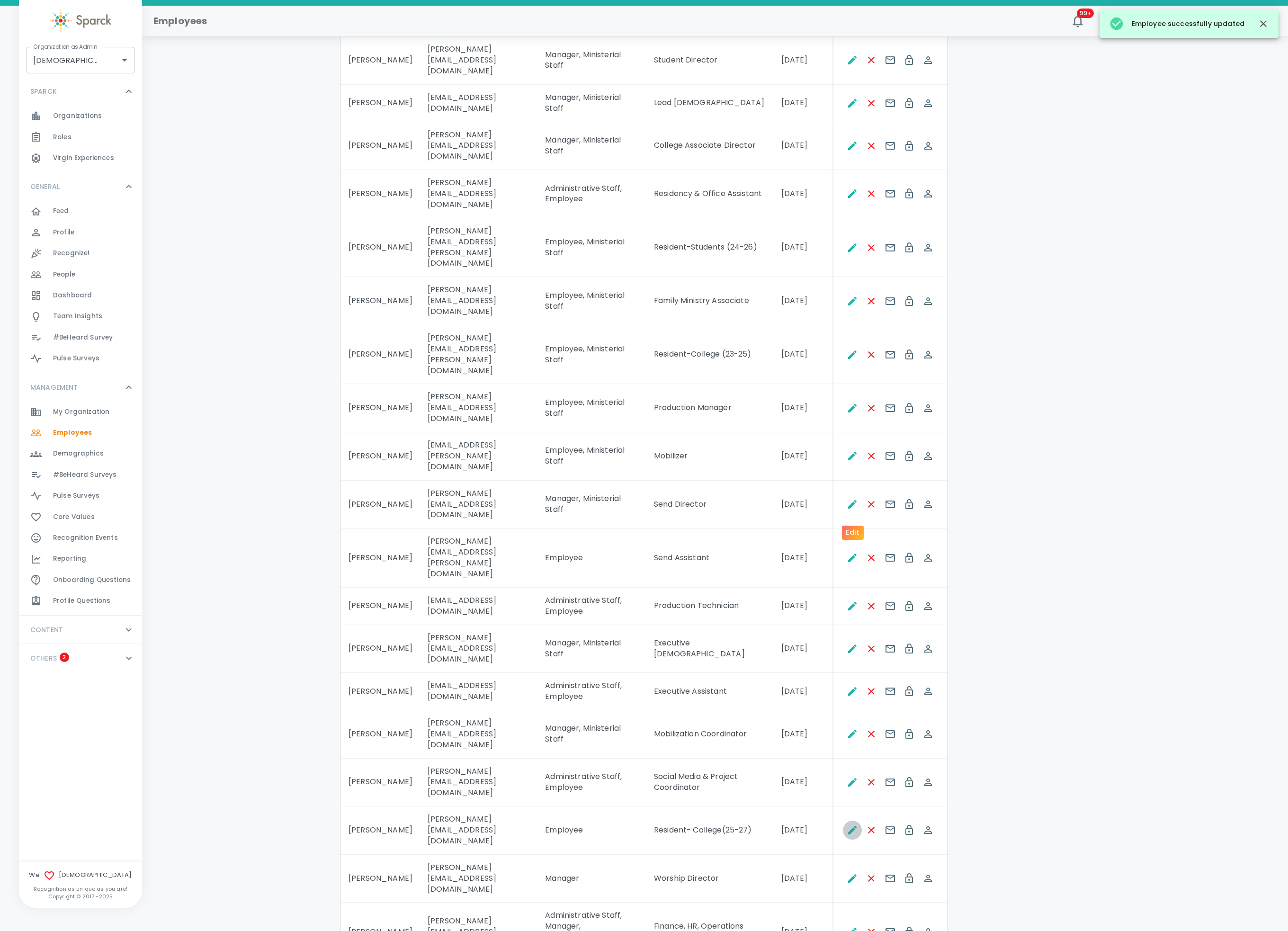
click at [849, 697] on icon "Edit" at bounding box center [852, 829] width 8 height 8
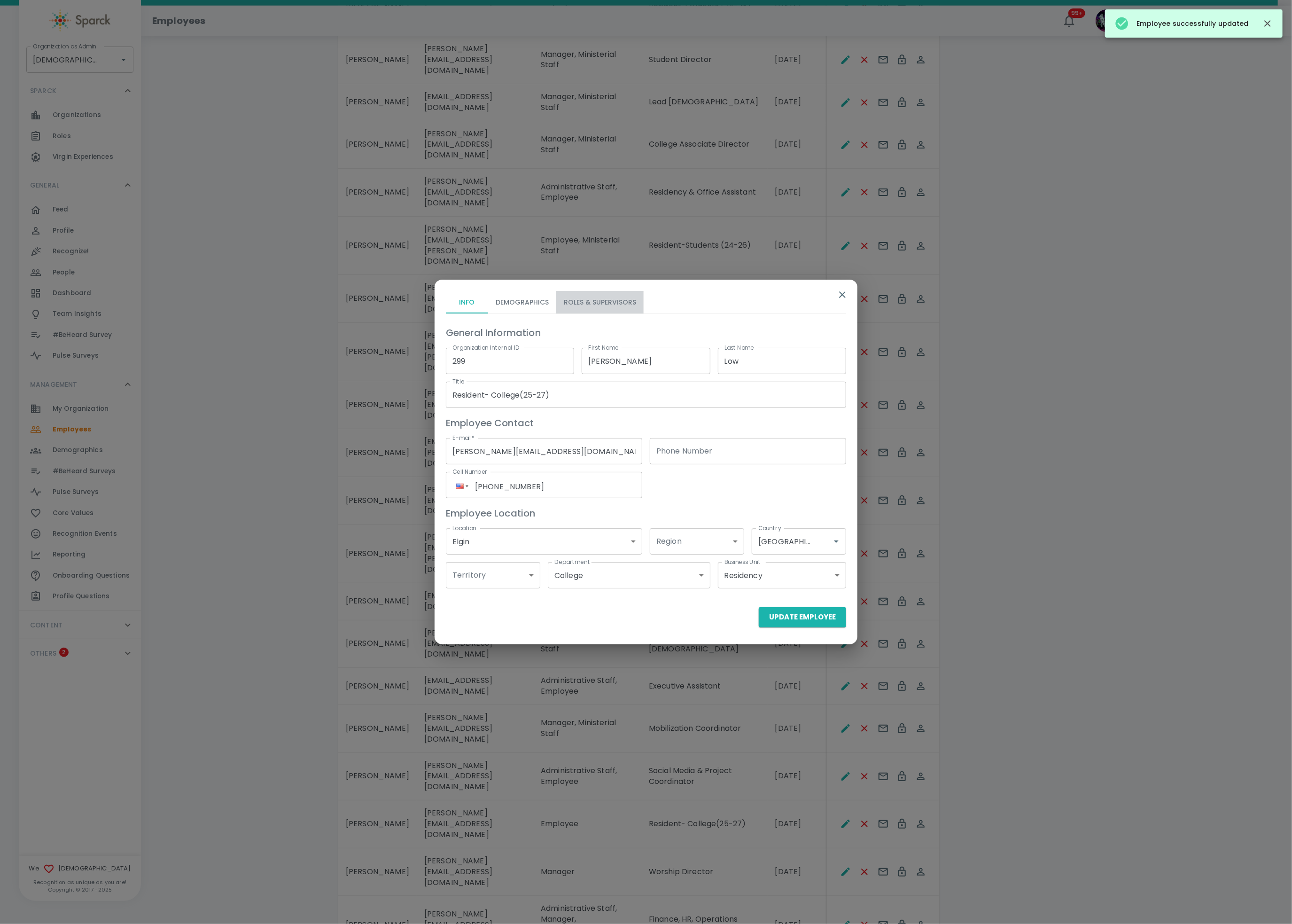
click at [626, 298] on button "Roles & Supervisors" at bounding box center [600, 302] width 87 height 23
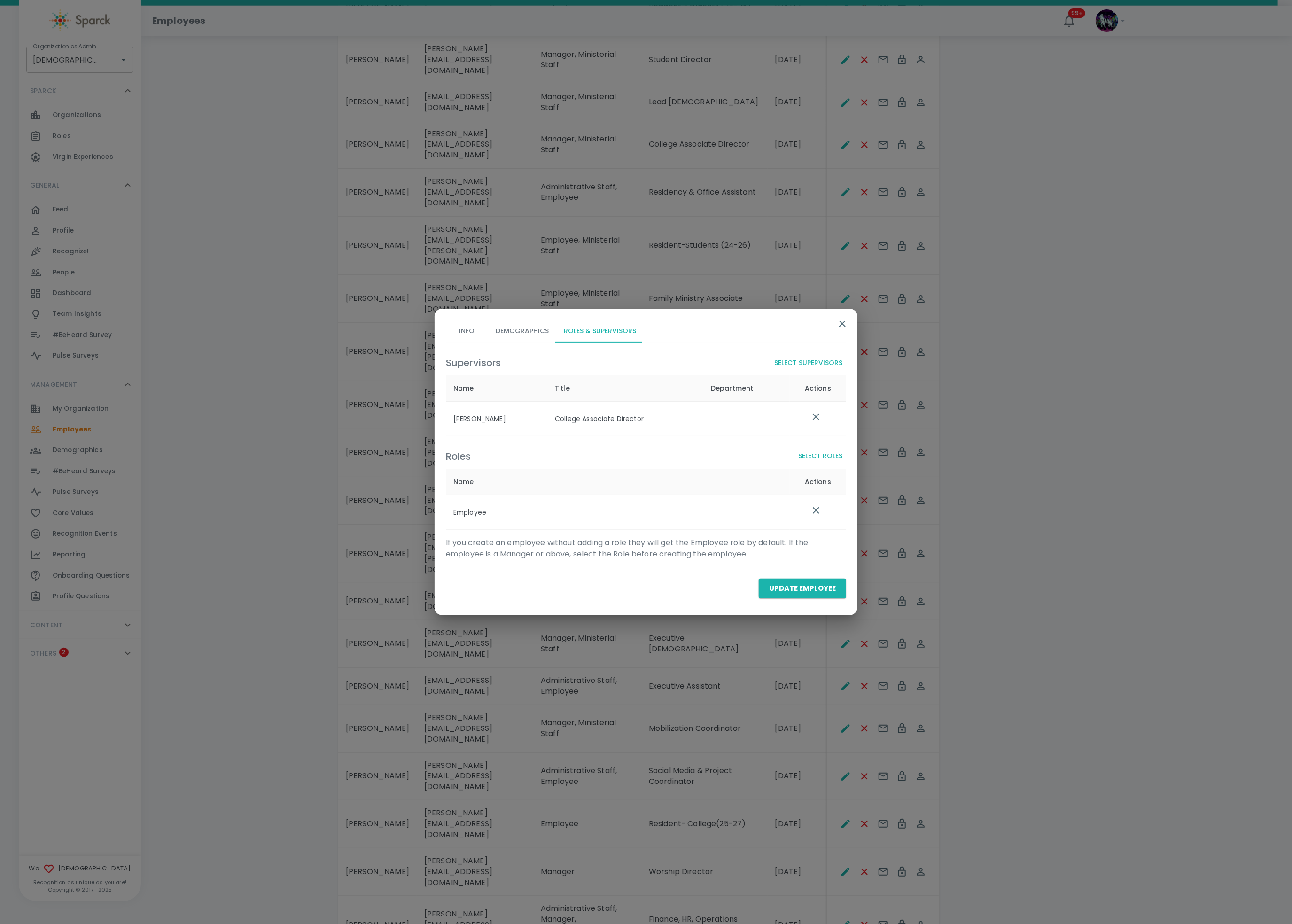
click at [829, 444] on div "Roles Select Roles Name Actions Employee" at bounding box center [642, 484] width 408 height 90
click at [825, 462] on button "Select Roles" at bounding box center [820, 456] width 52 height 17
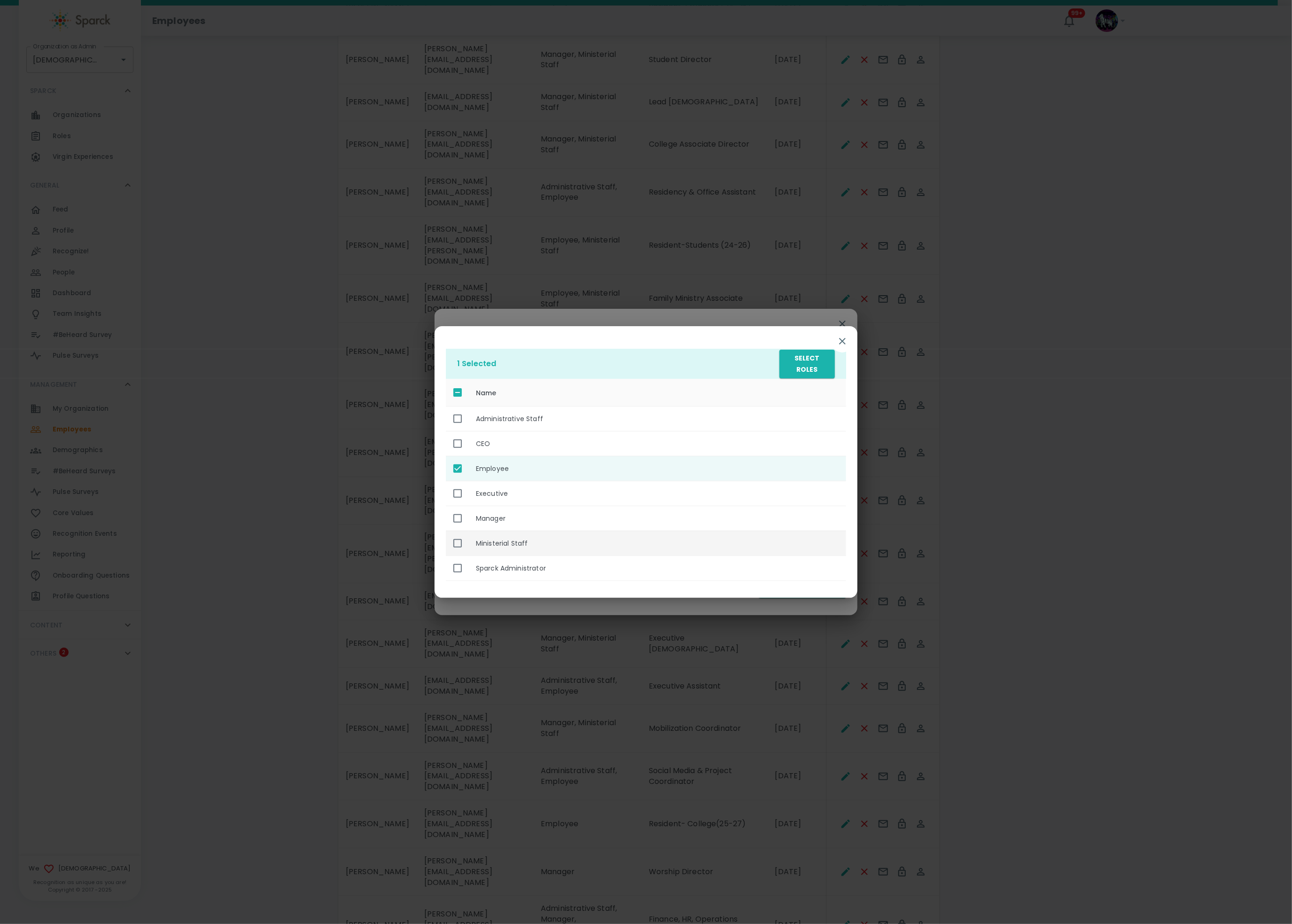
click at [504, 542] on th "Ministerial Staff" at bounding box center [657, 543] width 378 height 25
checkbox input "true"
click at [815, 365] on button "Select Roles" at bounding box center [807, 364] width 56 height 29
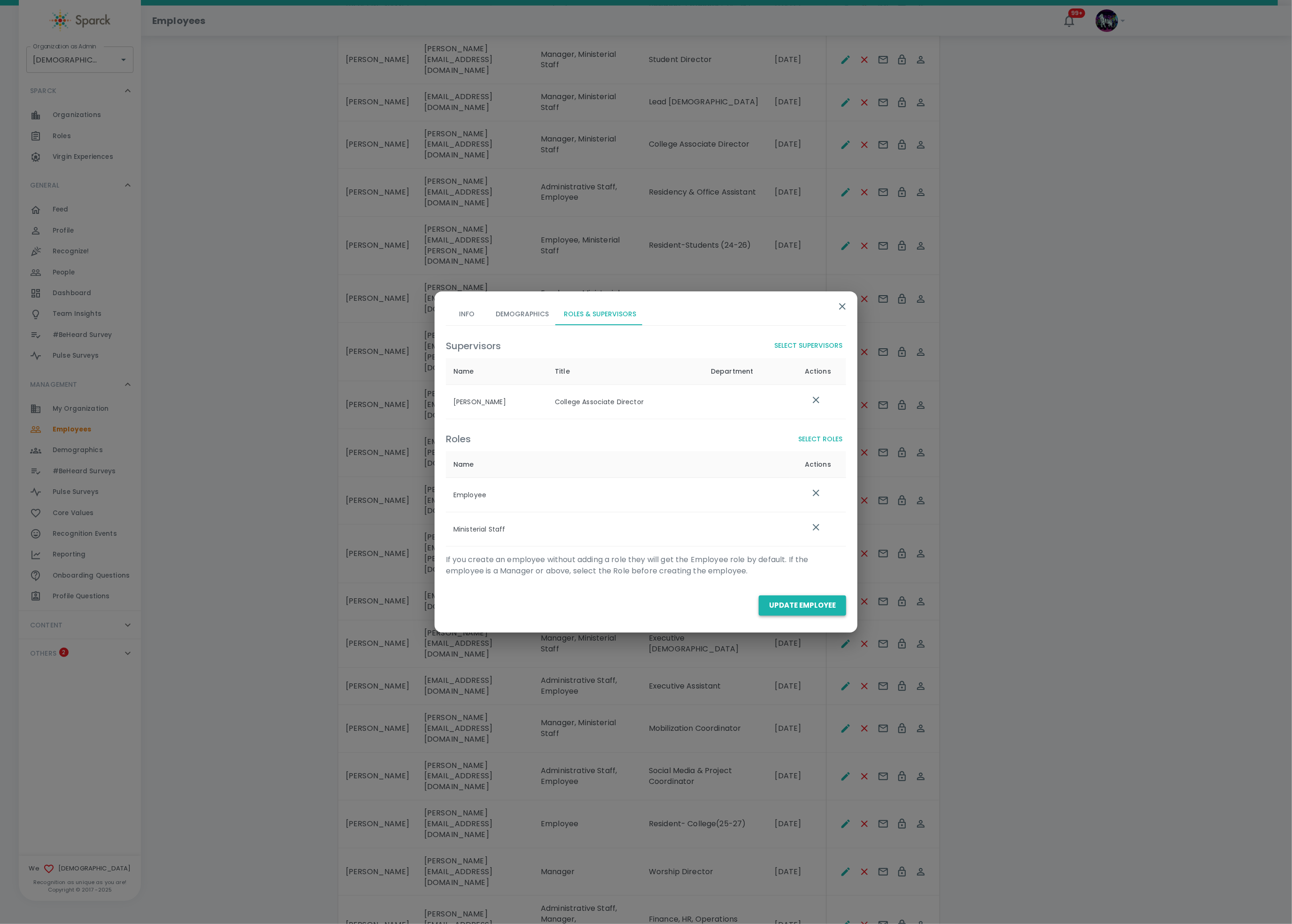
click at [787, 614] on button "Update Employee" at bounding box center [803, 605] width 87 height 20
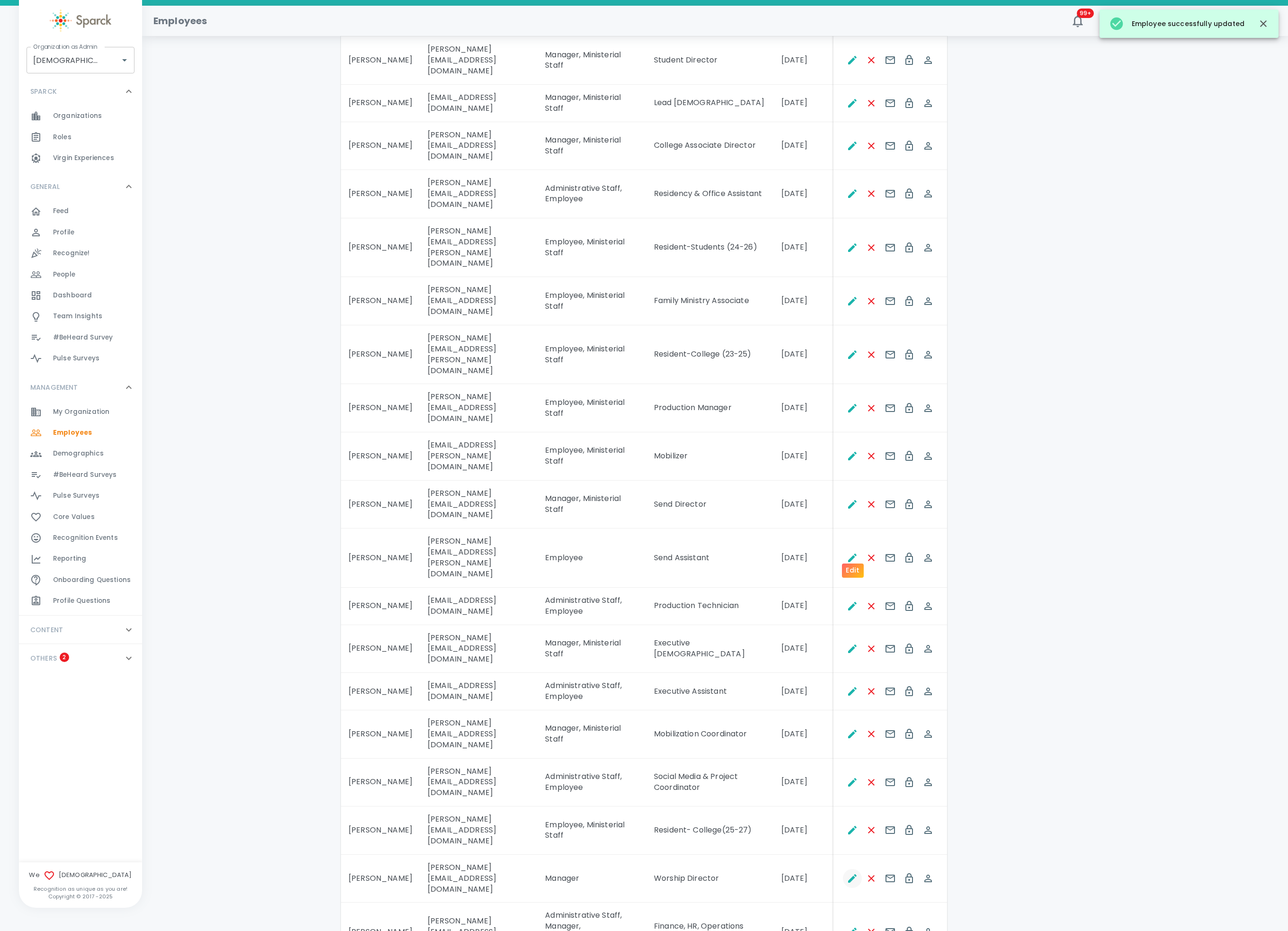
click at [852, 697] on icon "Edit" at bounding box center [852, 878] width 8 height 8
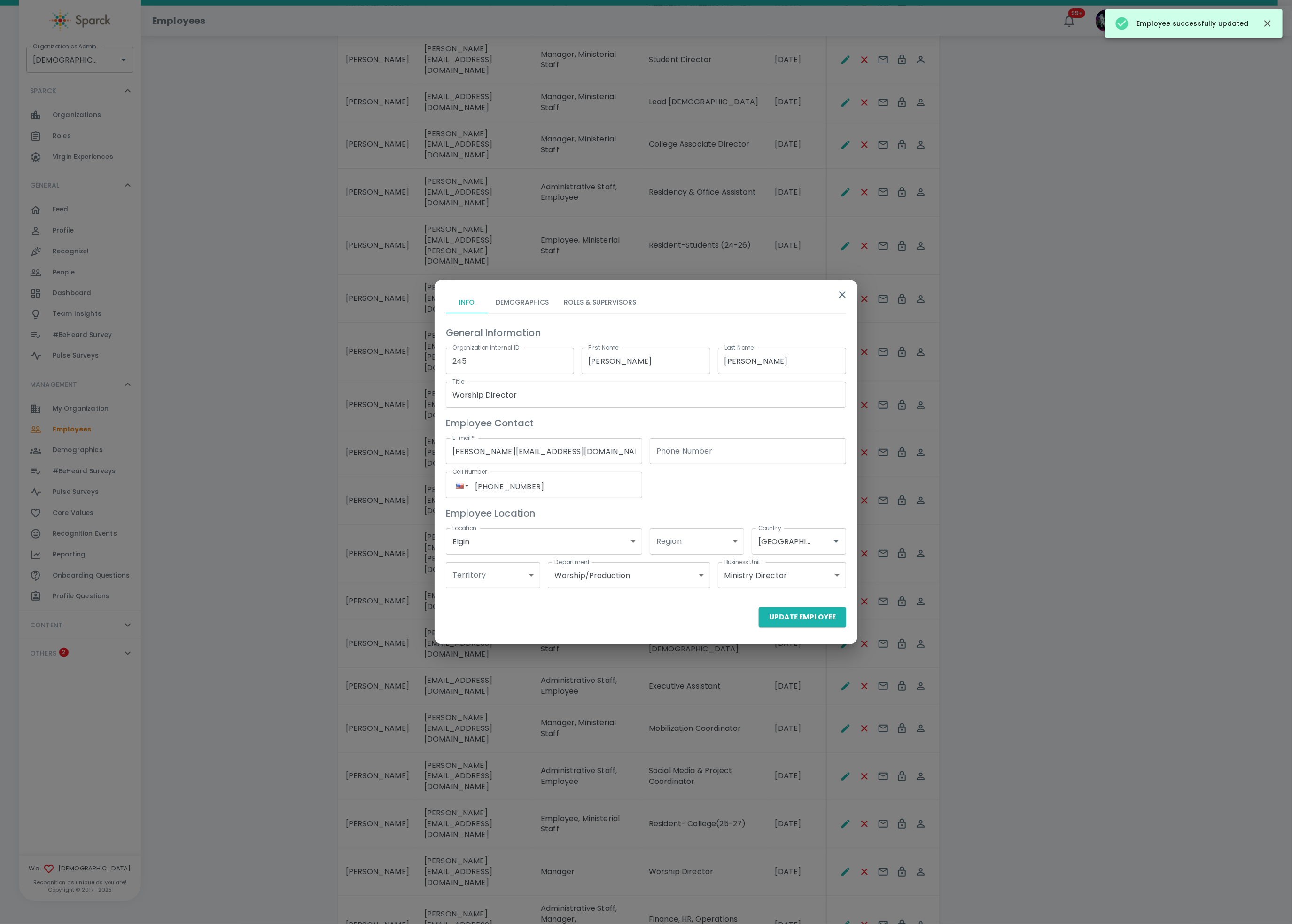
click at [602, 293] on button "Roles & Supervisors" at bounding box center [600, 302] width 87 height 23
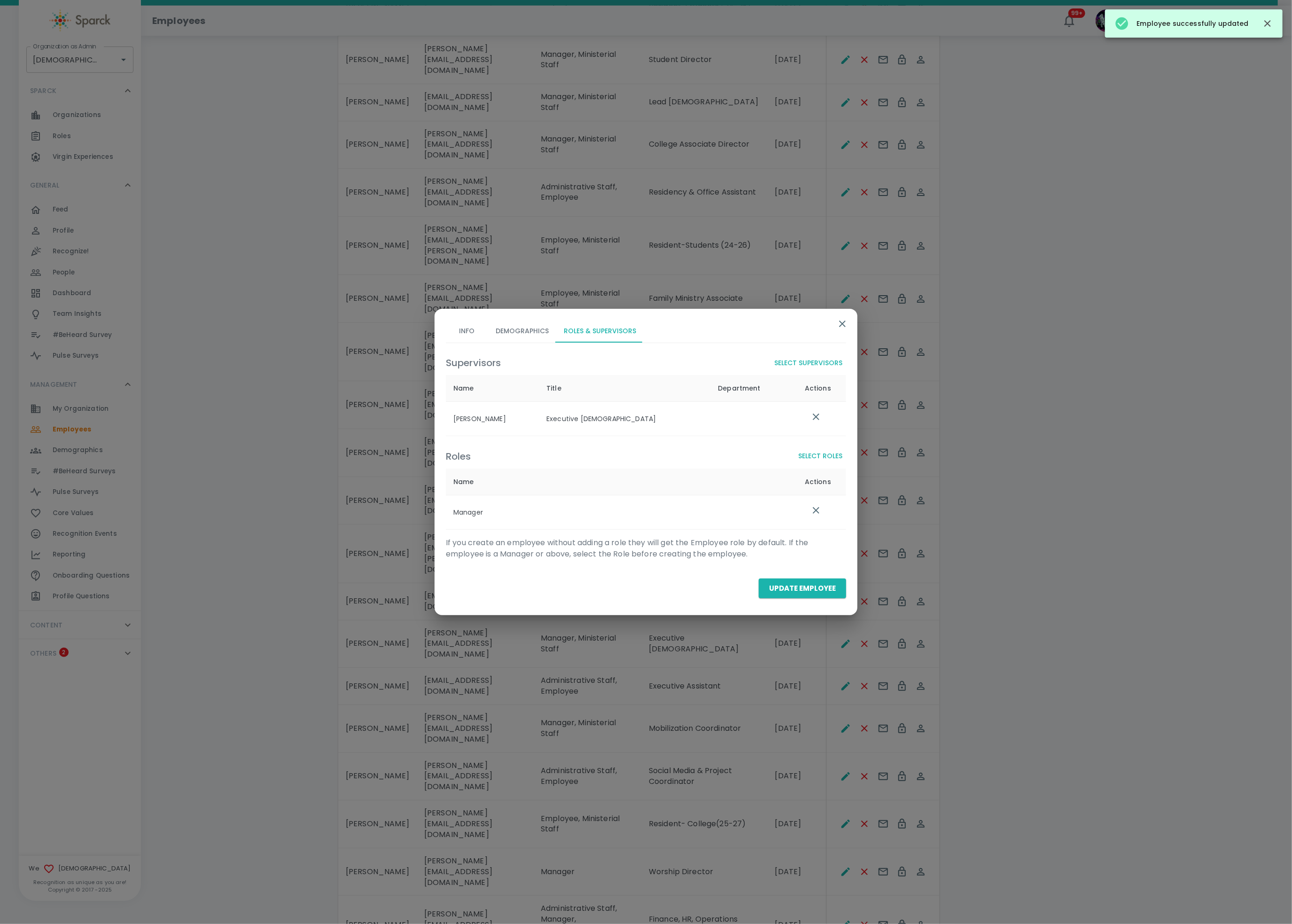
click at [820, 461] on button "Select Roles" at bounding box center [820, 456] width 52 height 17
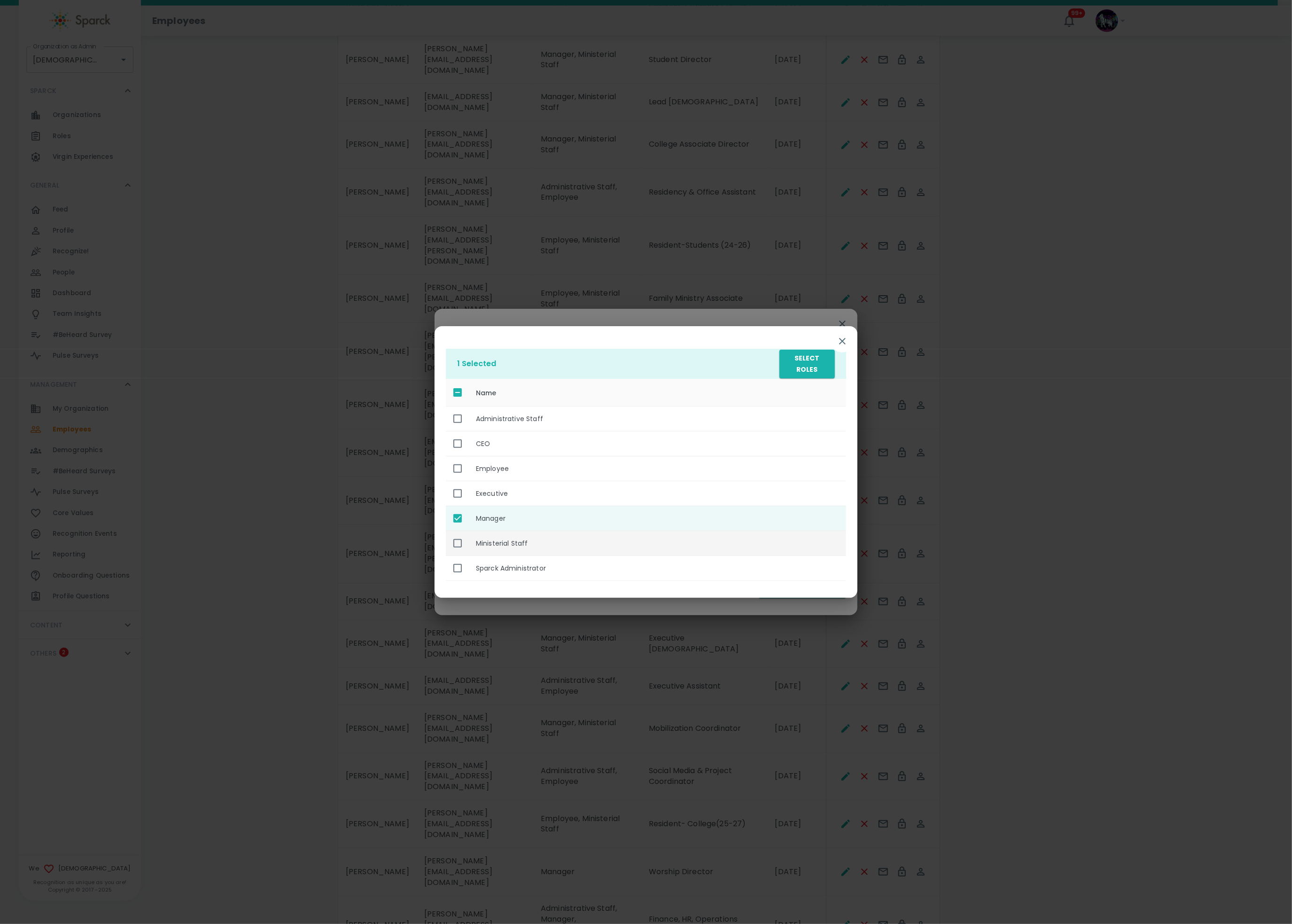
click at [565, 552] on th "Ministerial Staff" at bounding box center [657, 543] width 378 height 25
checkbox input "true"
click at [802, 360] on button "Select Roles" at bounding box center [807, 364] width 56 height 29
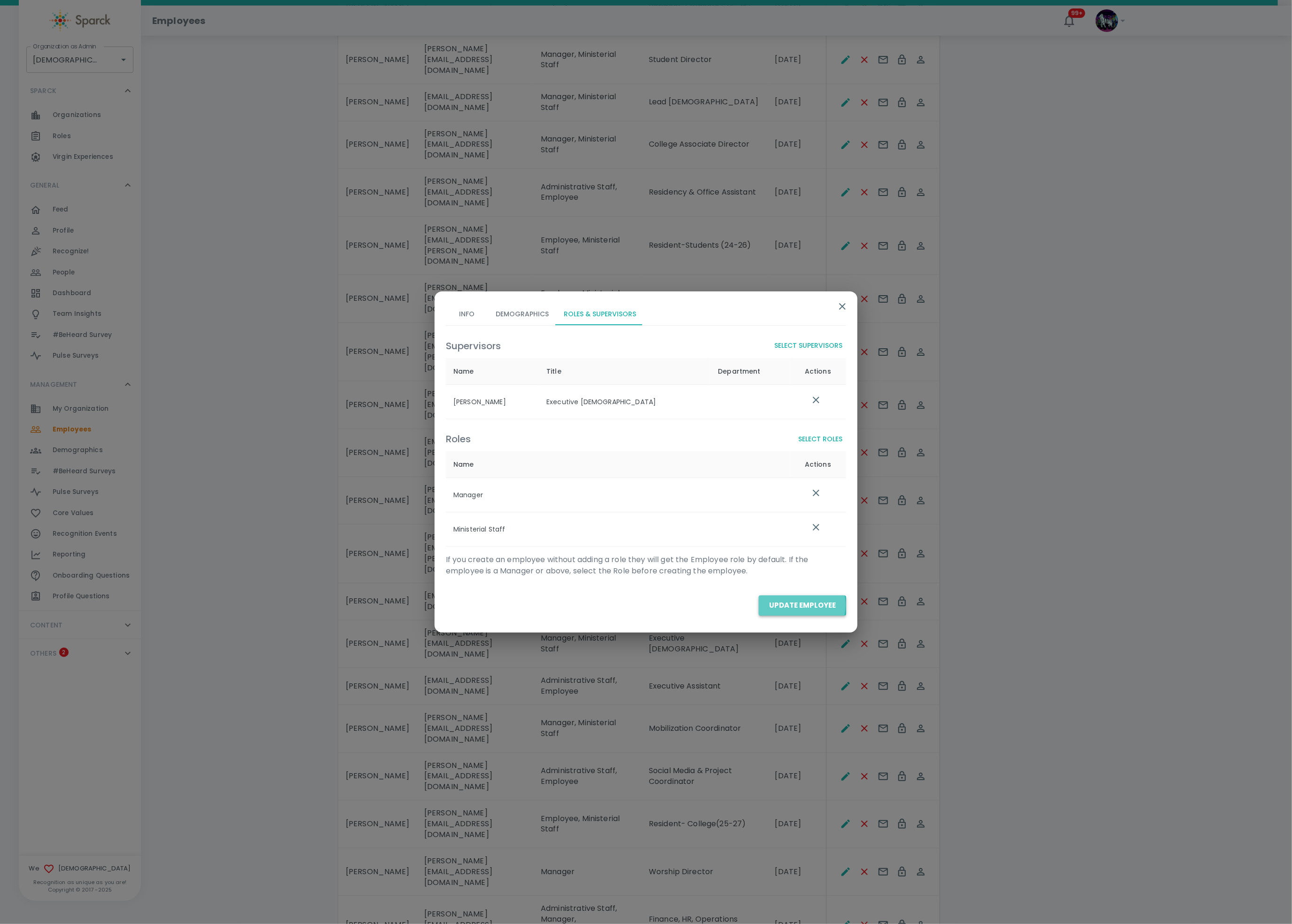
click at [791, 605] on button "Update Employee" at bounding box center [803, 605] width 87 height 20
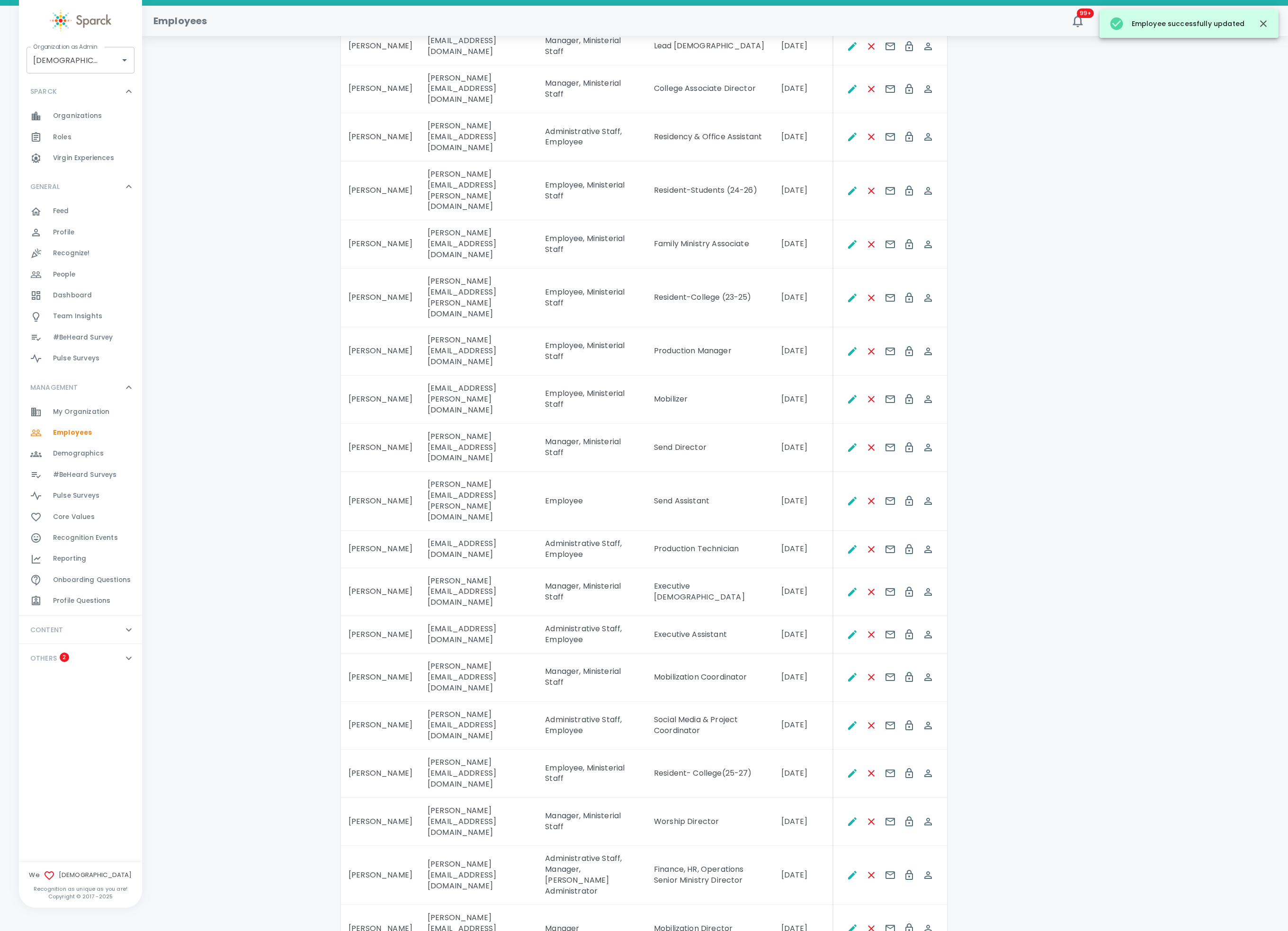
scroll to position [1121, 0]
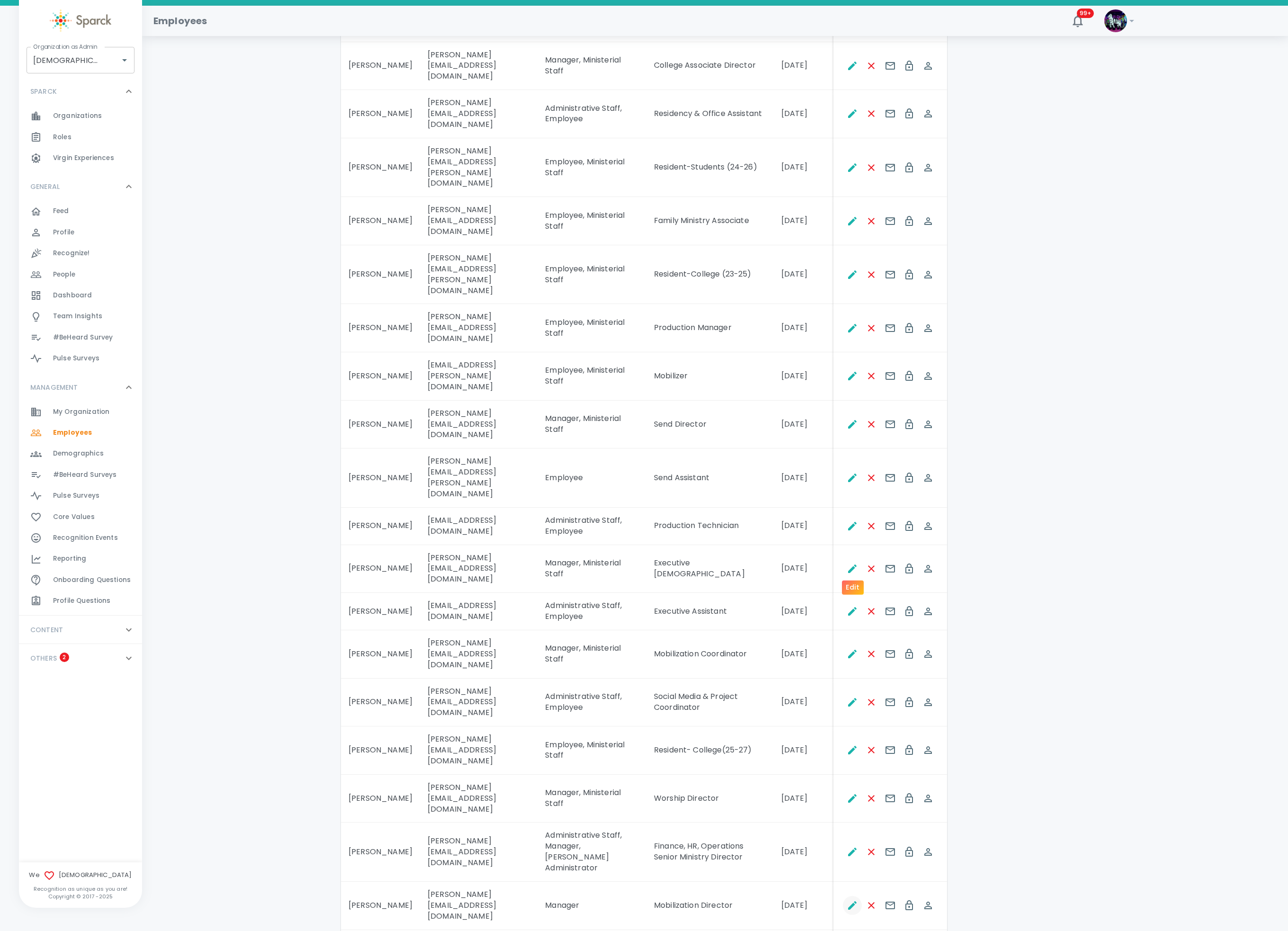
click at [853, 697] on icon "Edit" at bounding box center [852, 905] width 11 height 11
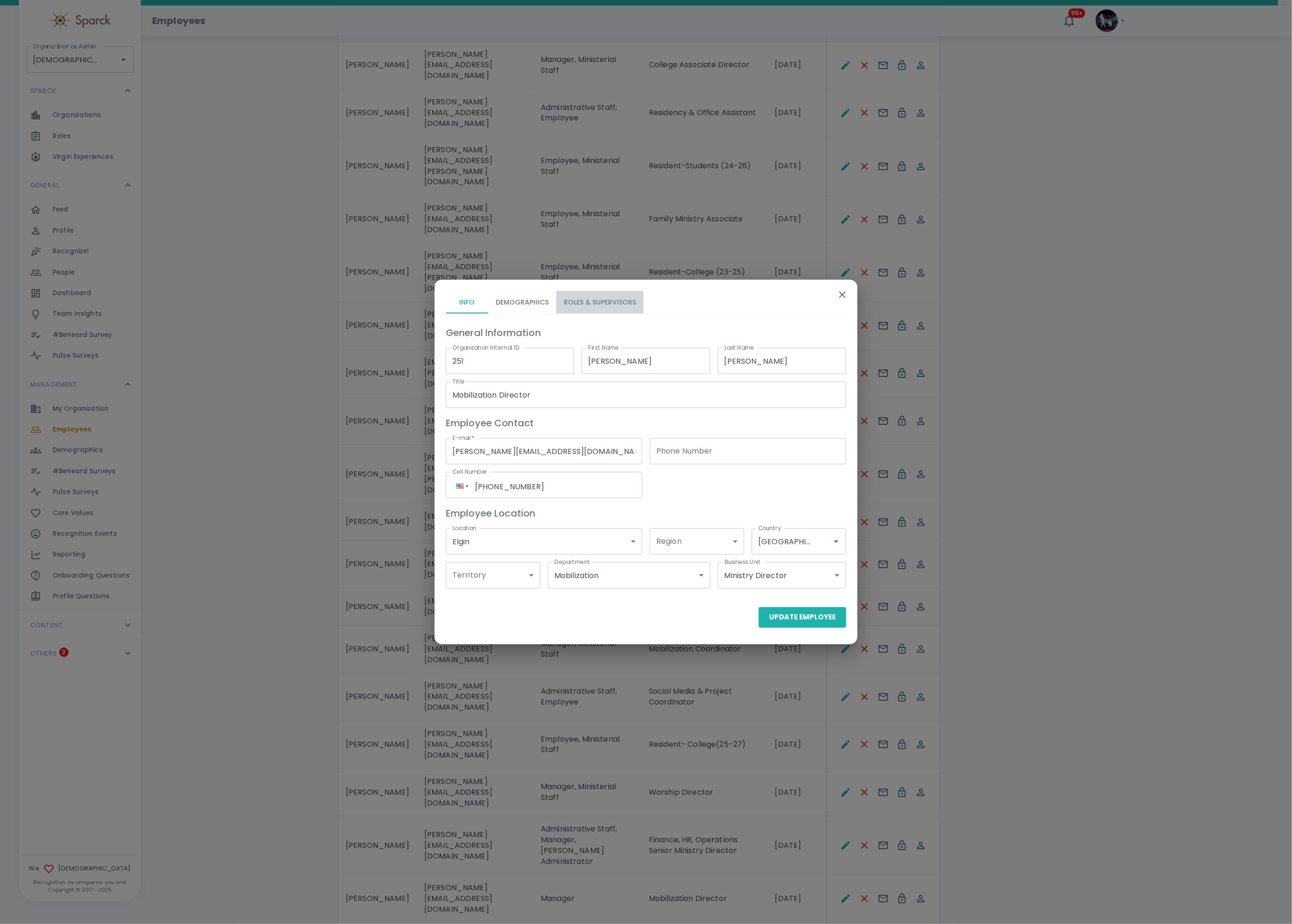
click at [596, 297] on button "Roles & Supervisors" at bounding box center [600, 302] width 87 height 23
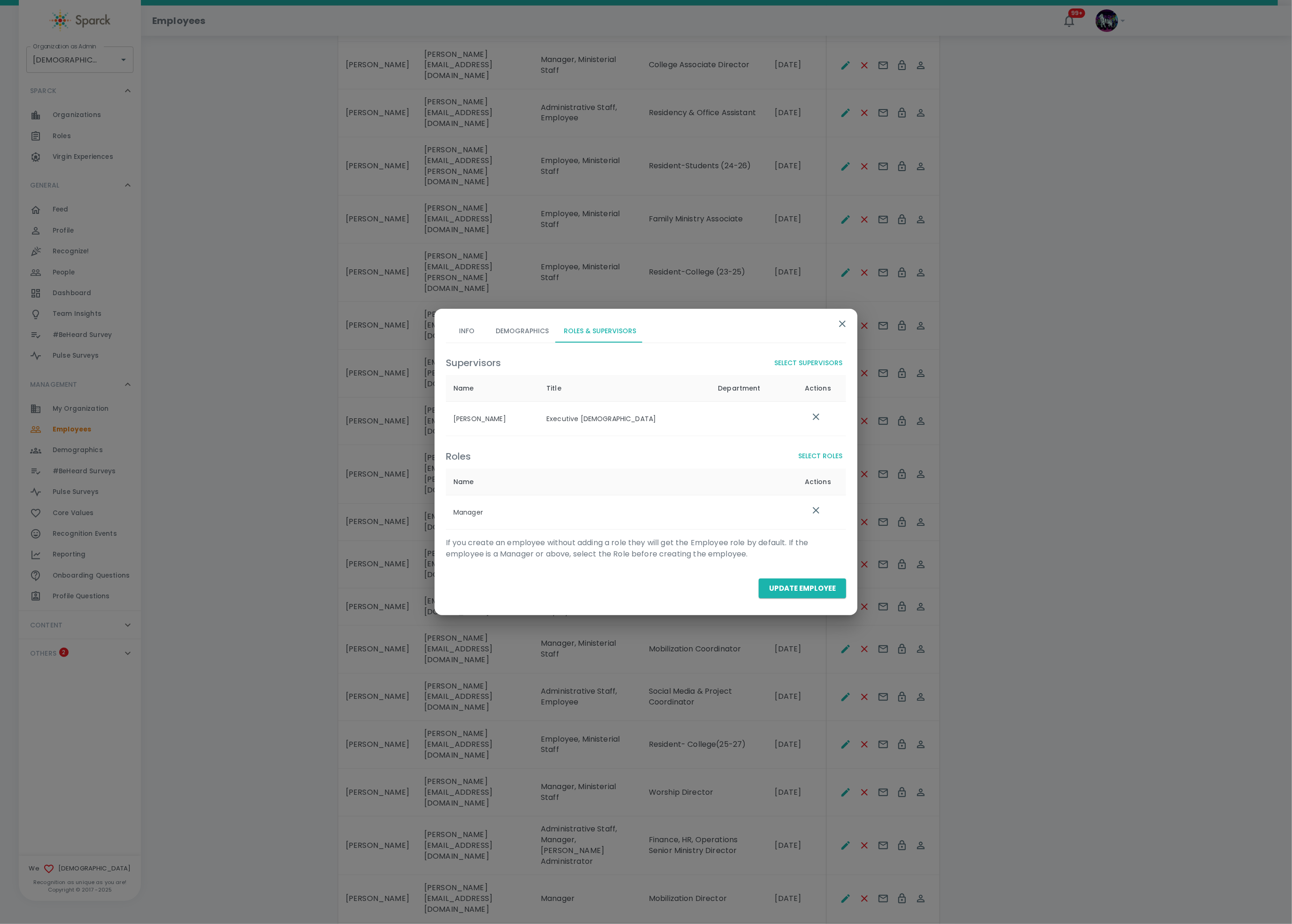
click at [834, 454] on button "Select Roles" at bounding box center [820, 456] width 52 height 17
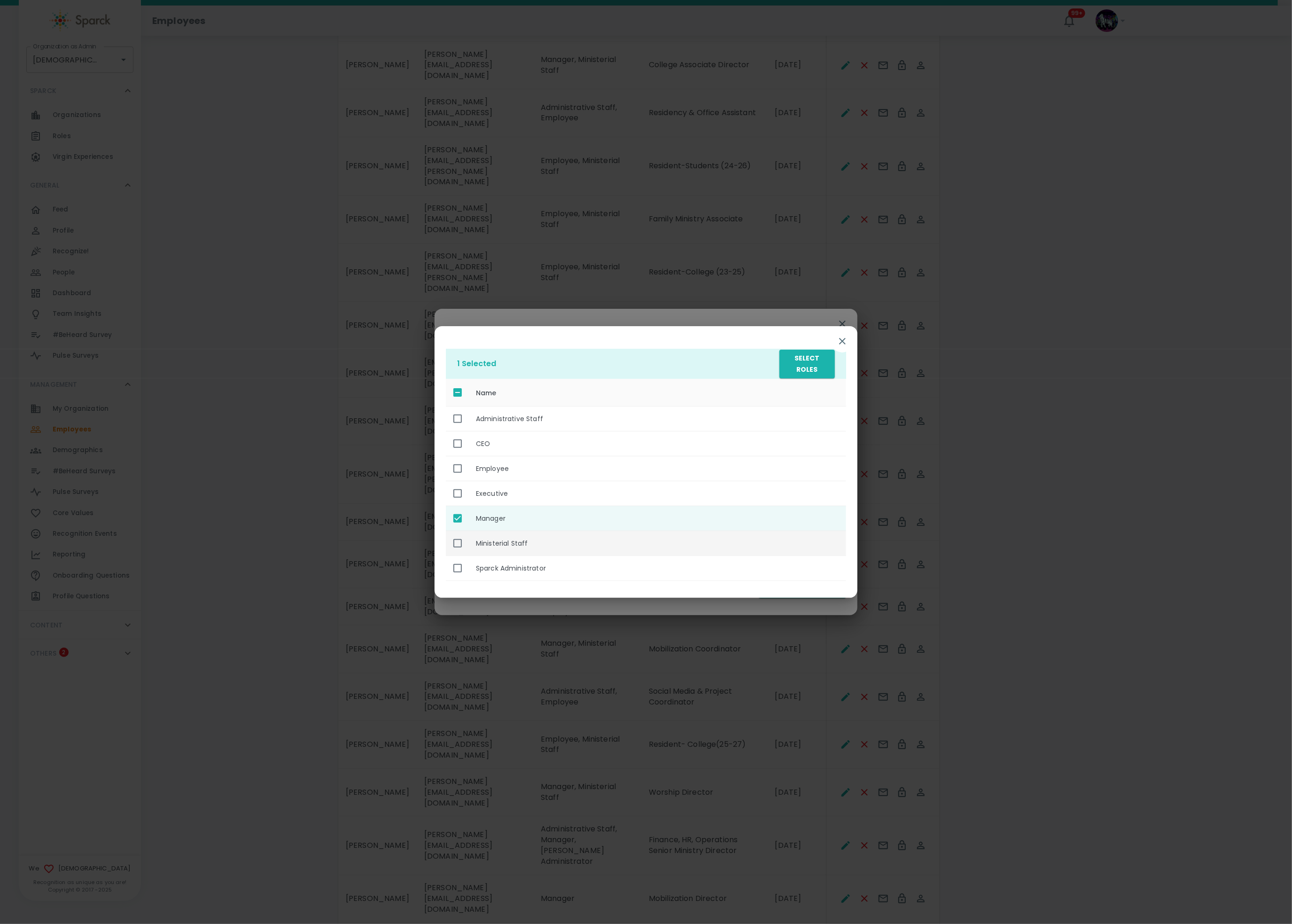
click at [575, 543] on th "Ministerial Staff" at bounding box center [657, 543] width 378 height 25
checkbox input "true"
click at [787, 358] on button "Select Roles" at bounding box center [807, 364] width 56 height 29
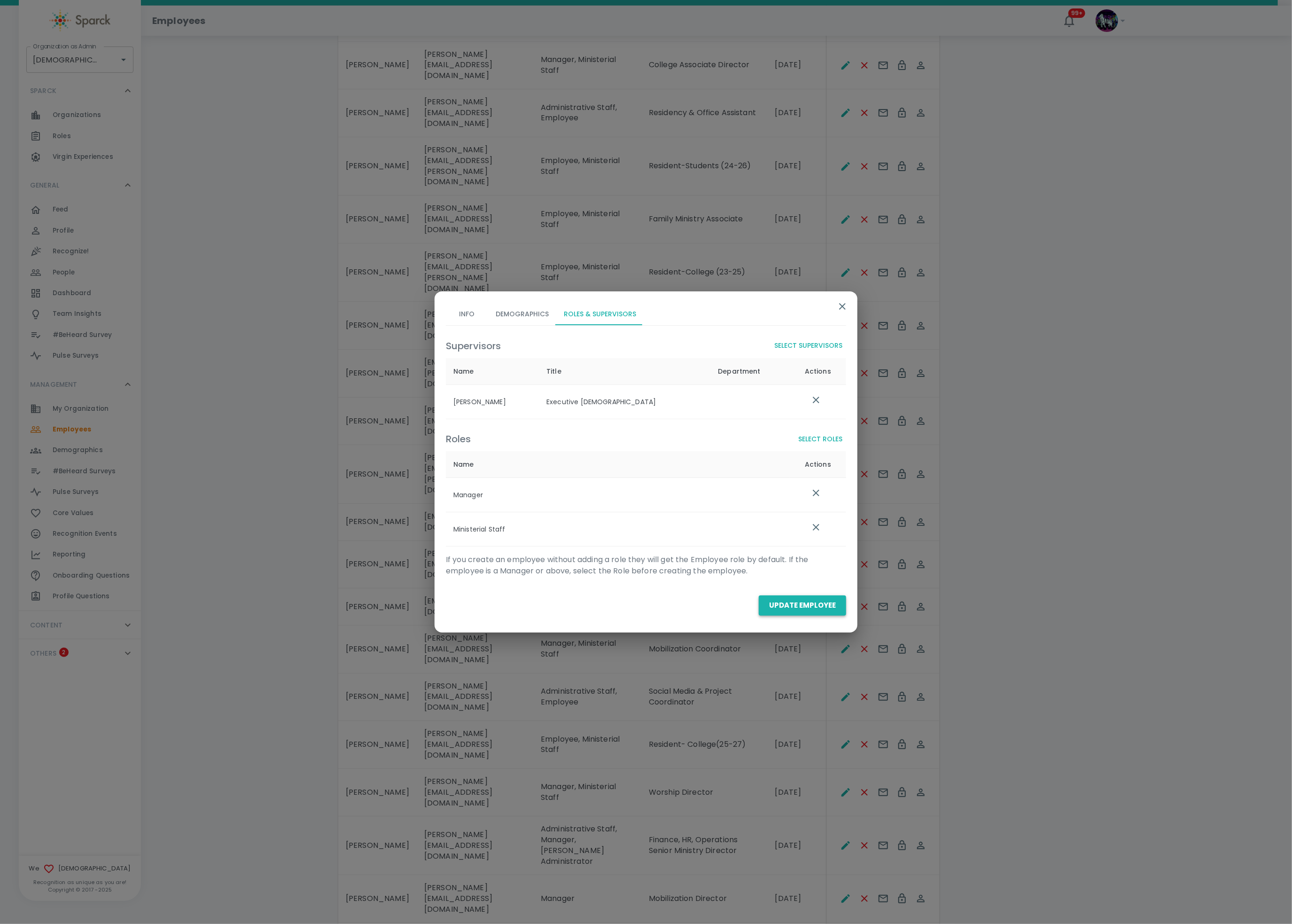
click at [791, 605] on button "Update Employee" at bounding box center [803, 605] width 87 height 20
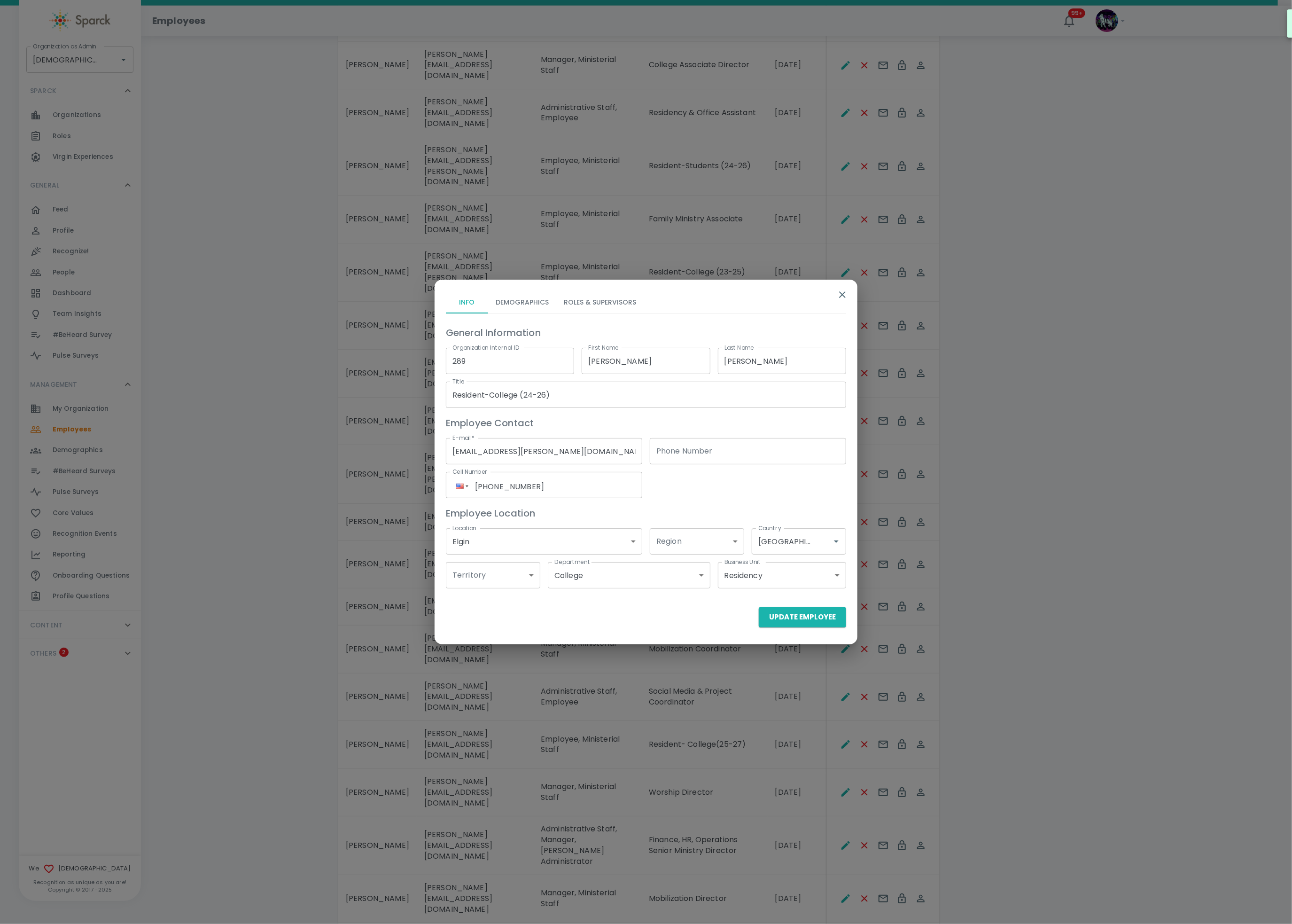
click at [580, 306] on button "Roles & Supervisors" at bounding box center [600, 302] width 87 height 23
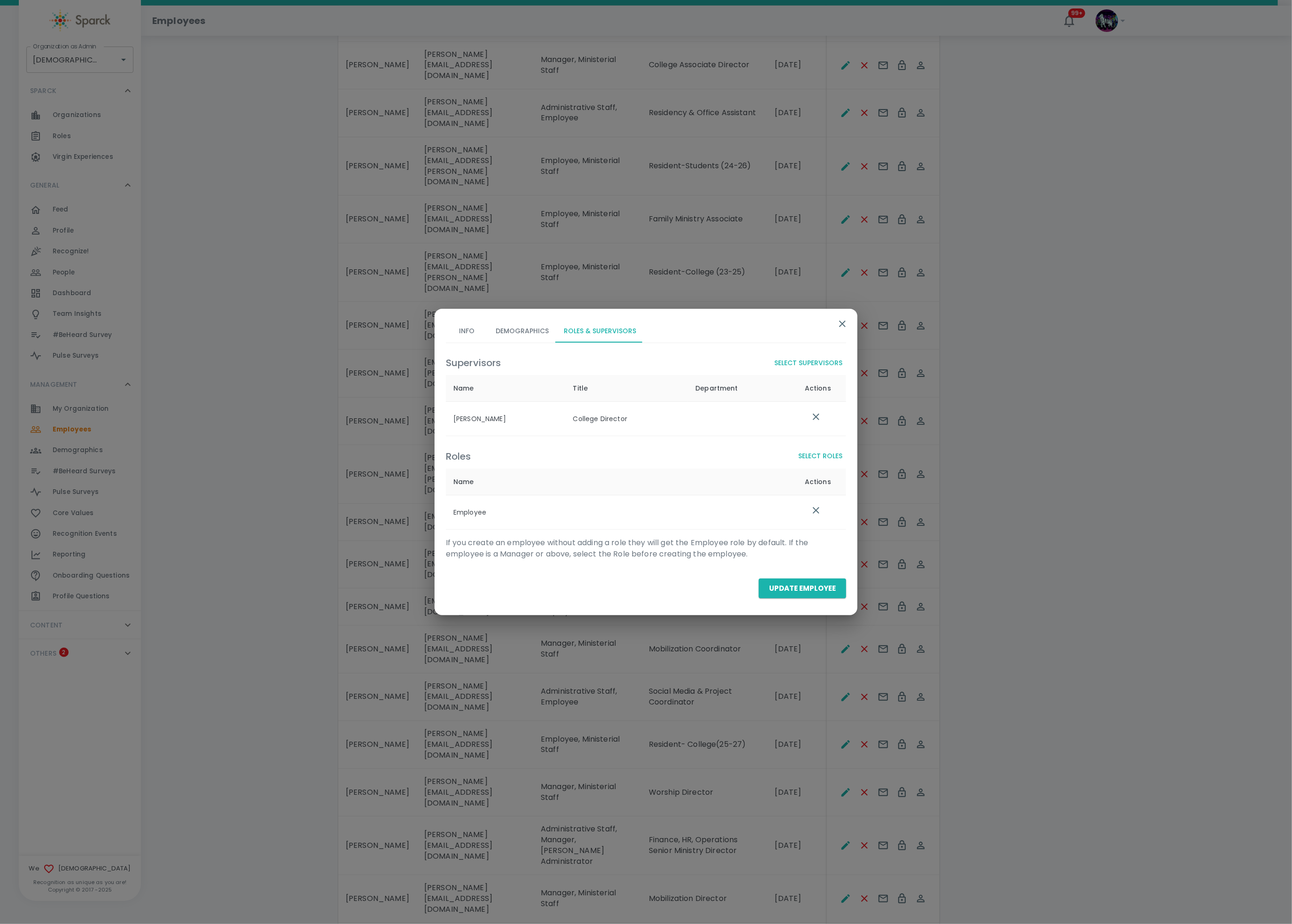
click at [821, 454] on button "Select Roles" at bounding box center [820, 456] width 52 height 17
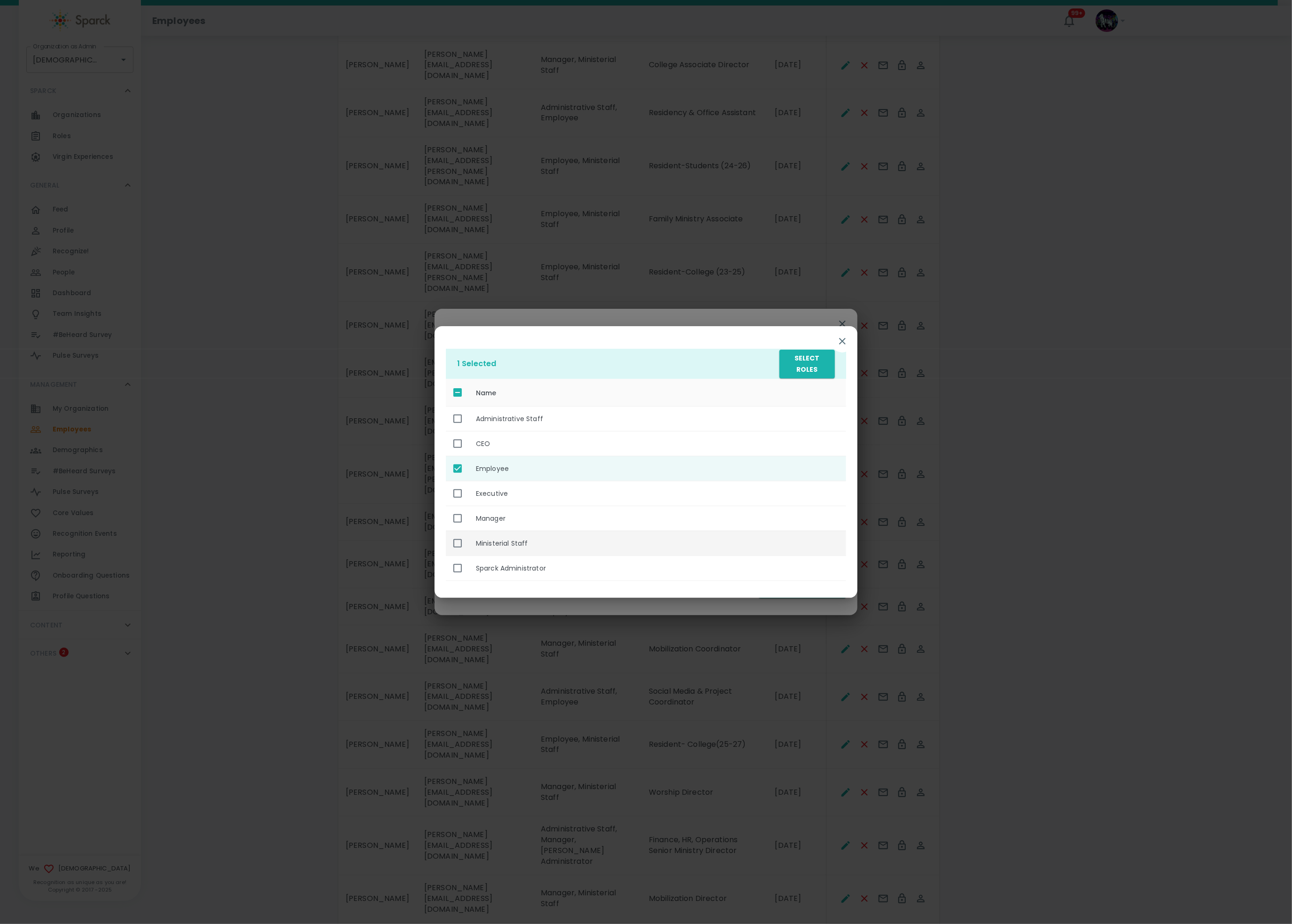
click at [538, 545] on th "Ministerial Staff" at bounding box center [657, 543] width 378 height 25
checkbox input "true"
click at [812, 365] on button "Select Roles" at bounding box center [807, 364] width 56 height 29
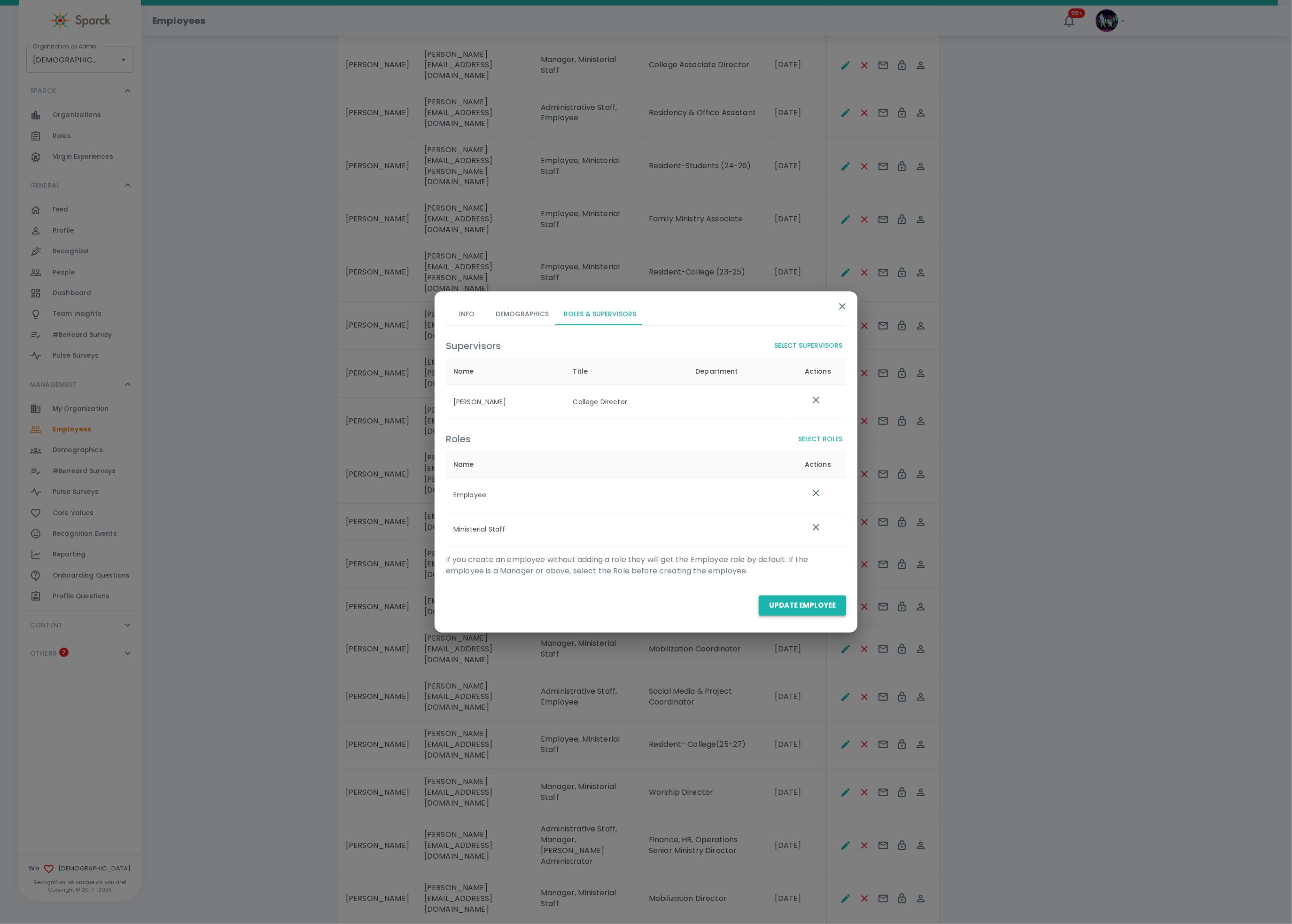
click at [804, 601] on button "Update Employee" at bounding box center [803, 605] width 87 height 20
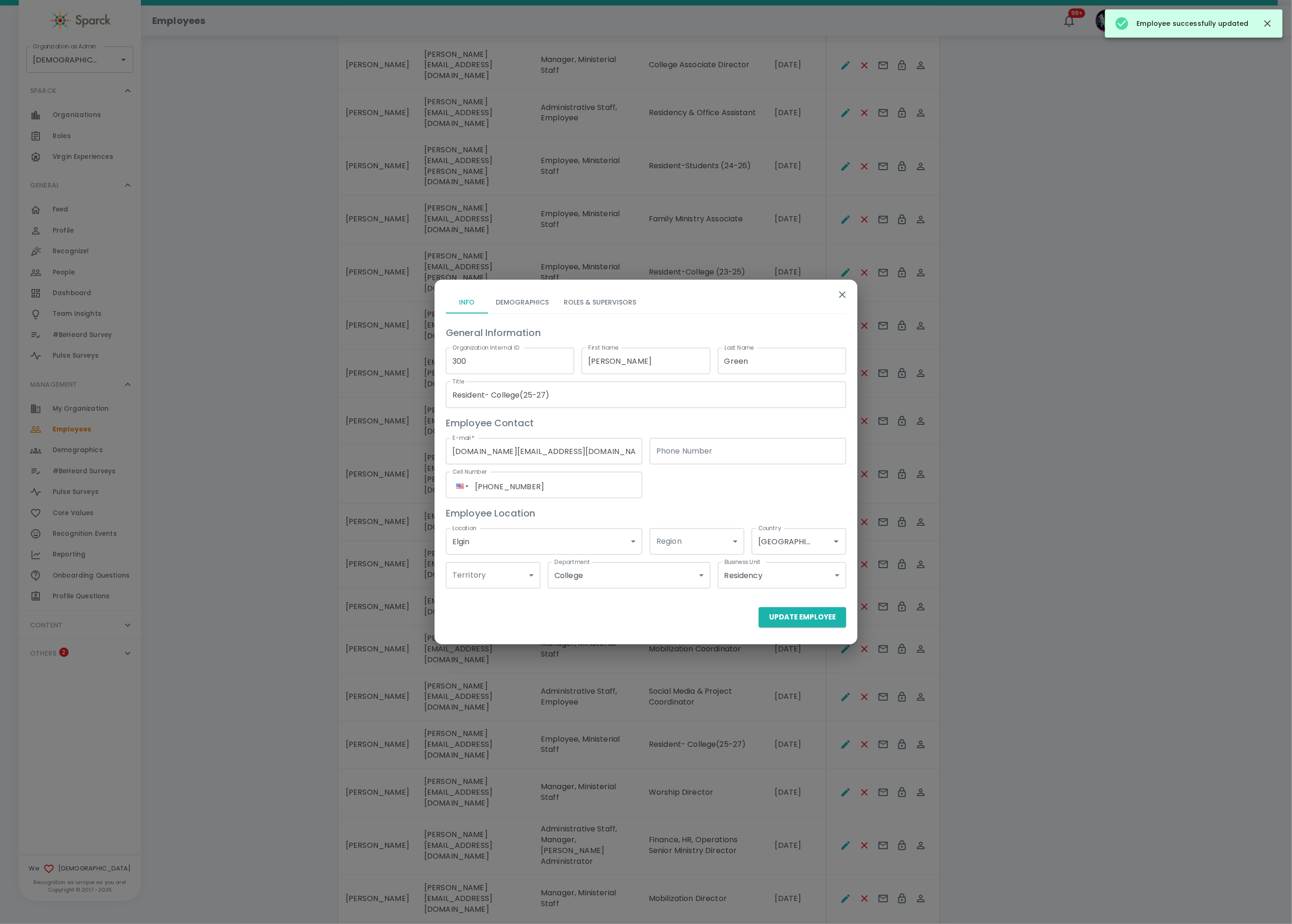
click at [602, 303] on button "Roles & Supervisors" at bounding box center [600, 302] width 87 height 23
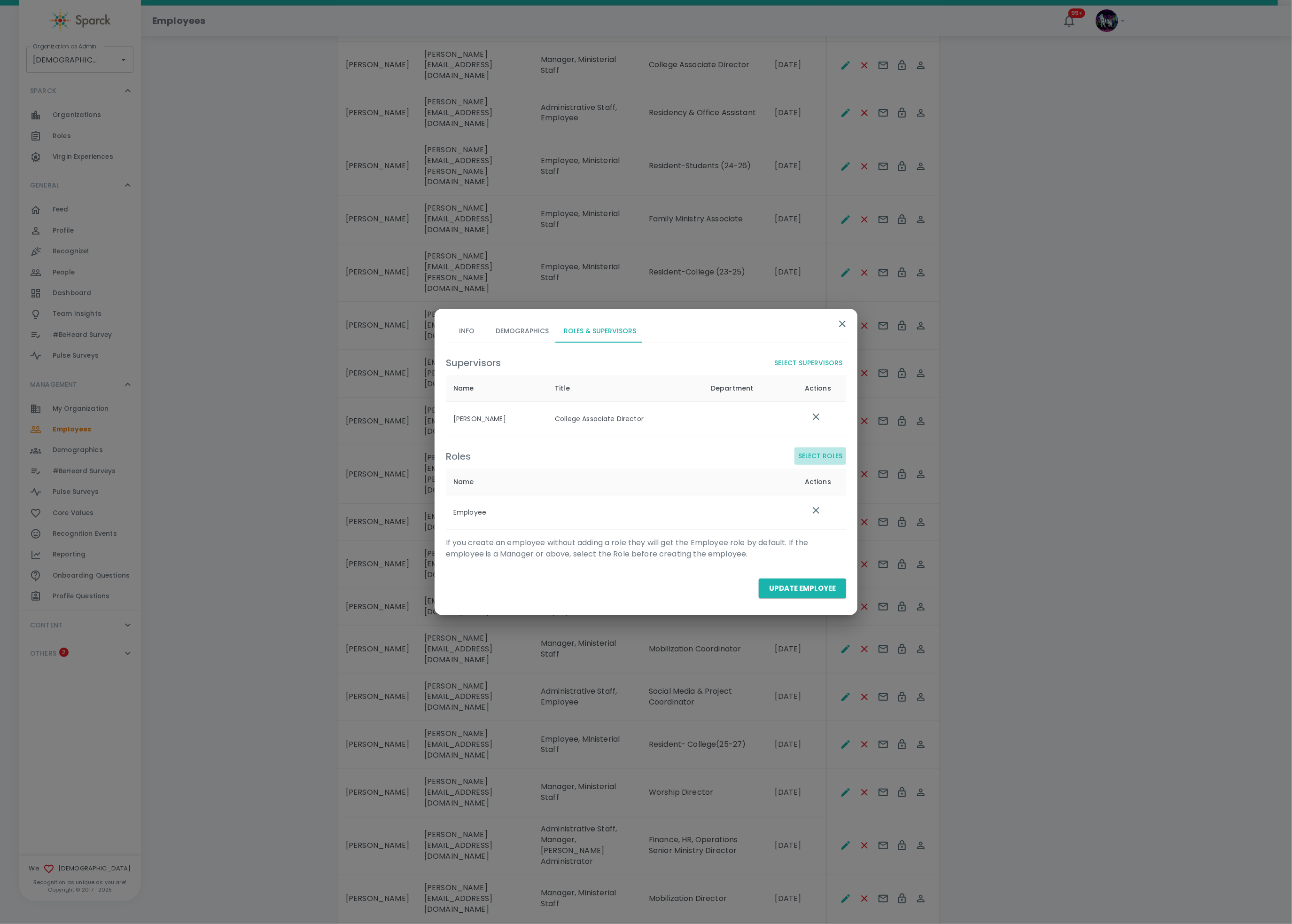
click at [827, 463] on button "Select Roles" at bounding box center [820, 456] width 52 height 17
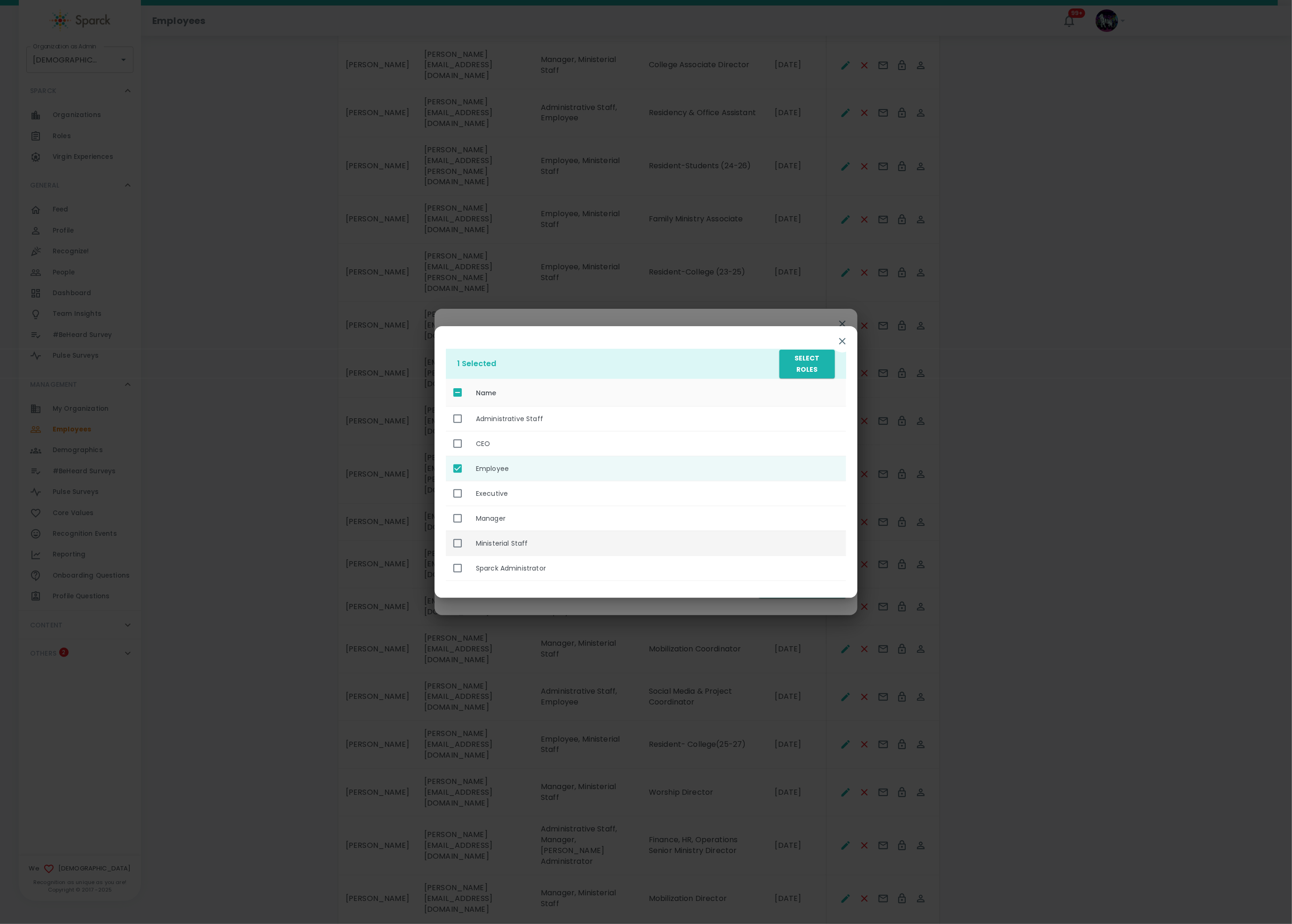
click at [541, 544] on th "Ministerial Staff" at bounding box center [657, 543] width 378 height 25
checkbox input "true"
click at [803, 358] on button "Select Roles" at bounding box center [807, 364] width 56 height 29
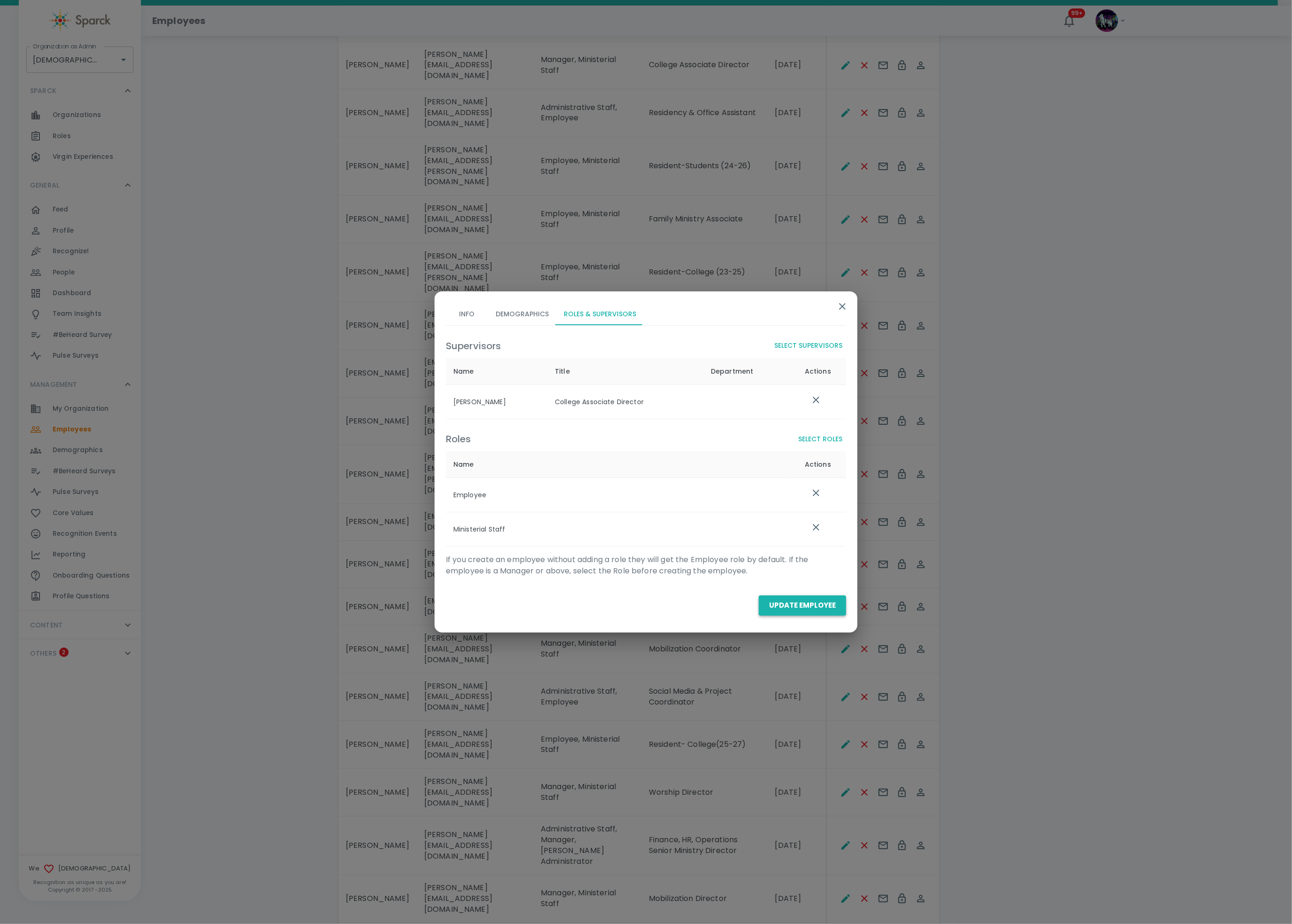
click at [796, 614] on button "Update Employee" at bounding box center [803, 605] width 87 height 20
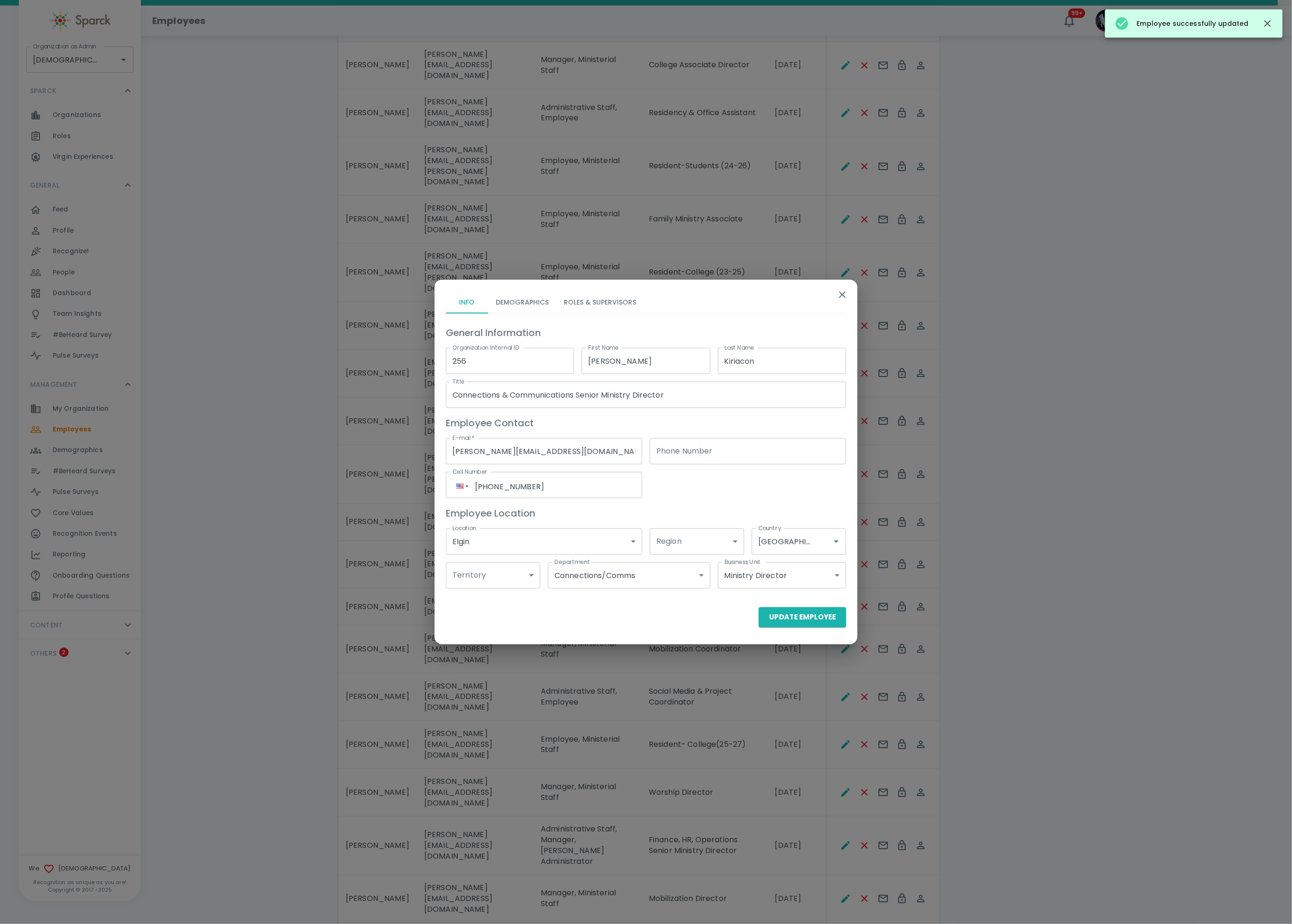
click at [605, 303] on button "Roles & Supervisors" at bounding box center [600, 302] width 87 height 23
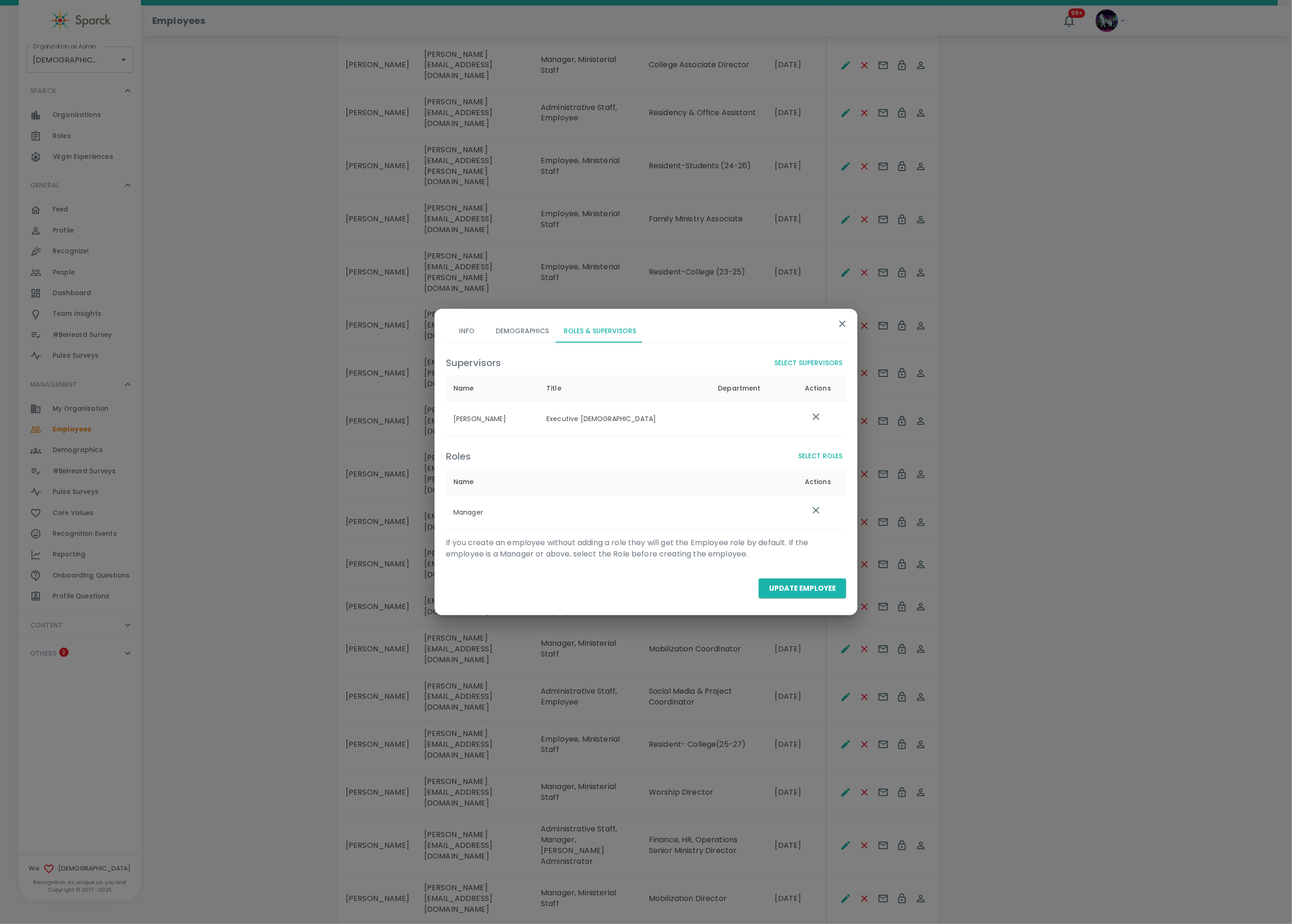
click at [836, 452] on button "Select Roles" at bounding box center [820, 456] width 52 height 17
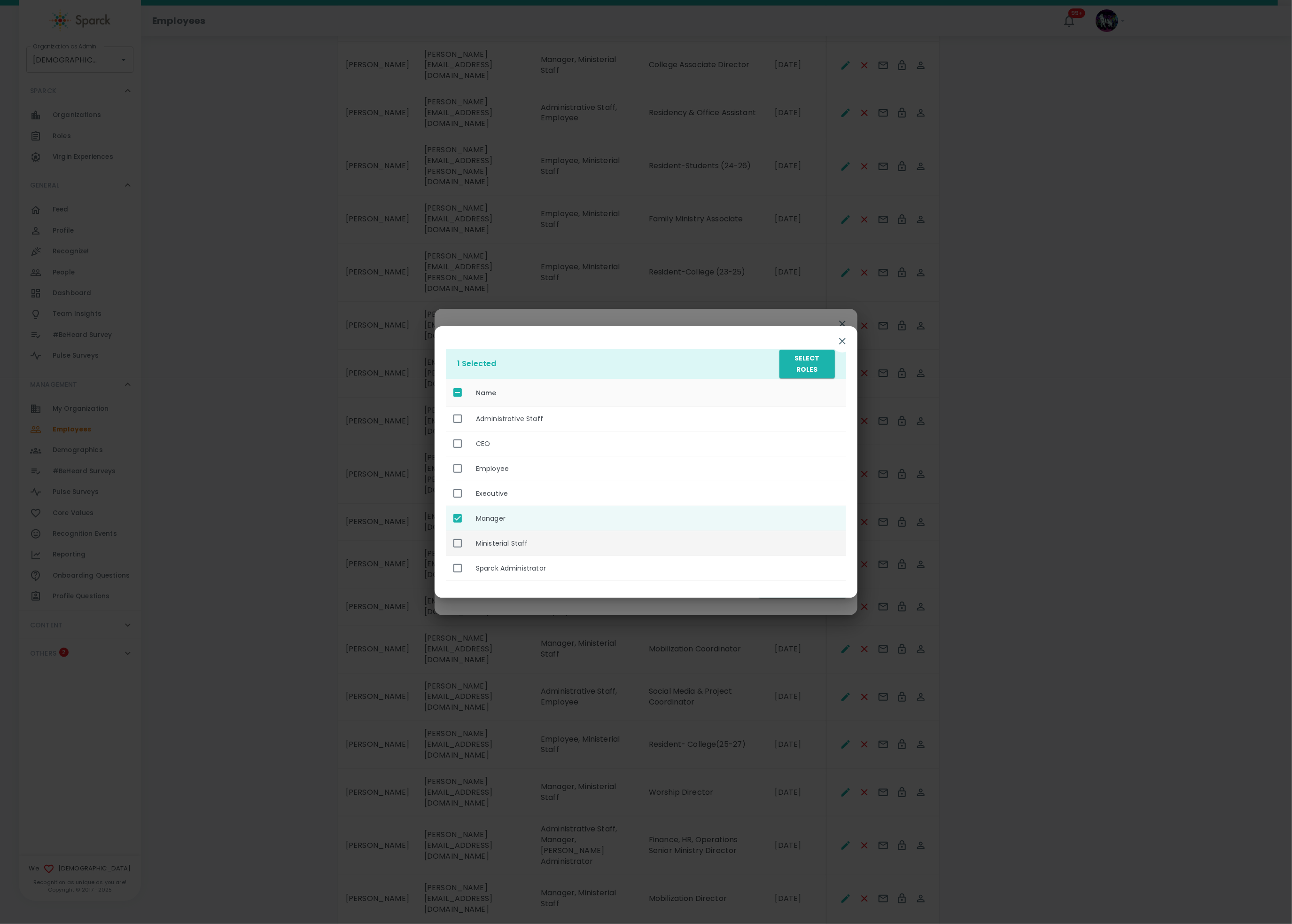
click at [522, 549] on th "Ministerial Staff" at bounding box center [657, 543] width 378 height 25
checkbox input "true"
click at [791, 368] on button "Select Roles" at bounding box center [807, 364] width 56 height 29
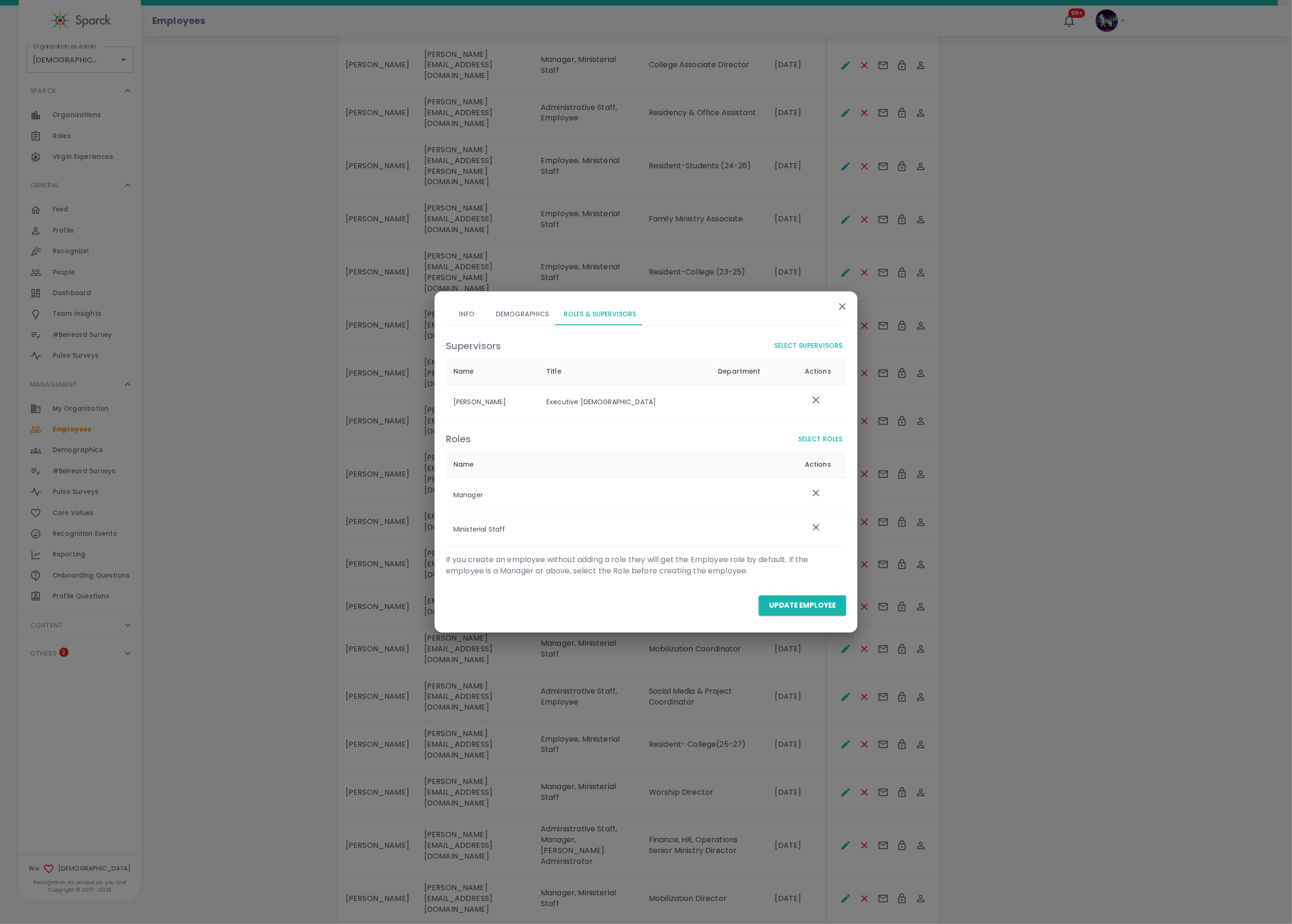
click at [791, 611] on button "Update Employee" at bounding box center [803, 605] width 87 height 20
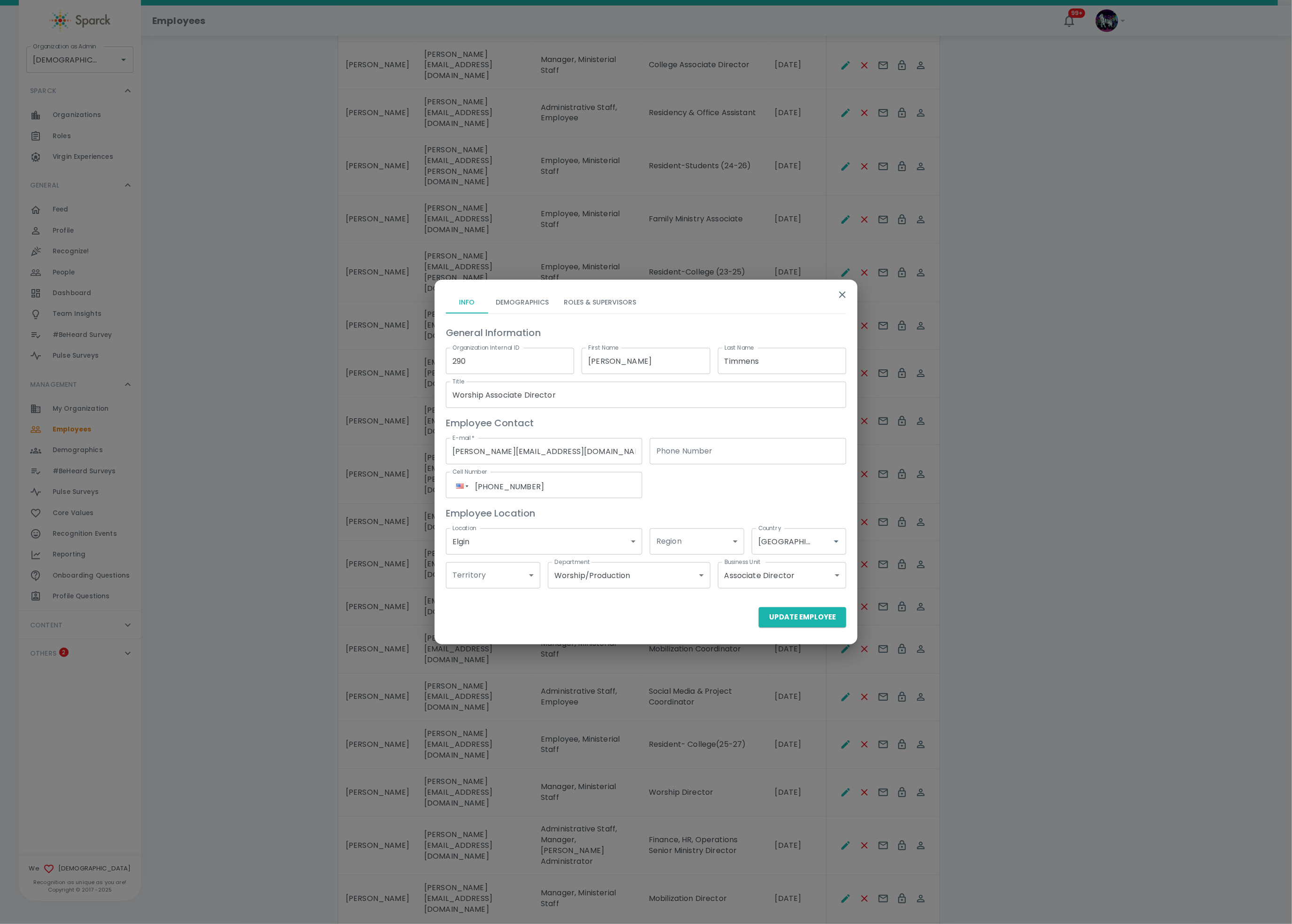
click at [597, 307] on button "Roles & Supervisors" at bounding box center [600, 302] width 87 height 23
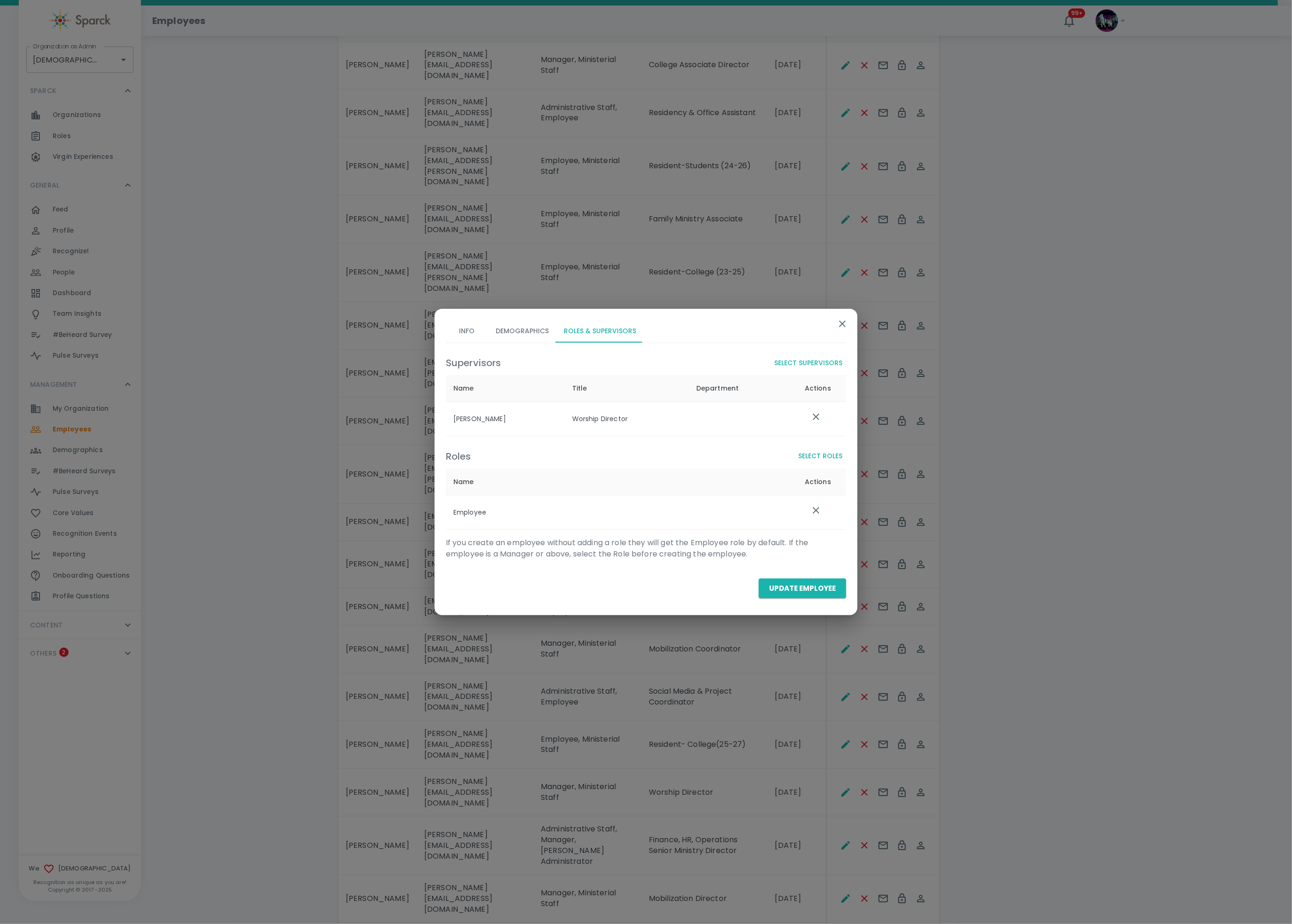
click at [812, 457] on button "Select Roles" at bounding box center [820, 456] width 52 height 17
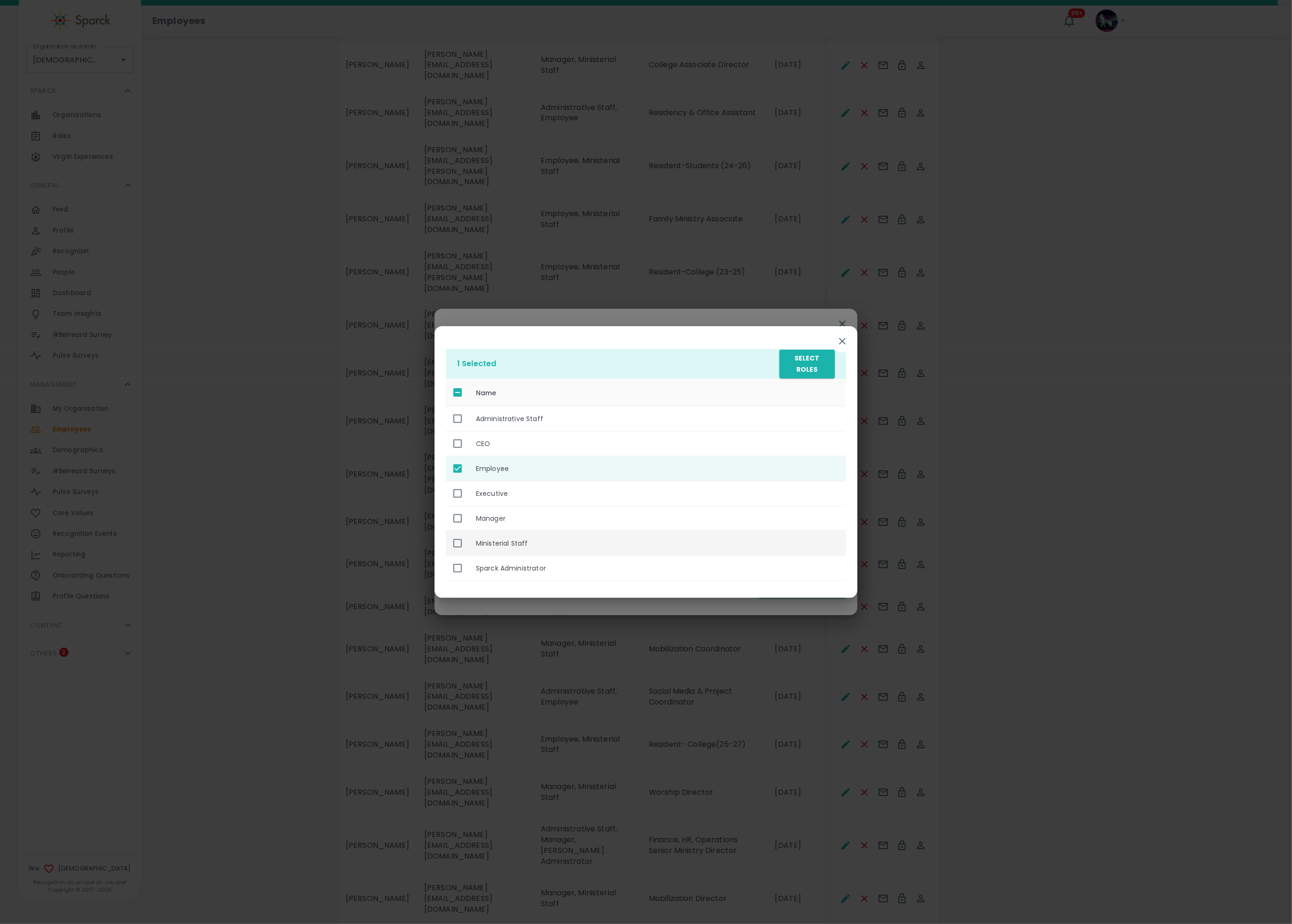
click at [516, 544] on th "Ministerial Staff" at bounding box center [657, 543] width 378 height 25
checkbox input "true"
click at [790, 375] on button "Select Roles" at bounding box center [807, 364] width 56 height 29
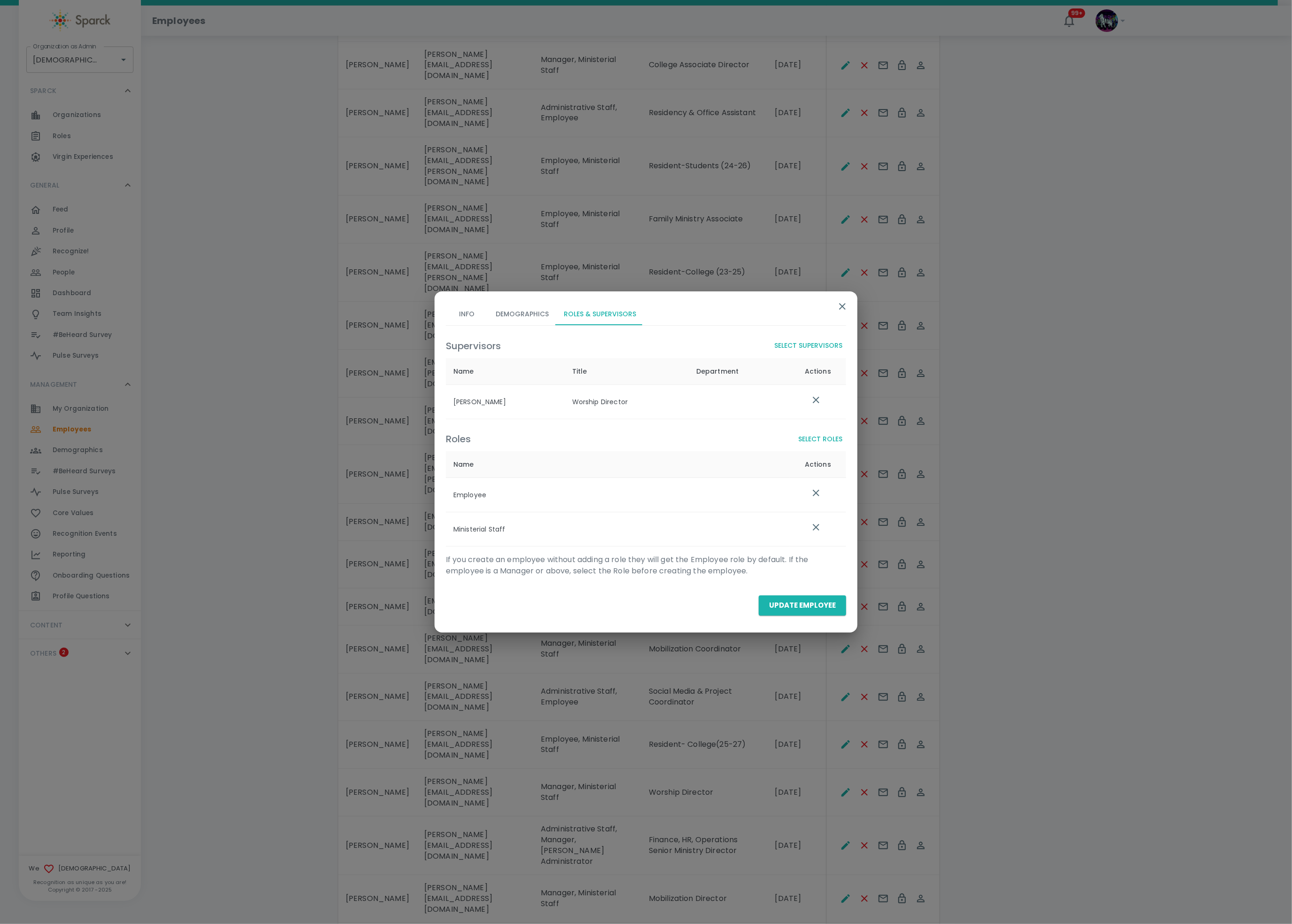
click at [788, 601] on button "Update Employee" at bounding box center [803, 605] width 87 height 20
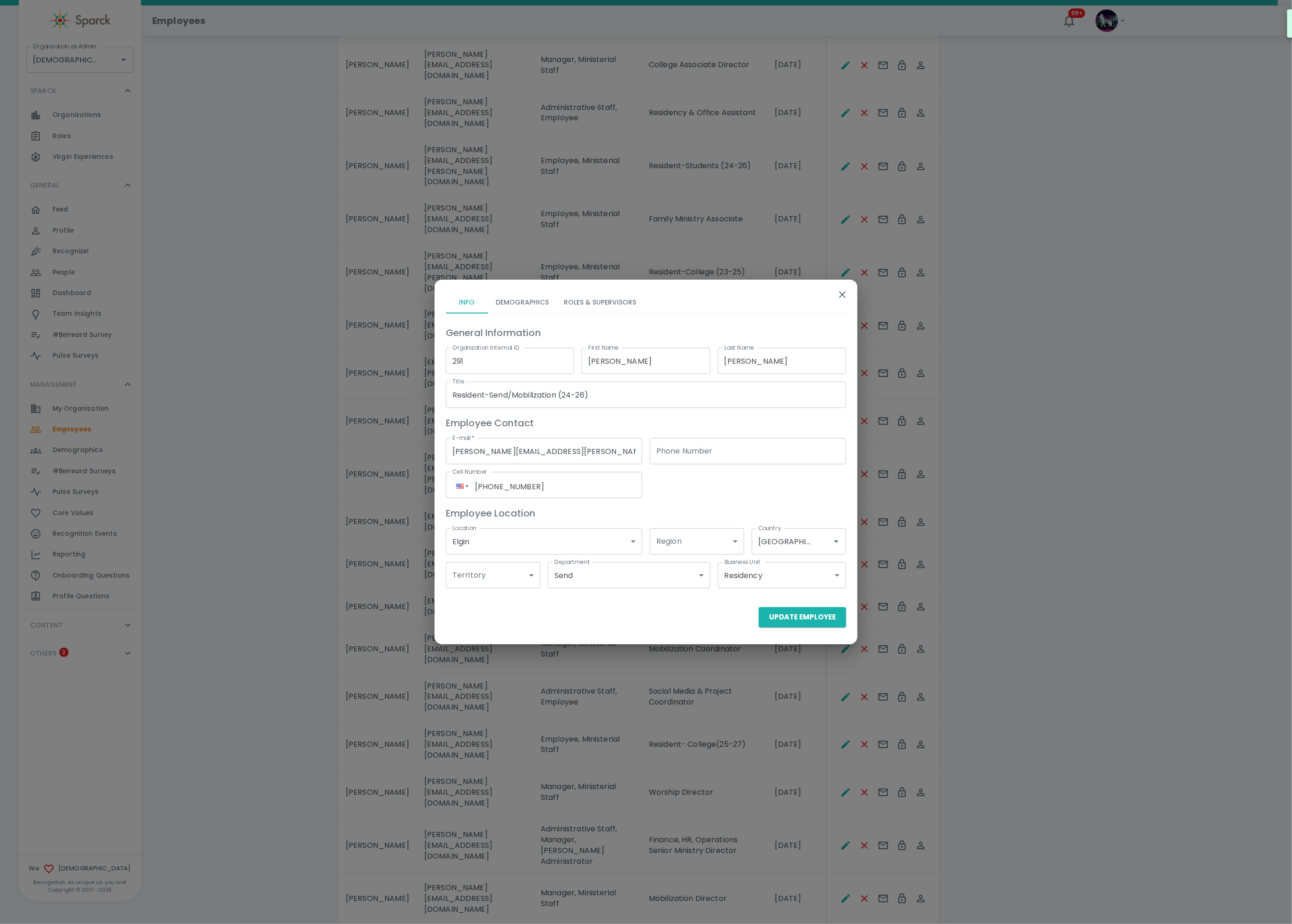
click at [599, 309] on button "Roles & Supervisors" at bounding box center [600, 302] width 87 height 23
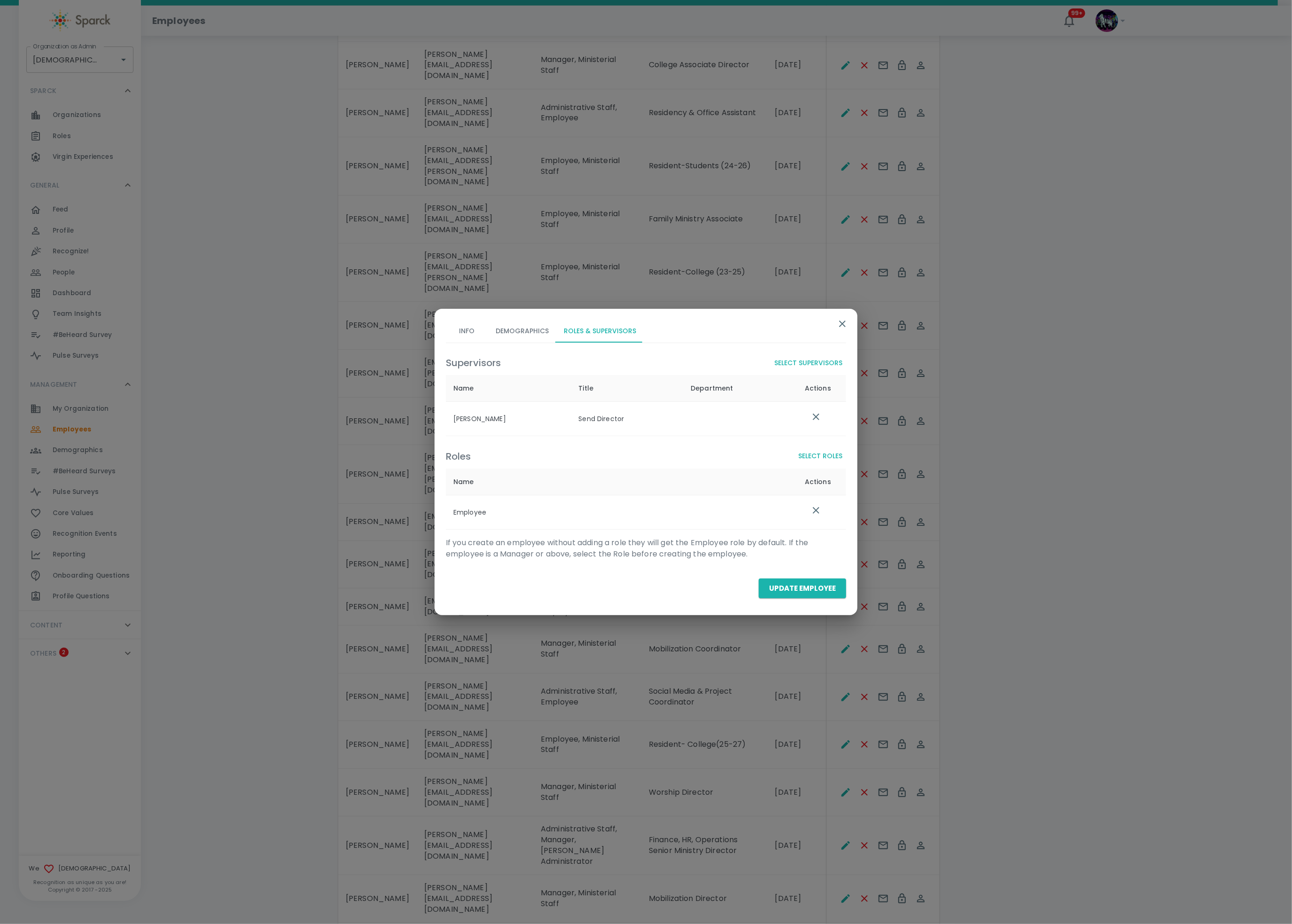
click at [826, 456] on button "Select Roles" at bounding box center [820, 456] width 52 height 17
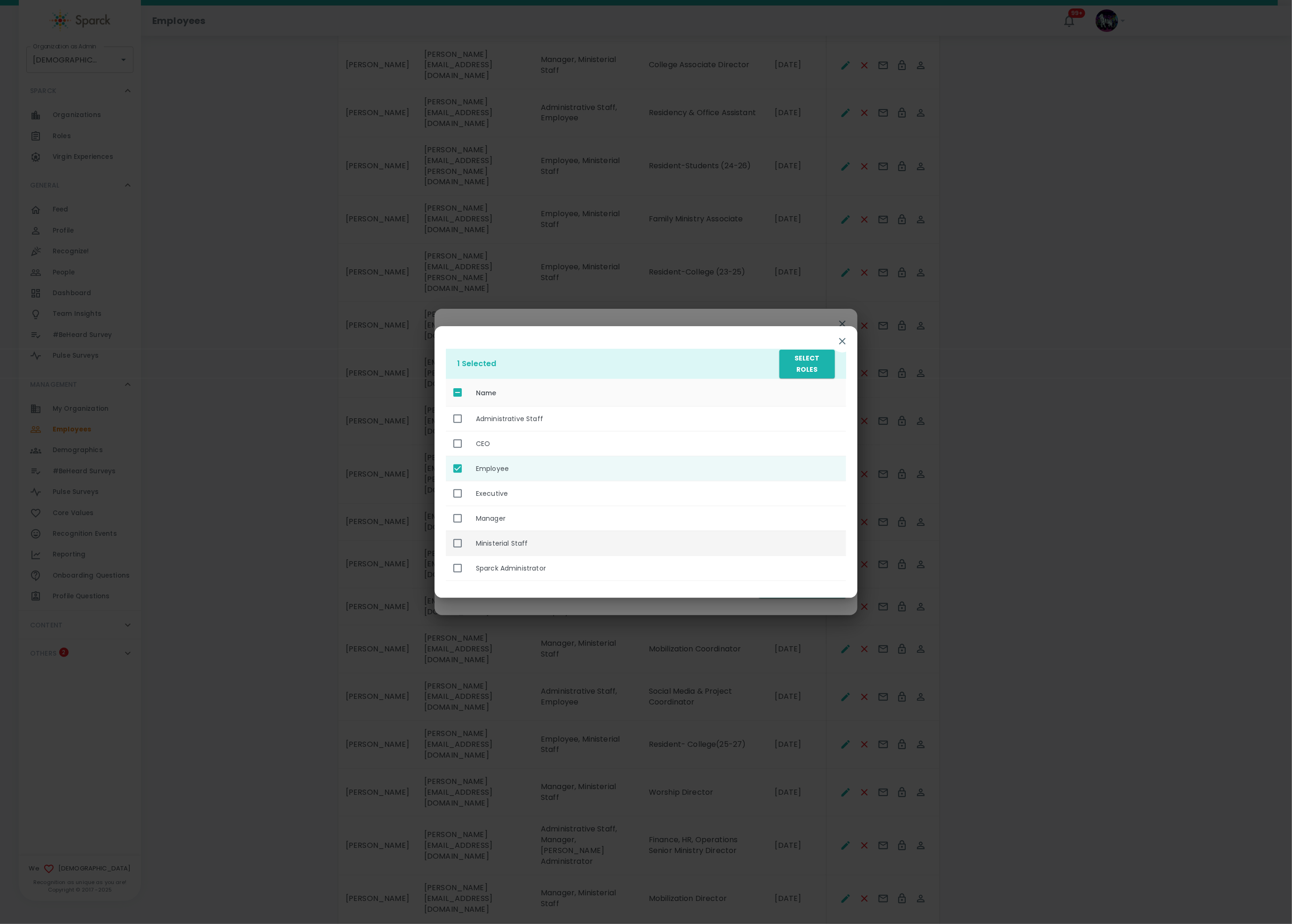
click at [498, 544] on th "Ministerial Staff" at bounding box center [657, 543] width 378 height 25
checkbox input "true"
click at [824, 349] on button "Select Roles" at bounding box center [807, 364] width 56 height 29
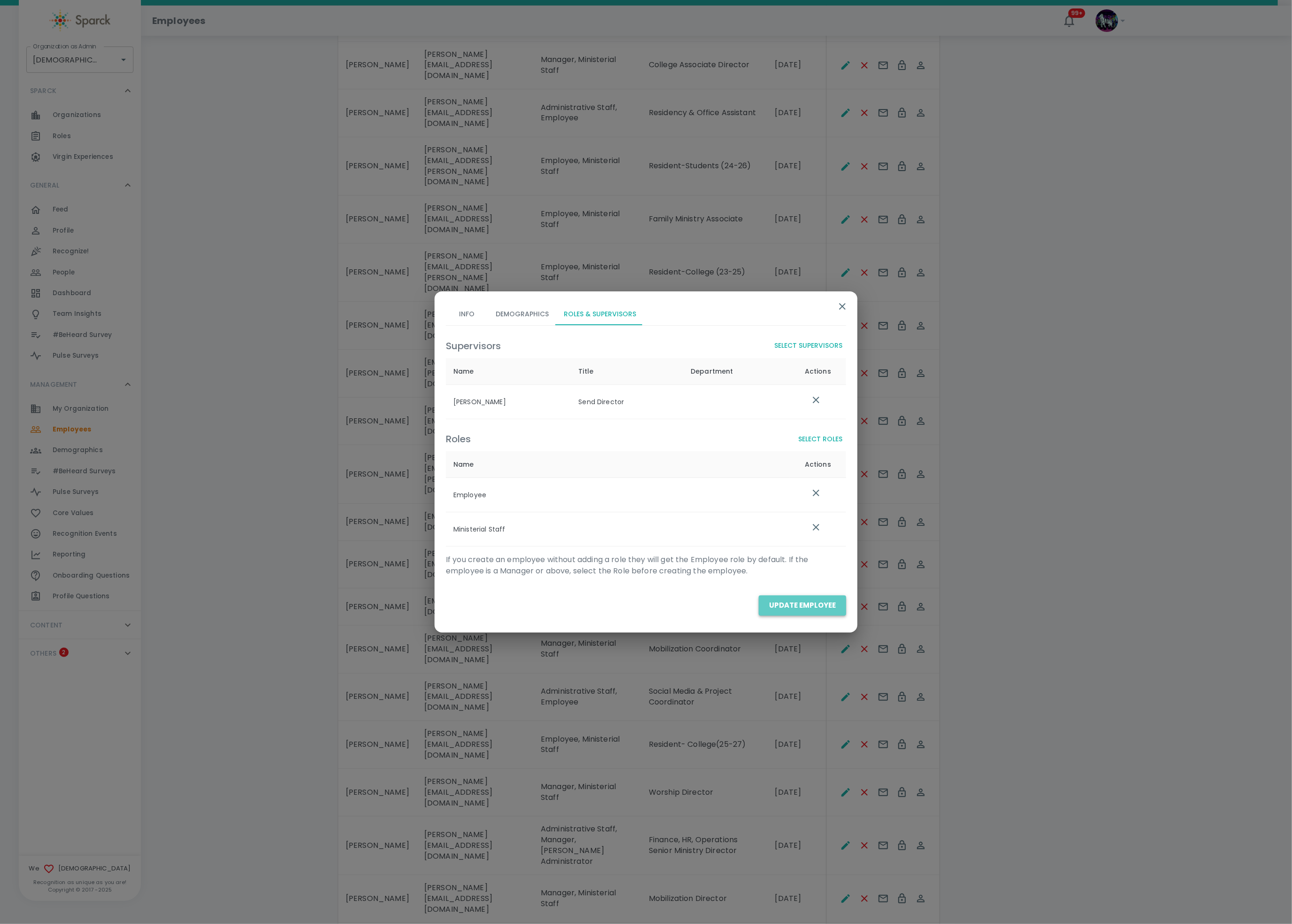
click at [827, 610] on button "Update Employee" at bounding box center [803, 605] width 87 height 20
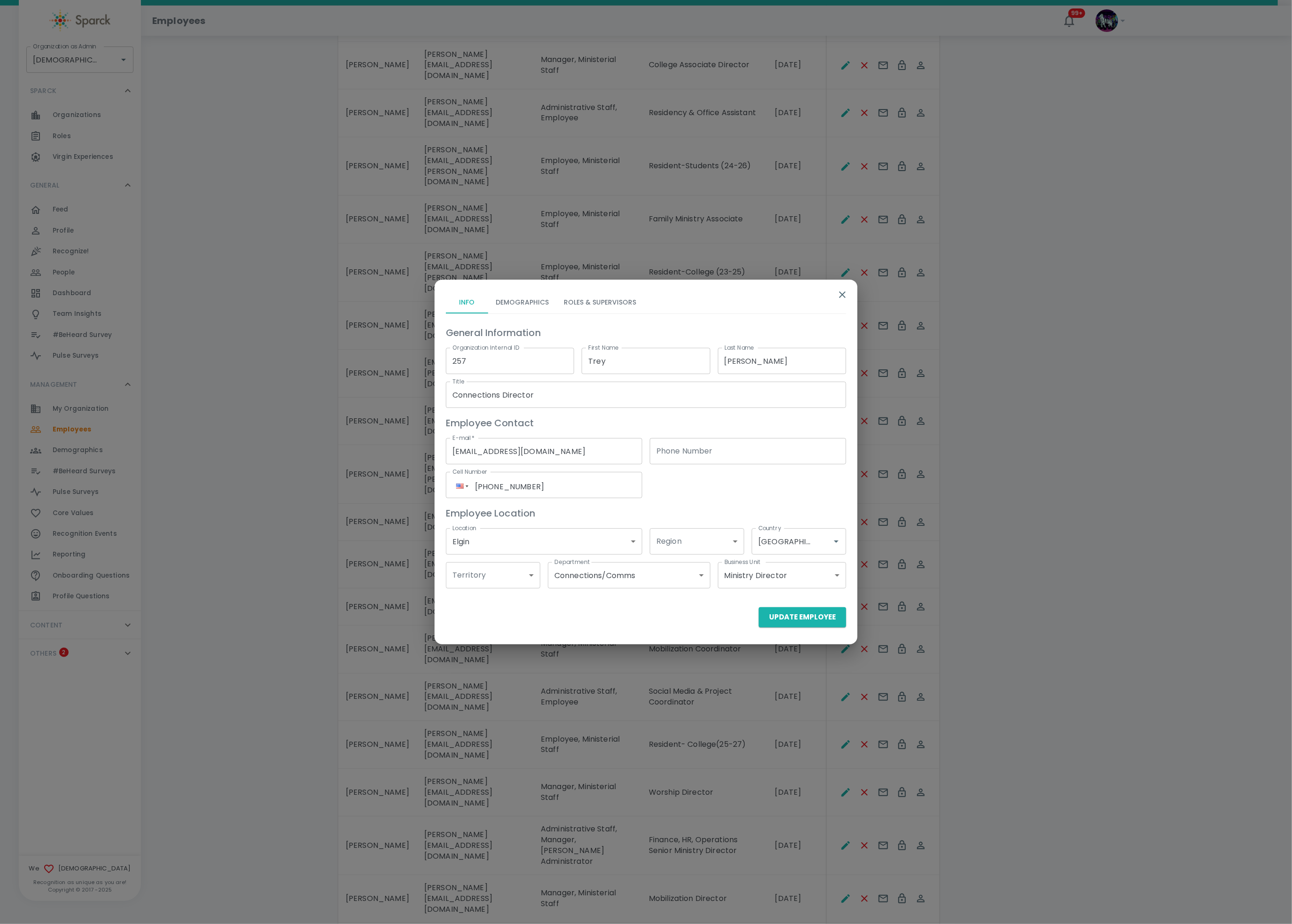
click at [607, 305] on button "Roles & Supervisors" at bounding box center [600, 302] width 87 height 23
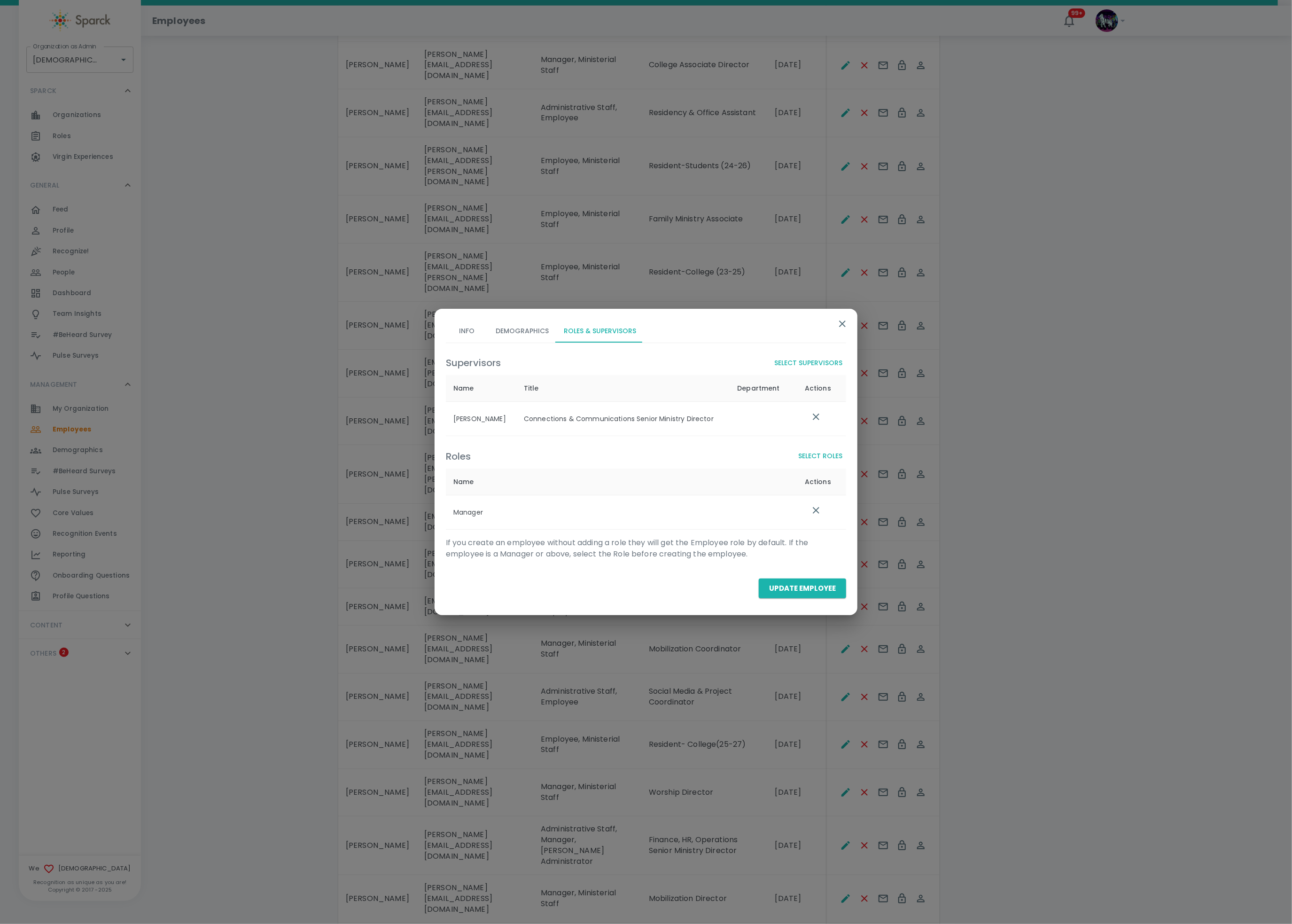
click at [833, 459] on button "Select Roles" at bounding box center [820, 456] width 52 height 17
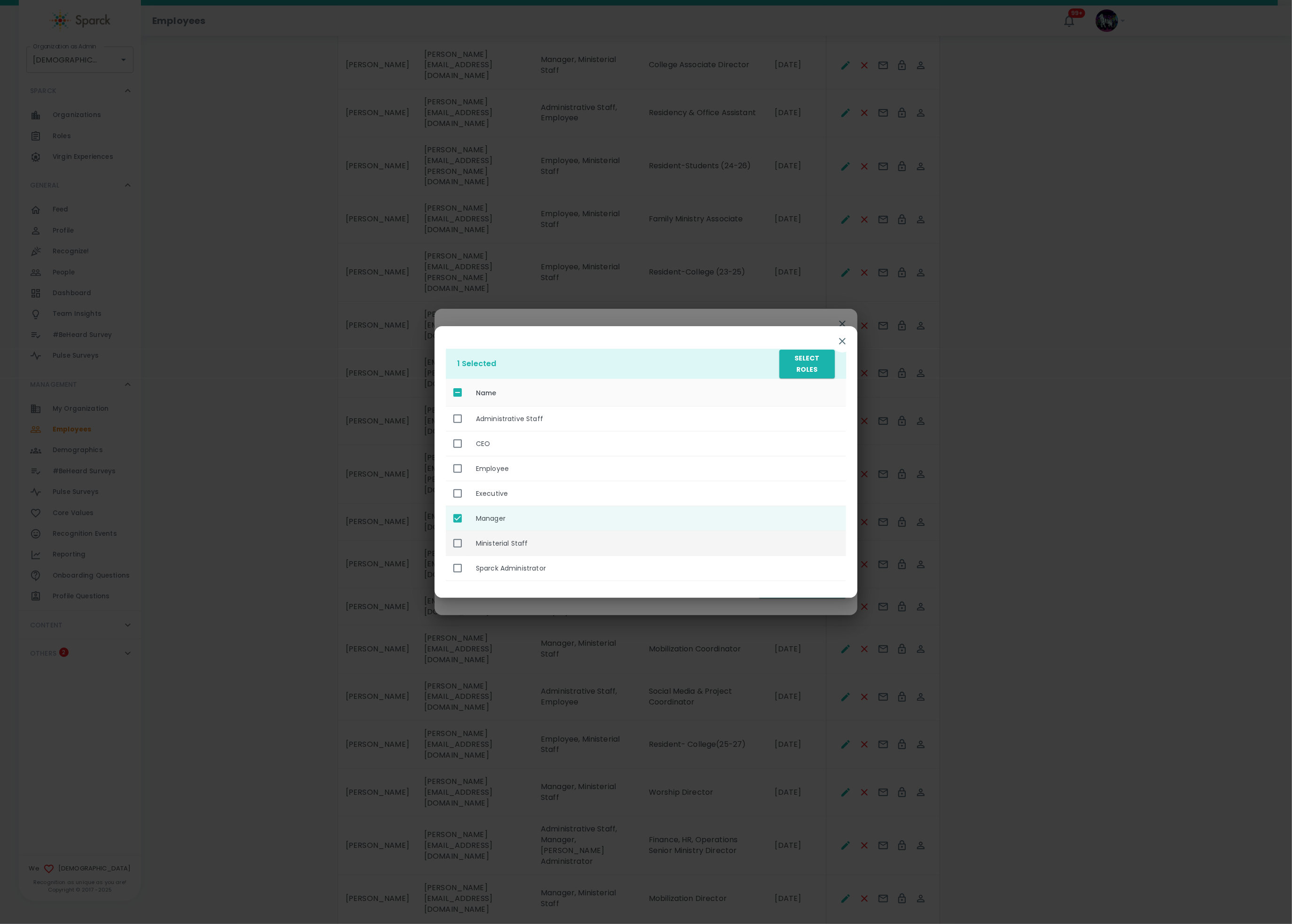
click at [552, 548] on th "Ministerial Staff" at bounding box center [657, 543] width 378 height 25
checkbox input "true"
click at [787, 368] on button "Select Roles" at bounding box center [807, 364] width 56 height 29
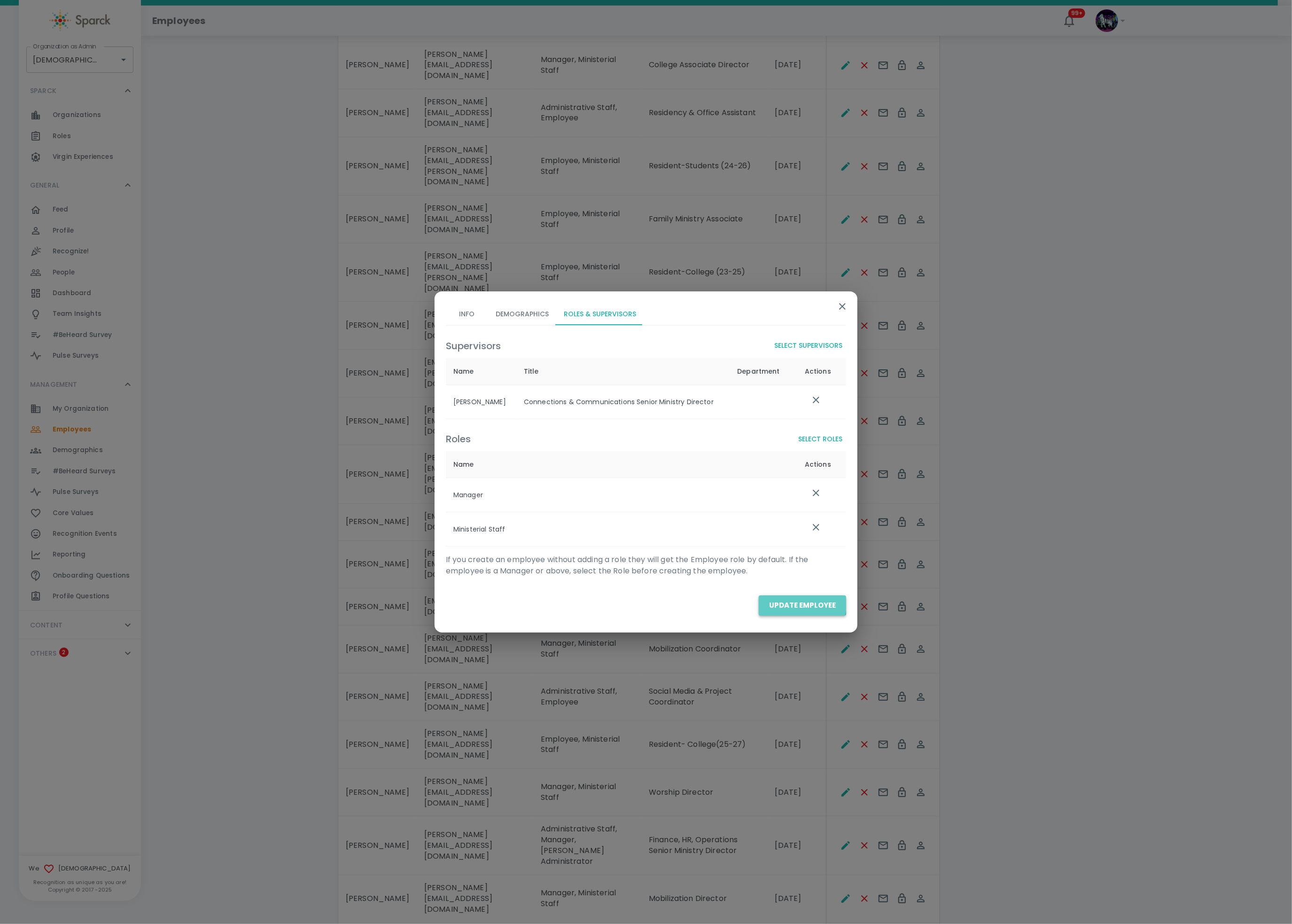
click at [799, 602] on button "Update Employee" at bounding box center [803, 605] width 87 height 20
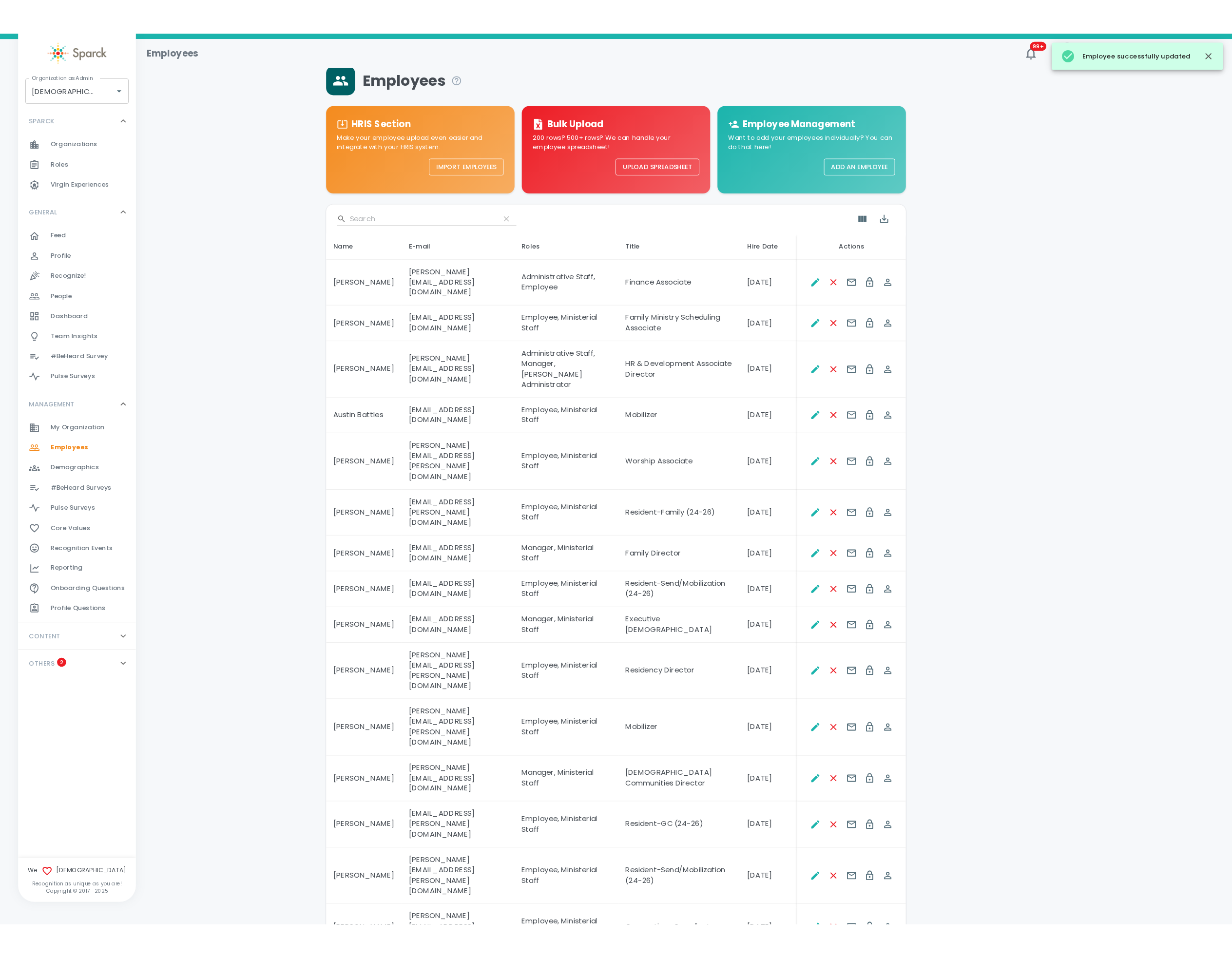
scroll to position [0, 0]
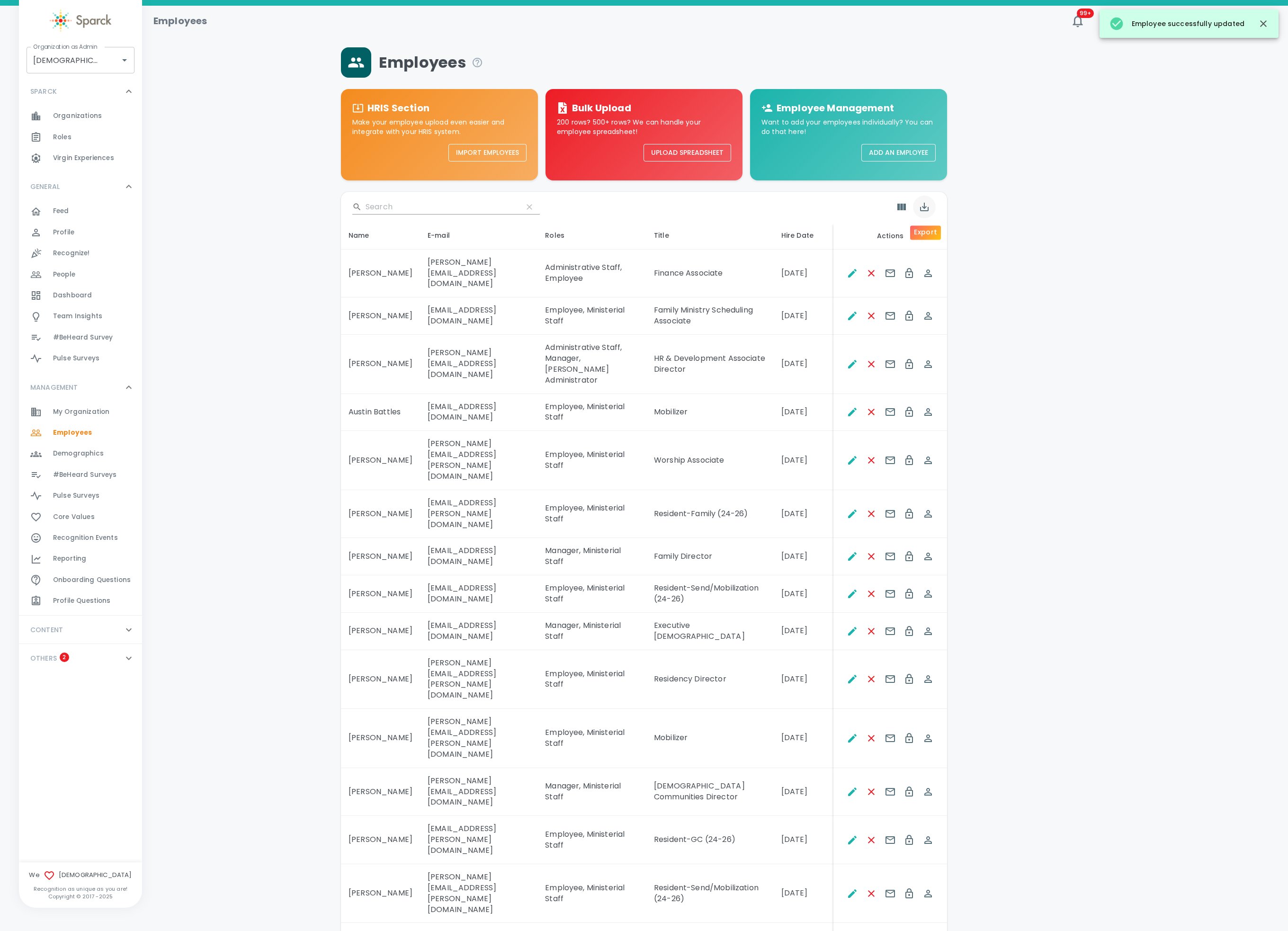
click at [926, 206] on icon "Export" at bounding box center [924, 206] width 8 height 8
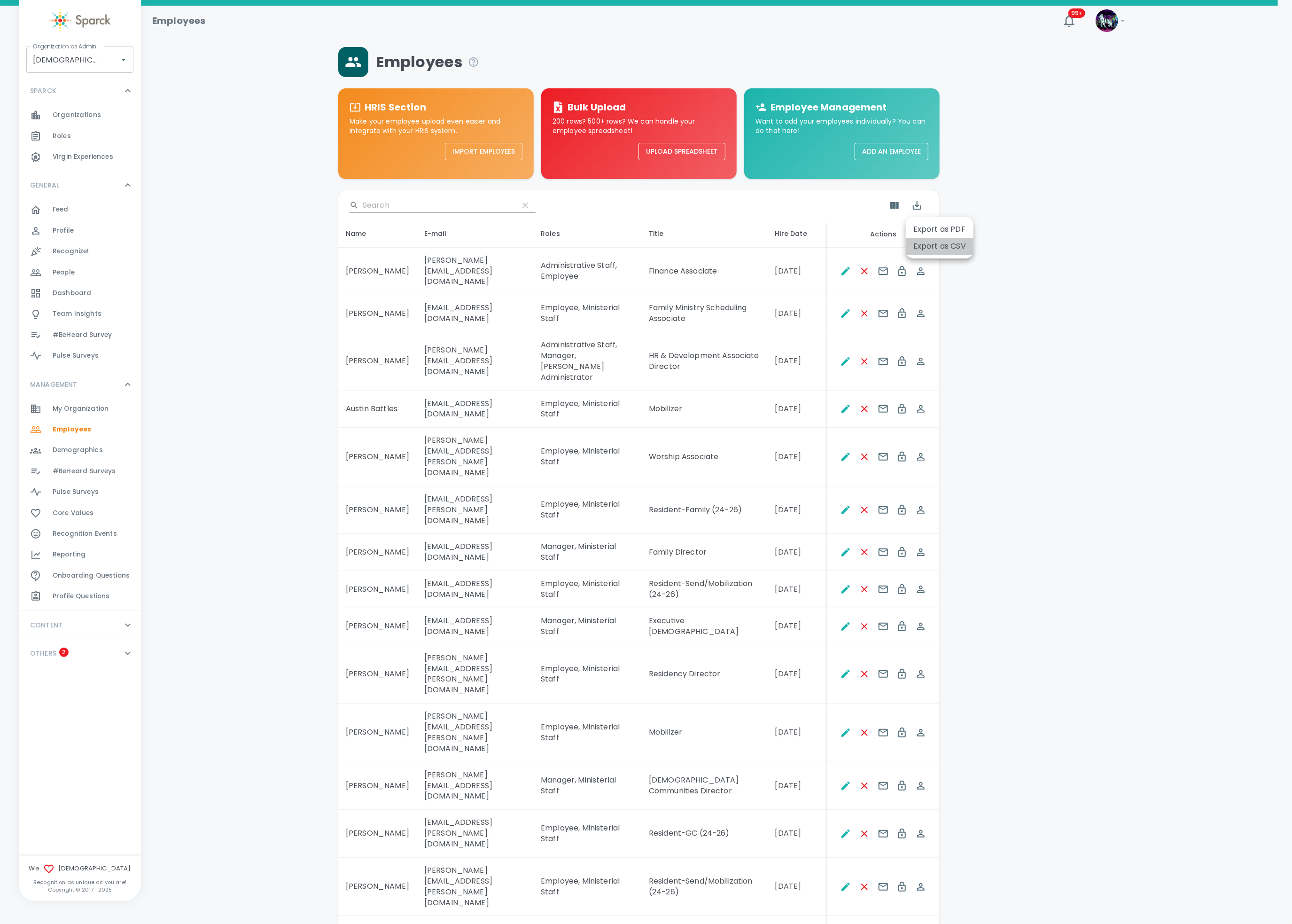
click at [929, 242] on li "Export as CSV" at bounding box center [940, 246] width 68 height 17
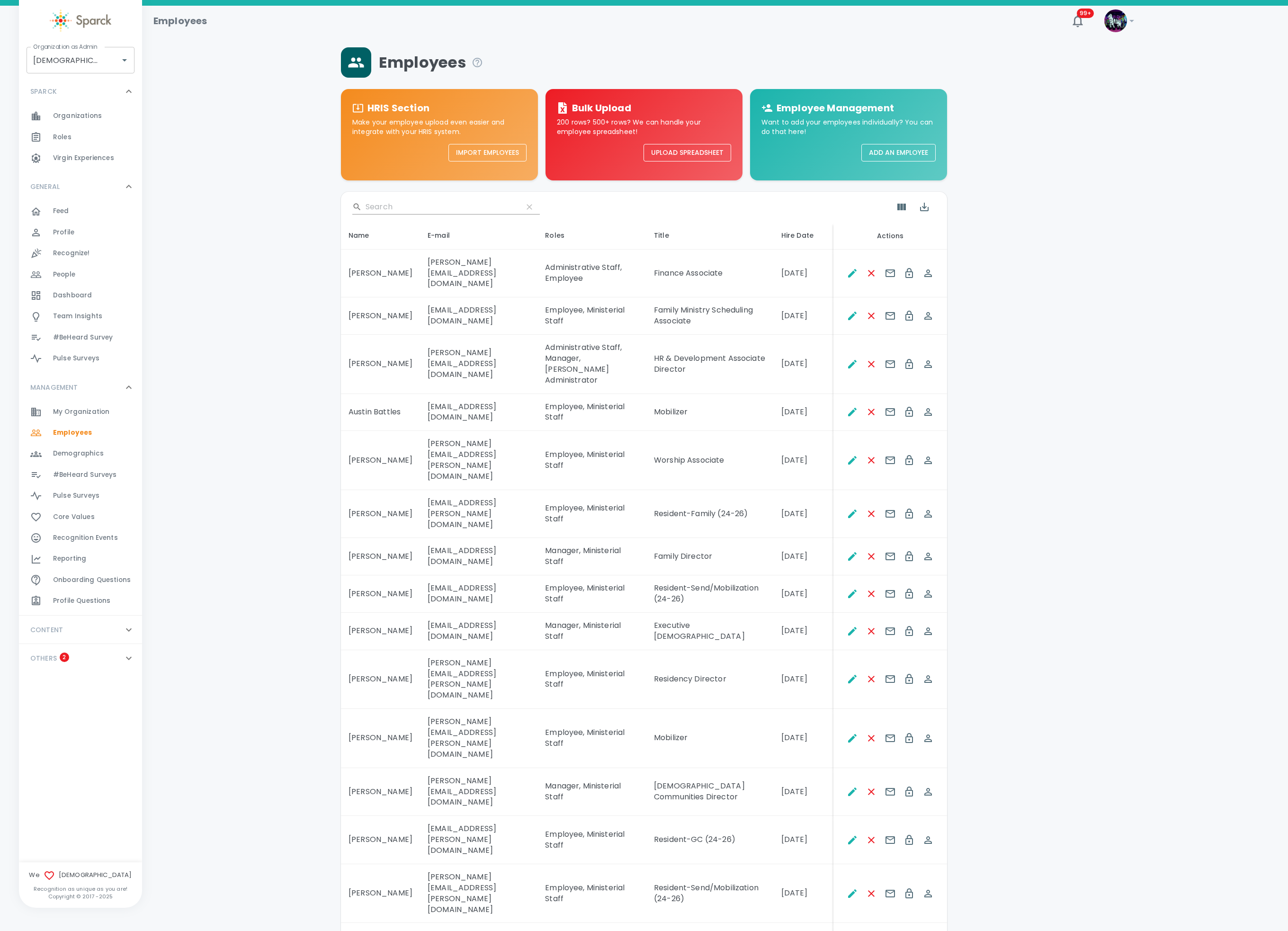
click at [547, 56] on div "Employees" at bounding box center [644, 62] width 606 height 30
click at [109, 412] on div "My Organization 0" at bounding box center [97, 411] width 89 height 13
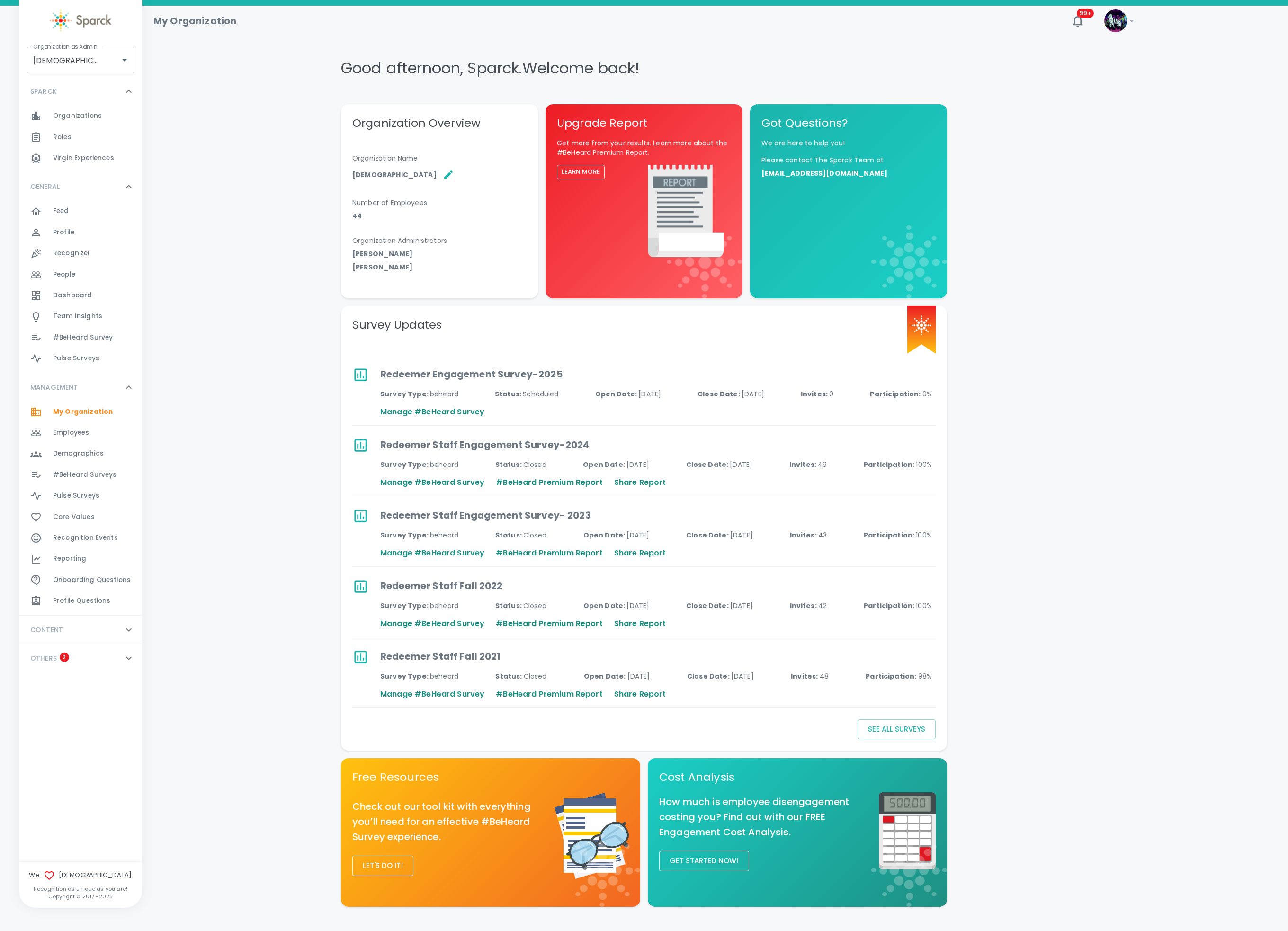
click at [108, 455] on div "Demographics 0" at bounding box center [97, 453] width 89 height 13
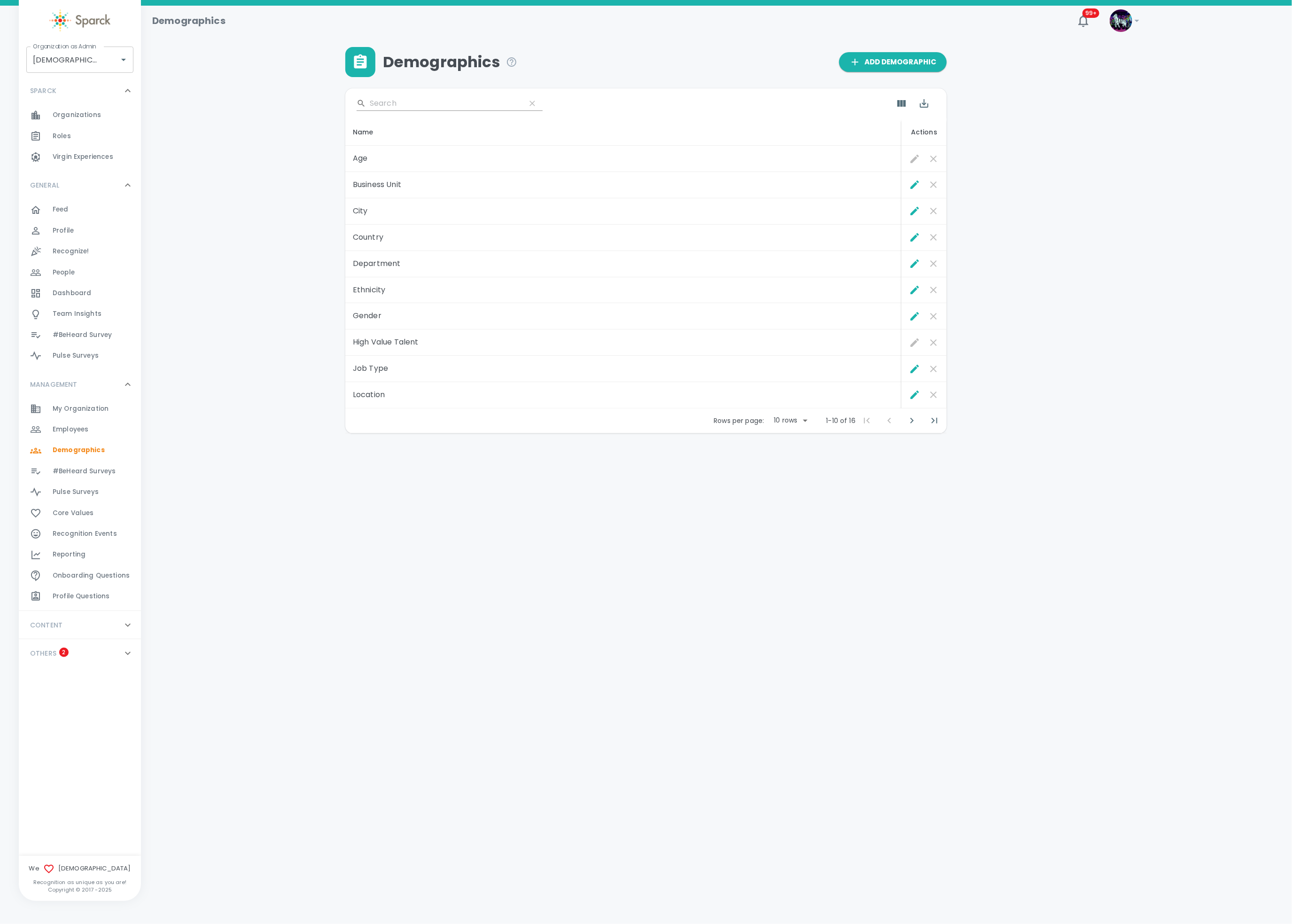
click at [793, 425] on body "Skip Navigation Demographics 99+ ! Organization as Admin Redeemer Church • 265 …" at bounding box center [646, 241] width 1292 height 482
click at [794, 488] on li "50" at bounding box center [790, 492] width 44 height 17
type input "50"
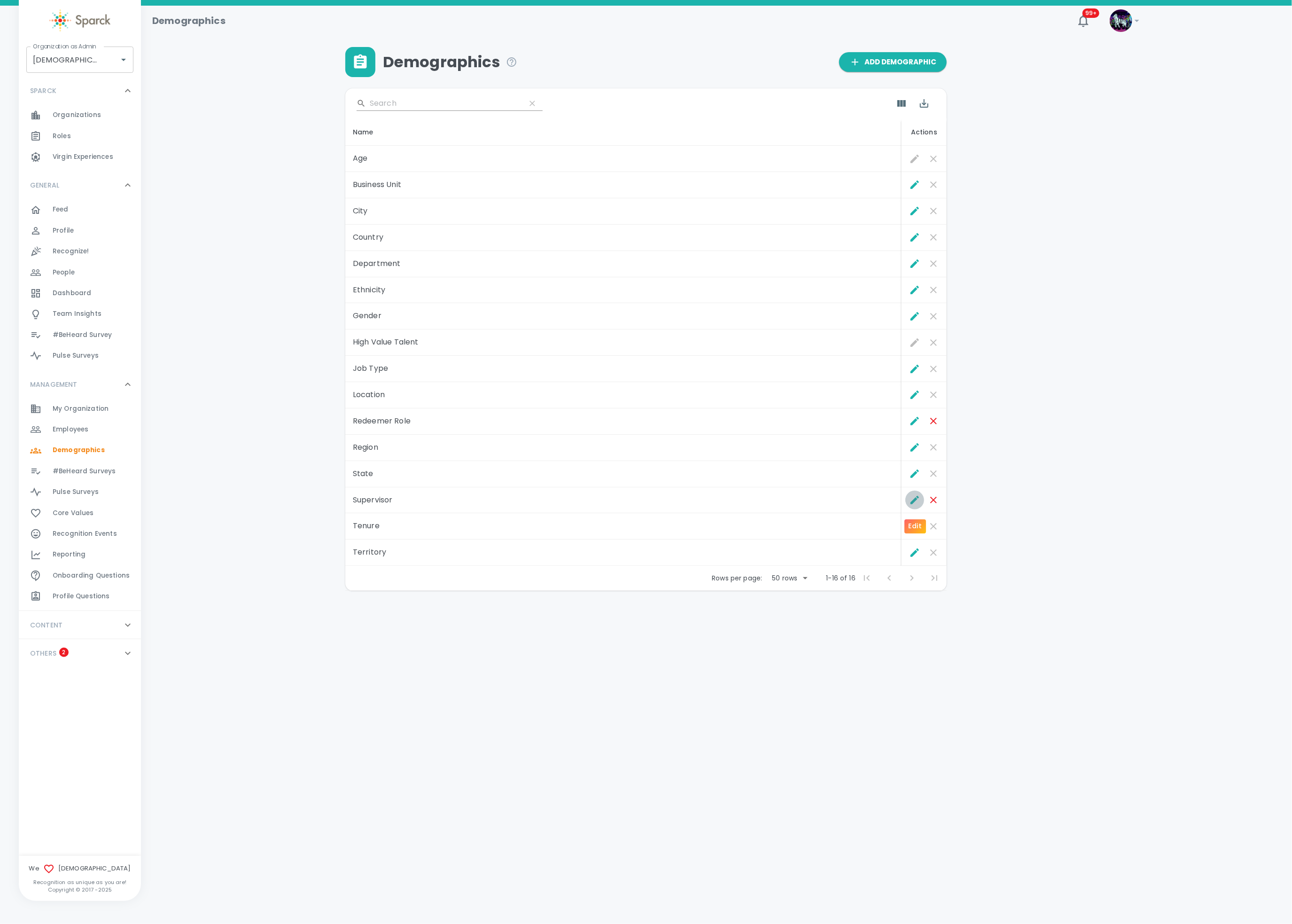
click at [913, 501] on icon "Edit" at bounding box center [915, 499] width 11 height 11
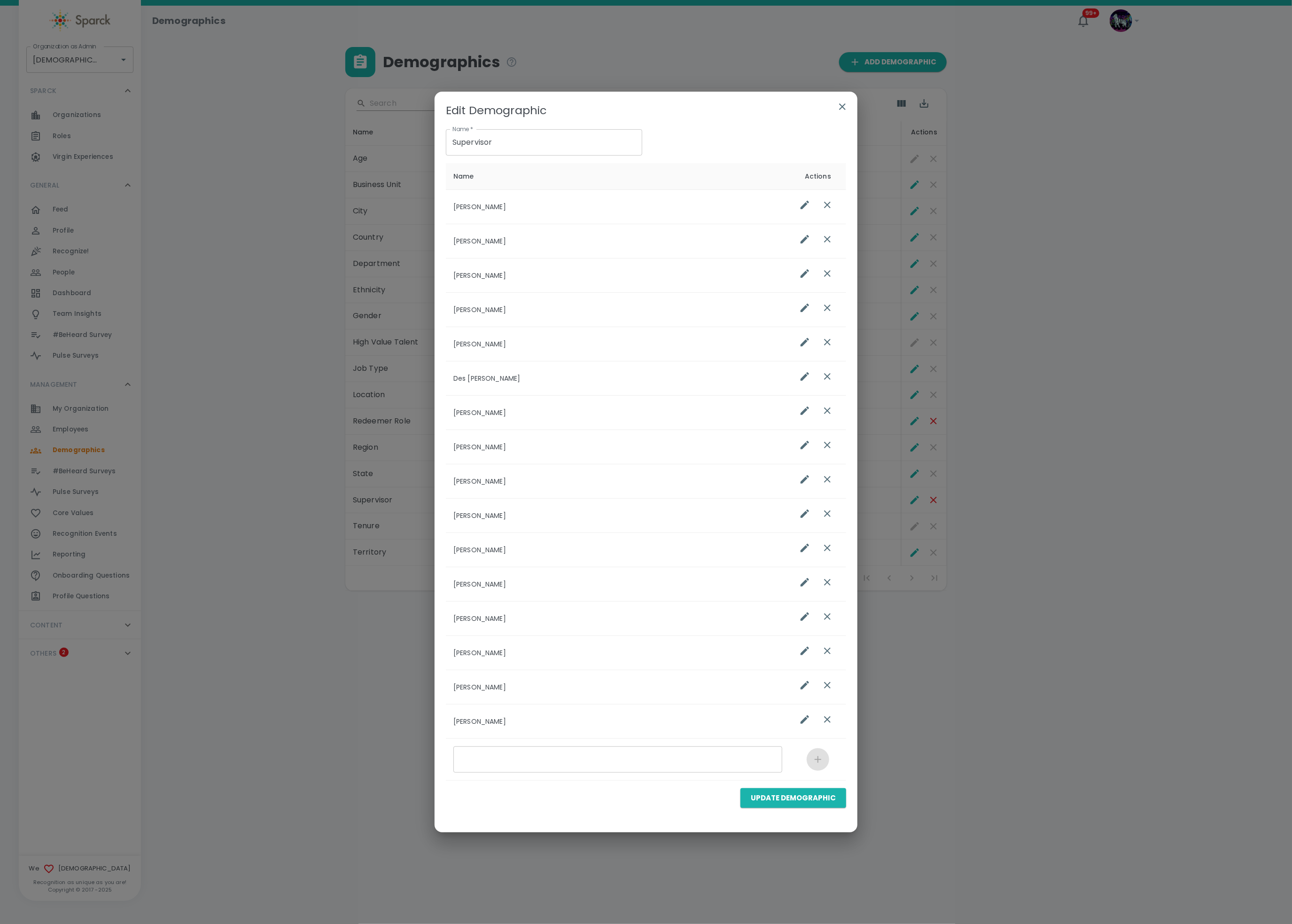
click at [839, 103] on icon "button" at bounding box center [842, 106] width 11 height 11
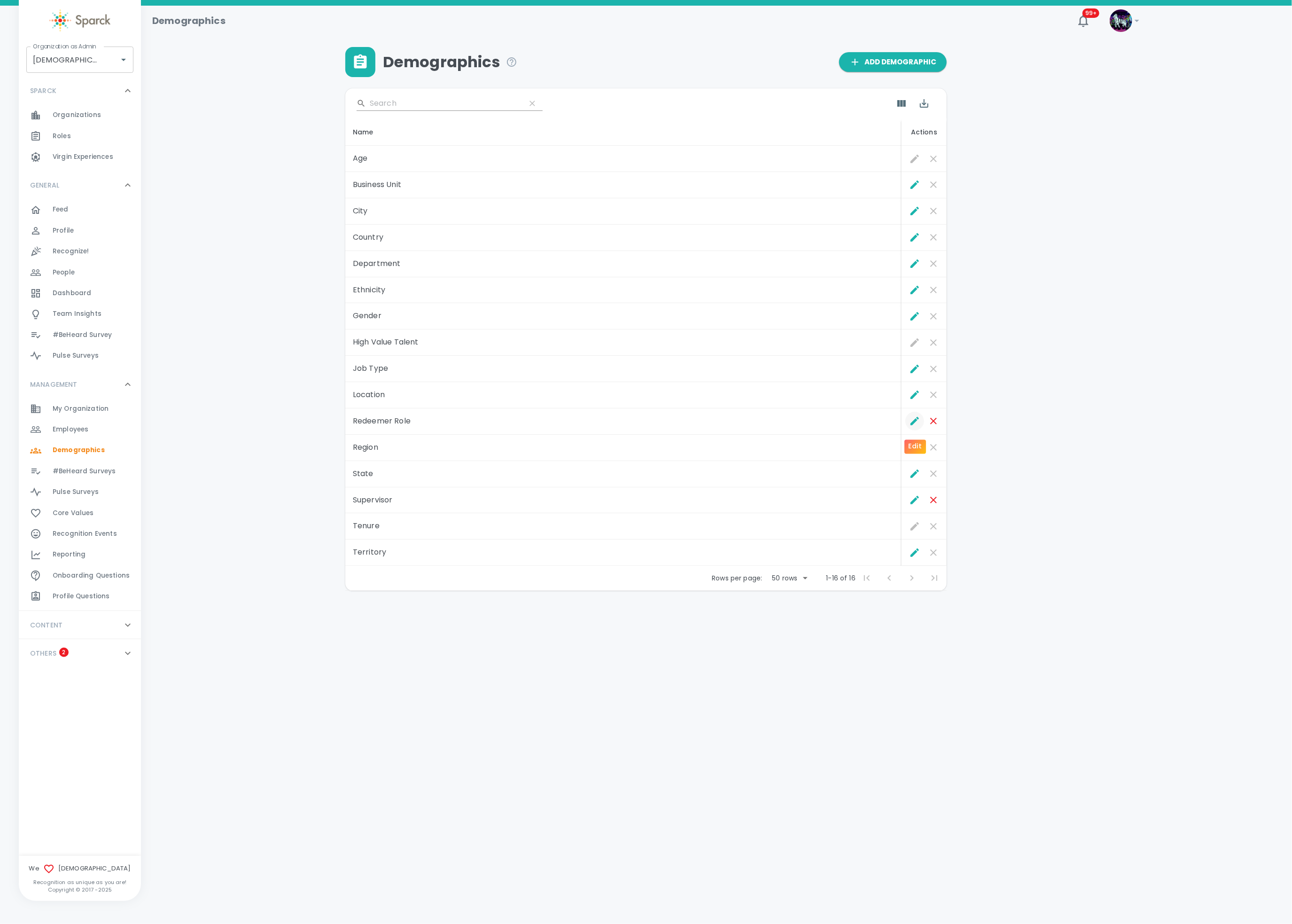
click at [917, 418] on icon "Edit" at bounding box center [915, 421] width 11 height 11
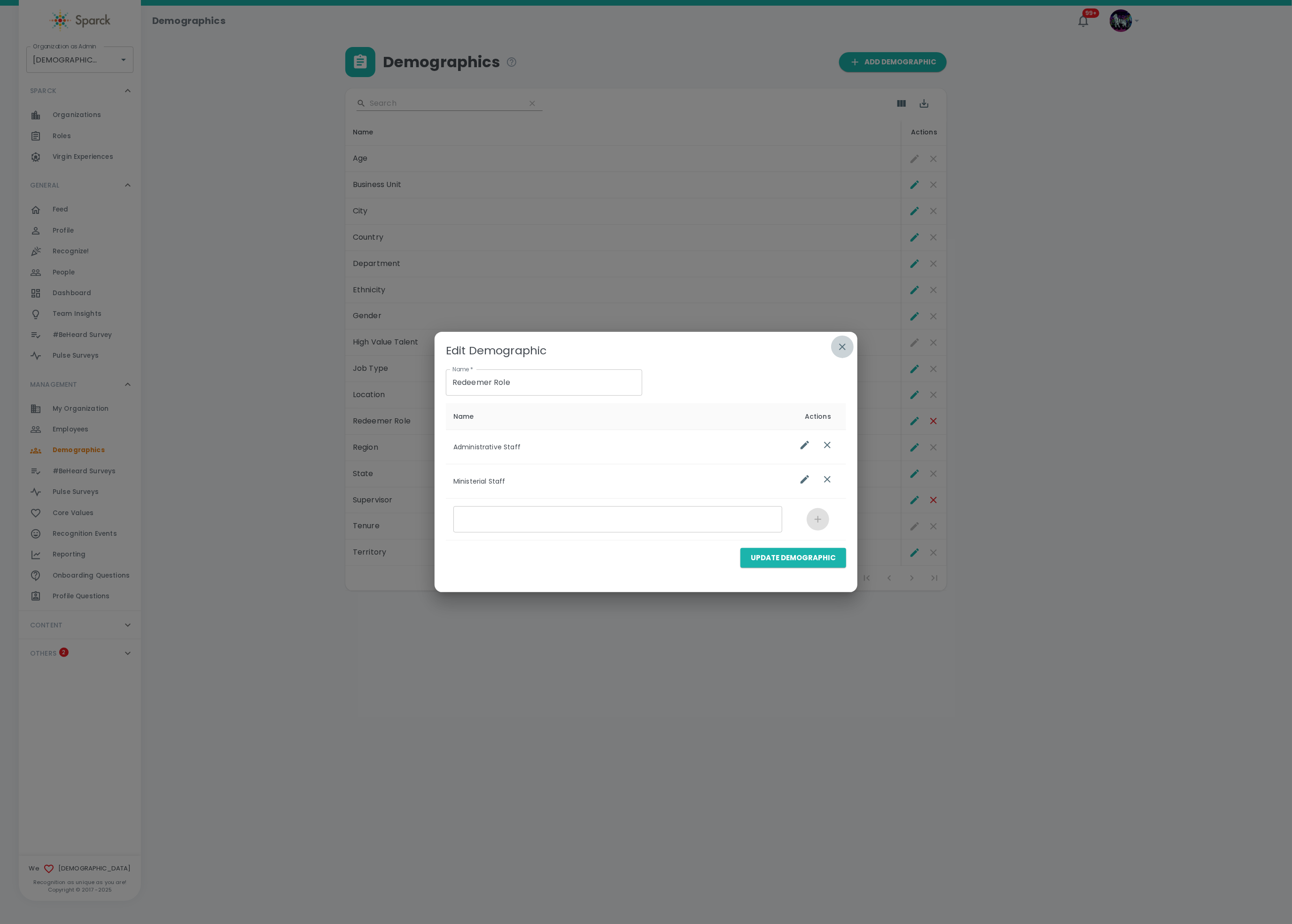
click at [843, 349] on icon "button" at bounding box center [842, 346] width 11 height 11
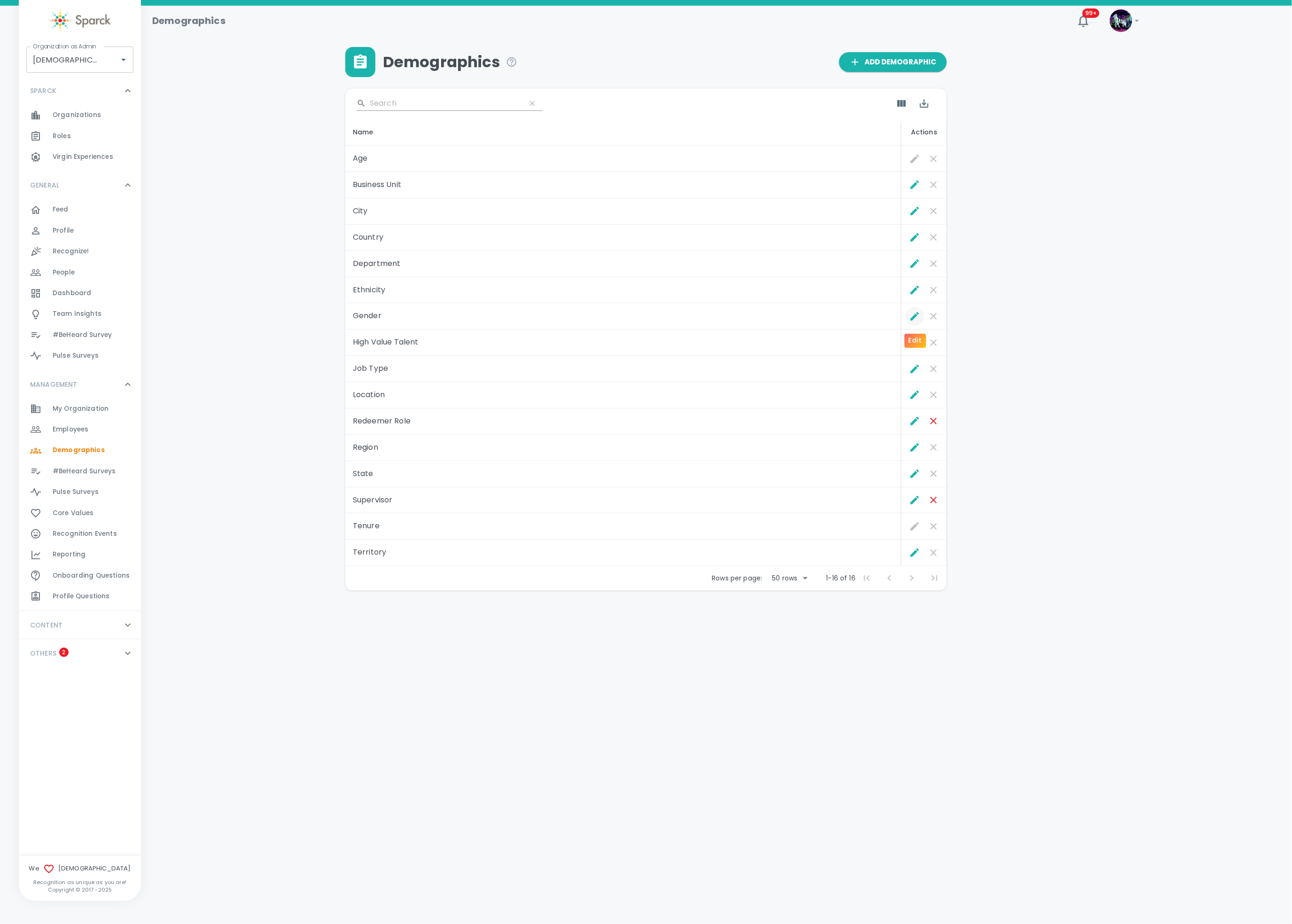
click at [916, 318] on icon "Edit" at bounding box center [914, 316] width 8 height 8
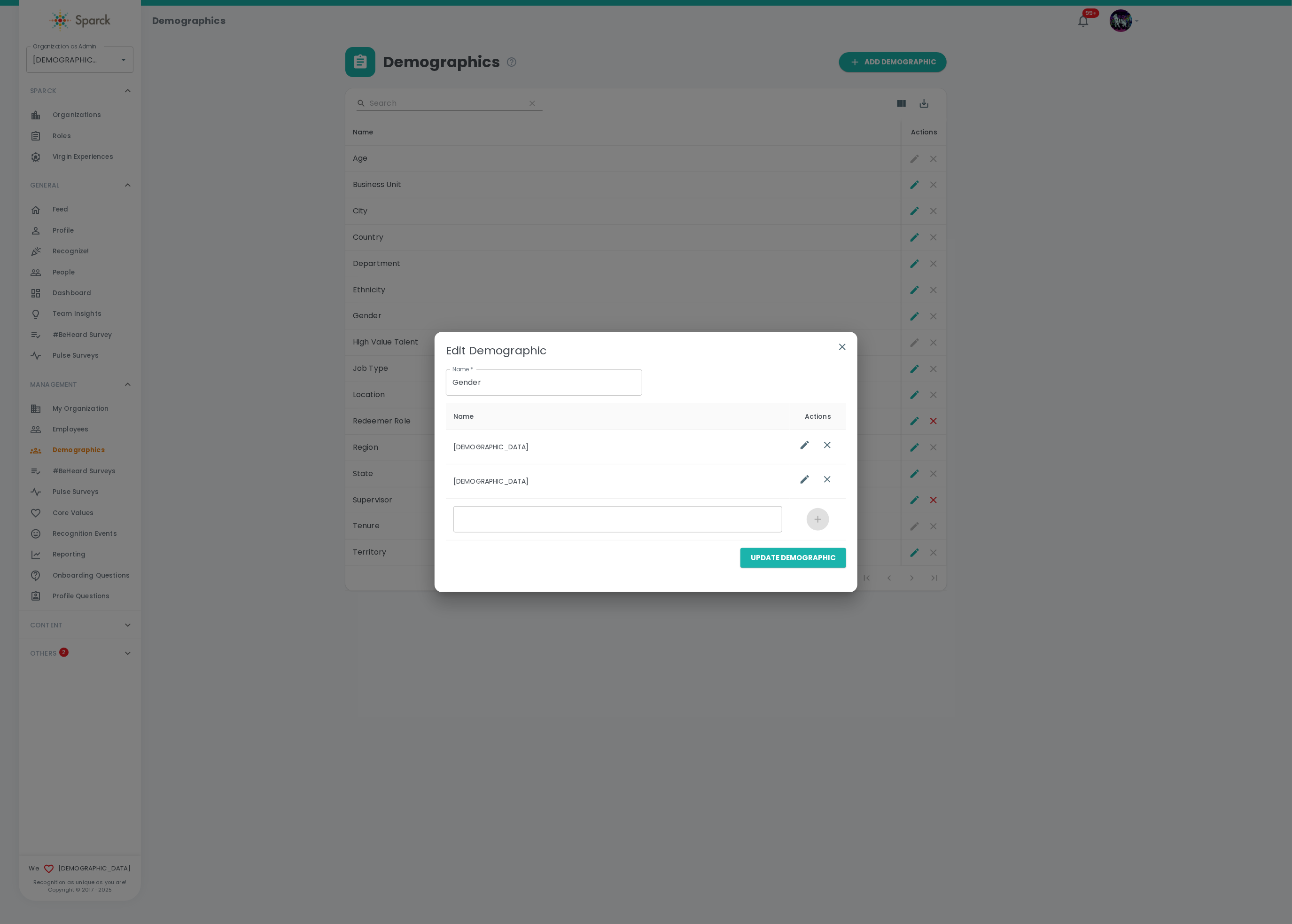
click at [839, 345] on icon "button" at bounding box center [842, 346] width 11 height 11
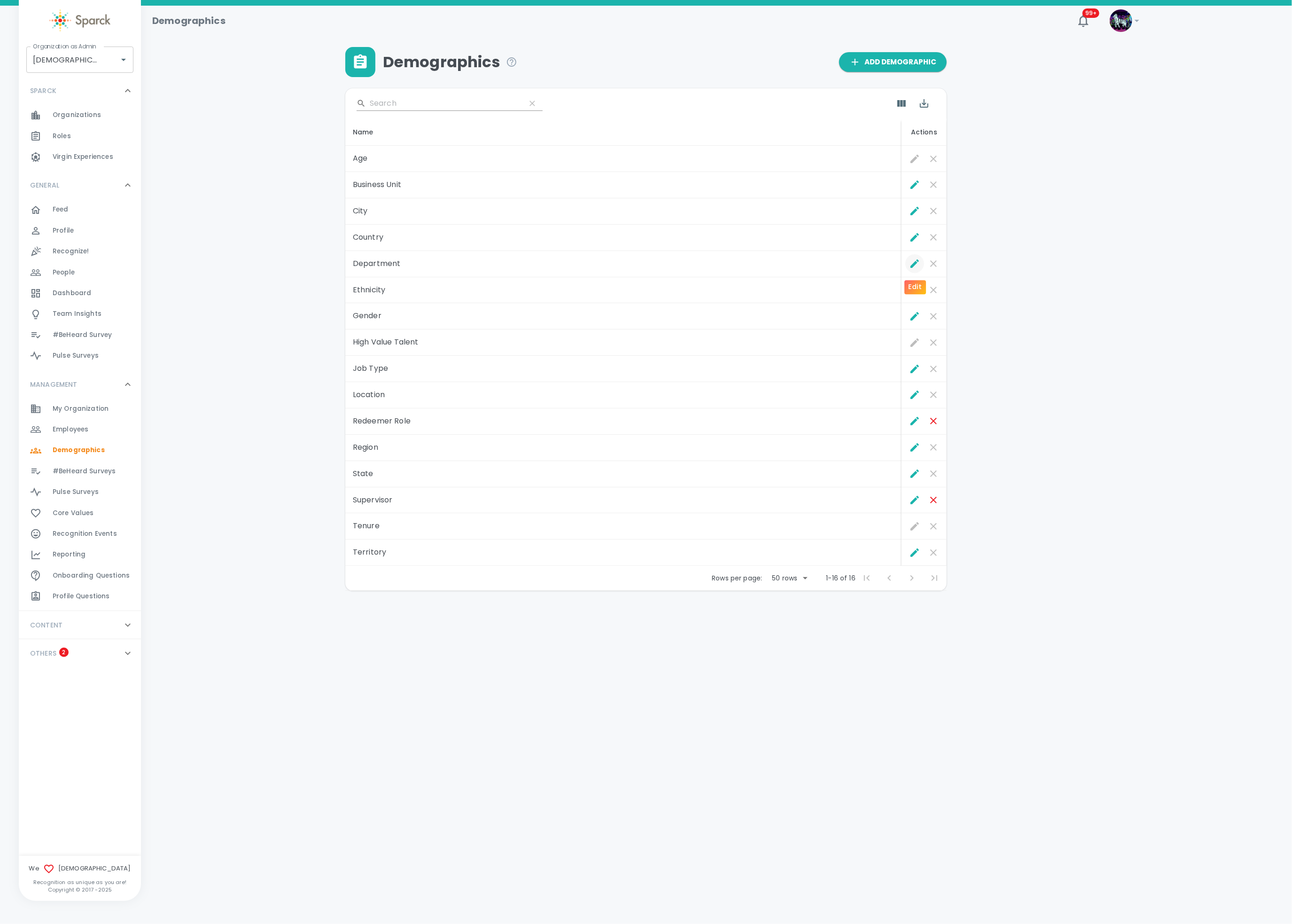
click at [912, 264] on icon "Edit" at bounding box center [915, 264] width 11 height 11
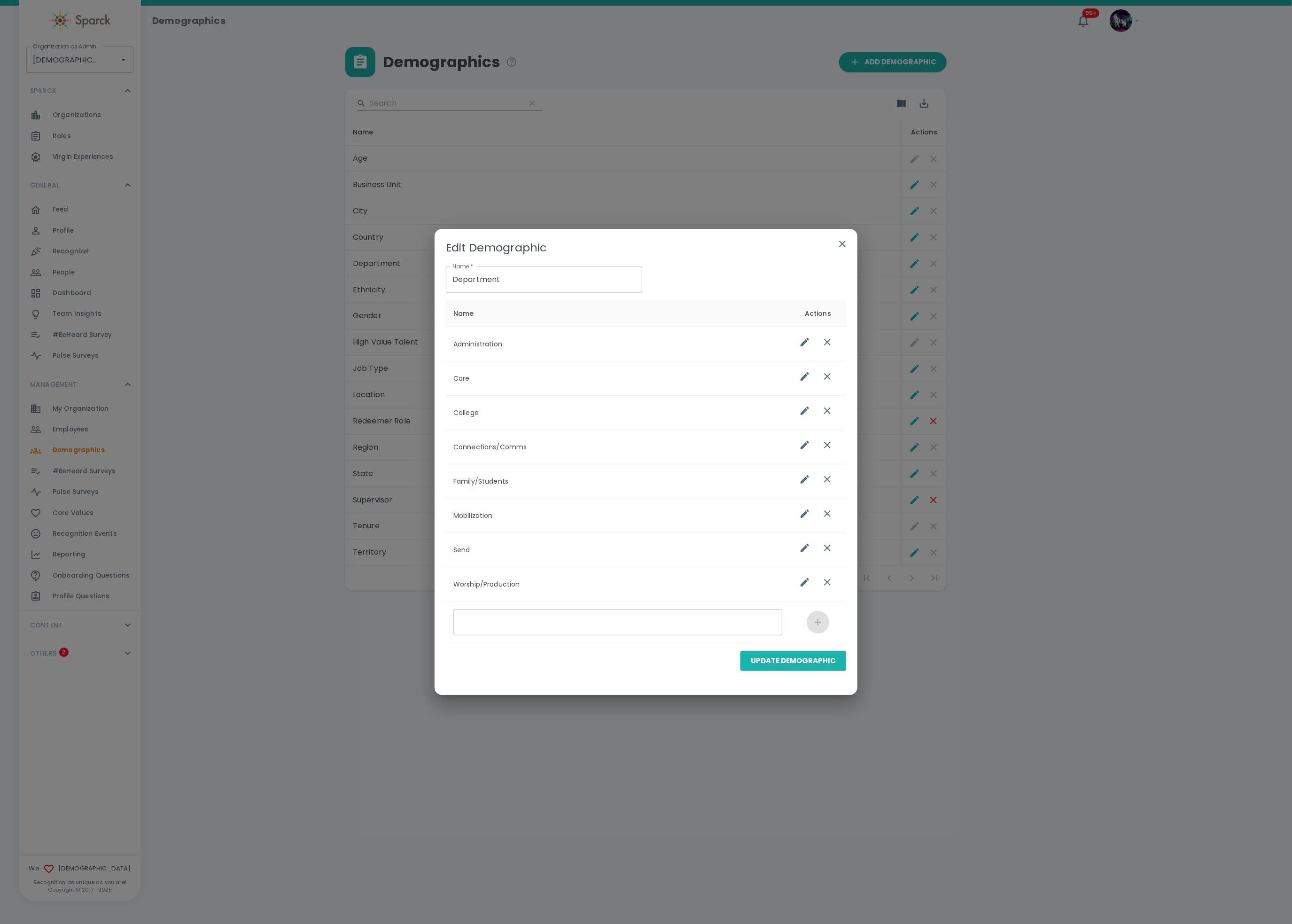
click at [840, 245] on icon "button" at bounding box center [843, 244] width 7 height 7
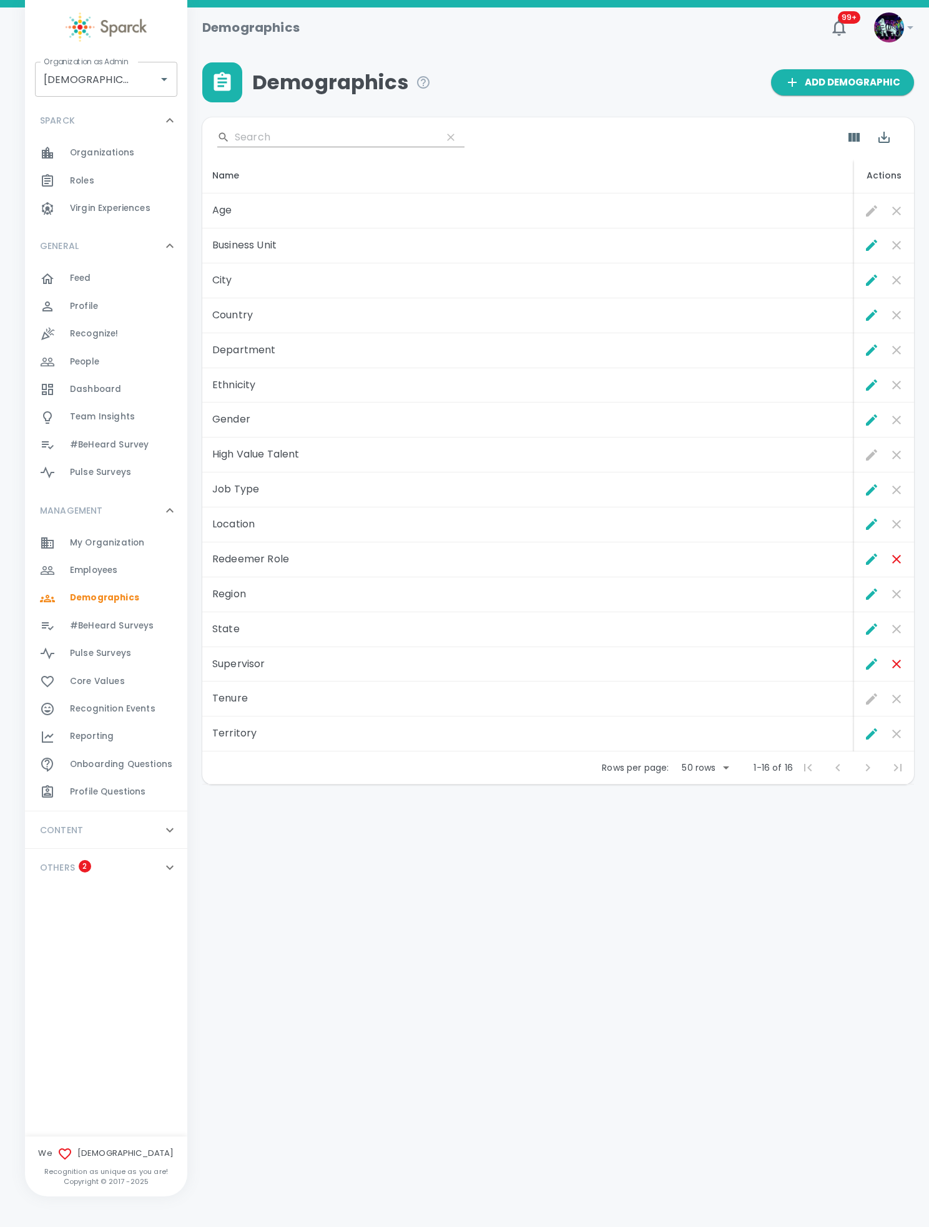
click at [487, 74] on div "Demographics" at bounding box center [486, 82] width 568 height 40
click at [122, 627] on span "#BeHeard Surveys" at bounding box center [112, 626] width 84 height 12
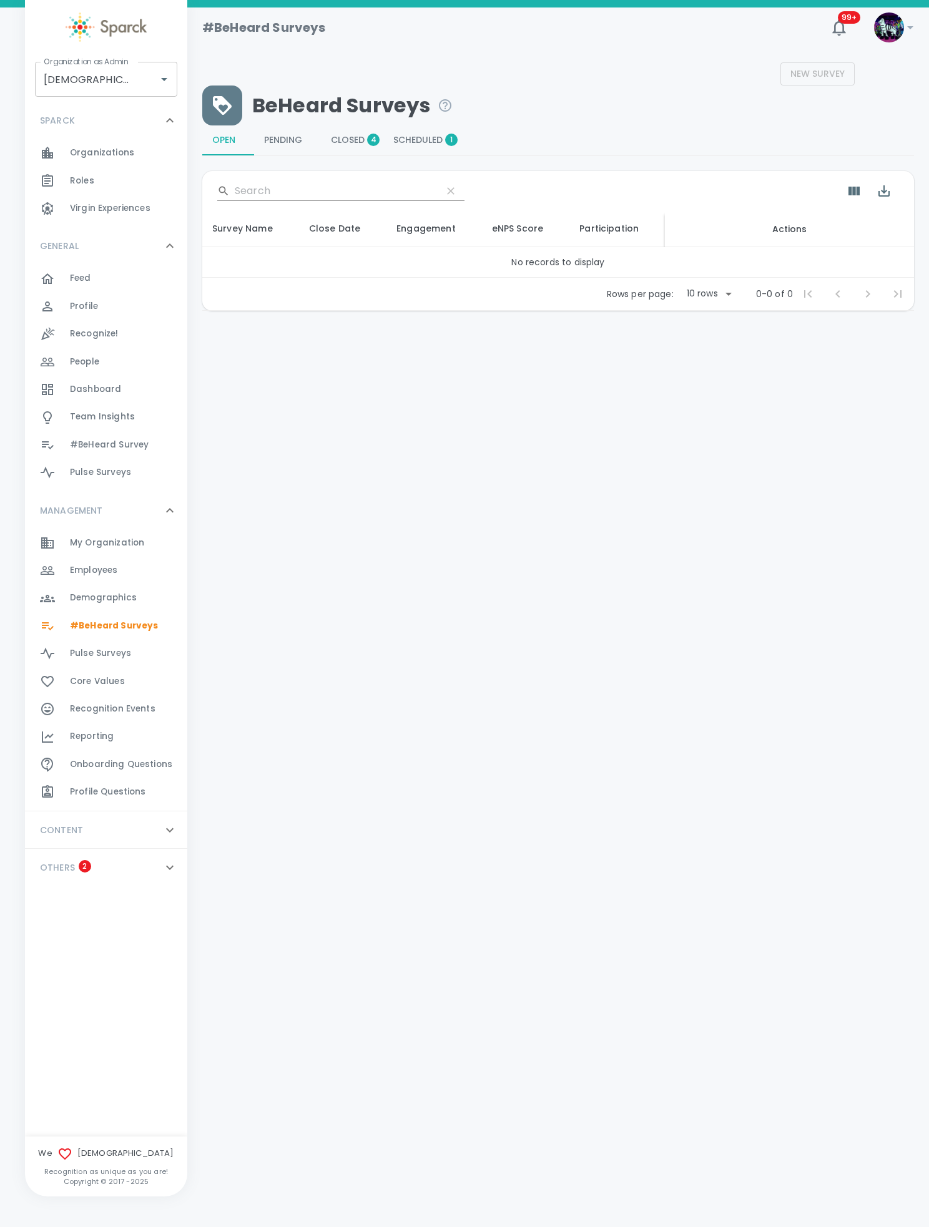
click at [412, 139] on span "Scheduled 1" at bounding box center [422, 140] width 58 height 11
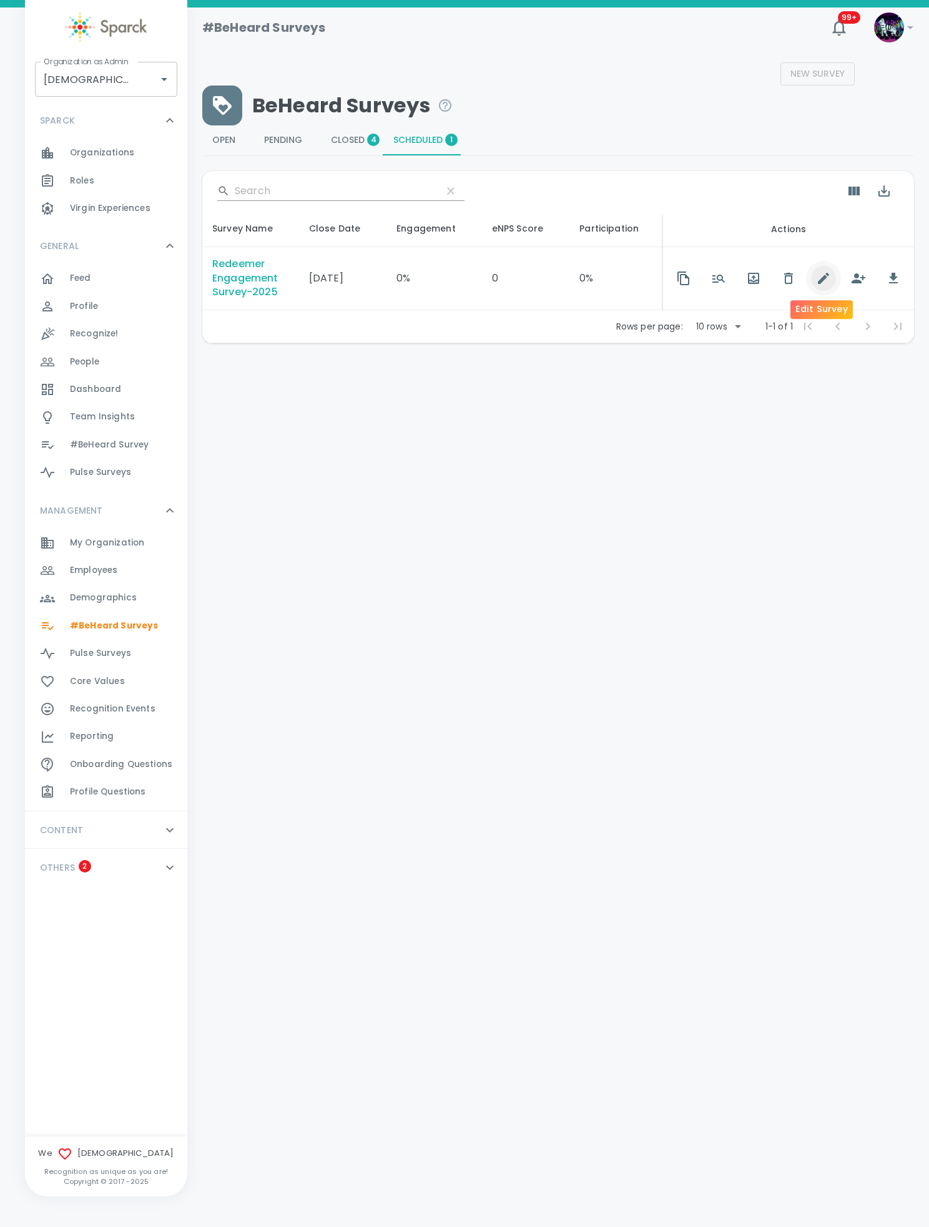
click at [816, 279] on icon "button" at bounding box center [823, 278] width 15 height 15
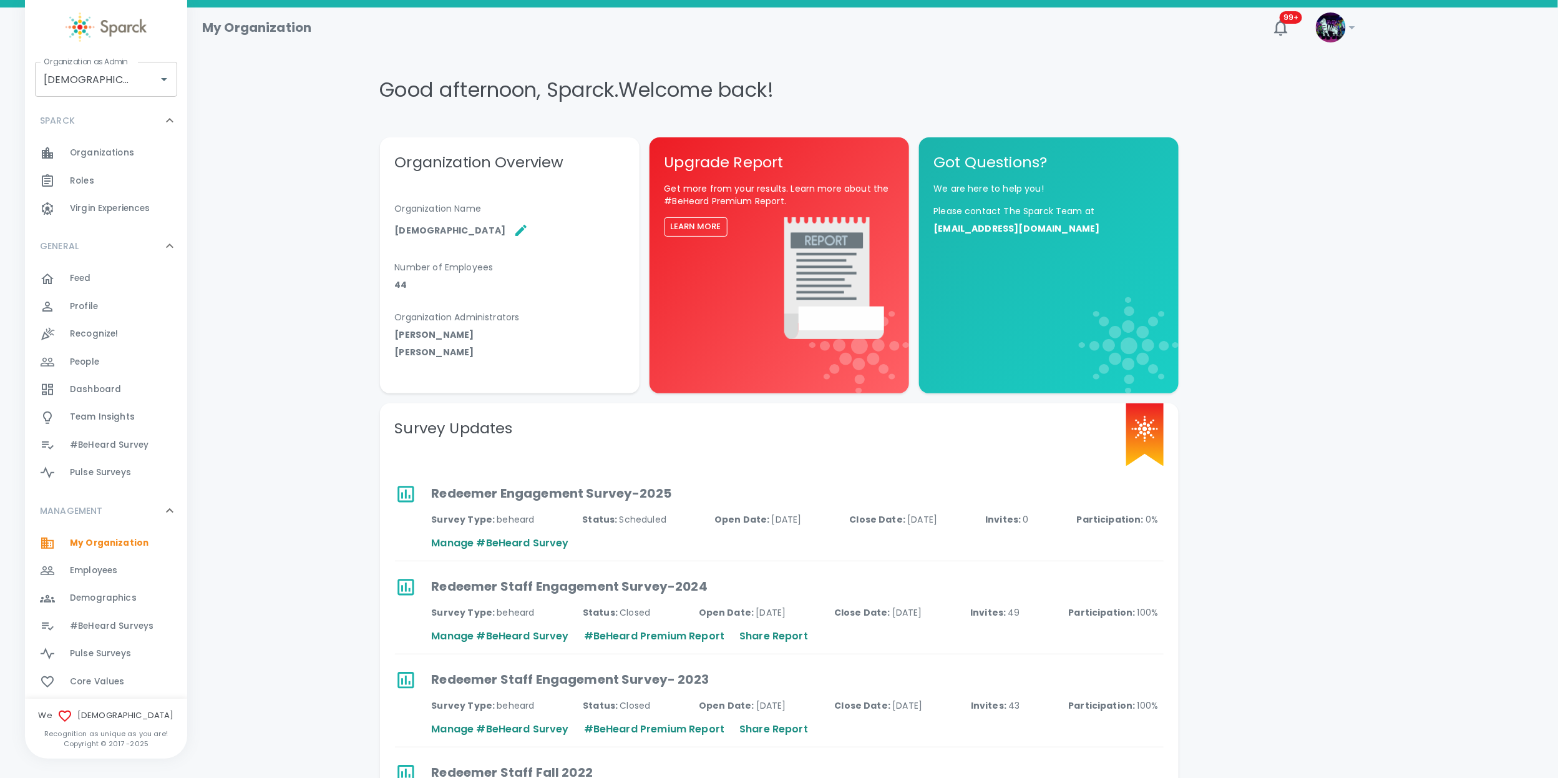
click at [95, 628] on span "#BeHeard Surveys" at bounding box center [112, 626] width 84 height 12
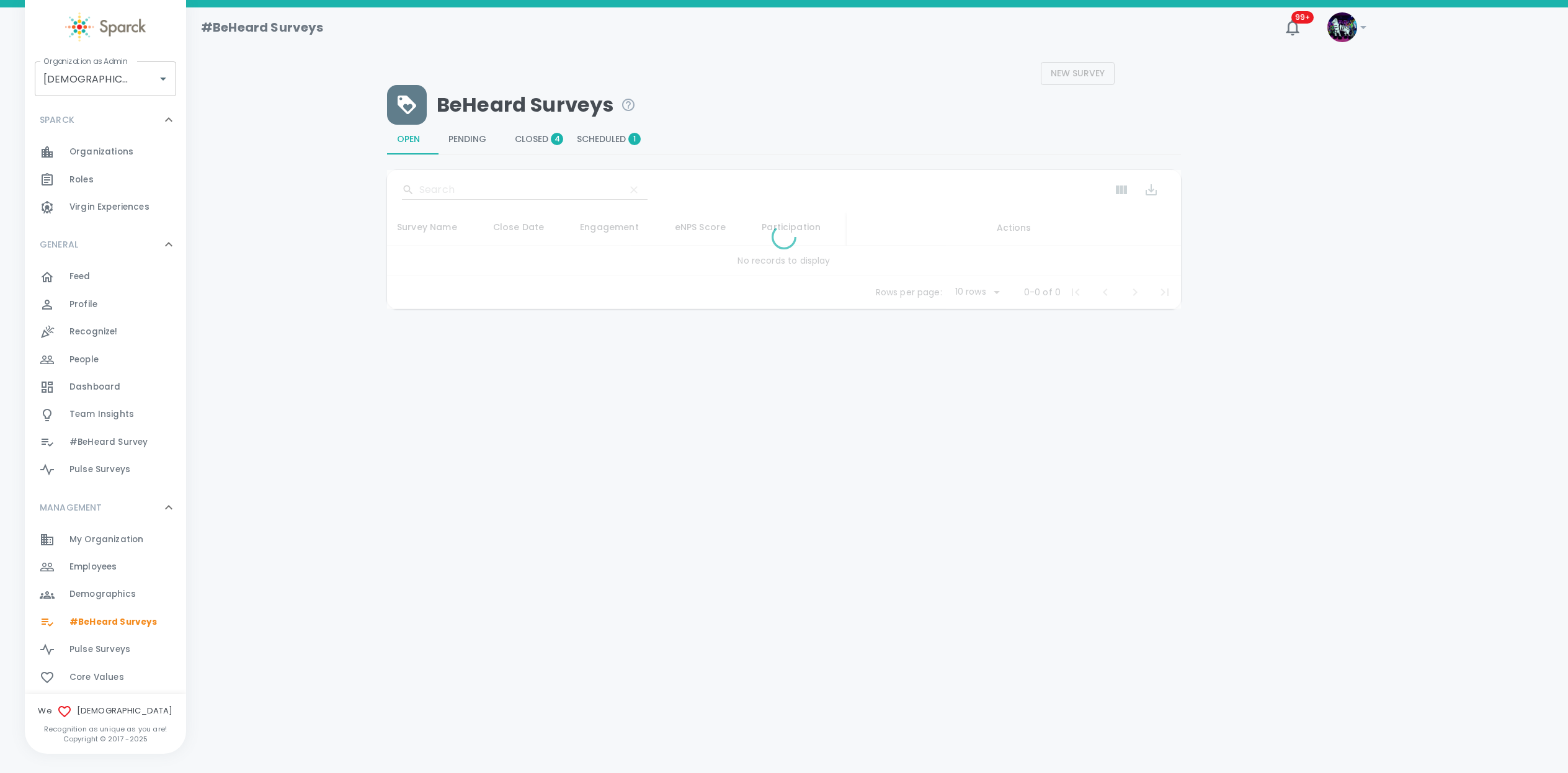
click at [597, 134] on span "Scheduled 1" at bounding box center [605, 139] width 58 height 11
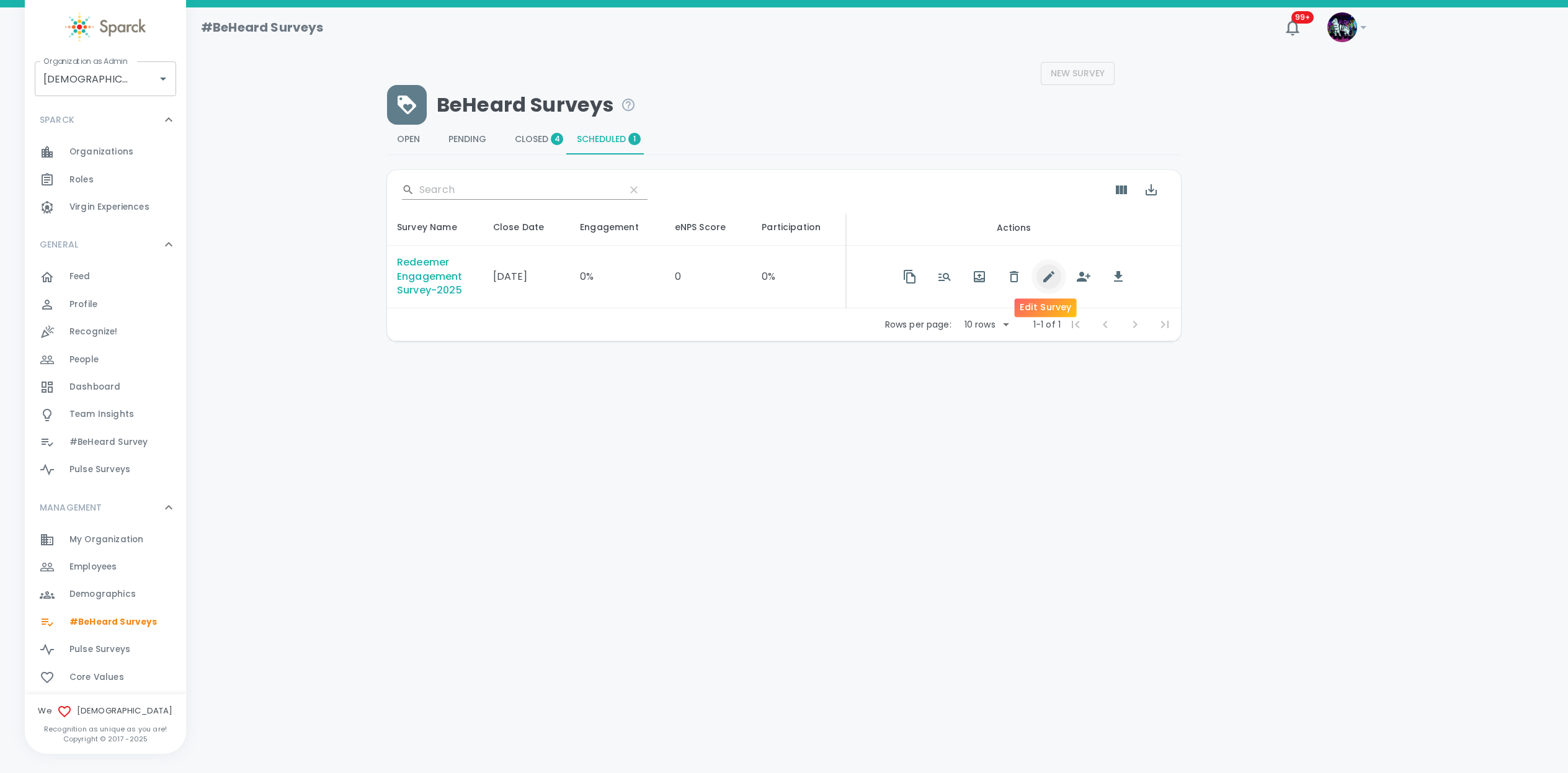
click at [1044, 278] on icon "button" at bounding box center [1048, 276] width 11 height 11
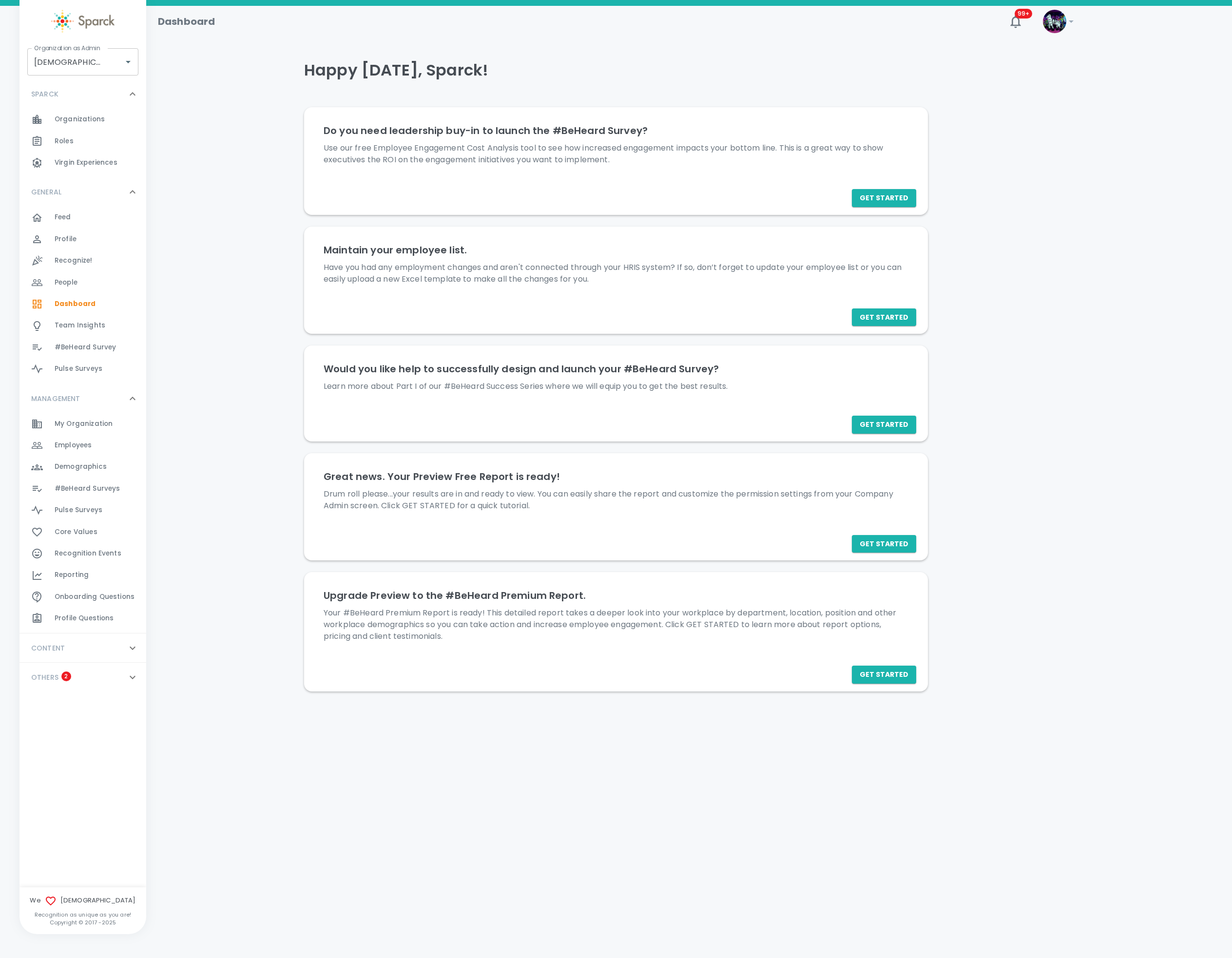
click at [105, 447] on div "Employees 0" at bounding box center [100, 445] width 91 height 13
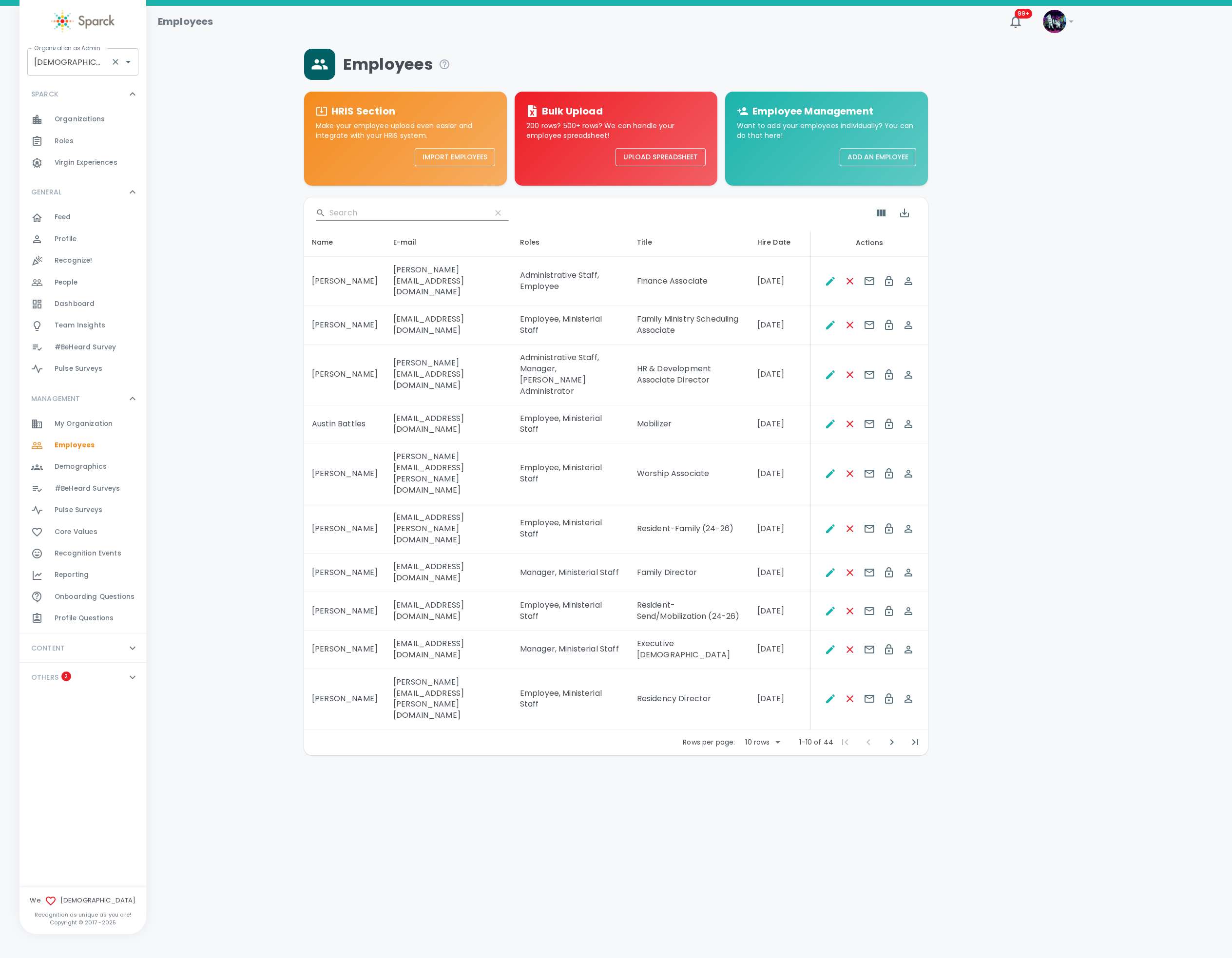
click at [66, 62] on input "Redeemer Church • 265" at bounding box center [69, 62] width 75 height 19
click at [70, 91] on li "San Francisco Bay Coffee • 1357" at bounding box center [83, 94] width 111 height 29
type input "San Francisco Bay Coffee • 1357"
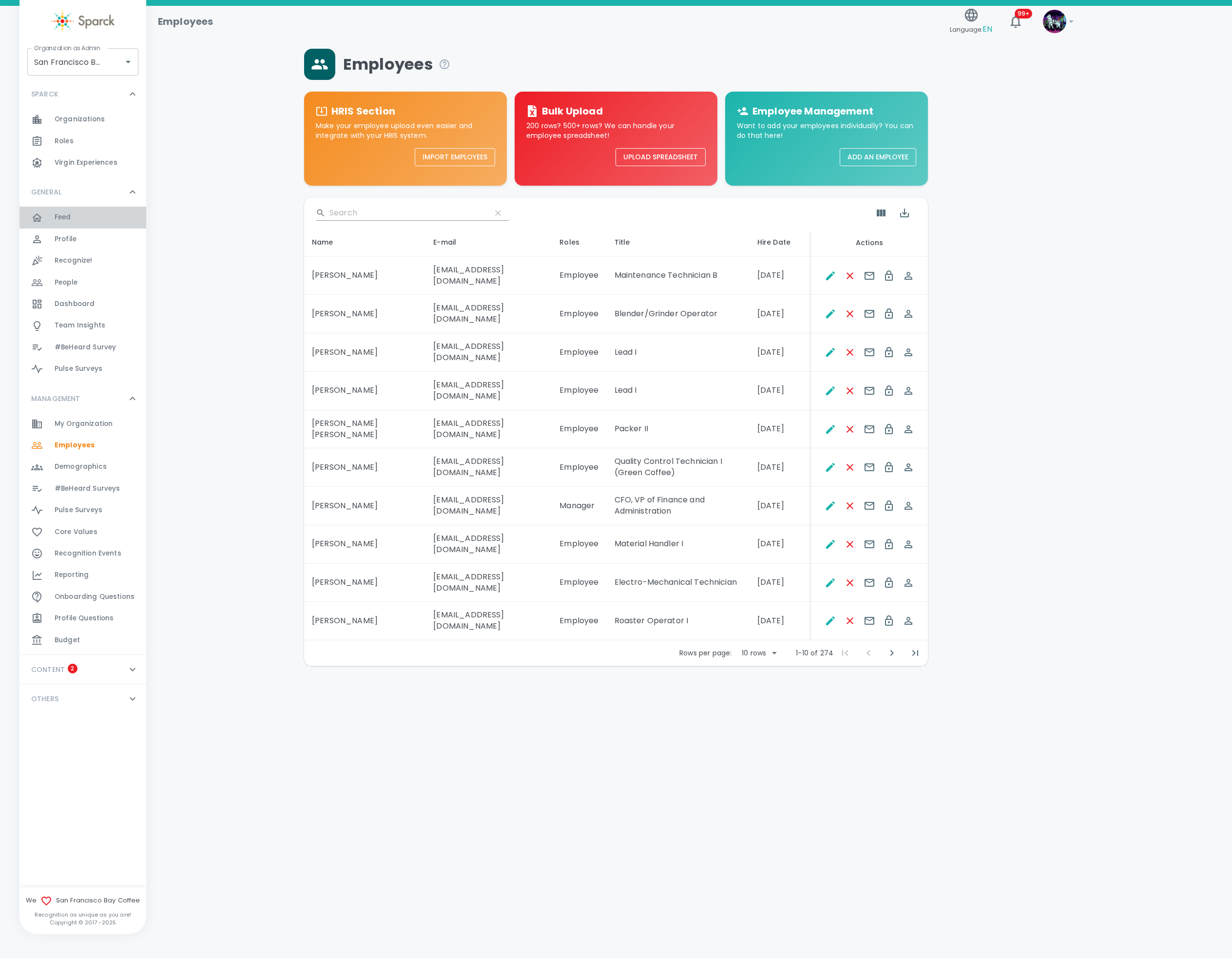
click at [119, 223] on div "Feed 0" at bounding box center [100, 217] width 91 height 13
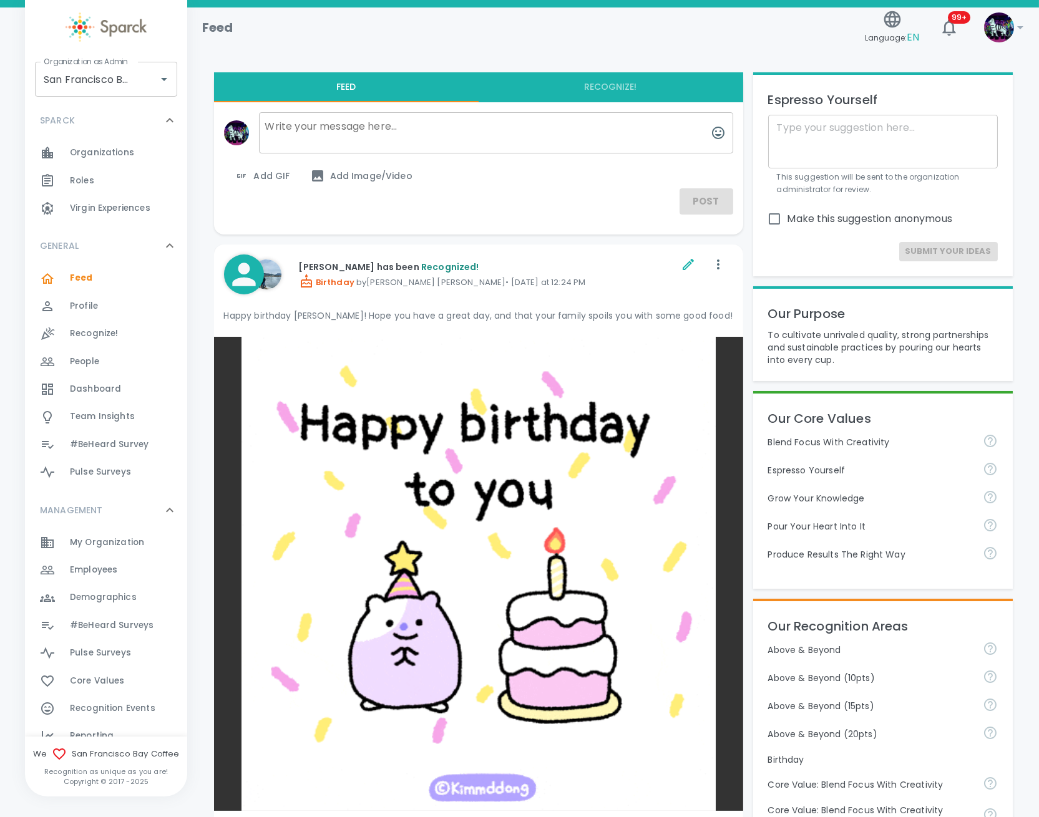
drag, startPoint x: 1498, startPoint y: 4, endPoint x: 591, endPoint y: 300, distance: 954.1
click at [591, 300] on div "Juan Flores has been Recognized! Birthday by Anna Belle Heredia • today at 12:2…" at bounding box center [446, 275] width 464 height 60
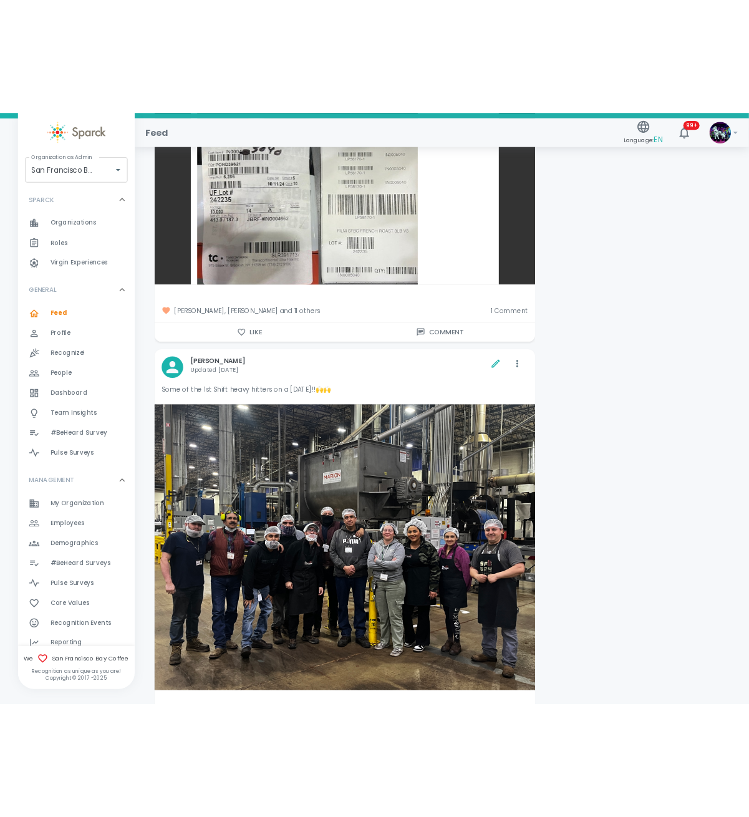
scroll to position [120021, 0]
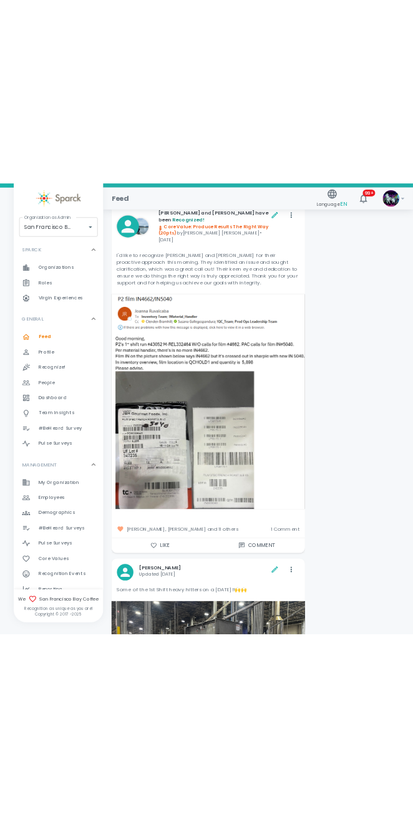
scroll to position [110869, 0]
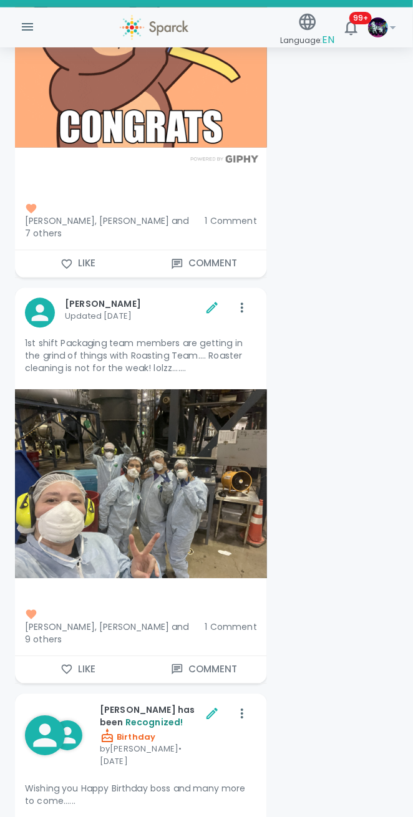
scroll to position [5763, 0]
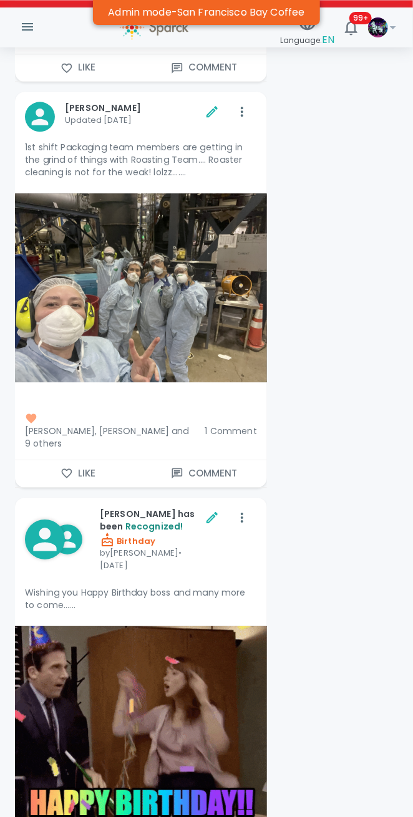
click at [145, 141] on p "1st shift Packaging team members are getting in the grind of things with Roasti…" at bounding box center [141, 159] width 232 height 37
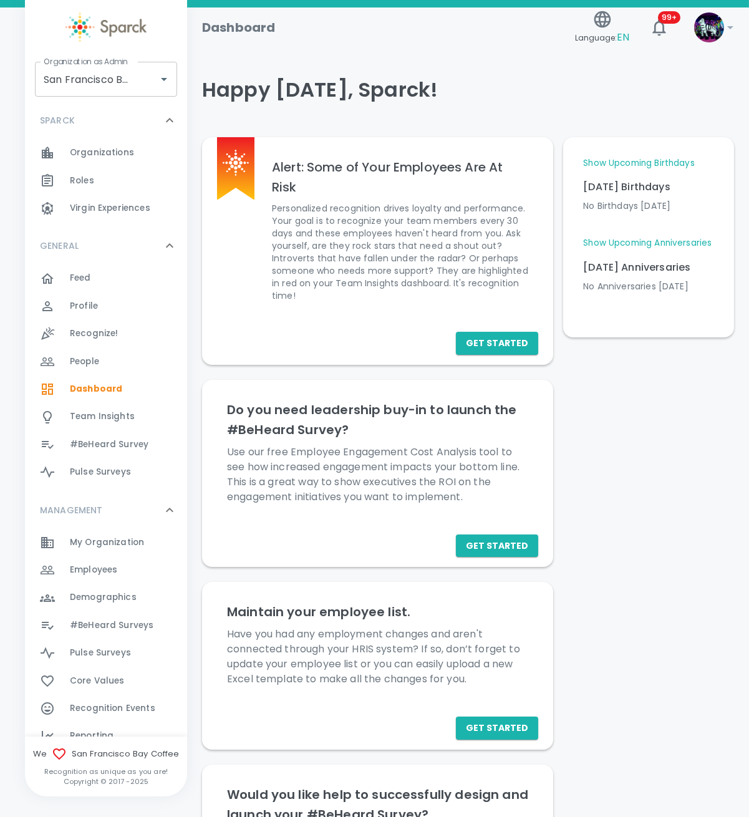
click at [119, 287] on div "Feed 0" at bounding box center [128, 278] width 117 height 17
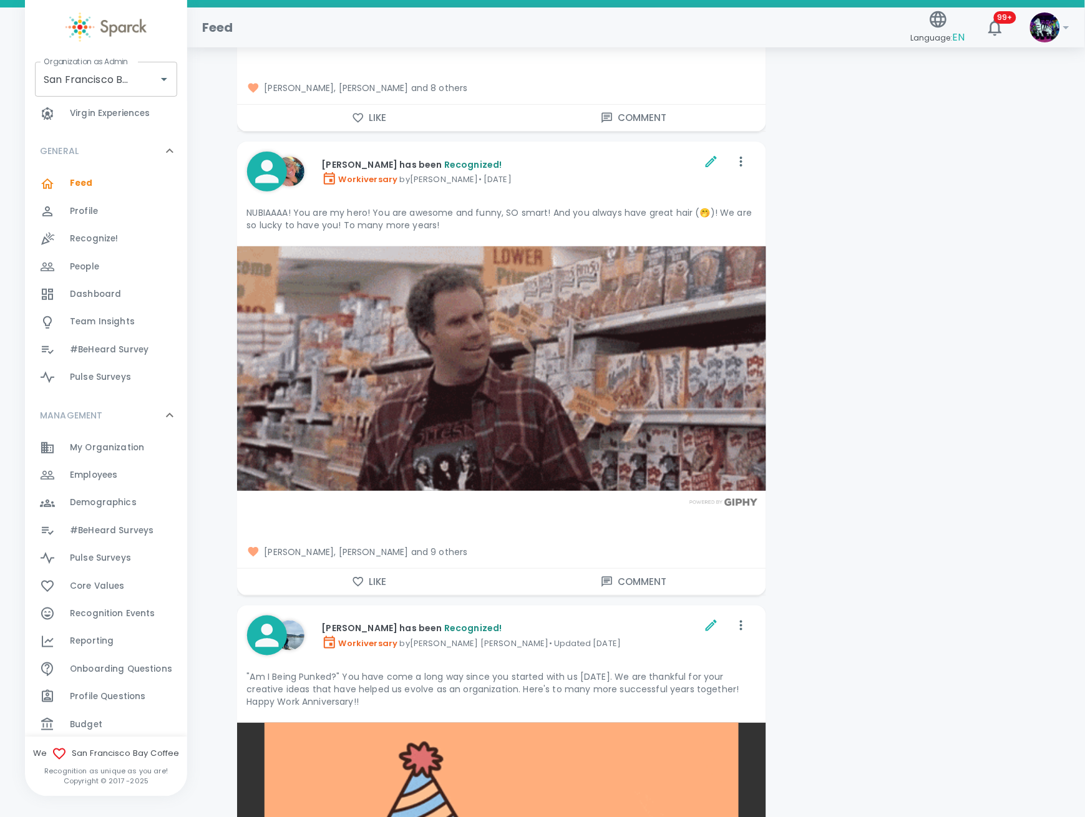
scroll to position [10, 0]
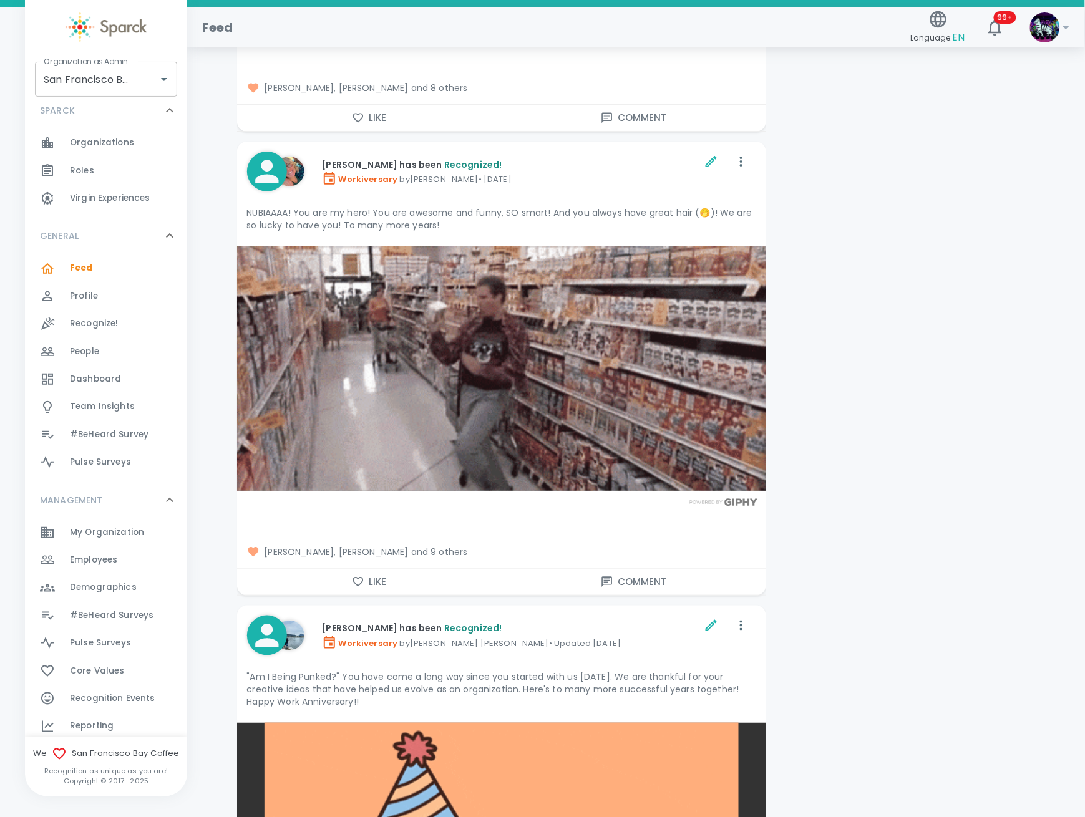
click at [134, 276] on div "Feed 0" at bounding box center [128, 268] width 117 height 17
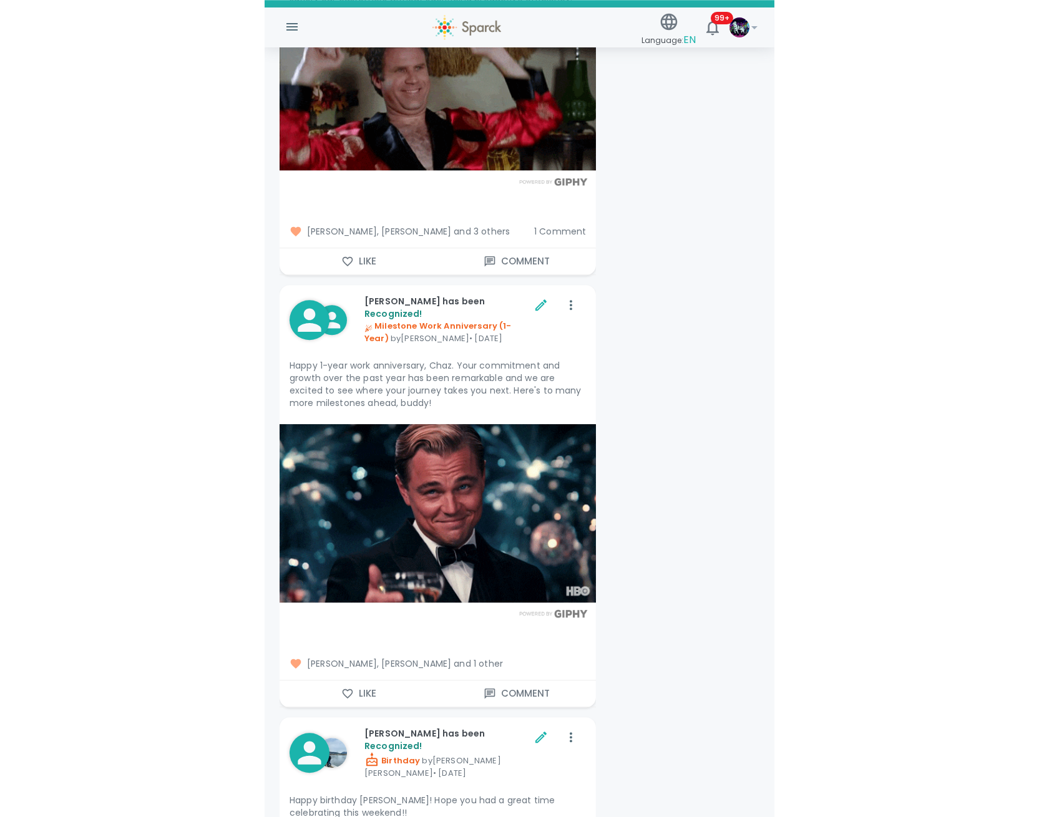
scroll to position [51230, 0]
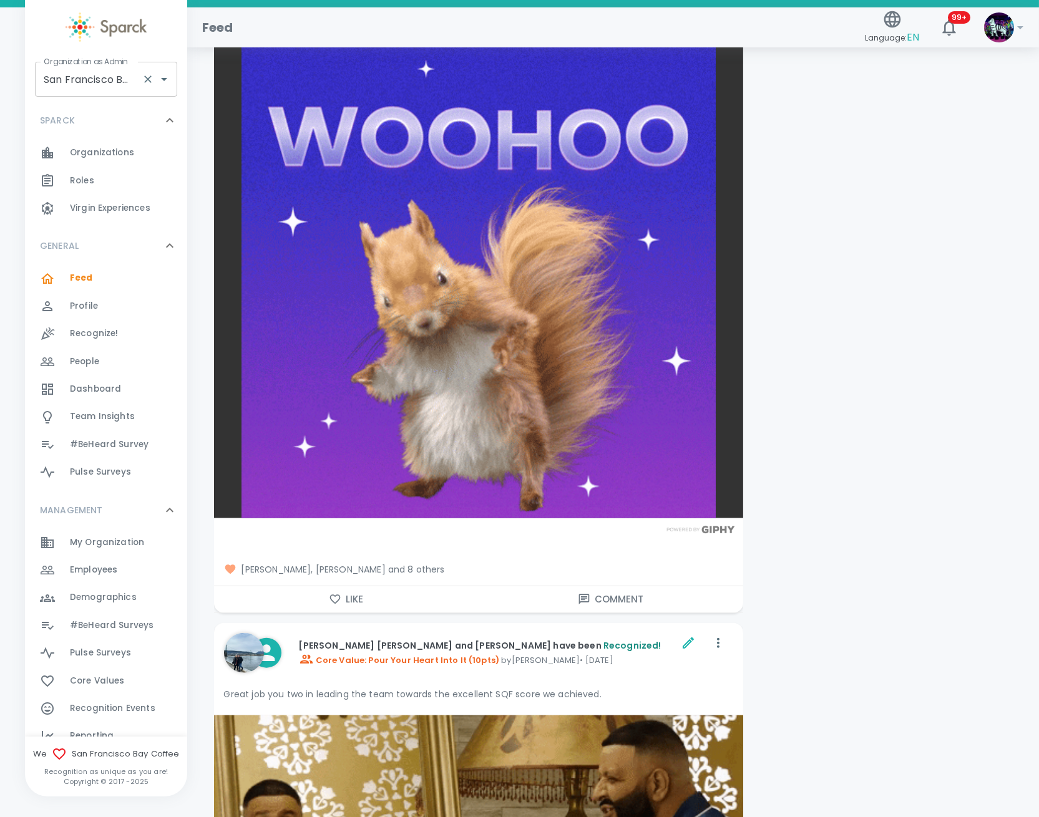
click at [67, 78] on input "San Francisco Bay Coffee • 1357" at bounding box center [89, 79] width 96 height 24
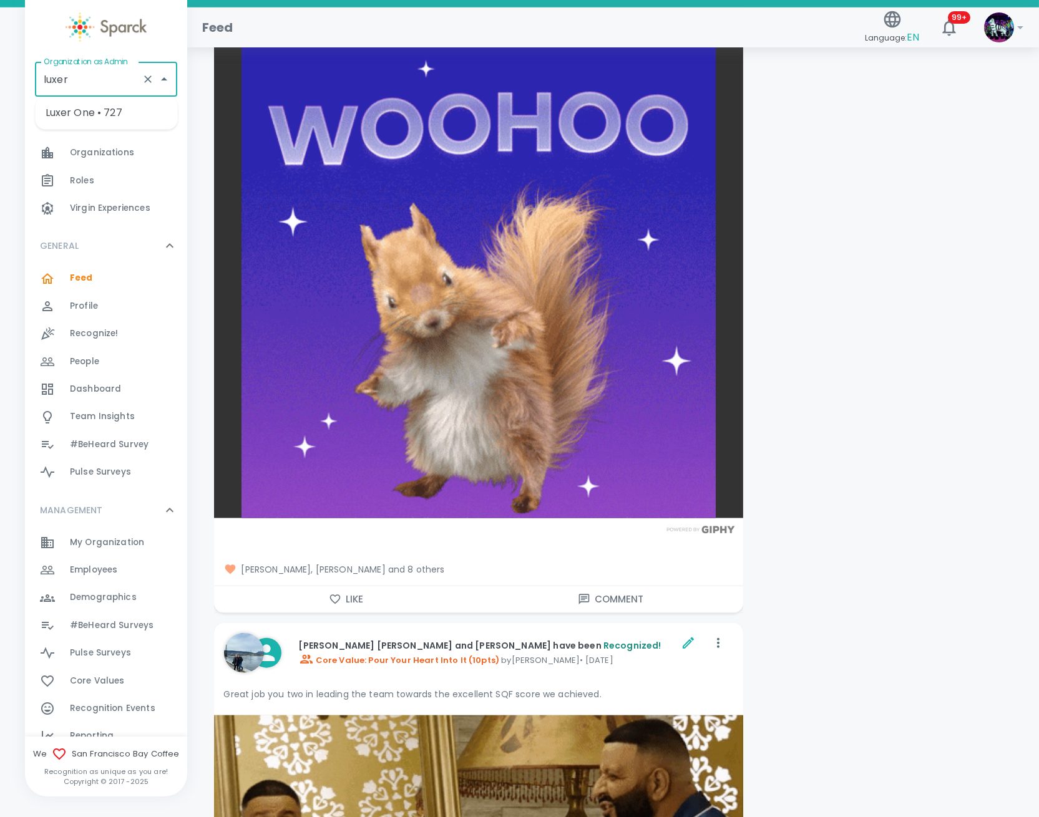
click at [95, 113] on li "Luxer One • 727" at bounding box center [107, 113] width 142 height 22
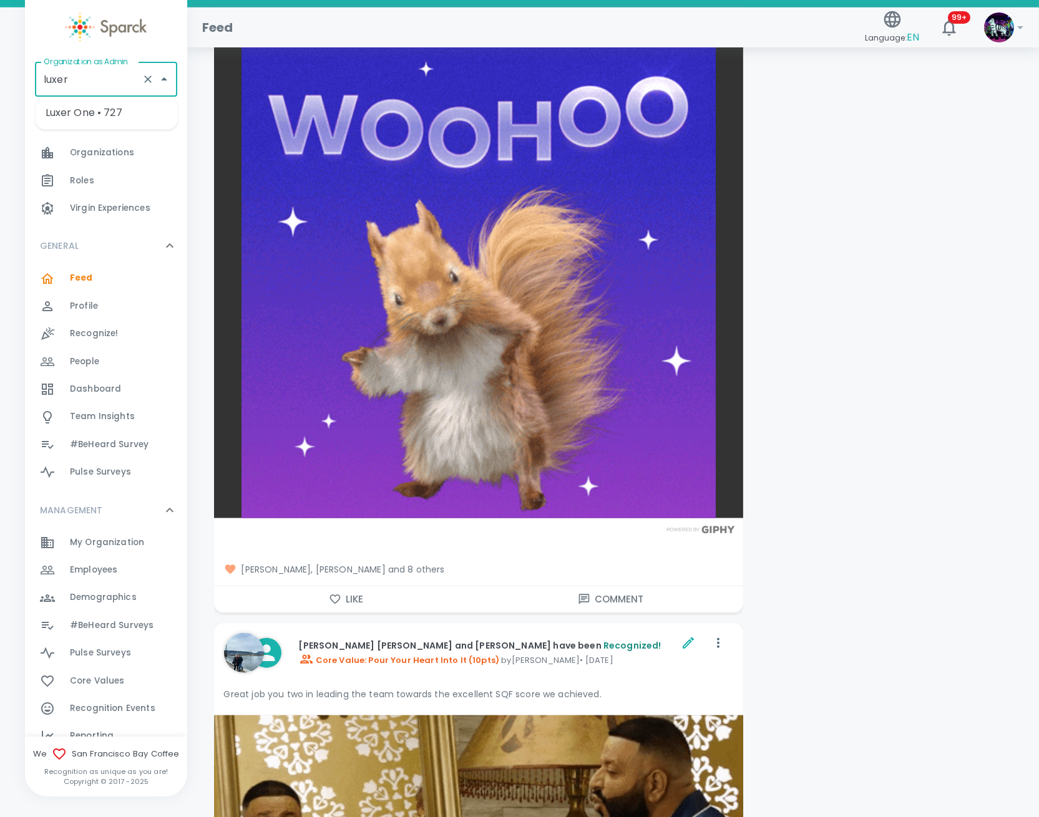
type input "Luxer One • 727"
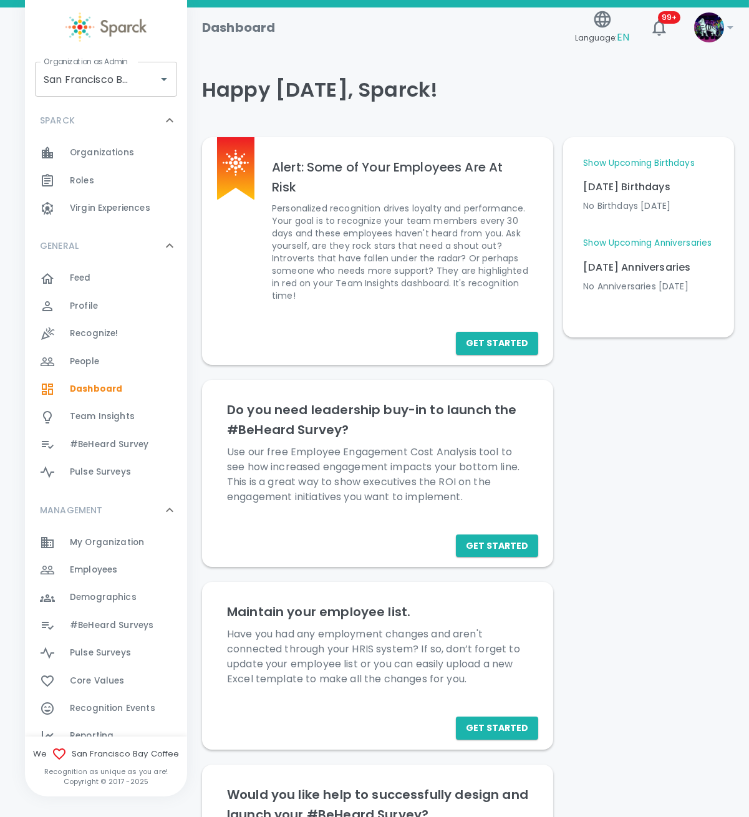
click at [114, 280] on div "Feed 0" at bounding box center [128, 278] width 117 height 17
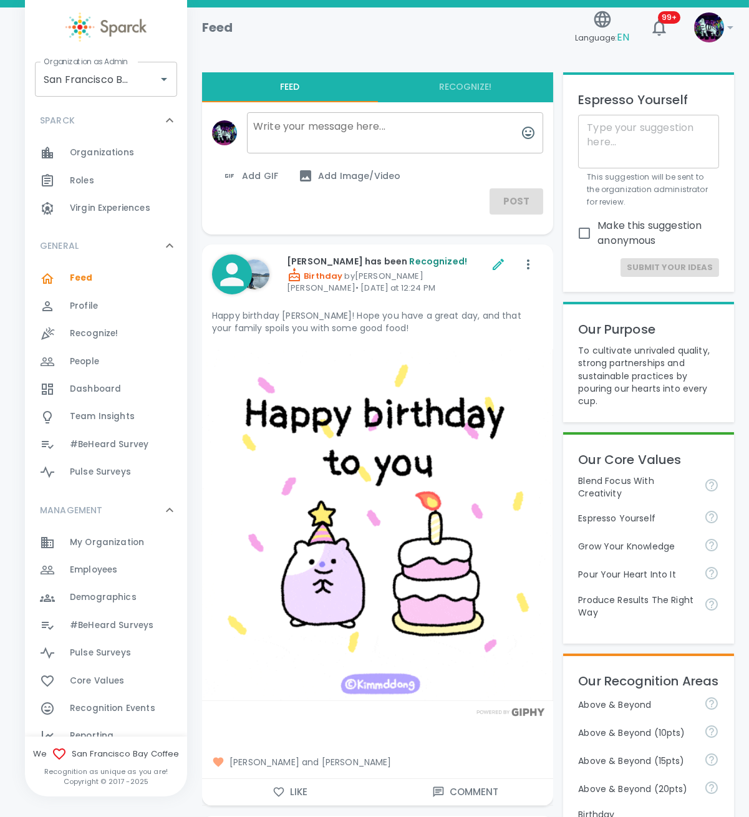
drag, startPoint x: 6, startPoint y: 109, endPoint x: -424, endPoint y: 118, distance: 429.4
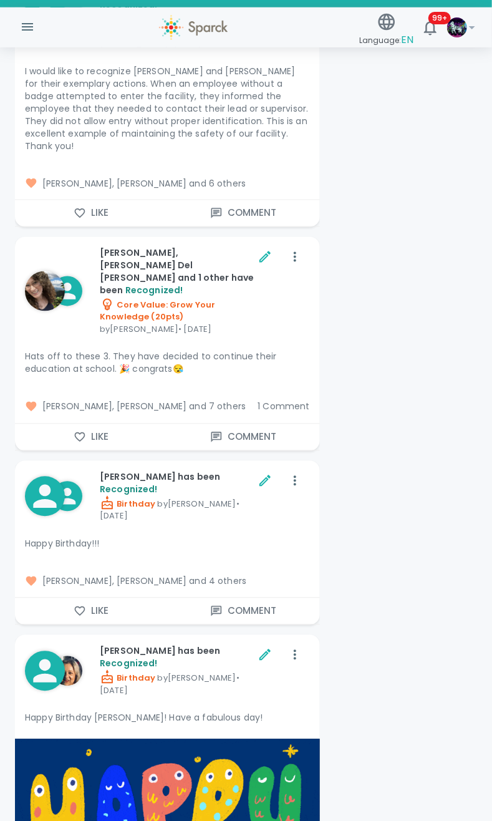
scroll to position [84965, 0]
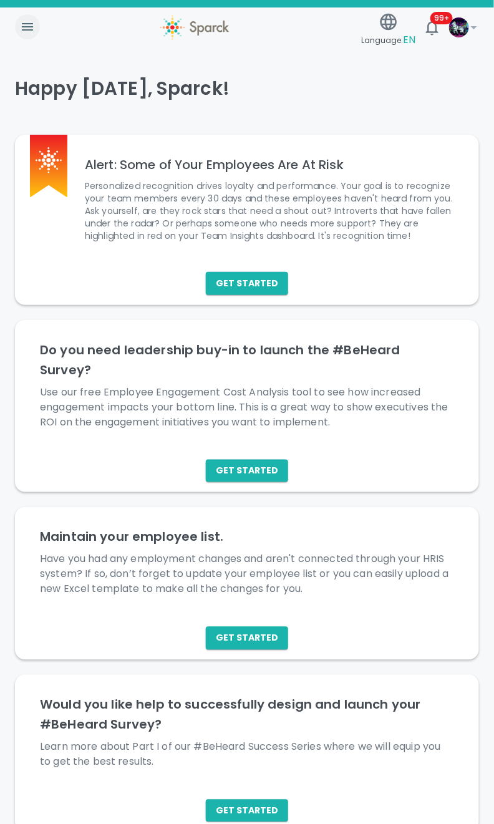
click at [31, 24] on icon "button" at bounding box center [27, 26] width 11 height 7
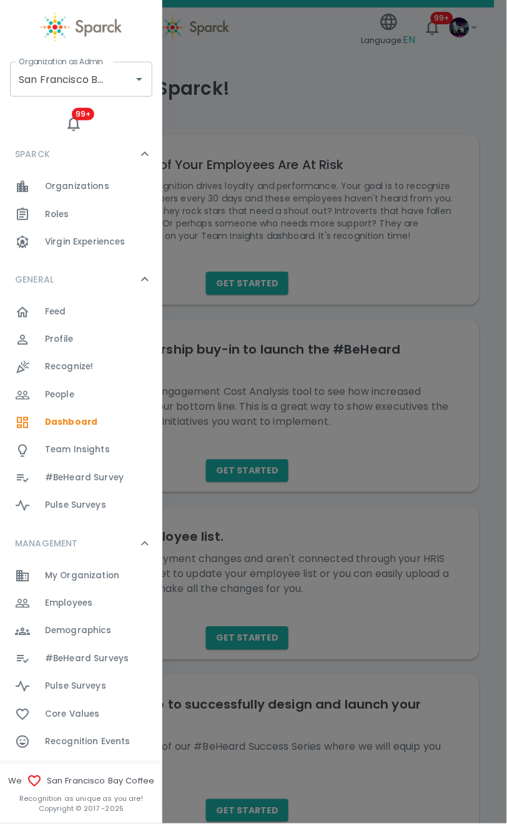
click at [76, 308] on div "Feed" at bounding box center [103, 311] width 117 height 17
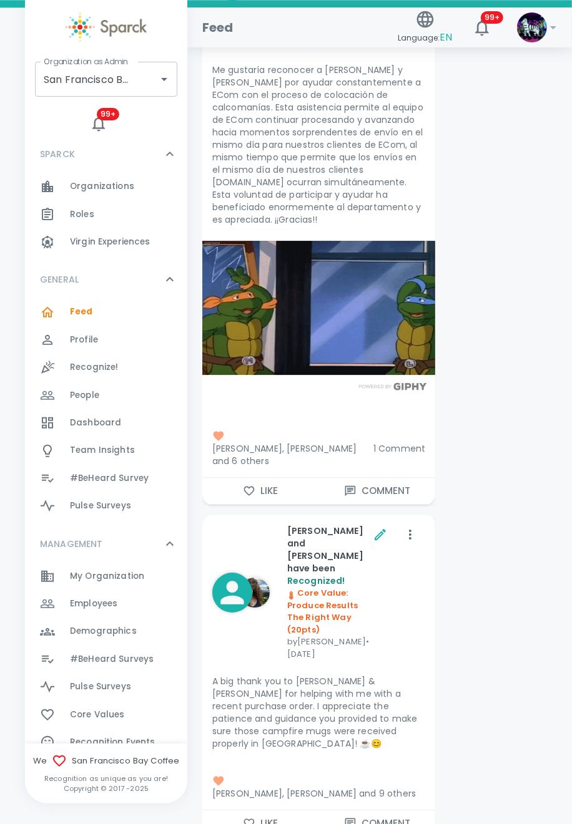
scroll to position [107729, 0]
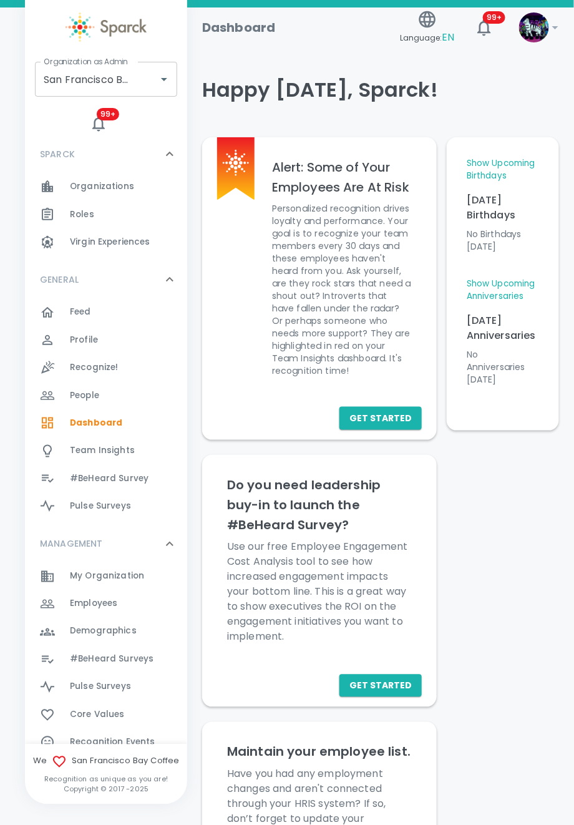
click at [87, 304] on span "Feed 0" at bounding box center [80, 311] width 21 height 17
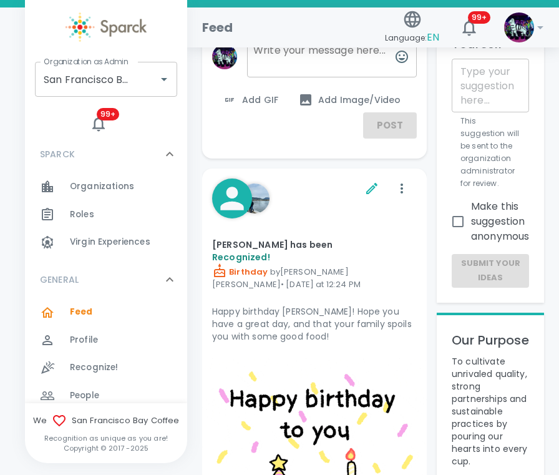
scroll to position [250, 0]
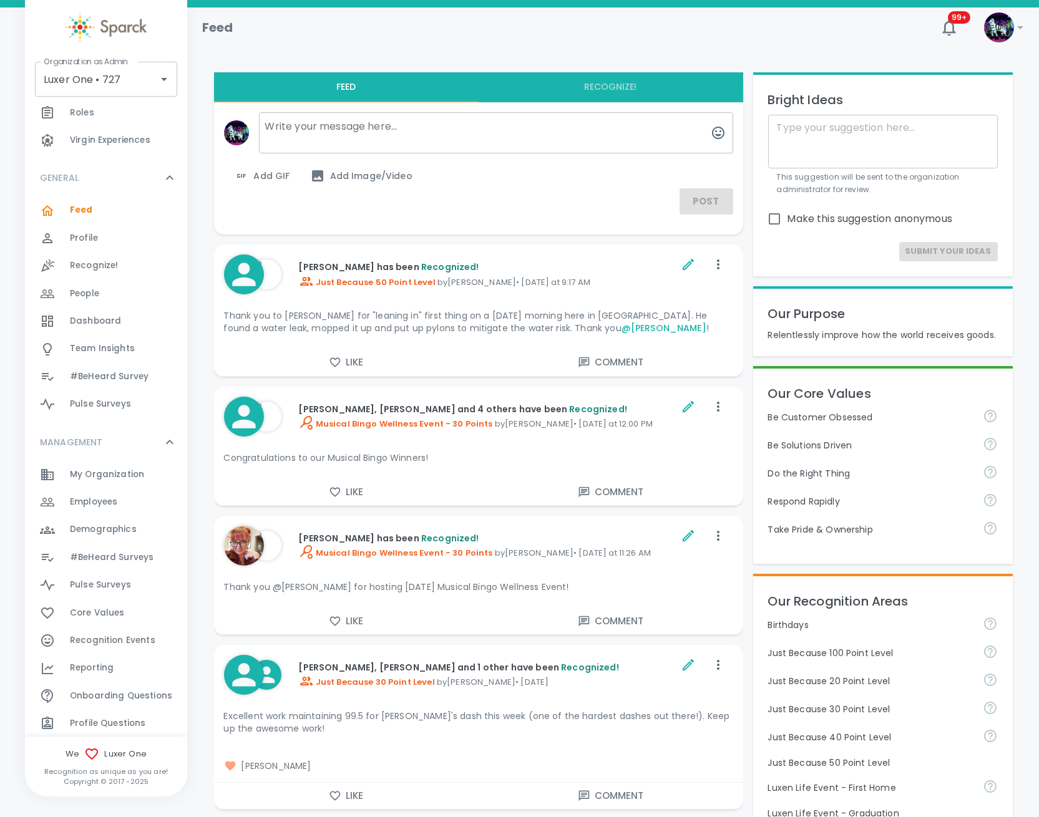
scroll to position [83, 0]
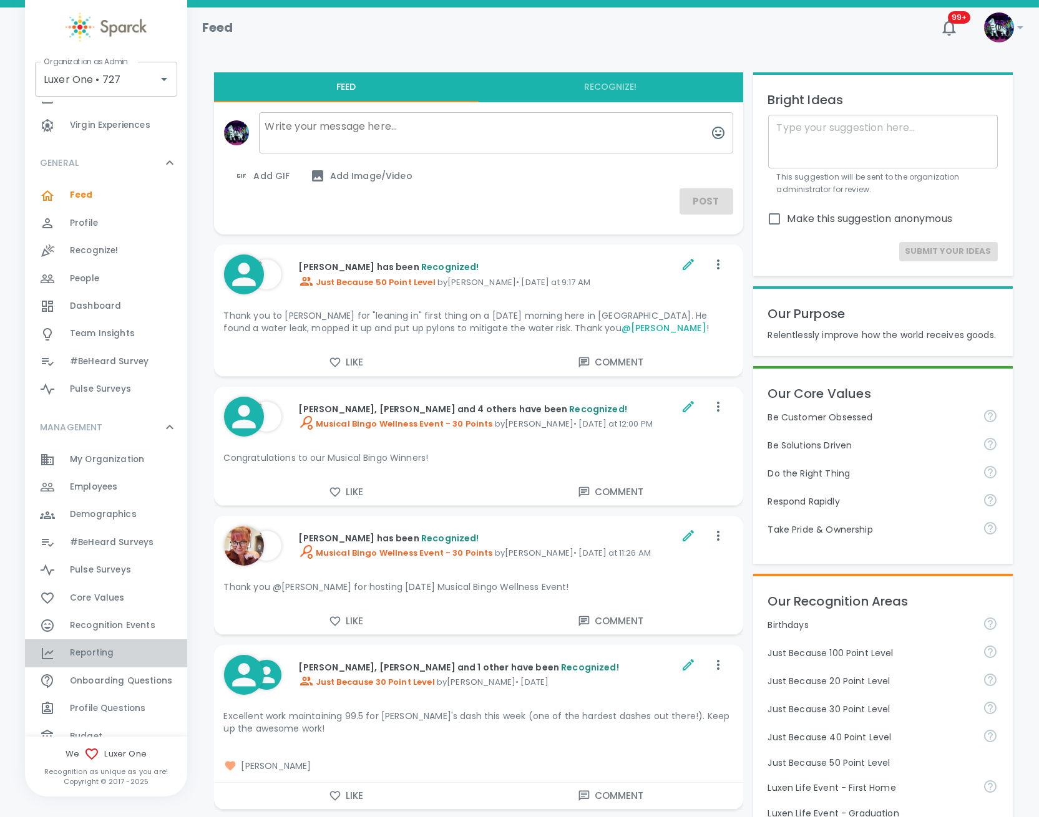
click at [115, 658] on div "Reporting 0" at bounding box center [128, 653] width 117 height 17
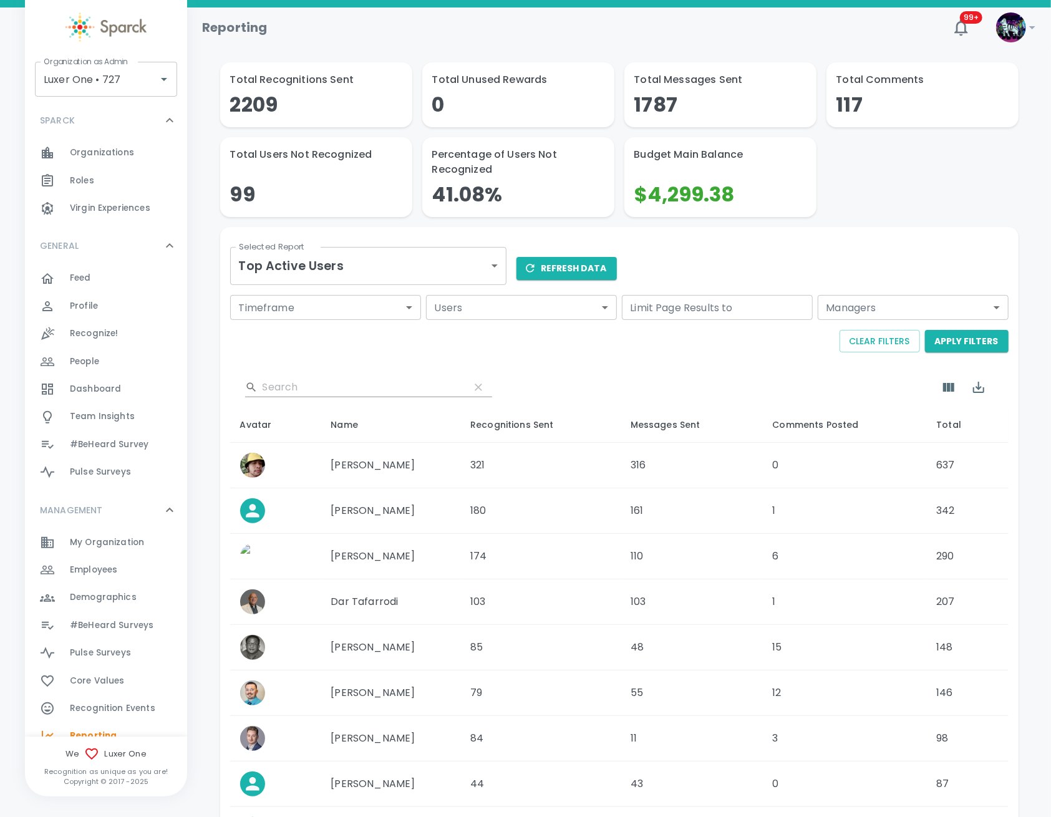
click at [441, 266] on body "Skip Navigation Reporting 99+ ! Organization as Admin Luxer One • 727 Organizat…" at bounding box center [525, 503] width 1051 height 1007
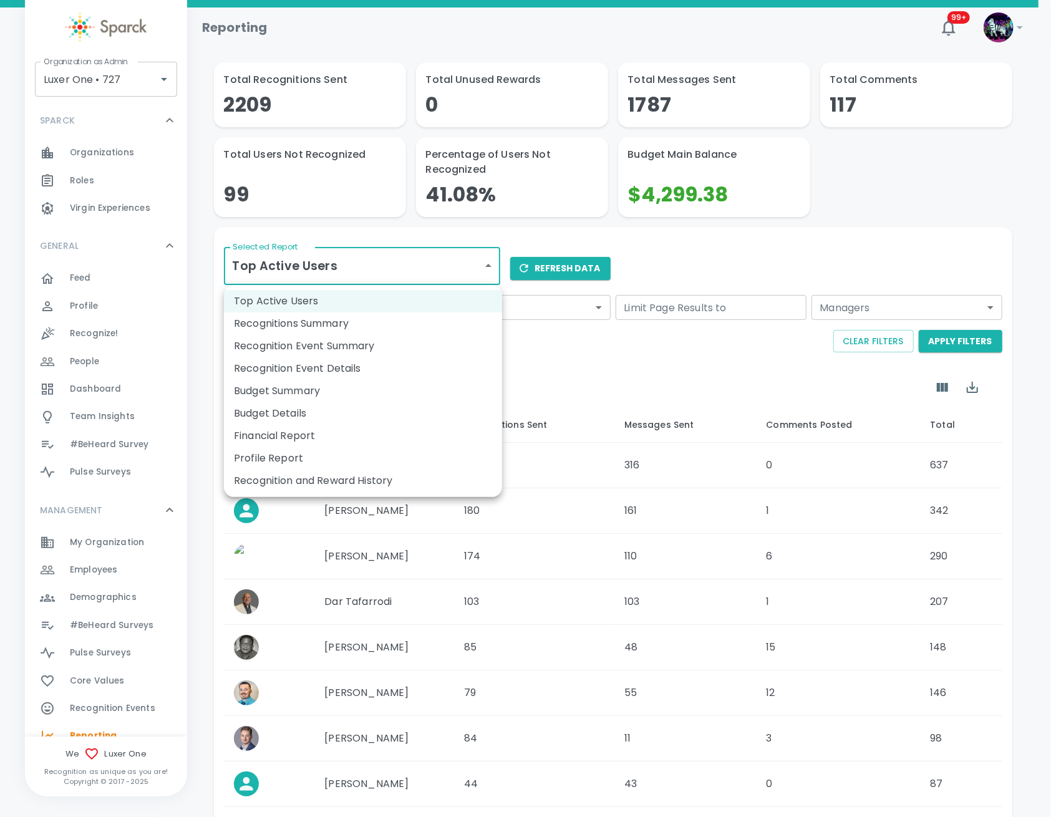
click at [378, 482] on li "Recognition and Reward History" at bounding box center [363, 481] width 278 height 22
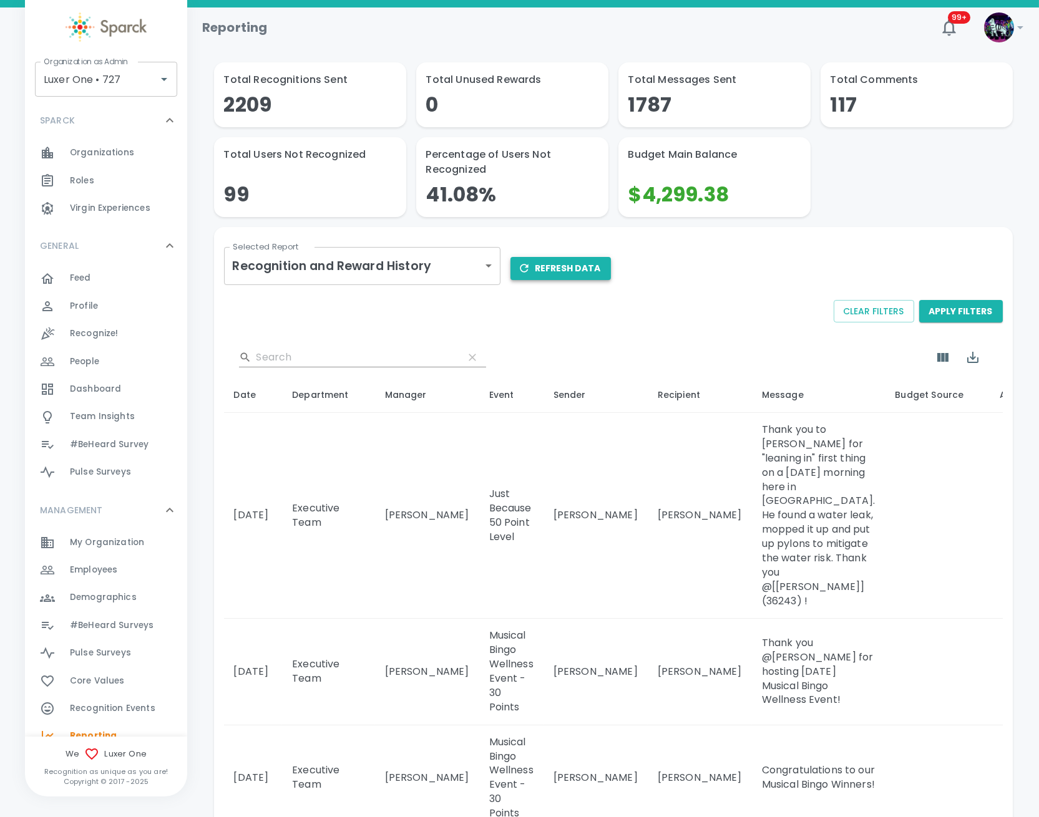
click at [580, 273] on button "Refresh Data" at bounding box center [560, 268] width 100 height 23
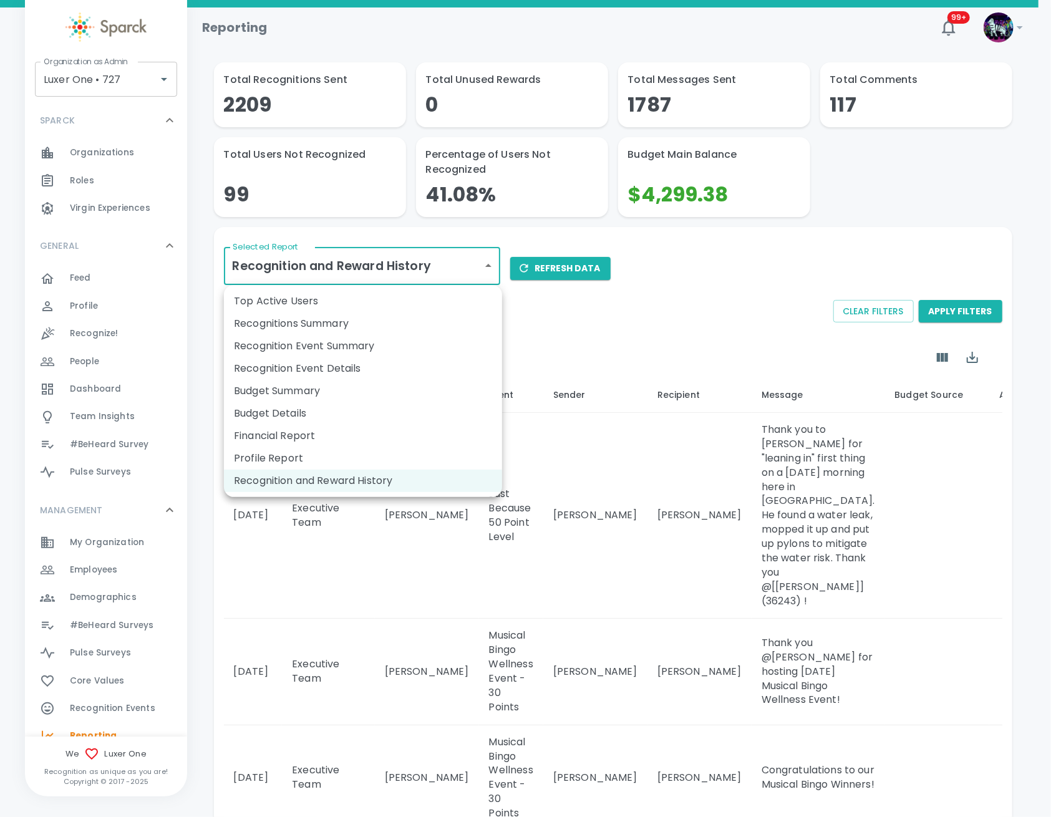
click at [364, 414] on li "Budget Details" at bounding box center [363, 413] width 278 height 22
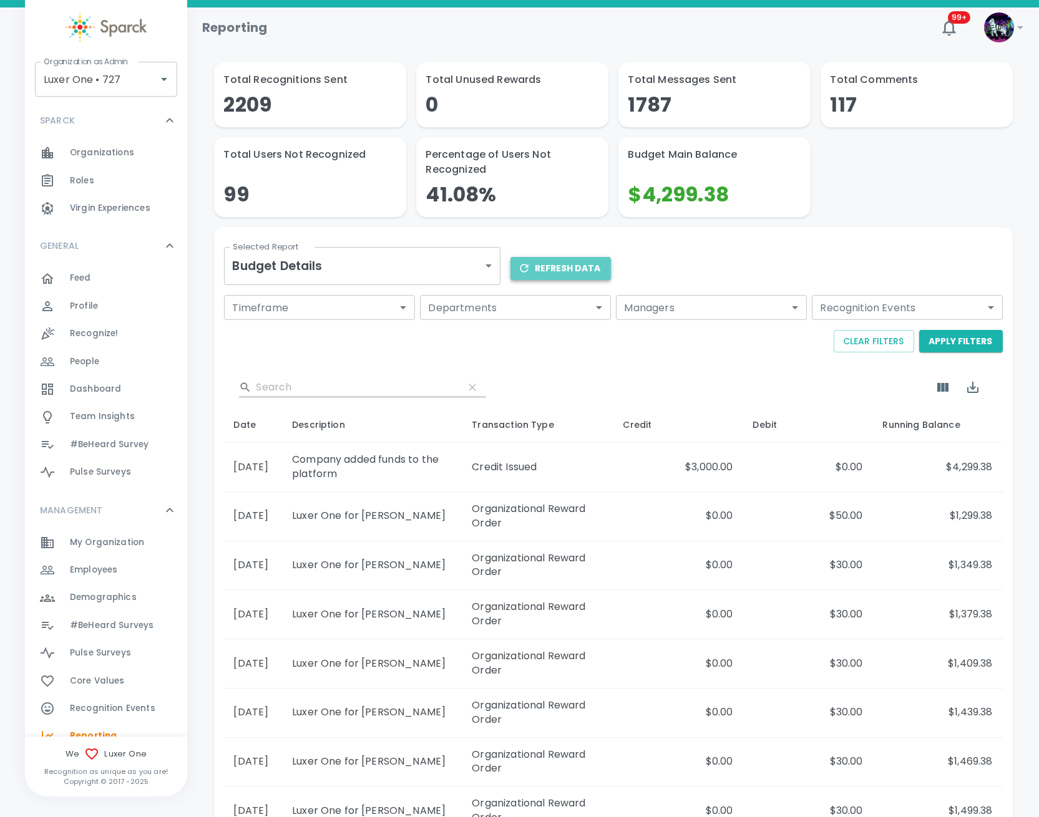
click at [570, 268] on button "Refresh Data" at bounding box center [560, 268] width 100 height 23
click at [973, 389] on icon "Export" at bounding box center [972, 387] width 15 height 15
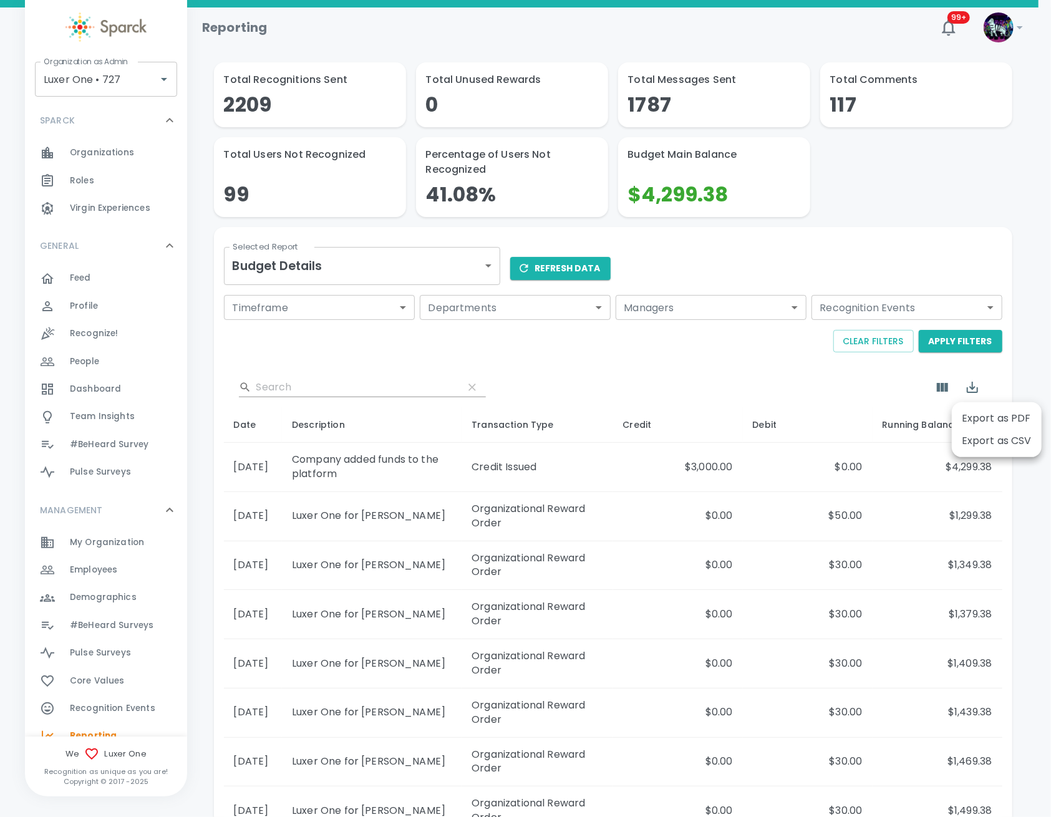
click at [984, 440] on li "Export as CSV" at bounding box center [997, 441] width 90 height 22
